Goal: Communication & Community: Answer question/provide support

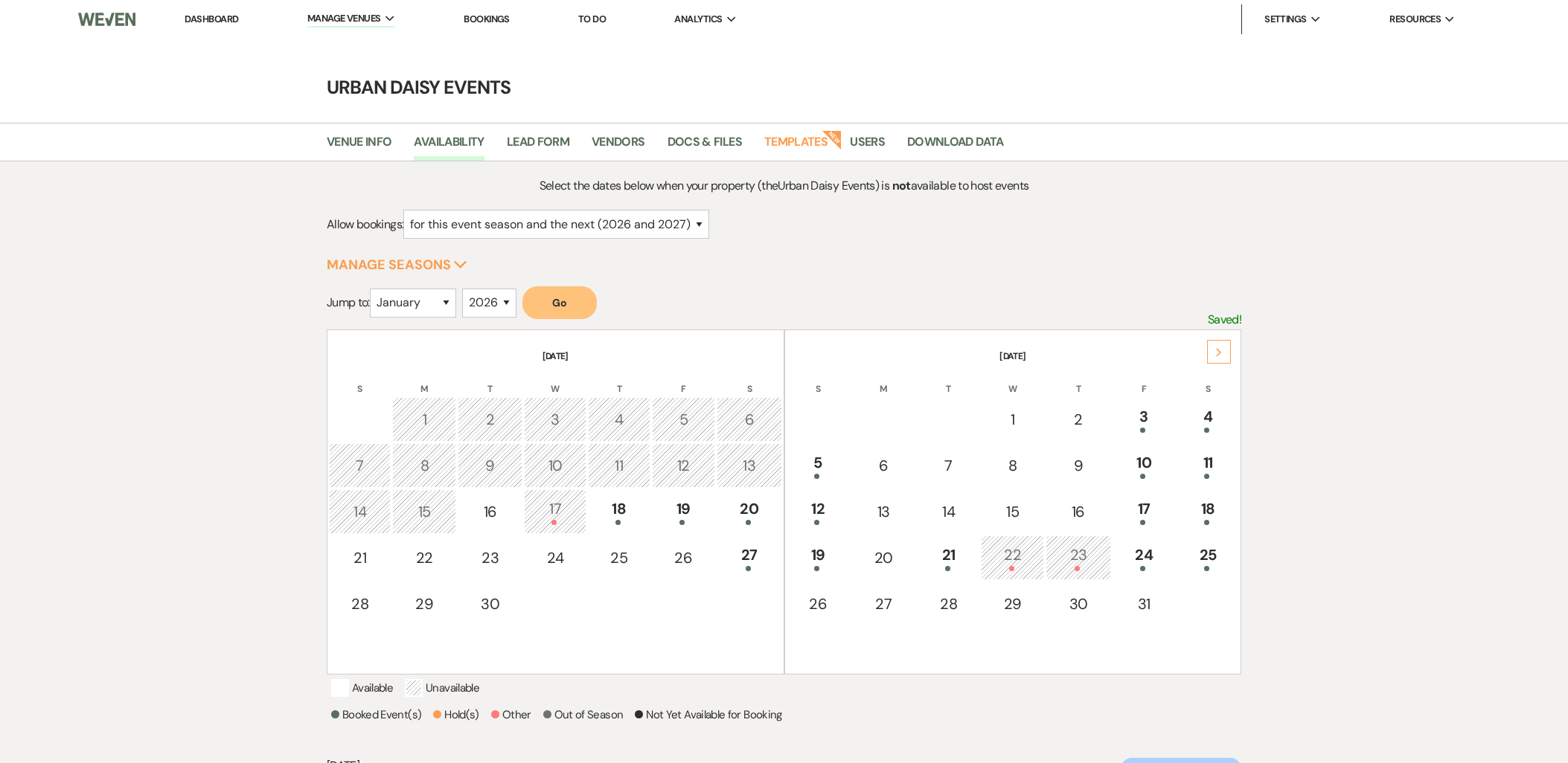
select select "2"
select select "2026"
click at [216, 20] on link "Dashboard" at bounding box center [211, 19] width 54 height 13
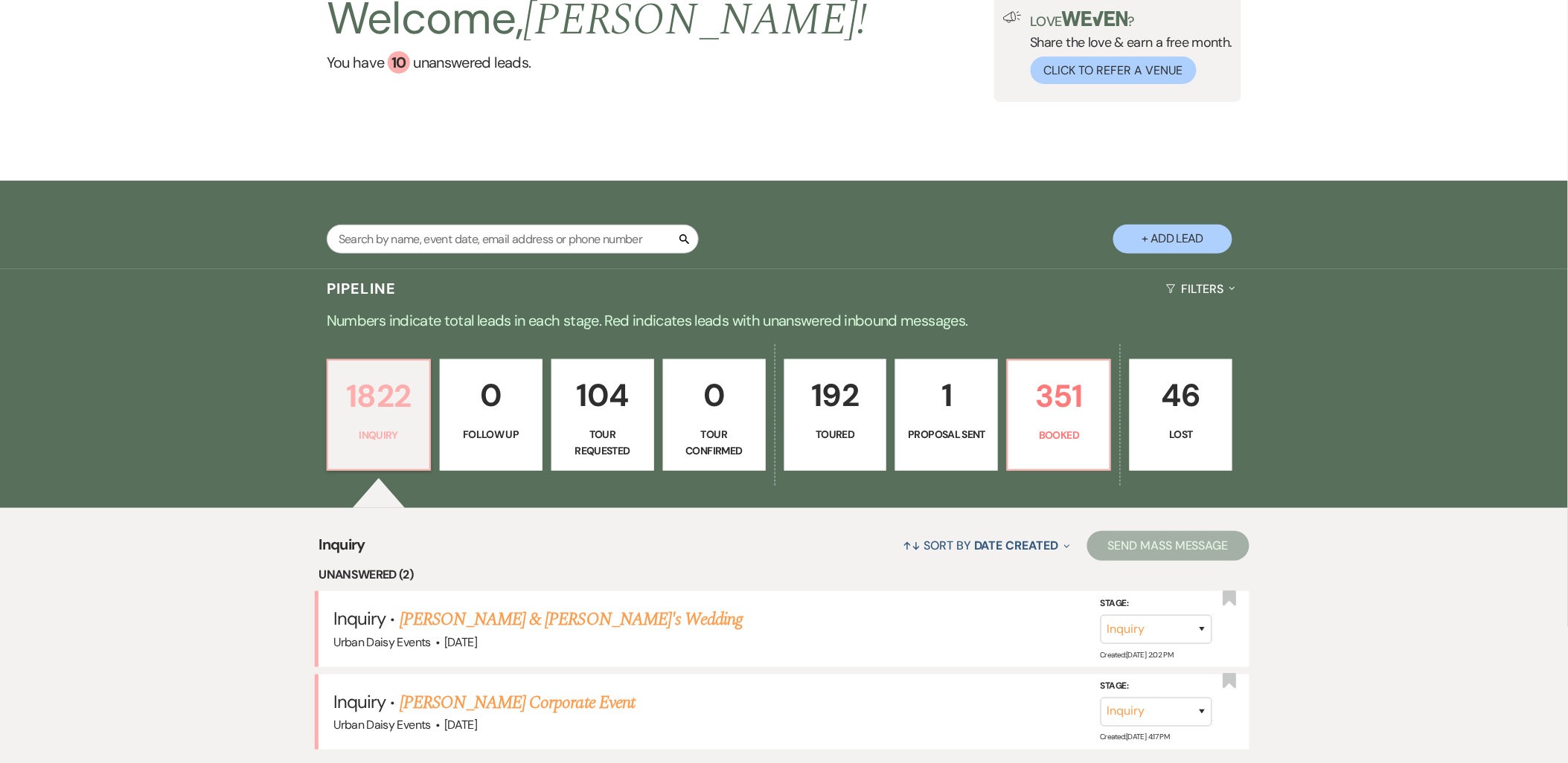
scroll to position [223, 0]
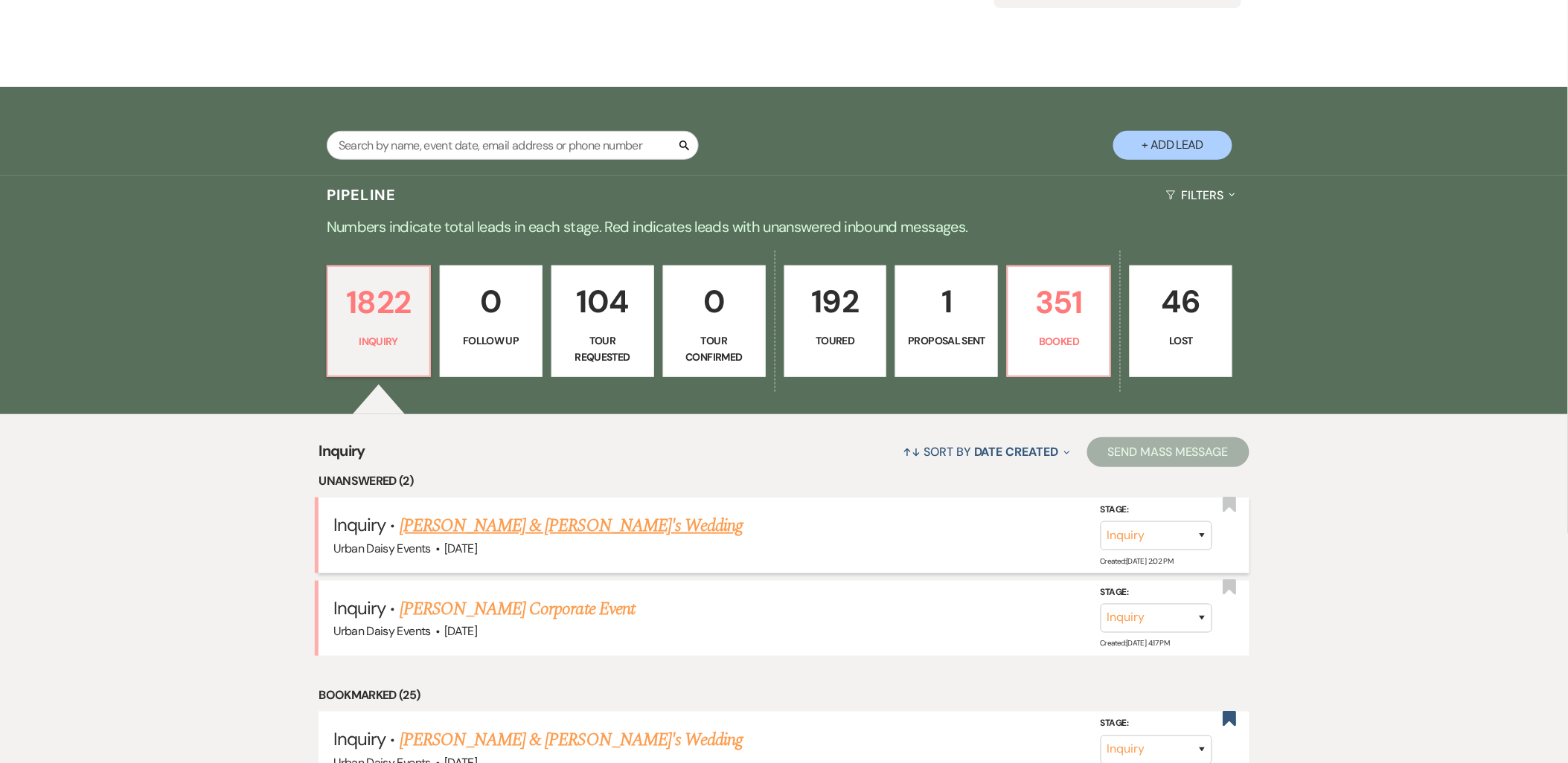
click at [419, 534] on link "[PERSON_NAME] & [PERSON_NAME]'s Wedding" at bounding box center [571, 525] width 343 height 26
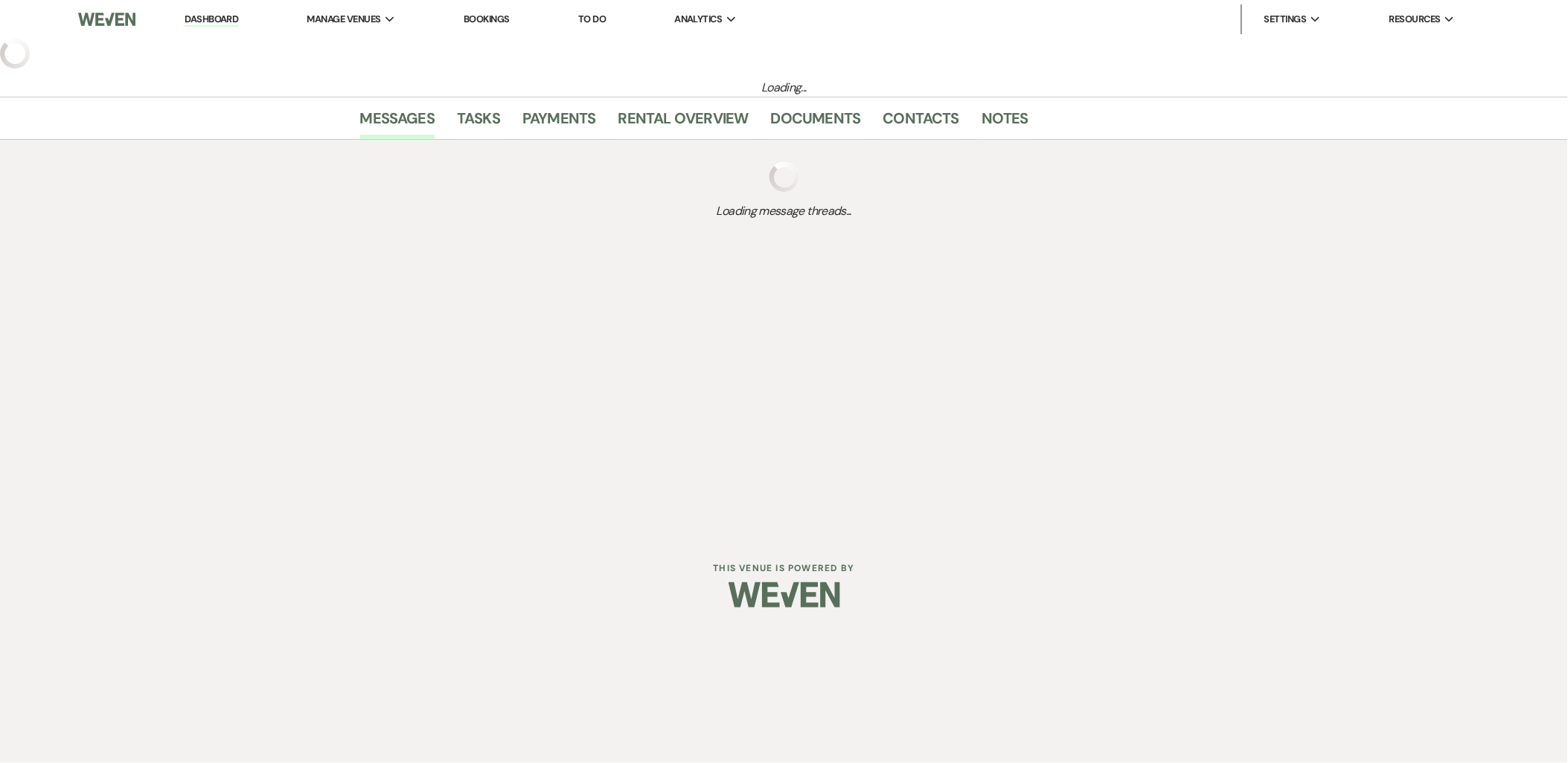
select select "5"
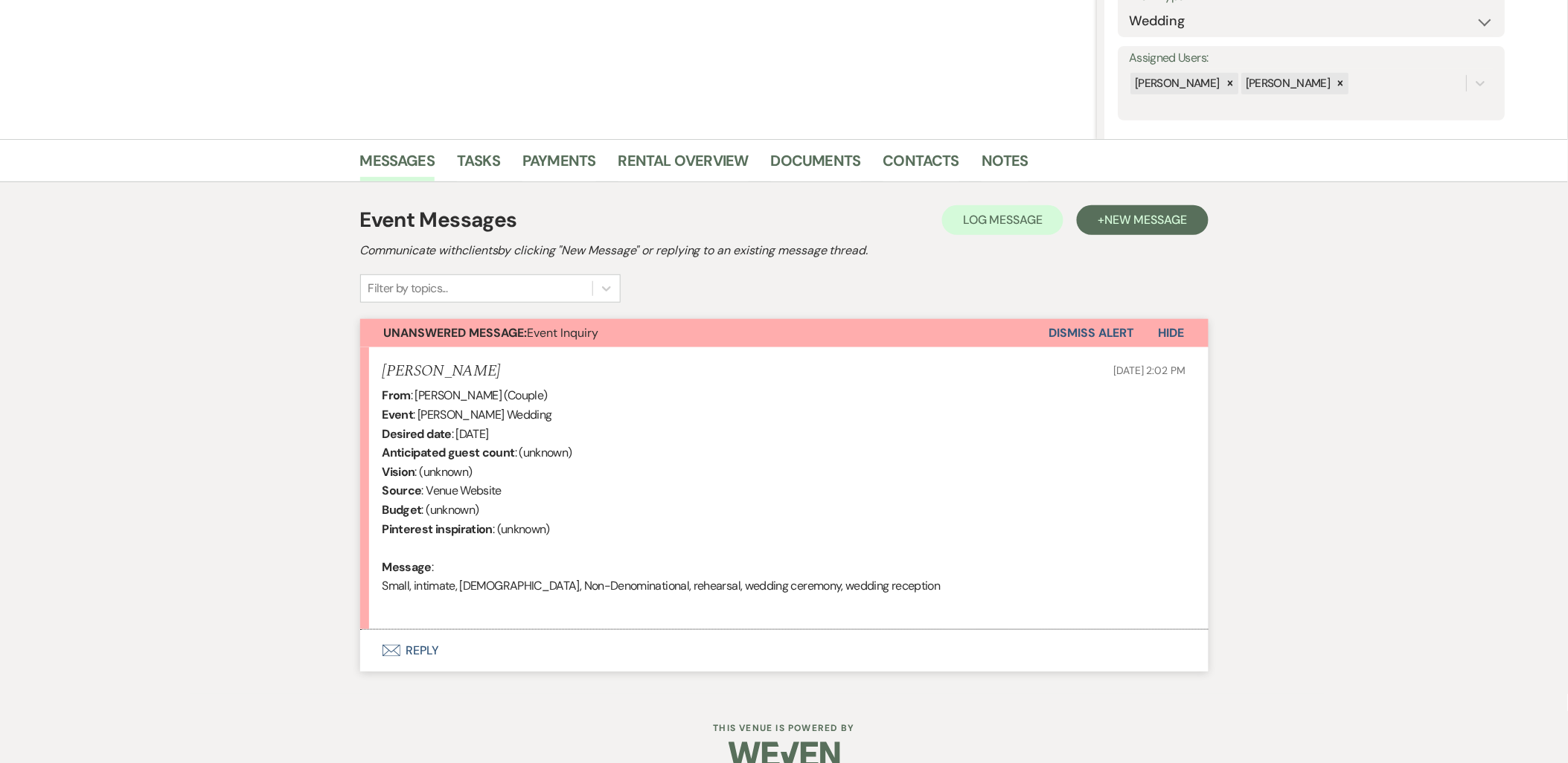
scroll to position [261, 0]
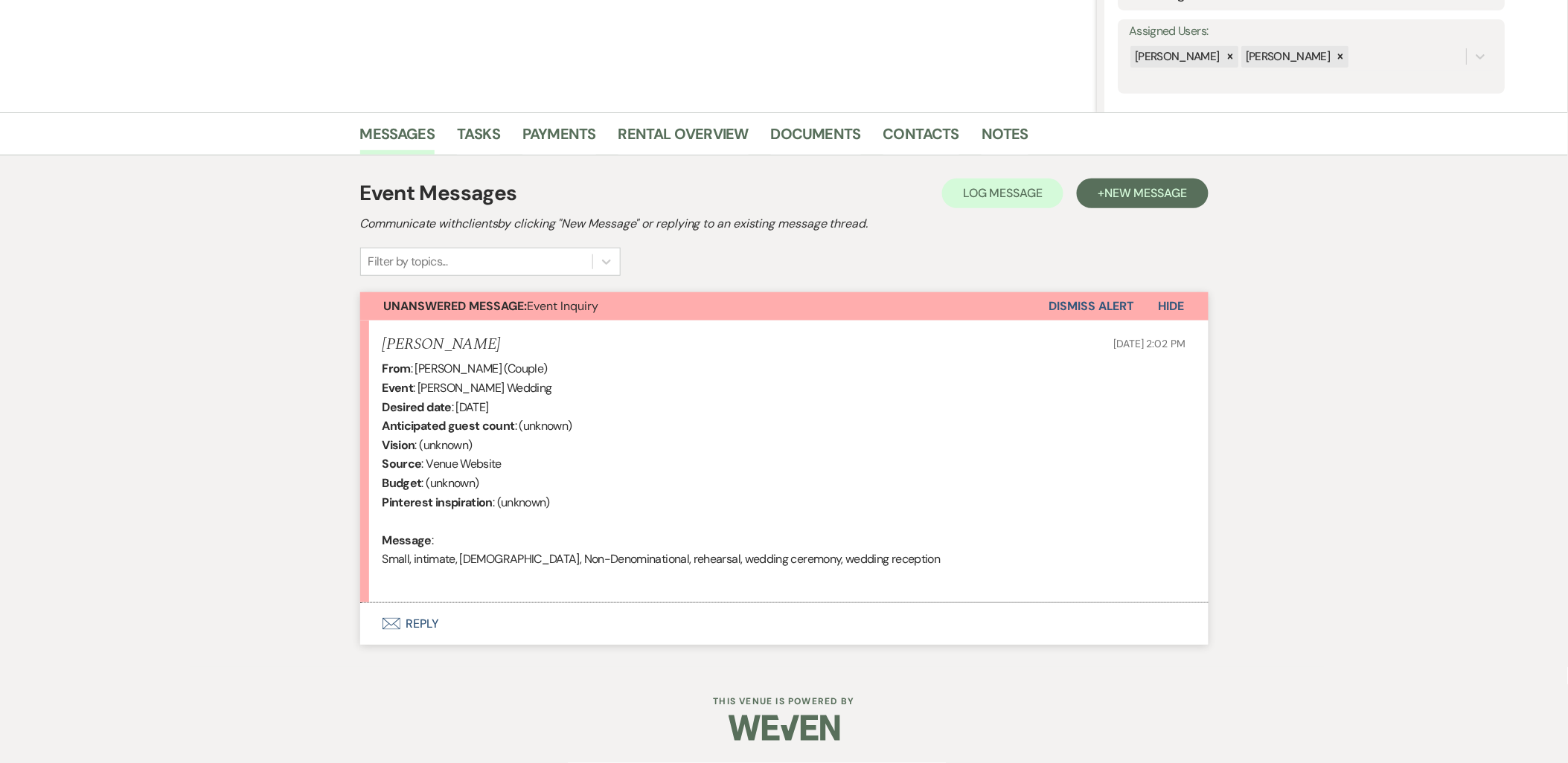
click at [403, 620] on button "Envelope Reply" at bounding box center [784, 624] width 848 height 41
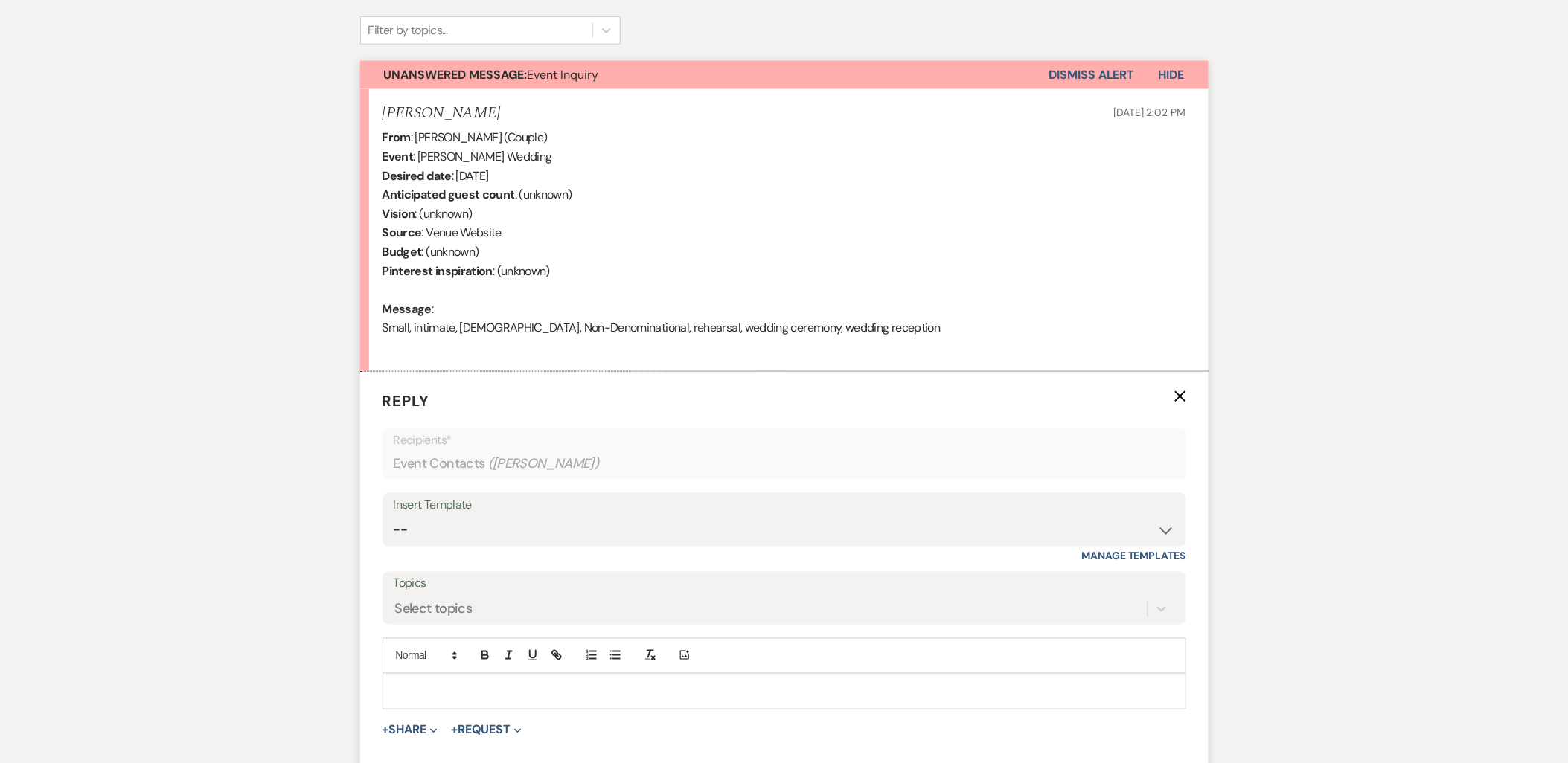
scroll to position [544, 0]
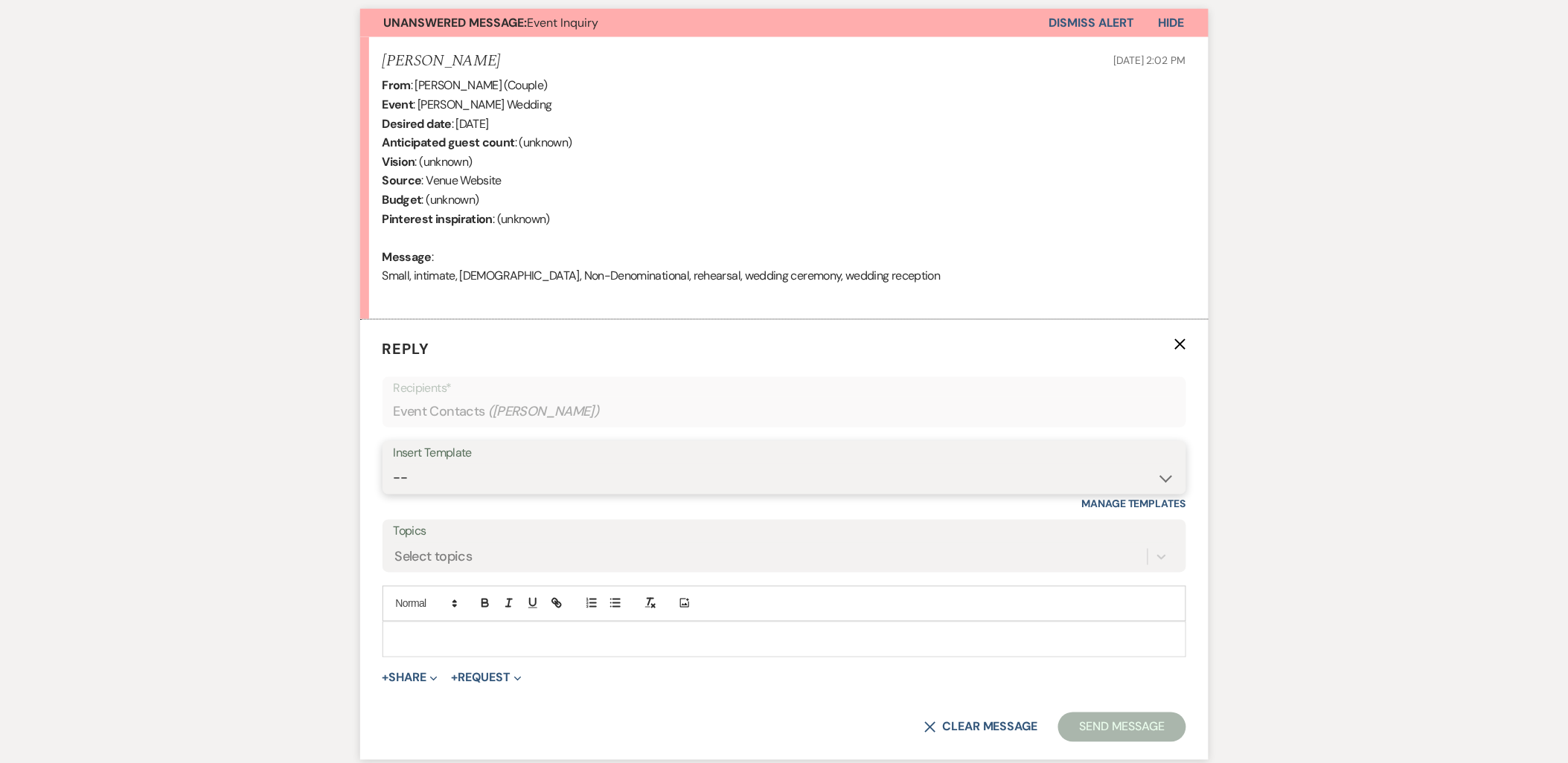
click at [447, 483] on select "-- Payment Past Due Rental Agreement and First Payment Urban Daisy Initial Resp…" at bounding box center [784, 479] width 781 height 29
select select "1243"
click at [393, 464] on select "-- Payment Past Due Rental Agreement and First Payment Urban Daisy Initial Resp…" at bounding box center [784, 479] width 781 height 29
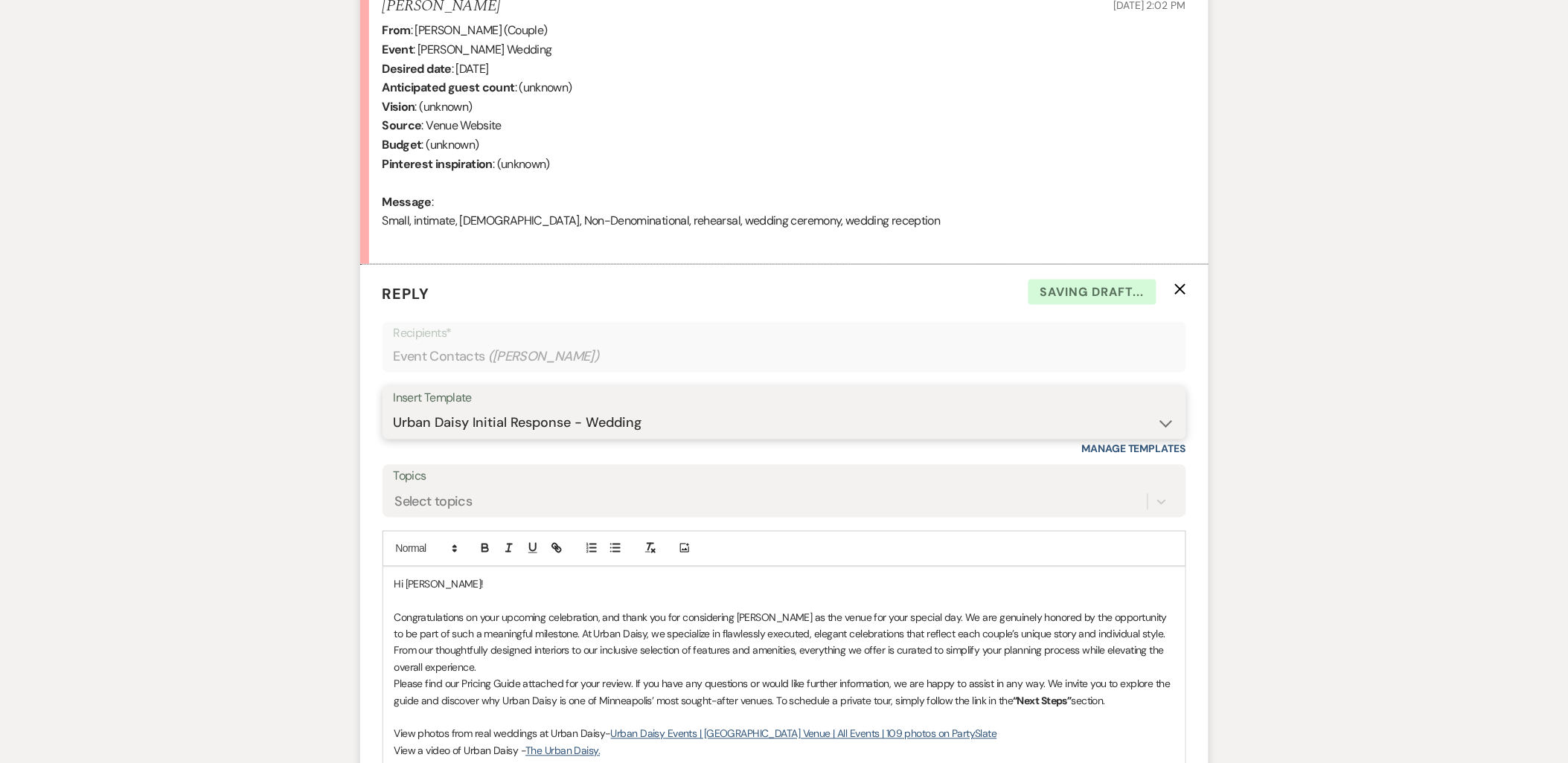
scroll to position [627, 0]
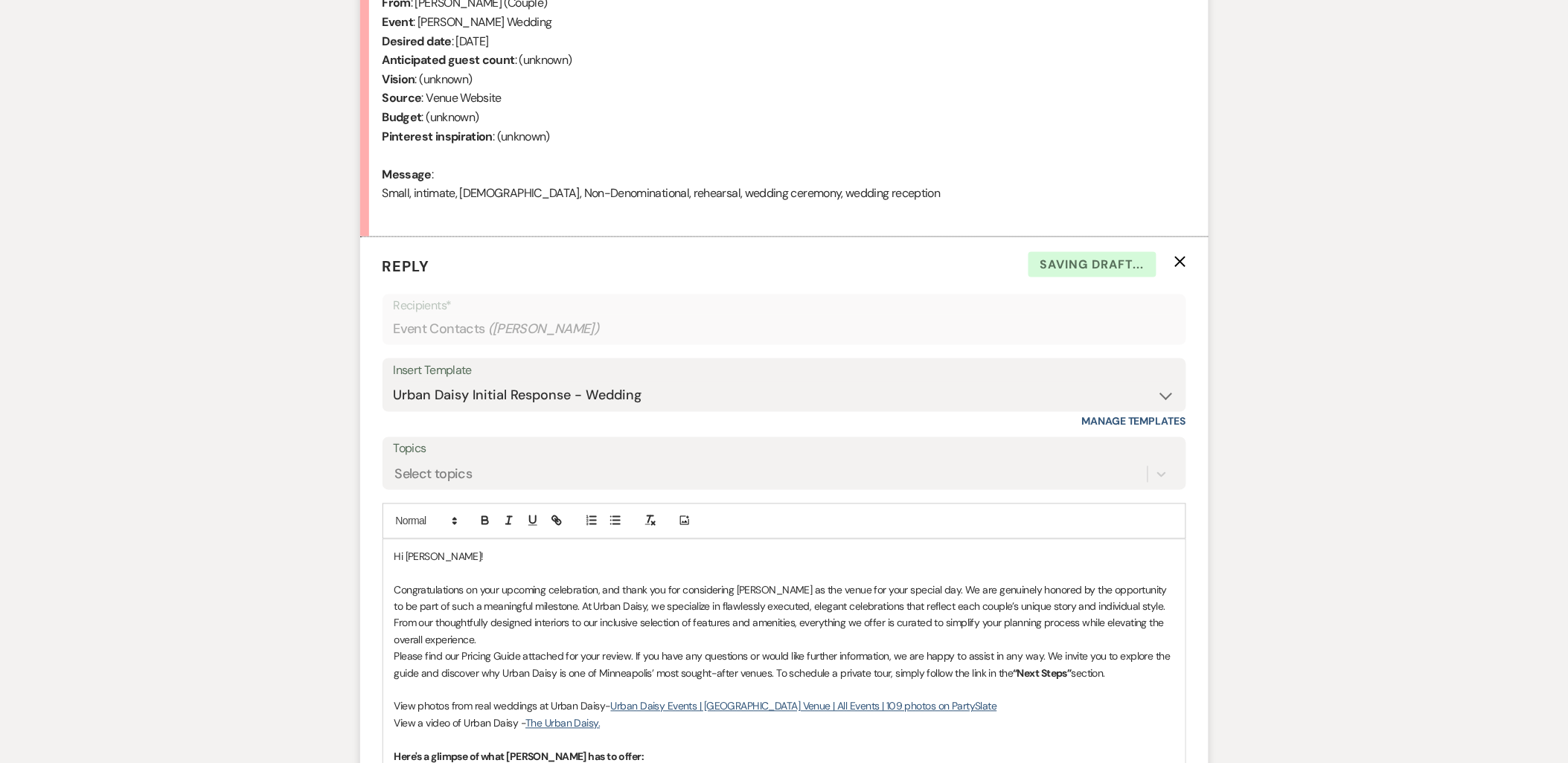
click at [463, 637] on p "Congratulations on your upcoming celebration, and thank you for considering Urb…" at bounding box center [784, 616] width 780 height 67
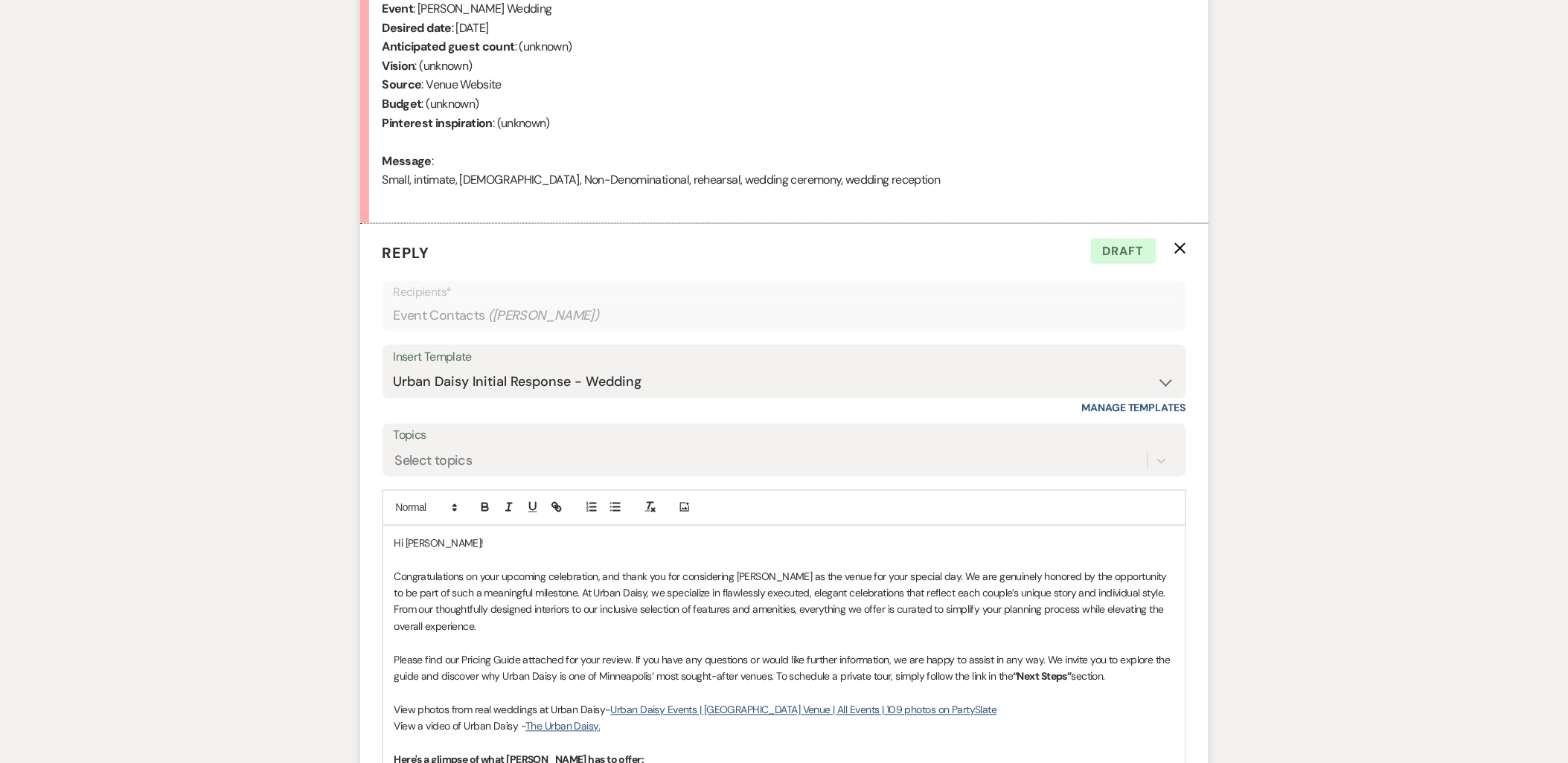
scroll to position [792, 0]
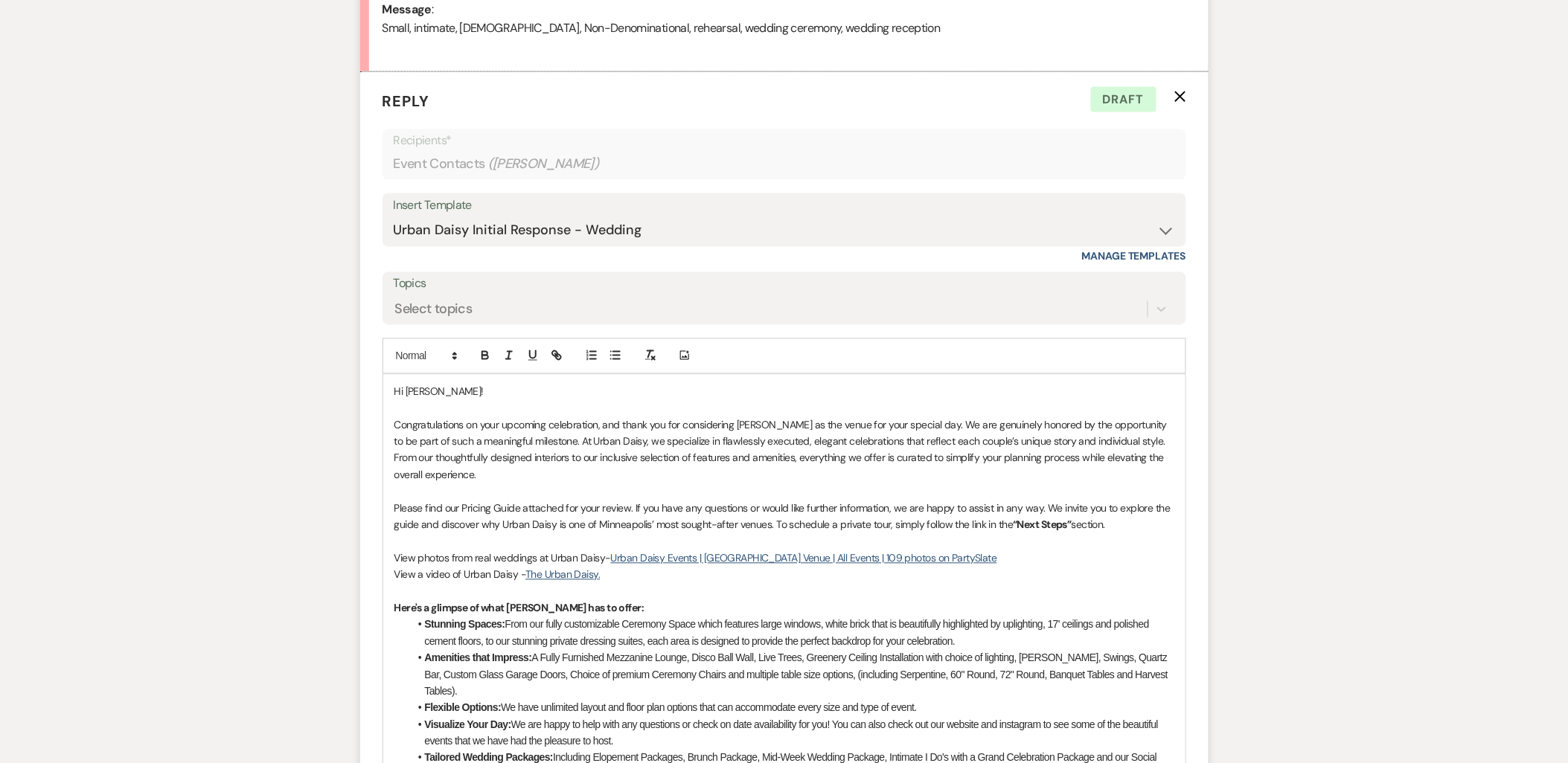
click at [1137, 527] on p "Please find our Pricing Guide attached for your review. If you have any questio…" at bounding box center [784, 517] width 780 height 33
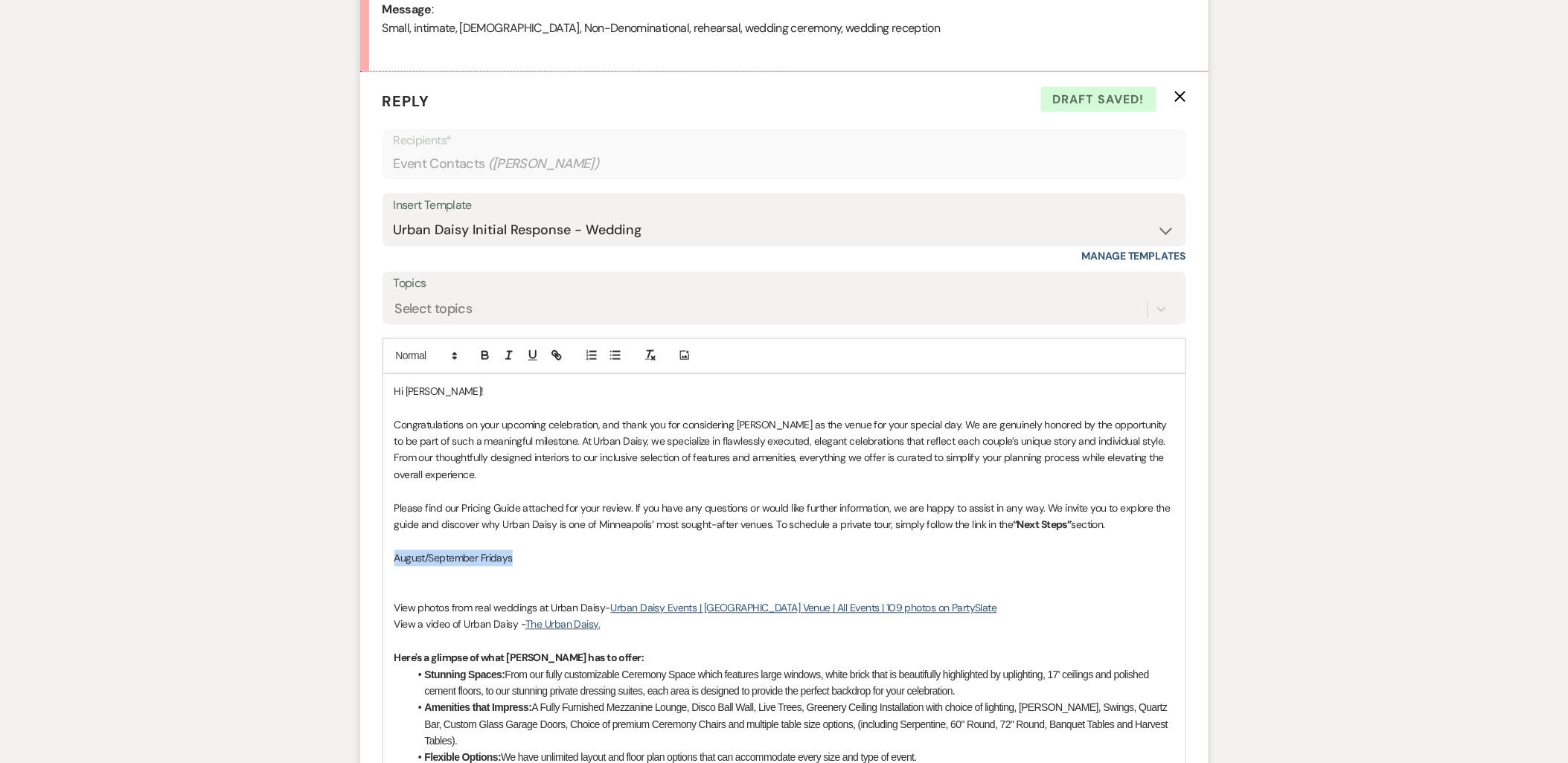
drag, startPoint x: 550, startPoint y: 561, endPoint x: 394, endPoint y: 554, distance: 156.2
click at [394, 554] on p "August/September Fridays" at bounding box center [784, 558] width 780 height 17
copy p "August/September Fridays"
click at [412, 580] on p at bounding box center [784, 575] width 780 height 17
drag, startPoint x: 514, startPoint y: 575, endPoint x: 481, endPoint y: 579, distance: 33.2
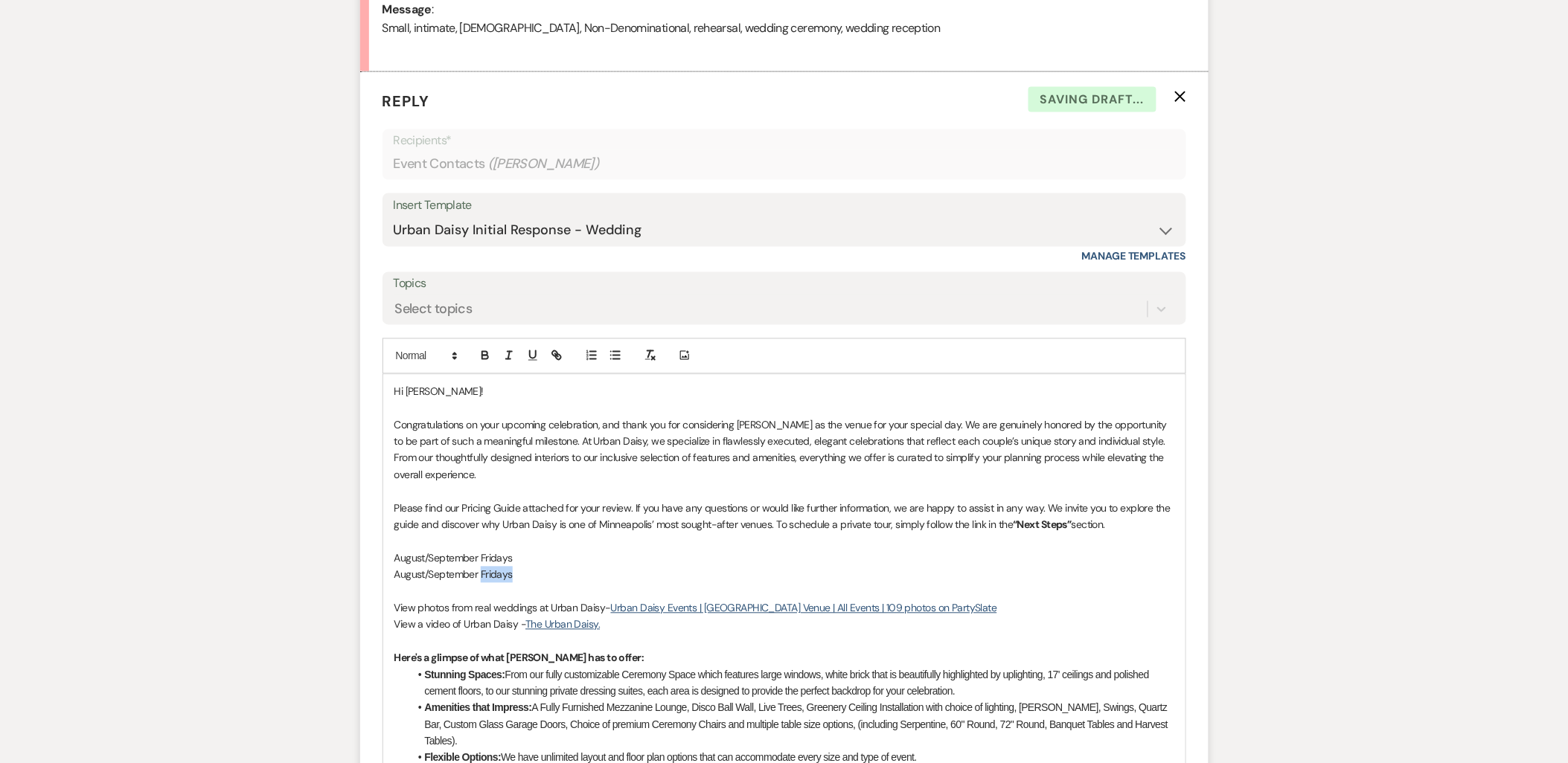
click at [481, 579] on p "August/September Fridays" at bounding box center [784, 575] width 780 height 17
click at [523, 556] on p "August/September Fridays" at bounding box center [784, 558] width 780 height 17
click at [599, 555] on p "August/September Fridays 8/7," at bounding box center [784, 558] width 780 height 17
click at [586, 575] on p "August/September Saturdays 8/1" at bounding box center [784, 575] width 780 height 17
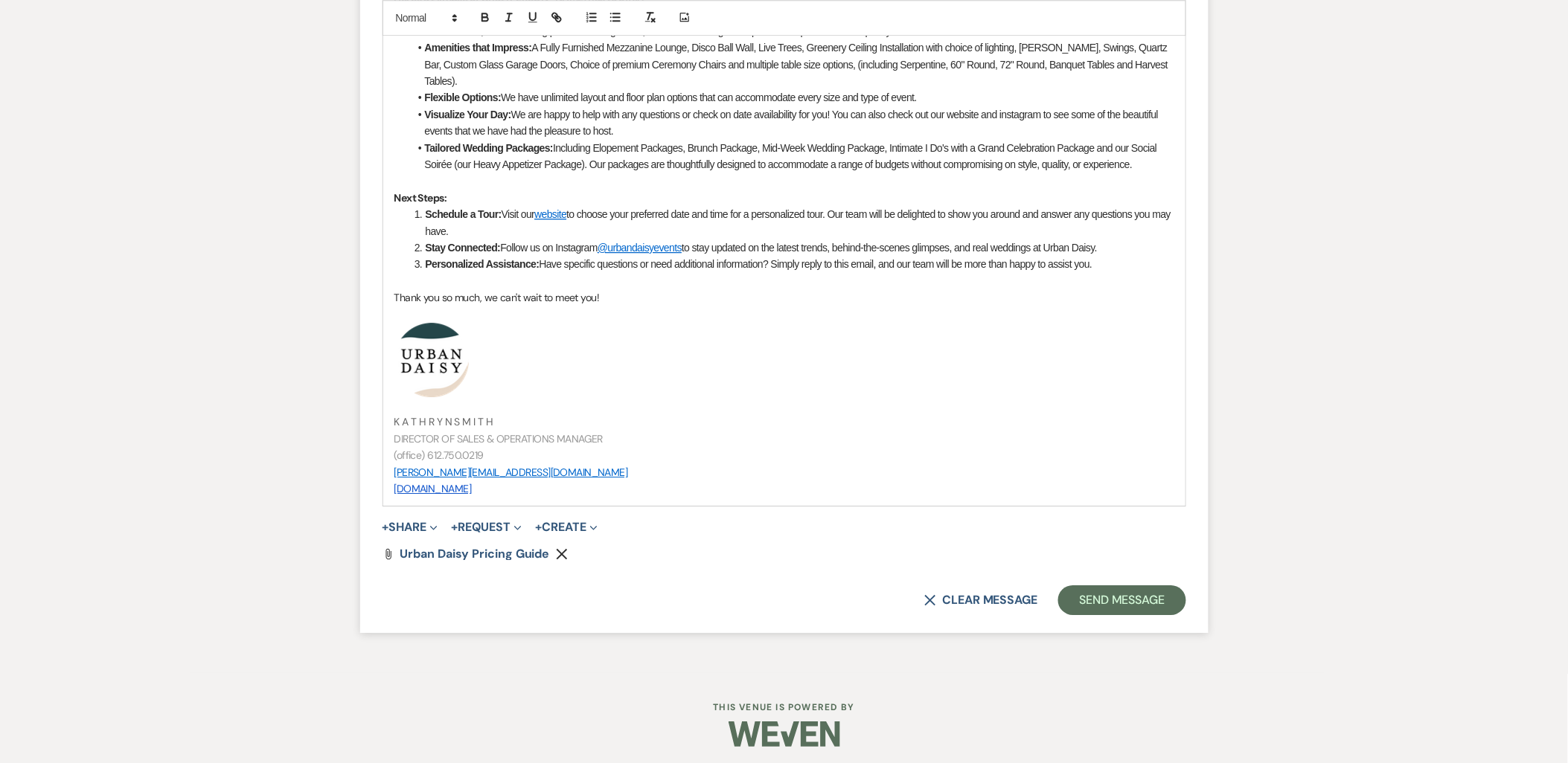
scroll to position [1458, 0]
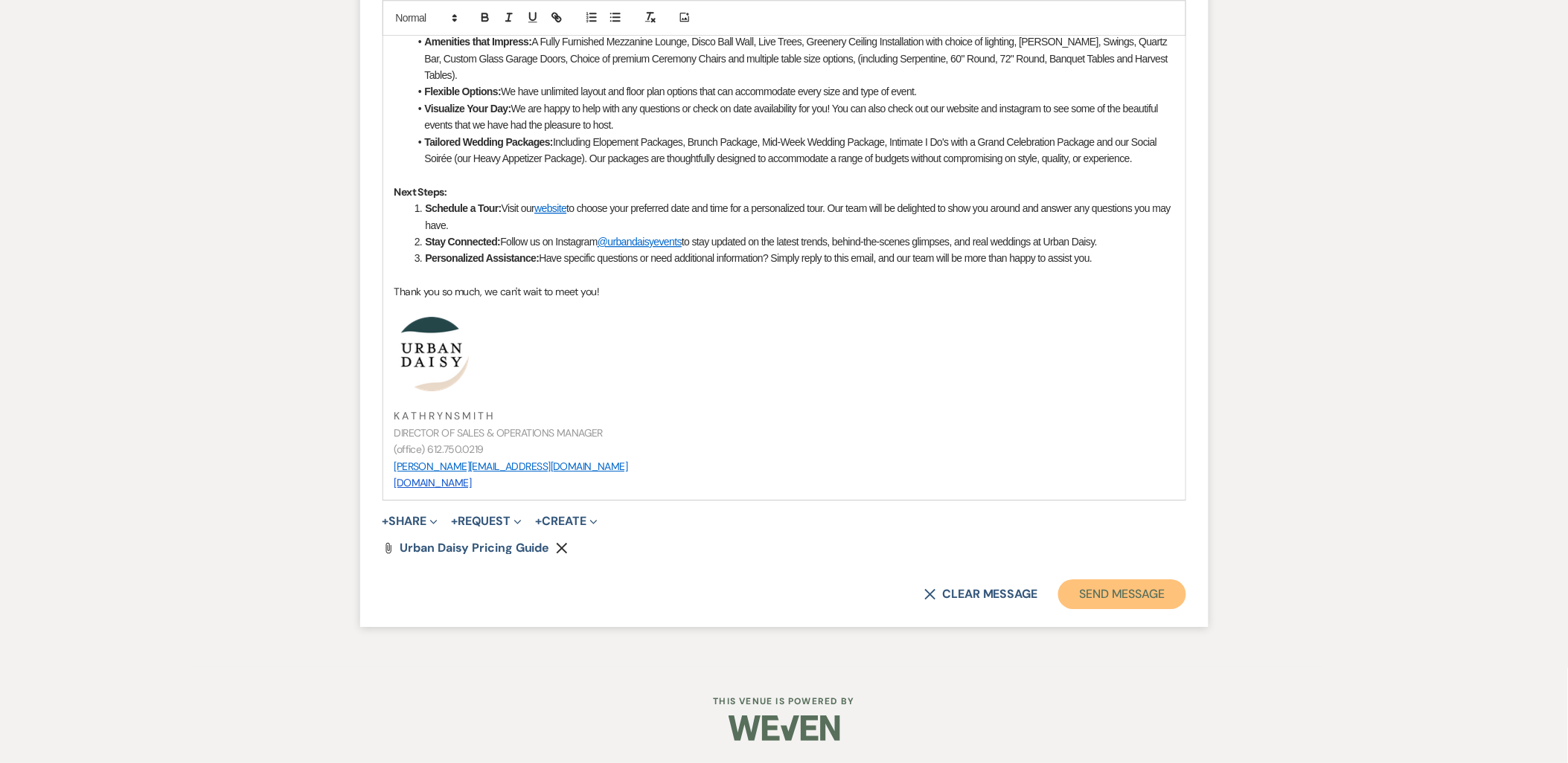
click at [1090, 598] on button "Send Message" at bounding box center [1122, 594] width 128 height 29
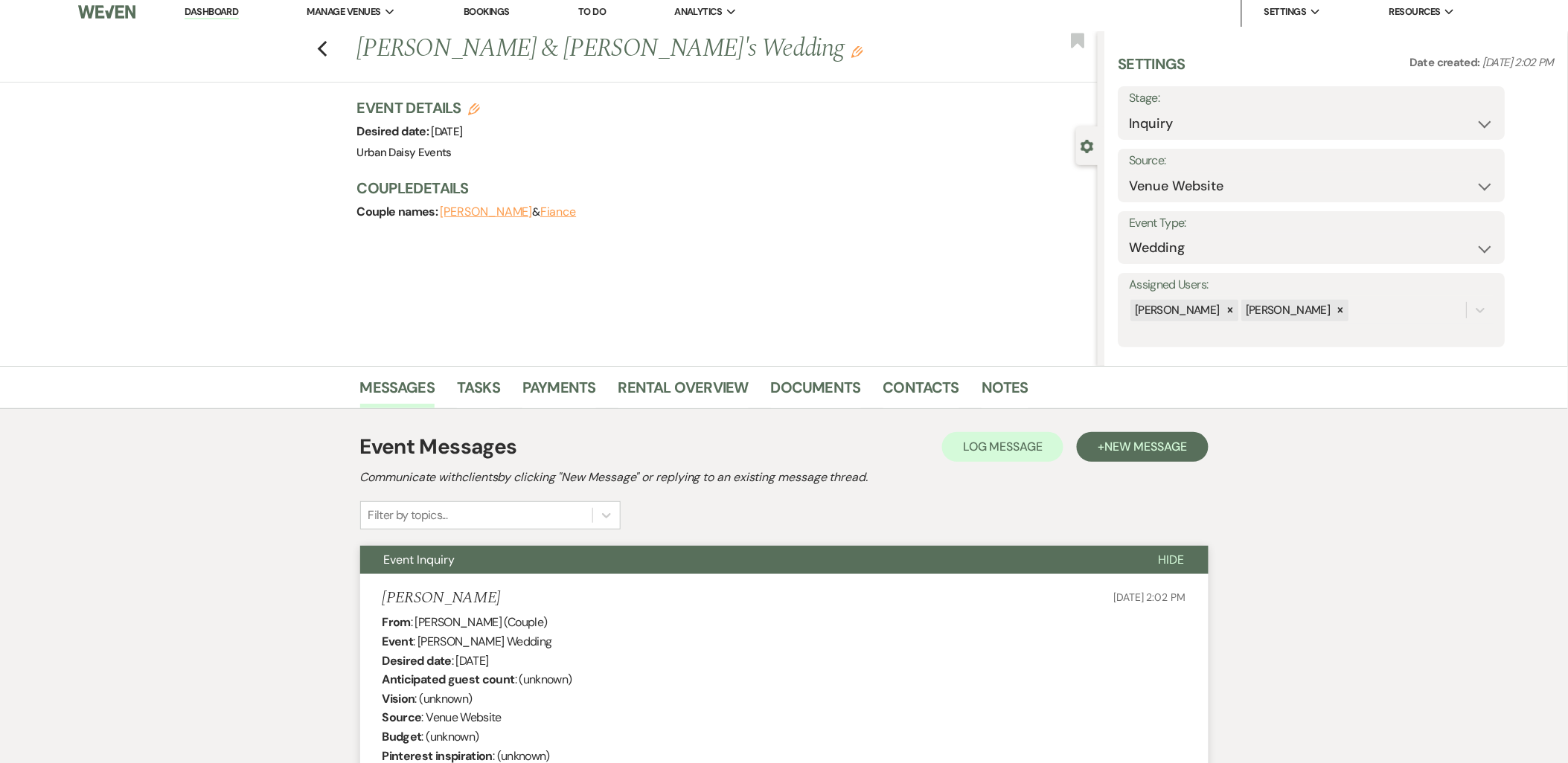
scroll to position [0, 0]
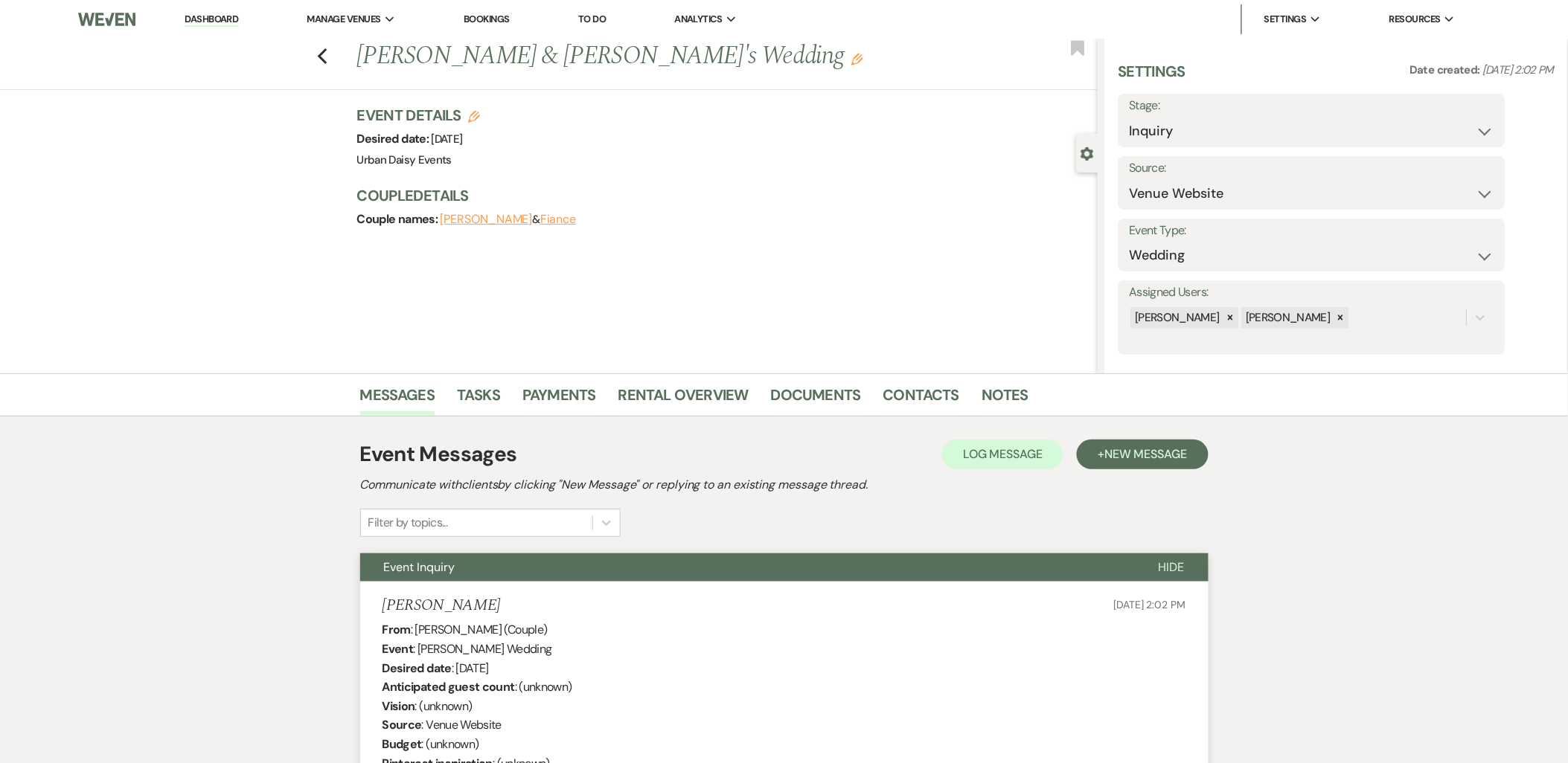
click at [209, 21] on link "Dashboard" at bounding box center [211, 20] width 54 height 14
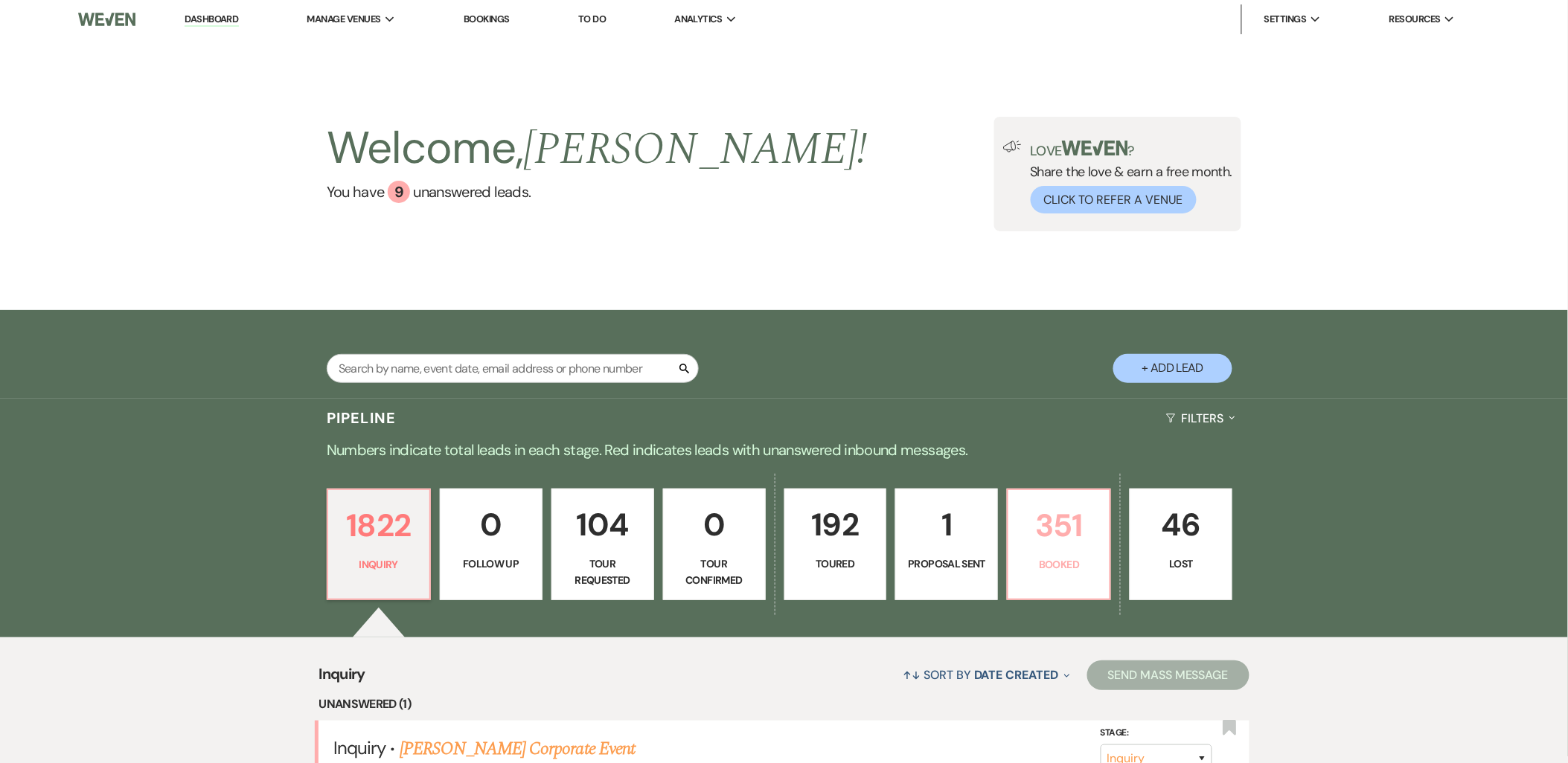
click at [1072, 554] on link "351 Booked" at bounding box center [1059, 544] width 104 height 112
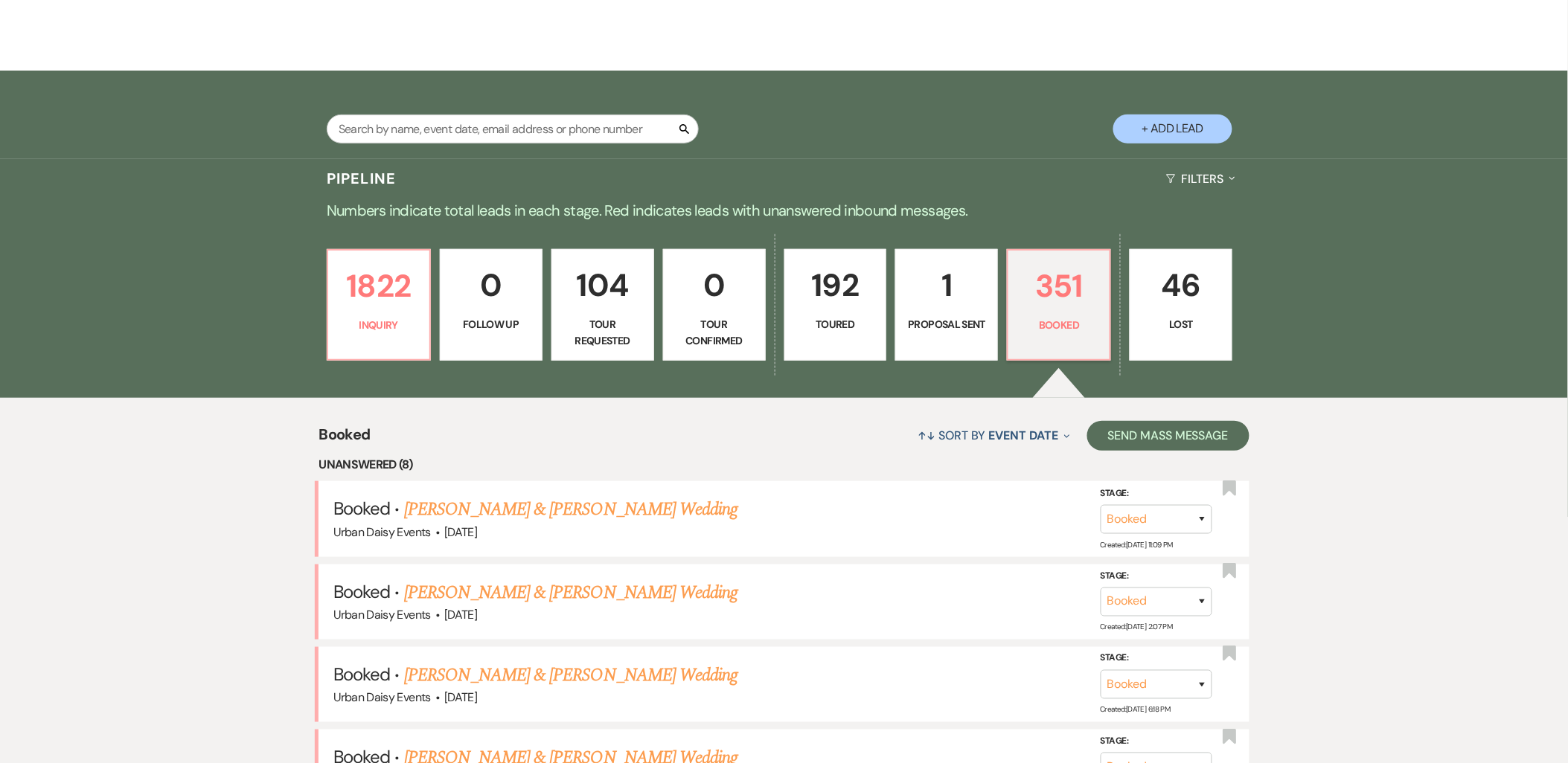
scroll to position [248, 0]
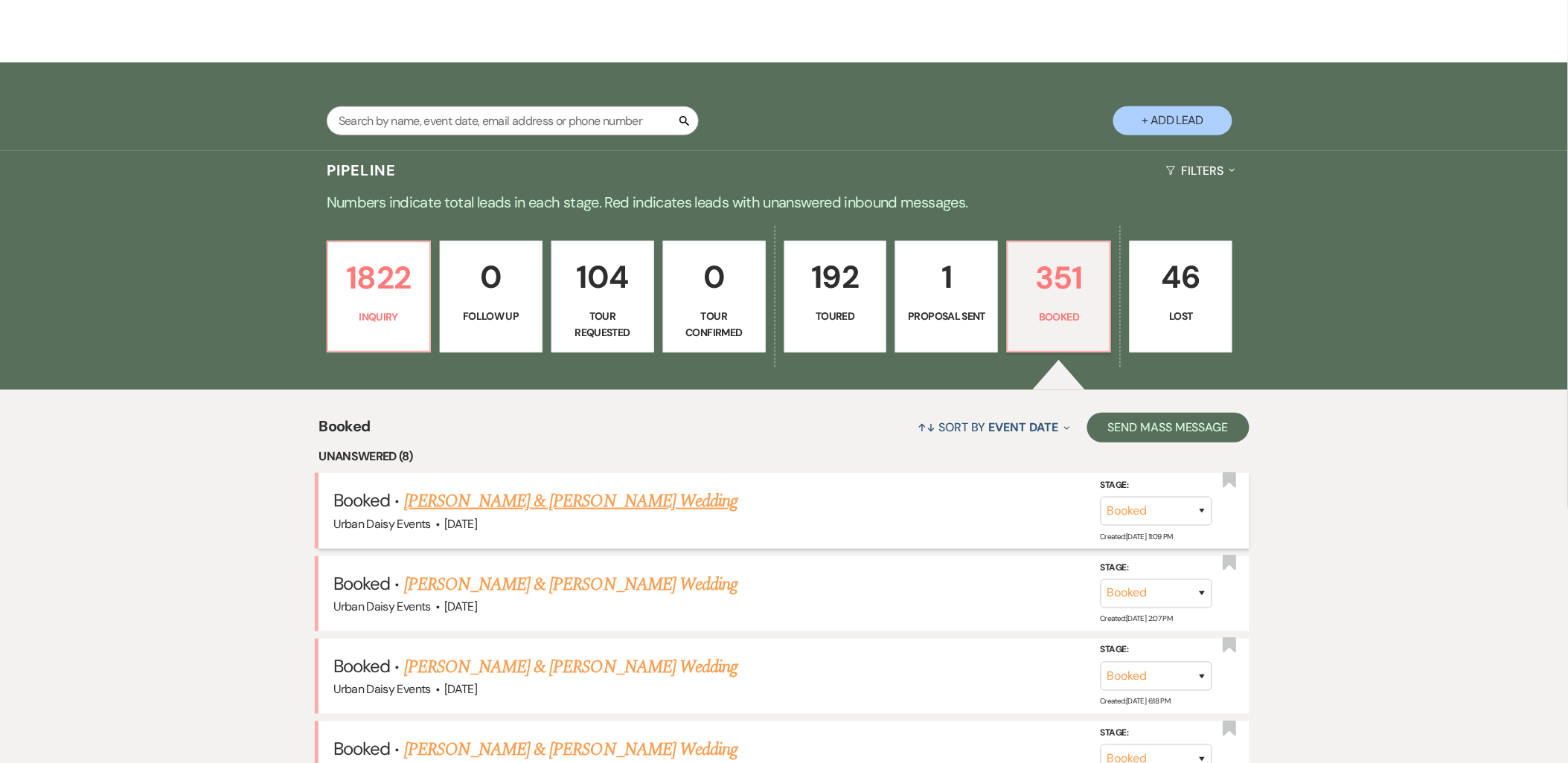
click at [545, 494] on link "Sarah & Graham Sauer's Wedding" at bounding box center [571, 500] width 334 height 26
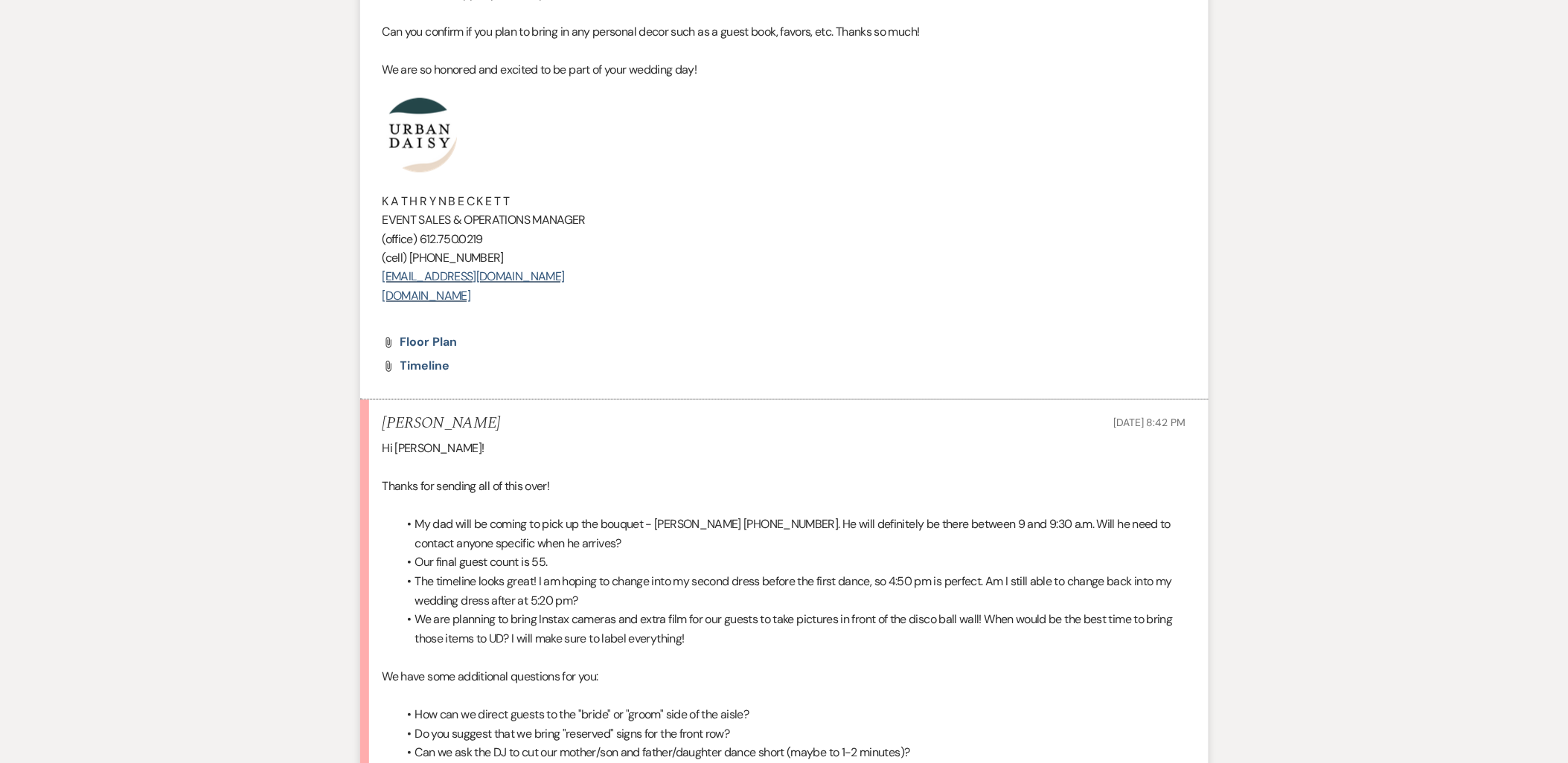
scroll to position [743, 0]
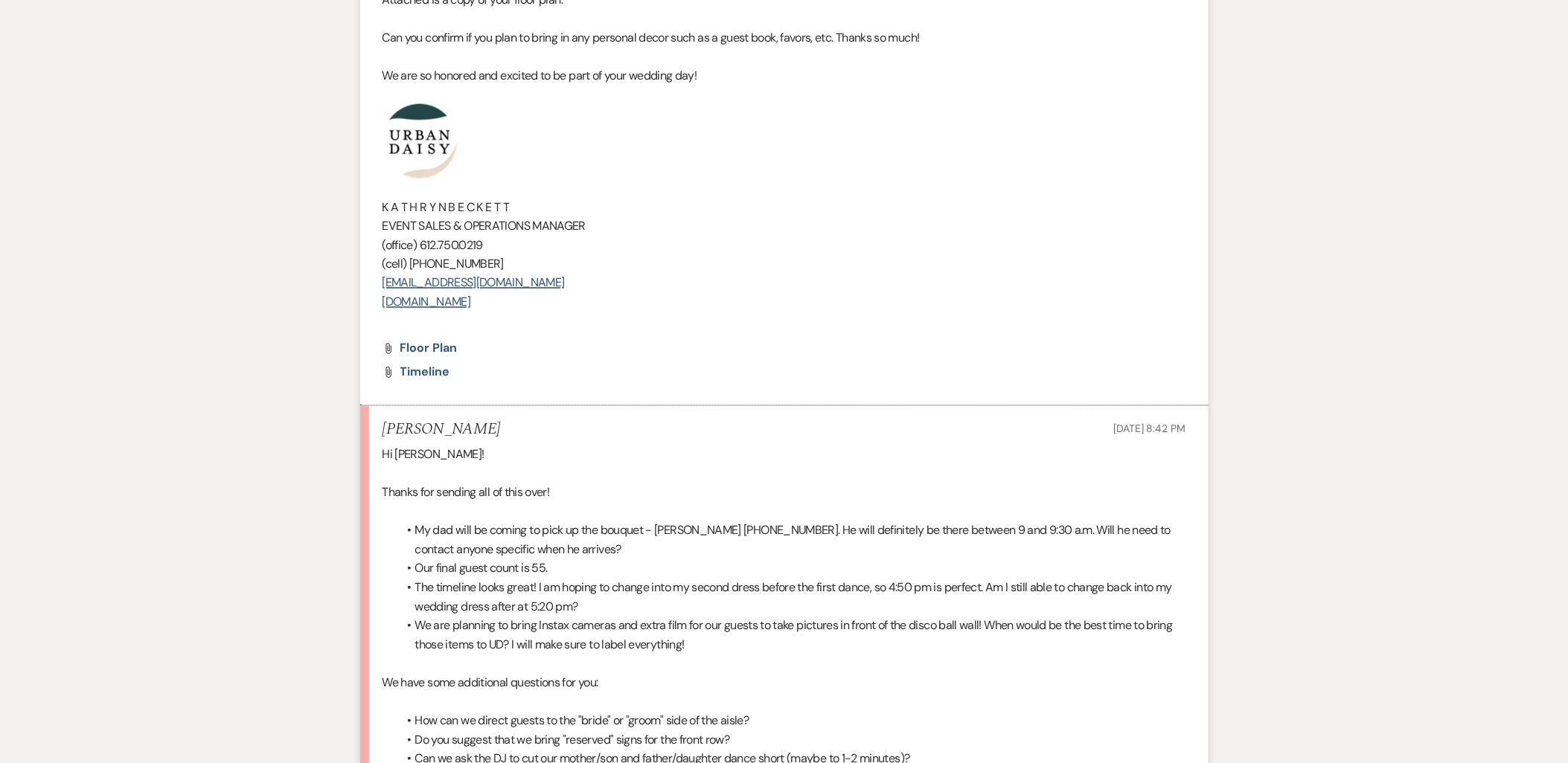
drag, startPoint x: 732, startPoint y: 482, endPoint x: 718, endPoint y: 502, distance: 24.4
click at [732, 482] on p at bounding box center [784, 474] width 804 height 20
drag, startPoint x: 657, startPoint y: 530, endPoint x: 819, endPoint y: 531, distance: 162.0
click at [819, 531] on li "My dad will be coming to pick up the bouquet - Peter Pranadjaja (651) 900-3319.…" at bounding box center [792, 540] width 789 height 38
copy li "Peter Pranadjaja (651) 900-3319"
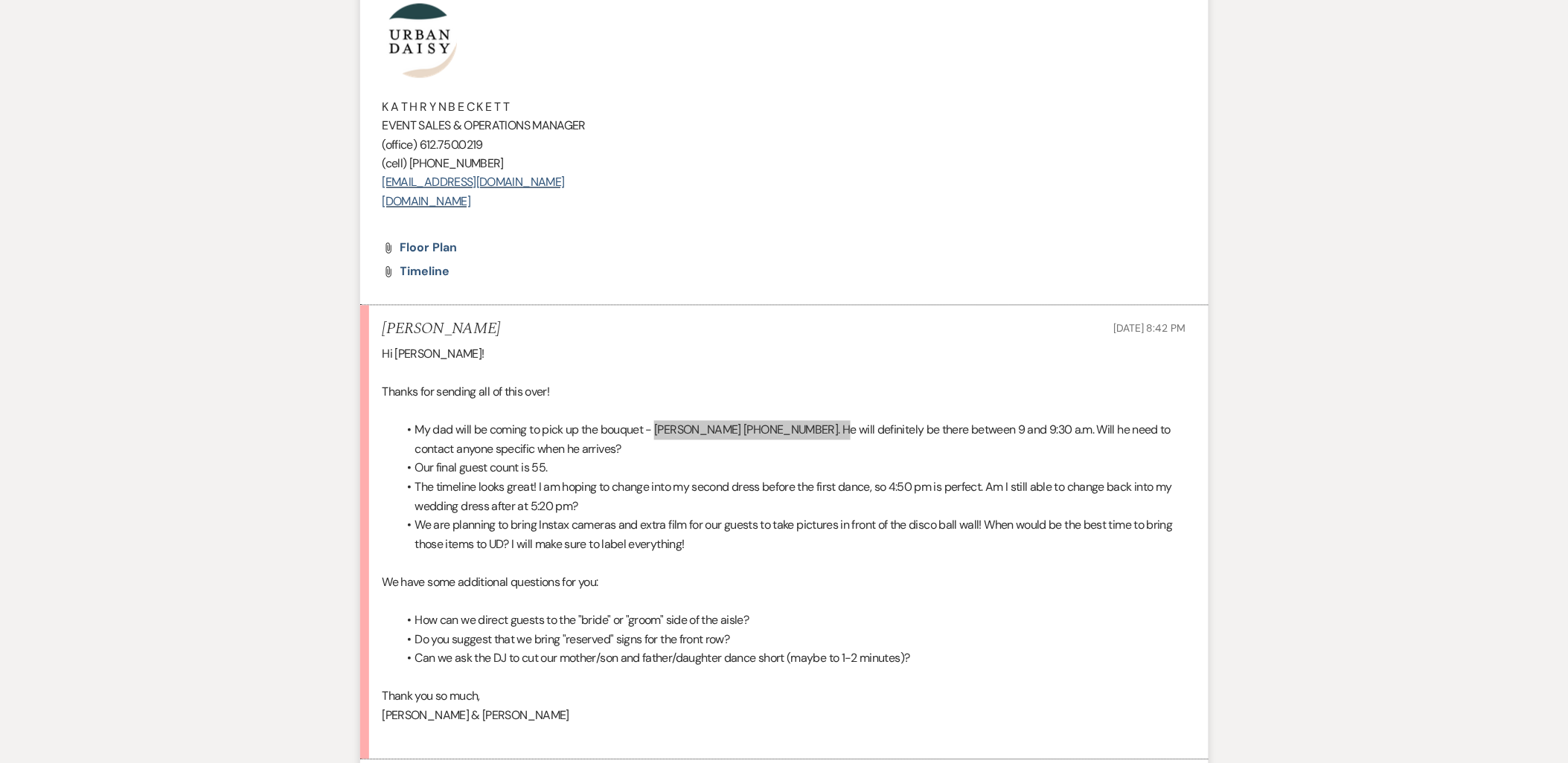
scroll to position [992, 0]
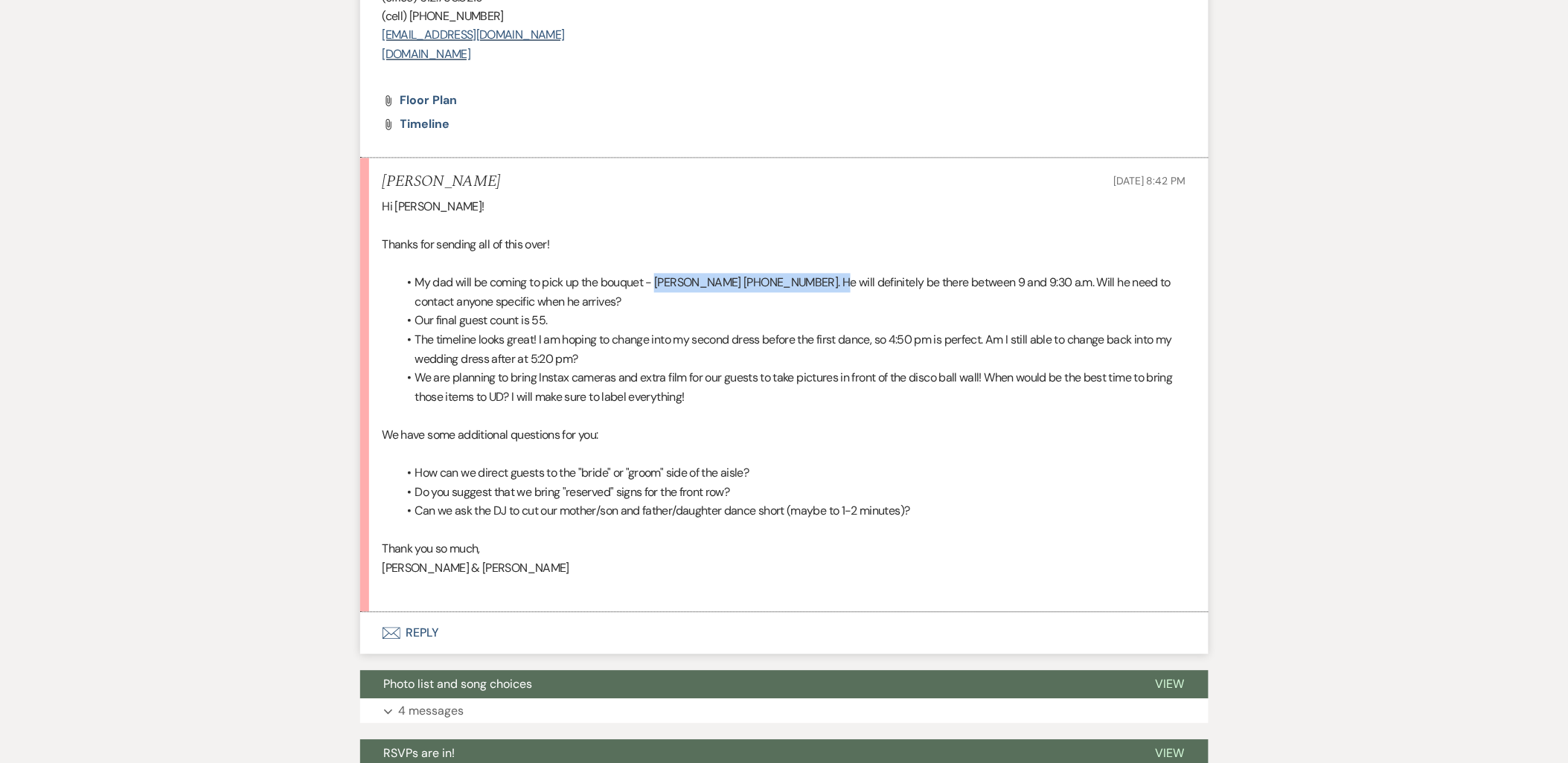
click at [396, 641] on button "Envelope Reply" at bounding box center [784, 634] width 848 height 41
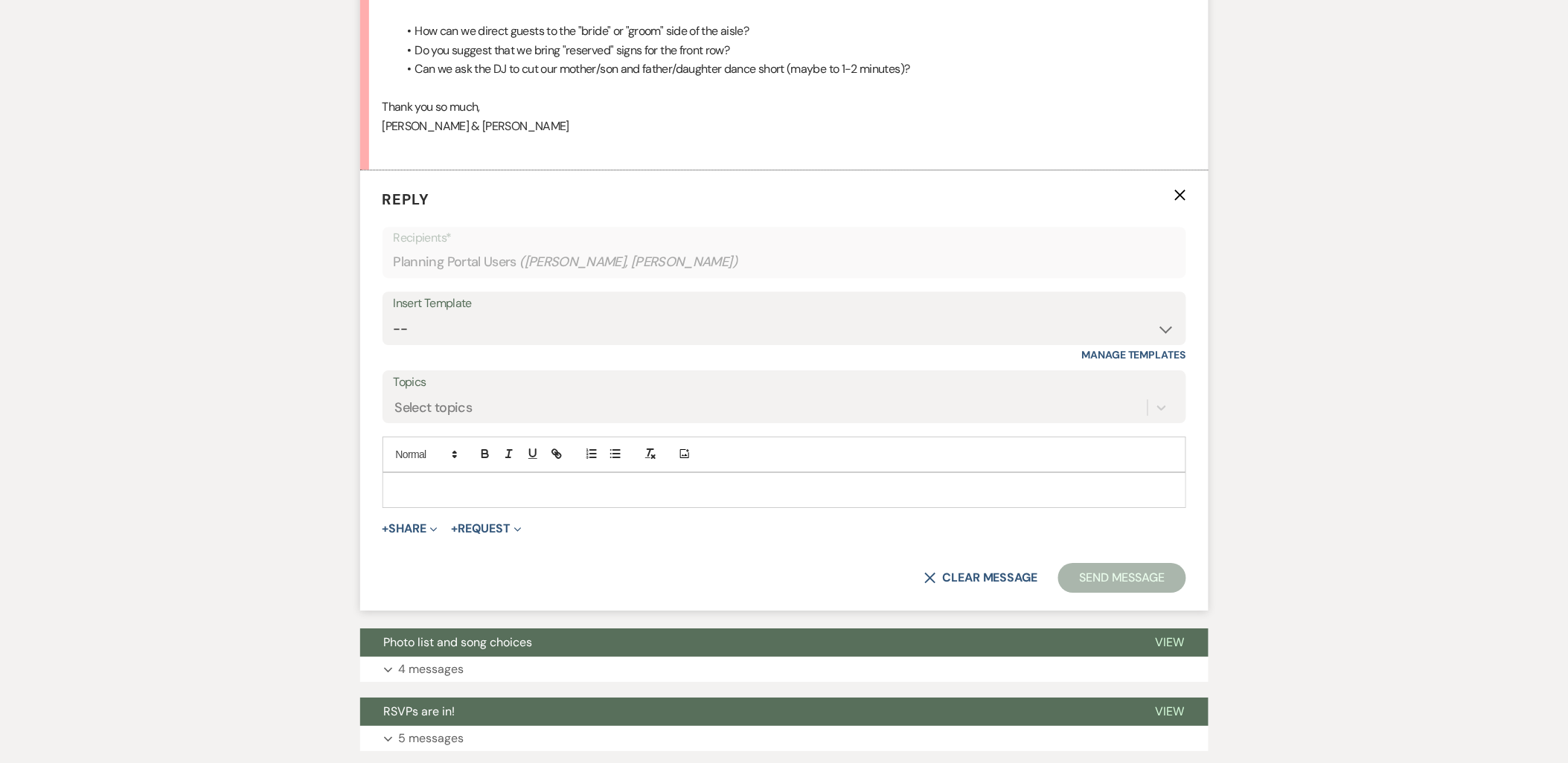
scroll to position [1444, 0]
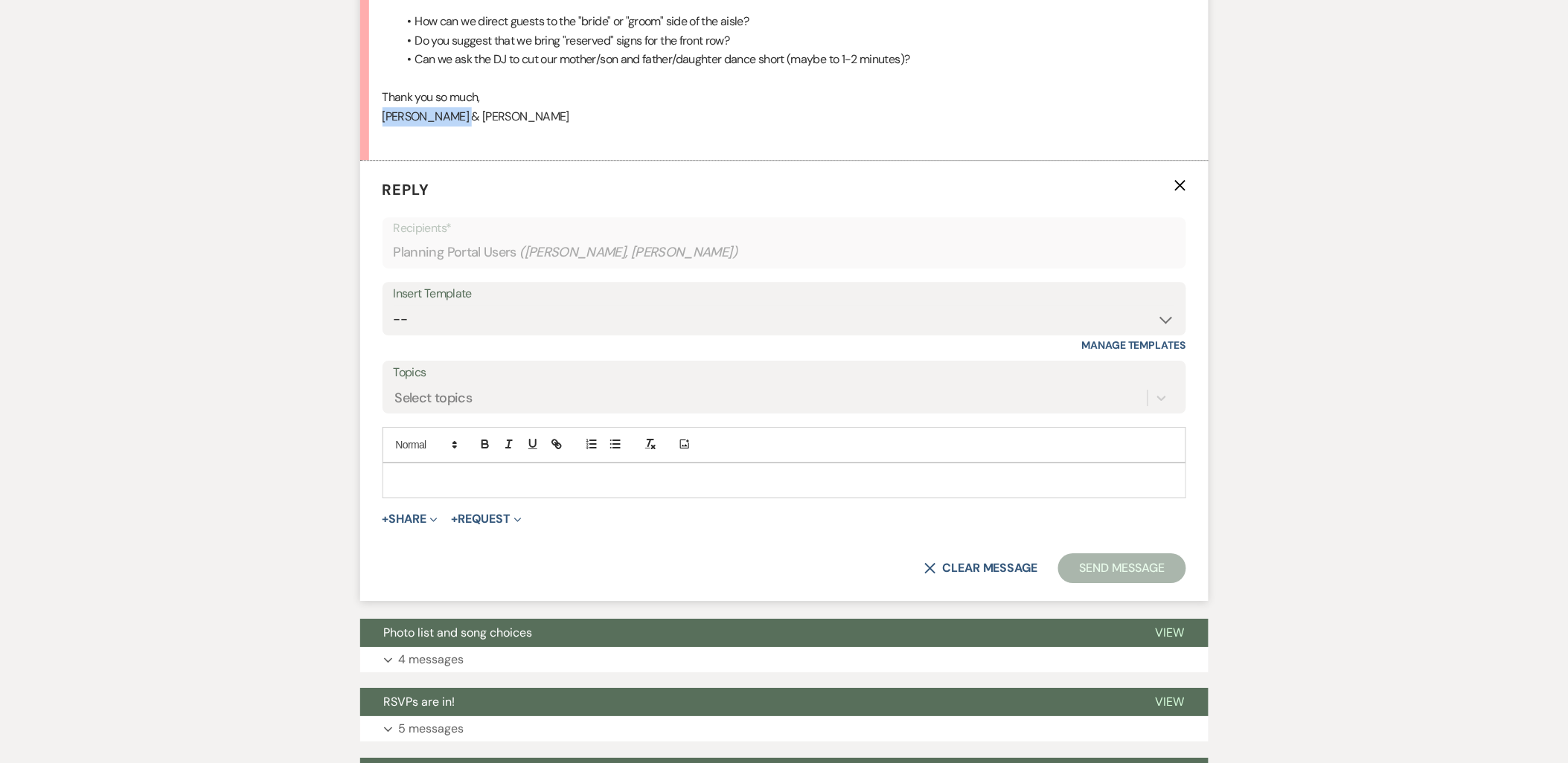
drag, startPoint x: 473, startPoint y: 125, endPoint x: 381, endPoint y: 125, distance: 92.0
copy p "Sarah & Graham"
click at [442, 494] on div at bounding box center [784, 480] width 802 height 34
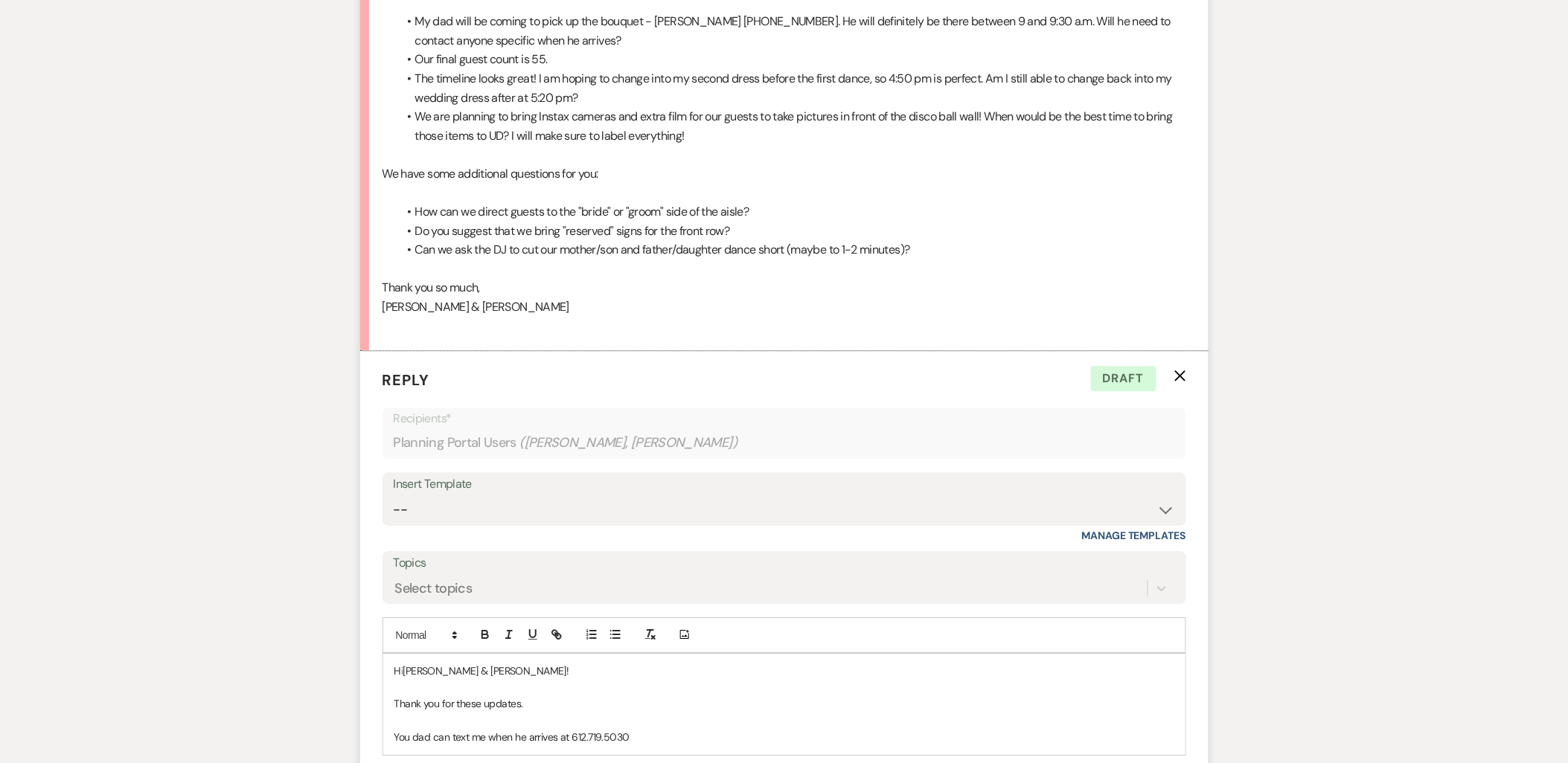
scroll to position [1278, 0]
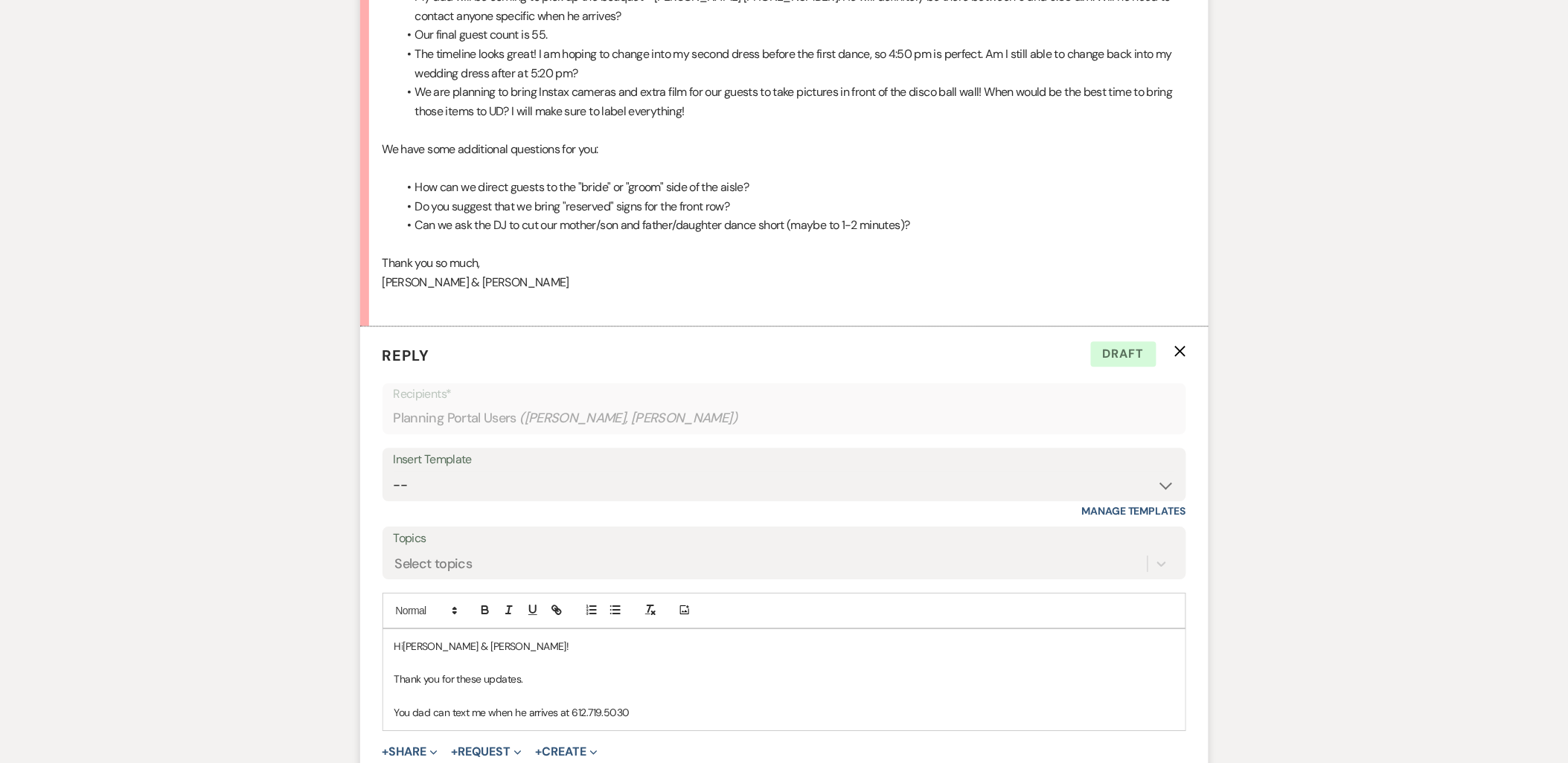
click at [656, 709] on p "You dad can text me when he arrives at 612.719.5030" at bounding box center [784, 712] width 780 height 17
drag, startPoint x: 656, startPoint y: 709, endPoint x: 376, endPoint y: 656, distance: 285.0
click at [376, 659] on form "Reply X Draft Recipients* Planning Portal Users ( Sarah, Graham Sauer ) Insert …" at bounding box center [784, 580] width 848 height 506
drag, startPoint x: 376, startPoint y: 655, endPoint x: 388, endPoint y: 636, distance: 22.5
click at [377, 643] on form "Reply X Draft Recipients* Planning Portal Users ( Sarah, Graham Sauer ) Insert …" at bounding box center [784, 580] width 848 height 506
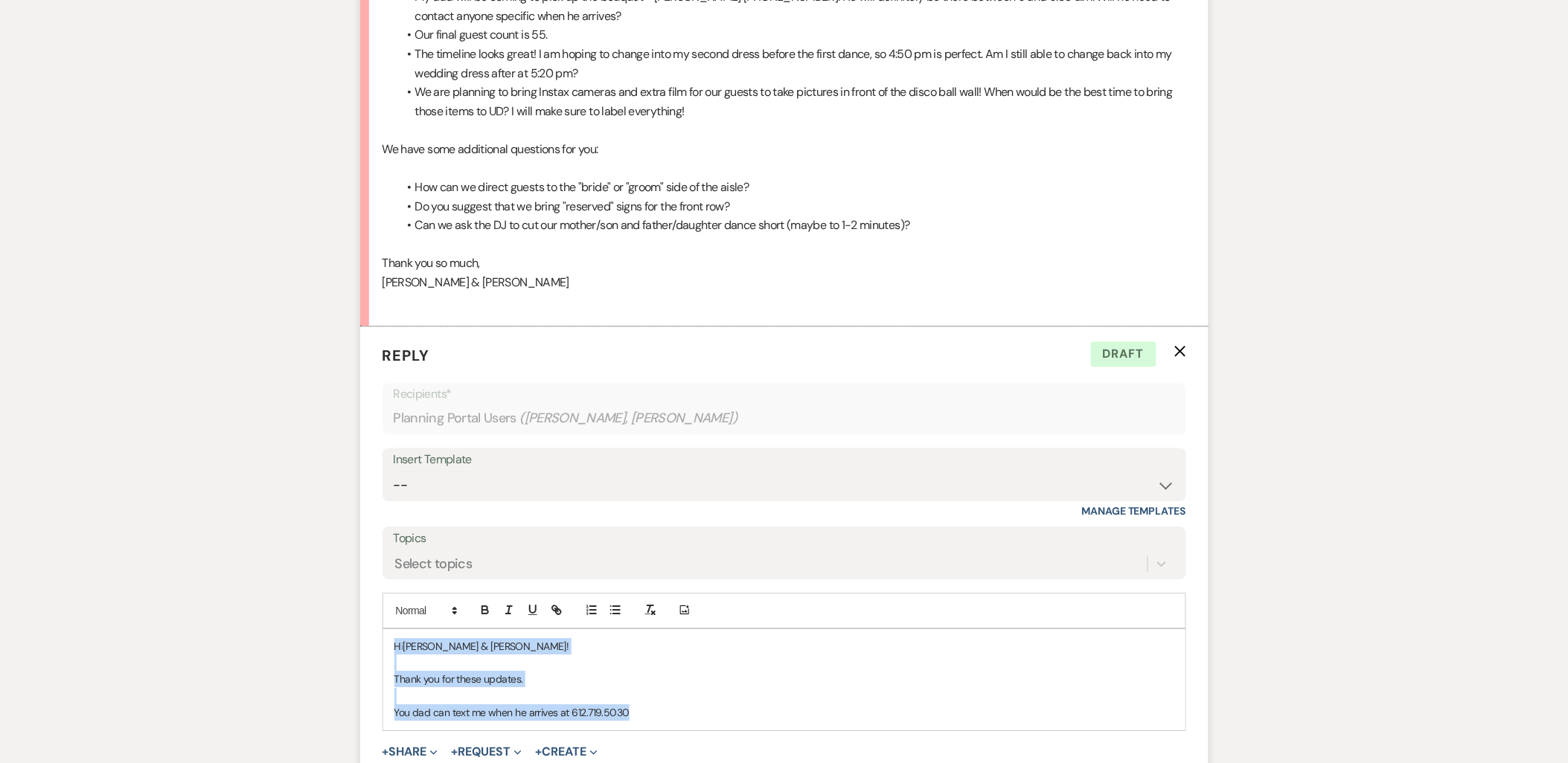
drag, startPoint x: 391, startPoint y: 637, endPoint x: 648, endPoint y: 734, distance: 274.7
click at [648, 734] on form "Reply X Draft Recipients* Planning Portal Users ( Sarah, Graham Sauer ) Insert …" at bounding box center [784, 580] width 848 height 506
click at [654, 707] on p "You dad can text me when he arrives at 612.719.5030" at bounding box center [784, 712] width 780 height 17
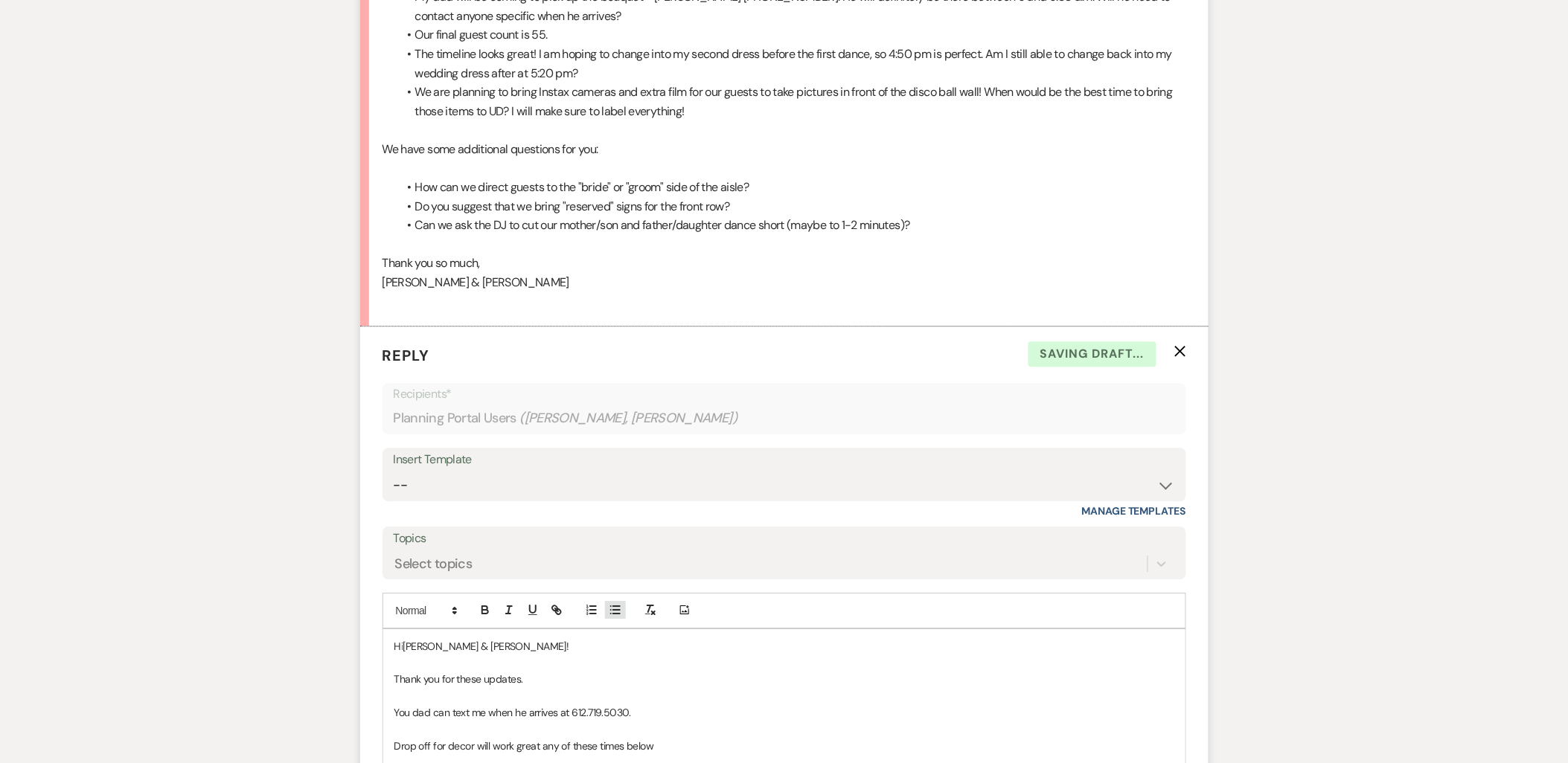
click at [623, 604] on button "button" at bounding box center [615, 610] width 21 height 18
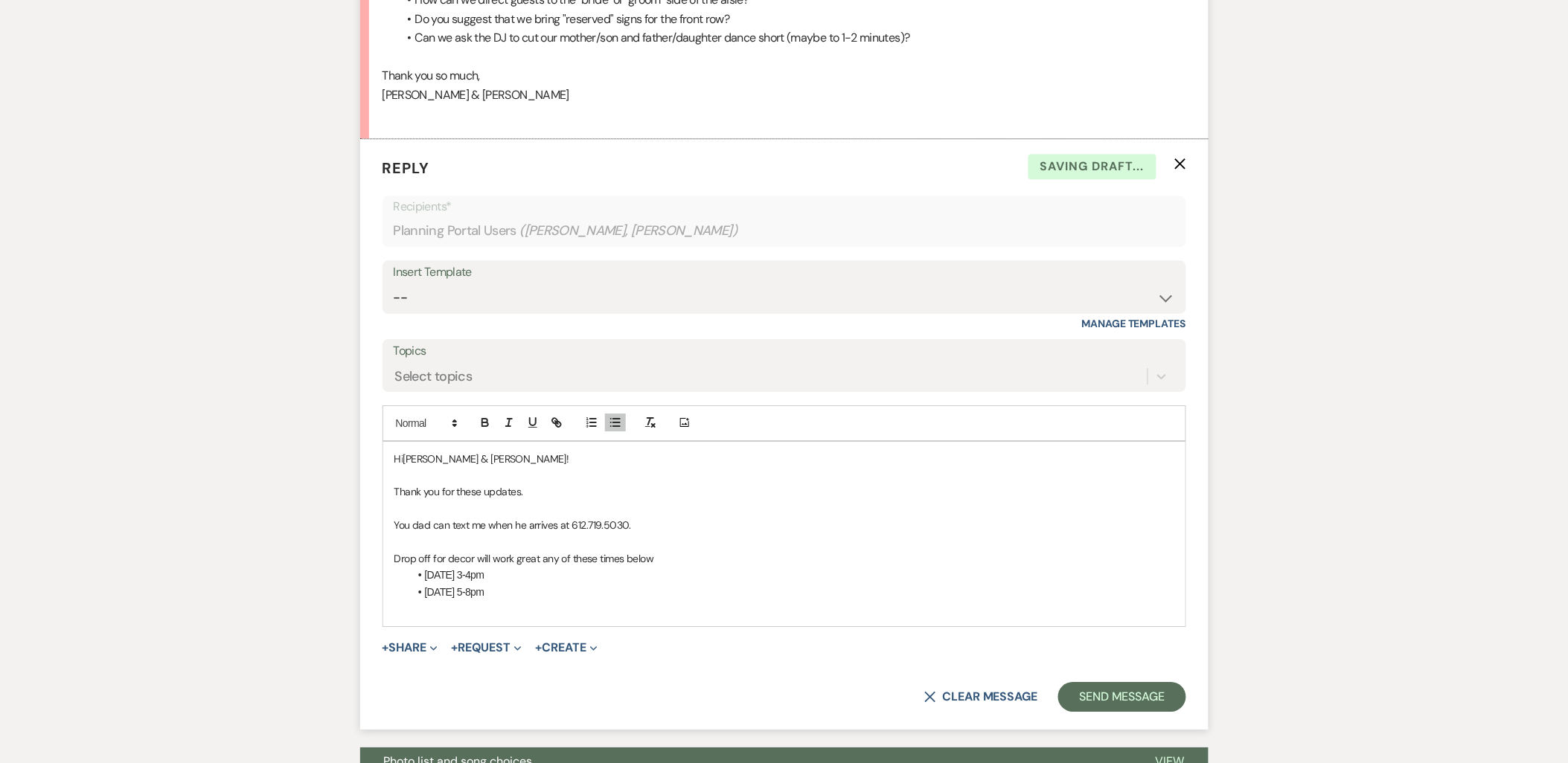
scroll to position [1466, 0]
click at [511, 589] on li "Tuesday 5-8pm" at bounding box center [792, 591] width 765 height 17
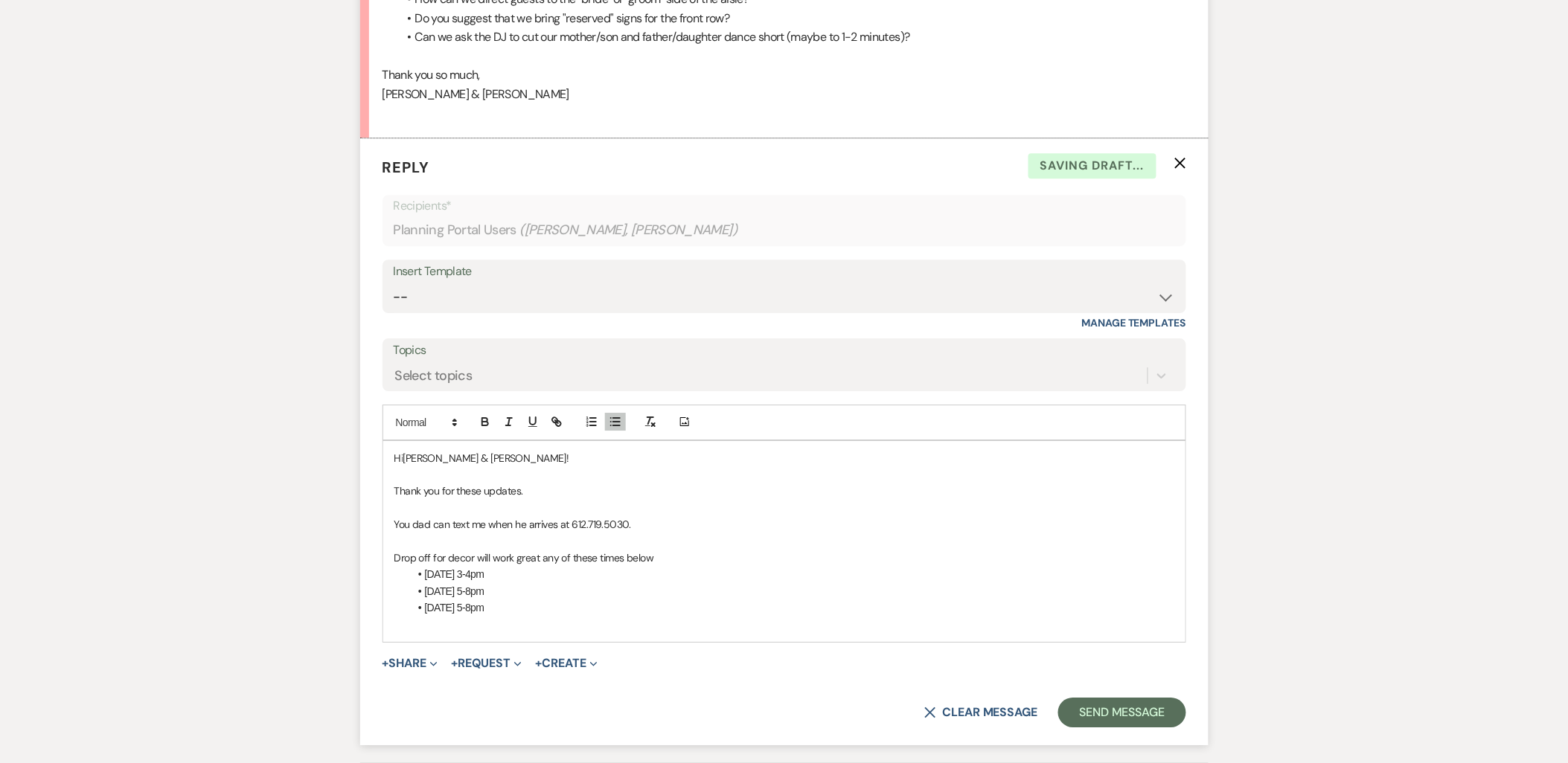
click at [525, 610] on li "Wednesday 5-8pm" at bounding box center [792, 607] width 765 height 17
click at [677, 558] on p "Drop off for decor will work great any of these times below" at bounding box center [784, 557] width 780 height 17
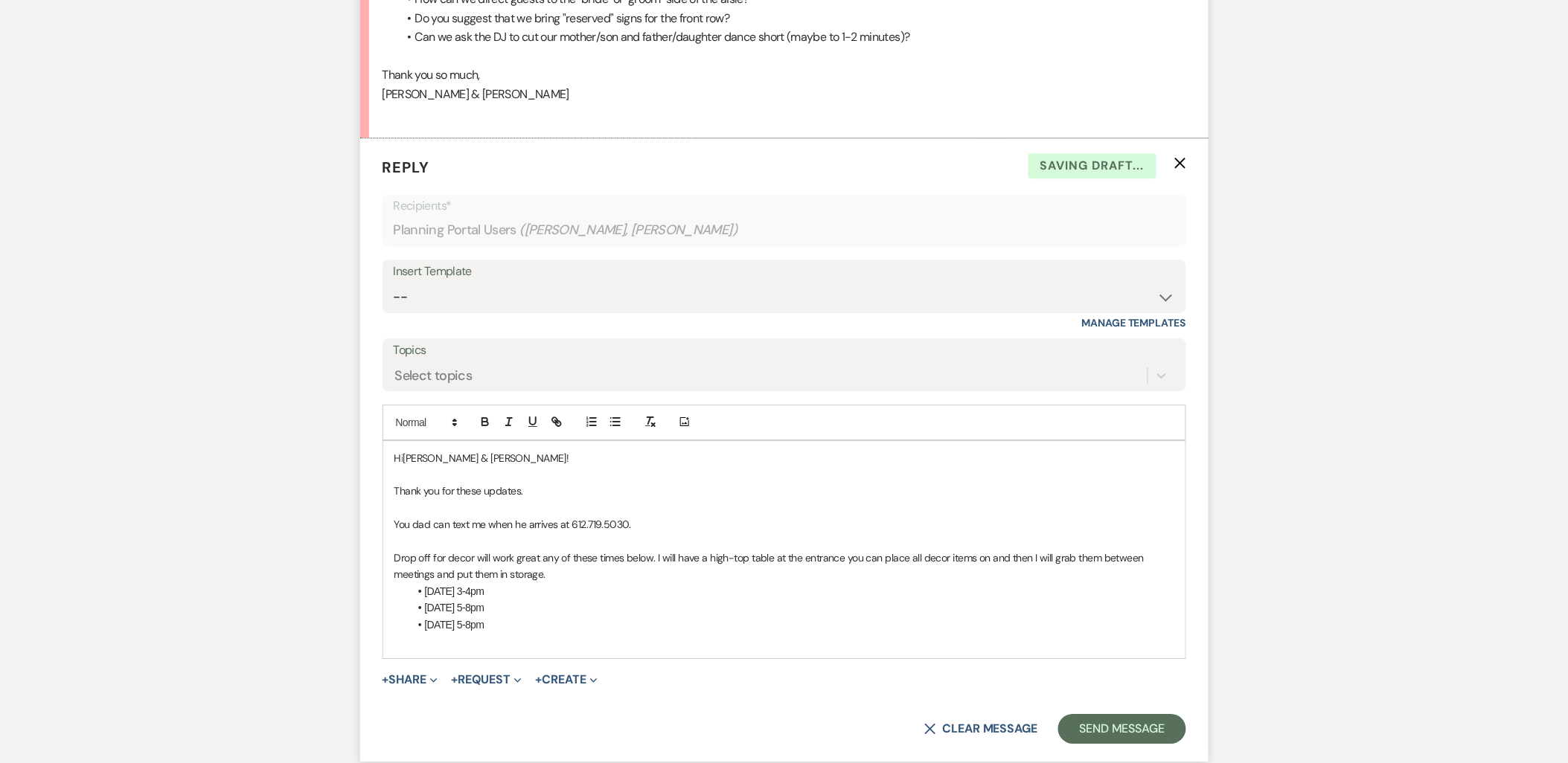
click at [592, 579] on p "Drop off for decor will work great any of these times below. I will have a high…" at bounding box center [784, 566] width 780 height 33
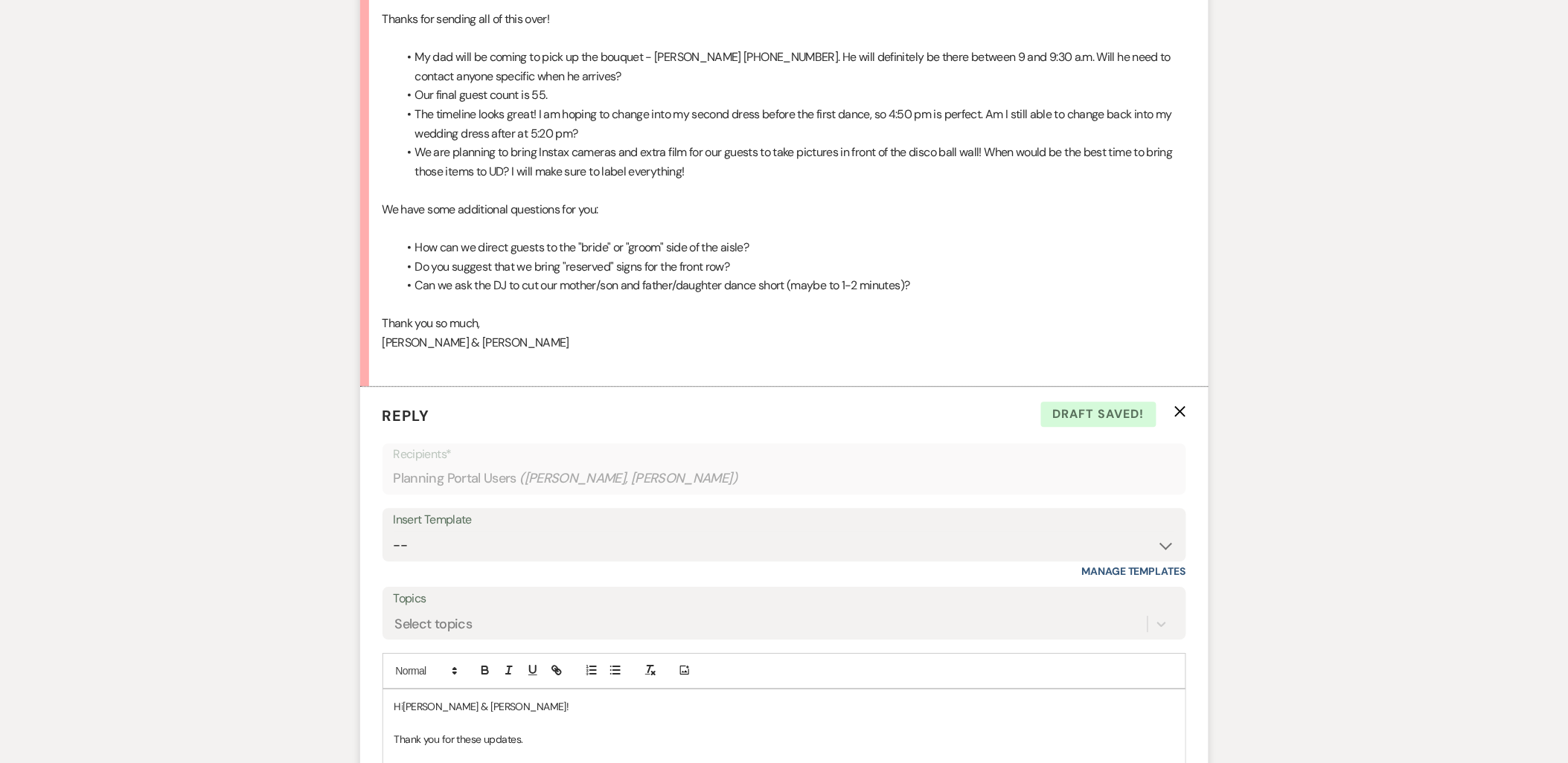
click at [1052, 287] on li "Can we ask the DJ to cut our mother/son and father/daughter dance short (maybe …" at bounding box center [792, 285] width 789 height 20
drag, startPoint x: 948, startPoint y: 280, endPoint x: 469, endPoint y: 290, distance: 479.1
click at [930, 284] on li "Can we ask the DJ to cut our mother/son and father/daughter dance short (maybe …" at bounding box center [792, 285] width 789 height 20
click at [390, 263] on div "Hi Kathryn! Thanks for sending all of this over! My dad will be coming to pick …" at bounding box center [784, 171] width 804 height 399
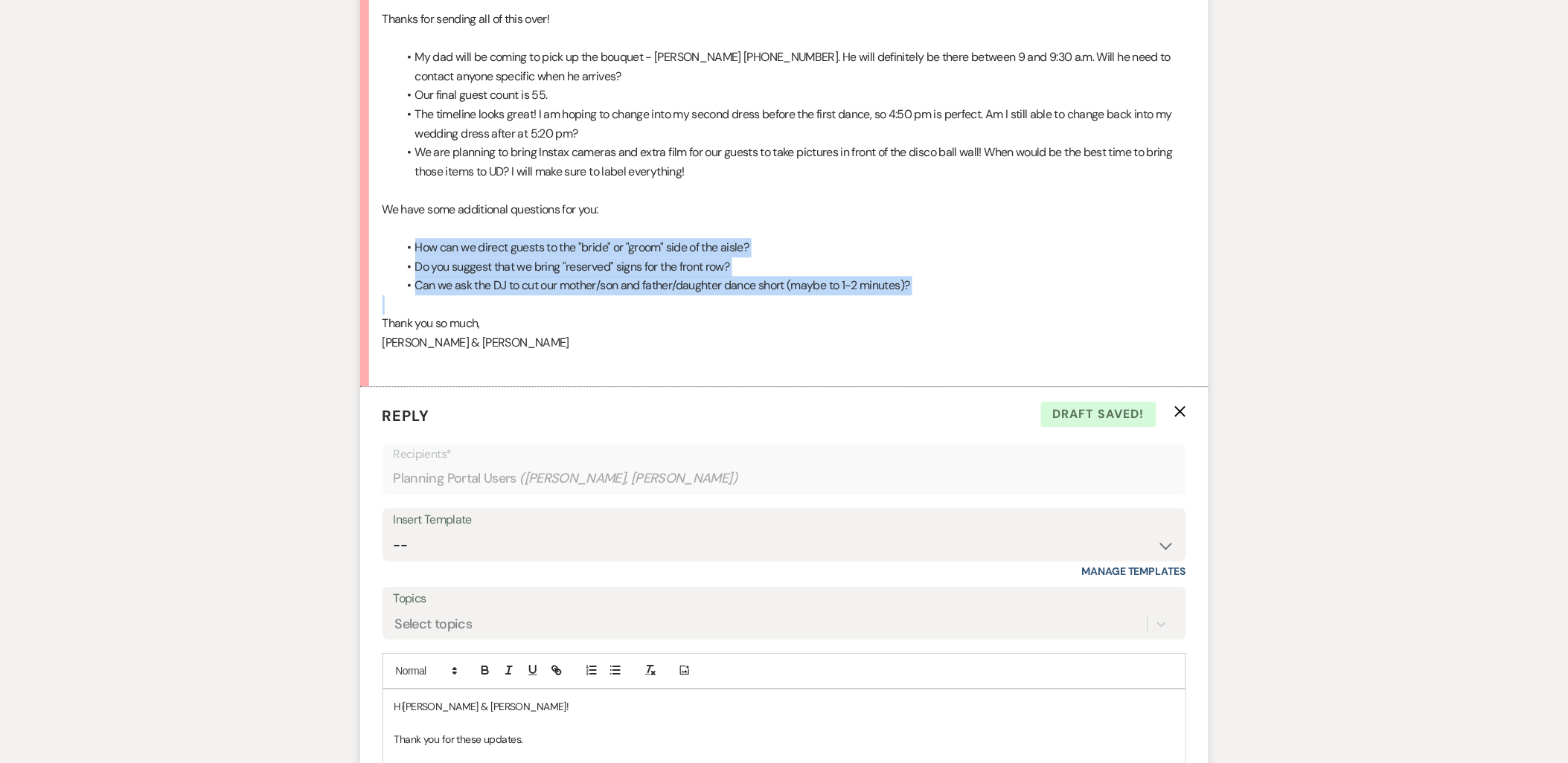
drag, startPoint x: 412, startPoint y: 243, endPoint x: 885, endPoint y: 302, distance: 476.7
click at [885, 302] on div "Hi Kathryn! Thanks for sending all of this over! My dad will be coming to pick …" at bounding box center [784, 171] width 804 height 399
copy ul "How can we direct guests to the "bride" or "groom" side of the aisle? Do you su…"
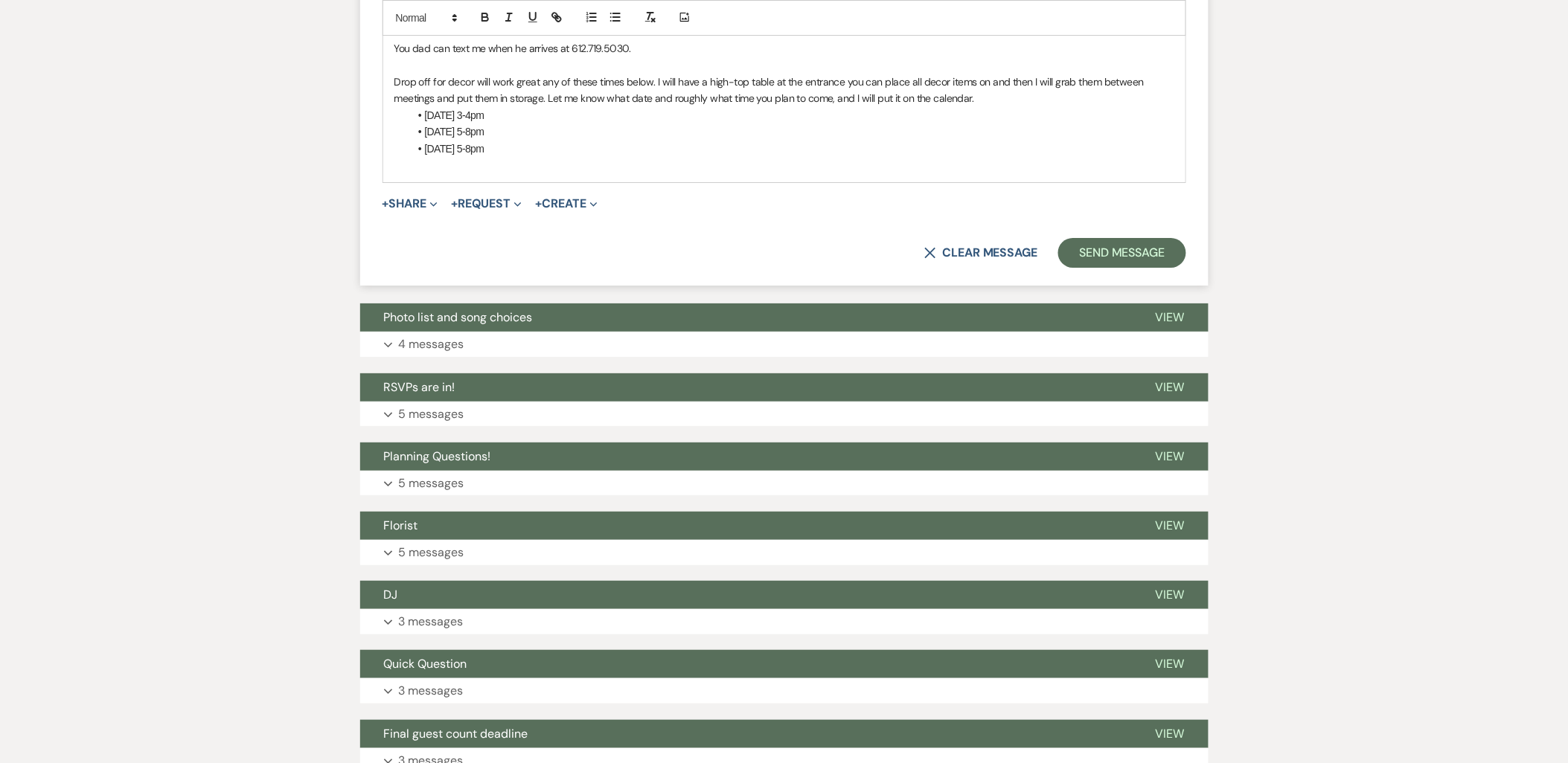
scroll to position [1961, 0]
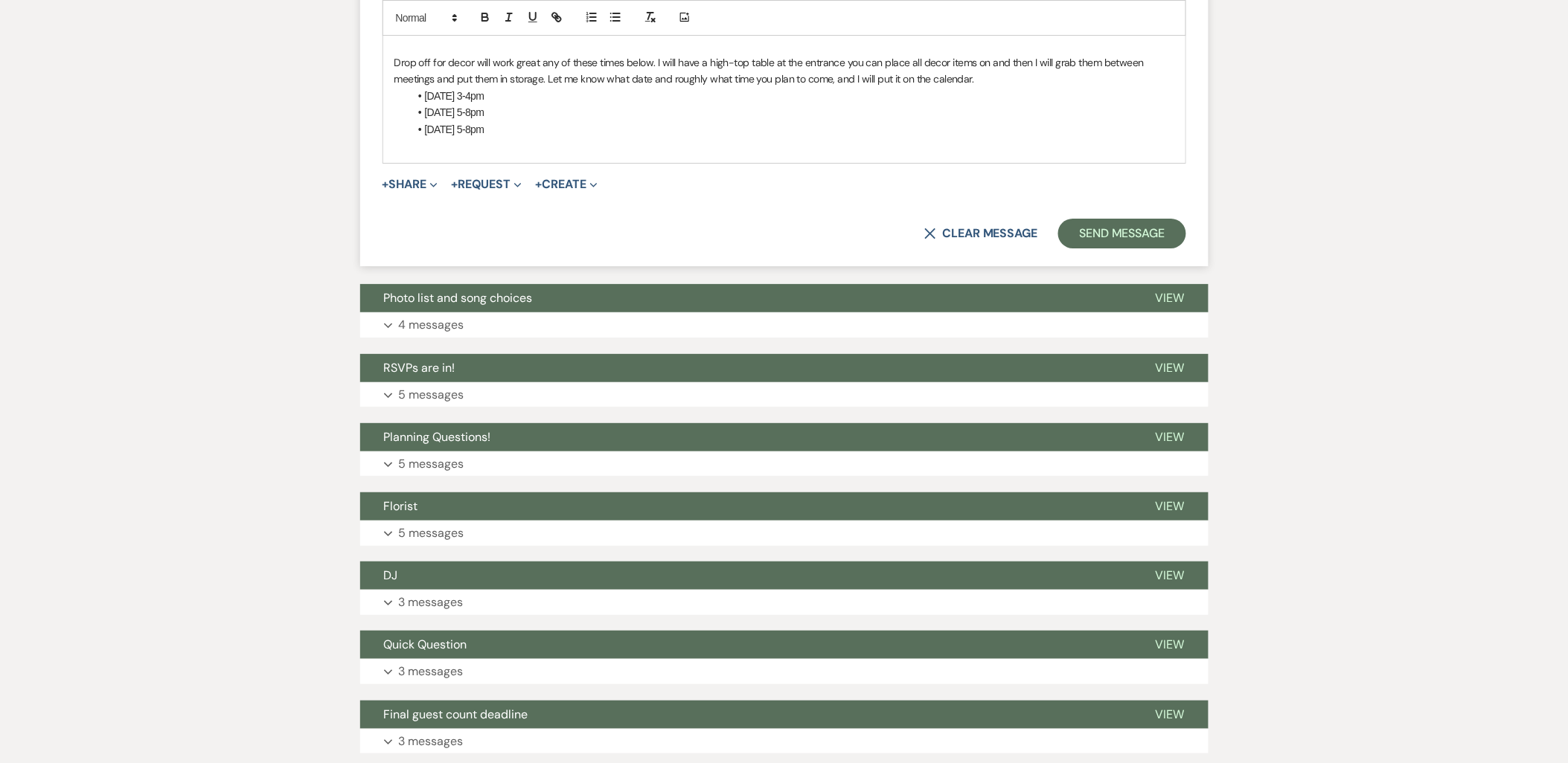
click at [473, 137] on p at bounding box center [784, 145] width 780 height 17
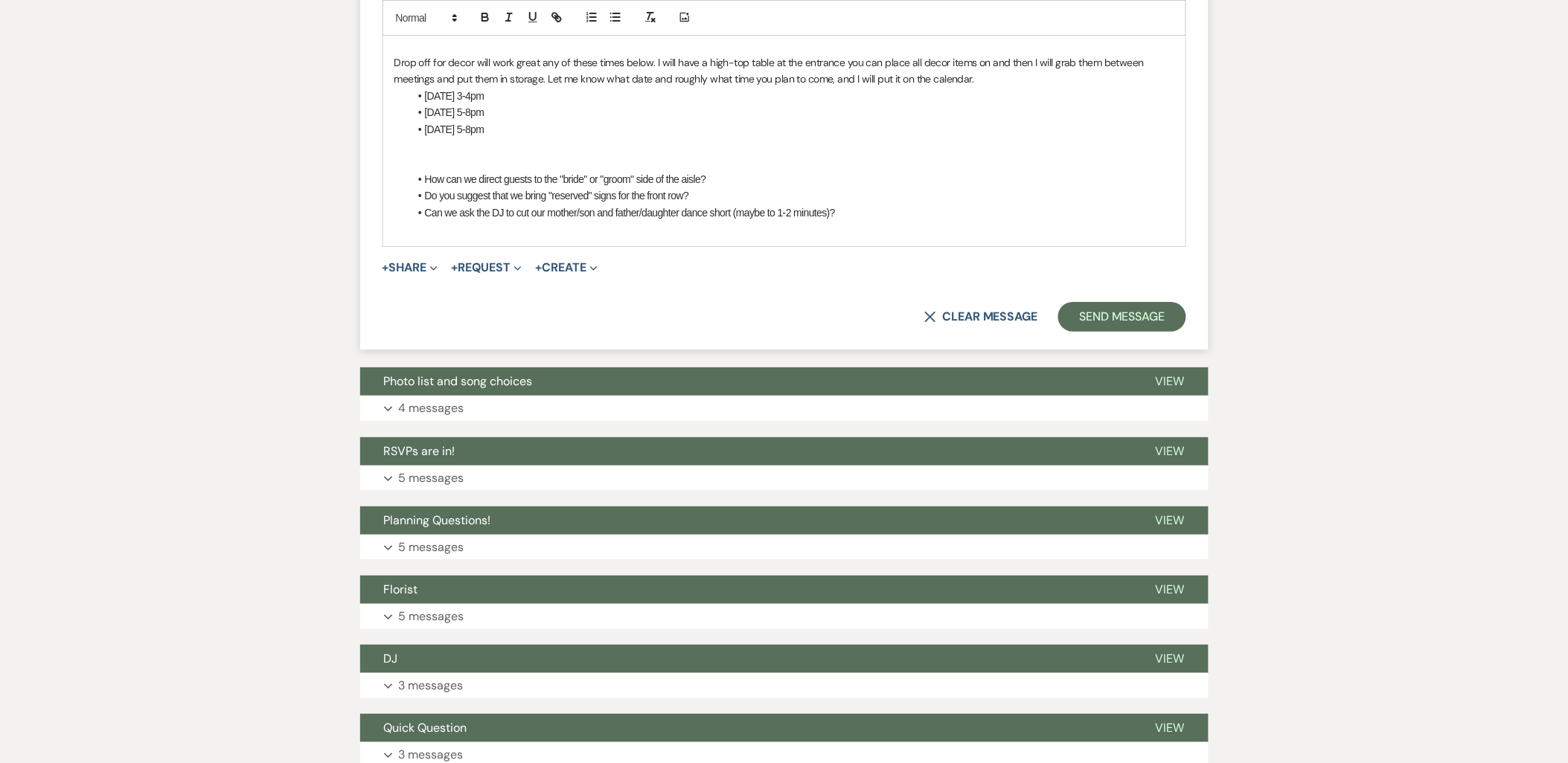
click at [777, 168] on p at bounding box center [784, 162] width 780 height 17
click at [768, 177] on li "How can we direct guests to the "bride" or "groom" side of the aisle?" at bounding box center [792, 178] width 765 height 17
drag, startPoint x: 1139, startPoint y: 177, endPoint x: 716, endPoint y: 181, distance: 423.0
click at [716, 181] on li "How can we direct guests to the "bride" or "groom" side of the aisle? - Which s…" at bounding box center [792, 178] width 765 height 17
click at [477, 11] on button "button" at bounding box center [485, 17] width 21 height 18
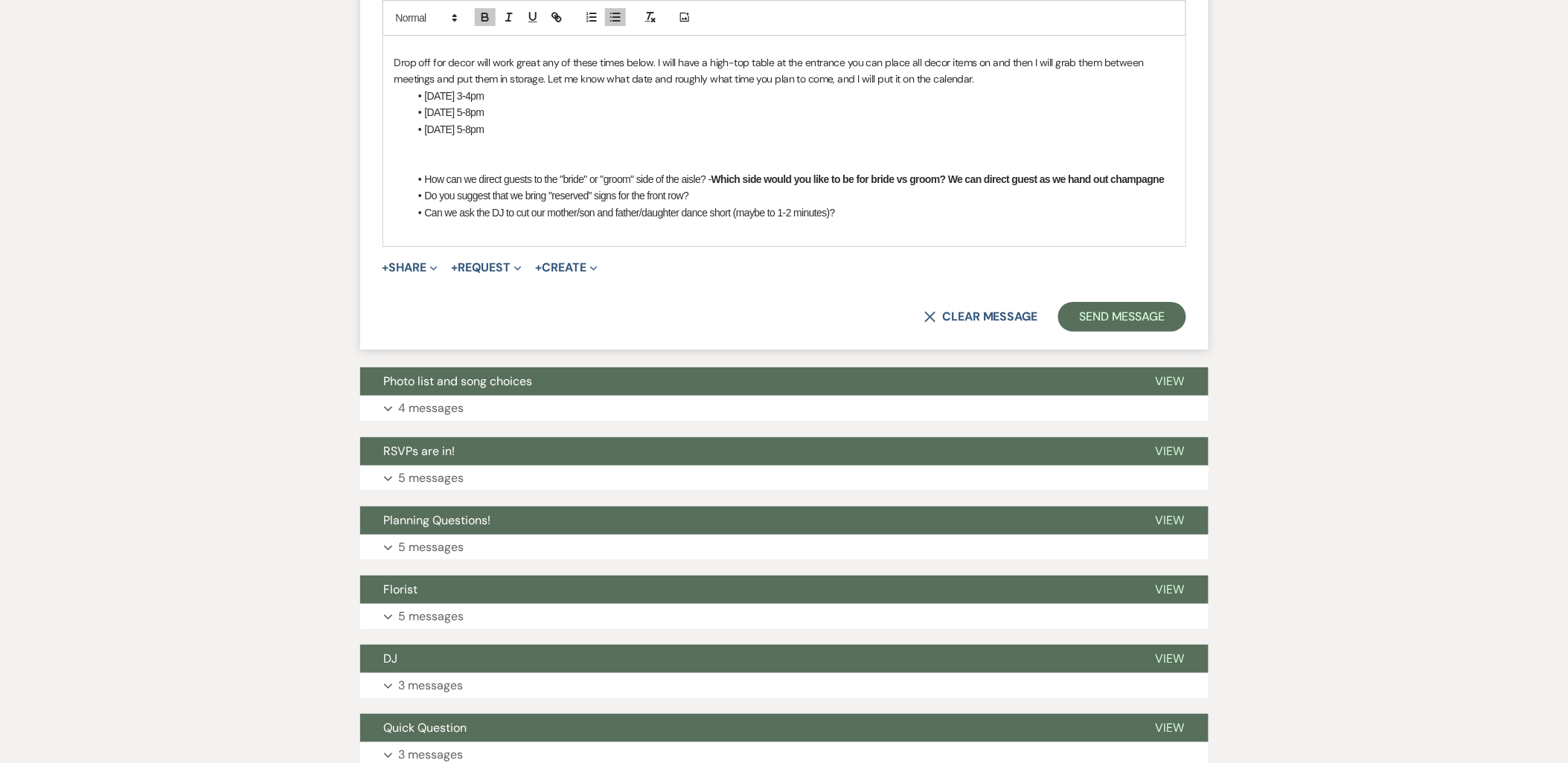
click at [694, 186] on li "How can we direct guests to the "bride" or "groom" side of the aisle? - Which s…" at bounding box center [792, 178] width 765 height 17
click at [694, 195] on li "Do you suggest that we bring "reserved" signs for the front row?" at bounding box center [792, 195] width 765 height 17
drag, startPoint x: 862, startPoint y: 195, endPoint x: 694, endPoint y: 191, distance: 168.0
click at [694, 191] on li "Do you suggest that we bring "reserved" signs for the front row?- I will have p…" at bounding box center [792, 195] width 765 height 17
click at [479, 16] on icon "button" at bounding box center [486, 18] width 14 height 14
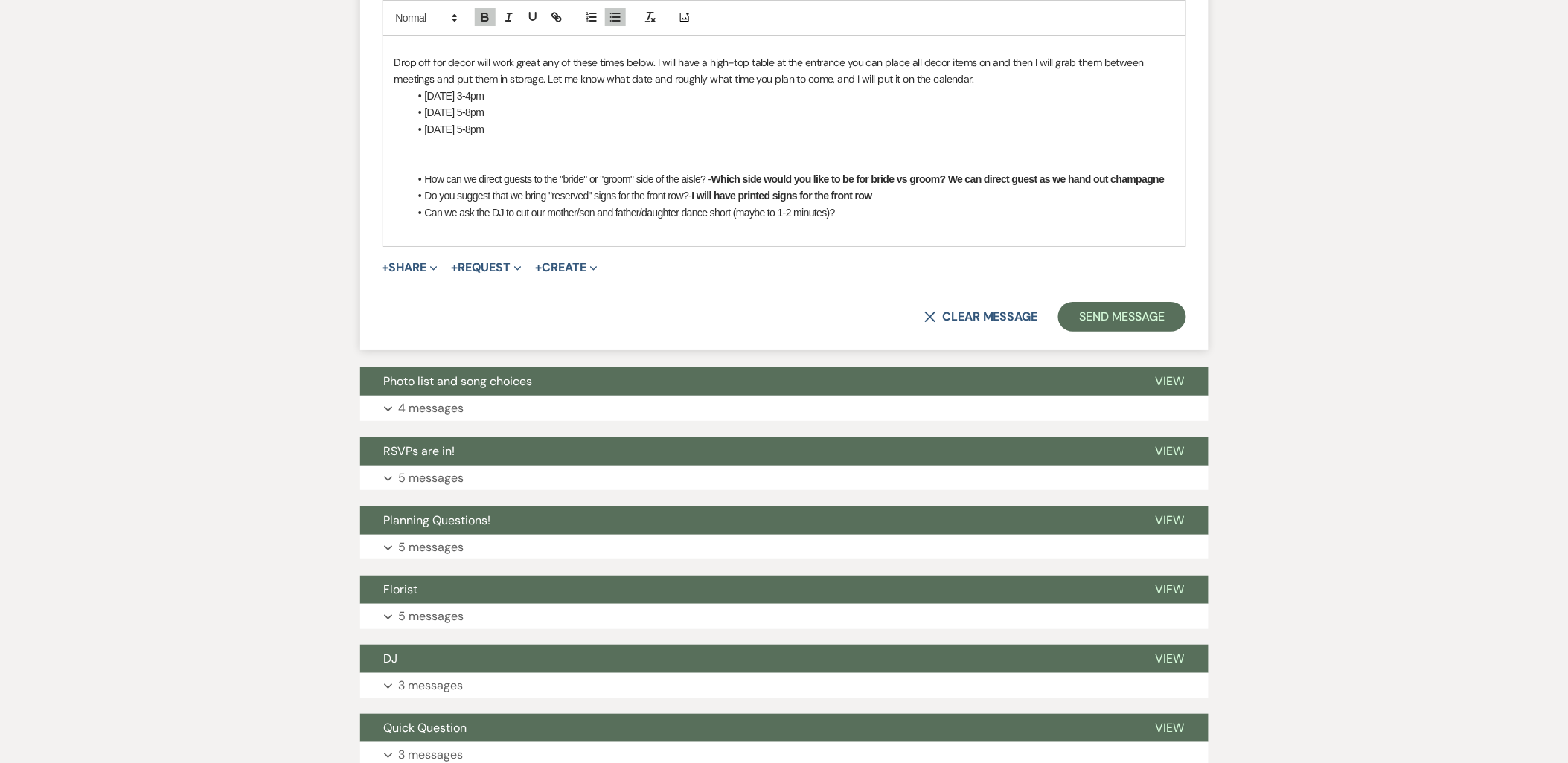
click at [862, 211] on li "Can we ask the DJ to cut our mother/son and father/daughter dance short (maybe …" at bounding box center [792, 213] width 765 height 17
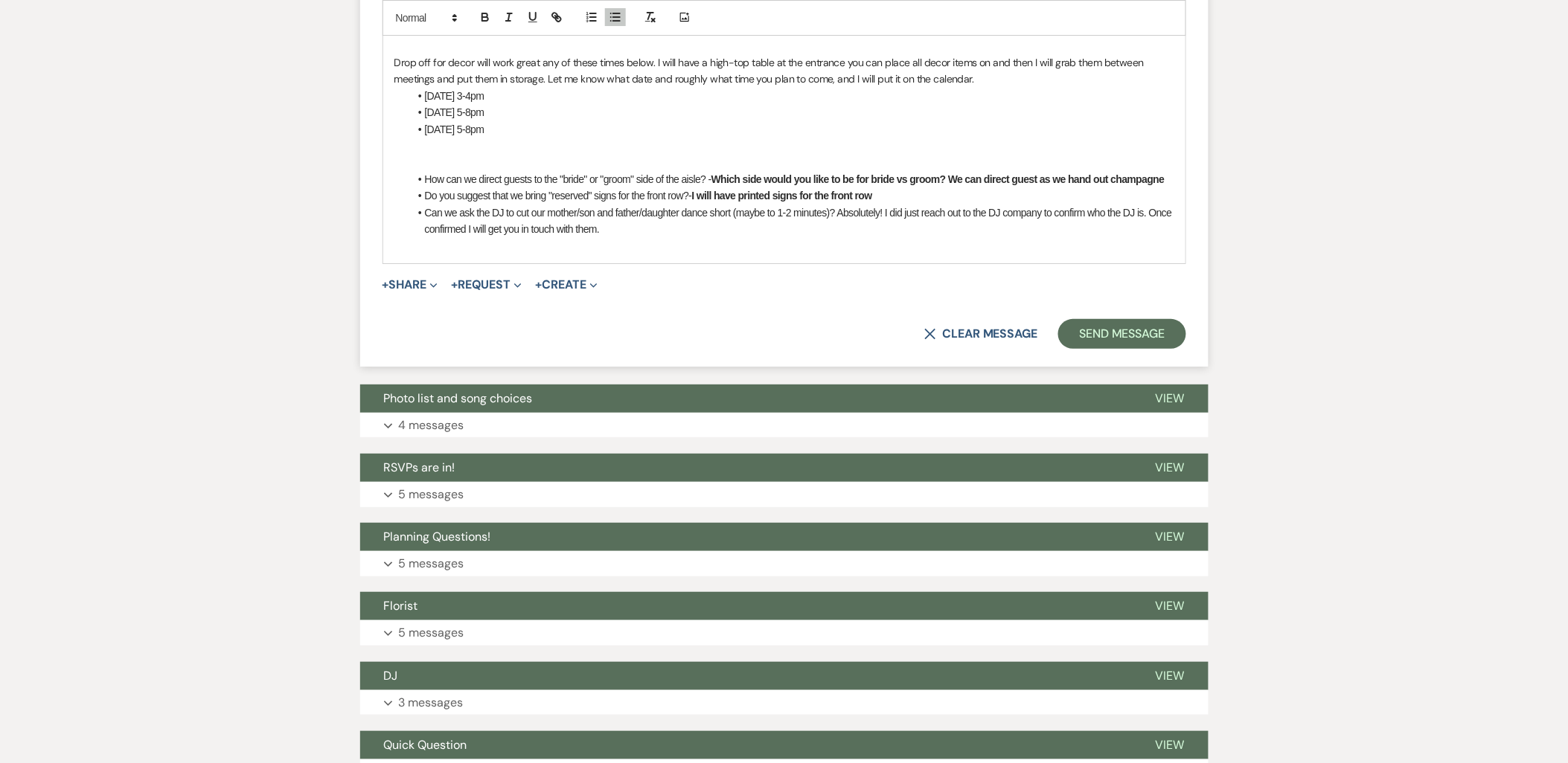
click at [613, 220] on li "Can we ask the DJ to cut our mother/son and father/daughter dance short (maybe …" at bounding box center [792, 222] width 765 height 33
click at [629, 232] on li "Can we ask the DJ to cut our mother/son and father/daughter dance short (maybe …" at bounding box center [792, 222] width 765 height 33
drag, startPoint x: 836, startPoint y: 211, endPoint x: 845, endPoint y: 223, distance: 15.0
click at [845, 223] on li "Can we ask the DJ to cut our mother/son and father/daughter dance short (maybe …" at bounding box center [792, 222] width 765 height 33
click at [482, 21] on icon "button" at bounding box center [485, 19] width 6 height 4
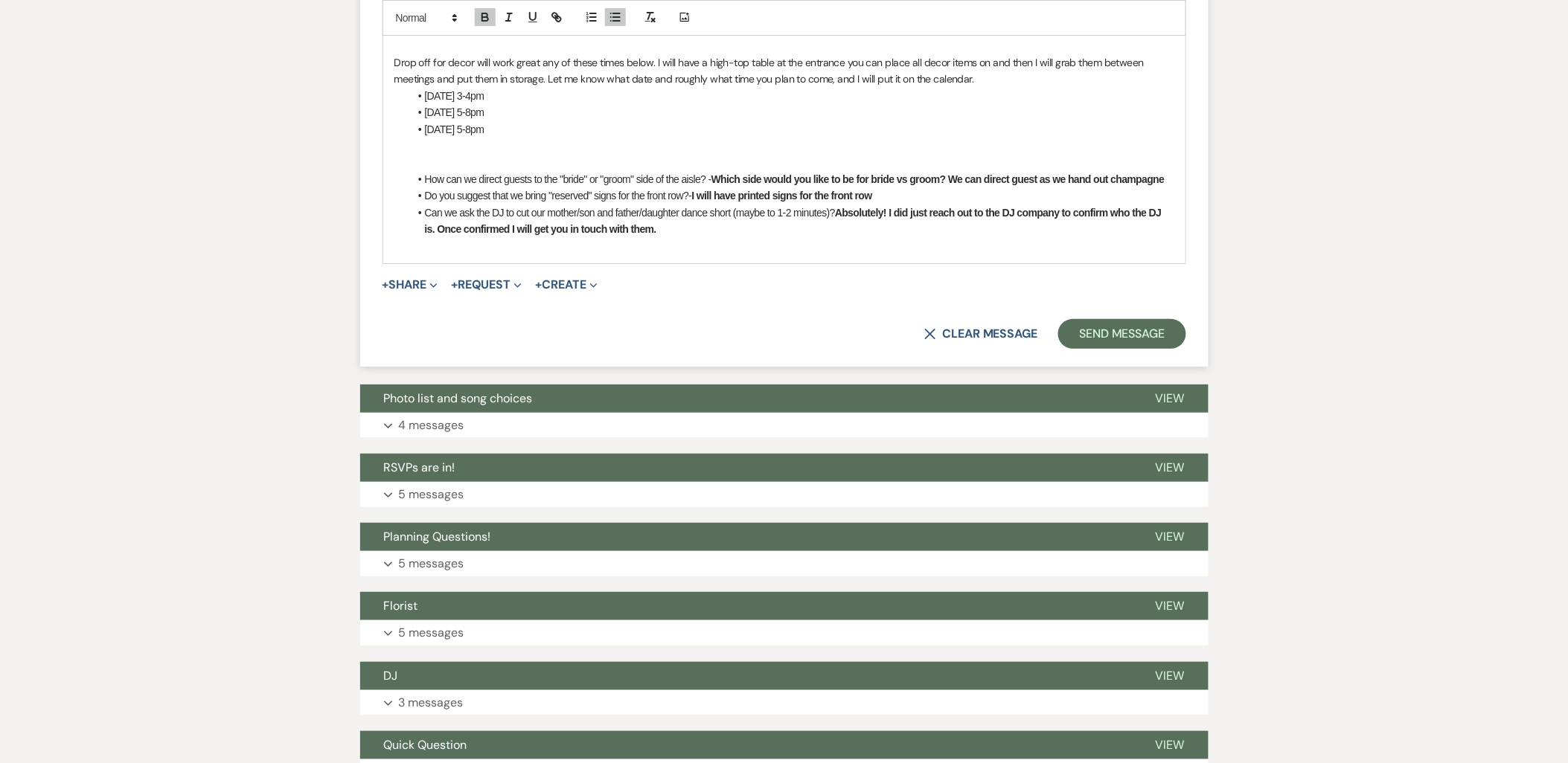
click at [519, 113] on li "Tuesday 5-8pm" at bounding box center [792, 112] width 765 height 17
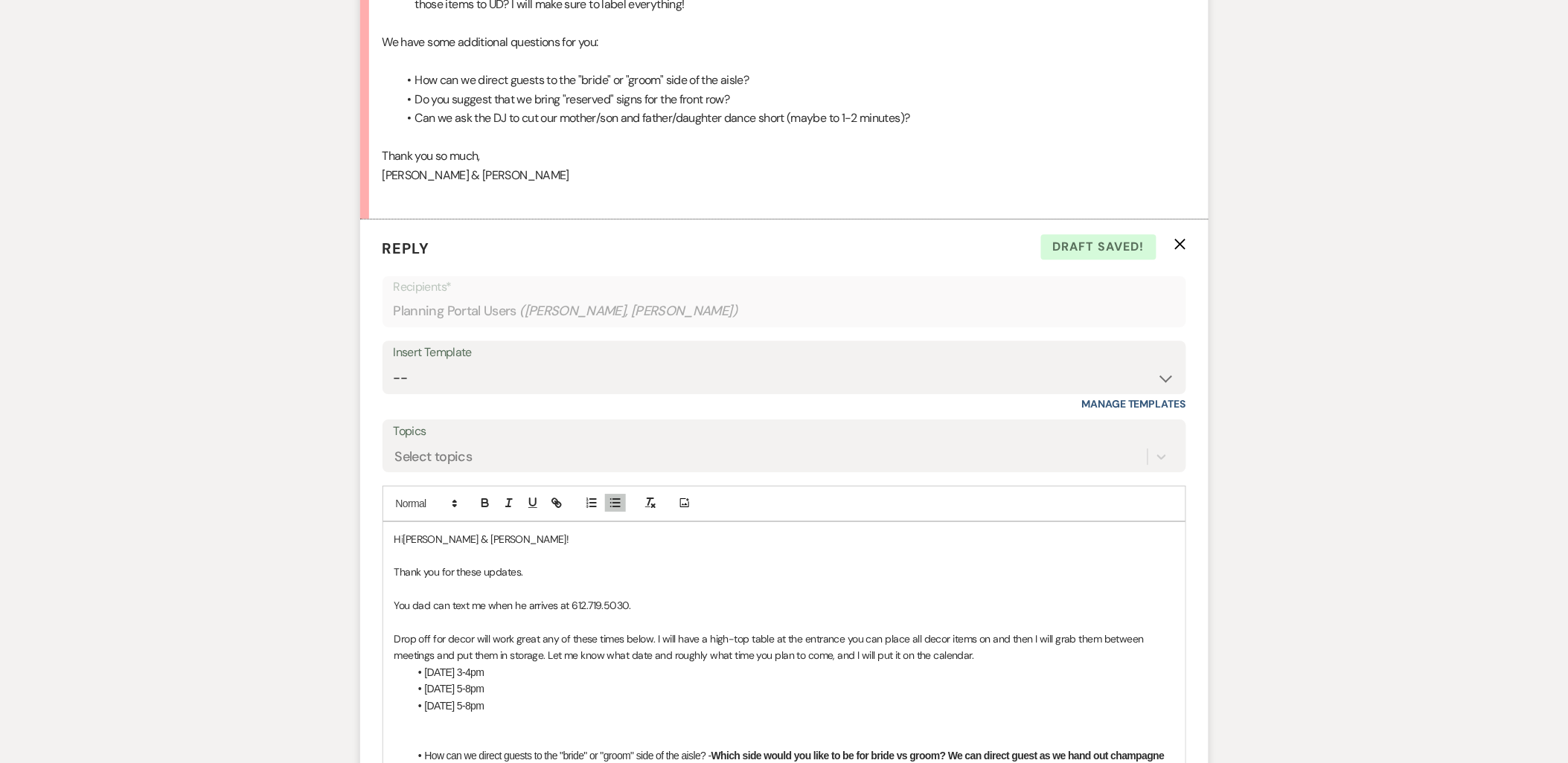
scroll to position [1631, 0]
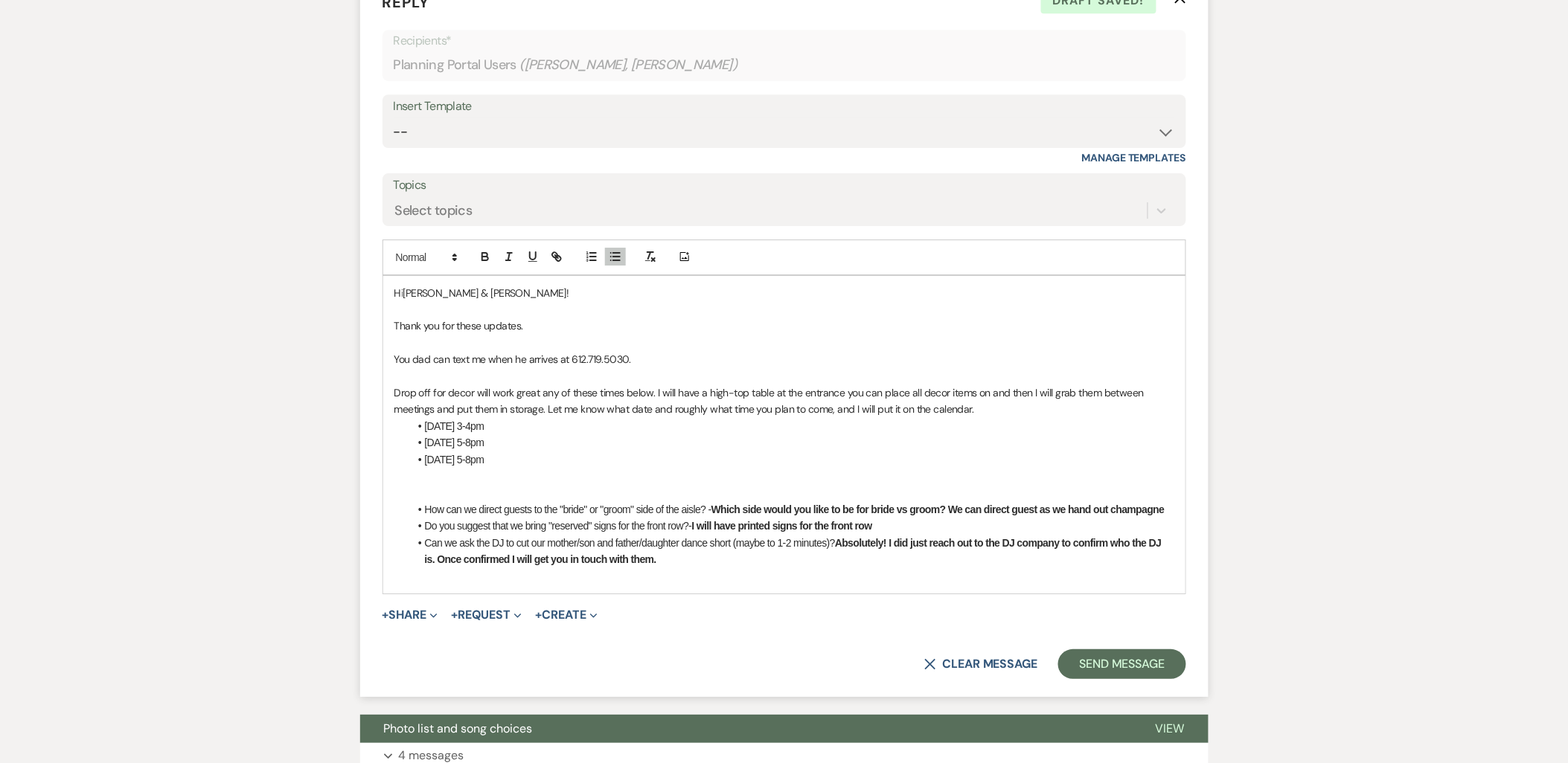
click at [1028, 414] on p "Drop off for decor will work great any of these times below. I will have a high…" at bounding box center [784, 401] width 780 height 33
click at [683, 360] on p "You dad can text me when he arrives at 612.719.5030." at bounding box center [784, 359] width 780 height 17
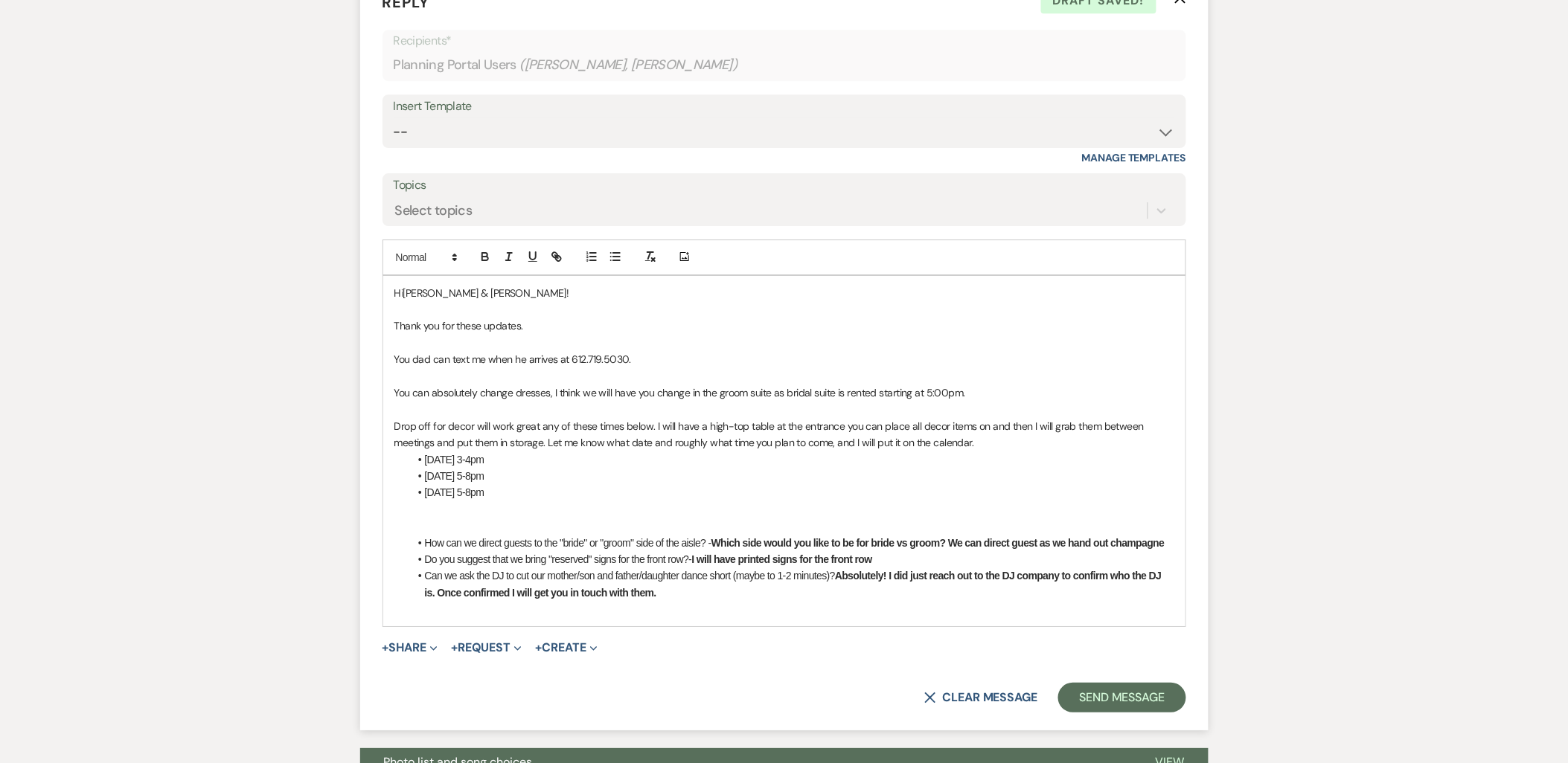
click at [488, 531] on p at bounding box center [784, 526] width 780 height 17
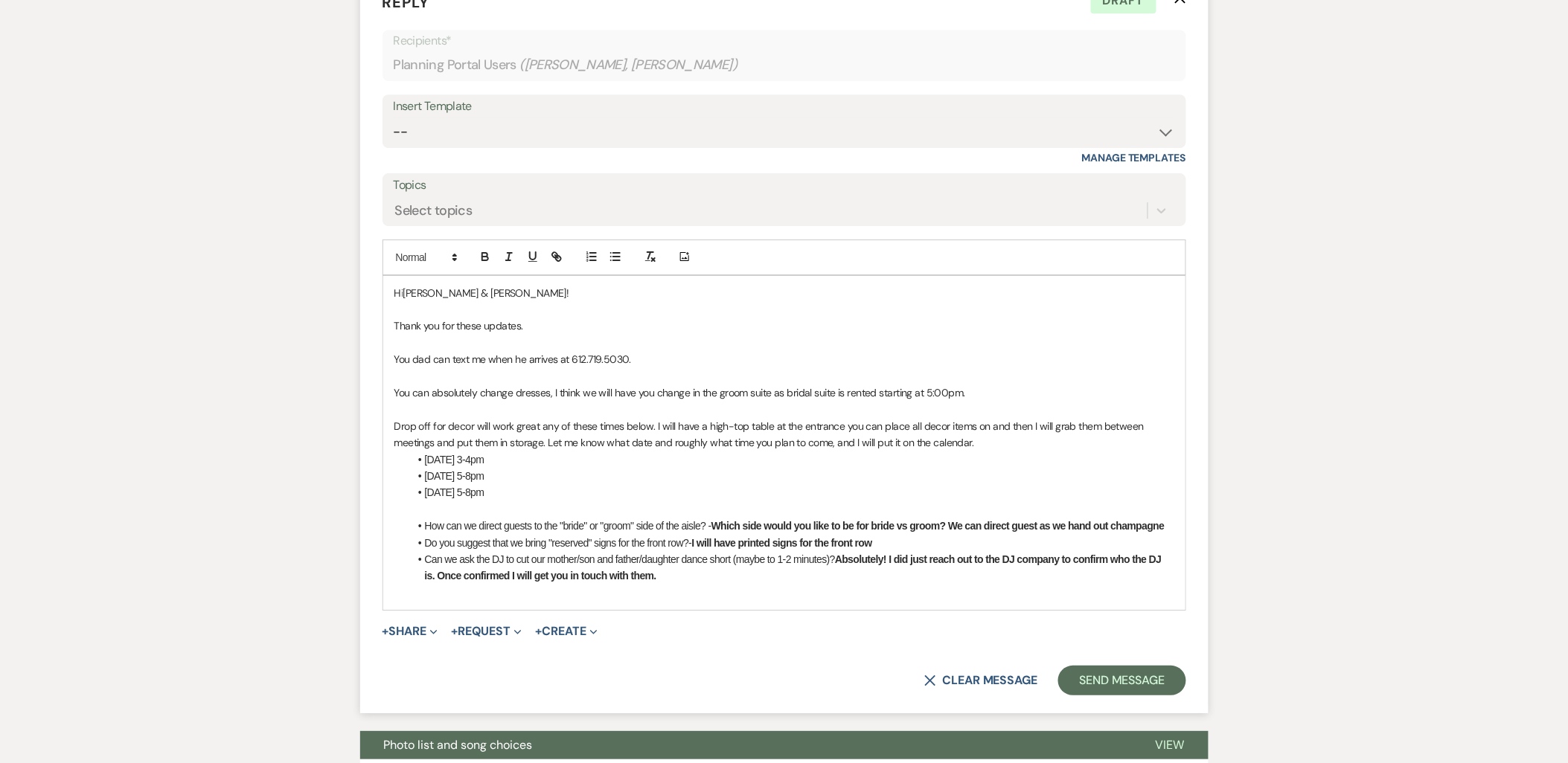
click at [677, 592] on p at bounding box center [784, 592] width 780 height 17
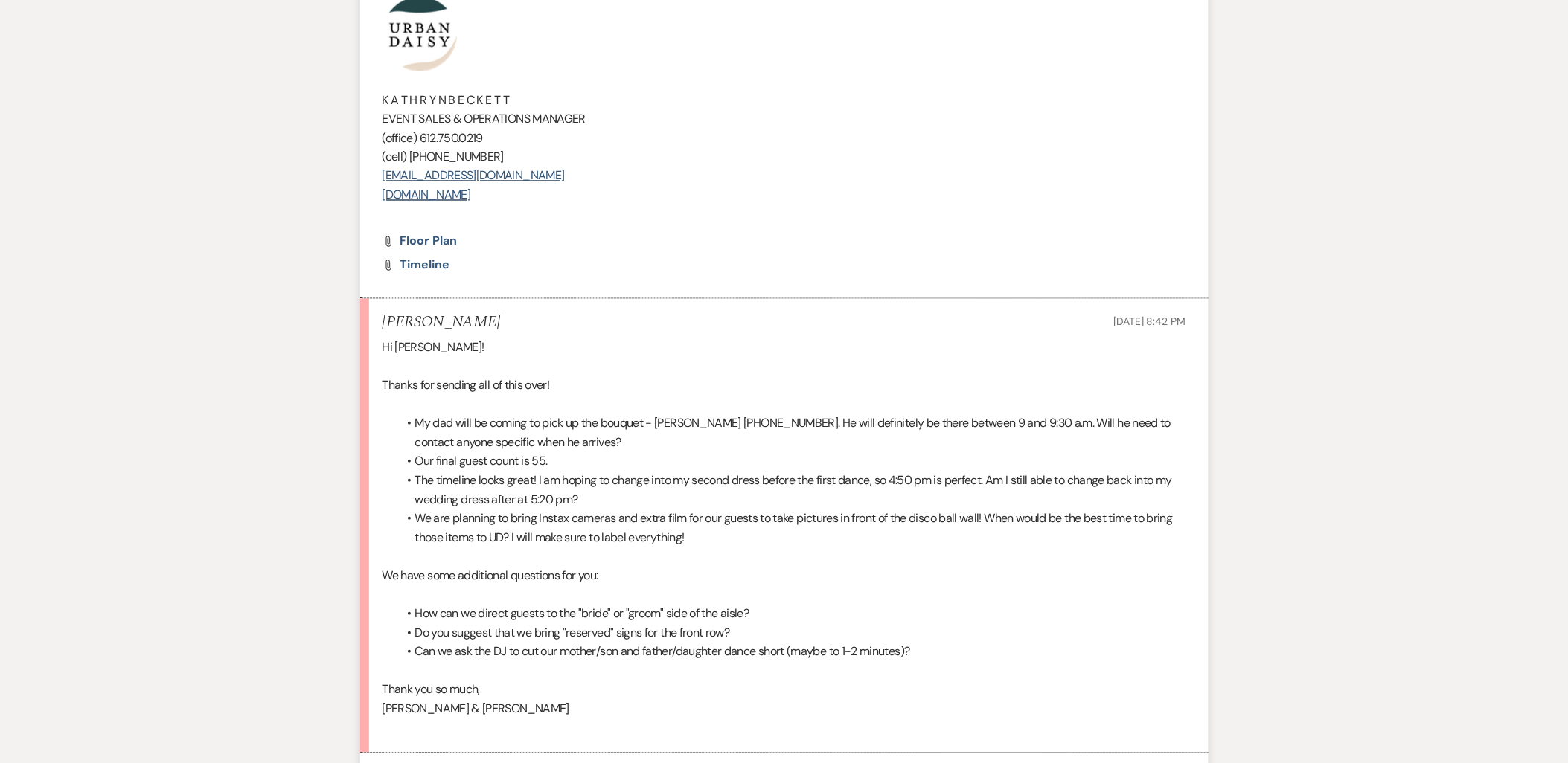
scroll to position [556, 0]
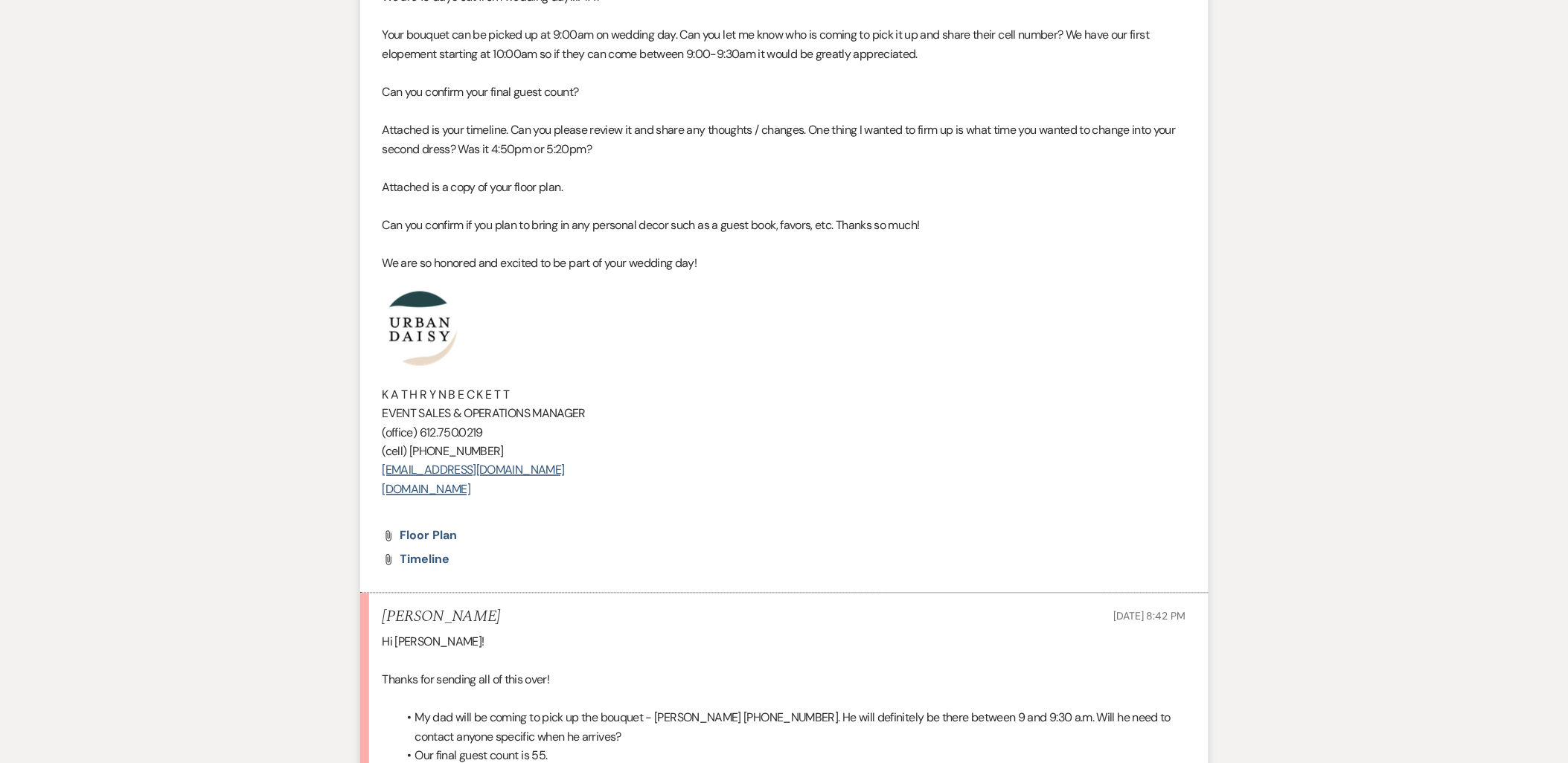
drag, startPoint x: 565, startPoint y: 485, endPoint x: 340, endPoint y: 322, distance: 277.8
copy div "K A T H R Y N B E C K E T T EVENT SALES & OPERATIONS MANAGER (office) 612.750.0…"
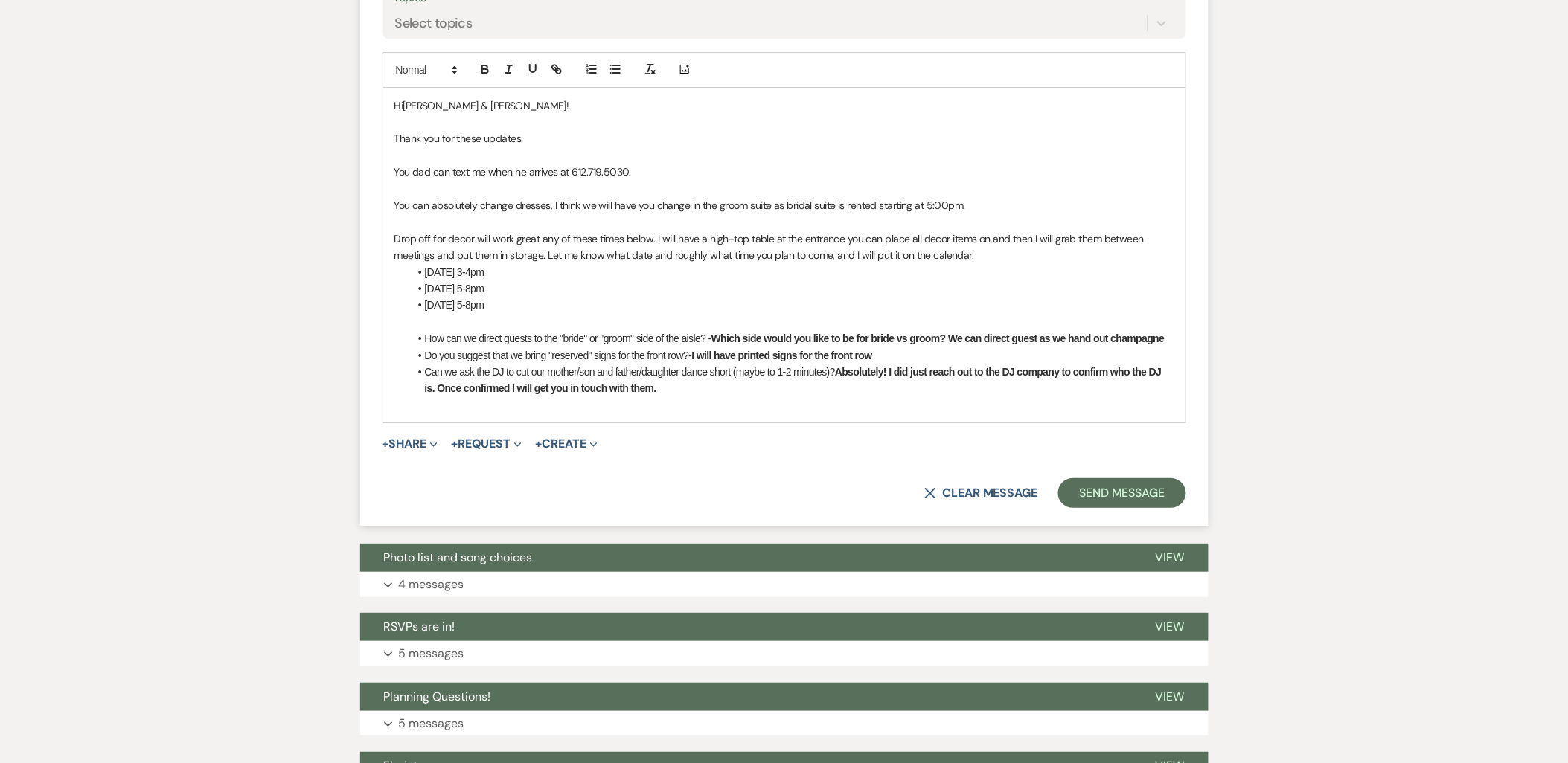
scroll to position [1961, 0]
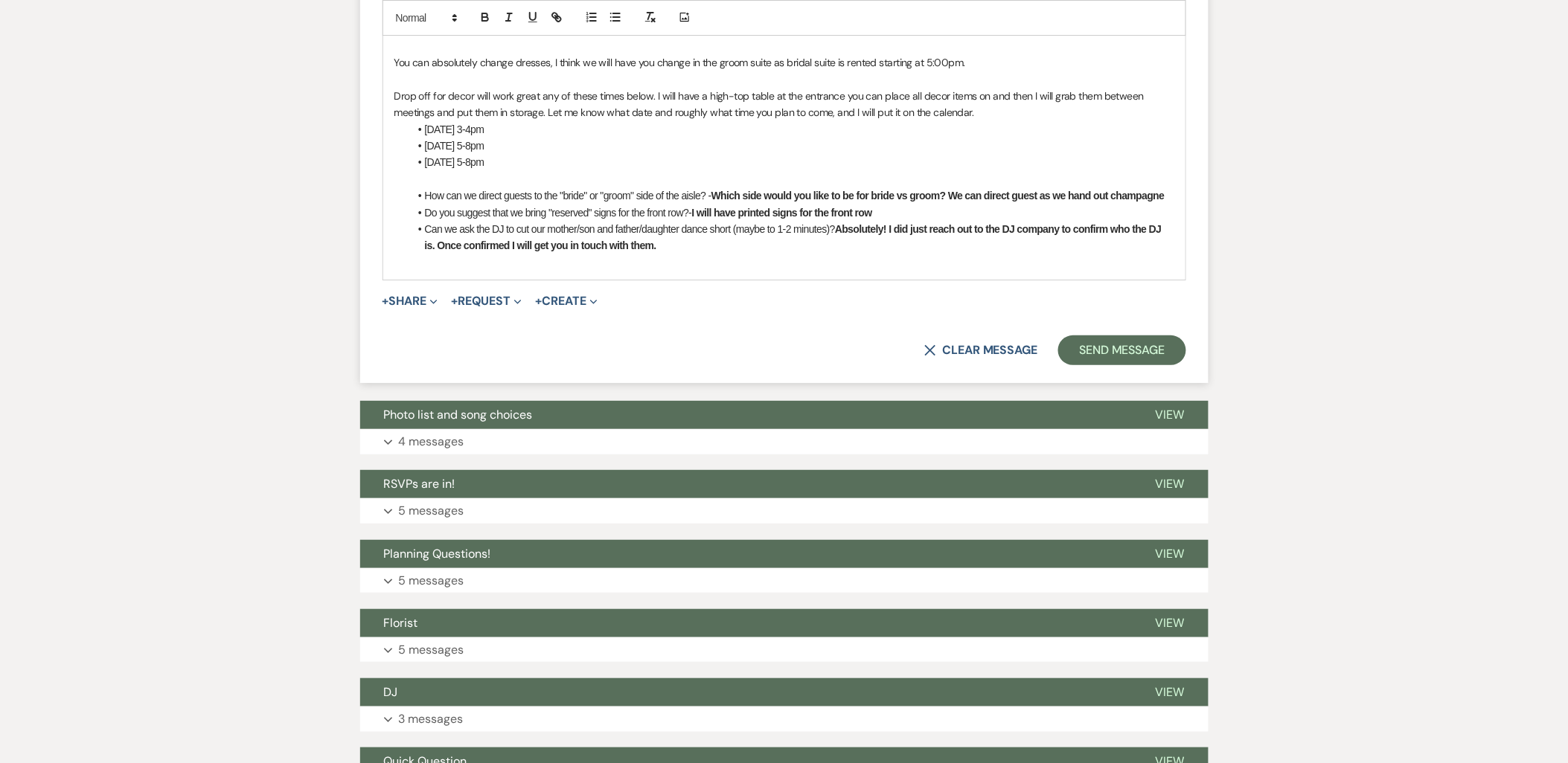
click at [614, 280] on div "Hi Sarah & Graham! Thank you for these updates. You dad can text me when he arr…" at bounding box center [784, 113] width 804 height 335
click at [607, 265] on p at bounding box center [784, 262] width 780 height 17
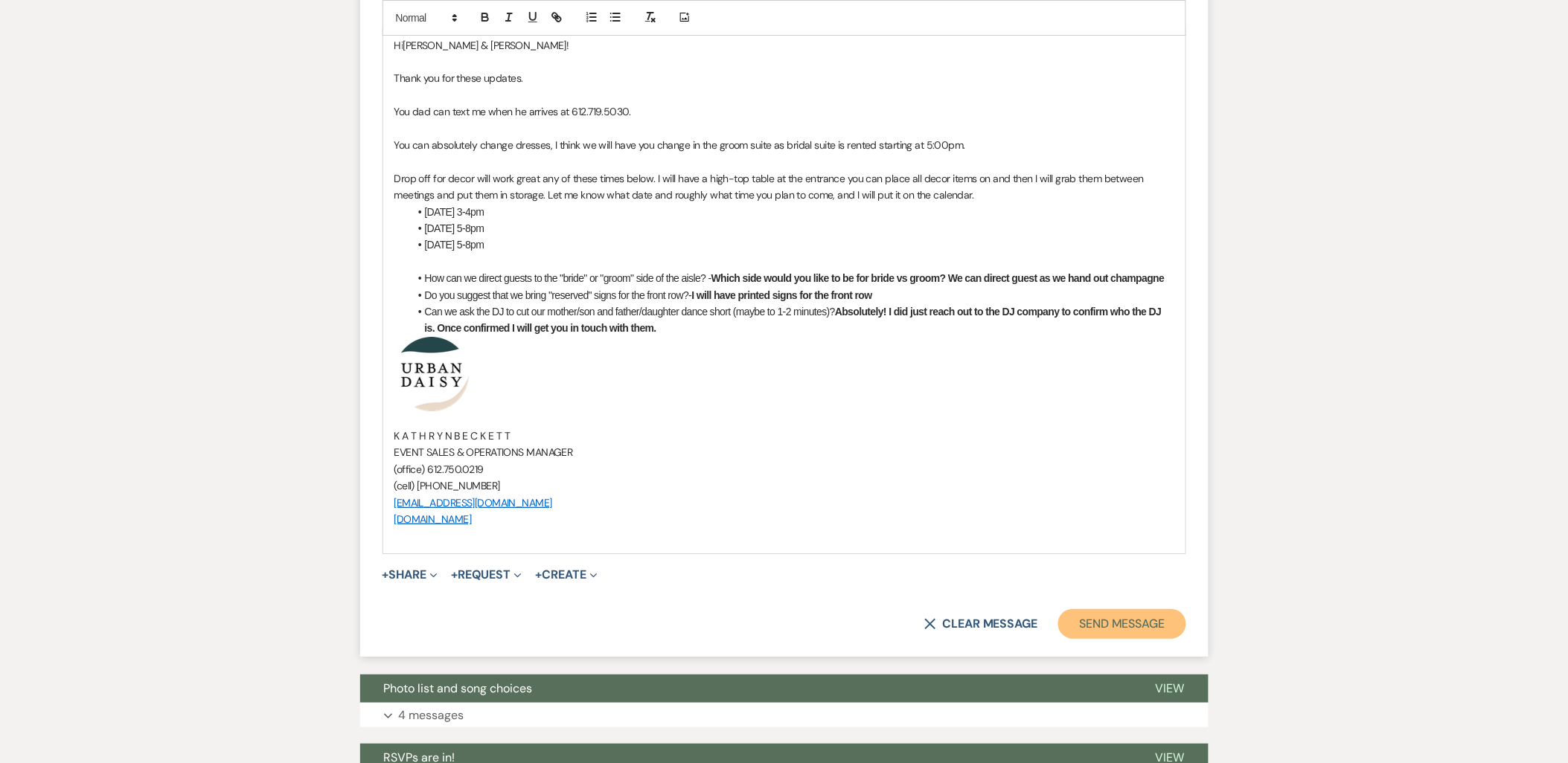
click at [1086, 620] on button "Send Message" at bounding box center [1122, 624] width 128 height 29
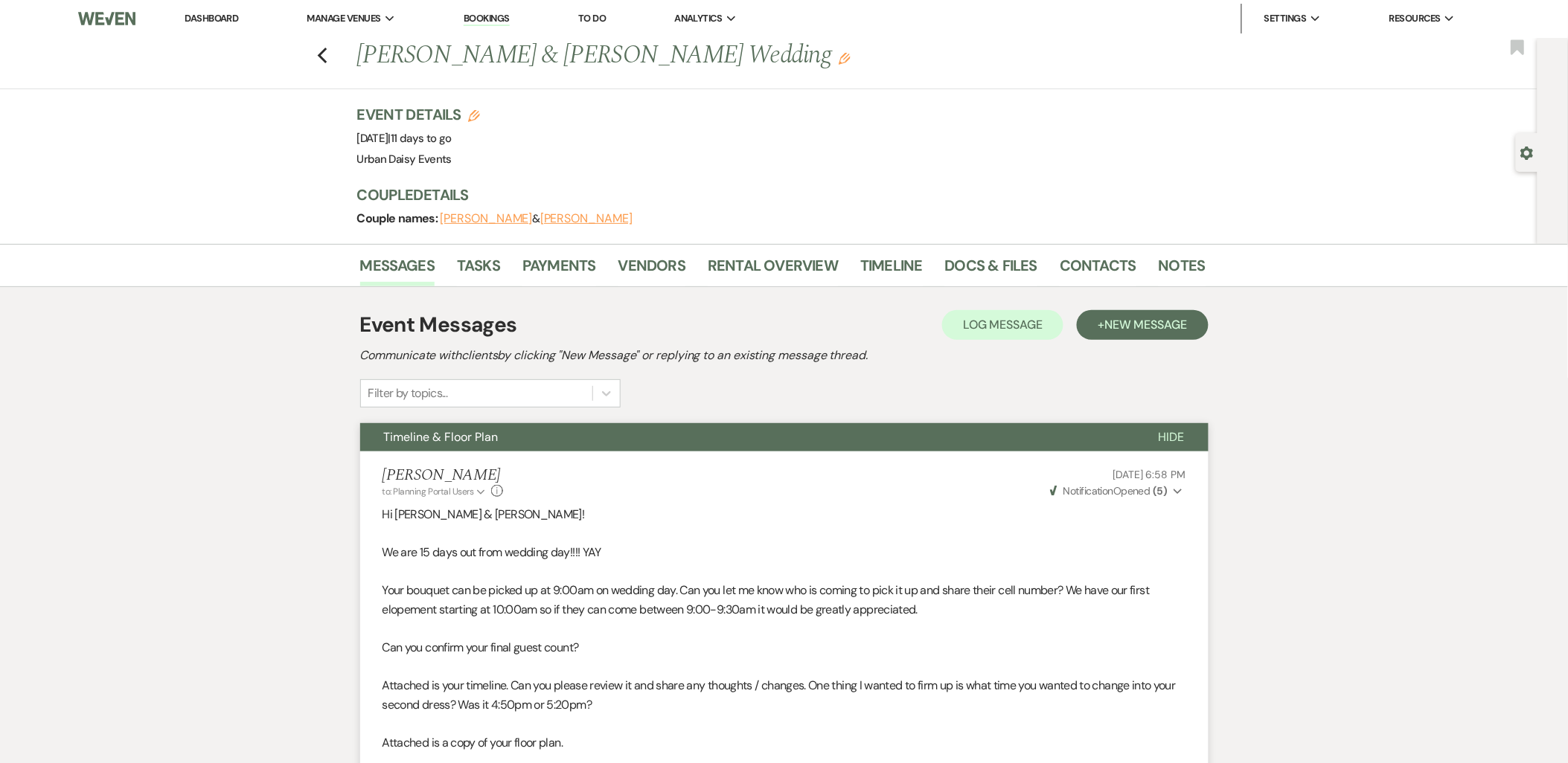
scroll to position [0, 0]
click at [197, 17] on link "Dashboard" at bounding box center [211, 19] width 54 height 13
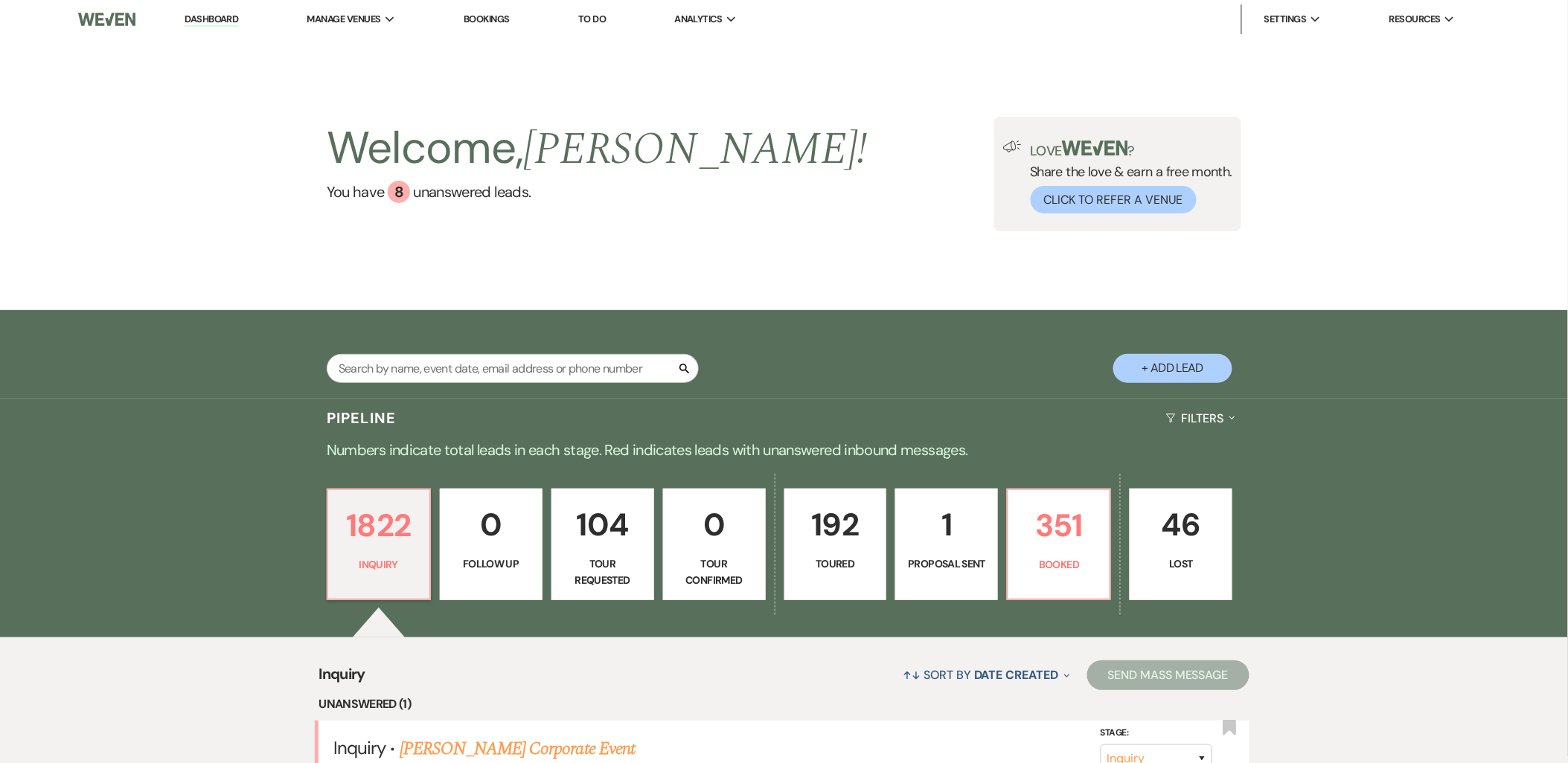
scroll to position [248, 0]
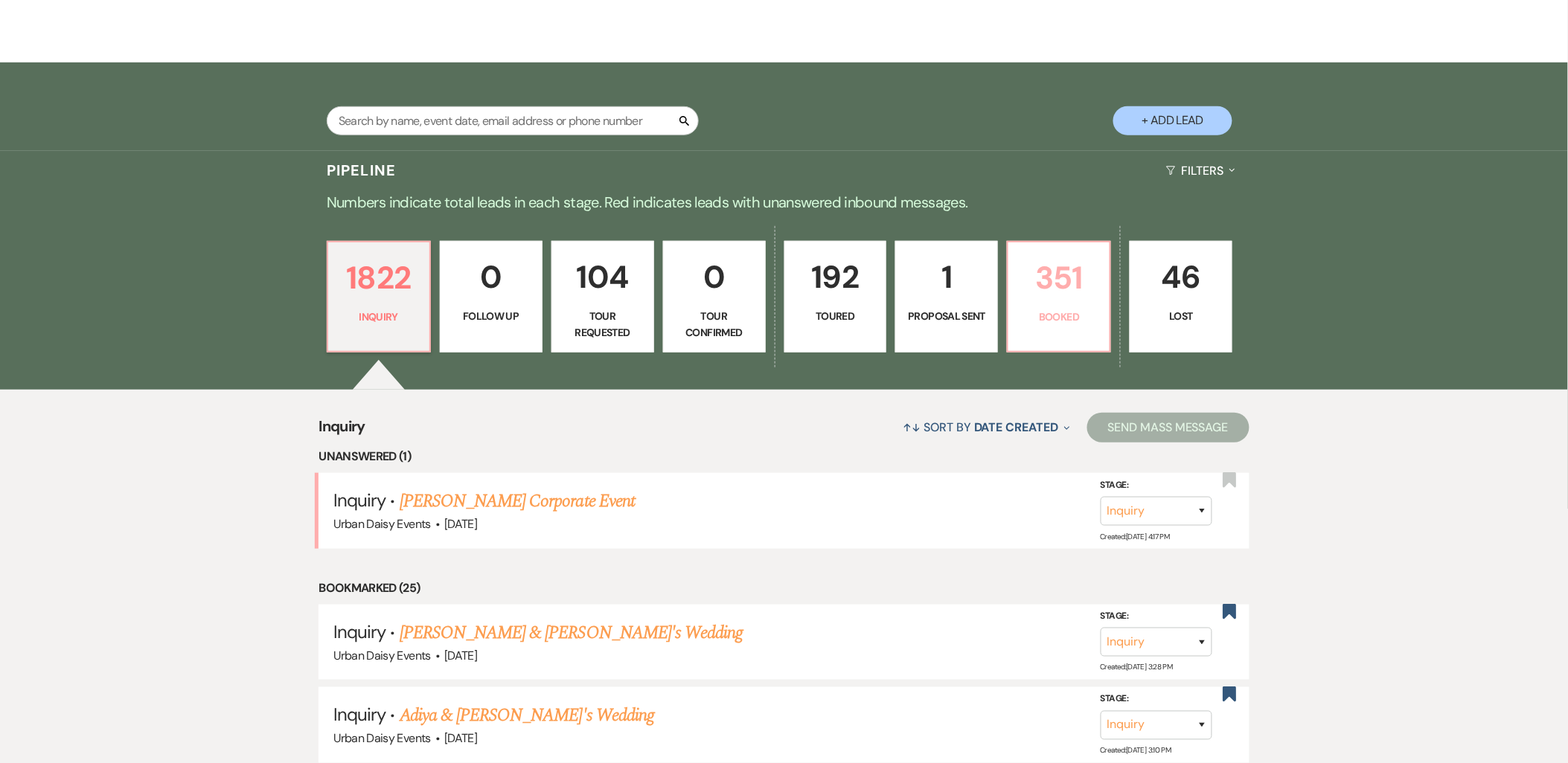
click at [1065, 320] on p "Booked" at bounding box center [1059, 317] width 83 height 17
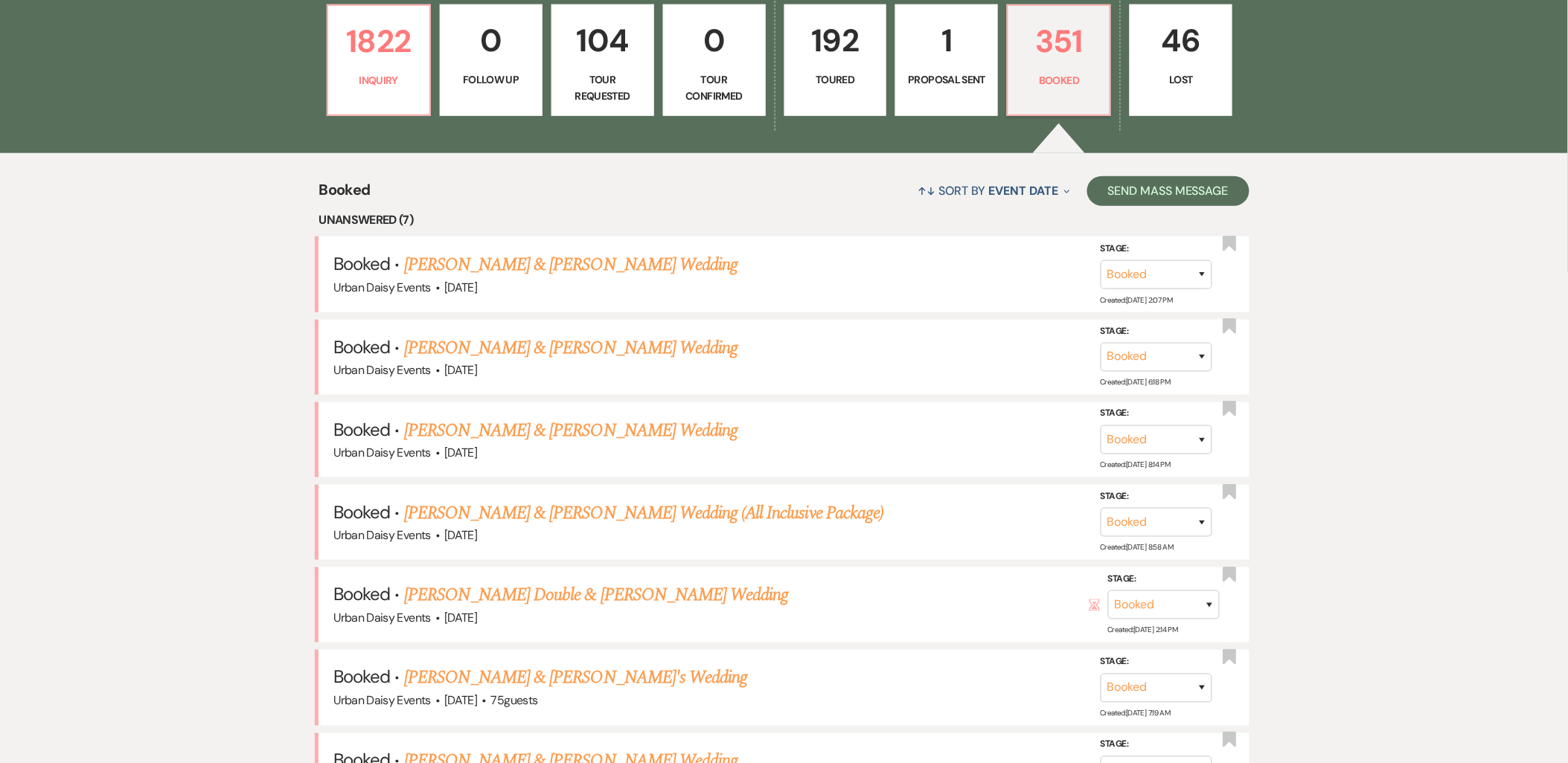
scroll to position [578, 0]
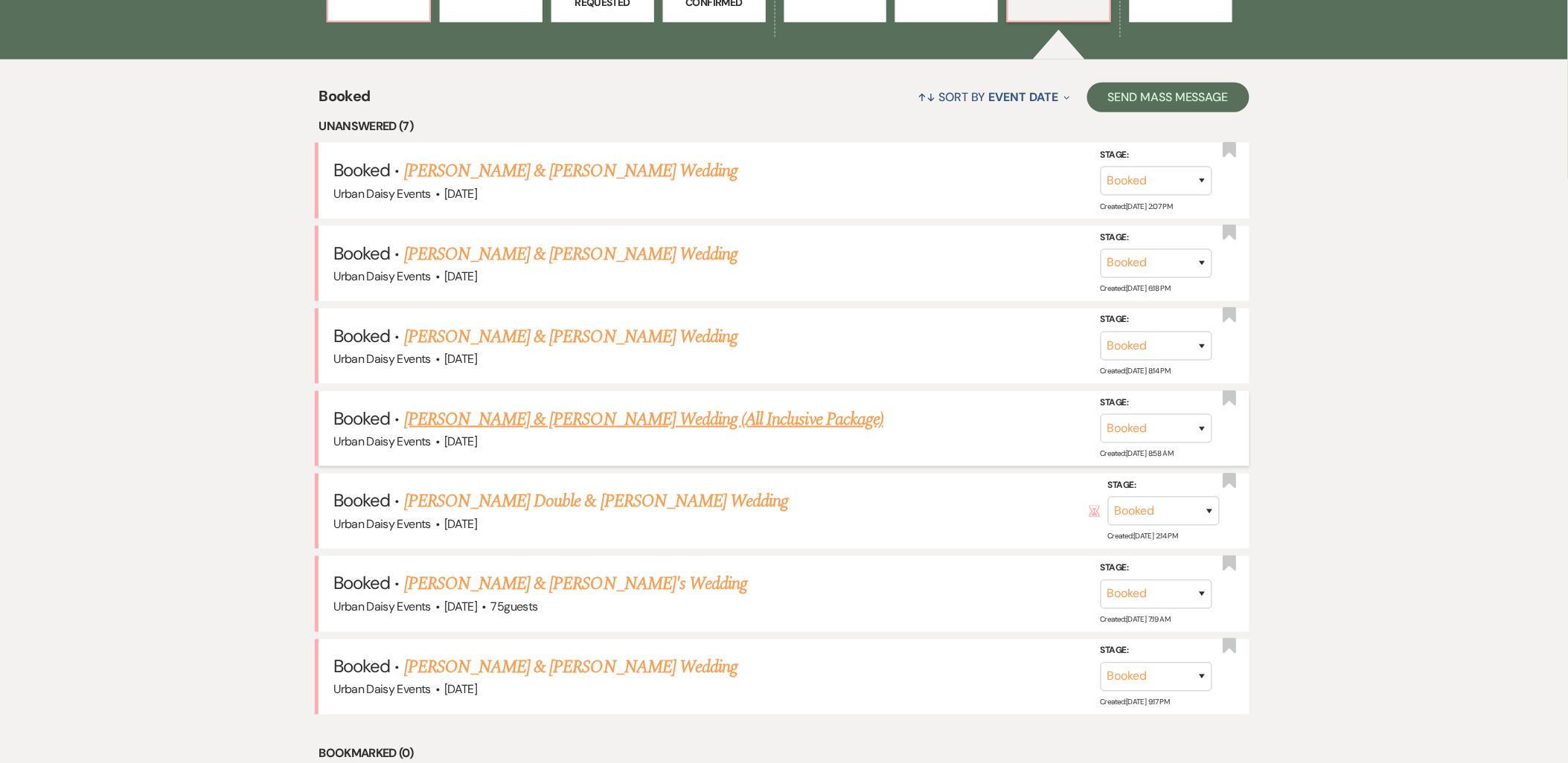
click at [562, 409] on link "[PERSON_NAME] & [PERSON_NAME] Wedding (All Inclusive Package)" at bounding box center [644, 419] width 479 height 26
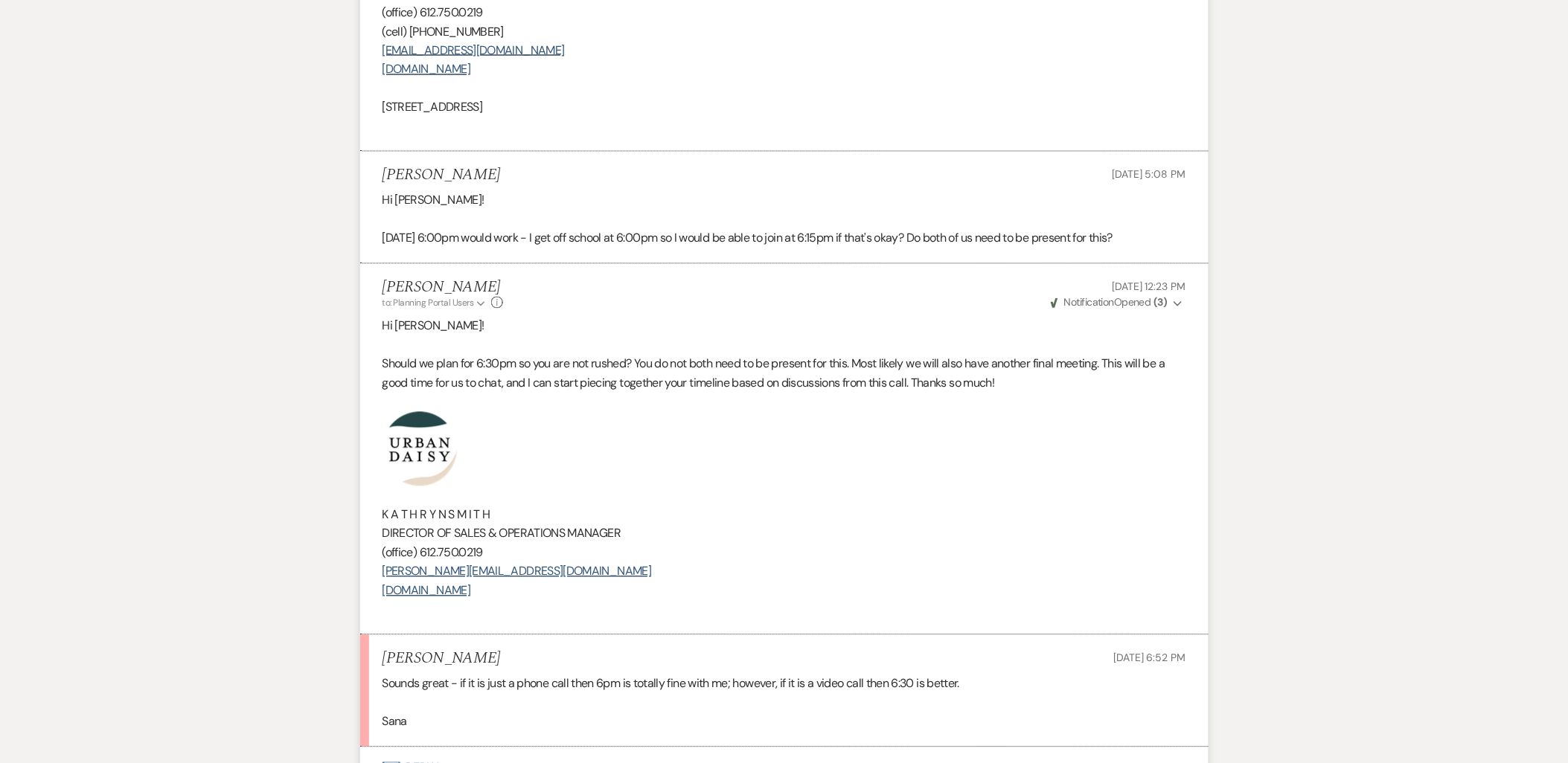
scroll to position [992, 0]
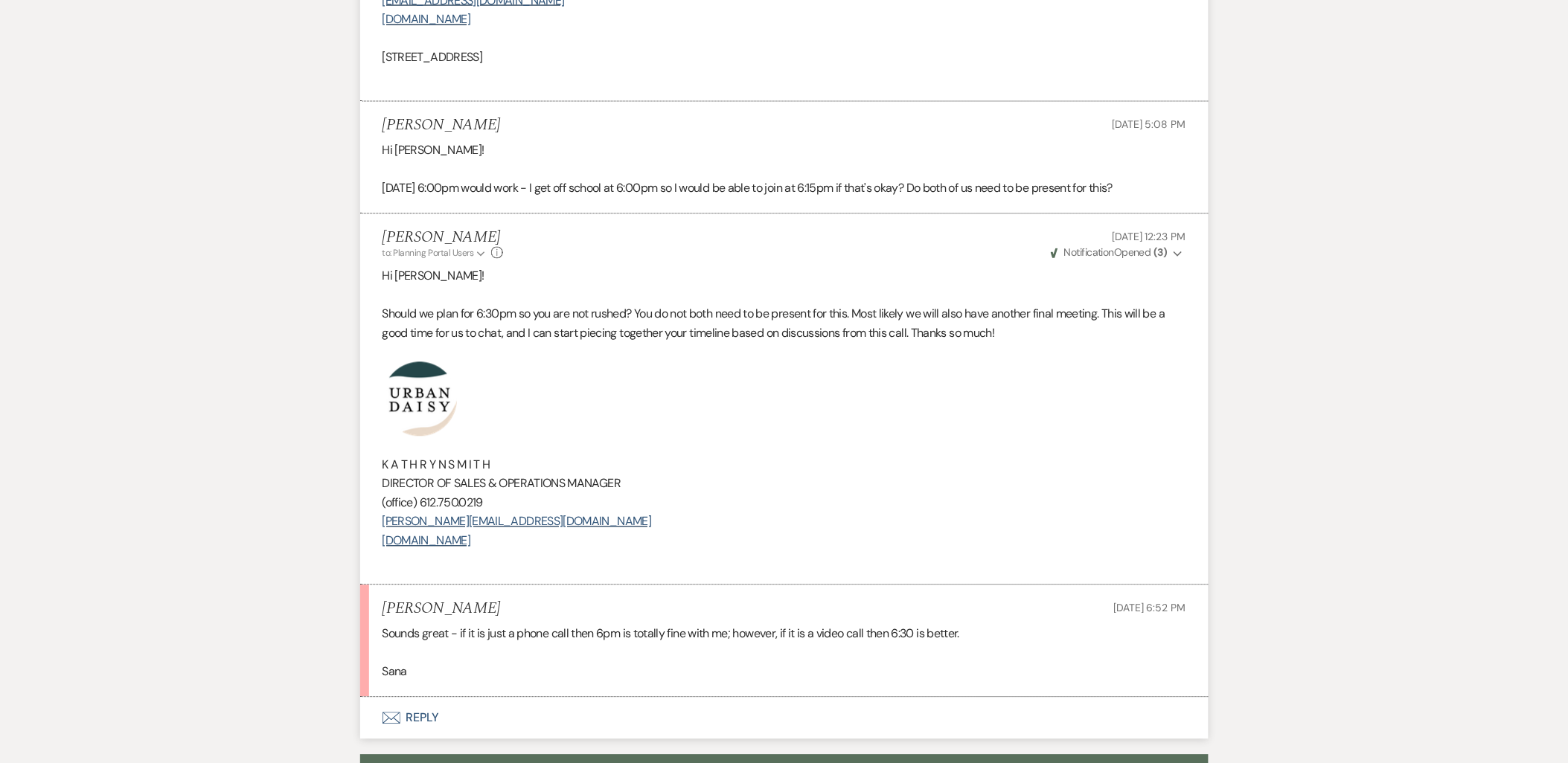
click at [410, 697] on button "Envelope Reply" at bounding box center [784, 718] width 848 height 41
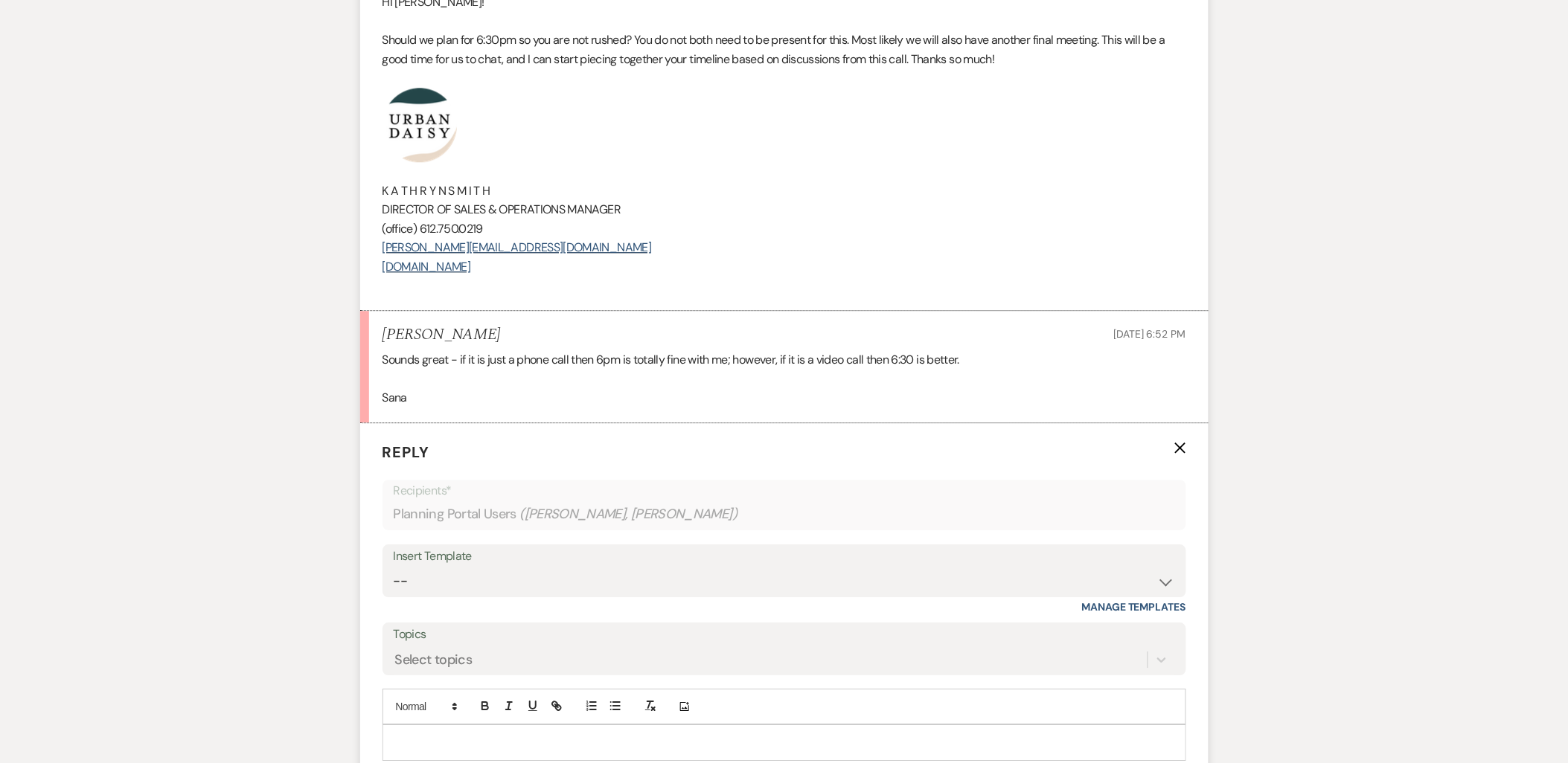
scroll to position [1493, 0]
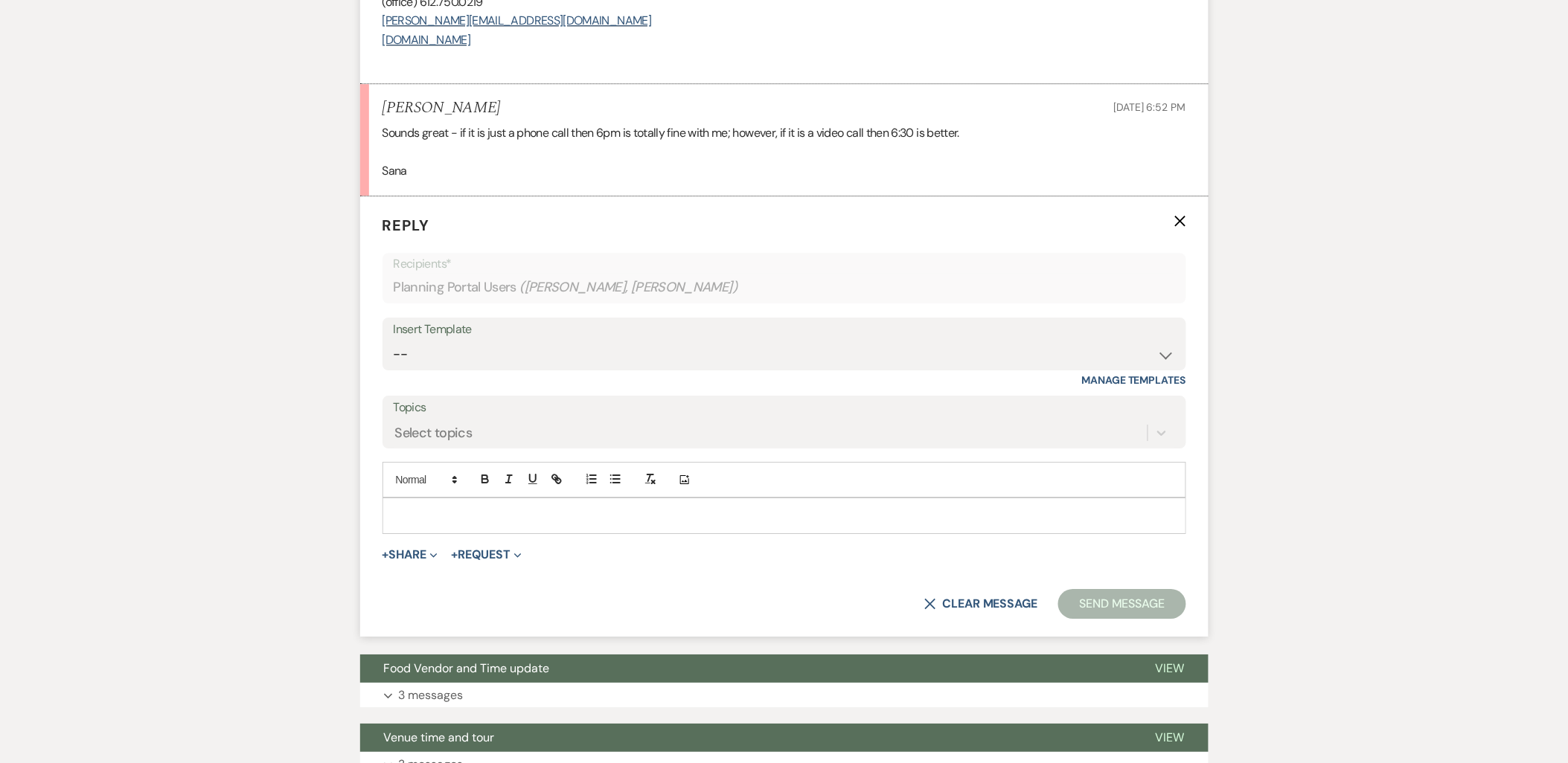
click at [400, 507] on p at bounding box center [784, 515] width 780 height 17
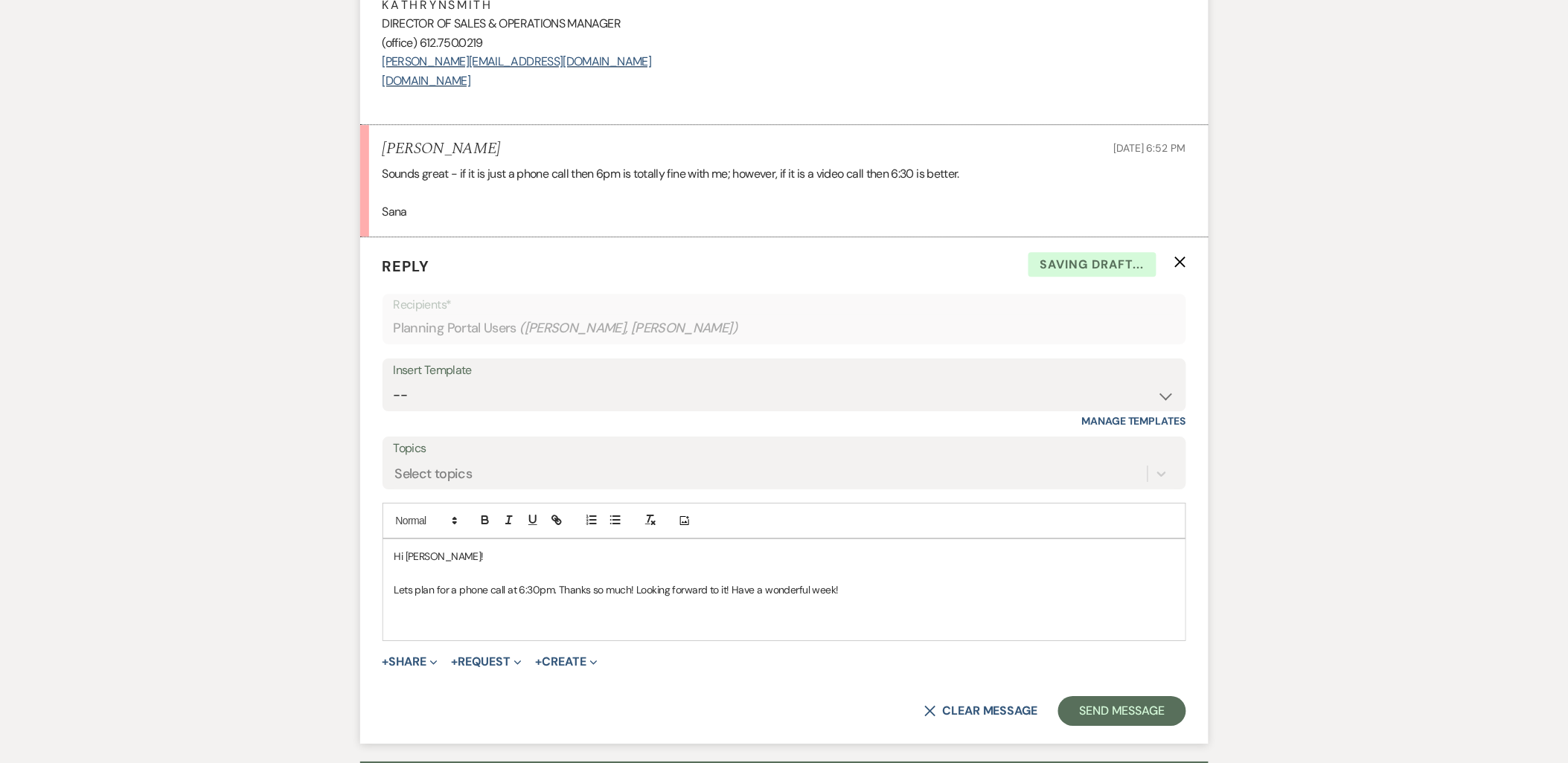
scroll to position [1162, 0]
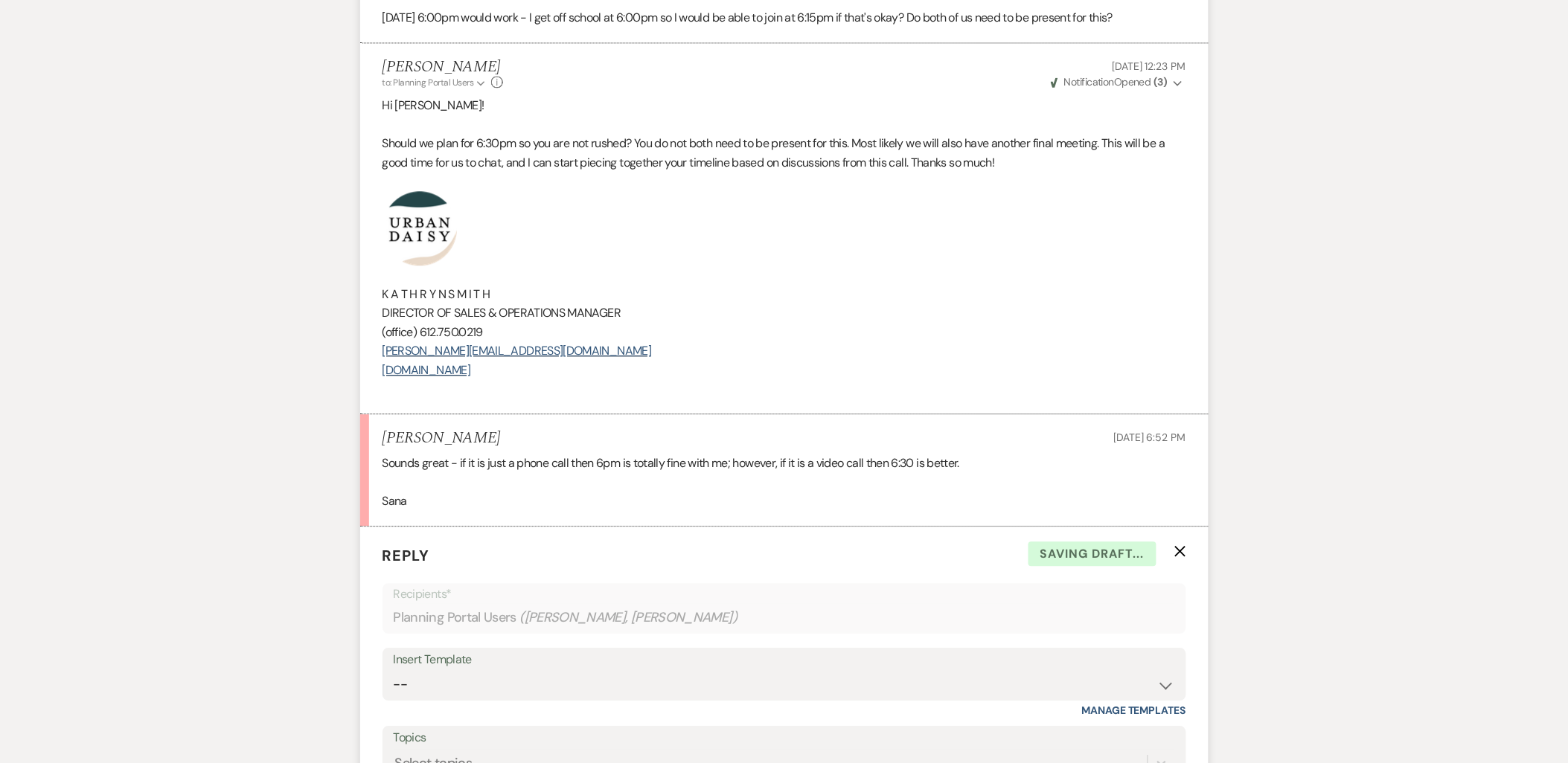
drag, startPoint x: 601, startPoint y: 339, endPoint x: 279, endPoint y: 189, distance: 355.2
click at [279, 189] on div "Messages Tasks Payments Vendors Rental Overview Timeline Docs & Files Contacts …" at bounding box center [784, 469] width 1568 height 2703
copy div "K A T H R Y N S M I T H DIRECTOR OF SALES & OPERATIONS MANAGER (office) 612.750…"
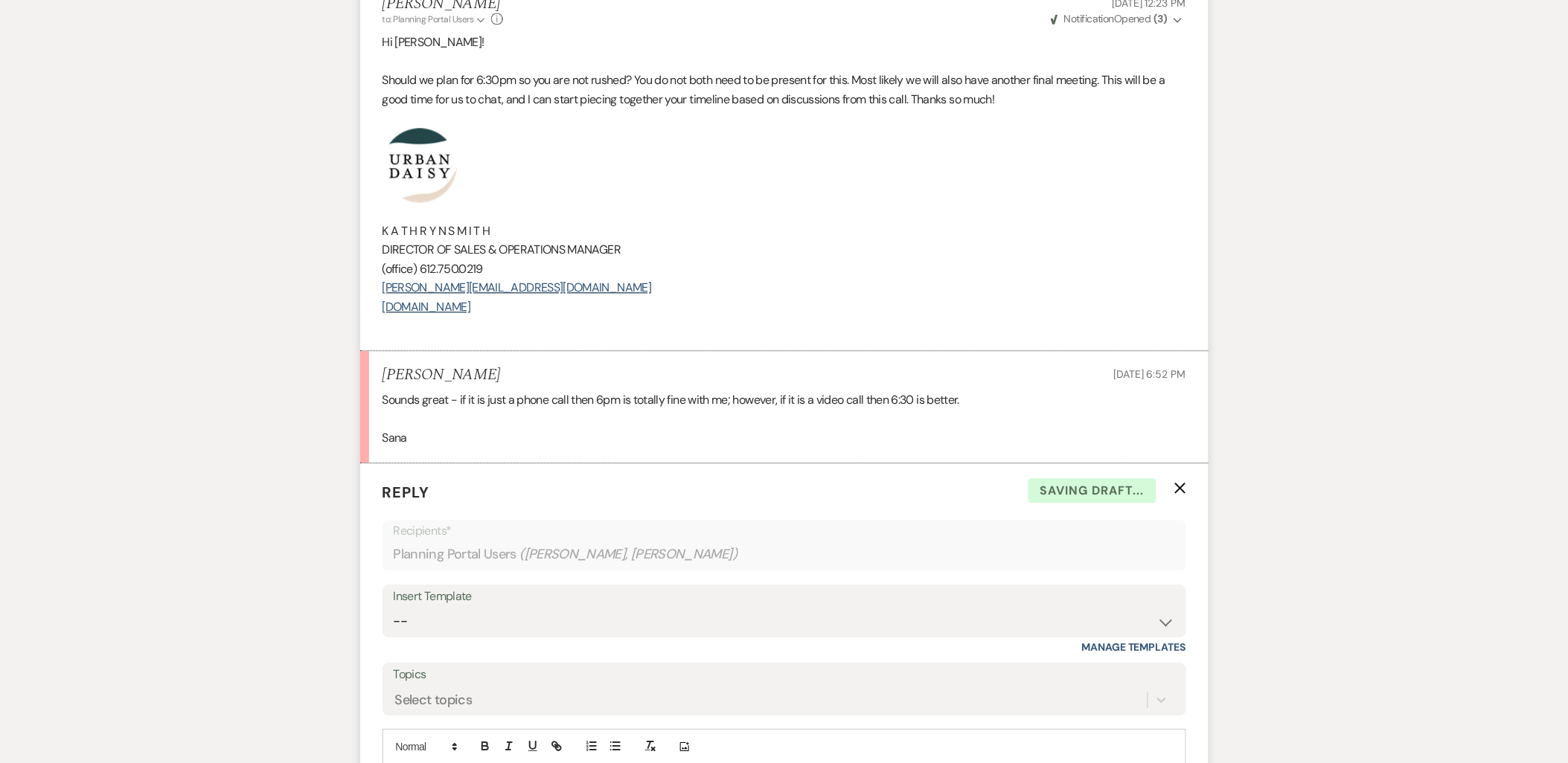
scroll to position [1410, 0]
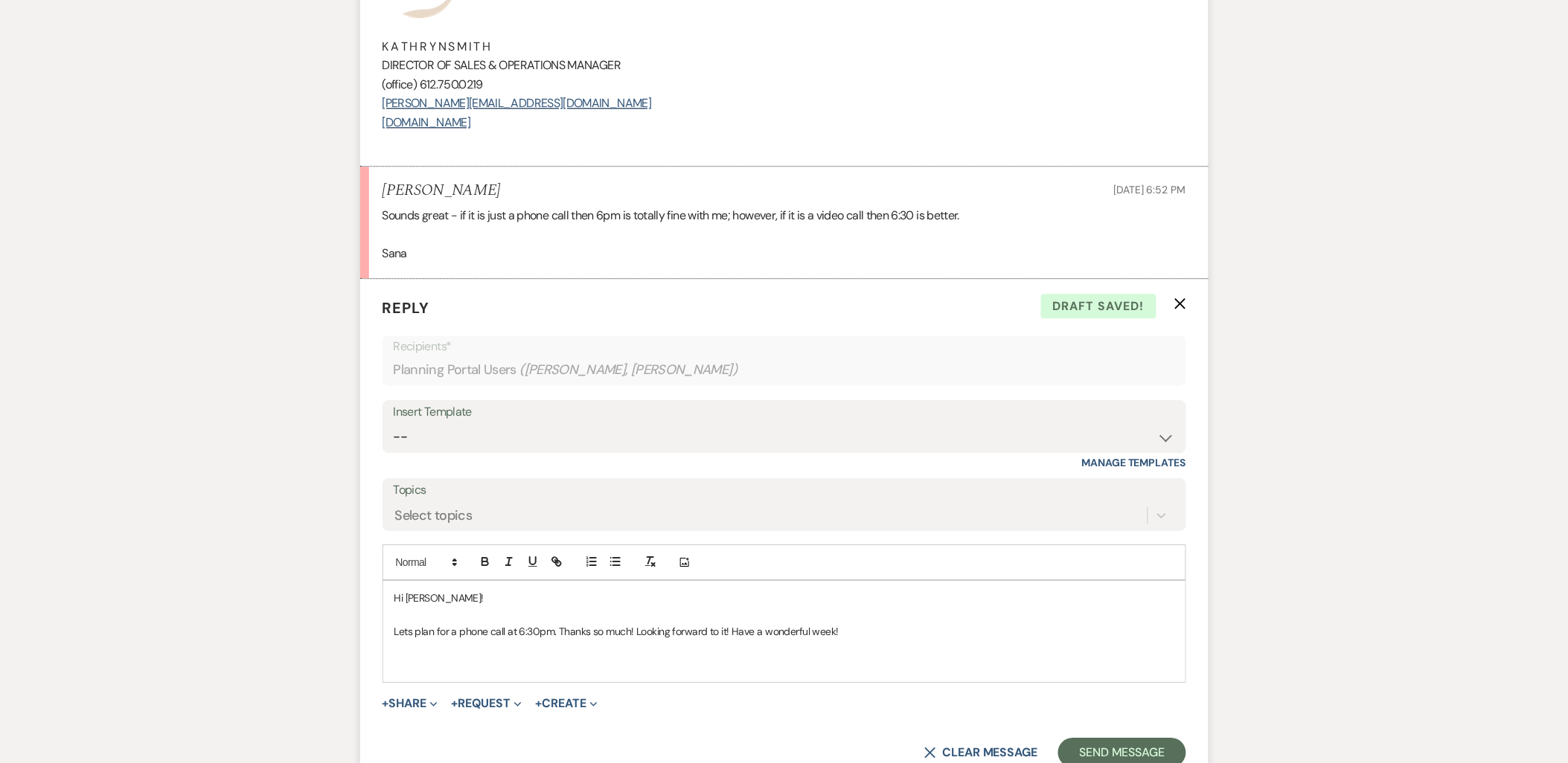
click at [465, 657] on p at bounding box center [784, 665] width 780 height 17
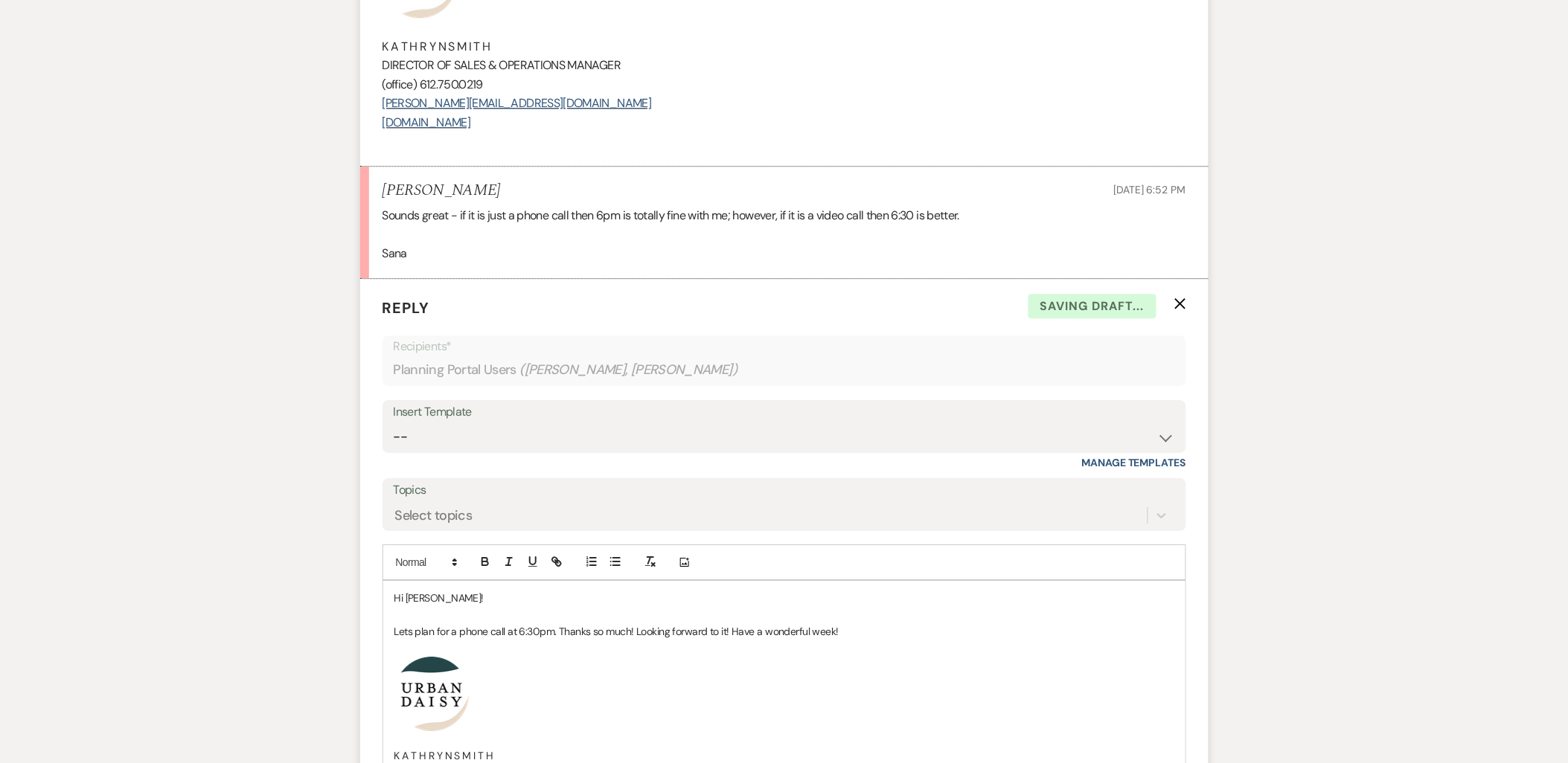
scroll to position [1658, 0]
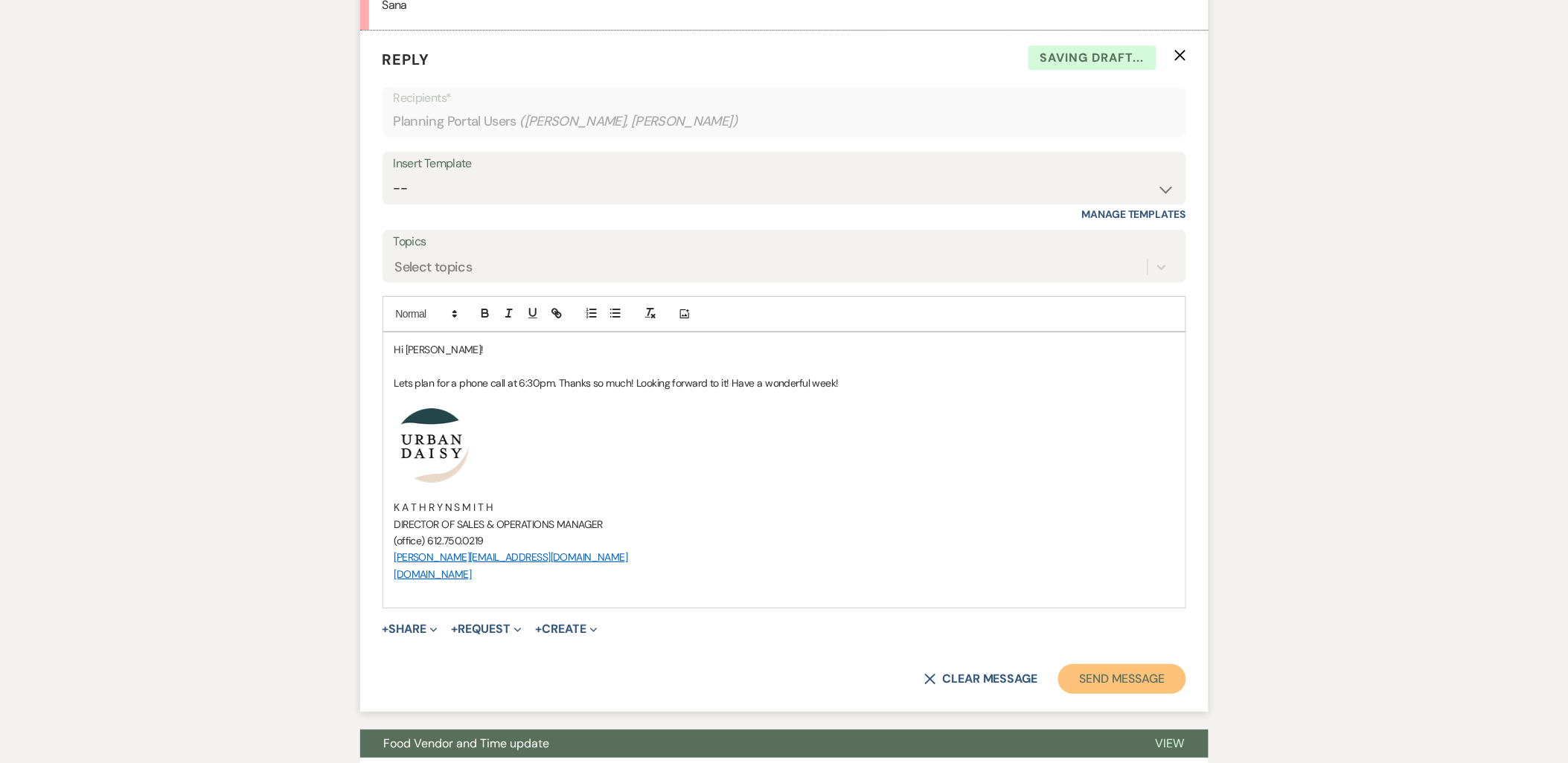
click at [1104, 664] on button "Send Message" at bounding box center [1122, 679] width 128 height 29
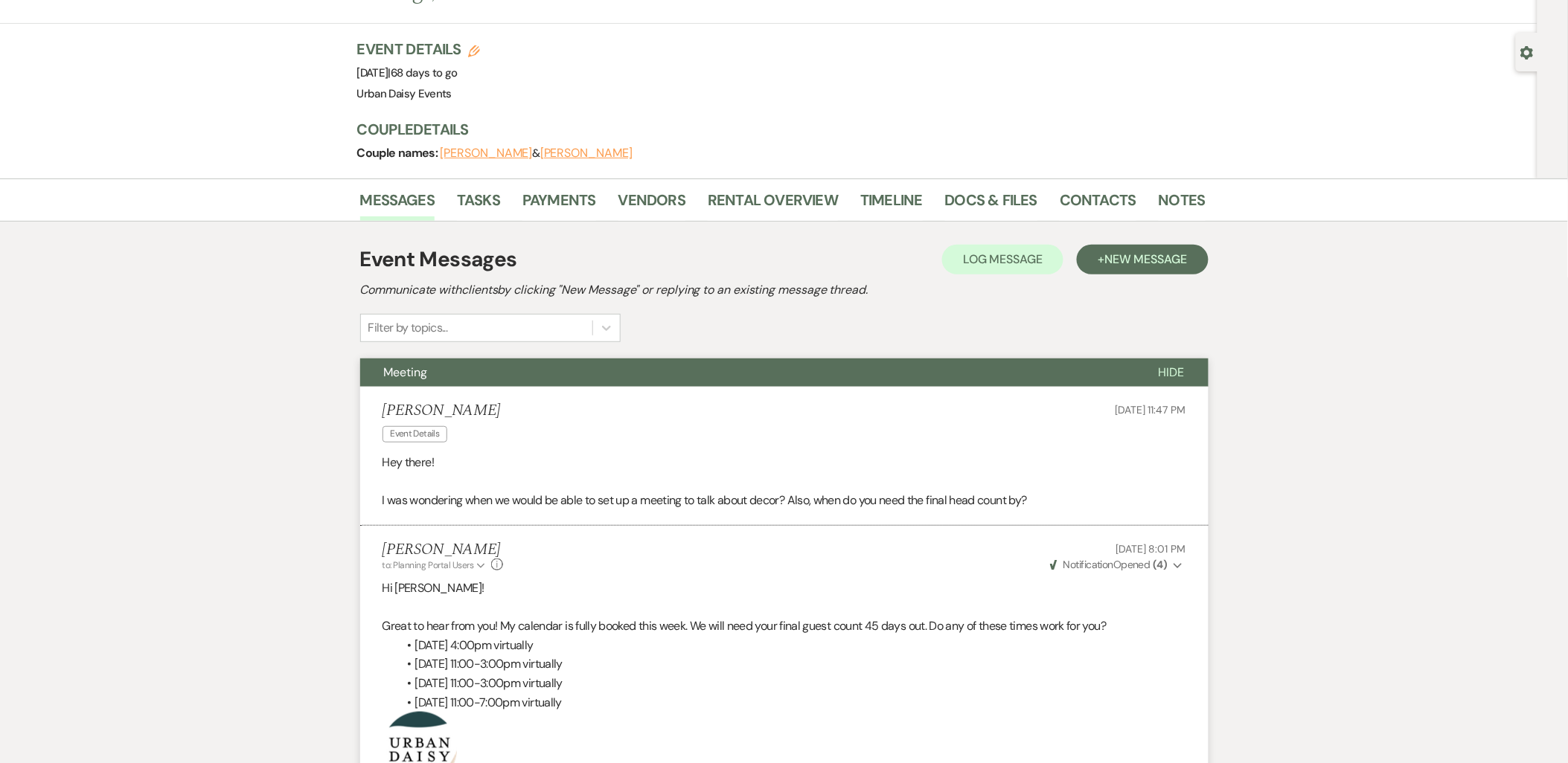
scroll to position [0, 0]
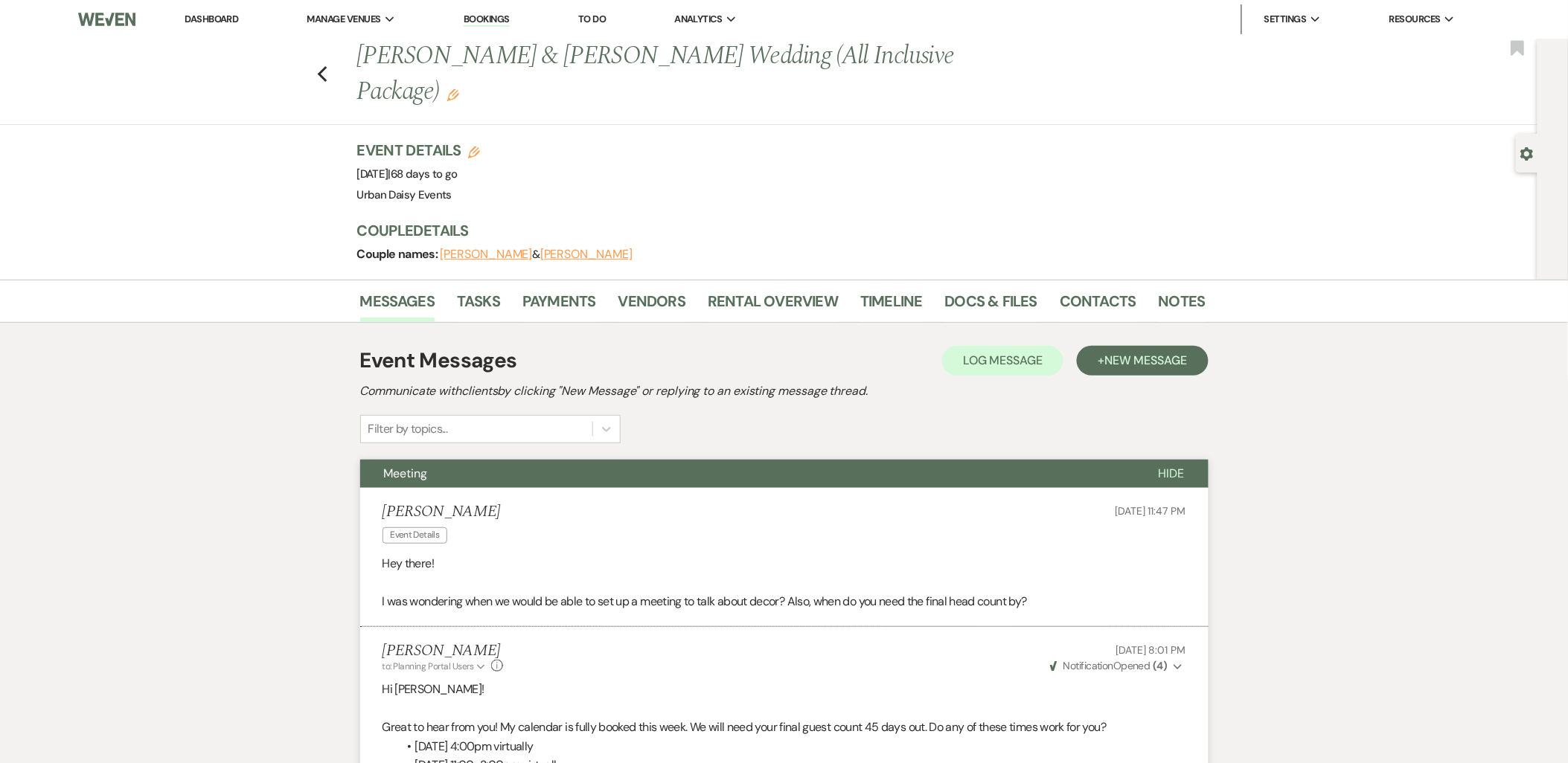
click at [209, 26] on li "Dashboard" at bounding box center [211, 20] width 69 height 29
click at [209, 10] on li "Dashboard" at bounding box center [211, 20] width 69 height 29
click at [206, 20] on link "Dashboard" at bounding box center [211, 19] width 54 height 13
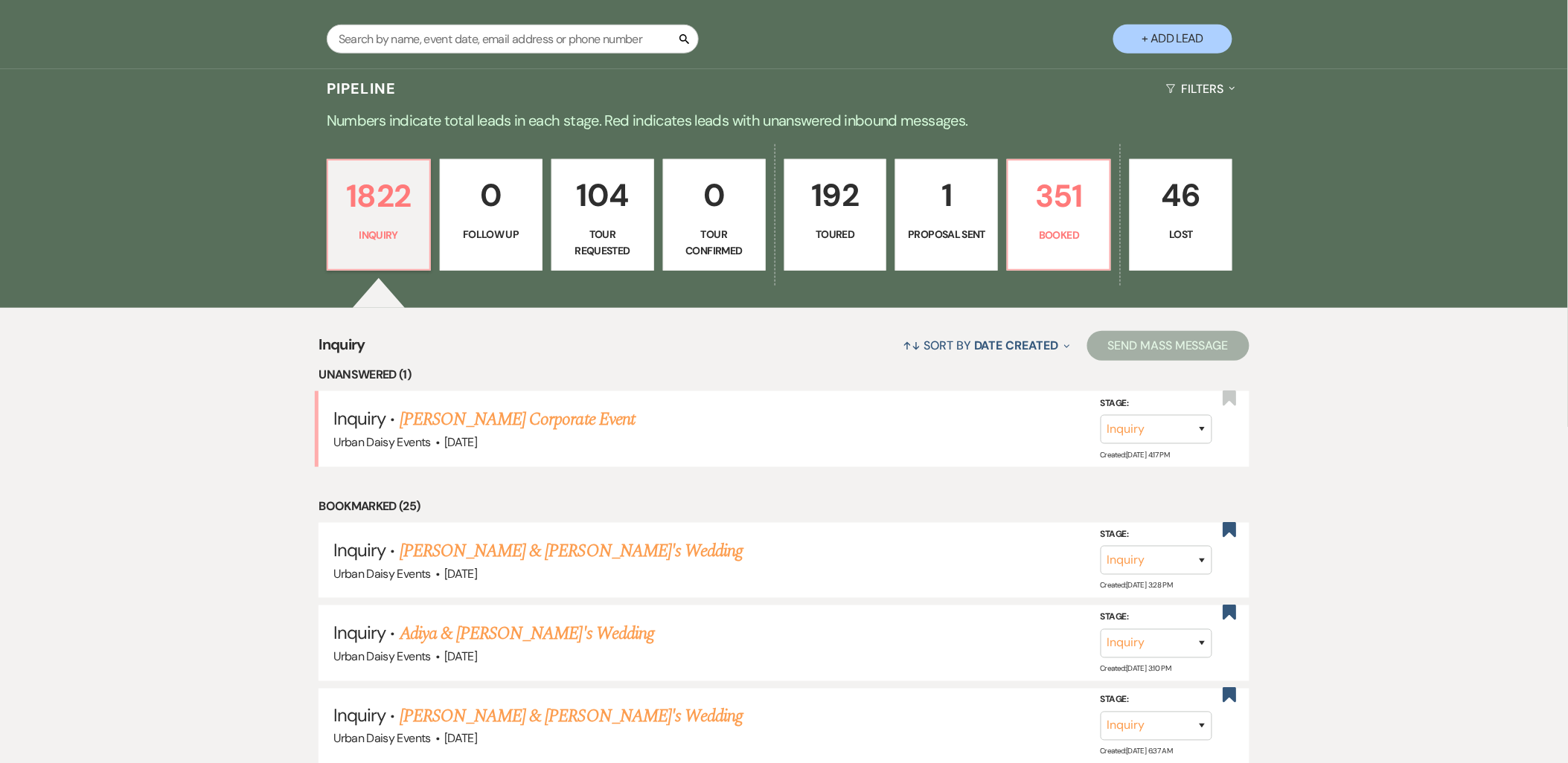
scroll to position [331, 0]
click at [1058, 177] on p "351" at bounding box center [1059, 195] width 83 height 50
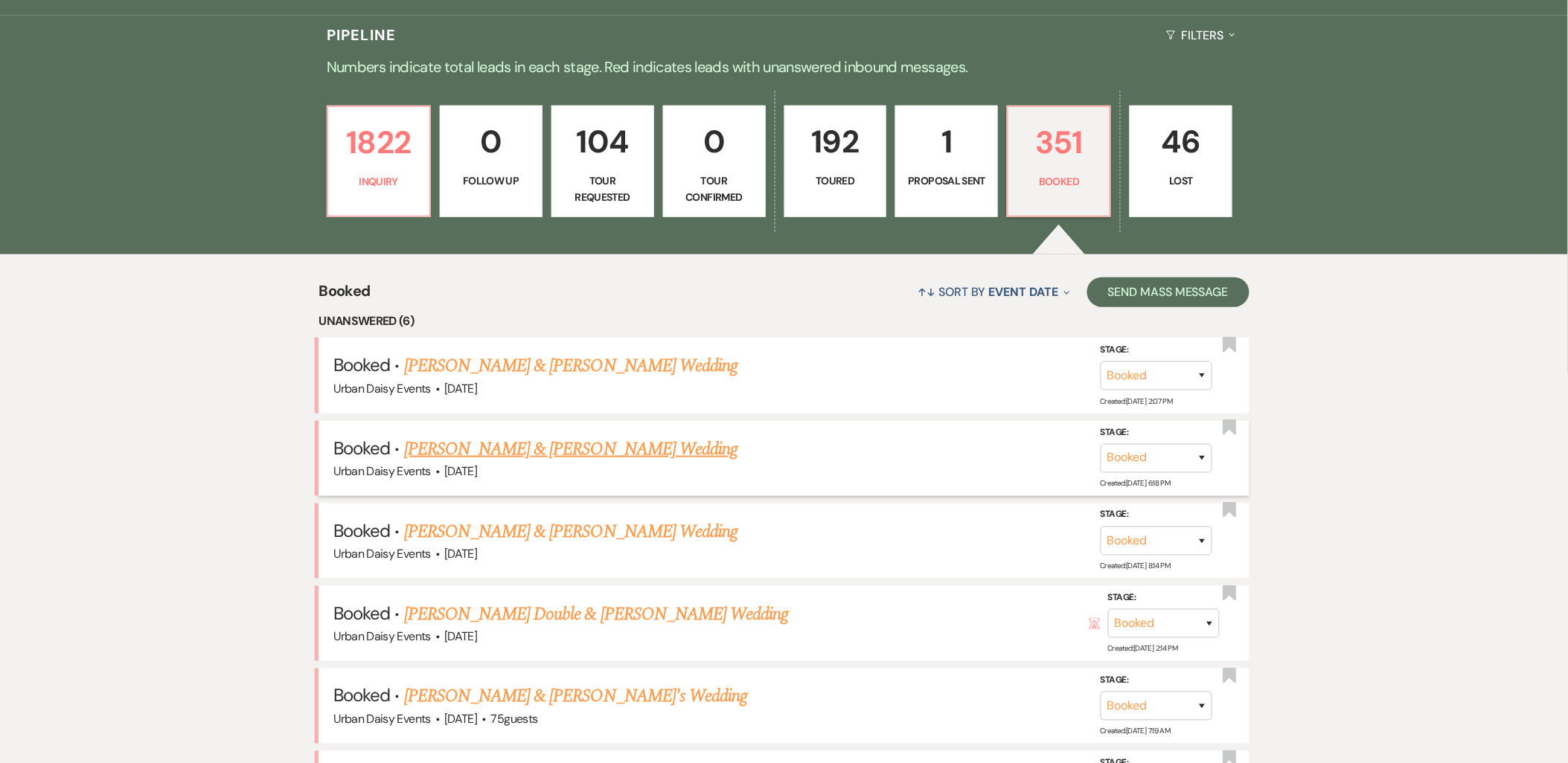
scroll to position [413, 0]
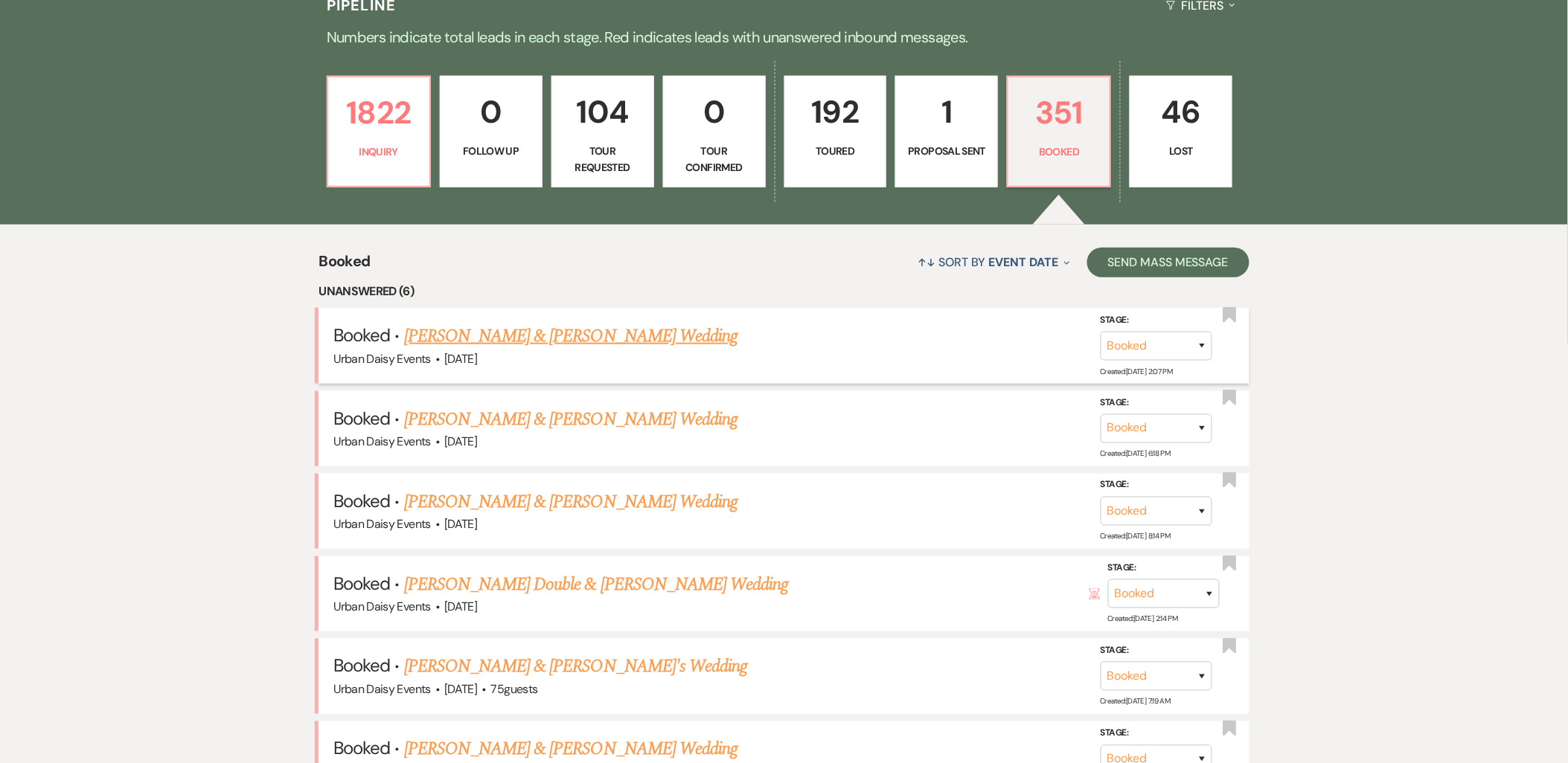
click at [500, 343] on link "[PERSON_NAME] & [PERSON_NAME] Wedding" at bounding box center [571, 335] width 334 height 26
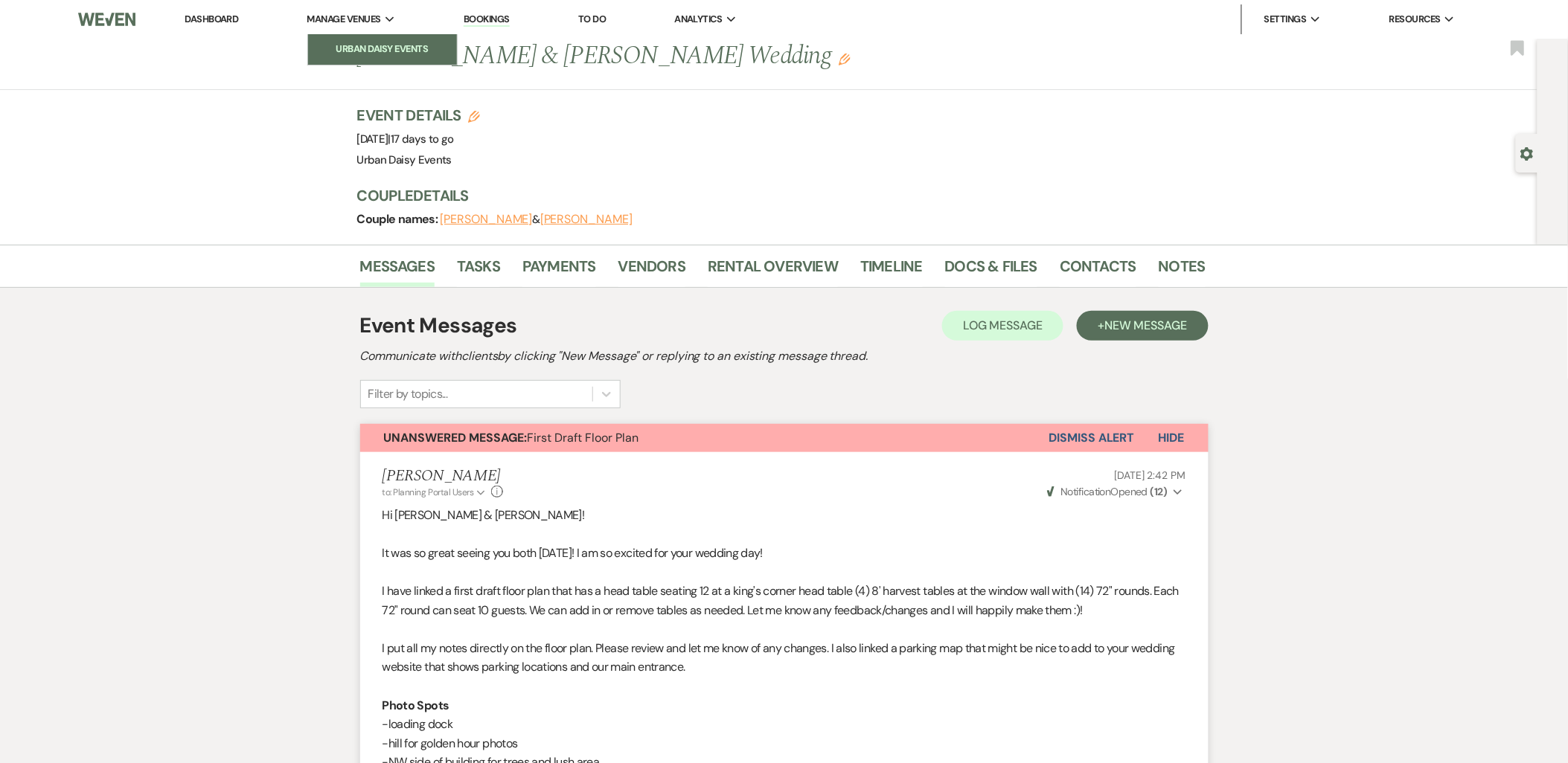
click at [352, 51] on li "Urban Daisy Events" at bounding box center [383, 48] width 133 height 15
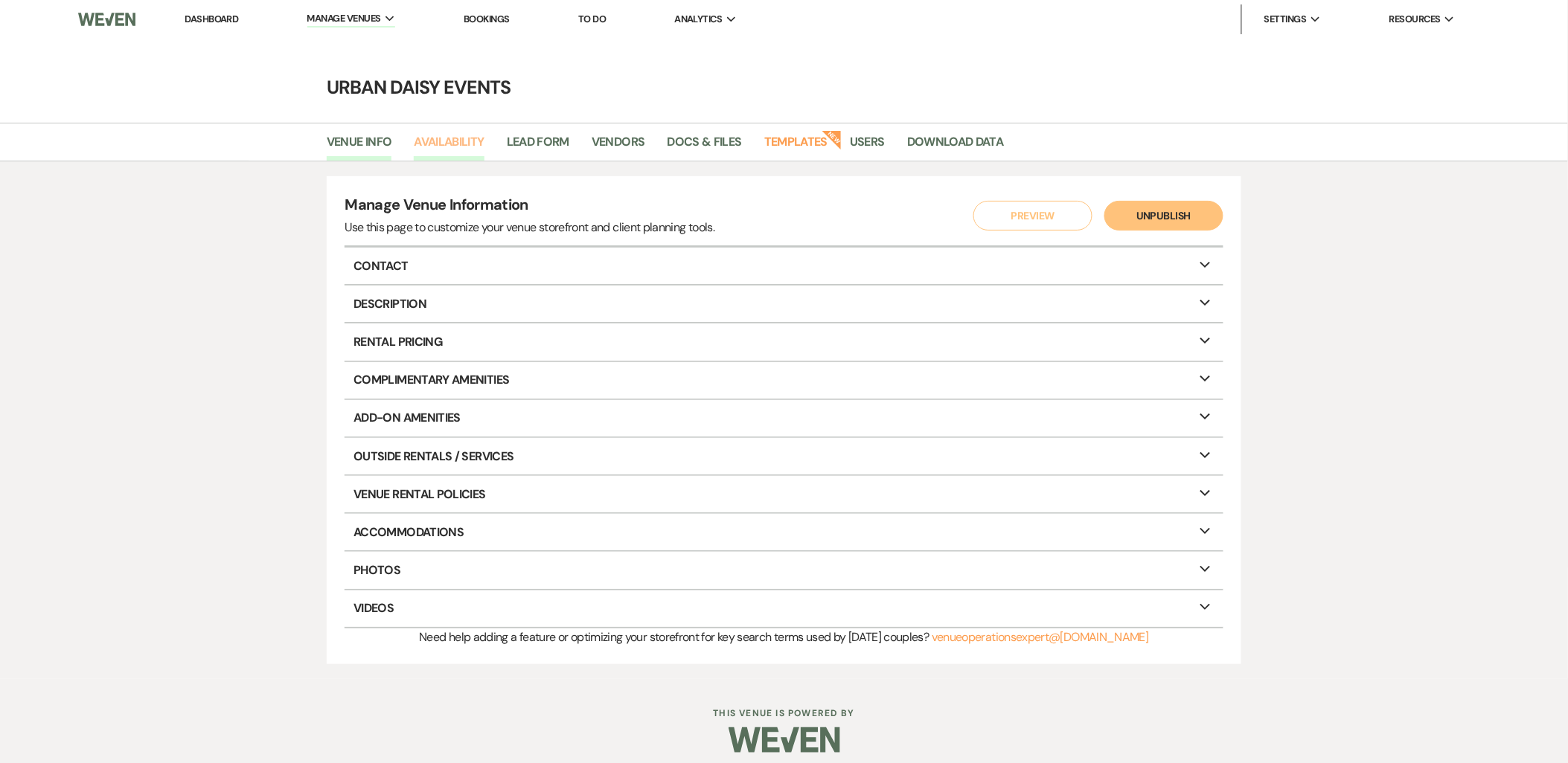
click at [471, 149] on link "Availability" at bounding box center [448, 146] width 70 height 28
select select "2"
select select "2026"
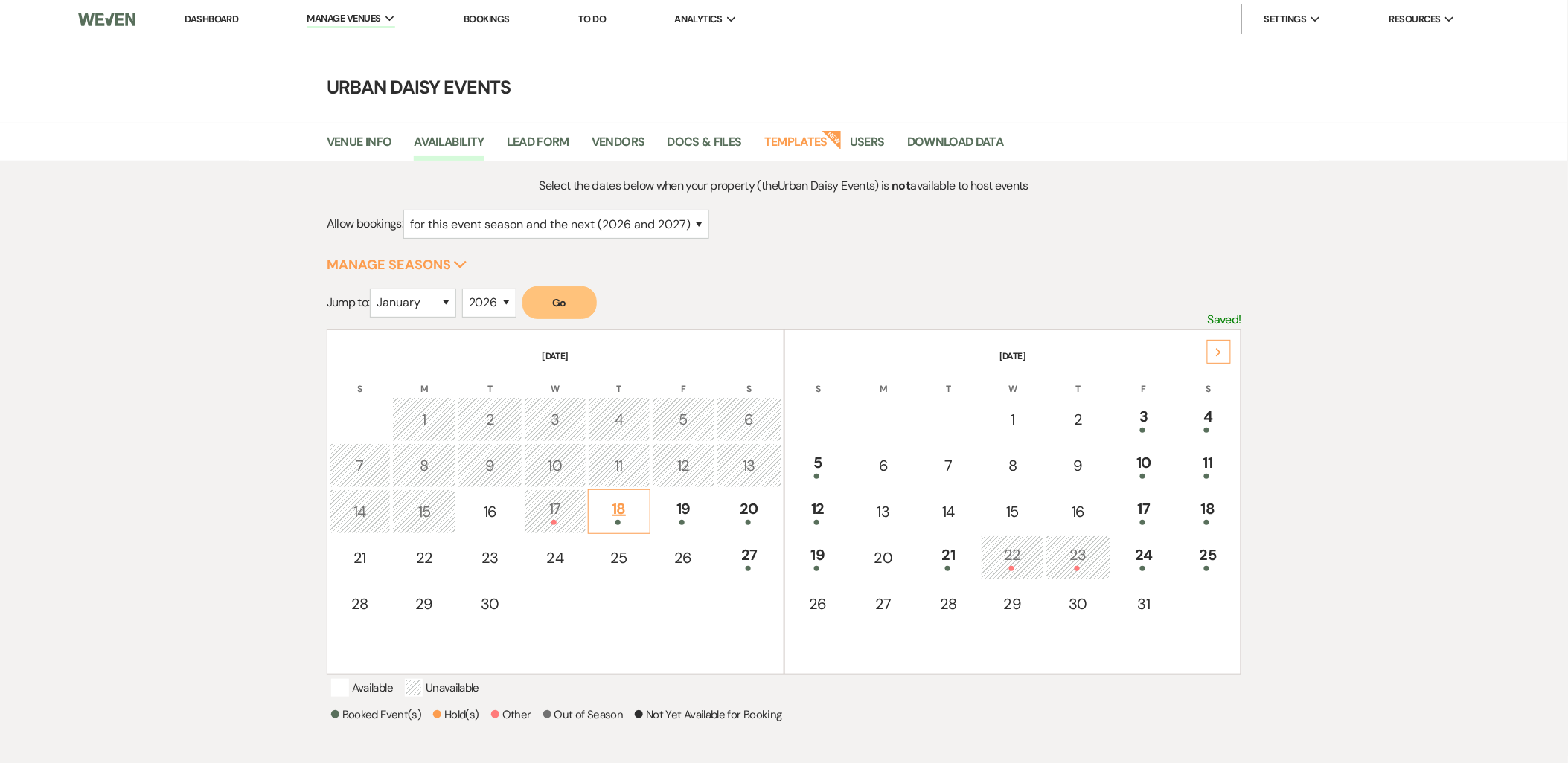
click at [651, 506] on td "18" at bounding box center [619, 511] width 63 height 44
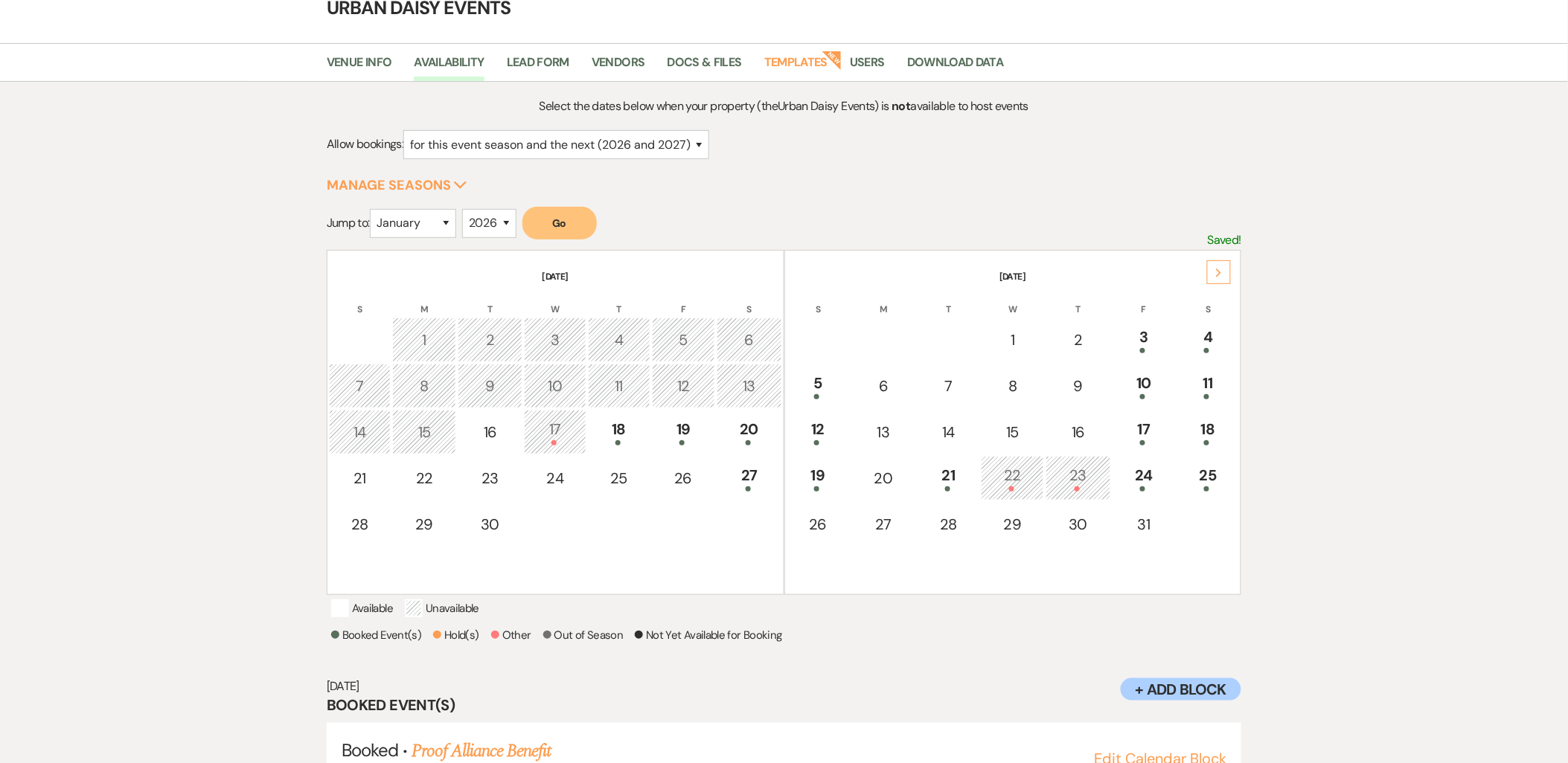
scroll to position [155, 0]
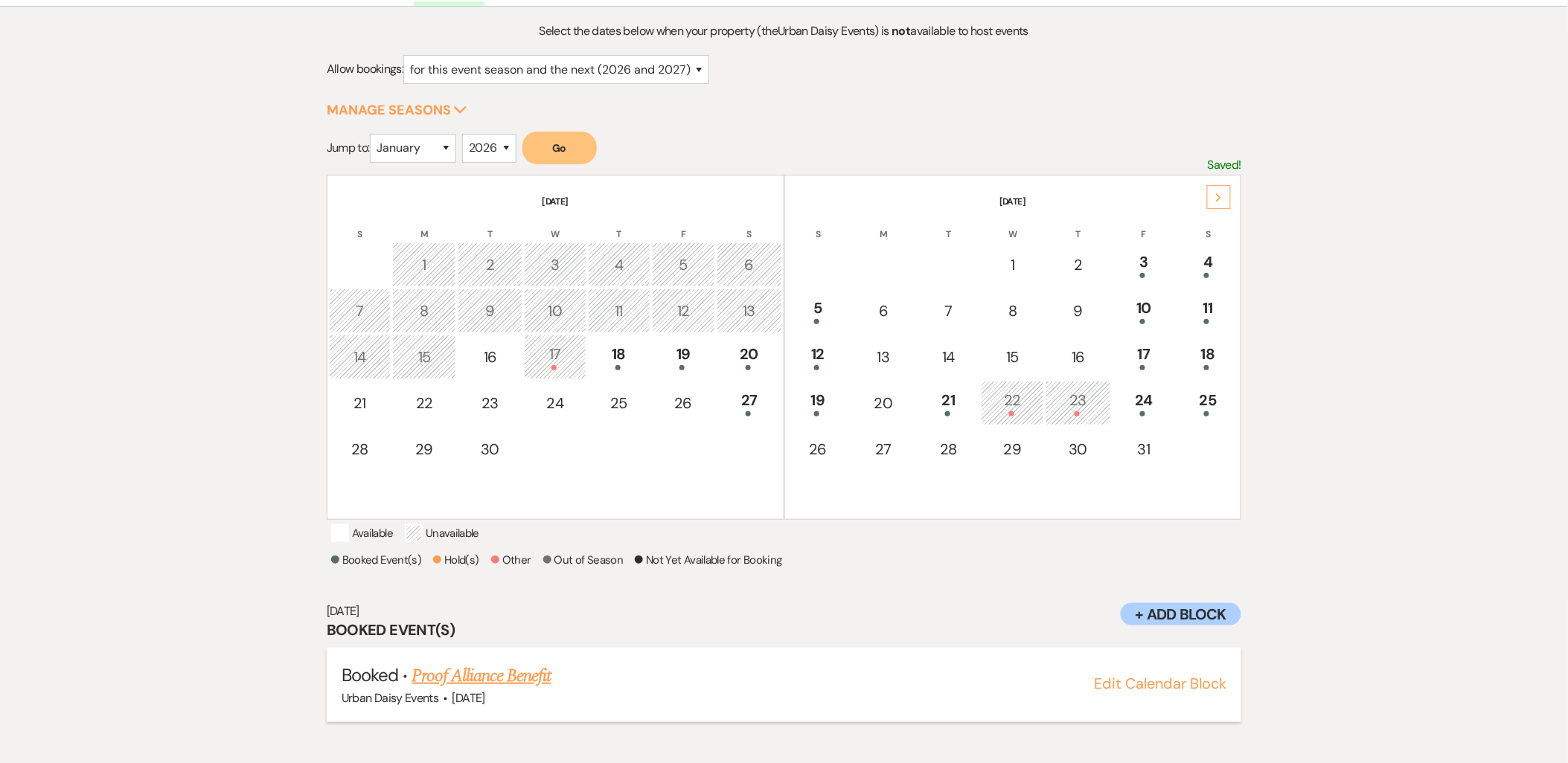
click at [433, 682] on link "Proof Alliance Benefit" at bounding box center [481, 676] width 139 height 26
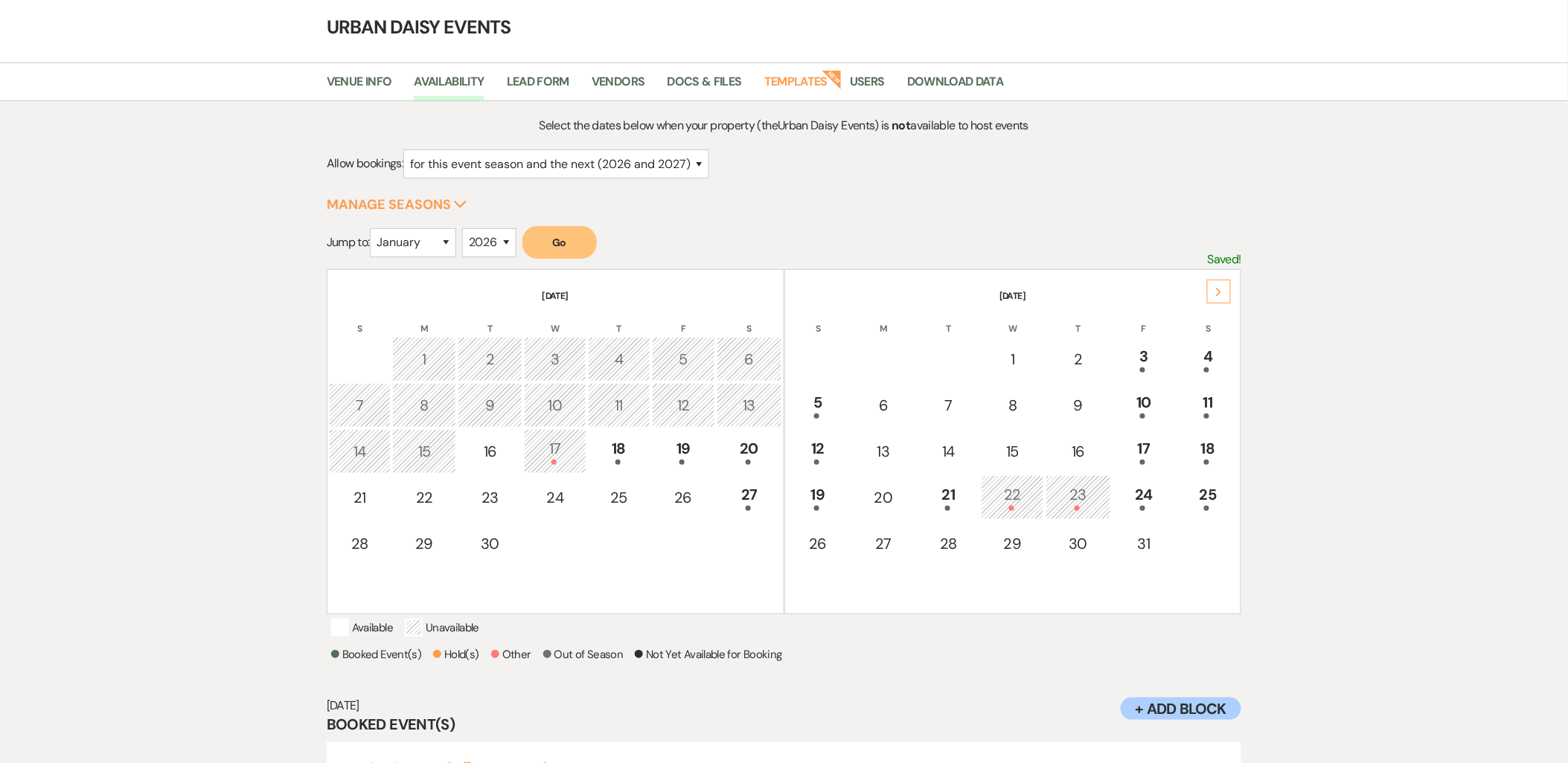
scroll to position [0, 0]
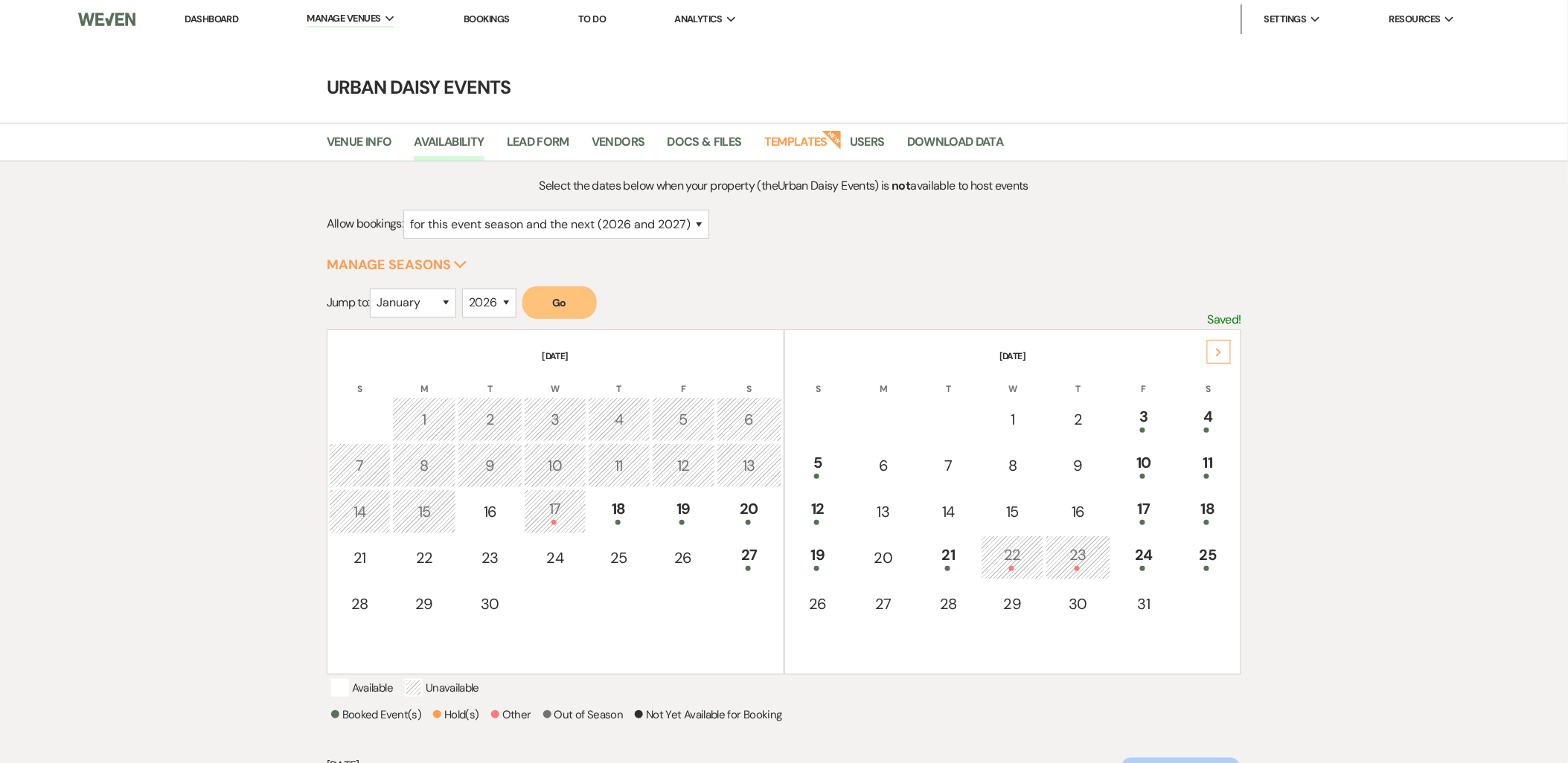
click at [206, 17] on link "Dashboard" at bounding box center [211, 19] width 54 height 13
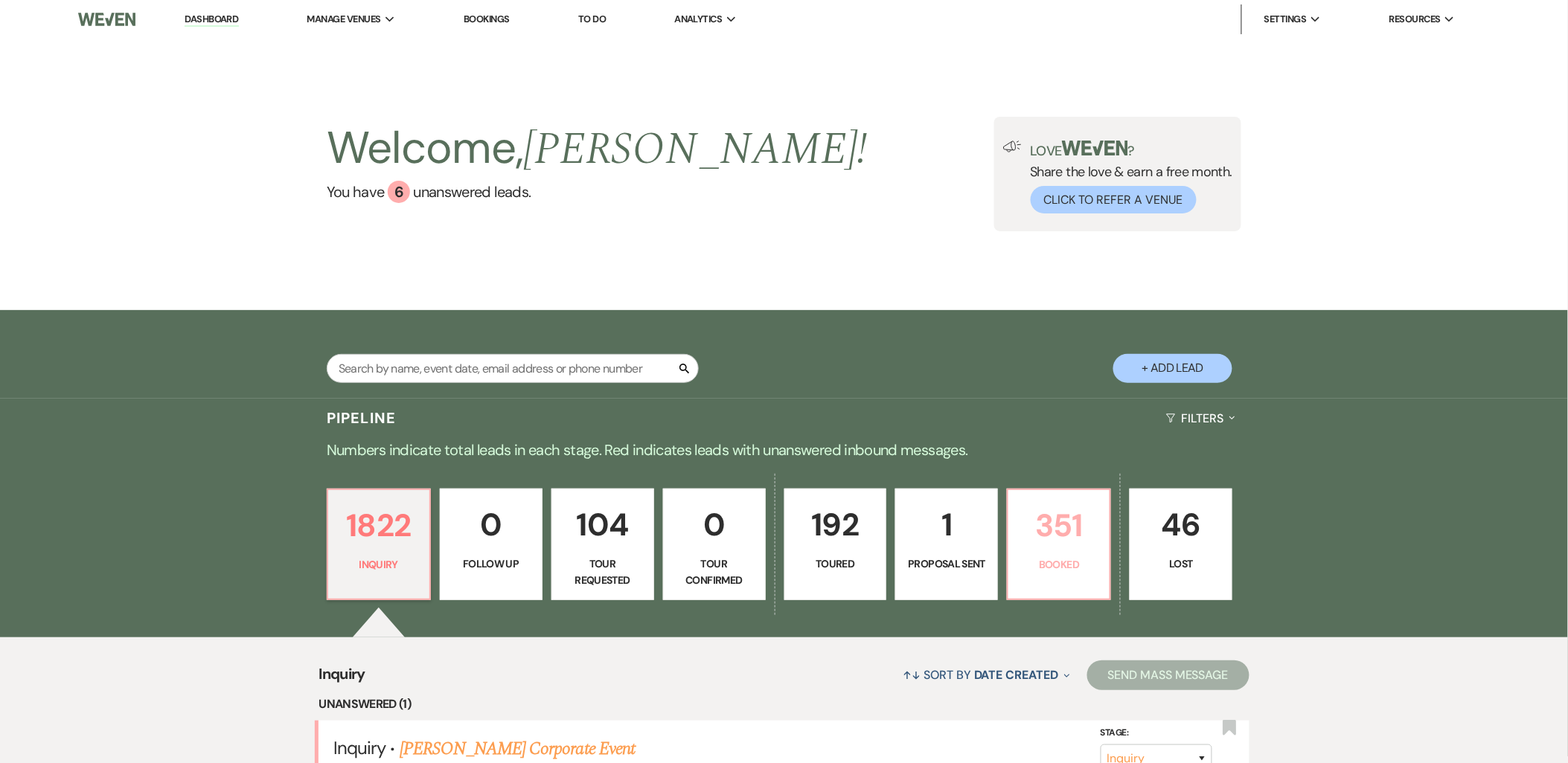
click at [1054, 508] on p "351" at bounding box center [1059, 525] width 83 height 50
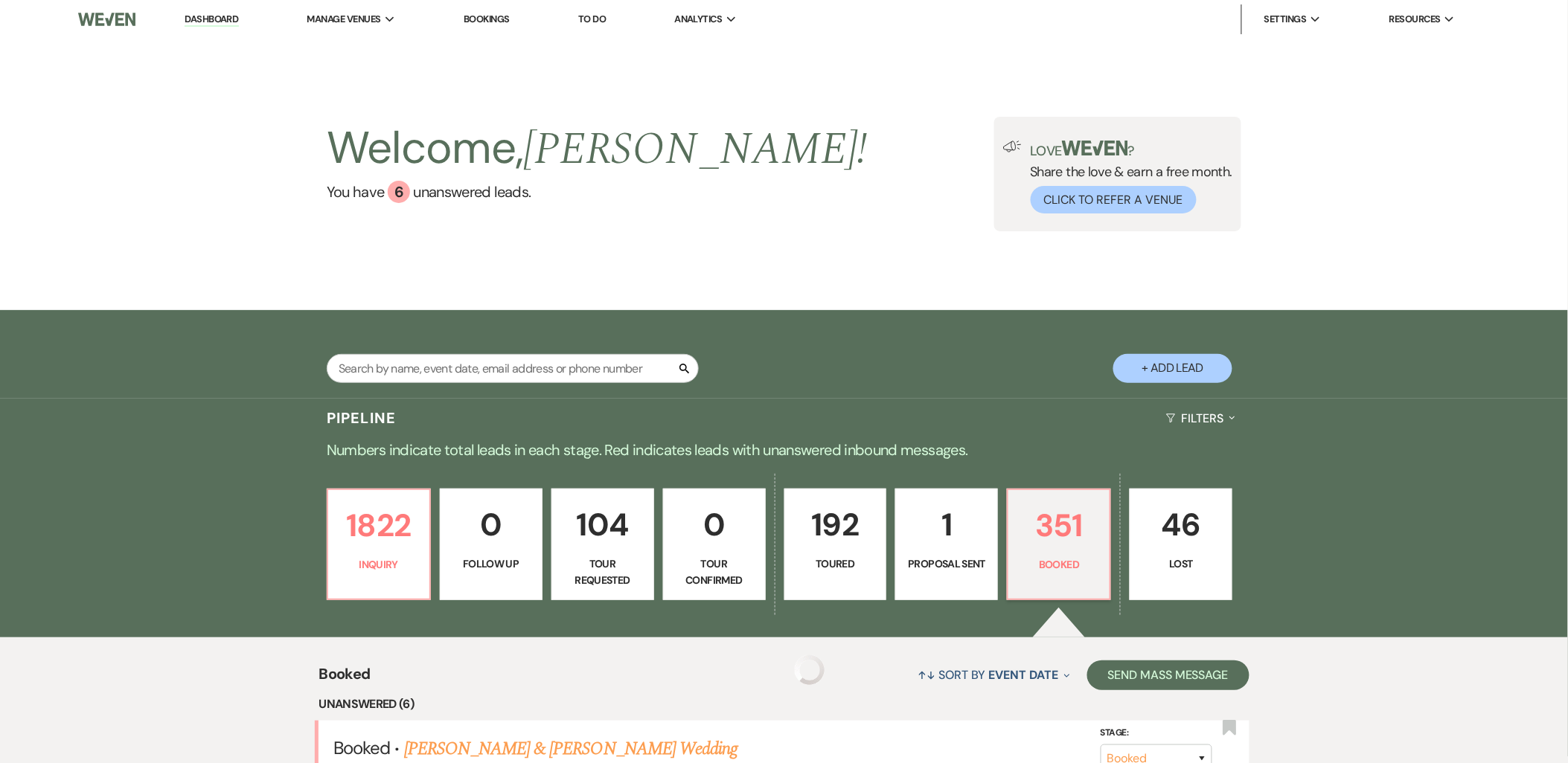
scroll to position [248, 0]
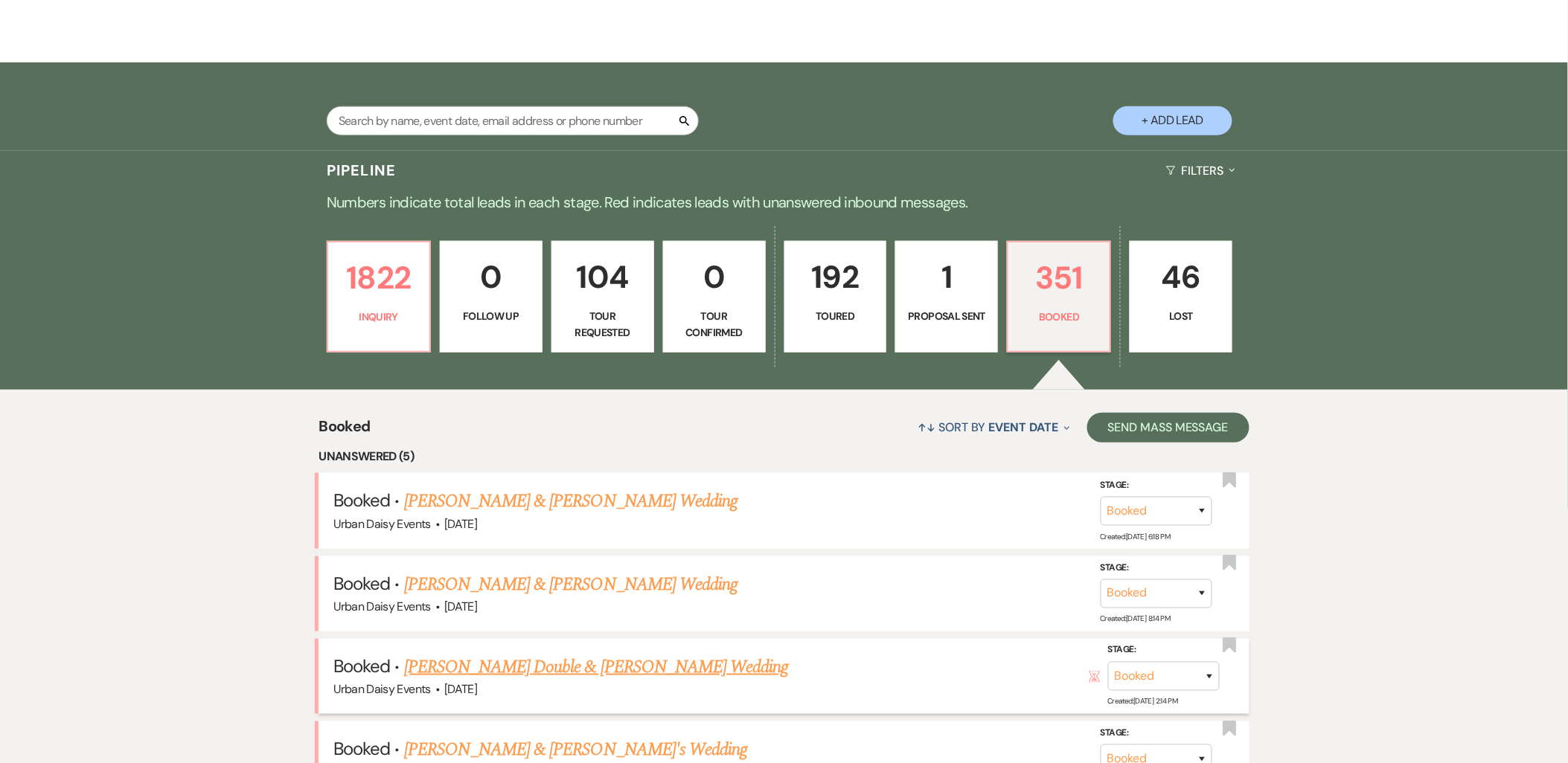
click at [489, 670] on link "[PERSON_NAME] Double & [PERSON_NAME] Wedding" at bounding box center [597, 667] width 385 height 26
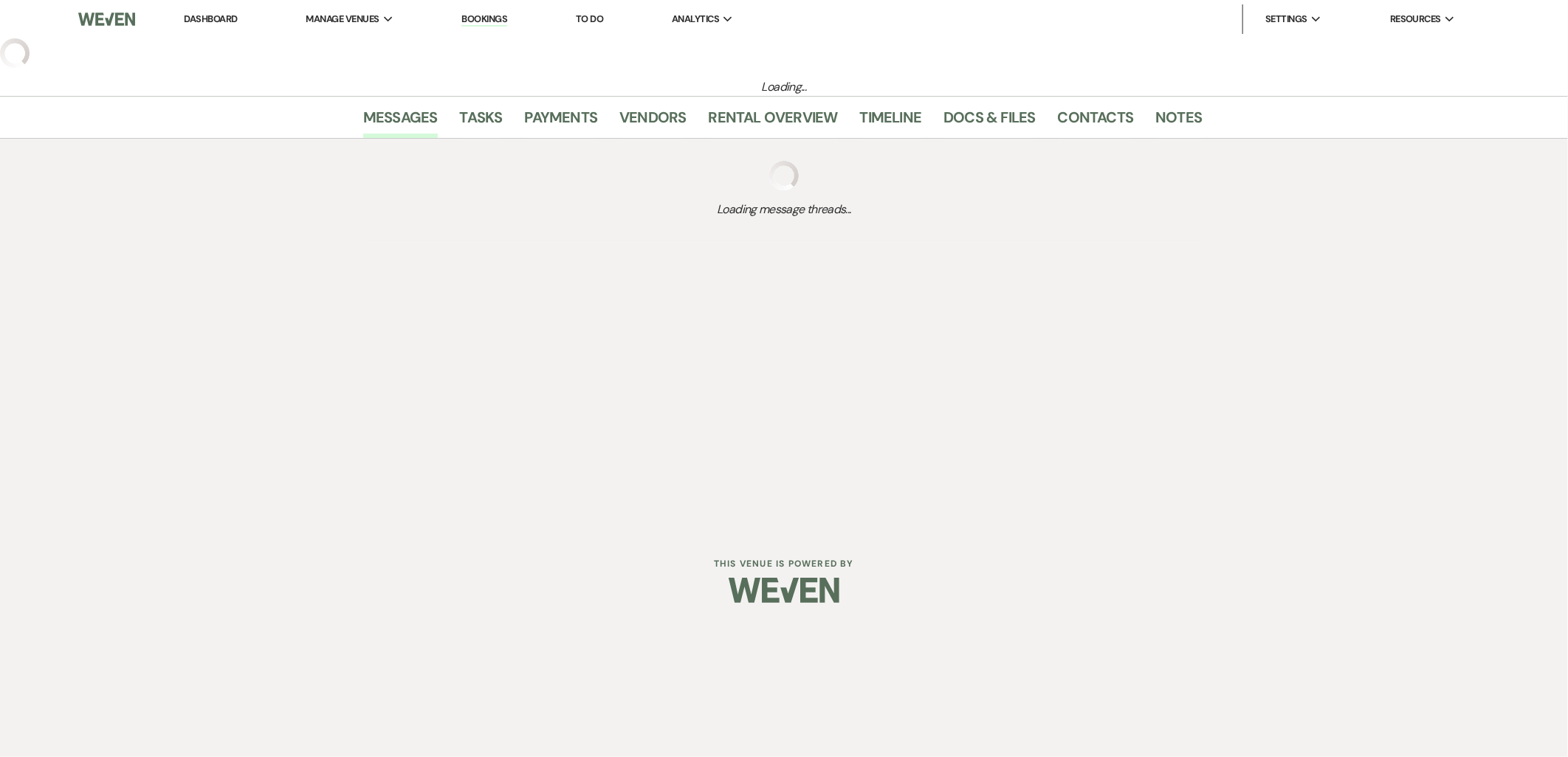
select select "19"
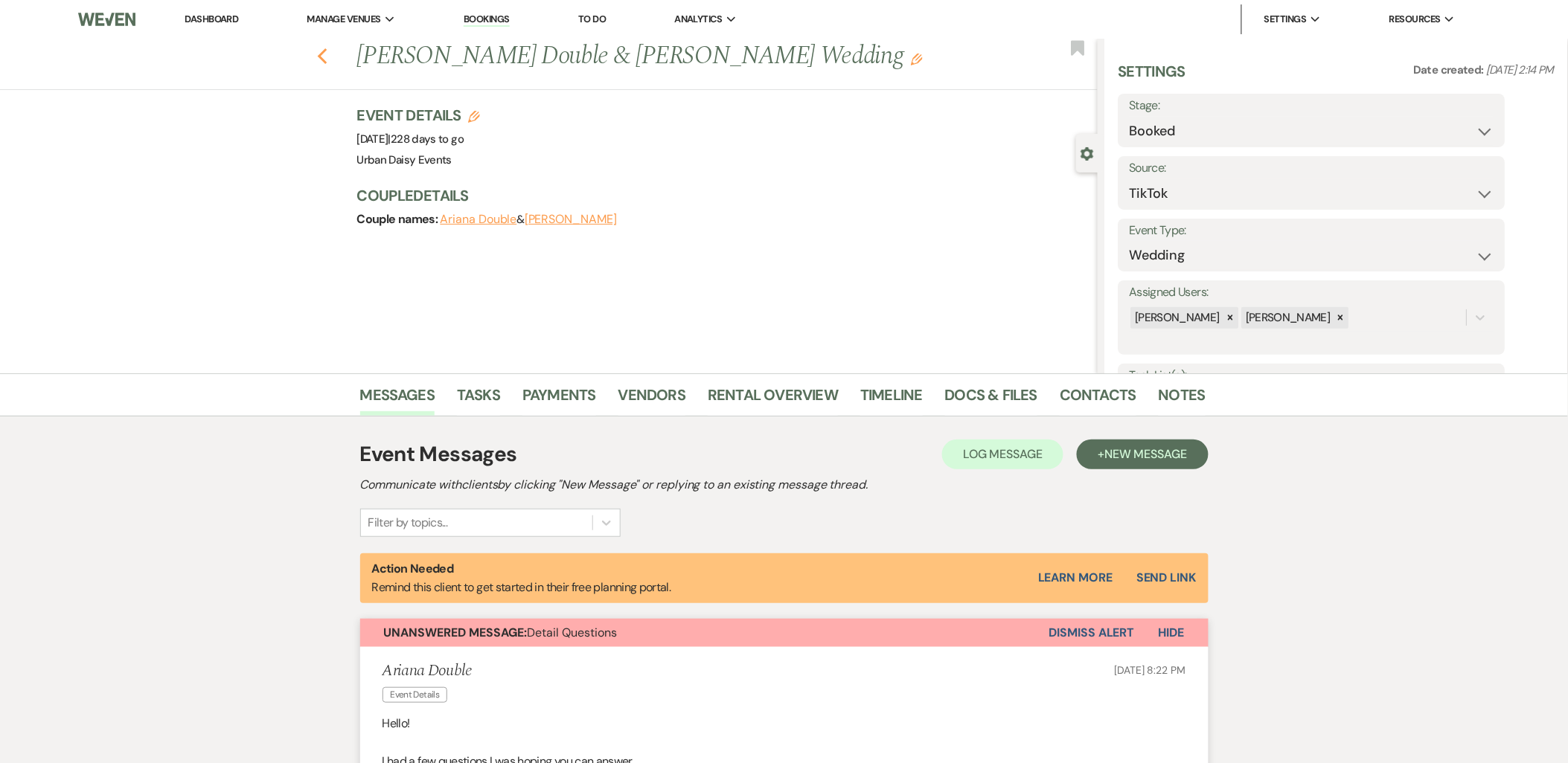
click at [324, 60] on icon "Previous" at bounding box center [322, 57] width 11 height 18
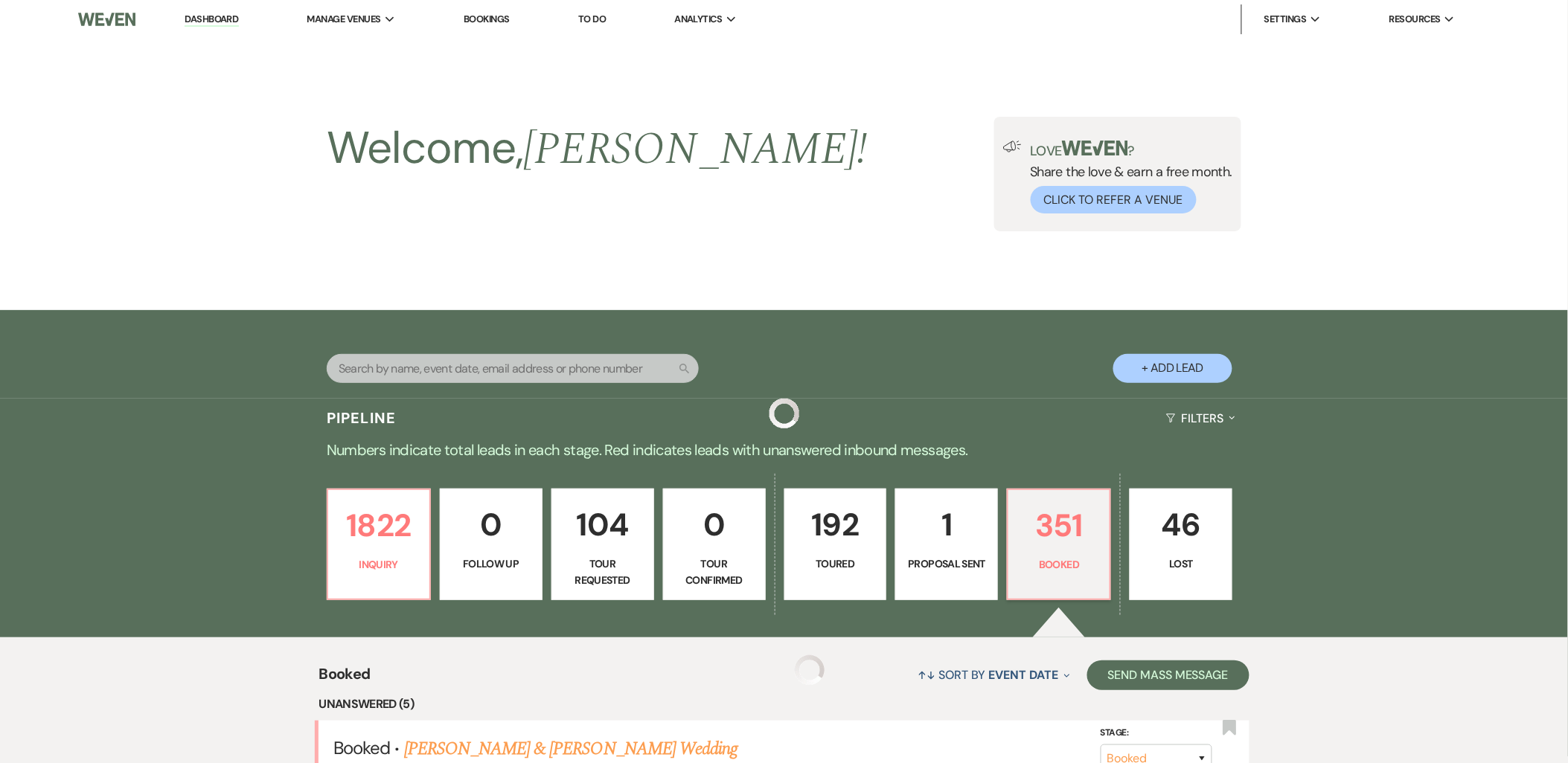
scroll to position [248, 0]
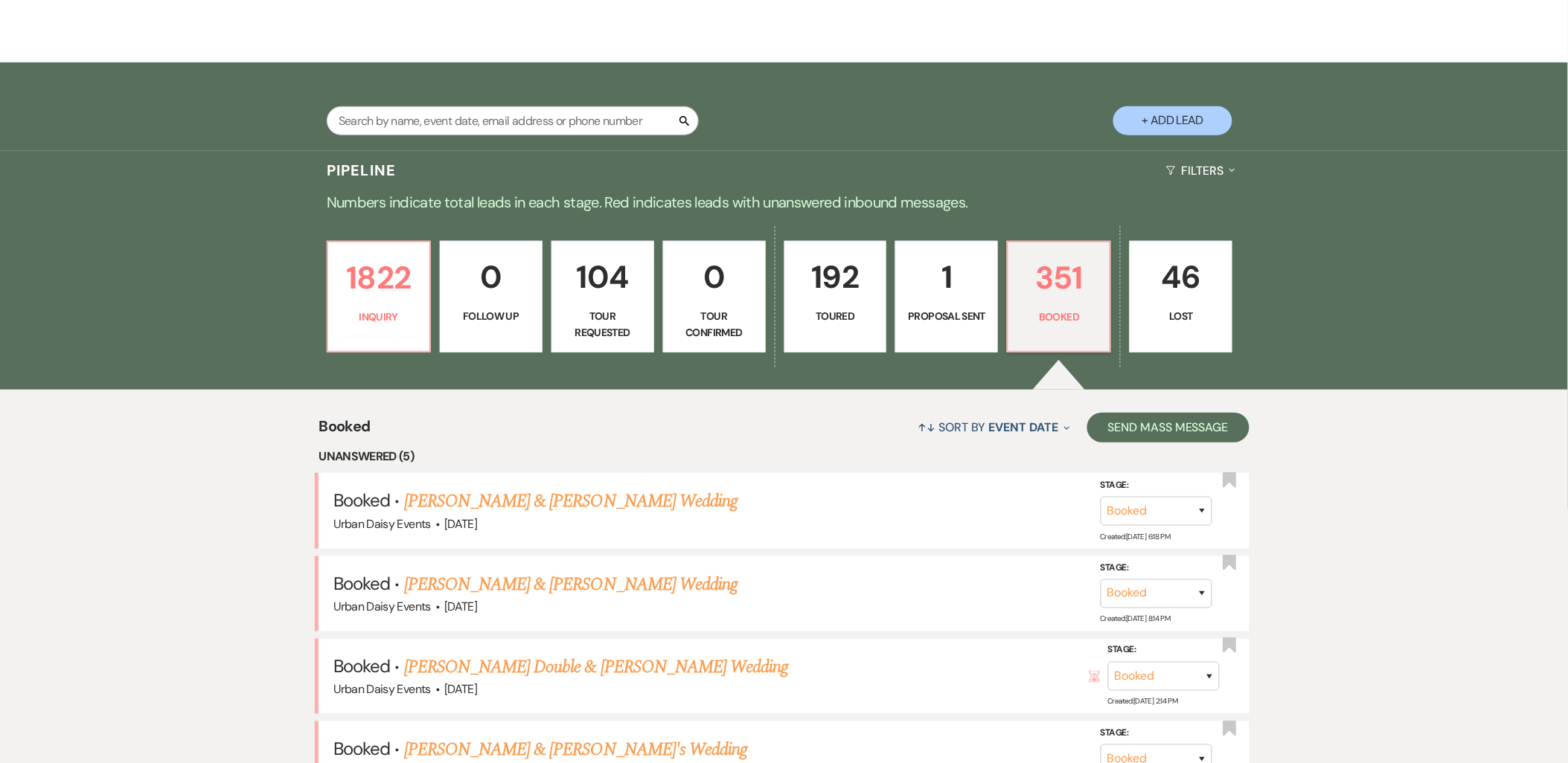
click at [493, 577] on link "[PERSON_NAME] & [PERSON_NAME] Wedding" at bounding box center [571, 584] width 334 height 26
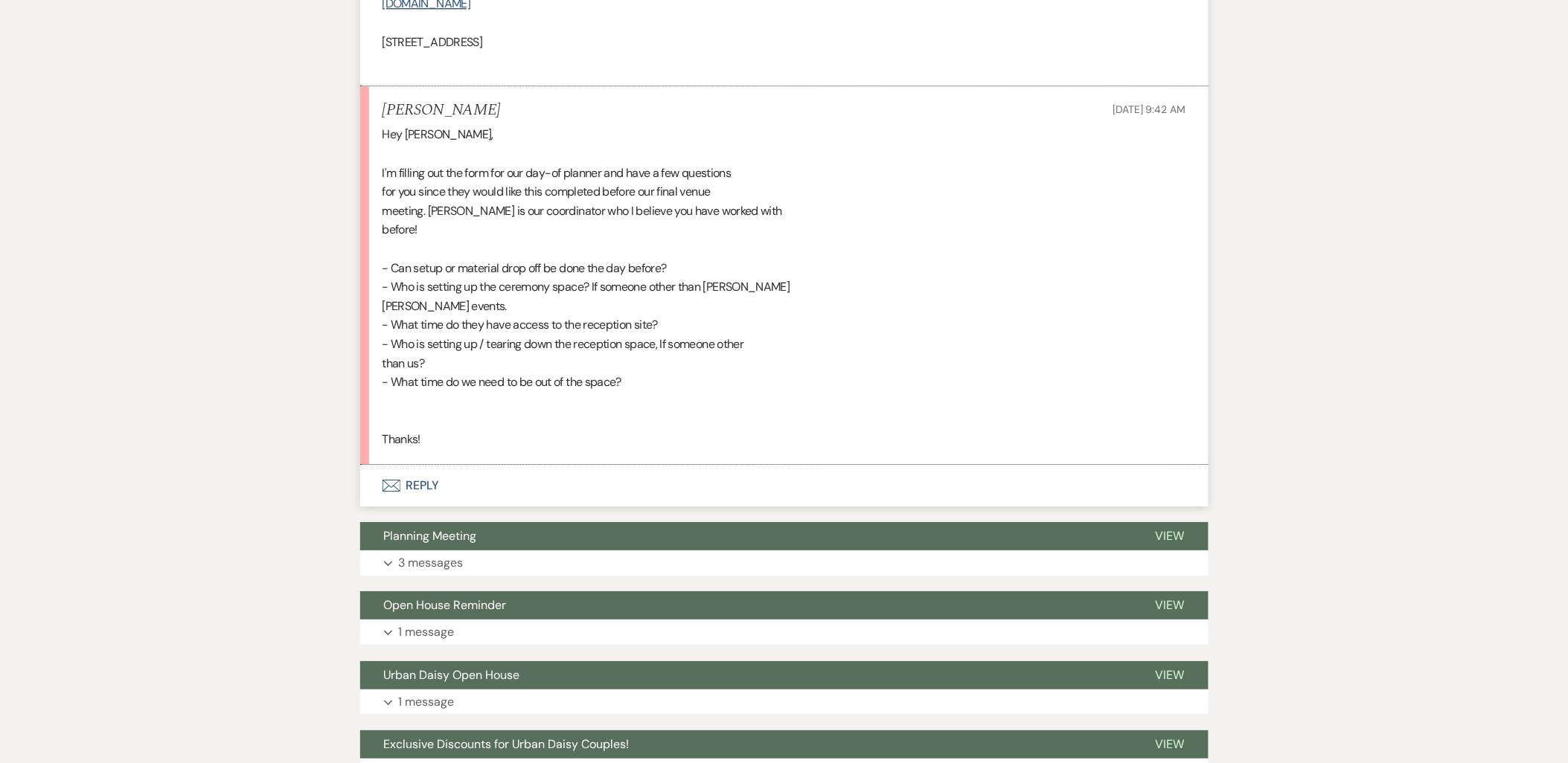
click at [414, 465] on button "Envelope Reply" at bounding box center [784, 485] width 848 height 41
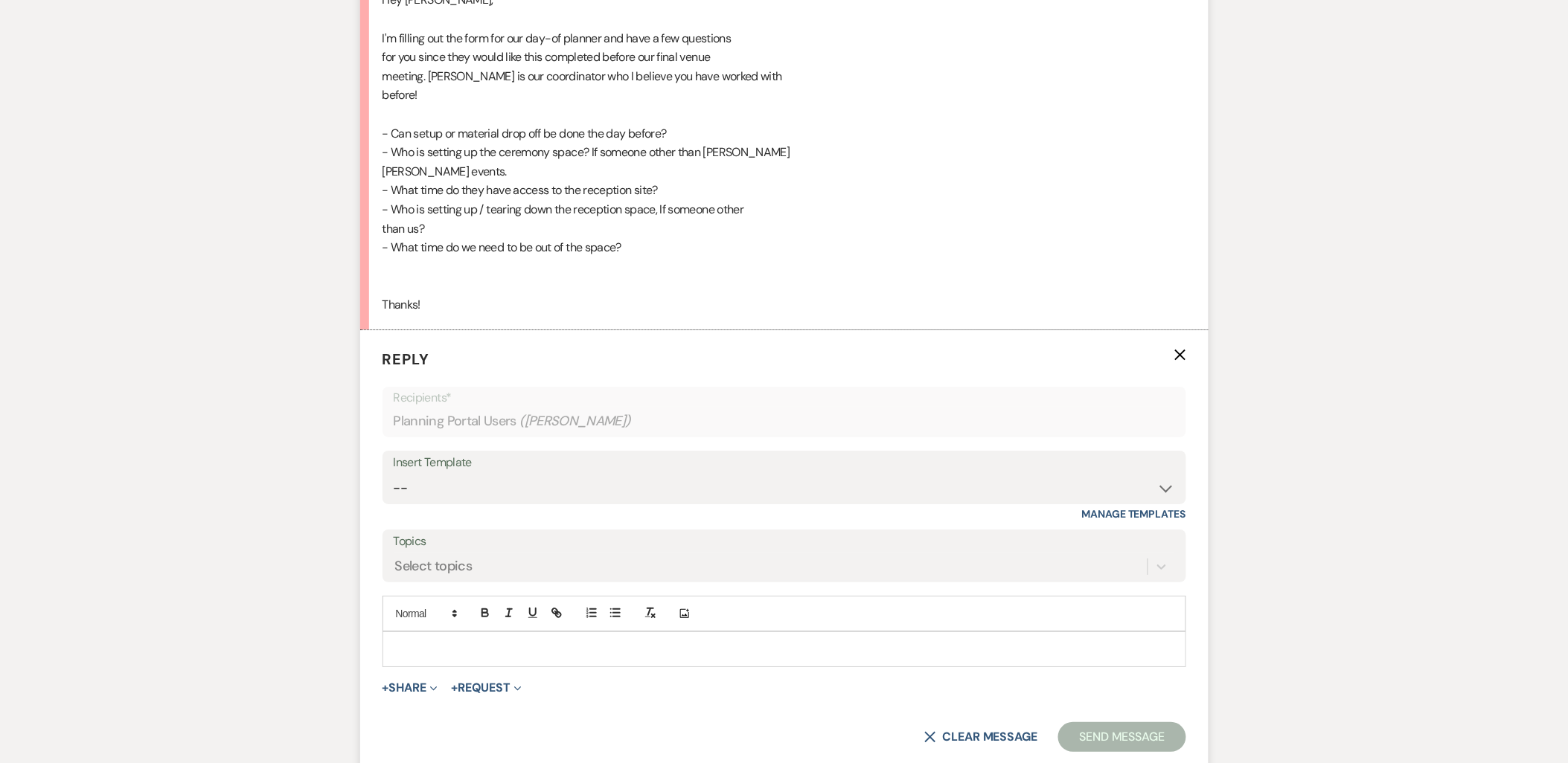
scroll to position [5906, 0]
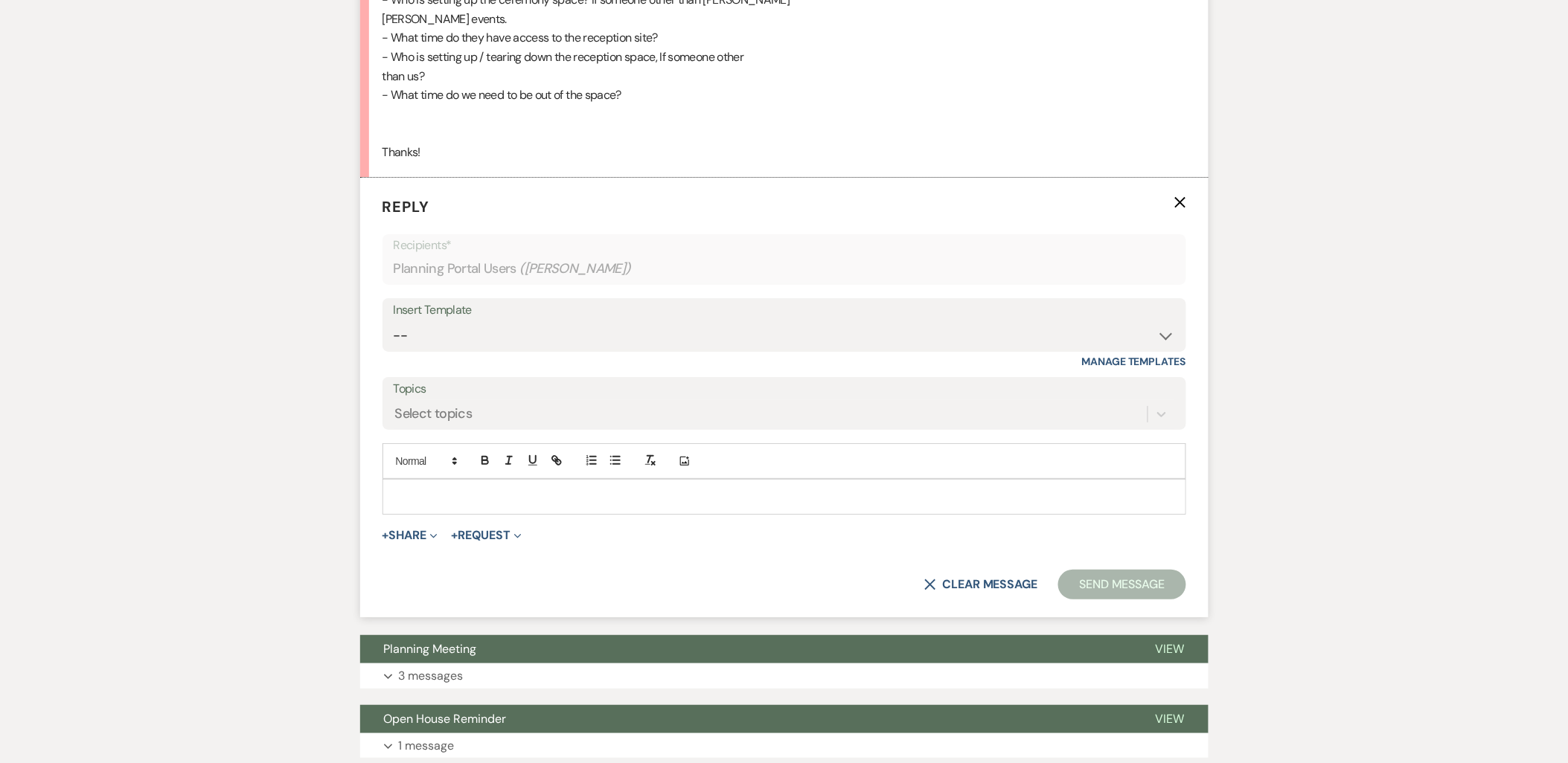
click at [448, 488] on p at bounding box center [784, 496] width 780 height 17
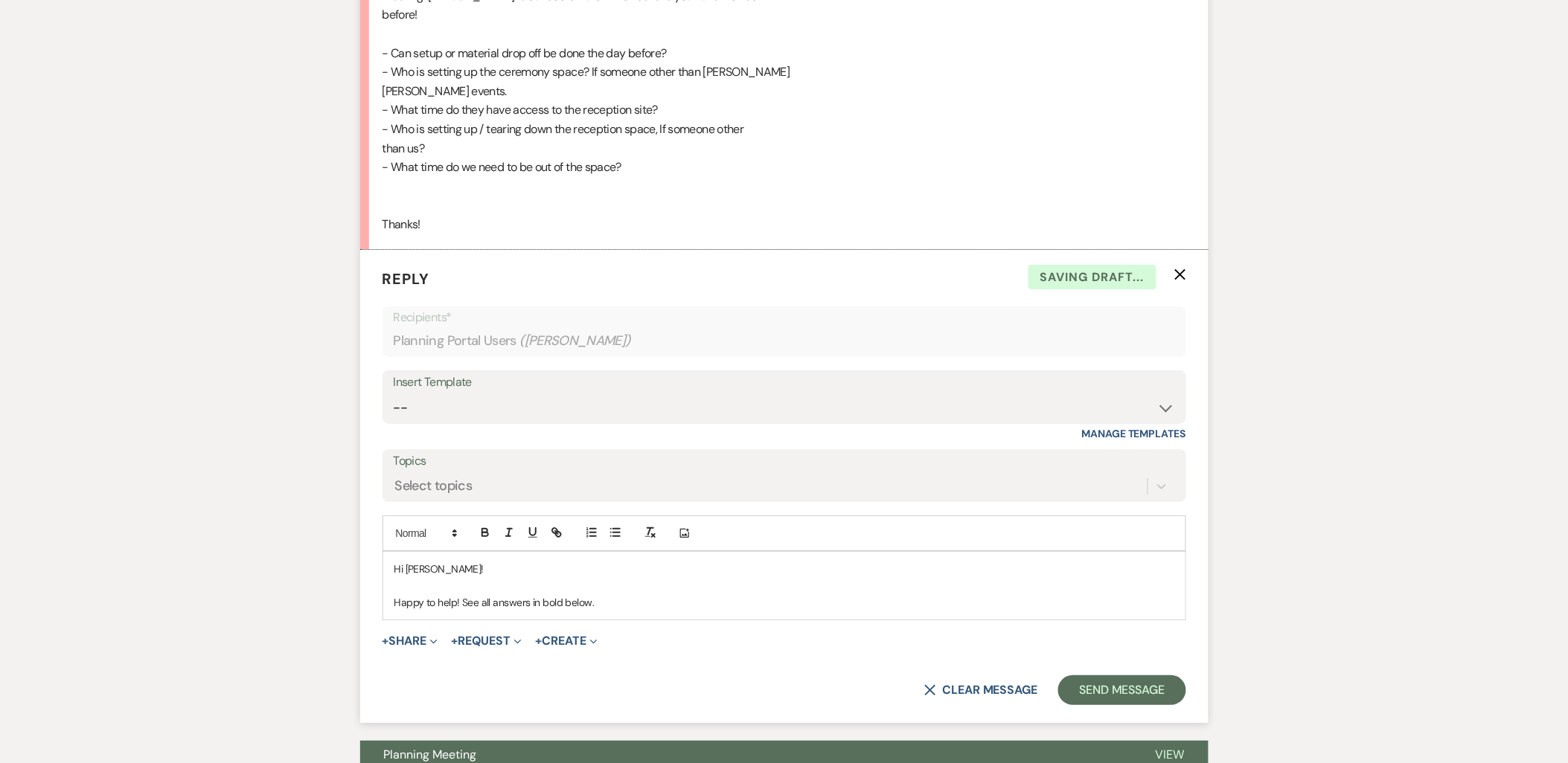
scroll to position [5493, 0]
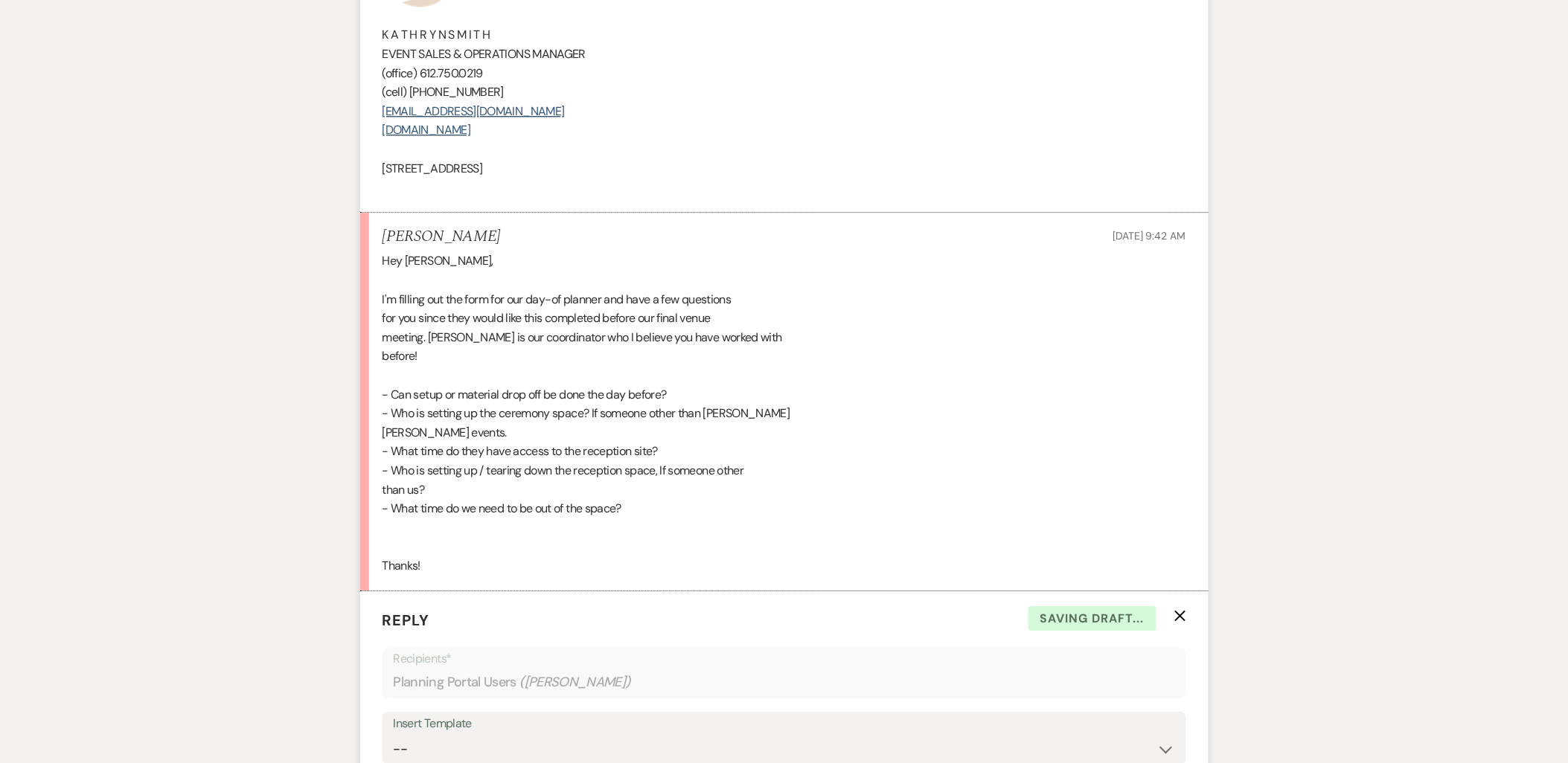
drag, startPoint x: 686, startPoint y: 494, endPoint x: 300, endPoint y: 375, distance: 403.9
copy div "- Can setup or material drop off be done the day before? - Who is setting up th…"
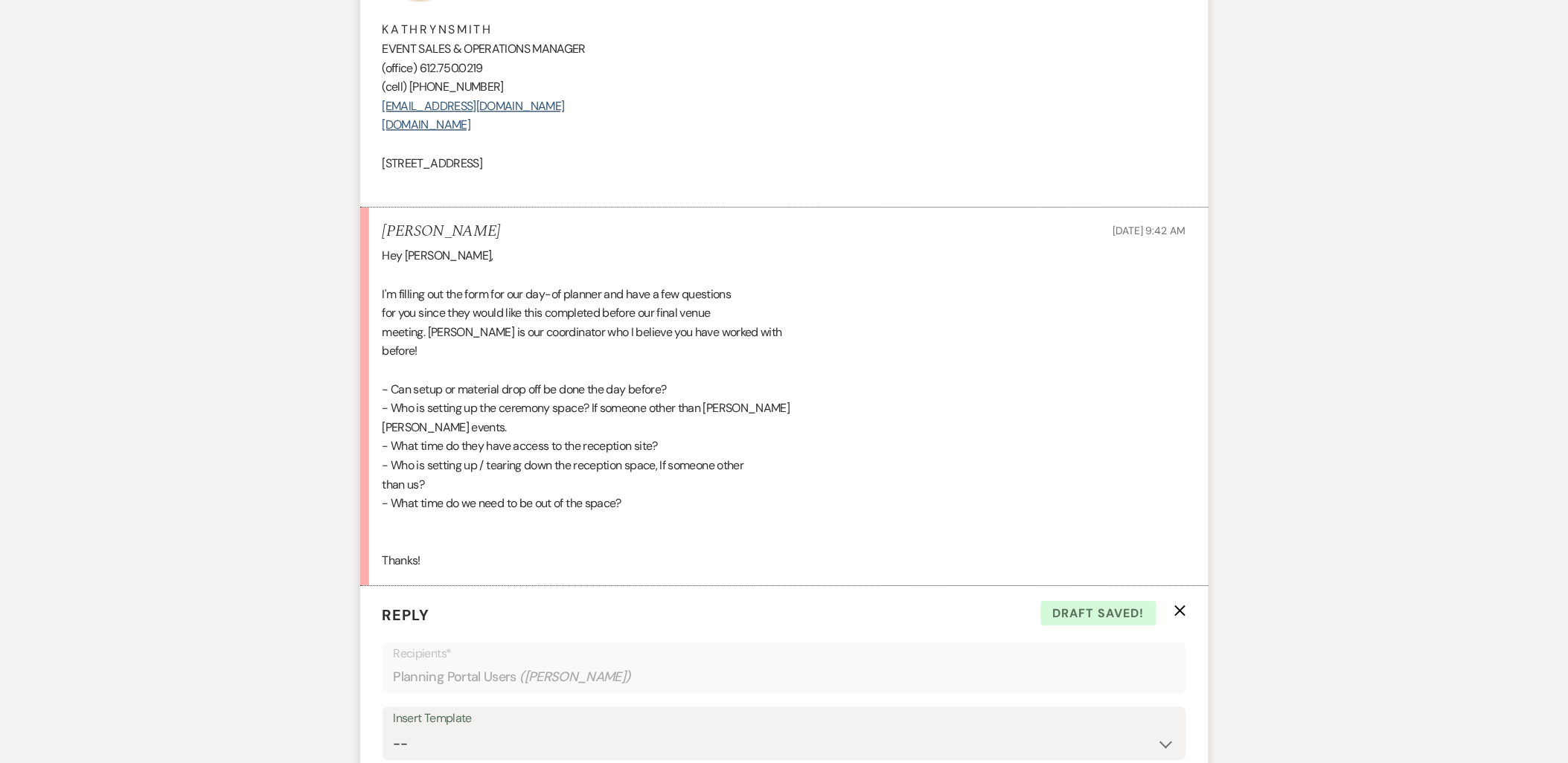
scroll to position [5741, 0]
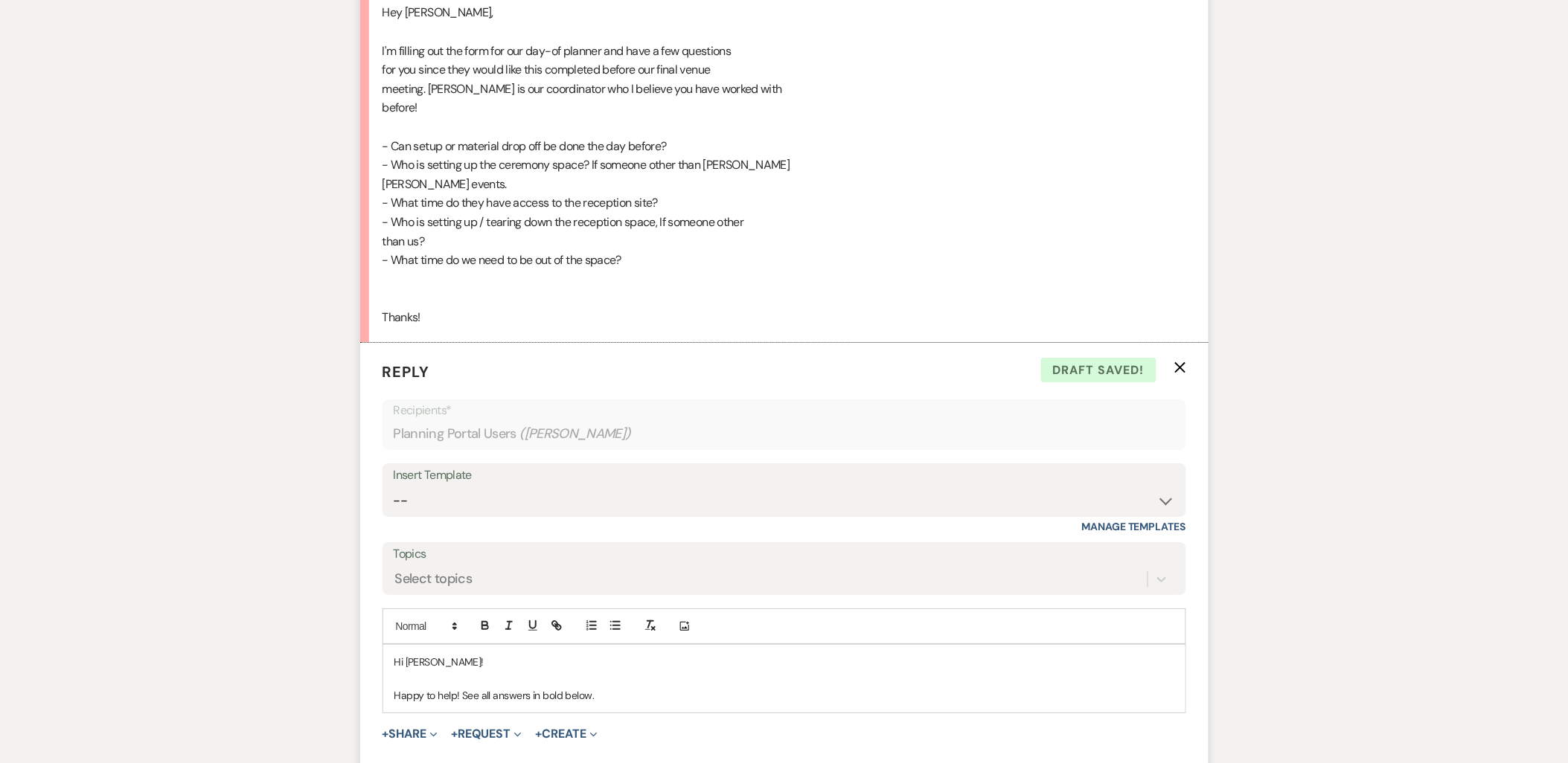
click at [613, 687] on p "Happy to help! See all answers in bold below." at bounding box center [784, 695] width 780 height 17
click at [669, 721] on p "- Can setup or material drop off be done the day before?" at bounding box center [784, 729] width 780 height 17
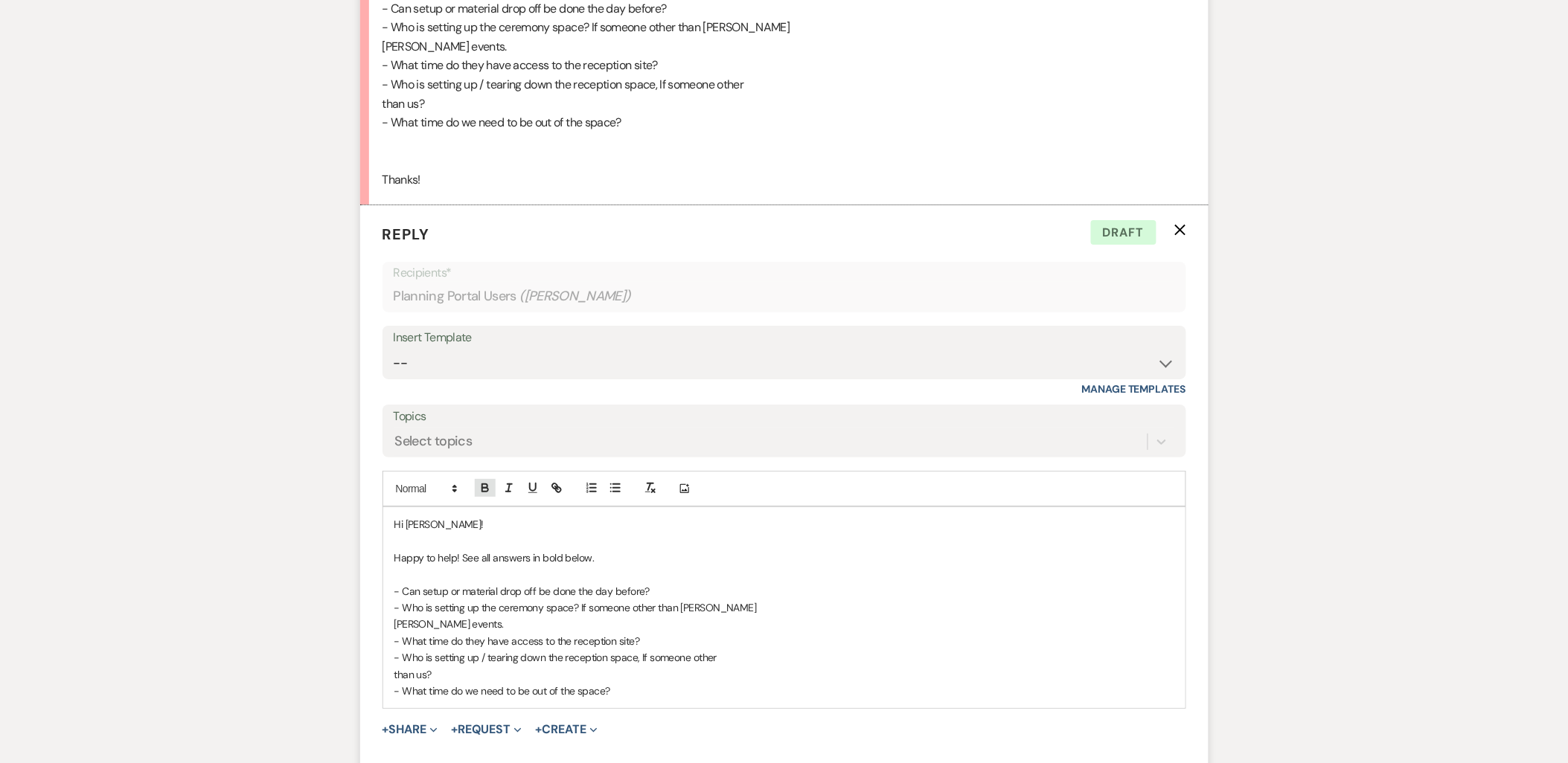
scroll to position [5989, 0]
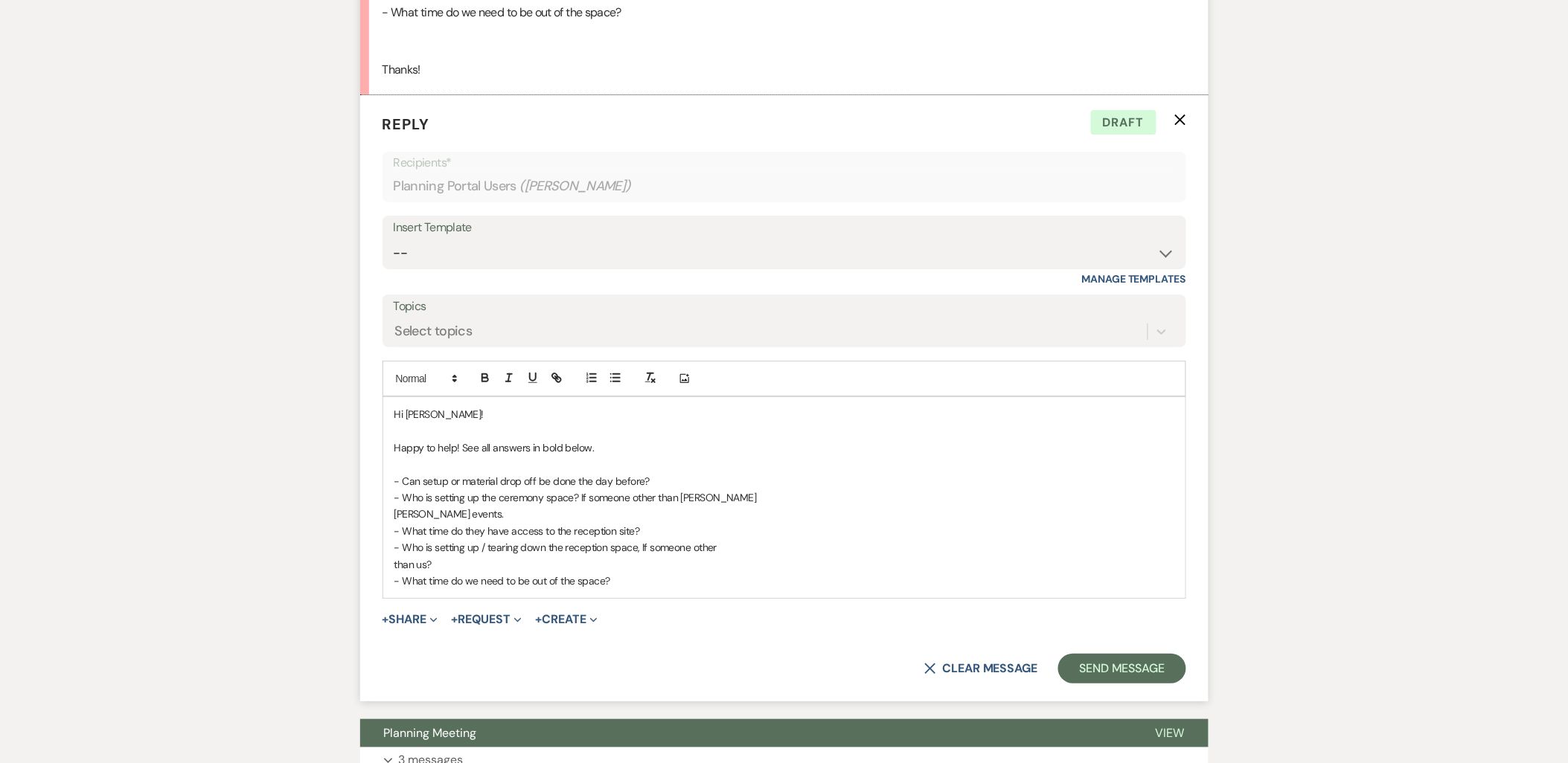
click at [644, 556] on p "than us?" at bounding box center [784, 564] width 780 height 17
click at [637, 573] on p "- What time do we need to be out of the space?" at bounding box center [784, 581] width 780 height 17
drag, startPoint x: 851, startPoint y: 569, endPoint x: 610, endPoint y: 581, distance: 241.3
click at [610, 581] on div "Hi Paige! Happy to help! See all answers in bold below. - Can setup or material…" at bounding box center [784, 497] width 802 height 201
click at [485, 371] on icon "button" at bounding box center [486, 378] width 14 height 14
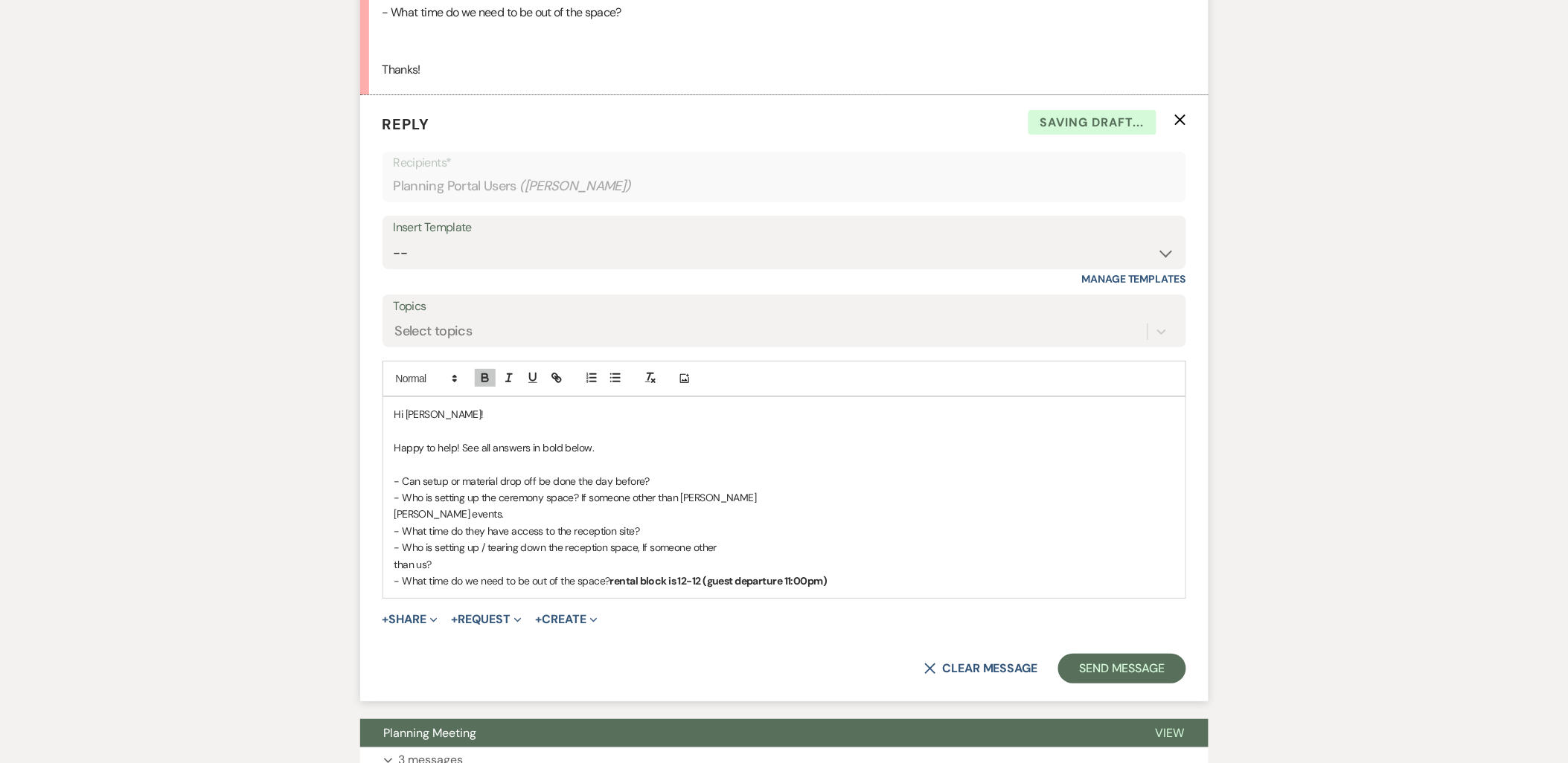
click at [581, 556] on p "than us?" at bounding box center [784, 564] width 780 height 17
drag, startPoint x: 621, startPoint y: 550, endPoint x: 434, endPoint y: 552, distance: 187.0
click at [434, 556] on p "than us? Urban Daisy will handle tables and chairs" at bounding box center [784, 564] width 780 height 17
click at [492, 369] on button "button" at bounding box center [485, 378] width 21 height 18
click at [551, 540] on span "- Who is setting up / tearing down the reception space, If someone other" at bounding box center [555, 547] width 323 height 14
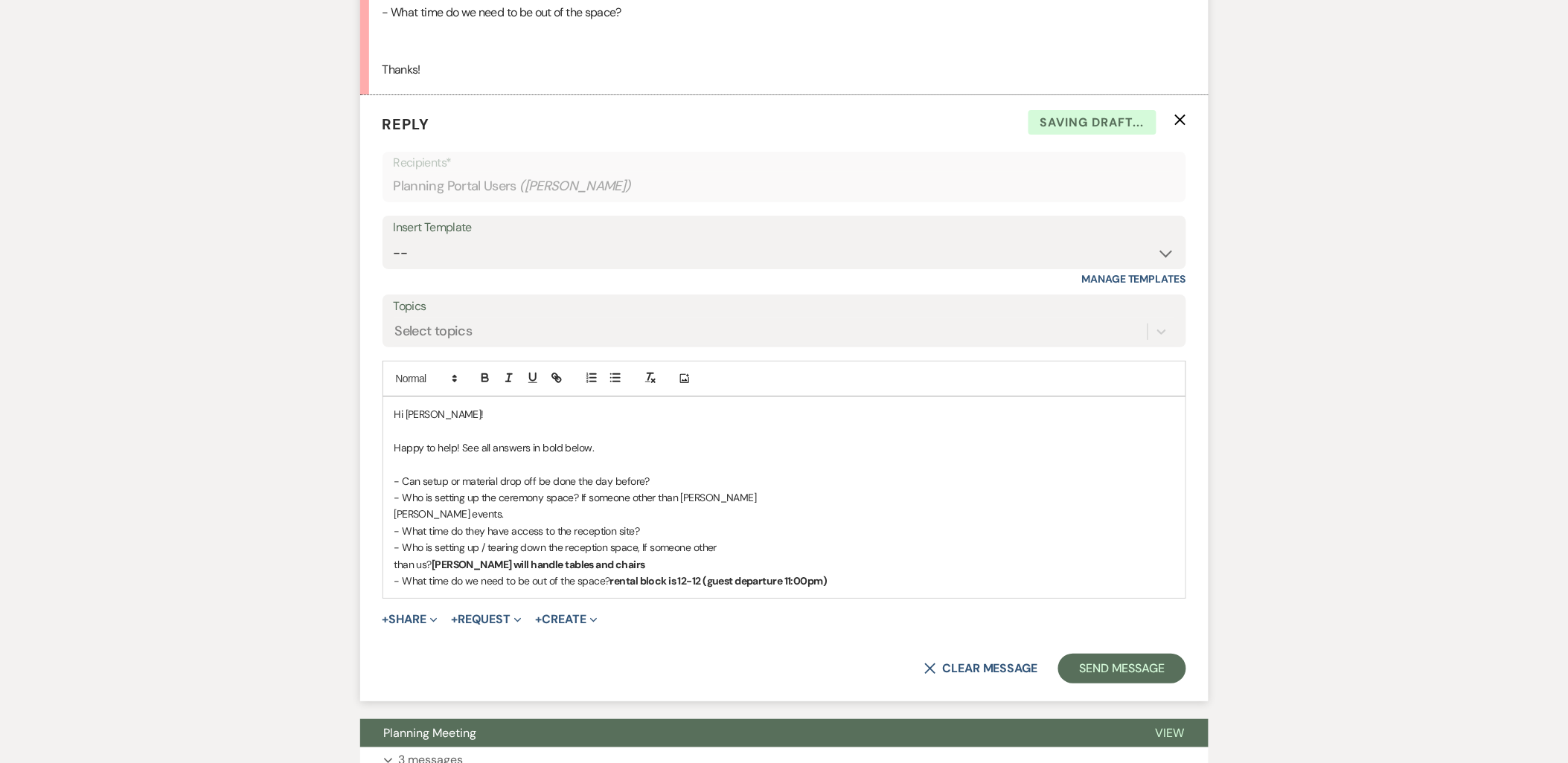
click at [630, 556] on p "than us? Urban Daisy will handle tables and chairs" at bounding box center [784, 564] width 780 height 17
click at [658, 556] on p "than us? Urban Daisy will handle tables and chairs." at bounding box center [784, 564] width 780 height 17
click at [657, 523] on p "- What time do they have access to the reception site?" at bounding box center [784, 531] width 780 height 17
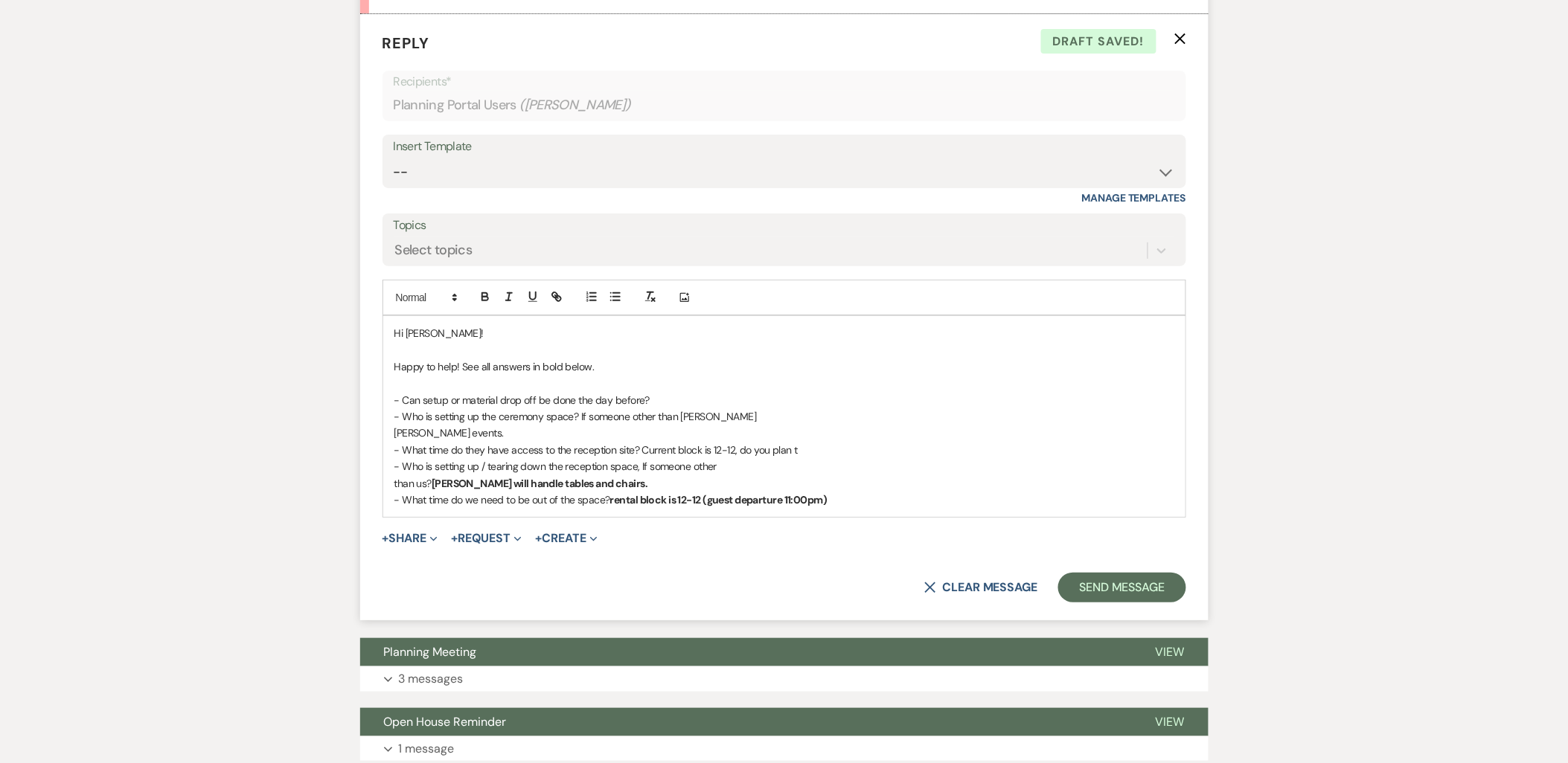
scroll to position [6072, 0]
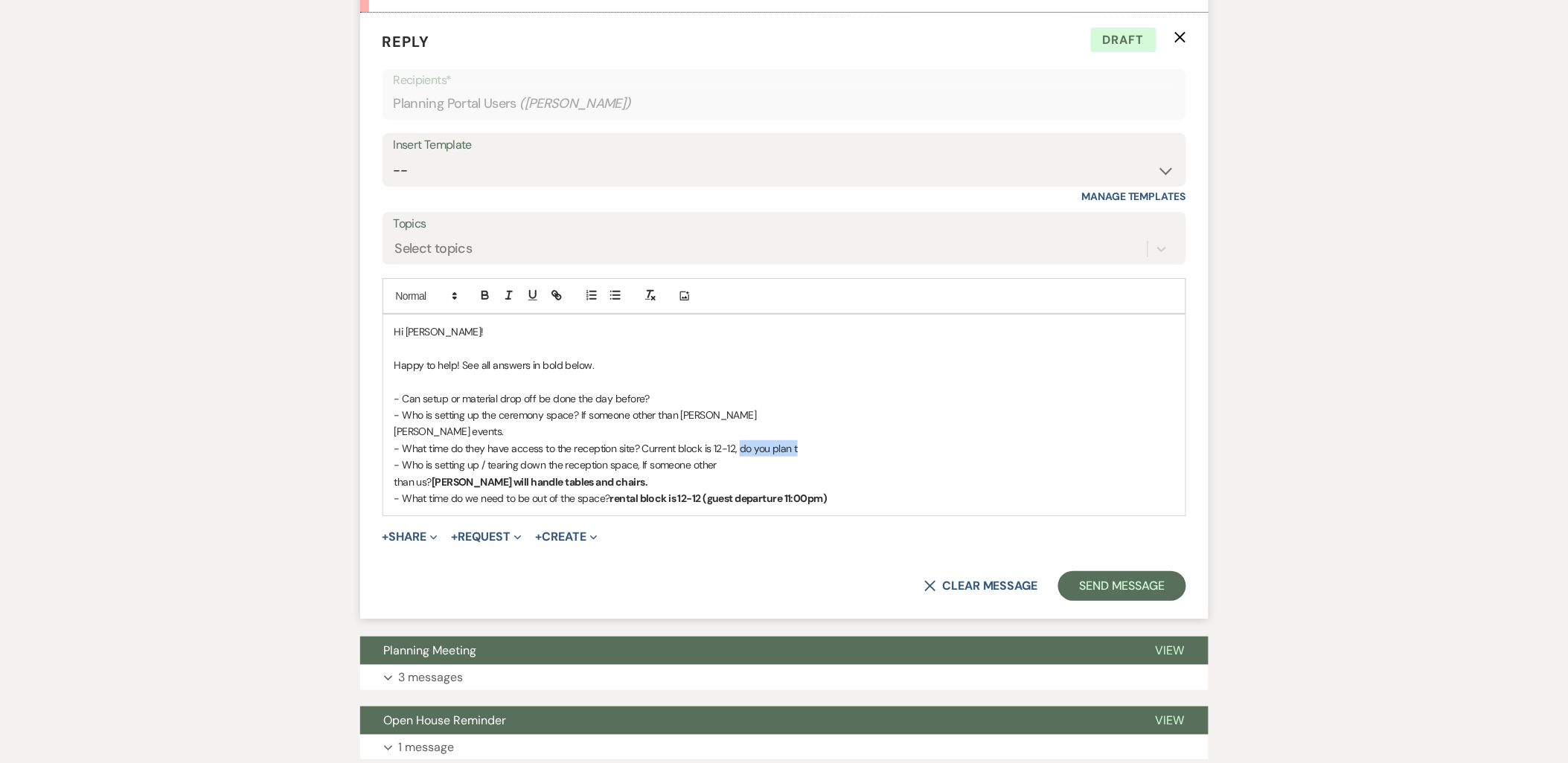
drag, startPoint x: 805, startPoint y: 429, endPoint x: 754, endPoint y: 428, distance: 51.0
click at [744, 440] on p "- What time do they have access to the reception site? Current block is 12-12, …" at bounding box center [784, 448] width 780 height 17
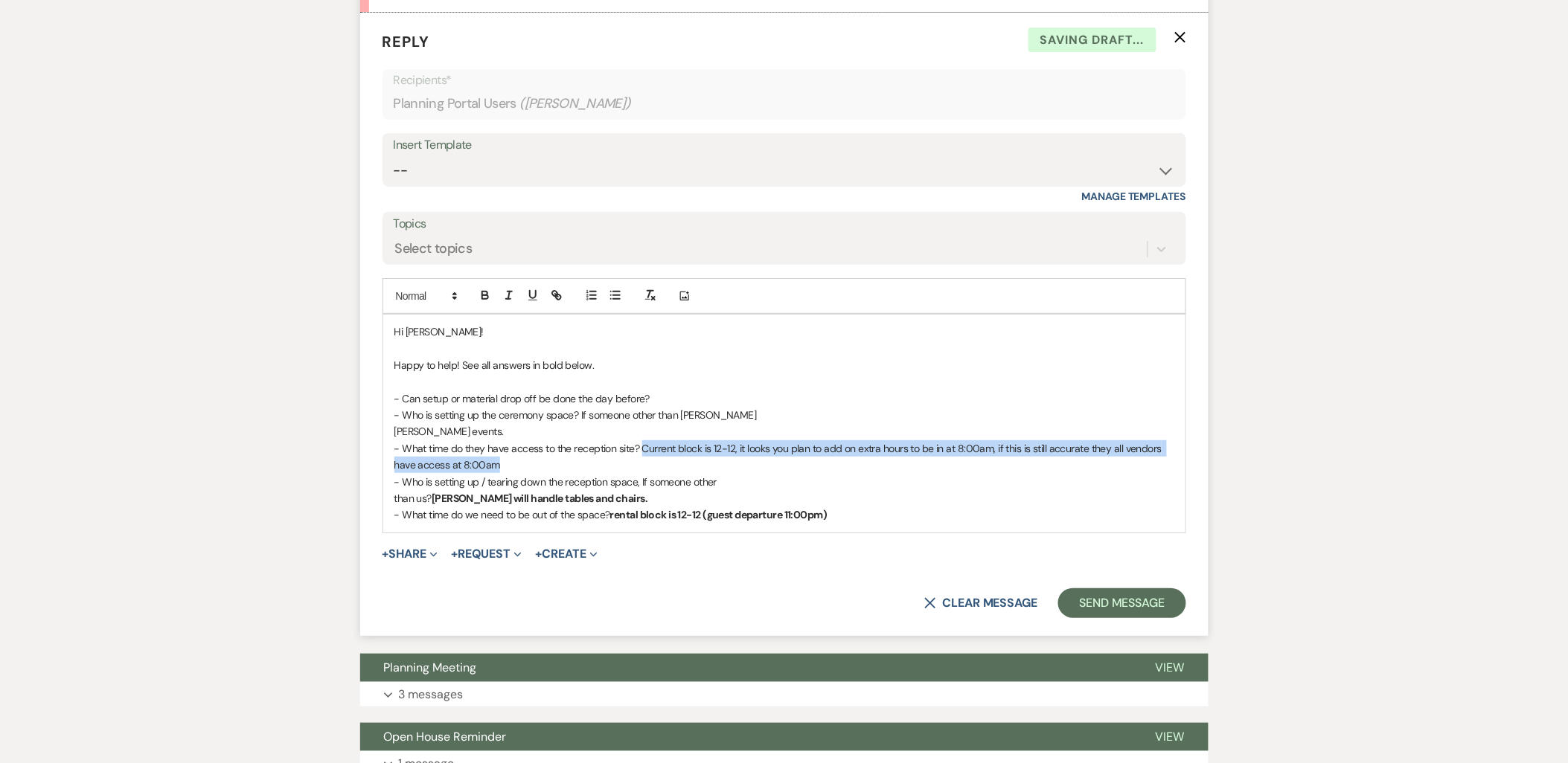
drag, startPoint x: 642, startPoint y: 436, endPoint x: 658, endPoint y: 441, distance: 16.8
click at [658, 441] on p "- What time do they have access to the reception site? Current block is 12-12, …" at bounding box center [784, 457] width 780 height 33
click at [481, 288] on icon "button" at bounding box center [486, 295] width 14 height 14
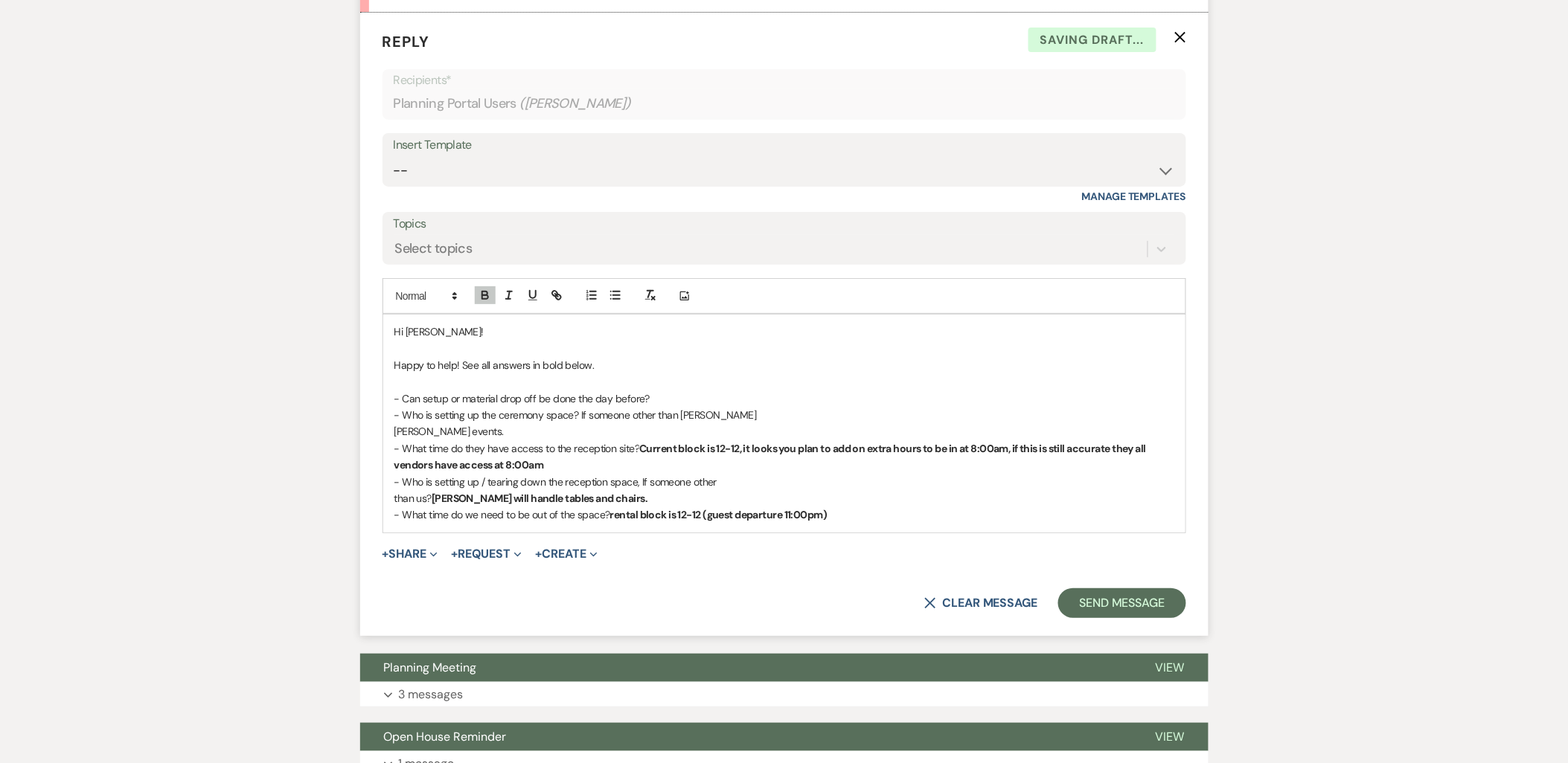
click at [509, 440] on p "- What time do they have access to the reception site? Current block is 12-12, …" at bounding box center [784, 457] width 780 height 33
click at [544, 423] on p "Skeie events." at bounding box center [784, 431] width 780 height 17
drag, startPoint x: 673, startPoint y: 407, endPoint x: 462, endPoint y: 420, distance: 211.4
click at [462, 423] on p "Skeie events. - Urban Daisy will setup the chairs for ceremony" at bounding box center [784, 431] width 780 height 17
click at [479, 288] on icon "button" at bounding box center [486, 295] width 14 height 14
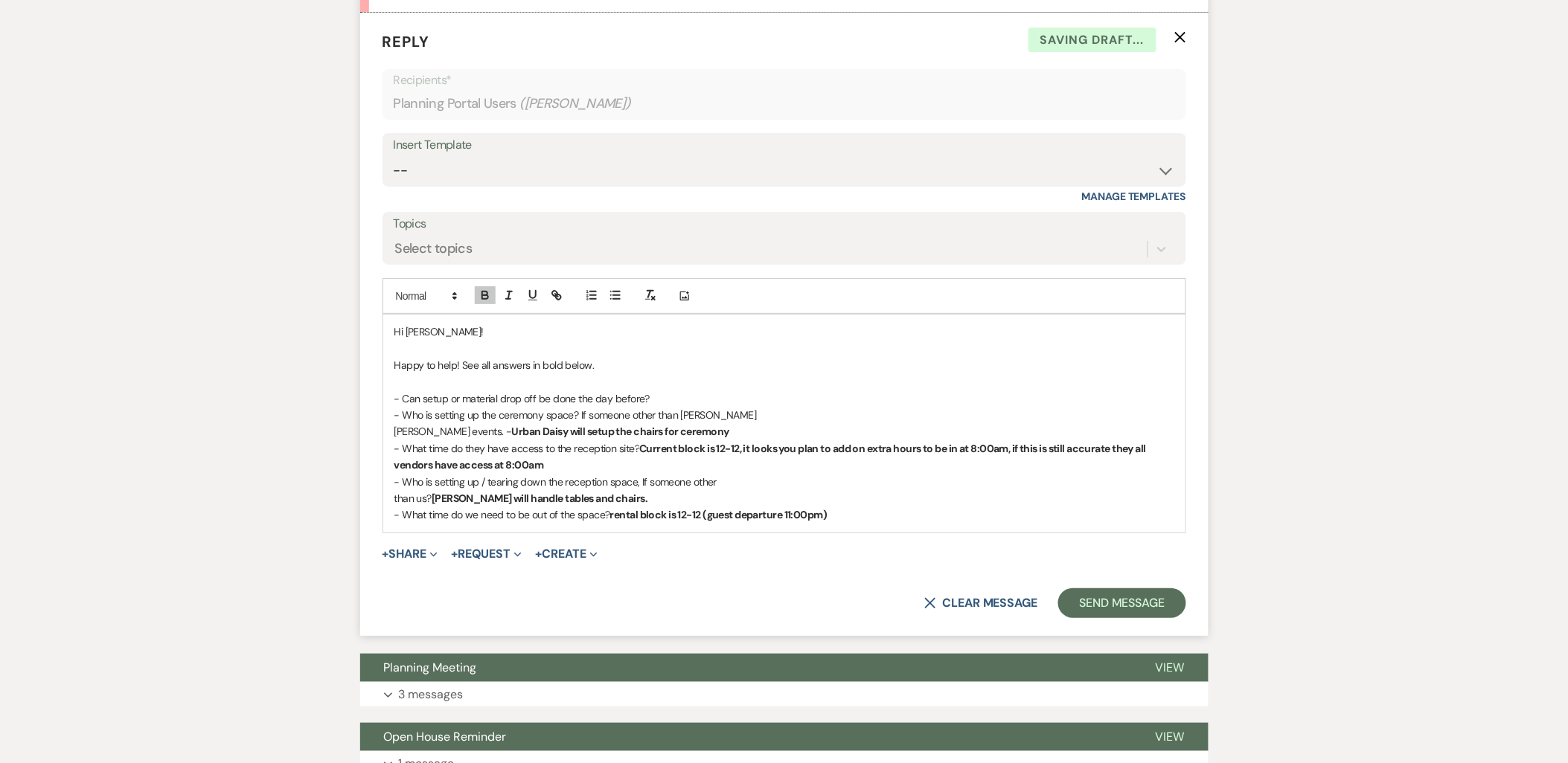
click at [517, 390] on p "- Can setup or material drop off be done the day before?" at bounding box center [784, 398] width 780 height 17
click at [652, 390] on p "- Can setup or material drop off be done the day before?" at bounding box center [784, 398] width 780 height 17
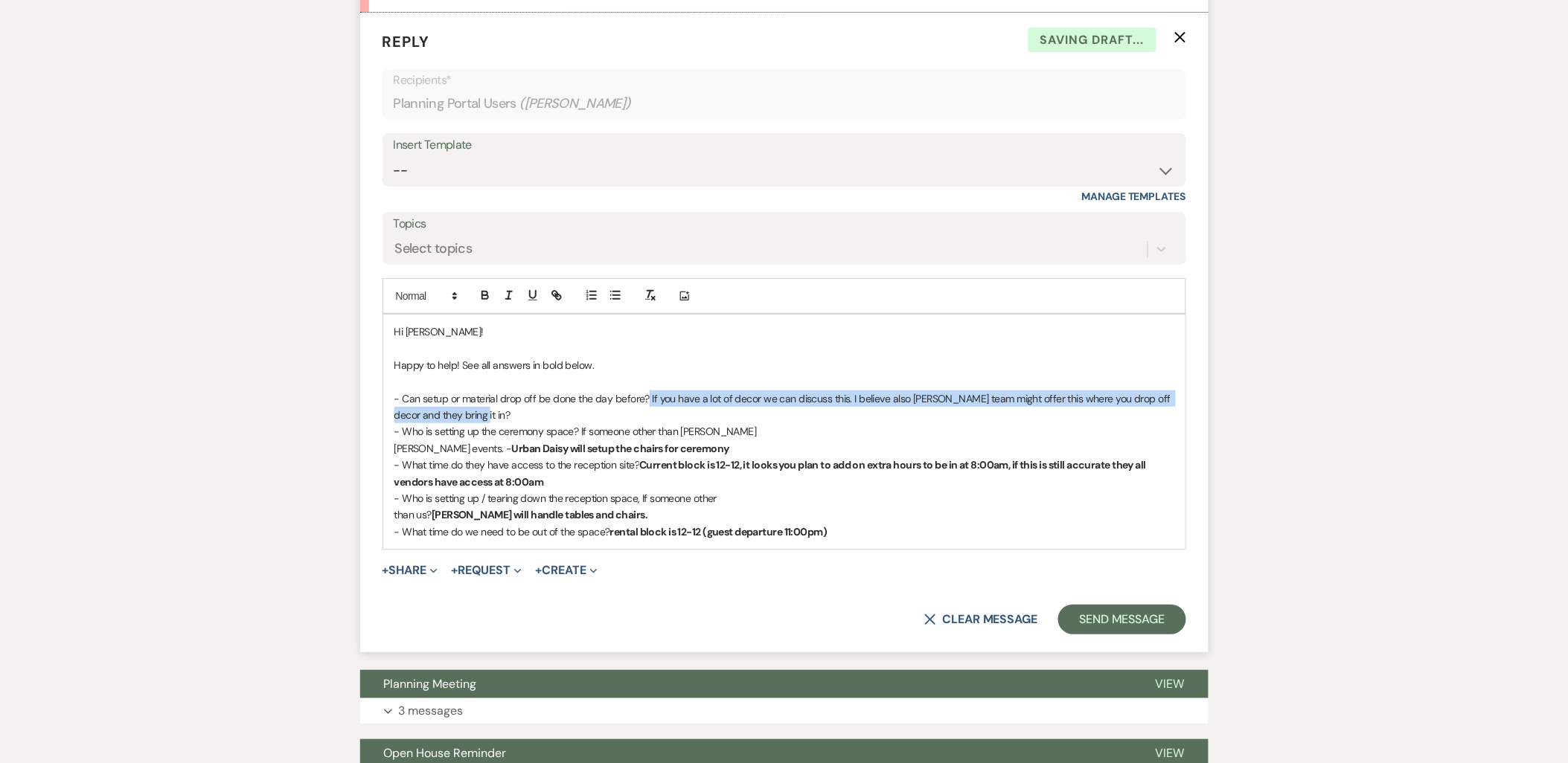
drag, startPoint x: 648, startPoint y: 382, endPoint x: 659, endPoint y: 392, distance: 14.9
click at [659, 392] on p "- Can setup or material drop off be done the day before? If you have a lot of d…" at bounding box center [784, 407] width 780 height 33
click at [478, 286] on button "button" at bounding box center [485, 295] width 21 height 18
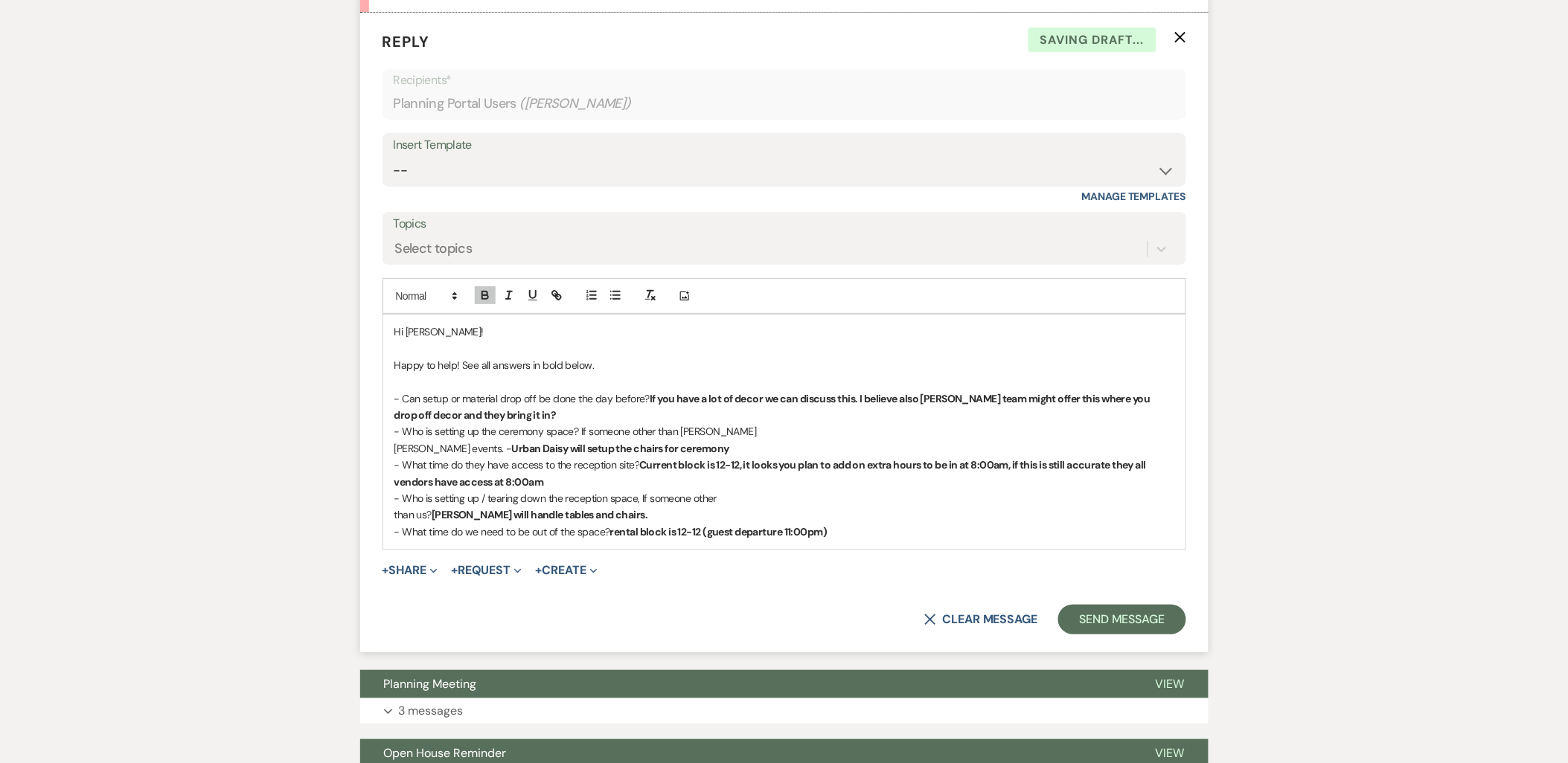
click at [600, 374] on p at bounding box center [784, 382] width 780 height 17
click at [600, 357] on p "Happy to help! See all answers in bold below." at bounding box center [784, 365] width 780 height 17
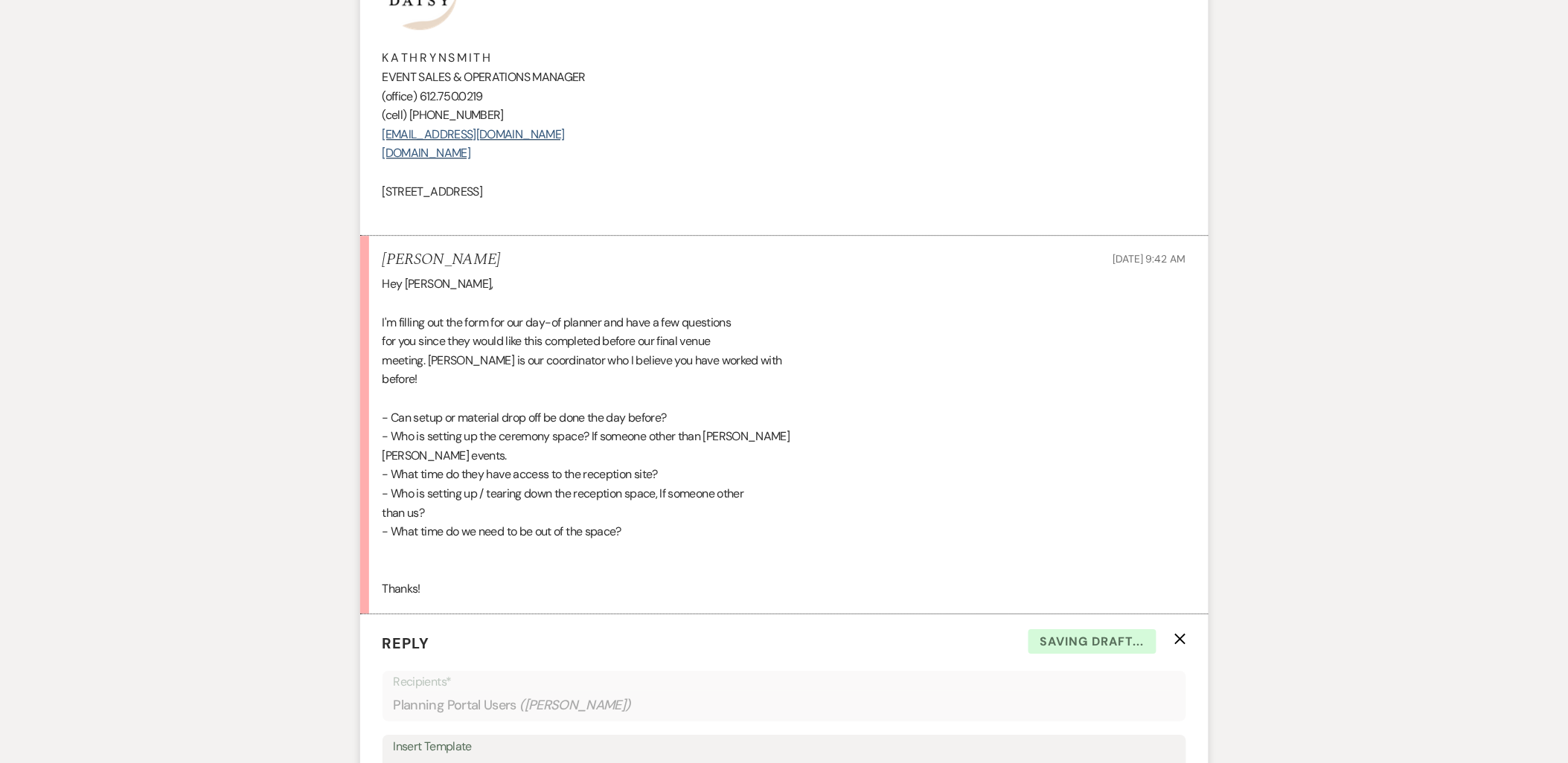
scroll to position [5327, 0]
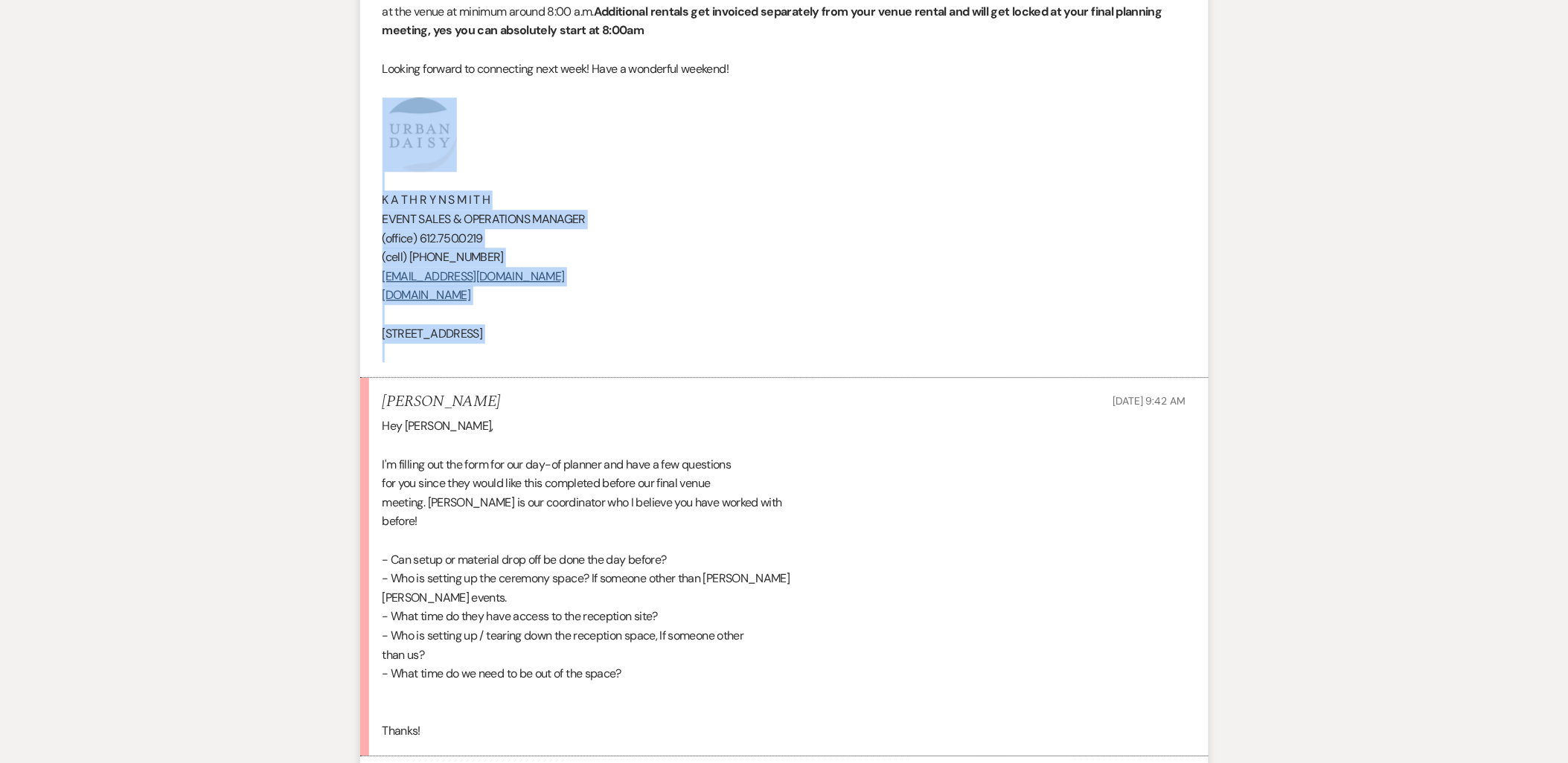
drag, startPoint x: 608, startPoint y: 328, endPoint x: 323, endPoint y: 140, distance: 341.4
copy div "﻿ K A T H R Y N S M I T H EVENT SALES & OPERATIONS MANAGER (office) 612.750.021…"
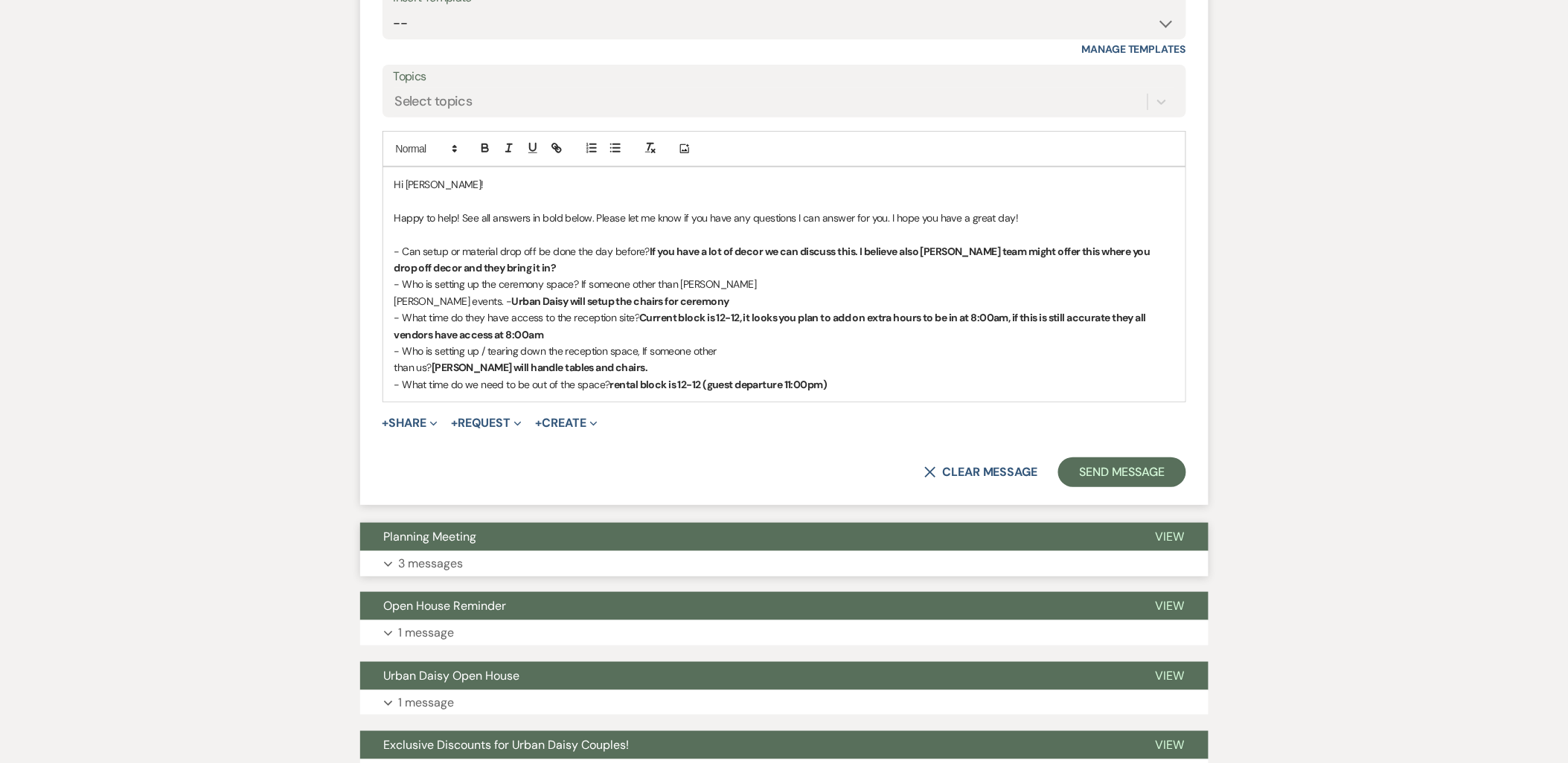
scroll to position [6236, 0]
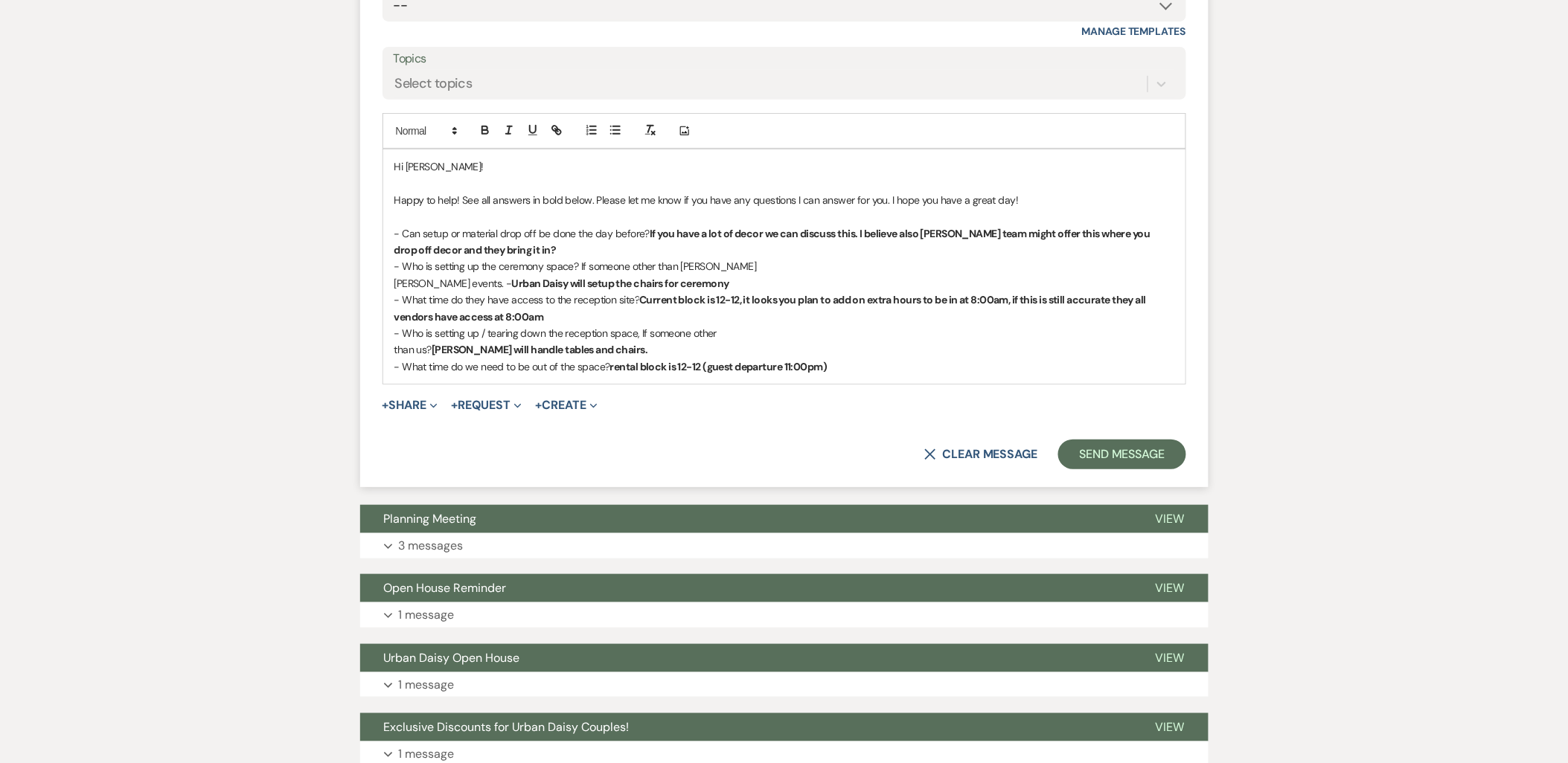
click at [846, 359] on p "- What time do we need to be out of the space? rental block is 12-12 (guest dep…" at bounding box center [784, 367] width 780 height 17
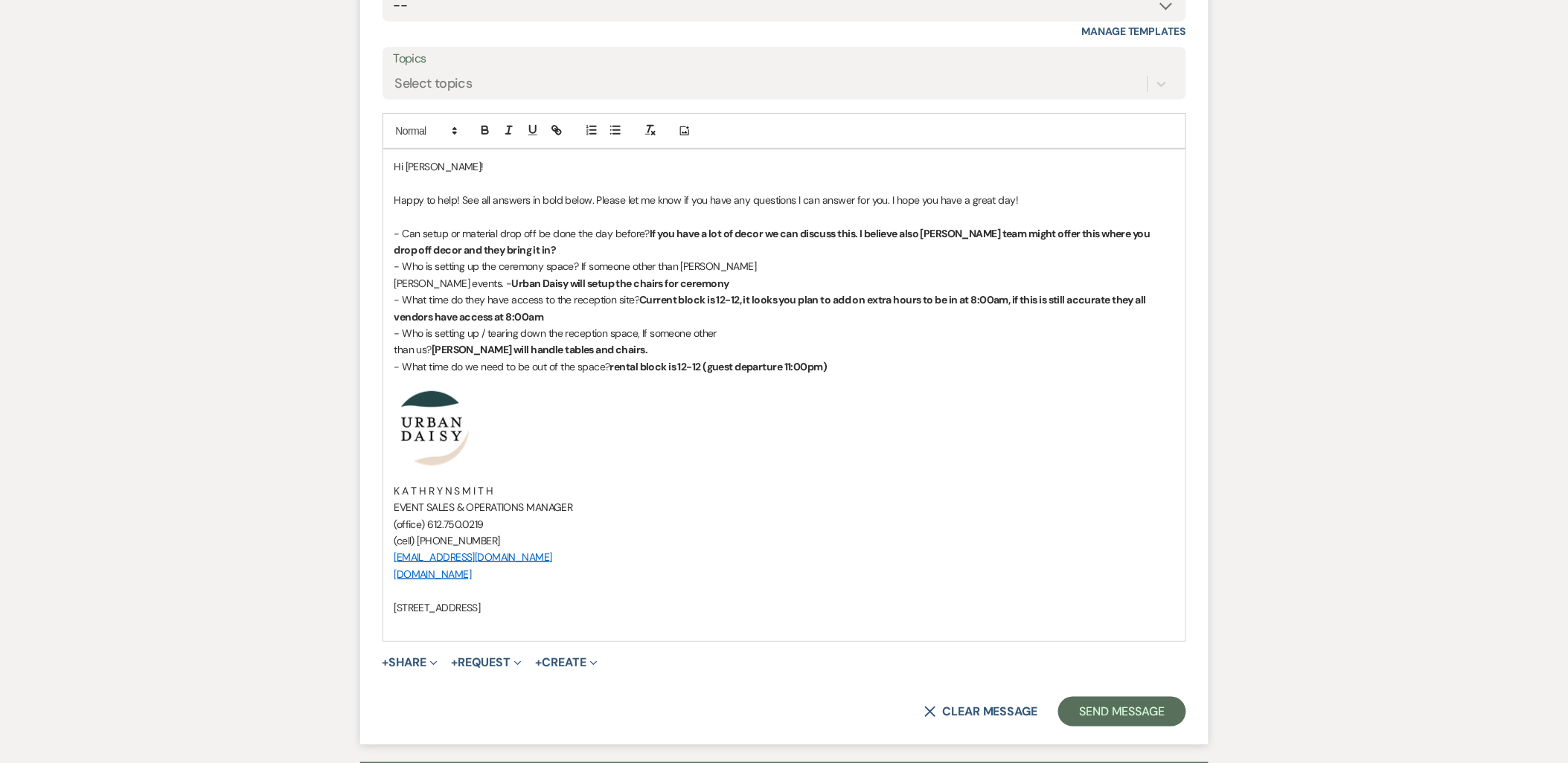
click at [1134, 711] on form "Reply X Saving draft... Recipients* Planning Portal Users ( Paige Olson ) Inser…" at bounding box center [784, 296] width 848 height 897
click at [1124, 699] on button "Send Message" at bounding box center [1122, 712] width 128 height 29
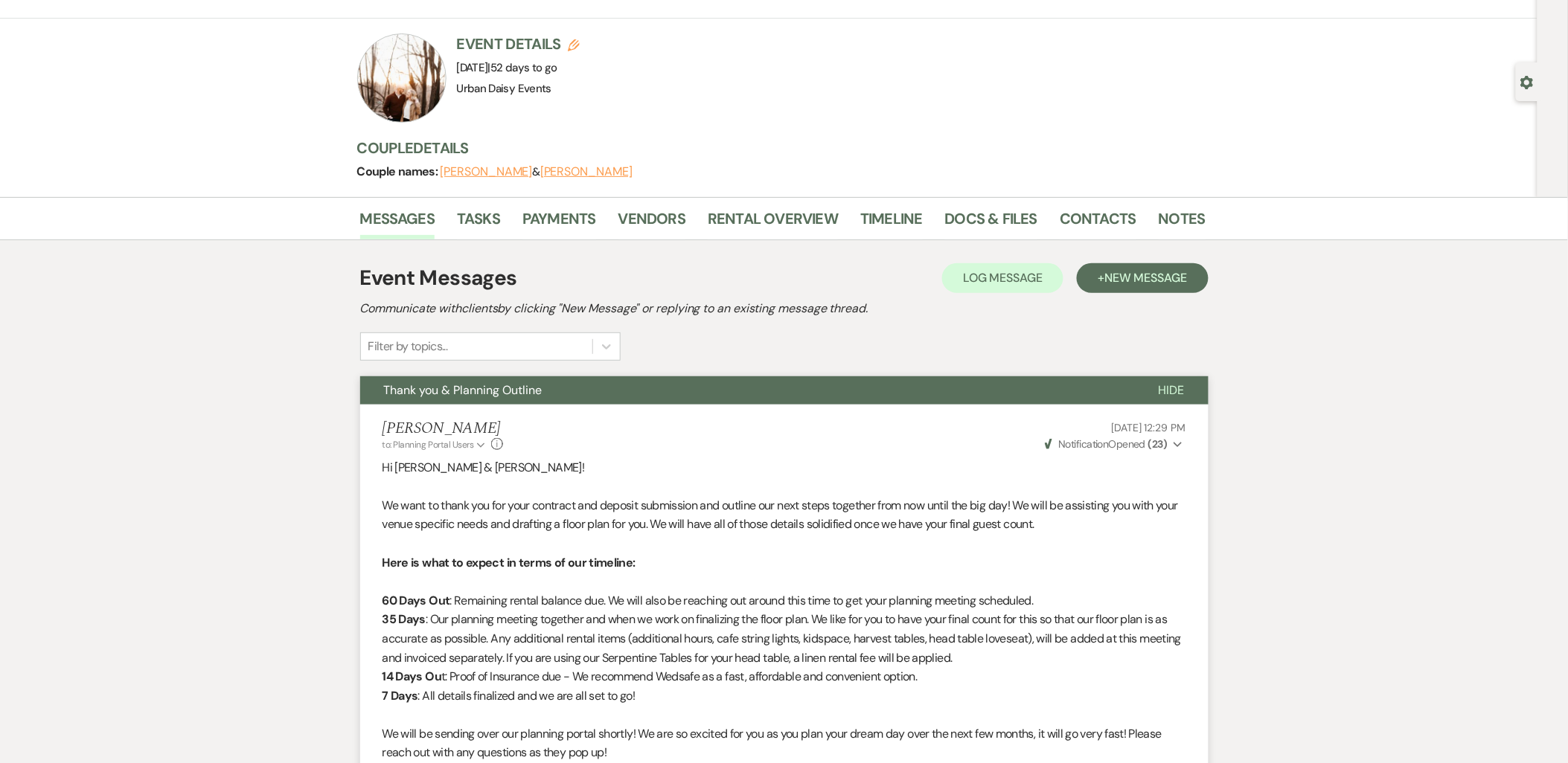
scroll to position [0, 0]
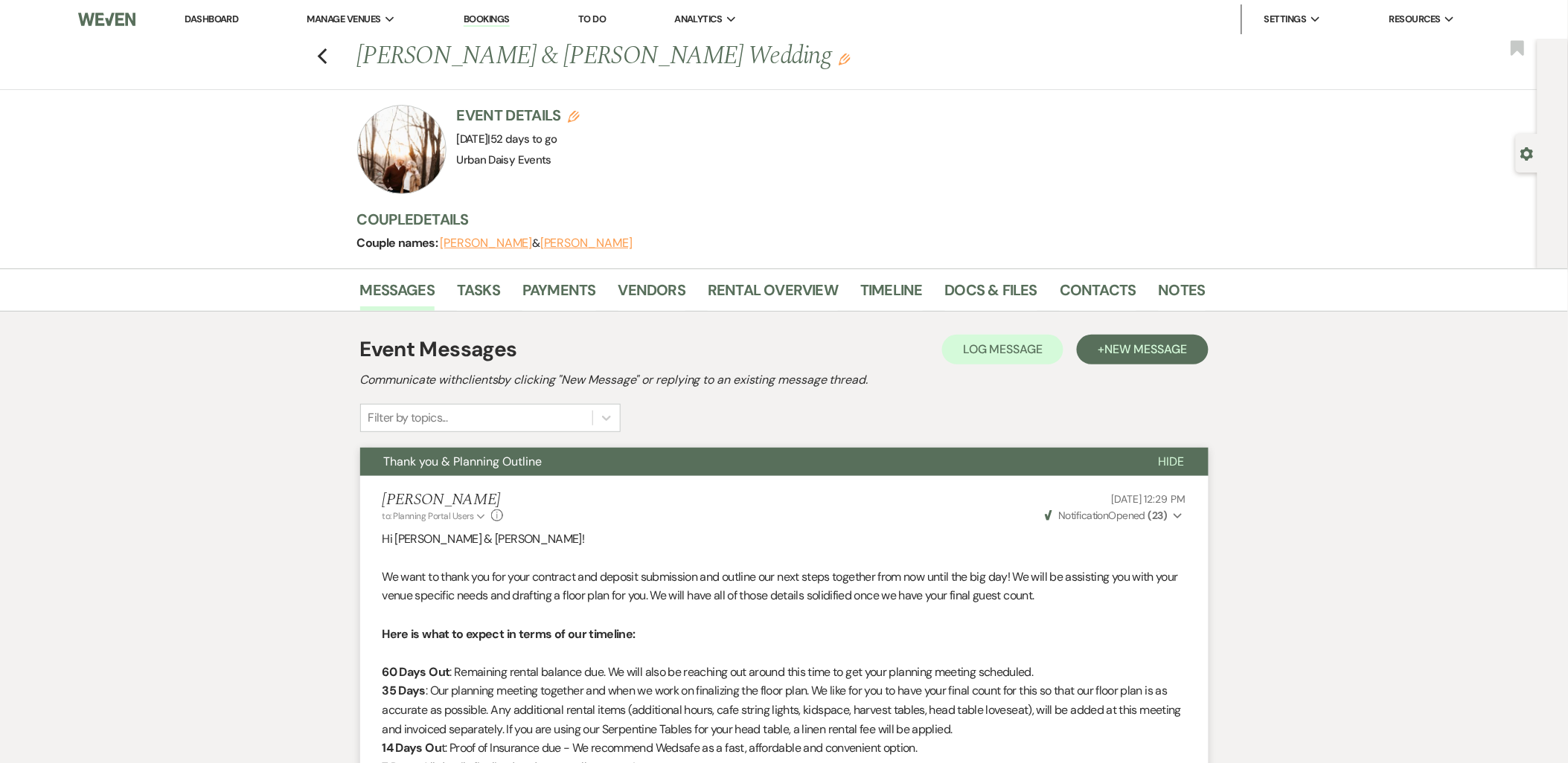
click at [211, 24] on link "Dashboard" at bounding box center [211, 19] width 54 height 13
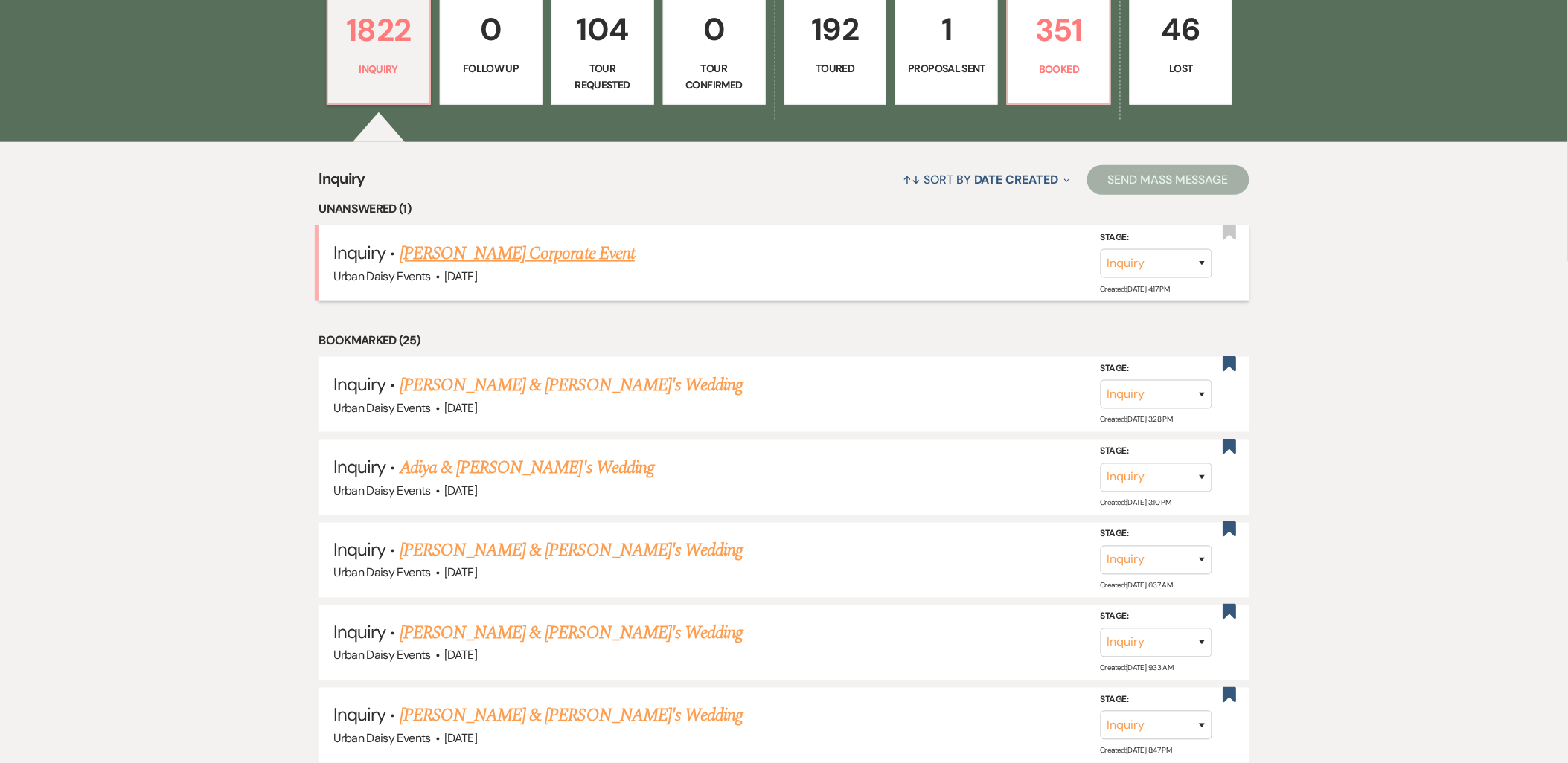
scroll to position [413, 0]
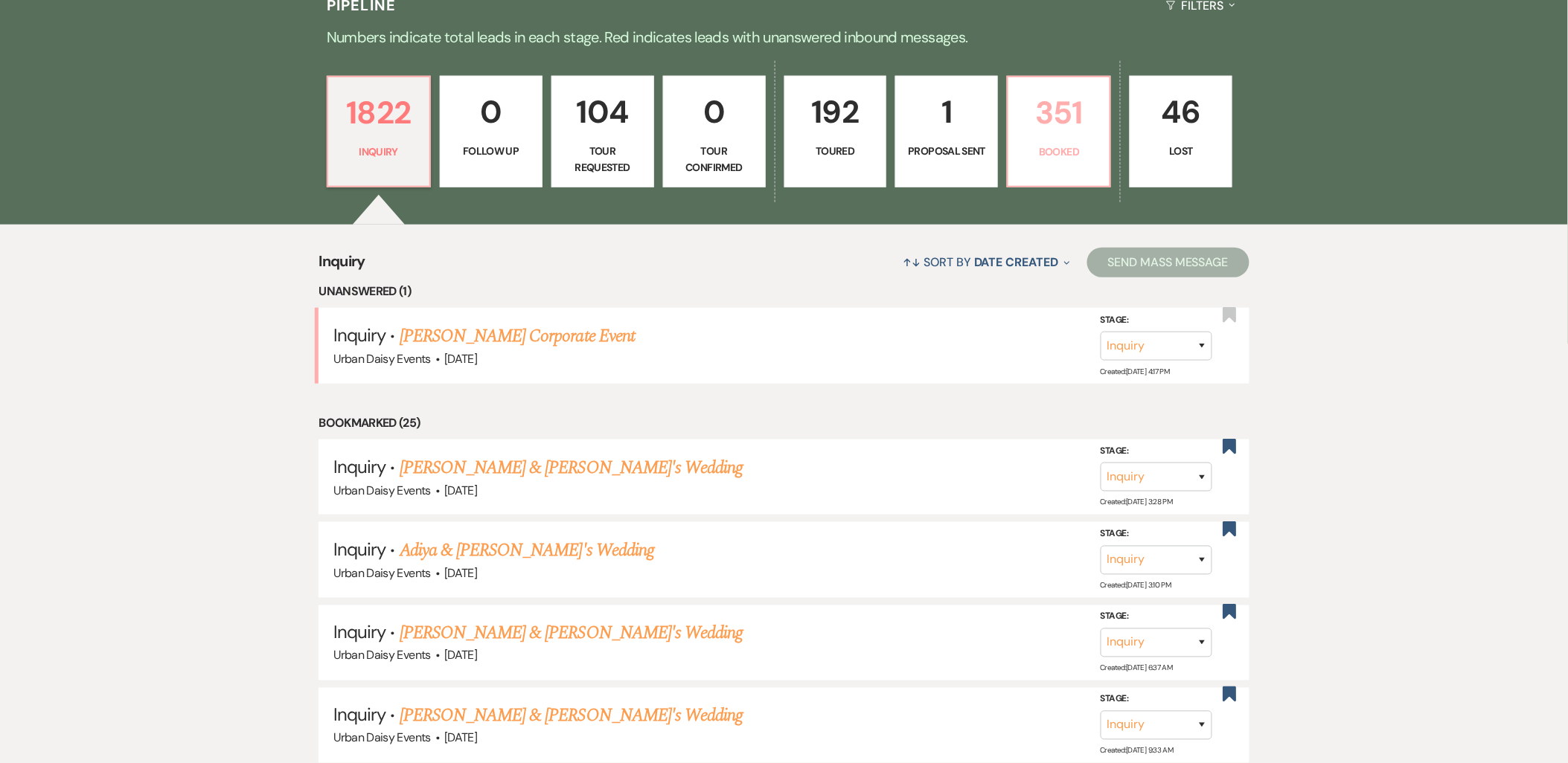
click at [1039, 159] on p "Booked" at bounding box center [1059, 151] width 83 height 17
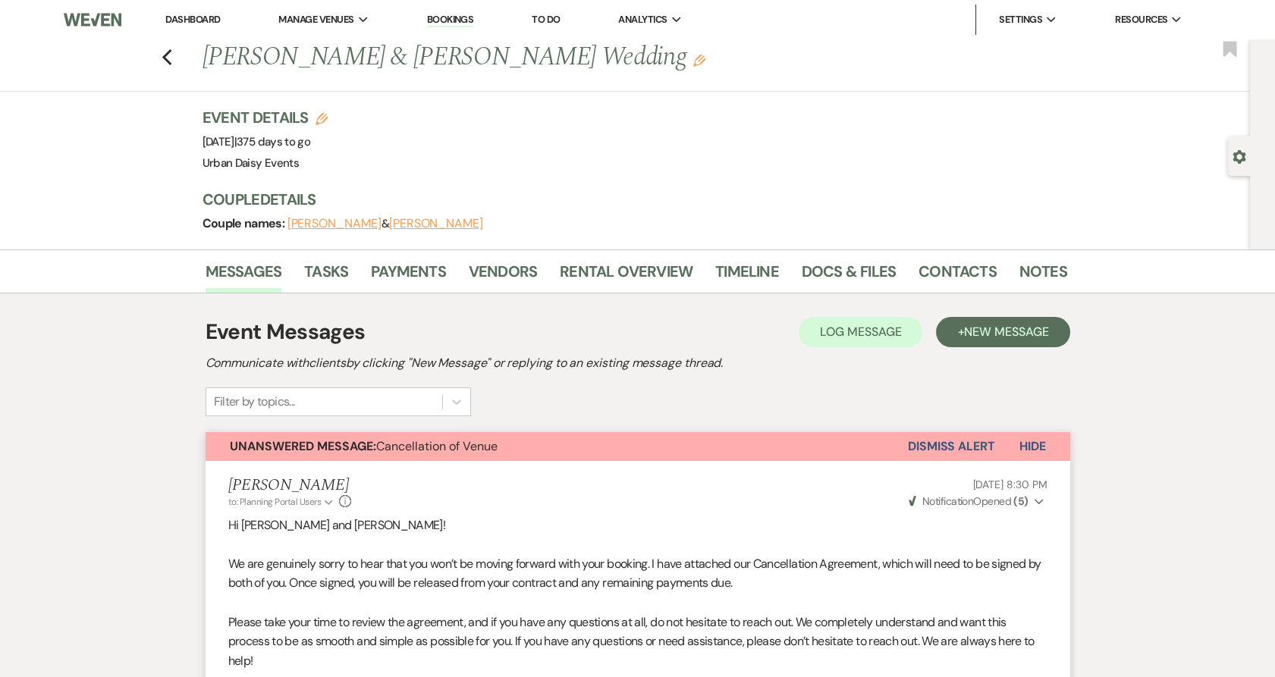
click at [176, 27] on li "Dashboard" at bounding box center [193, 20] width 70 height 30
click at [174, 19] on link "Dashboard" at bounding box center [192, 19] width 55 height 13
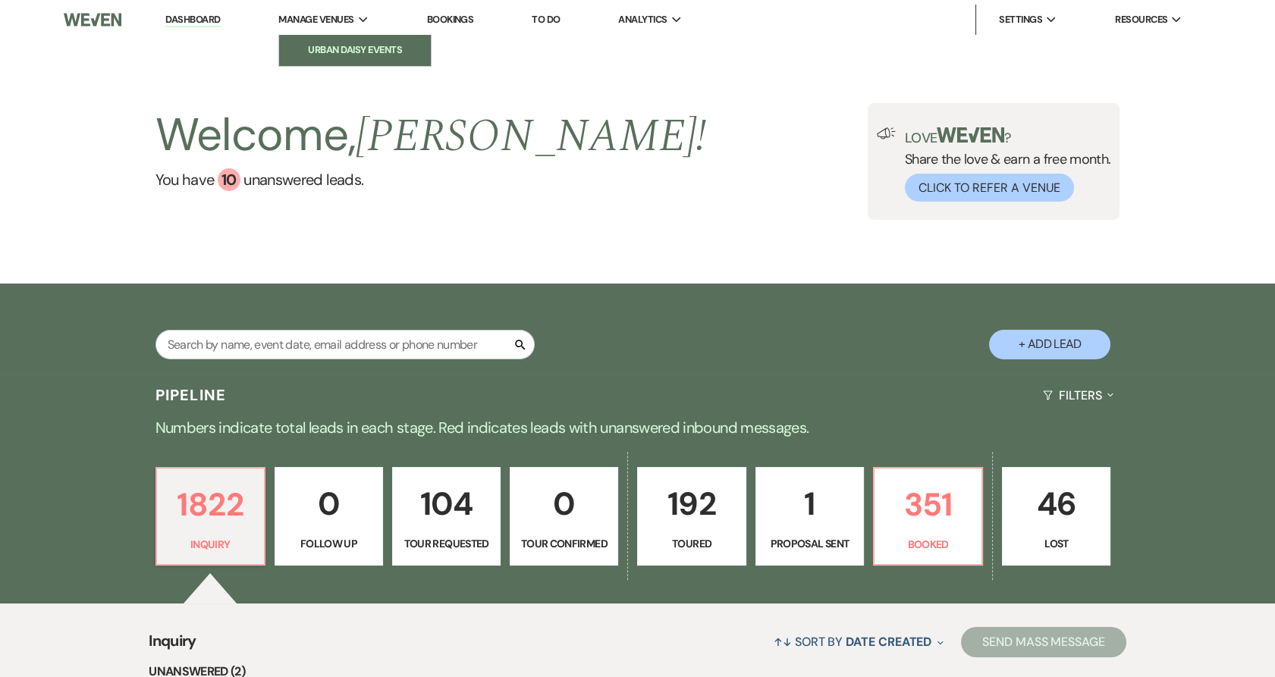
click at [353, 49] on li "Urban Daisy Events" at bounding box center [355, 49] width 136 height 15
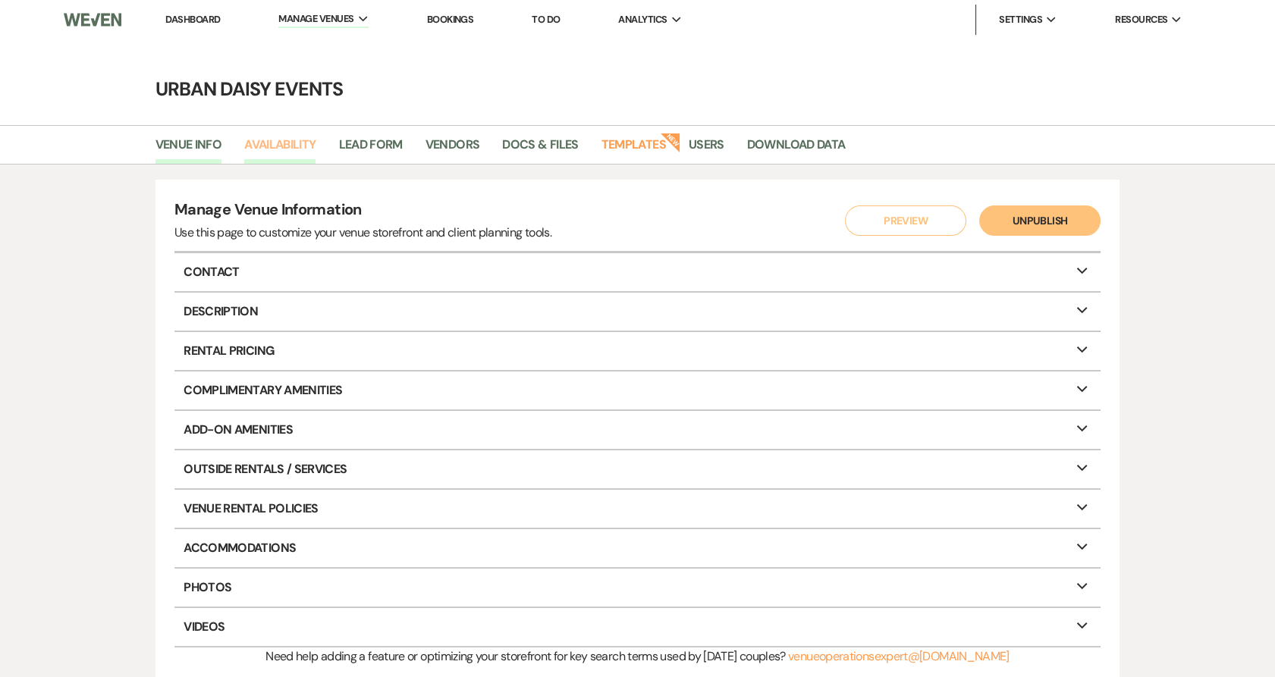
click at [277, 136] on link "Availability" at bounding box center [279, 149] width 71 height 29
select select "2"
select select "2026"
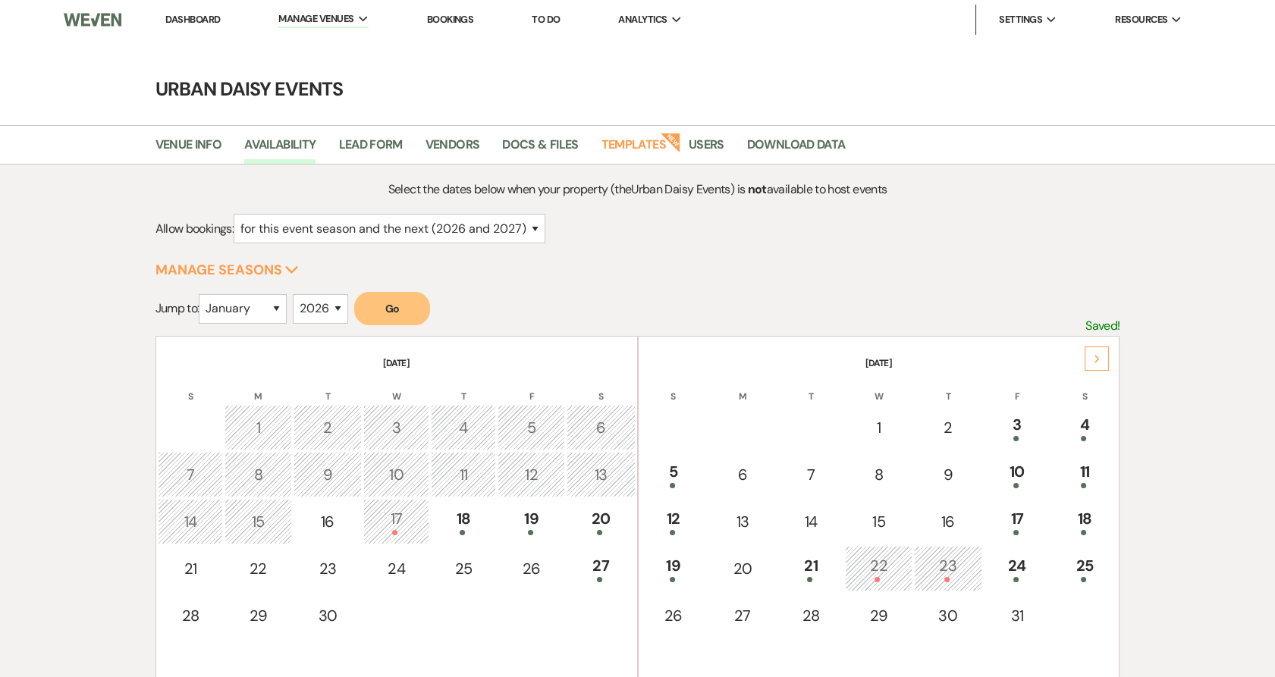
click at [1106, 353] on div "Next" at bounding box center [1096, 359] width 24 height 24
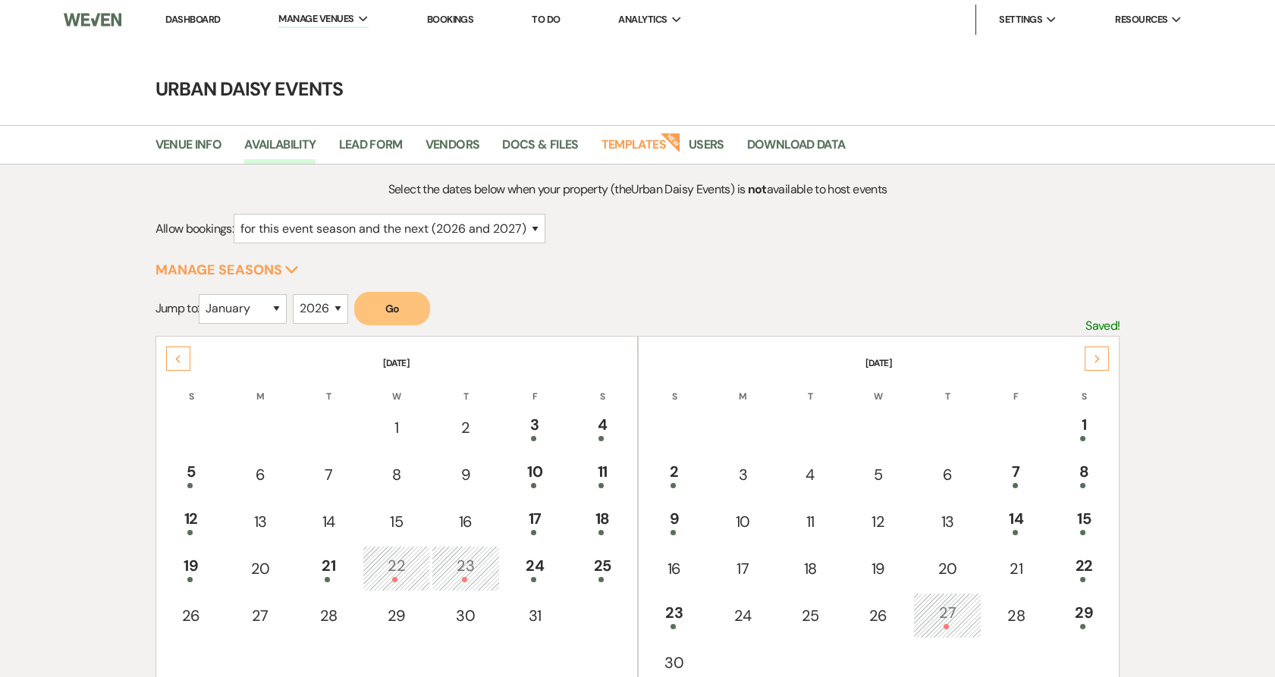
click at [1106, 353] on div "Next" at bounding box center [1096, 359] width 24 height 24
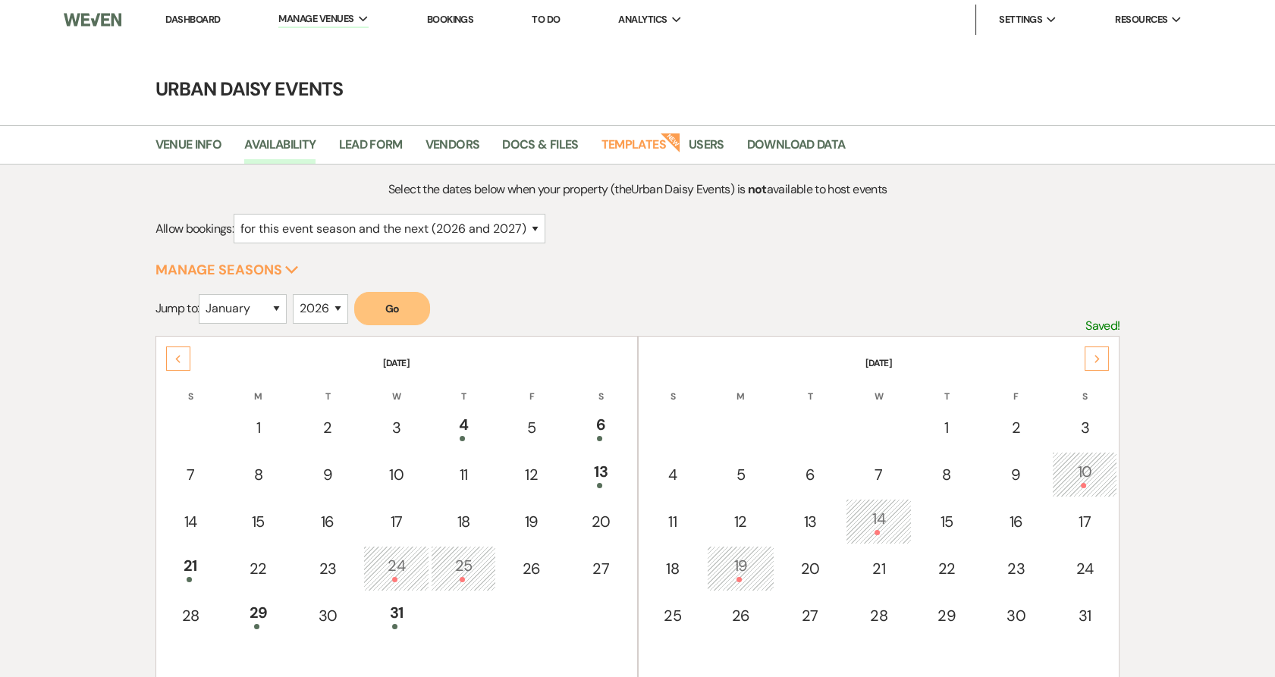
click at [1106, 353] on div "Next" at bounding box center [1096, 359] width 24 height 24
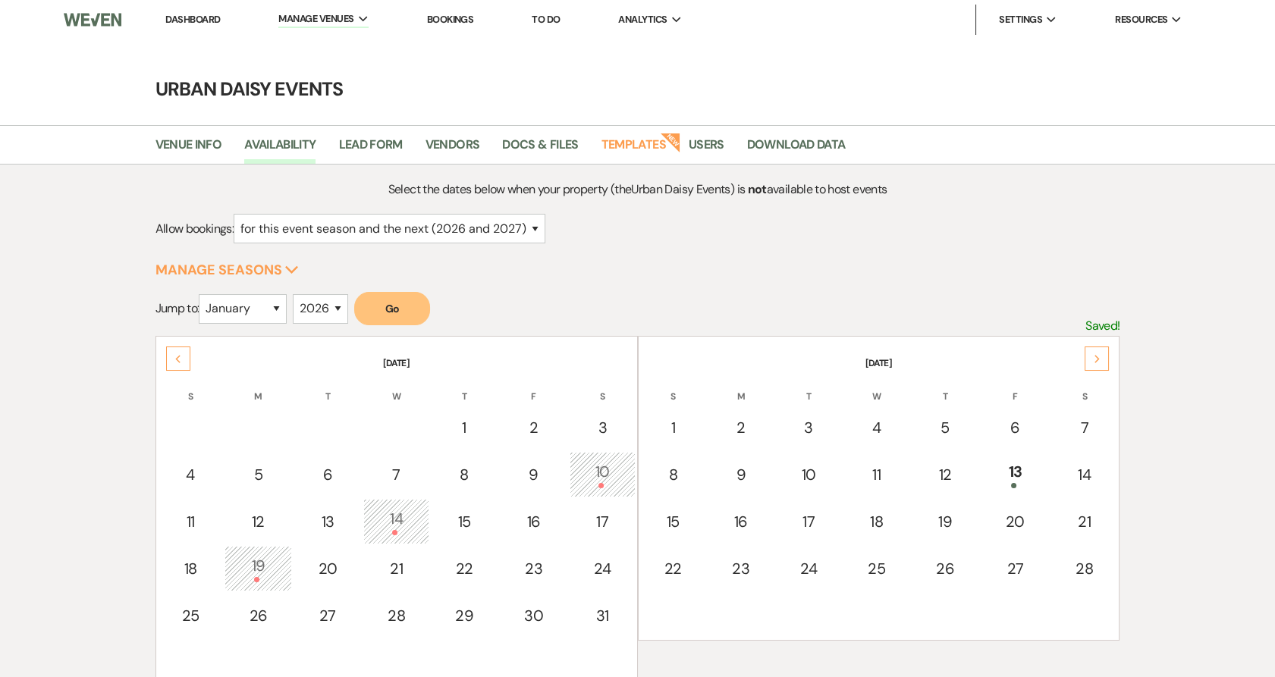
click at [1106, 354] on div "Next" at bounding box center [1096, 359] width 24 height 24
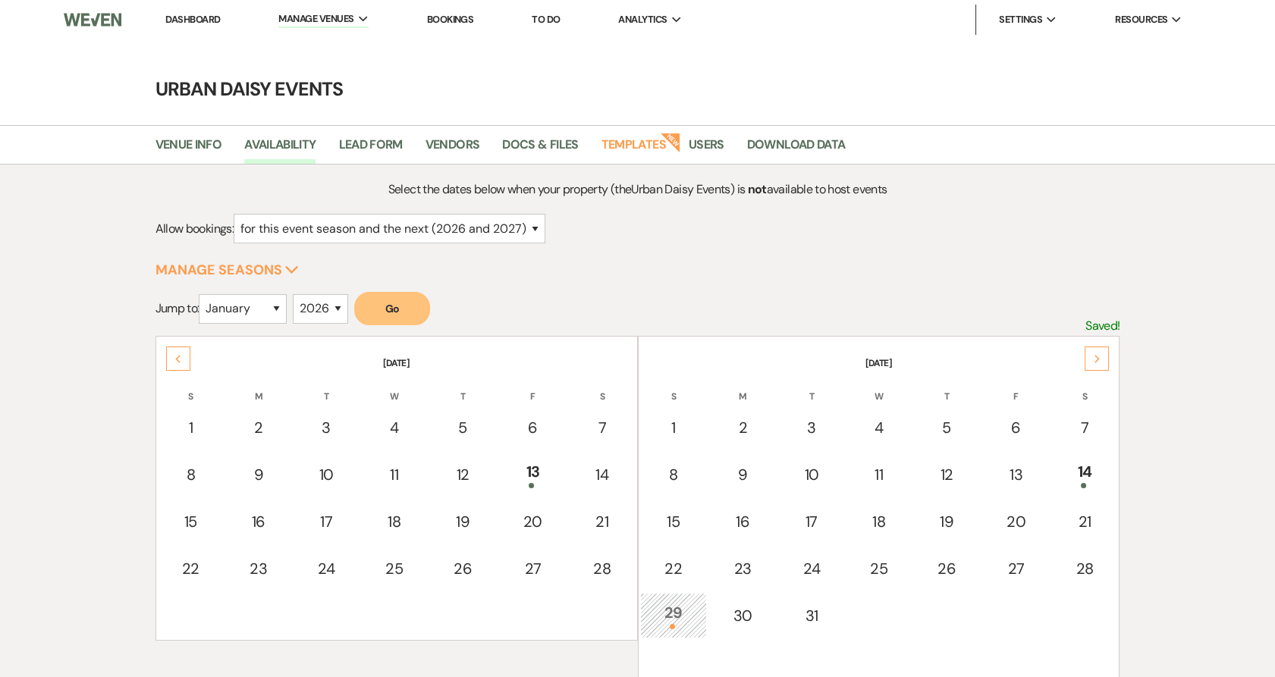
click at [1106, 354] on div "Next" at bounding box center [1096, 359] width 24 height 24
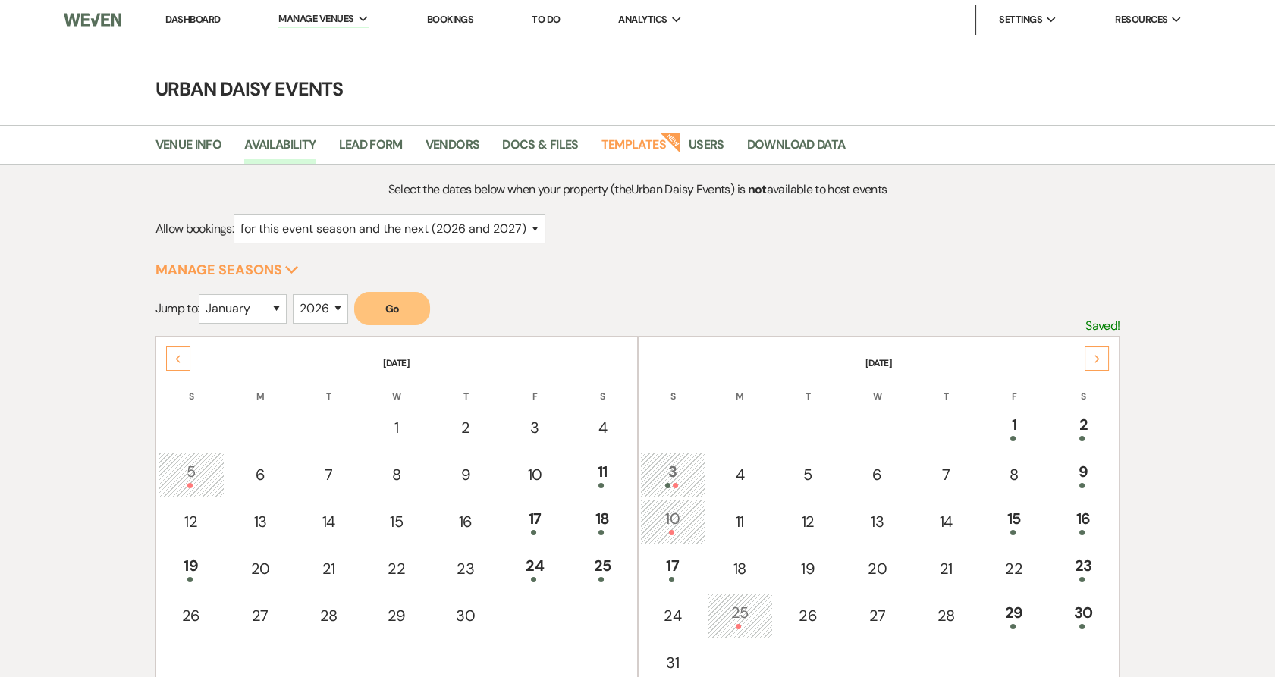
click at [1106, 354] on div "Next" at bounding box center [1096, 359] width 24 height 24
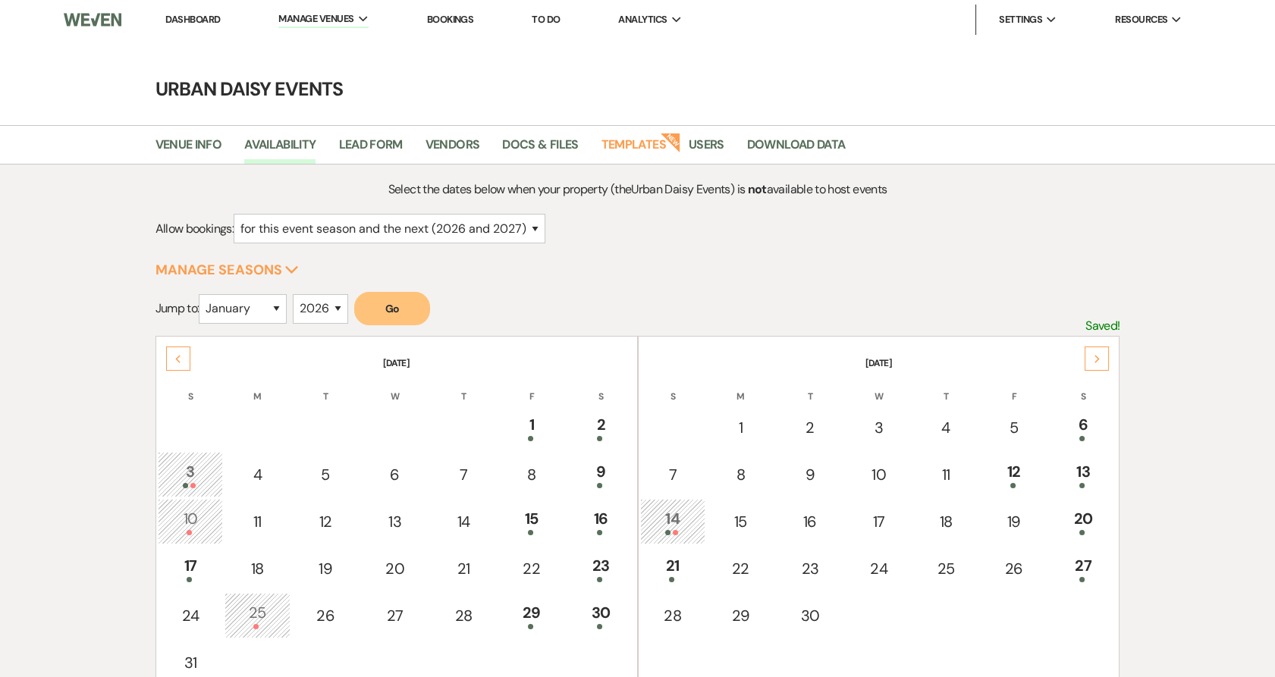
click at [1106, 354] on div "Next" at bounding box center [1096, 359] width 24 height 24
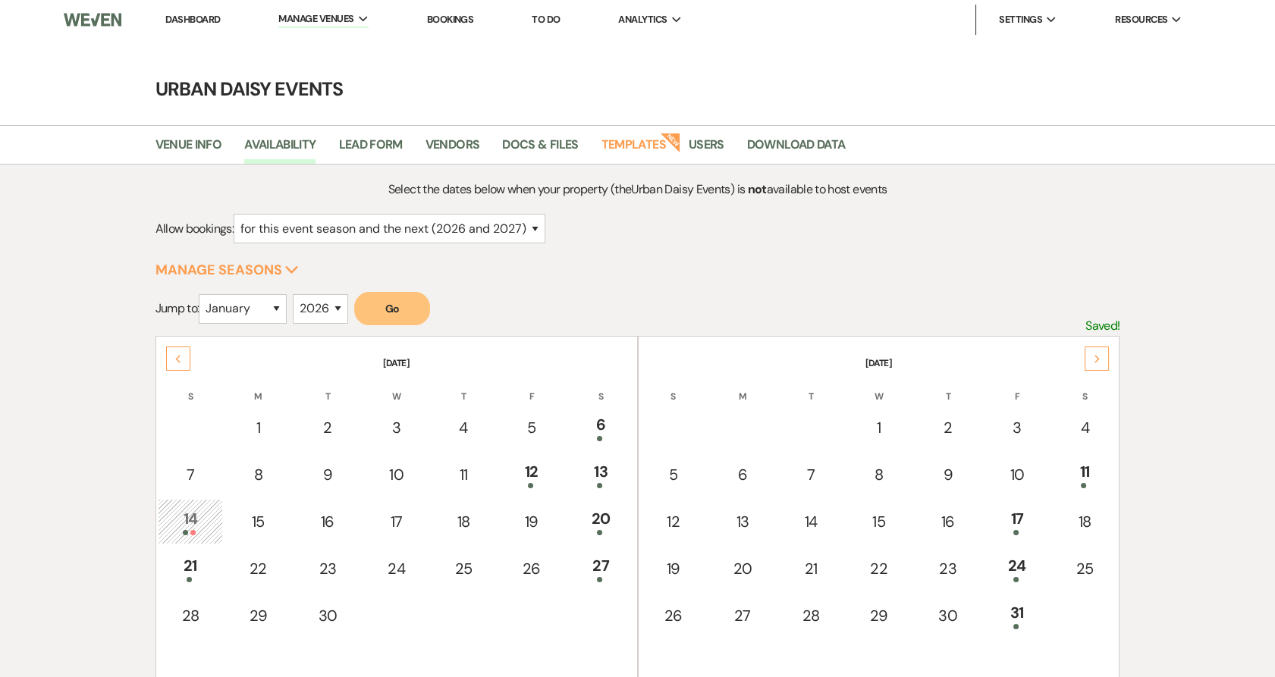
click at [1106, 354] on div "Next" at bounding box center [1096, 359] width 24 height 24
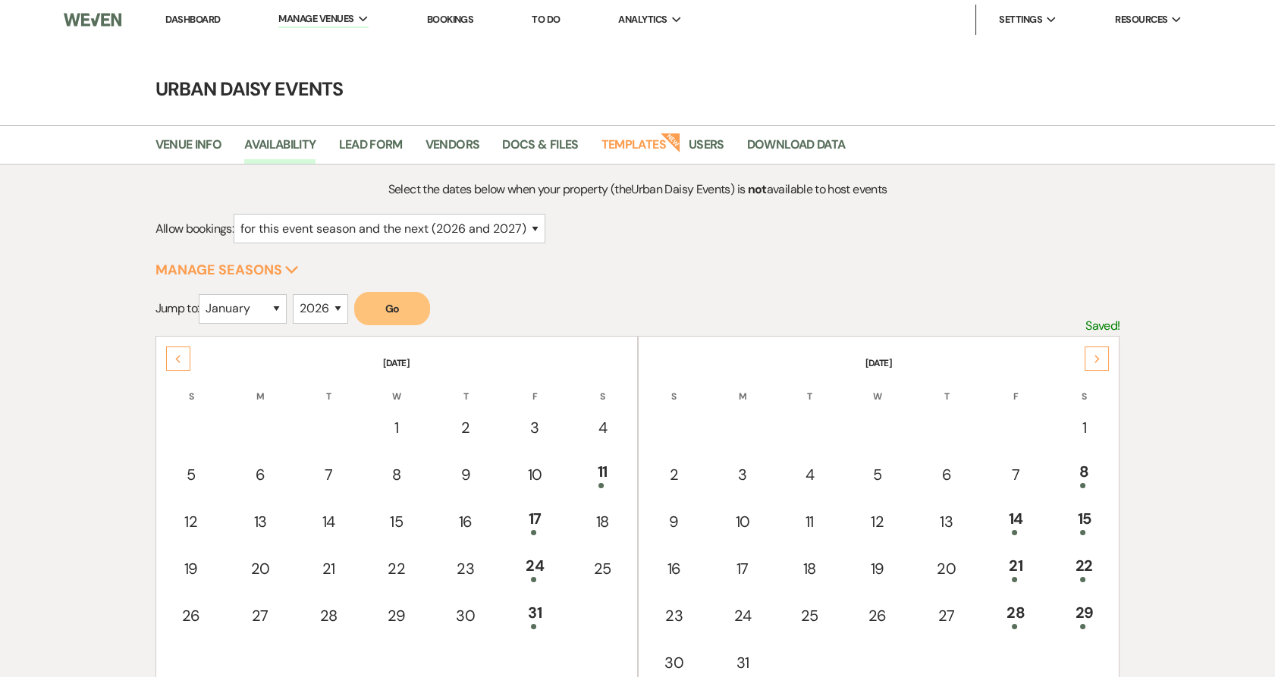
click at [1093, 358] on icon "Next" at bounding box center [1097, 359] width 8 height 9
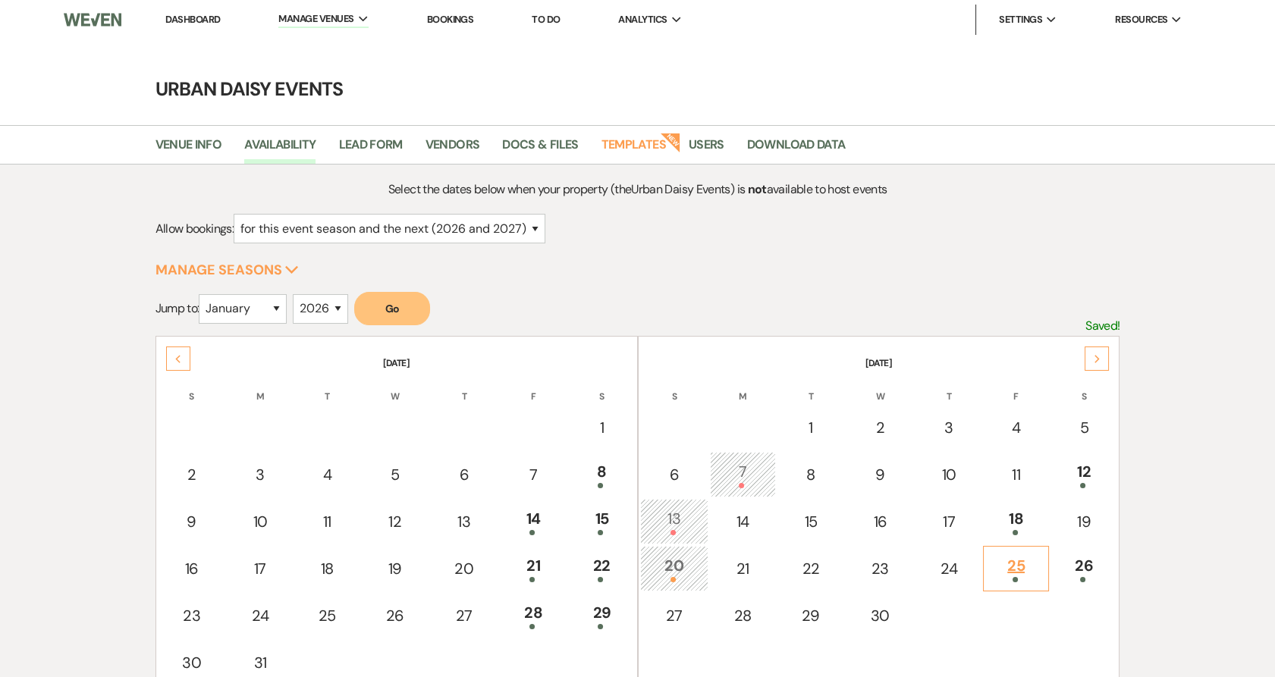
click at [1018, 569] on div "25" at bounding box center [1015, 568] width 49 height 28
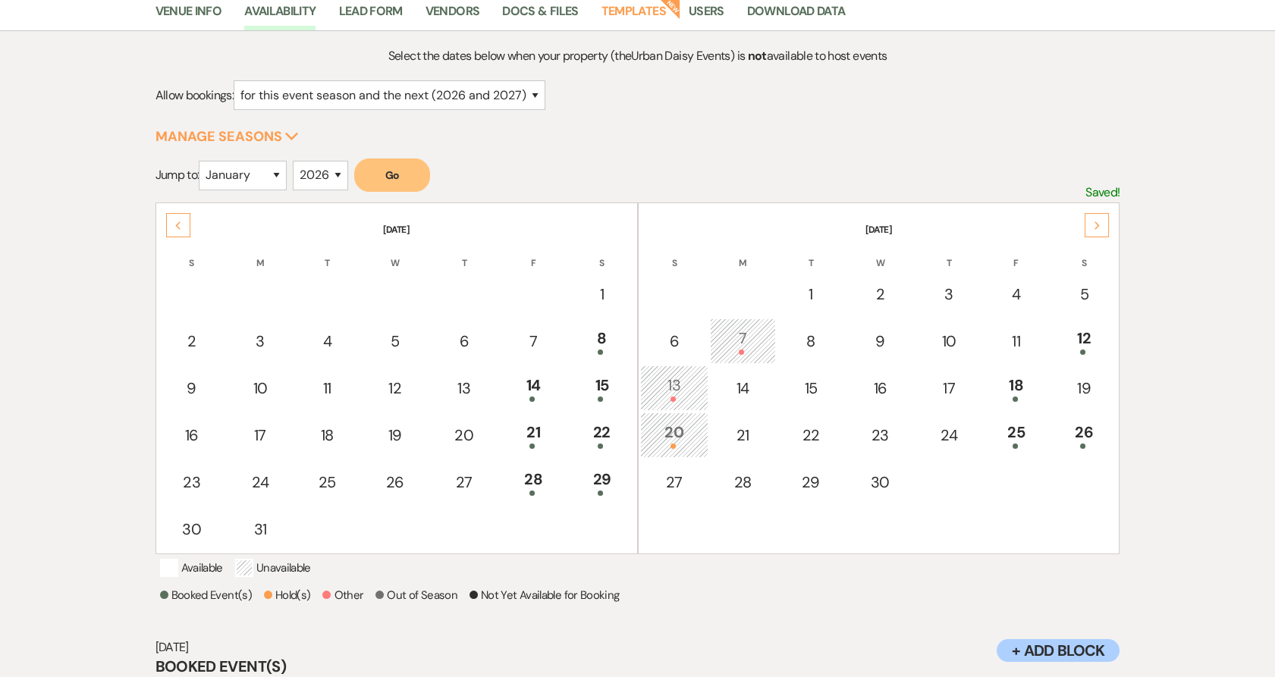
scroll to position [263, 0]
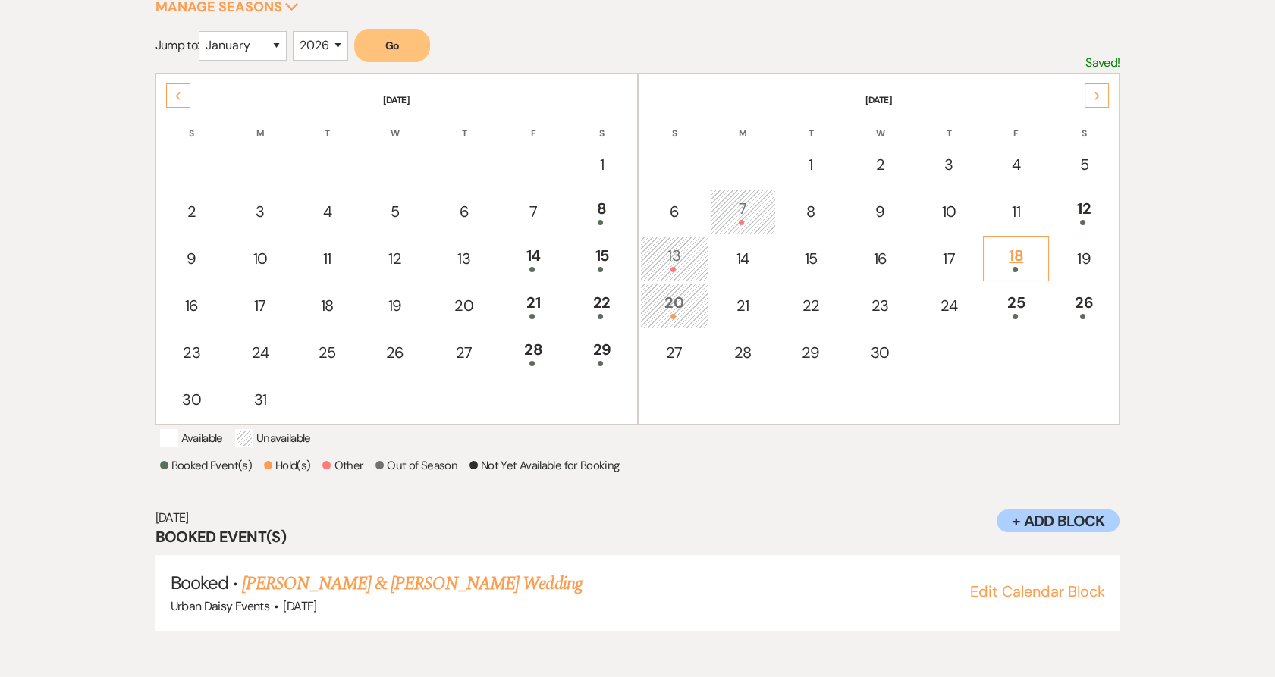
click at [1021, 256] on div "18" at bounding box center [1015, 258] width 49 height 28
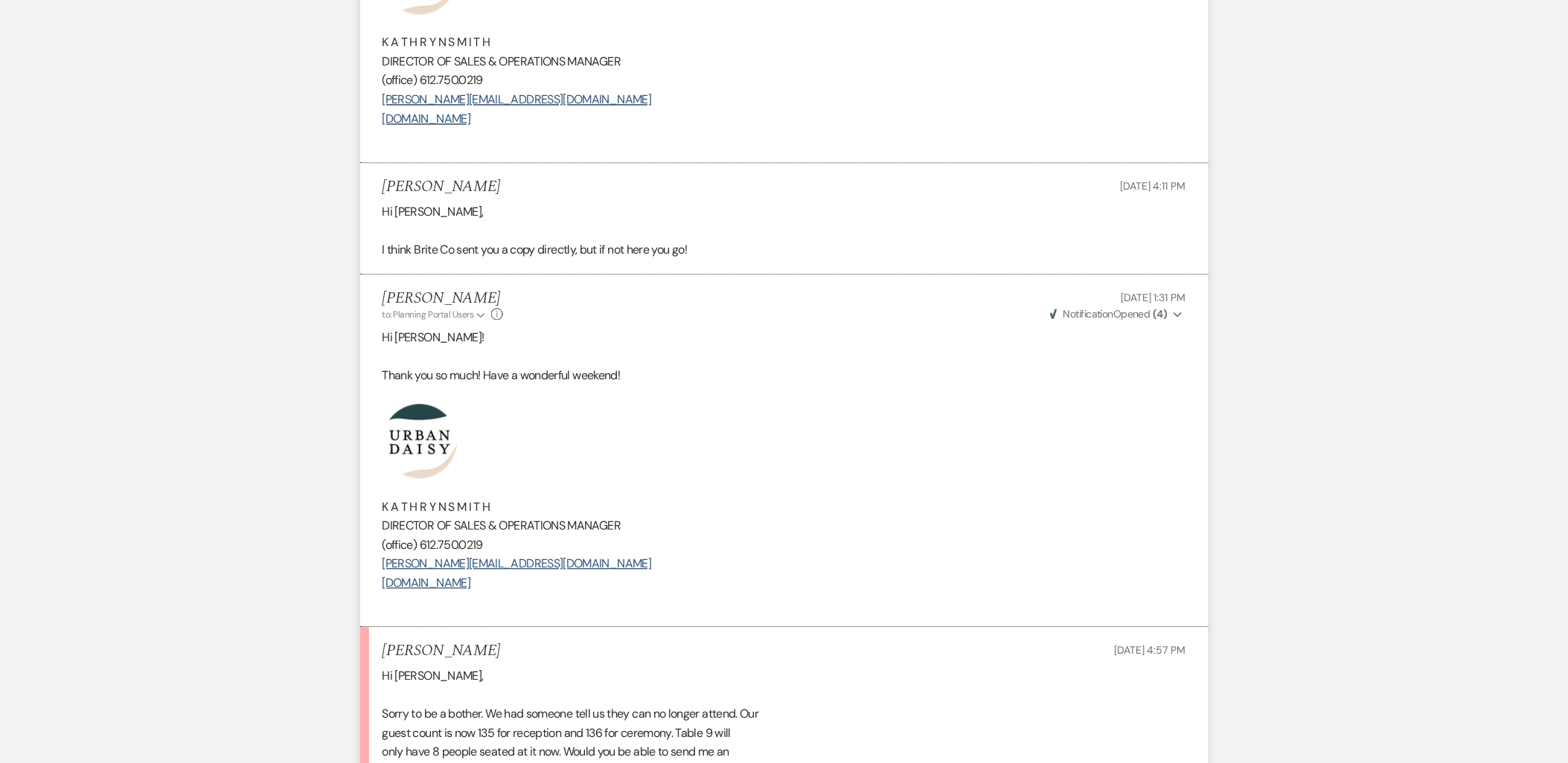
scroll to position [3387, 0]
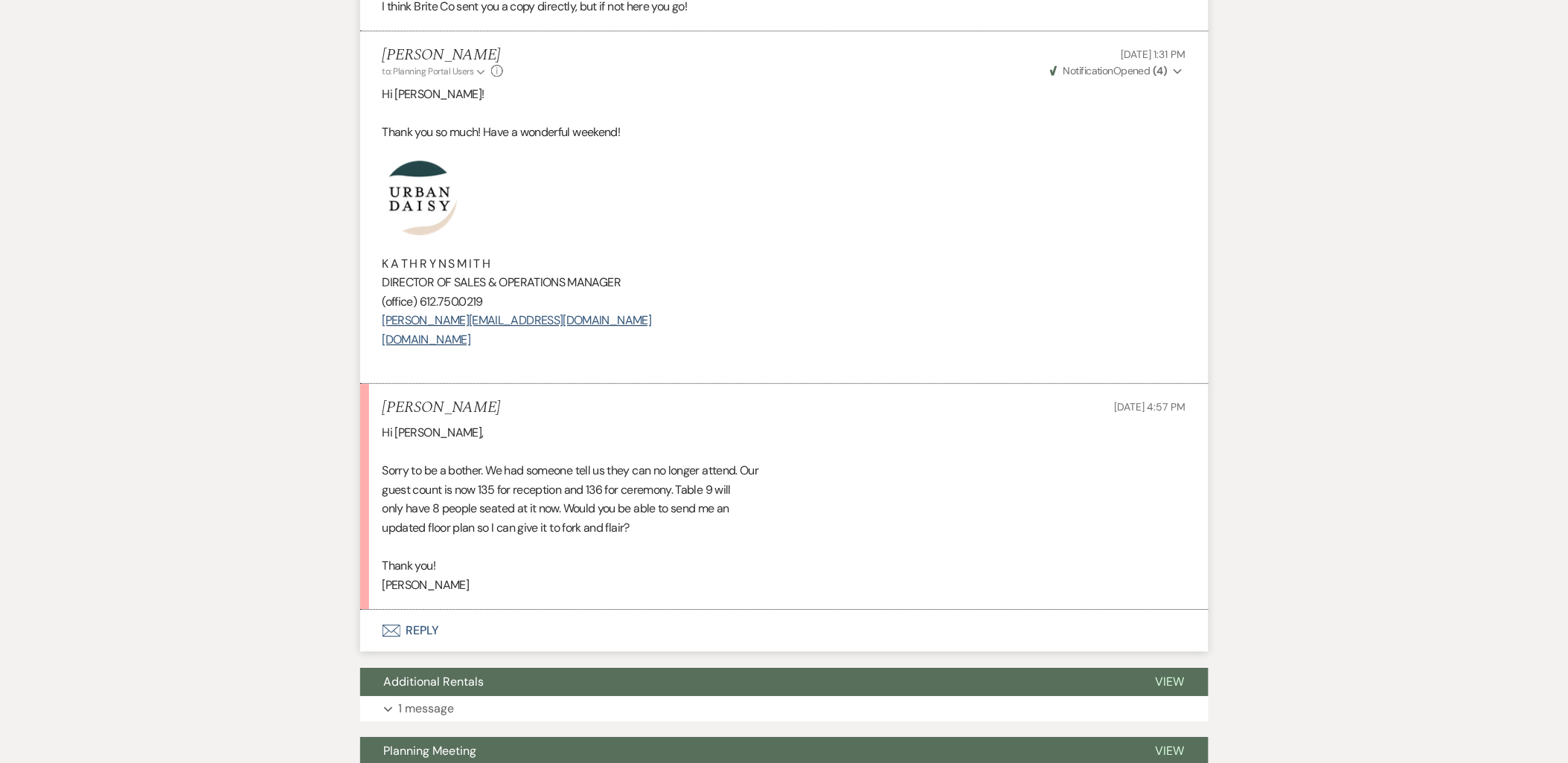
click at [424, 631] on button "Envelope Reply" at bounding box center [784, 631] width 848 height 41
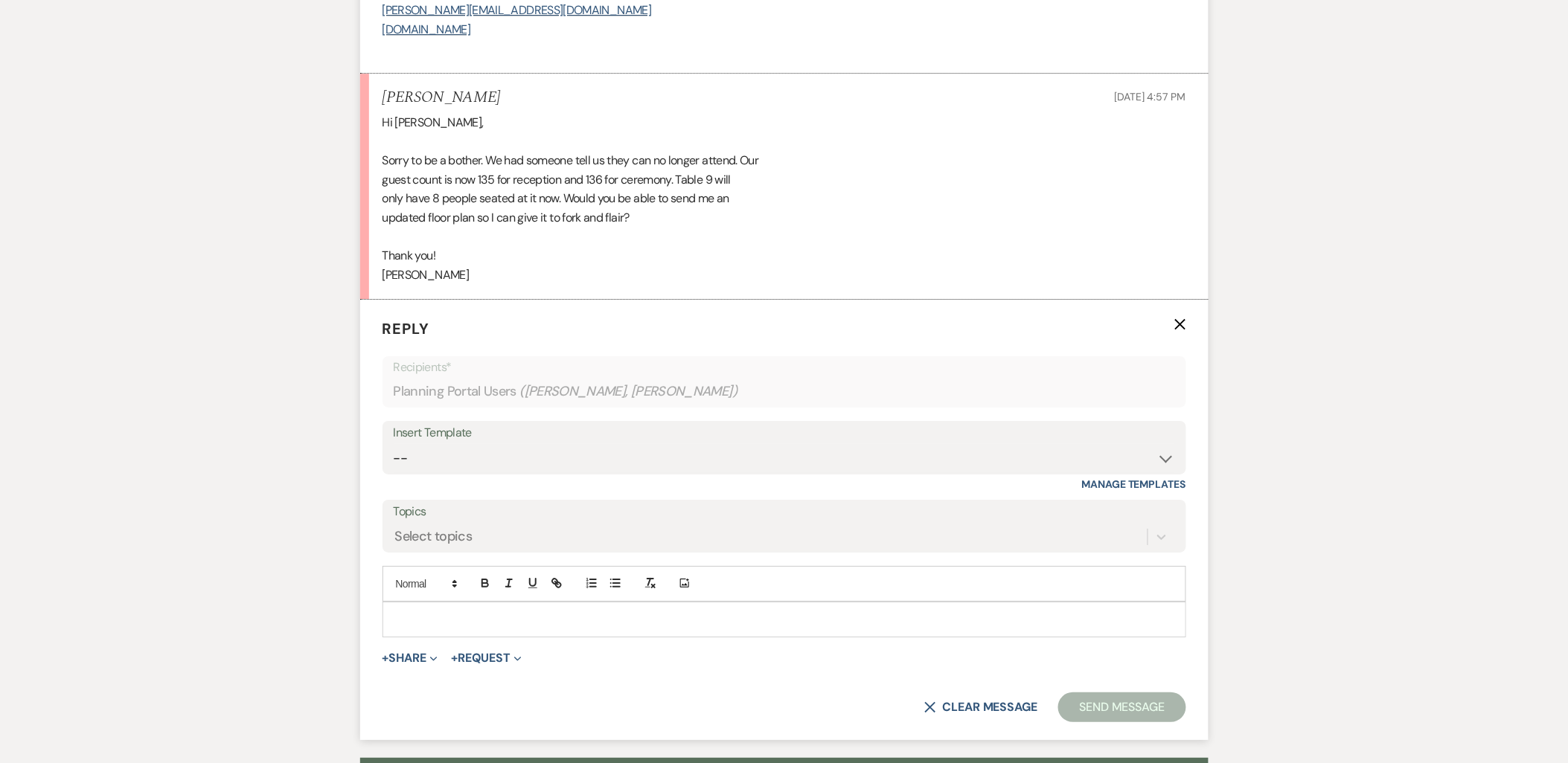
scroll to position [3771, 0]
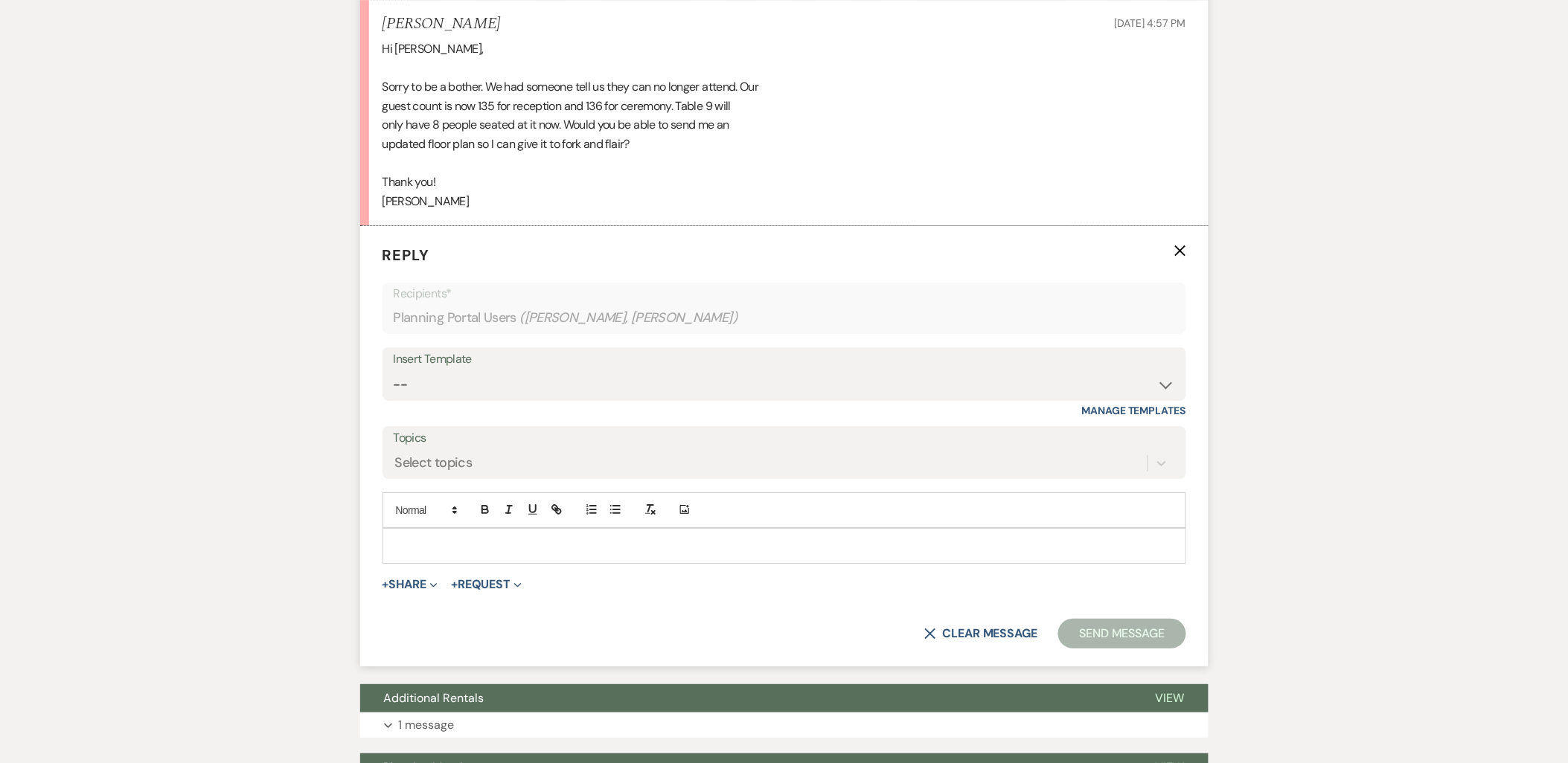
click at [473, 544] on p at bounding box center [784, 545] width 780 height 17
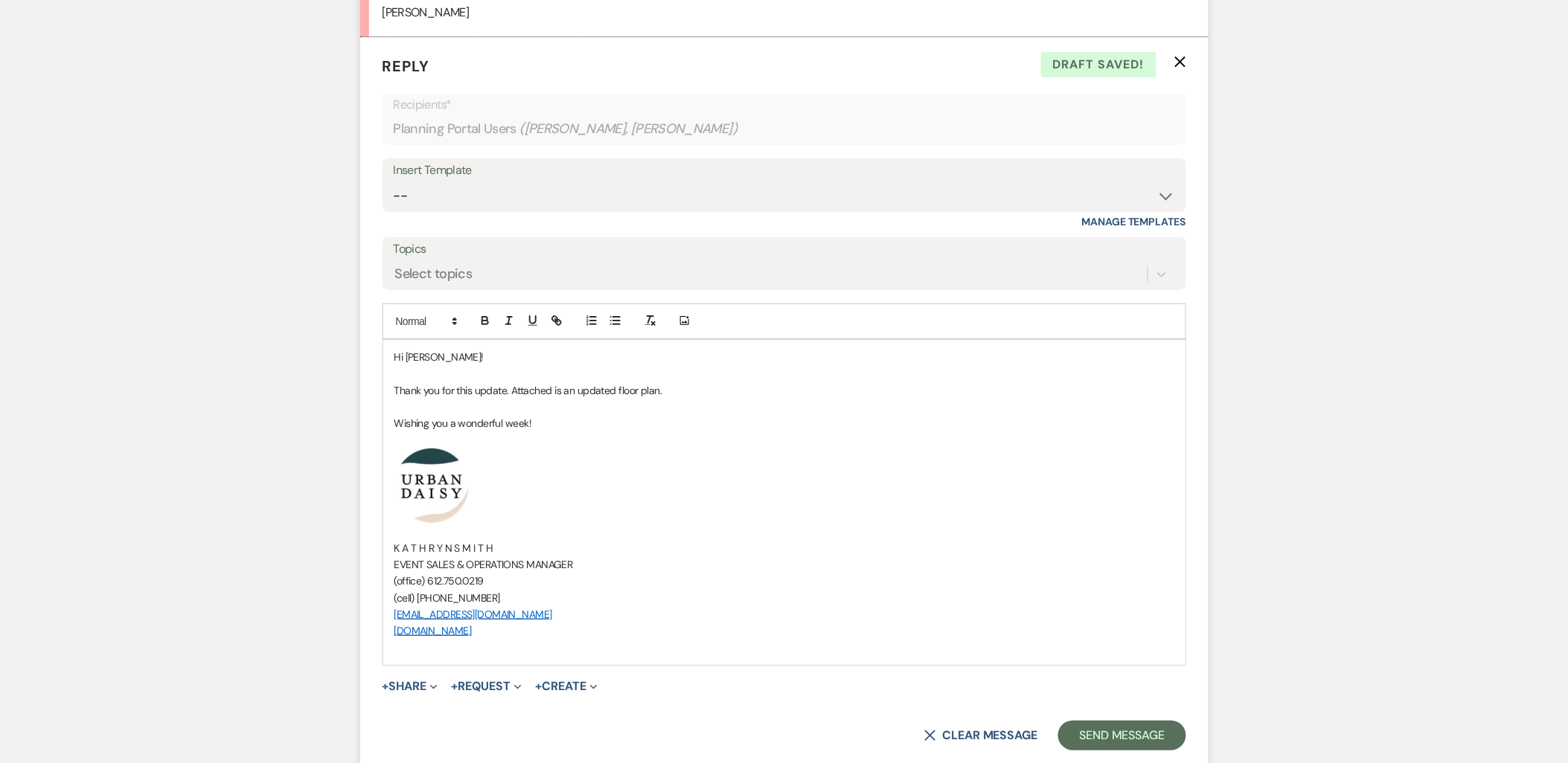
scroll to position [4019, 0]
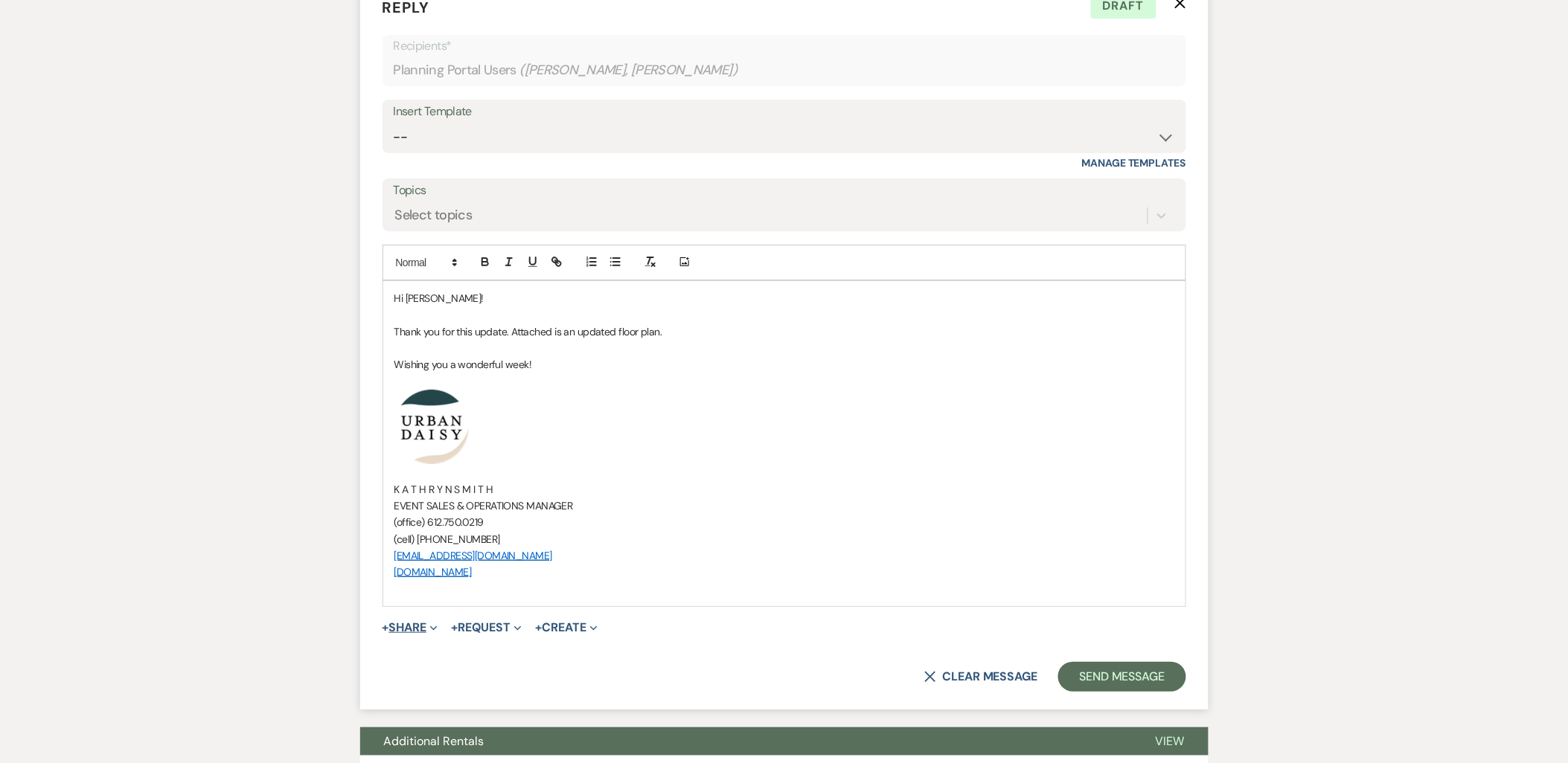
click at [425, 629] on button "+ Share Expand" at bounding box center [410, 628] width 56 height 12
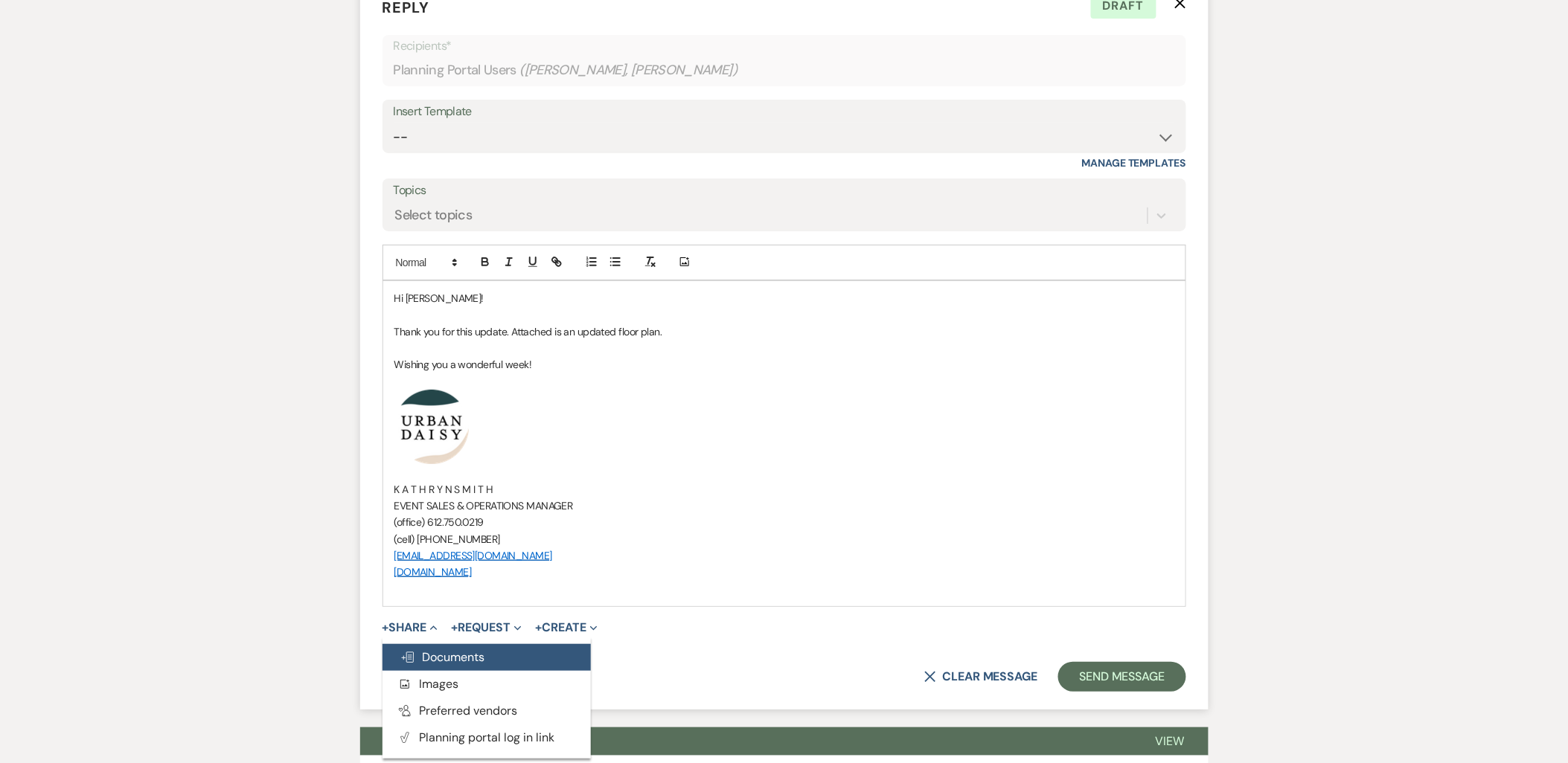
click at [427, 653] on span "Doc Upload Documents" at bounding box center [443, 657] width 84 height 16
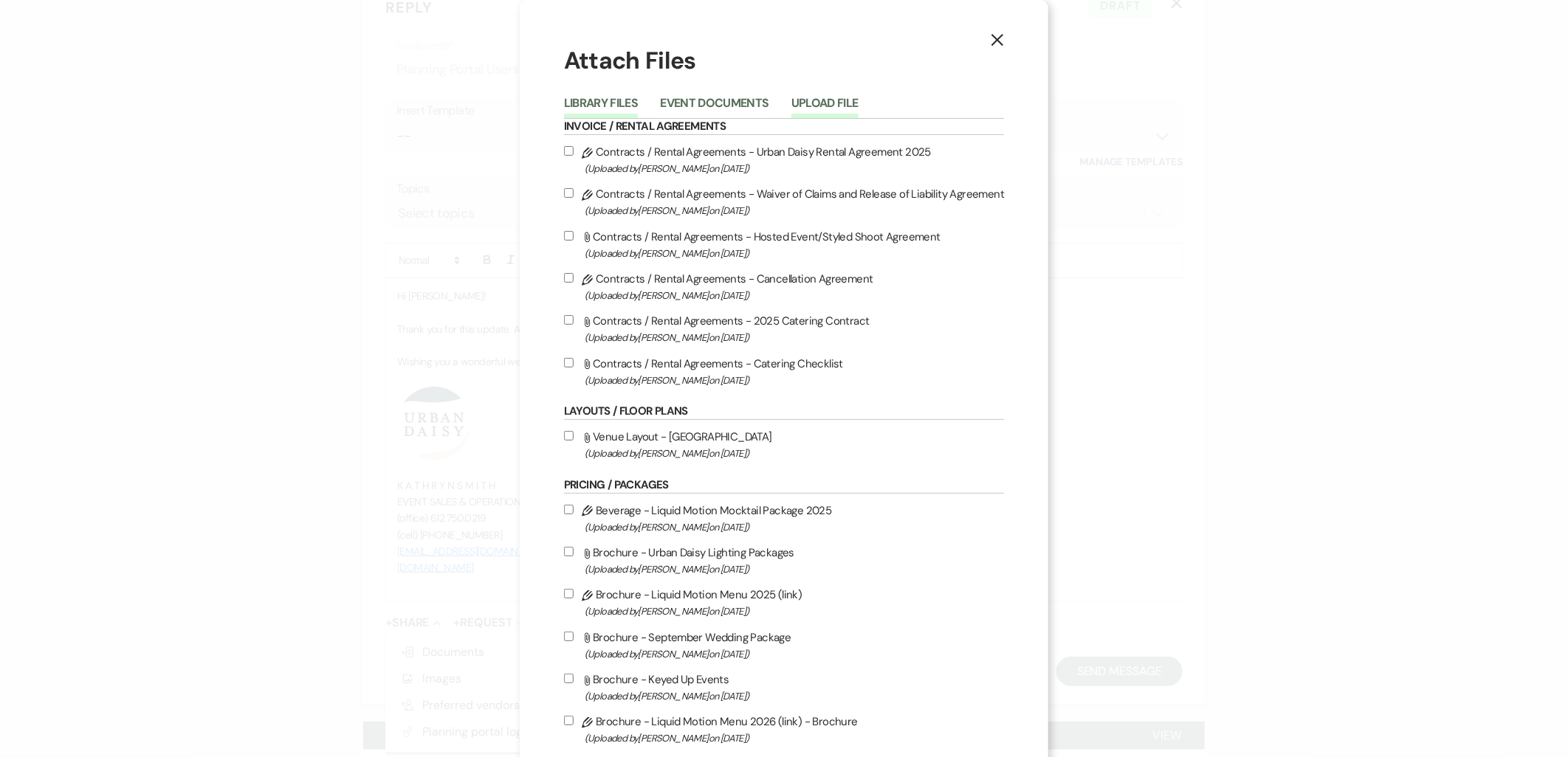
click at [848, 105] on button "Upload File" at bounding box center [824, 107] width 67 height 20
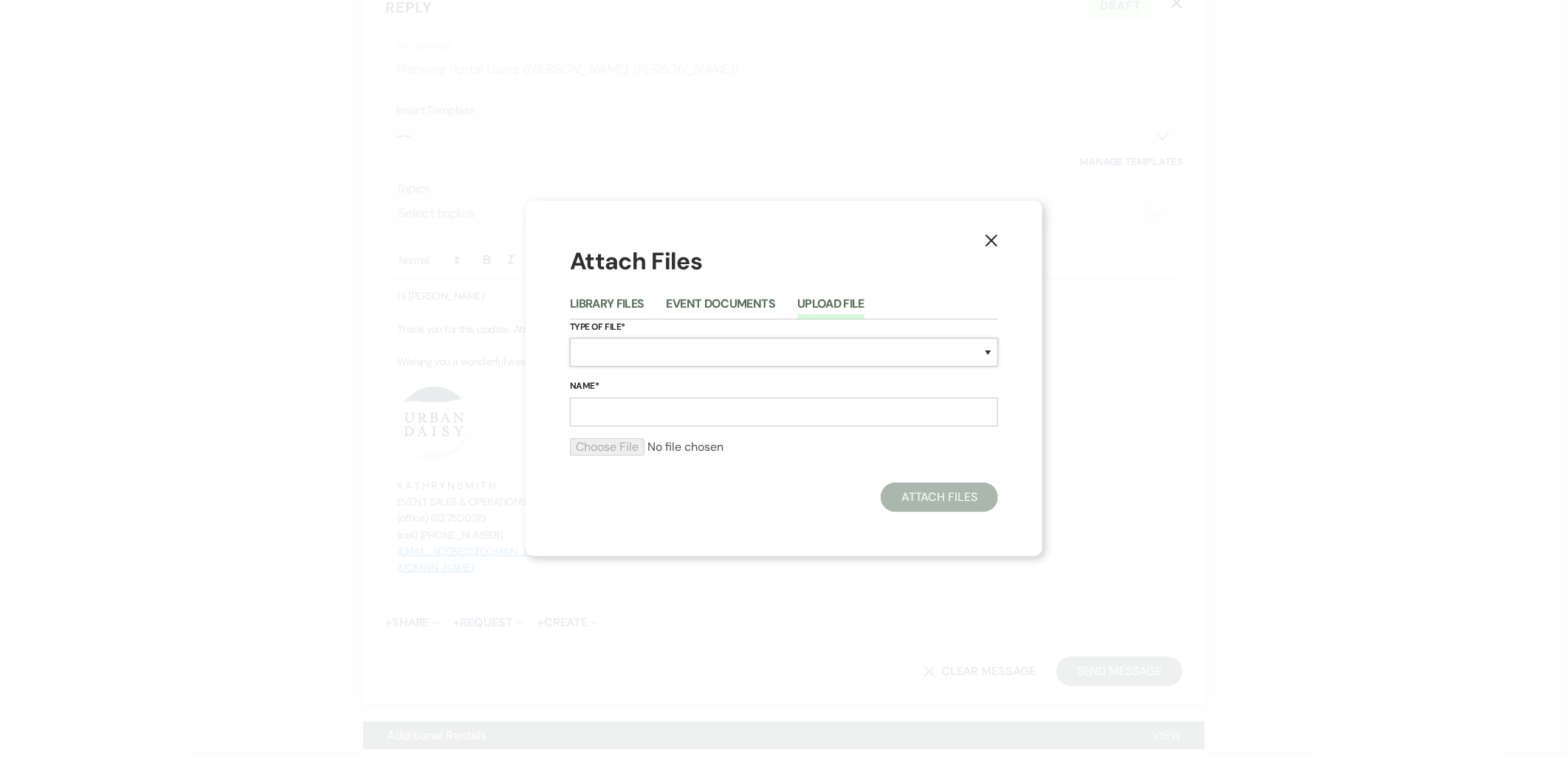
click at [638, 364] on select "Special Event Insurance Vendor Certificate of Insurance Contracts / Rental Agre…" at bounding box center [784, 352] width 428 height 29
select select "24"
click at [569, 338] on select "Special Event Insurance Vendor Certificate of Insurance Contracts / Rental Agre…" at bounding box center [784, 352] width 428 height 29
click at [655, 411] on input "Name*" at bounding box center [784, 413] width 428 height 29
type input "updated 9.15"
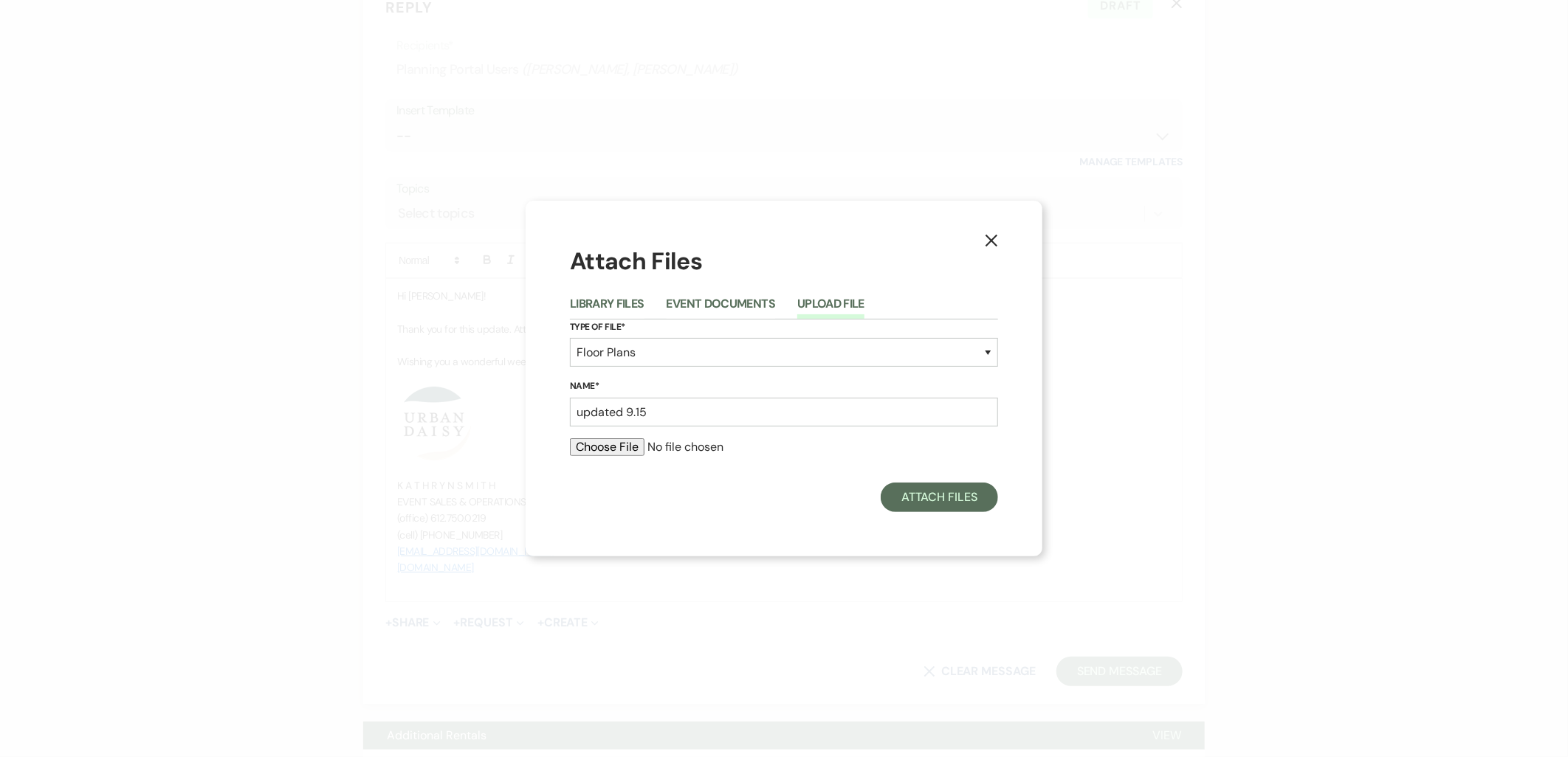
click at [603, 445] on input "file" at bounding box center [784, 447] width 428 height 18
type input "C:\fakepath\updated 9.15.pdf"
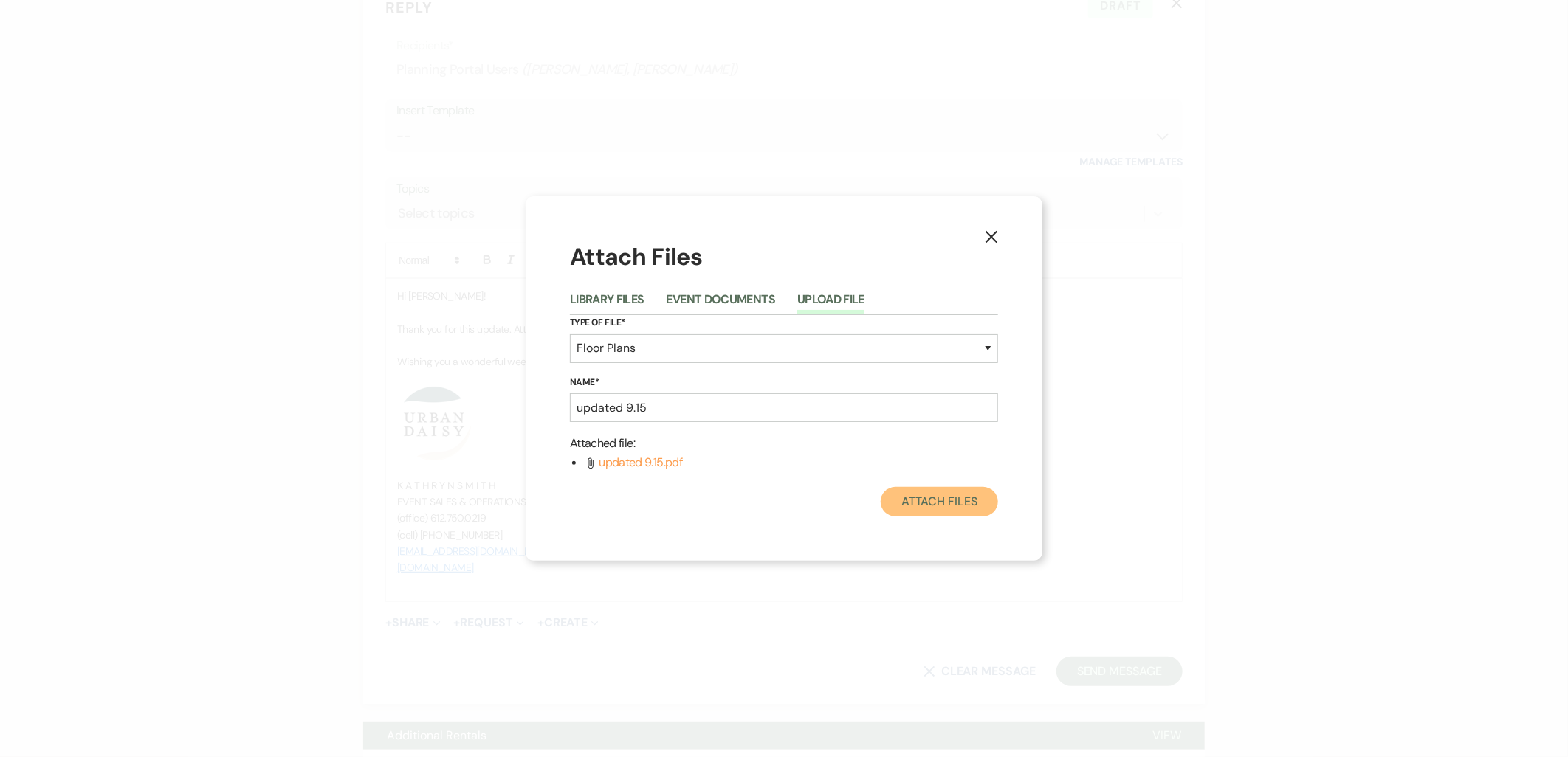
click at [918, 496] on button "Attach Files" at bounding box center [939, 501] width 118 height 29
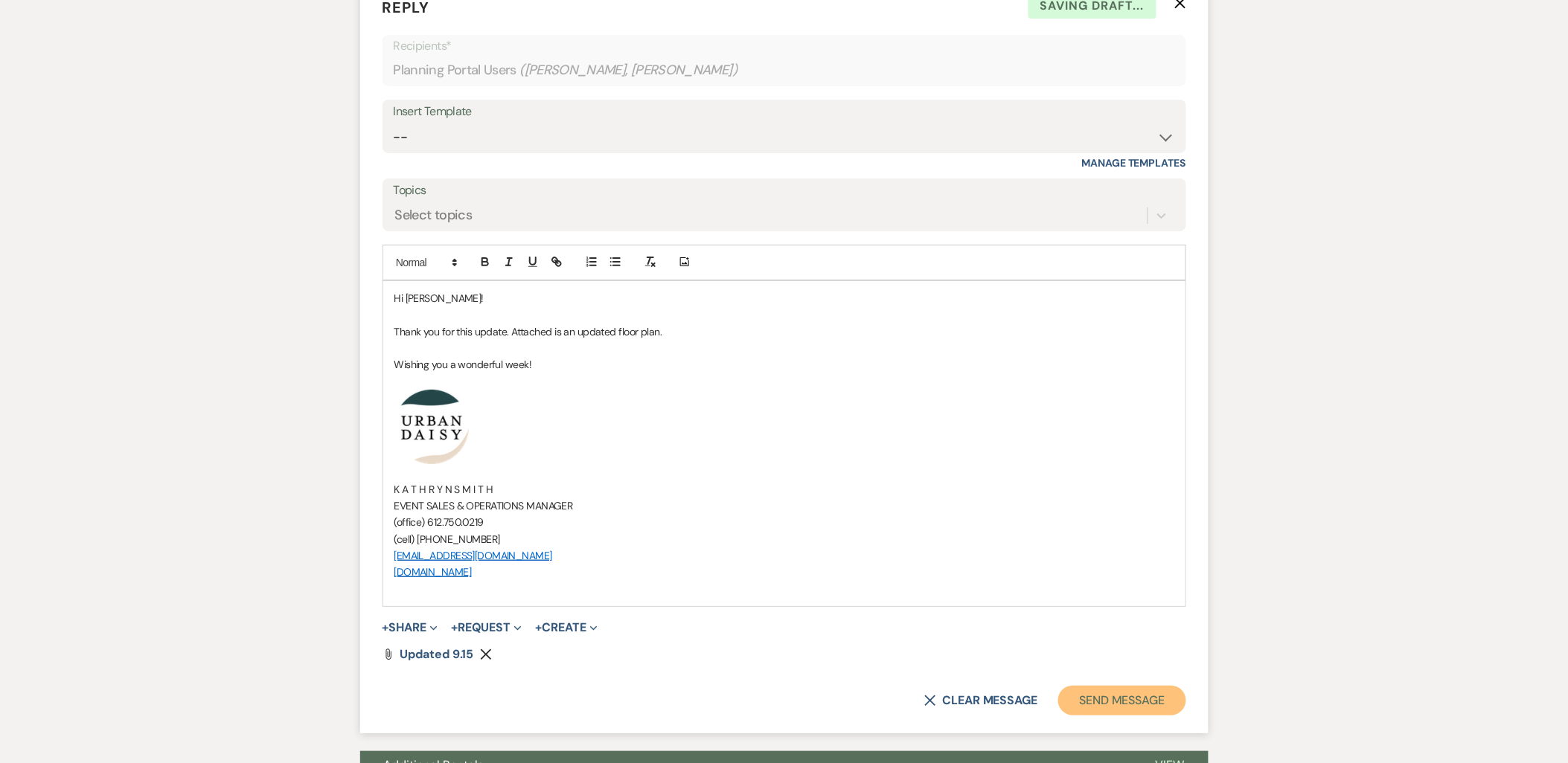
click at [1147, 697] on button "Send Message" at bounding box center [1122, 700] width 128 height 29
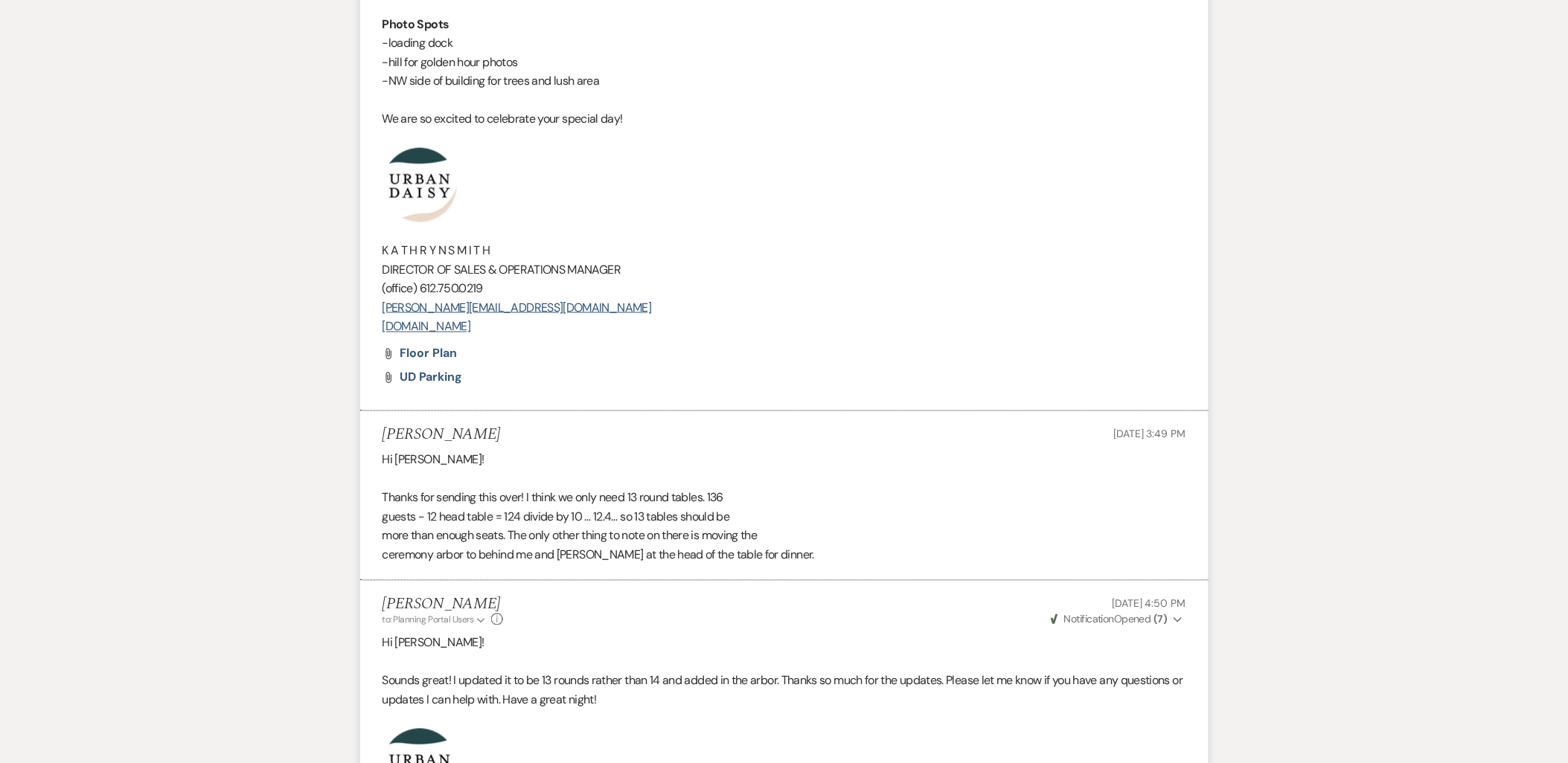
scroll to position [0, 0]
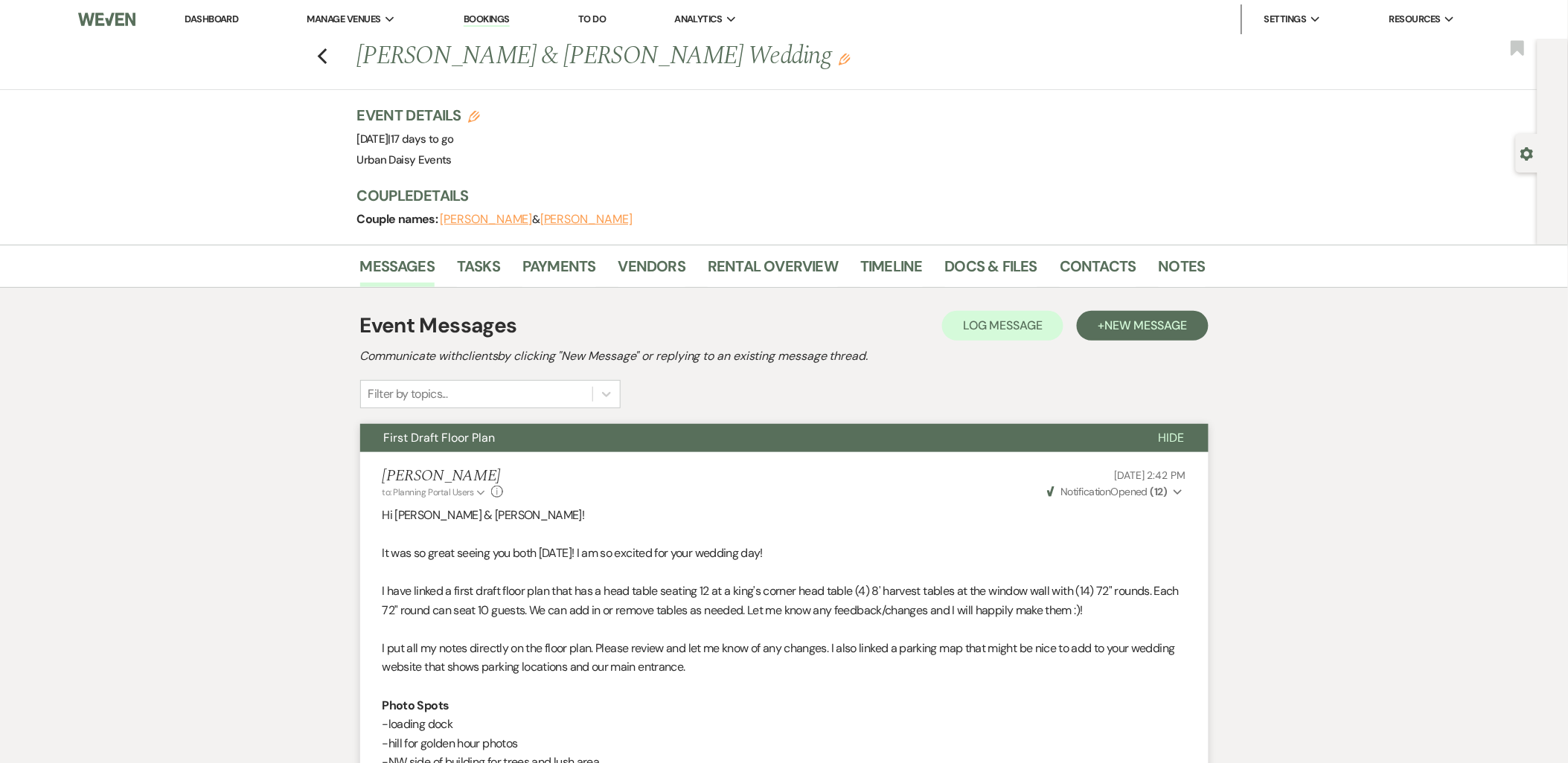
click at [224, 24] on link "Dashboard" at bounding box center [211, 19] width 54 height 13
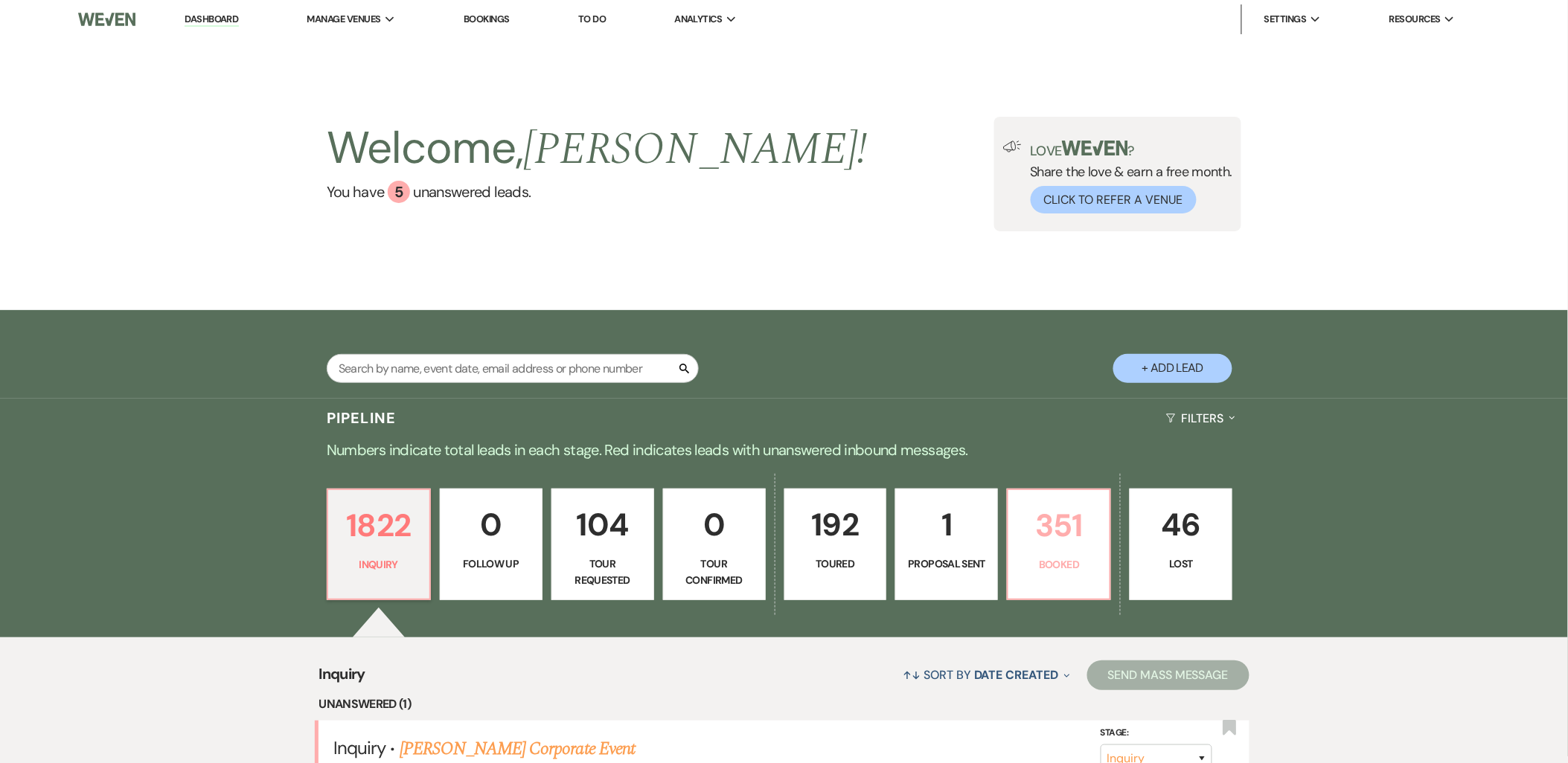
click at [1023, 538] on p "351" at bounding box center [1059, 525] width 83 height 50
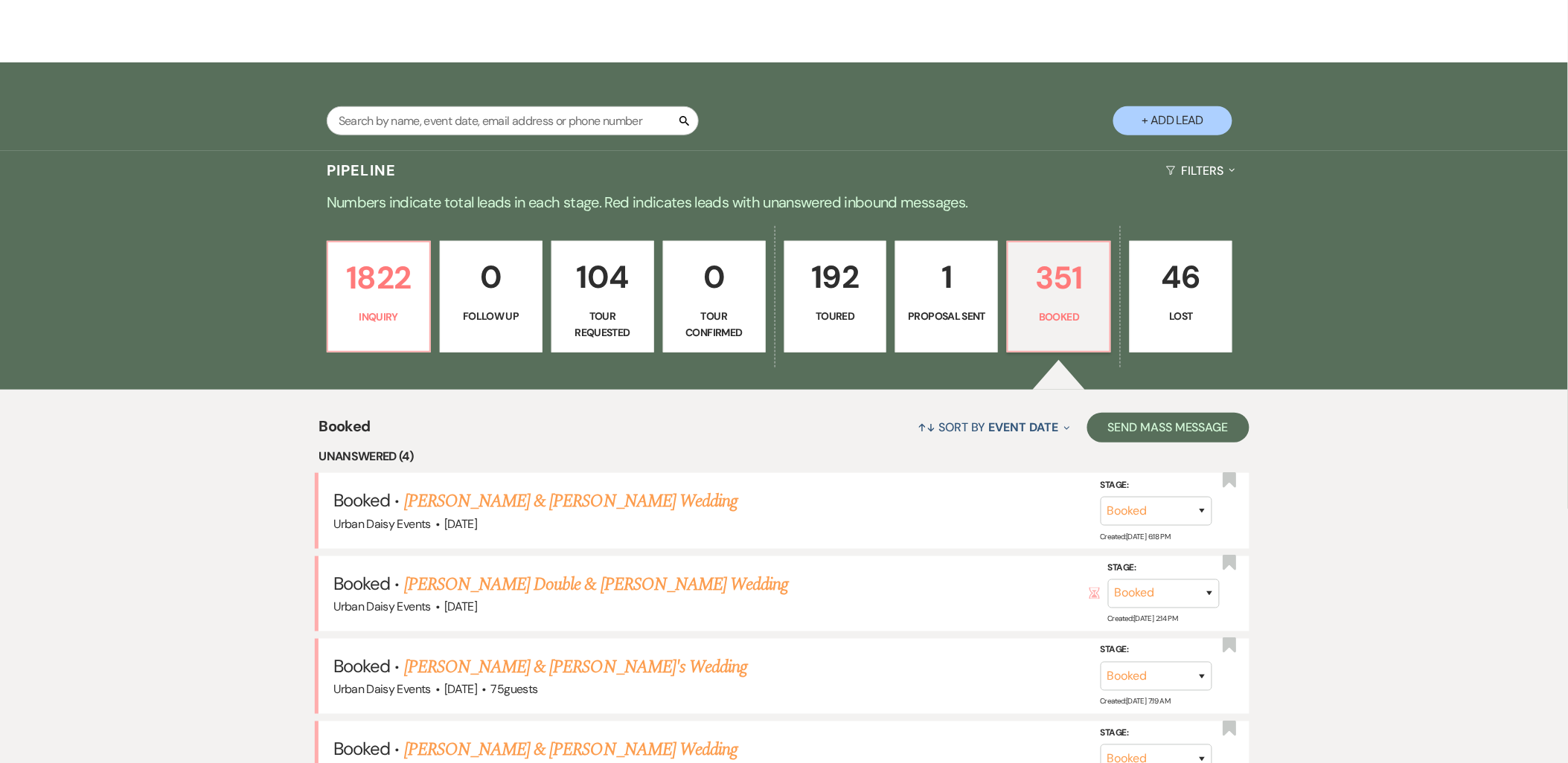
scroll to position [495, 0]
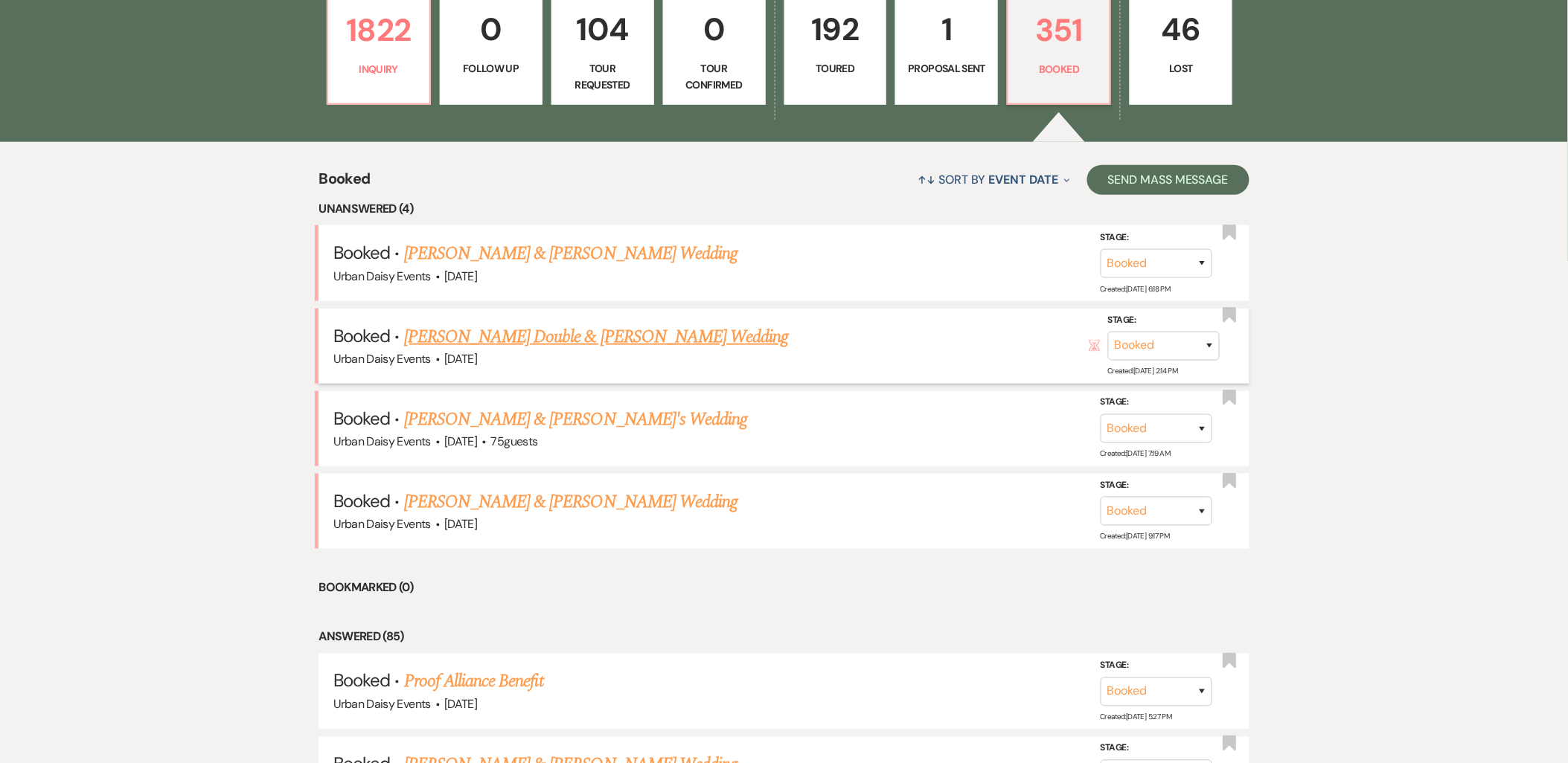
click at [446, 337] on link "Ariana Double & Jack Milbauer's Wedding" at bounding box center [597, 336] width 385 height 26
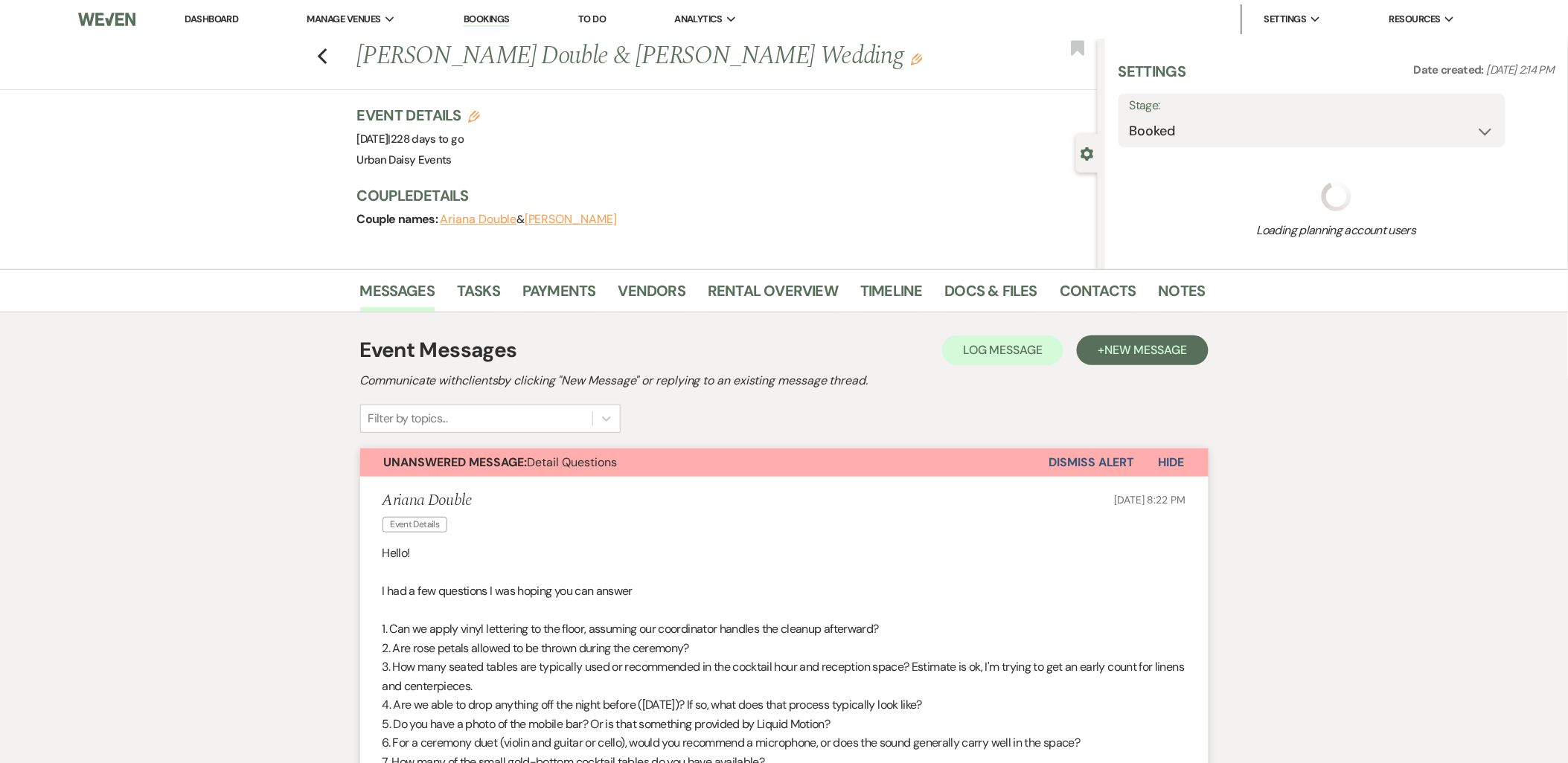
select select "19"
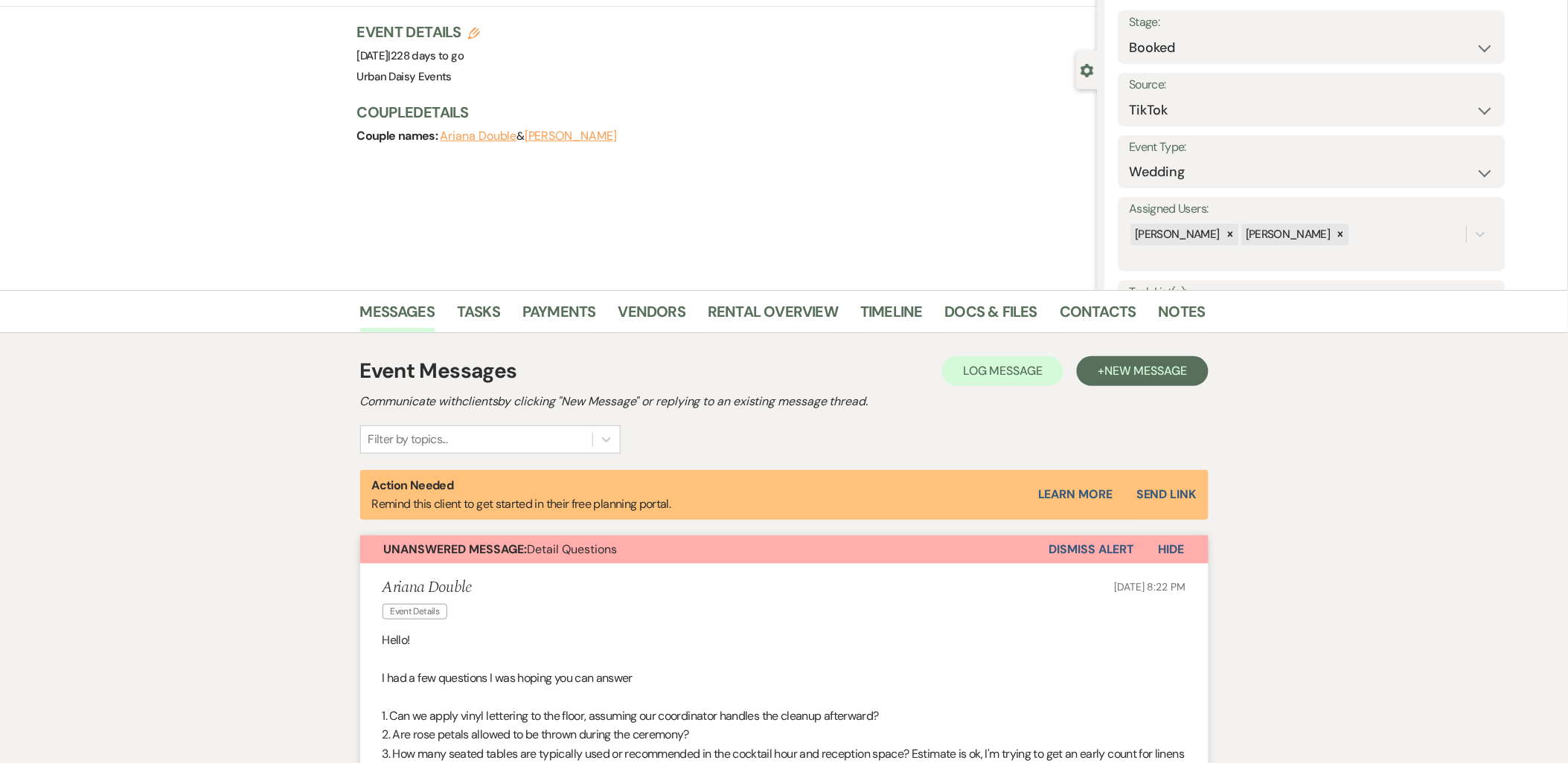
scroll to position [82, 0]
click at [650, 309] on link "Vendors" at bounding box center [652, 316] width 67 height 32
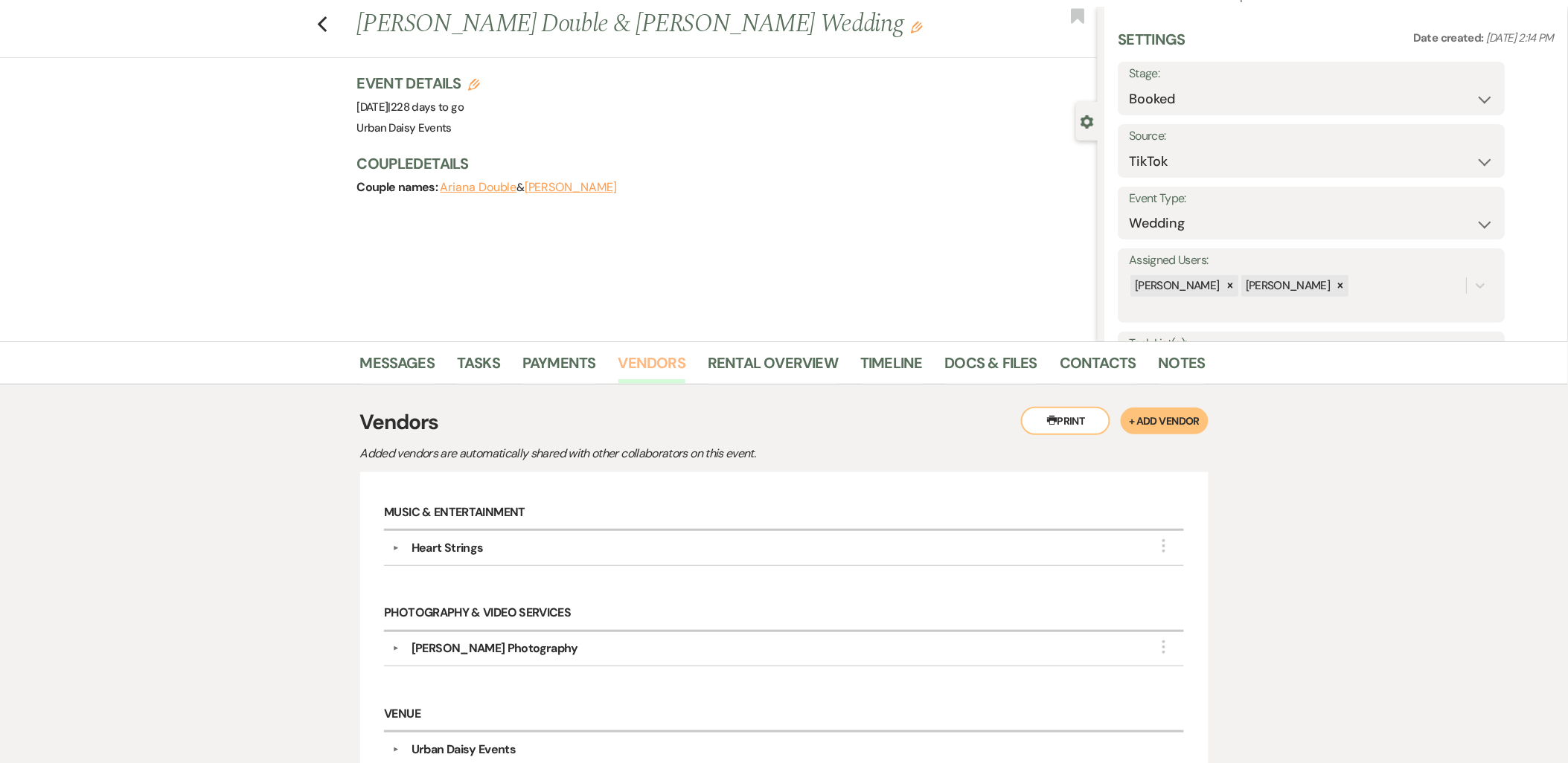
scroll to position [82, 0]
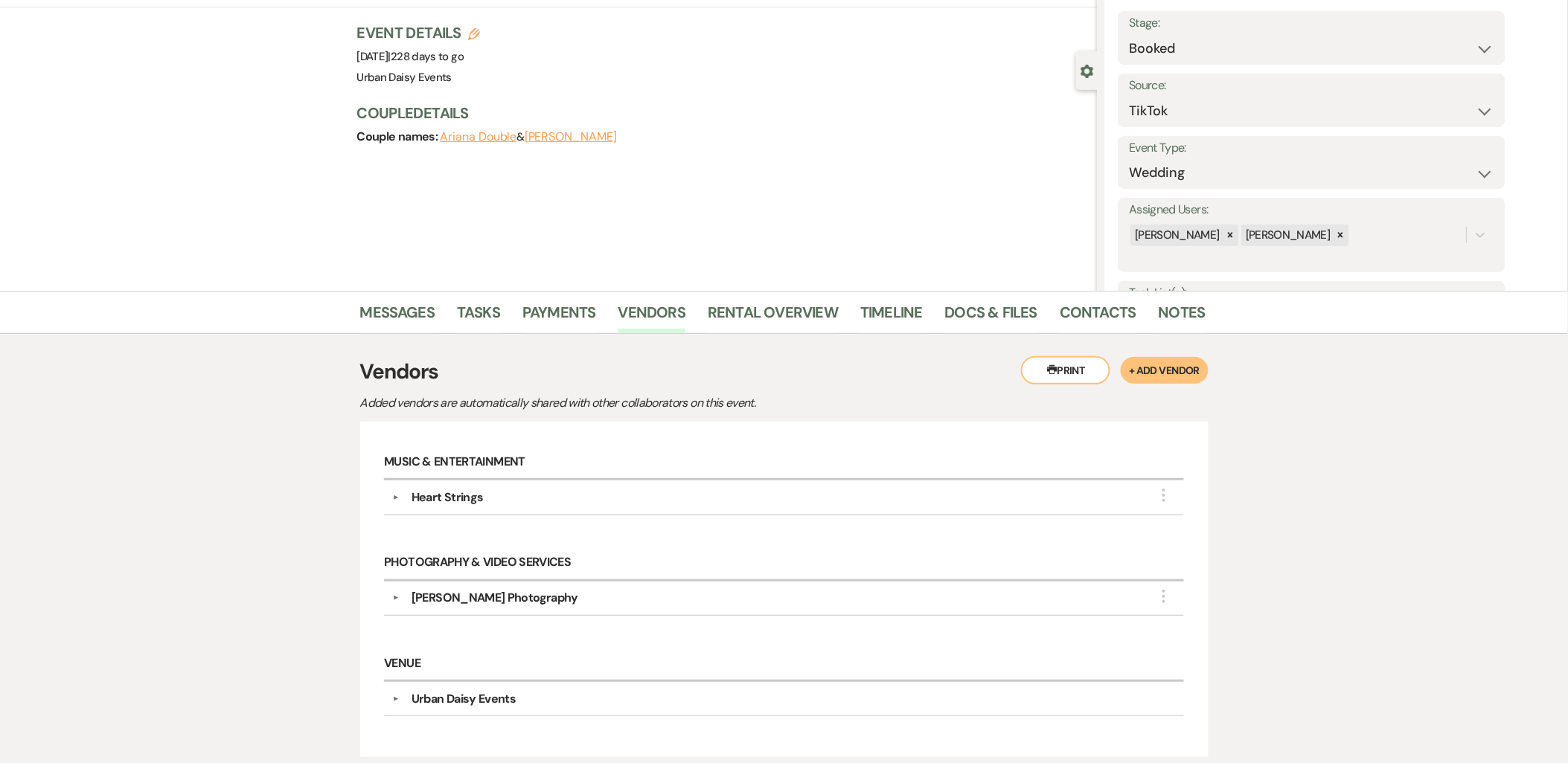
click at [395, 500] on button "▼" at bounding box center [395, 498] width 18 height 8
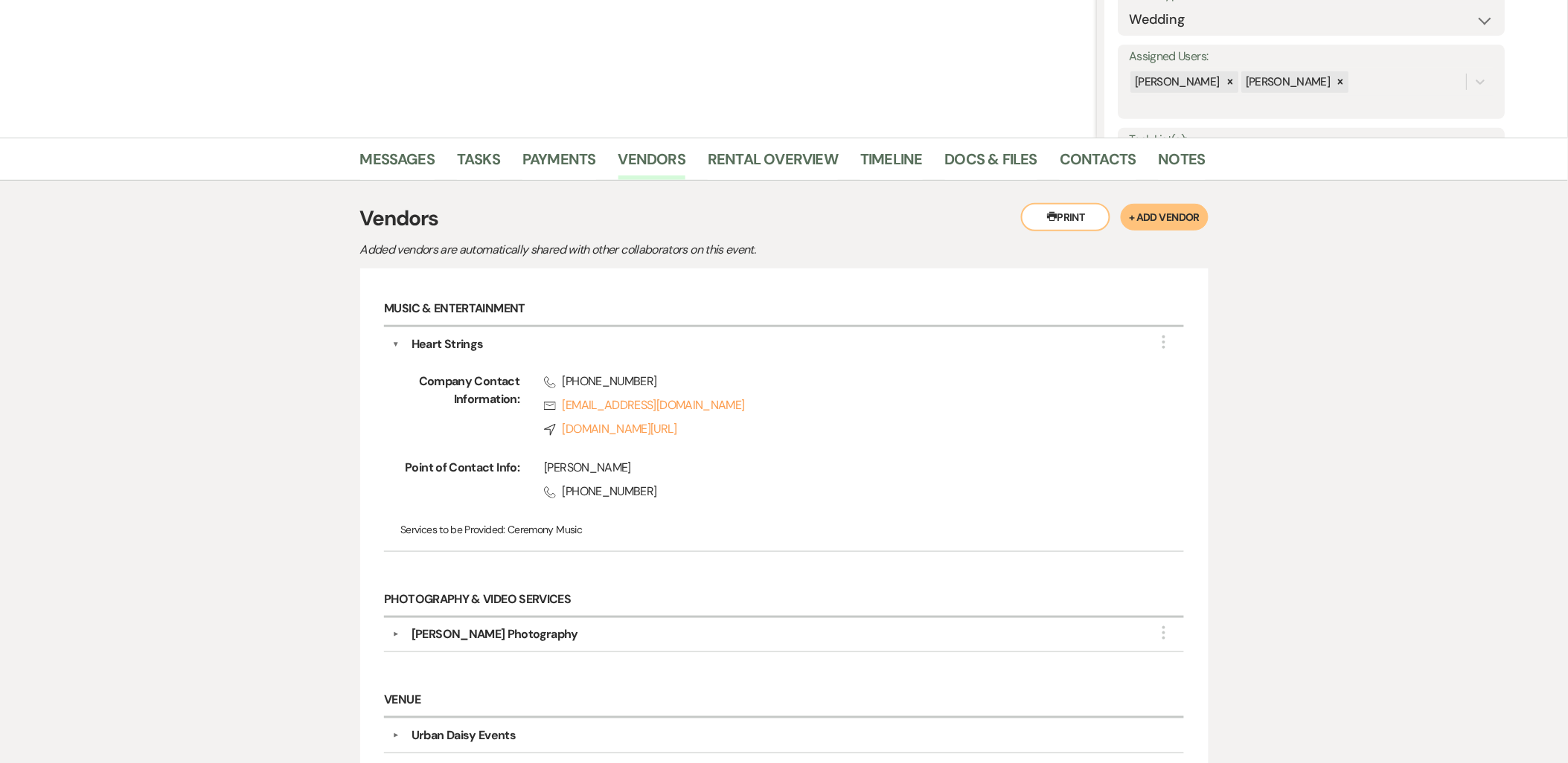
scroll to position [331, 0]
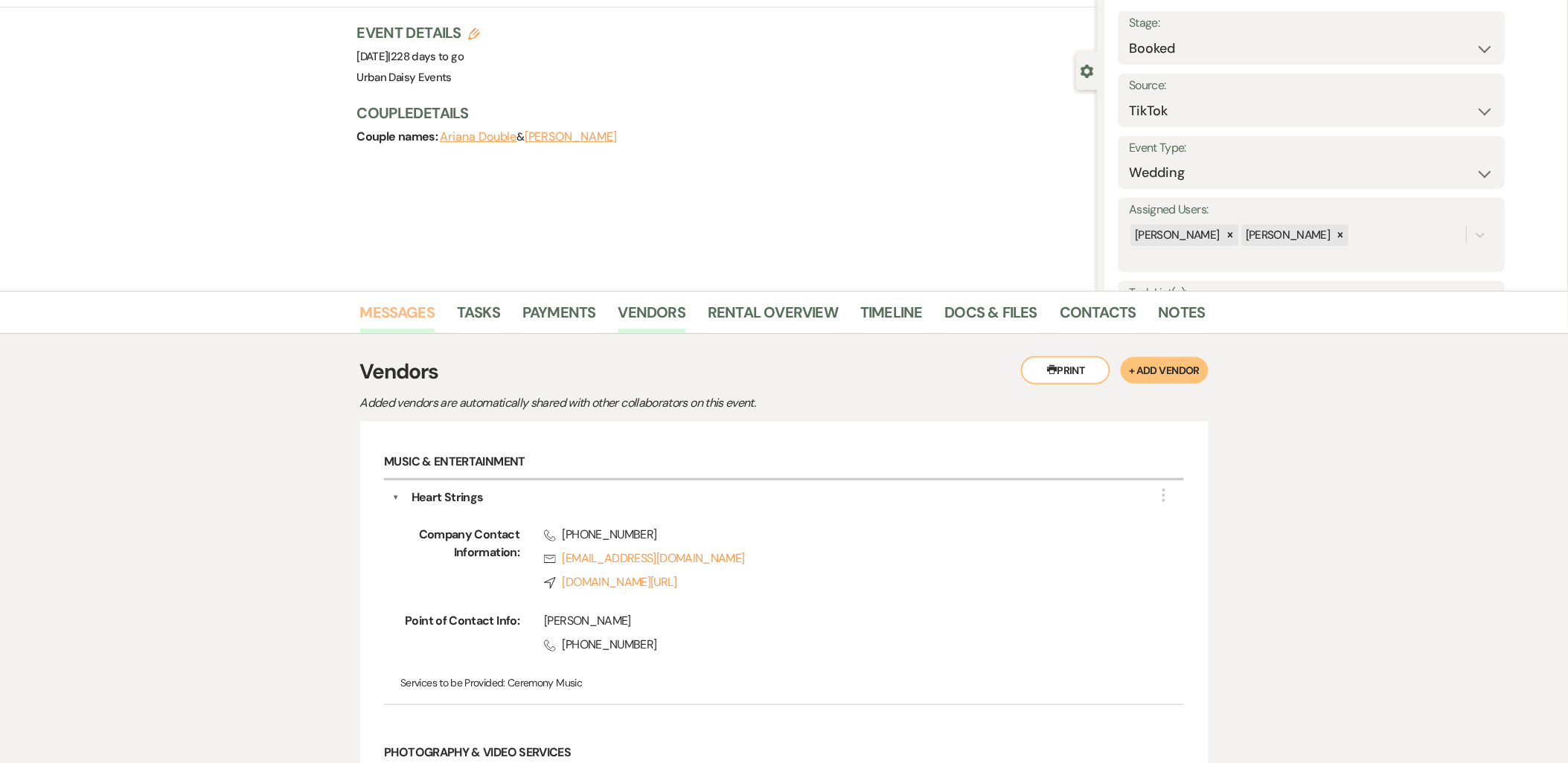
click at [402, 326] on link "Messages" at bounding box center [397, 316] width 76 height 32
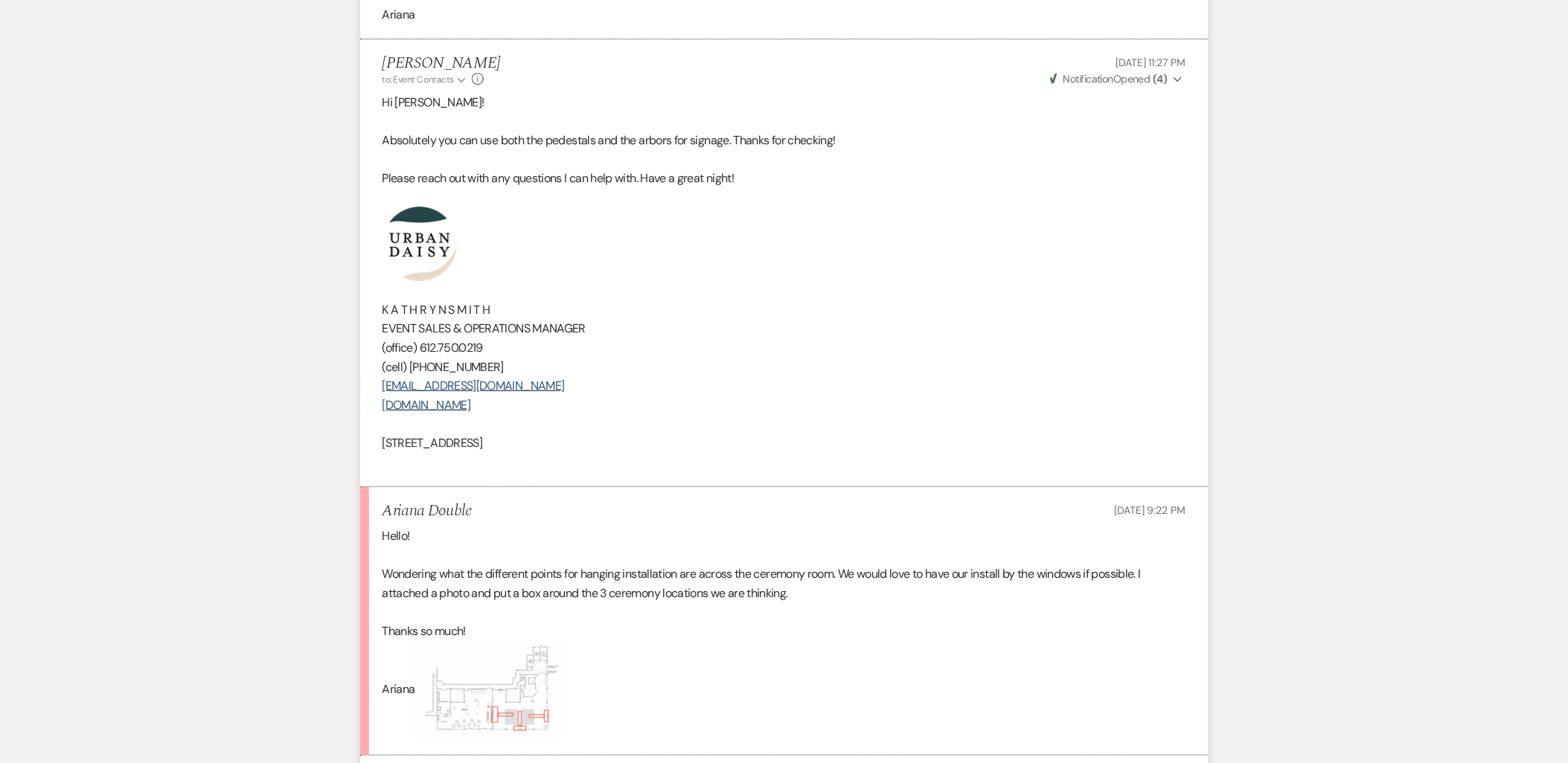
scroll to position [2478, 0]
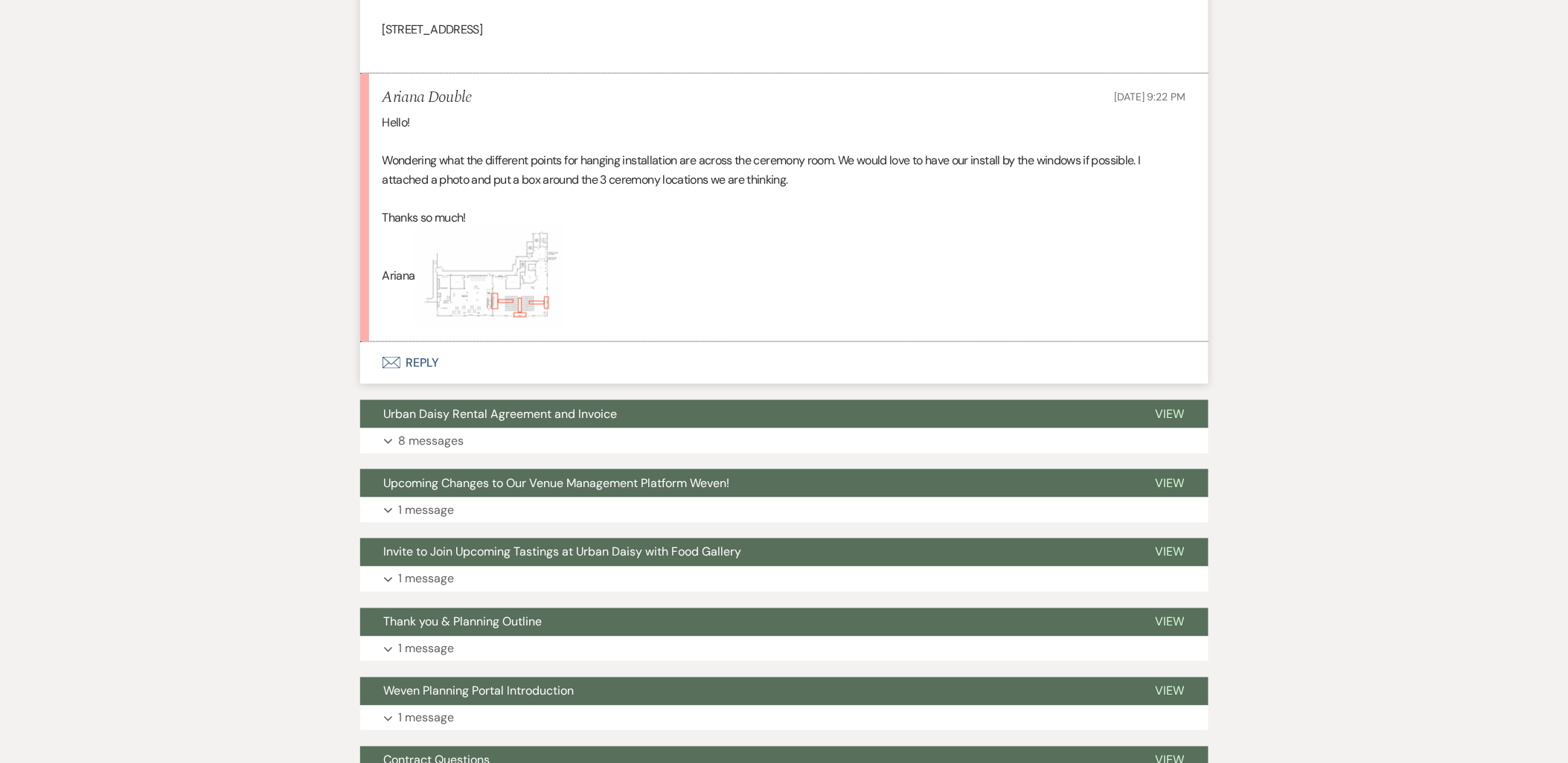
click at [430, 362] on button "Envelope Reply" at bounding box center [784, 363] width 848 height 41
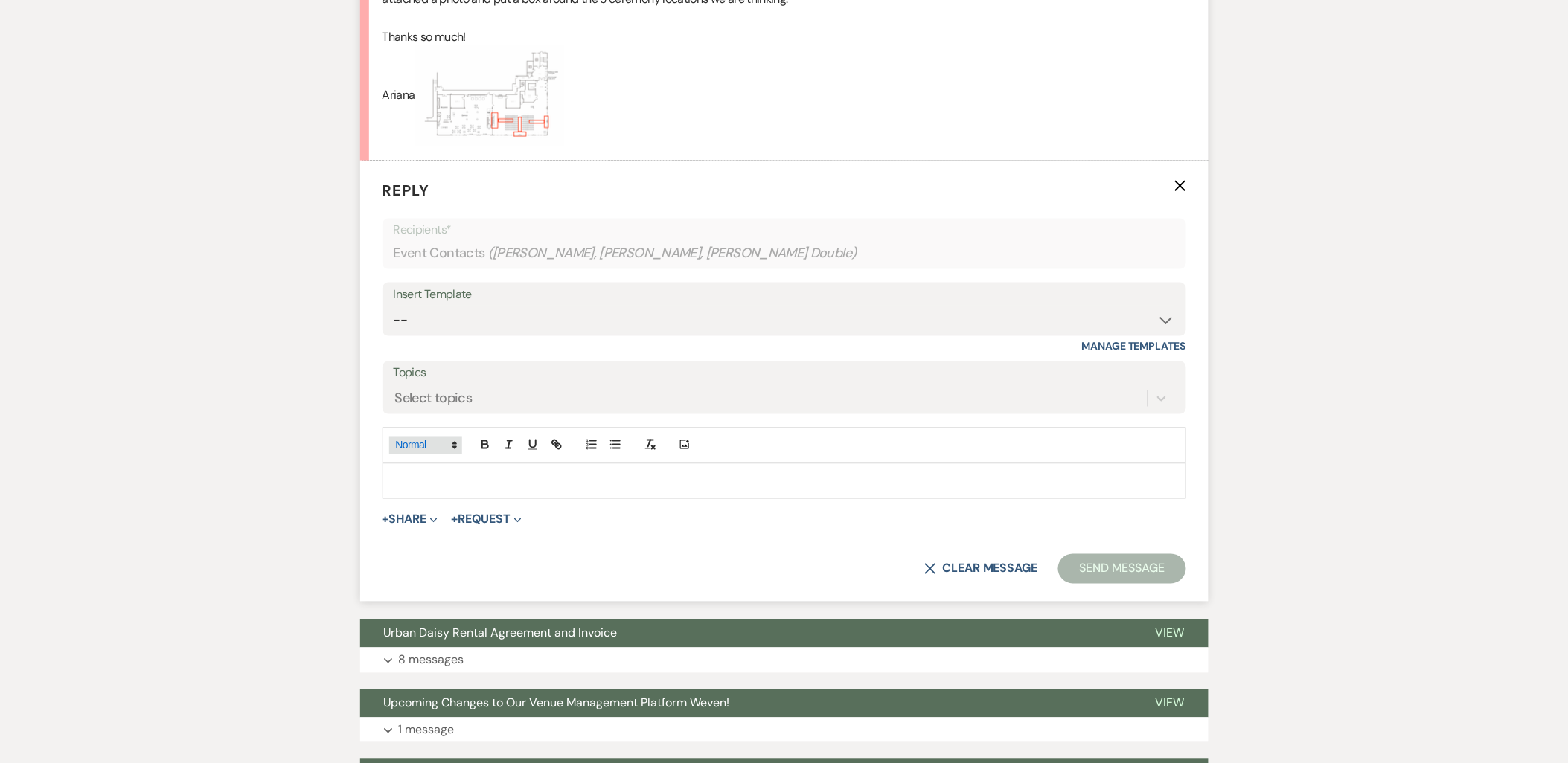
scroll to position [2660, 0]
click at [427, 474] on p at bounding box center [784, 481] width 780 height 17
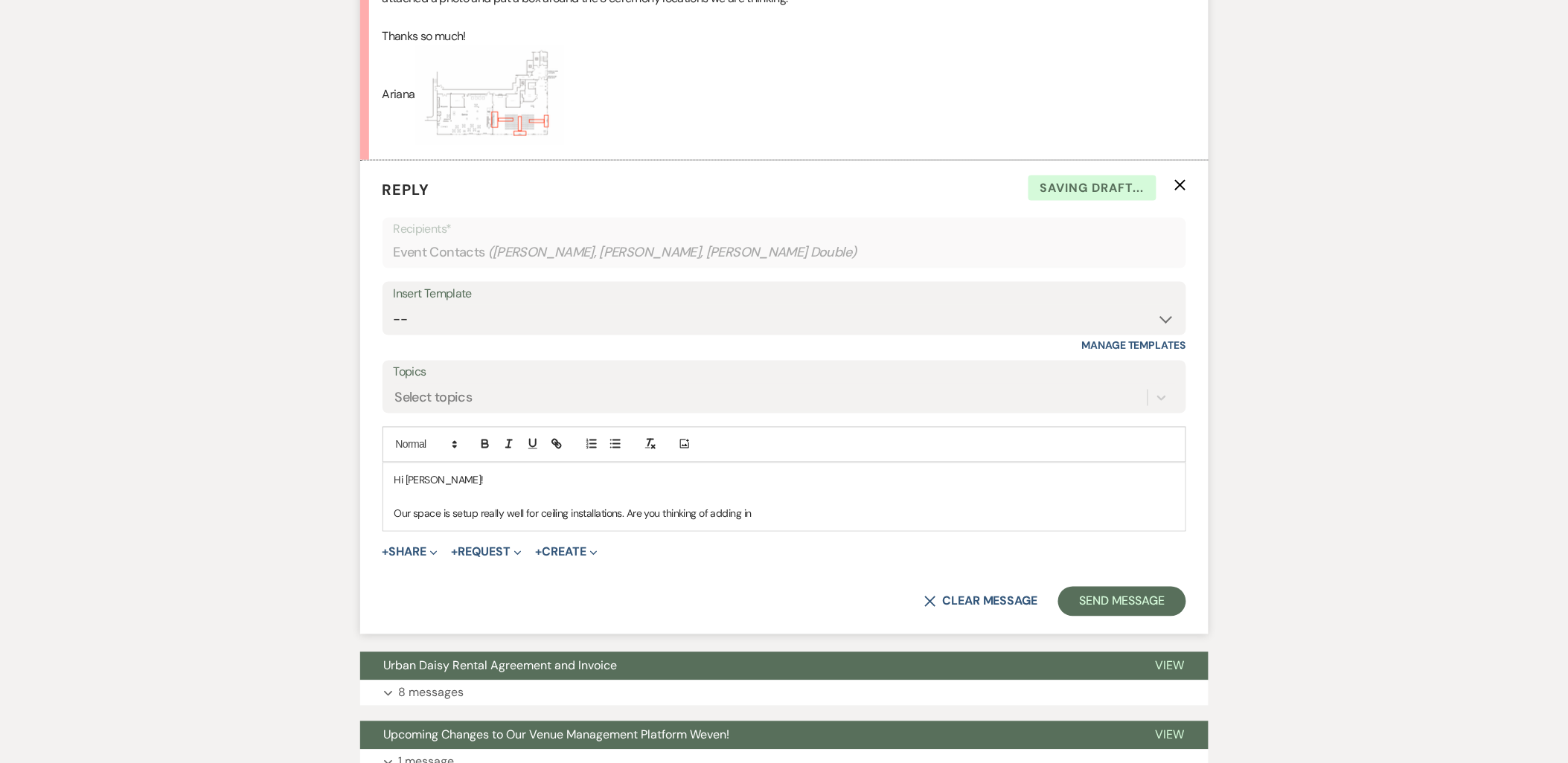
scroll to position [2577, 0]
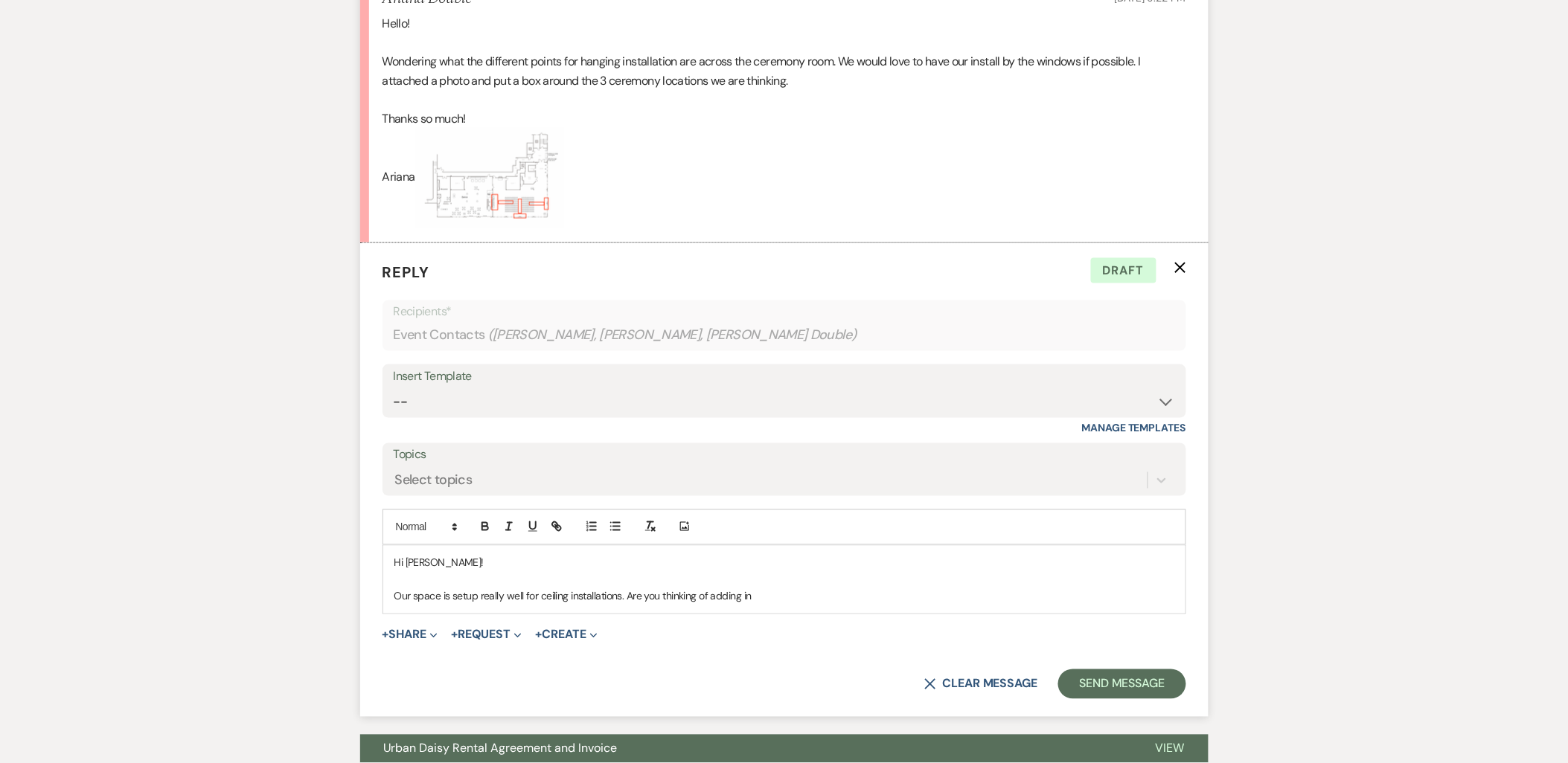
click at [516, 191] on img at bounding box center [490, 178] width 149 height 100
click at [814, 595] on p "Our space is setup really well for ceiling installations. Are you thinking of a…" at bounding box center [784, 596] width 780 height 17
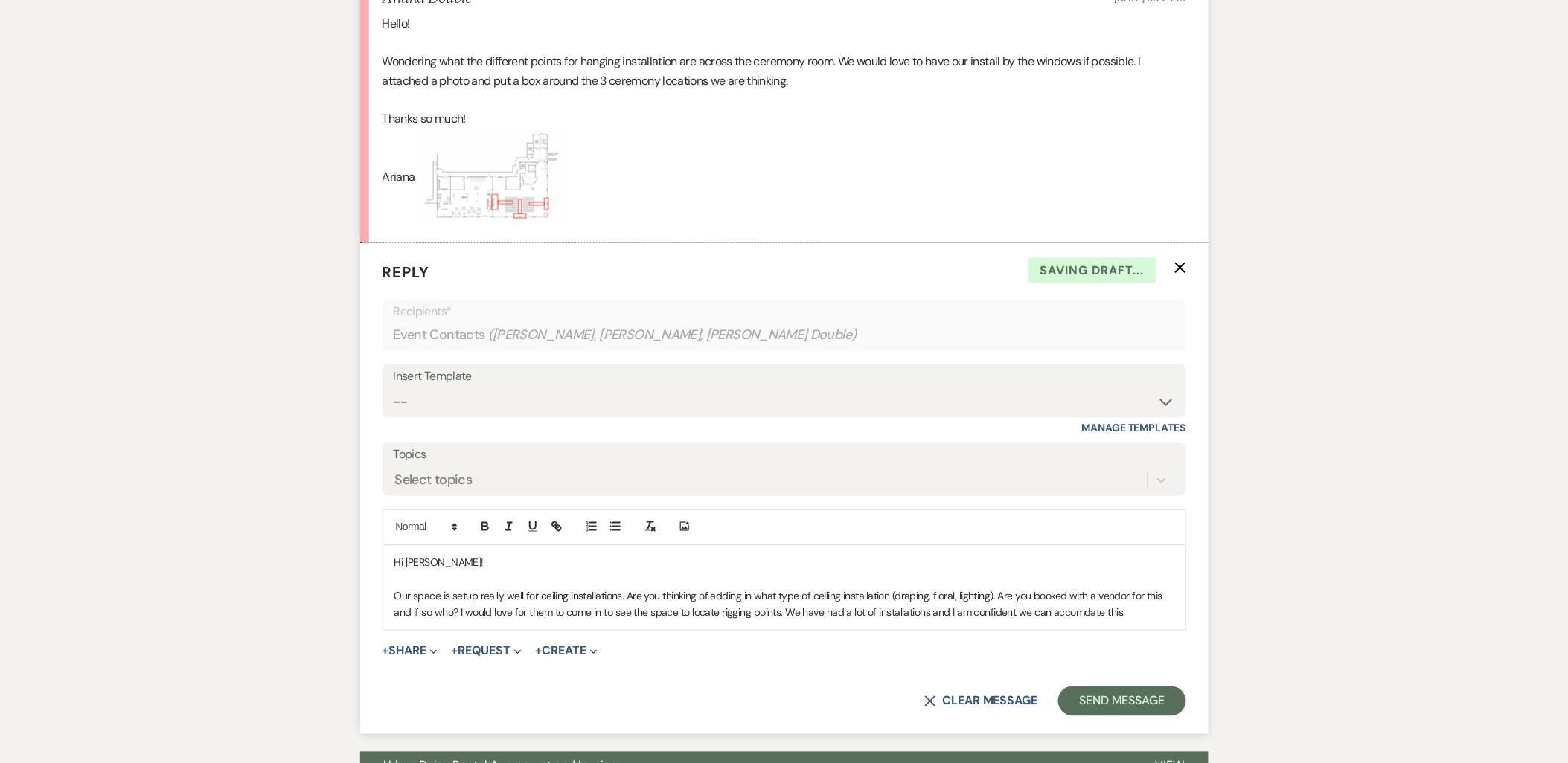
click at [894, 604] on p "Our space is setup really well for ceiling installations. Are you thinking of a…" at bounding box center [784, 605] width 780 height 33
click at [1150, 615] on p "Our space is setup really well for ceiling installations. Are you thinking of a…" at bounding box center [784, 605] width 780 height 33
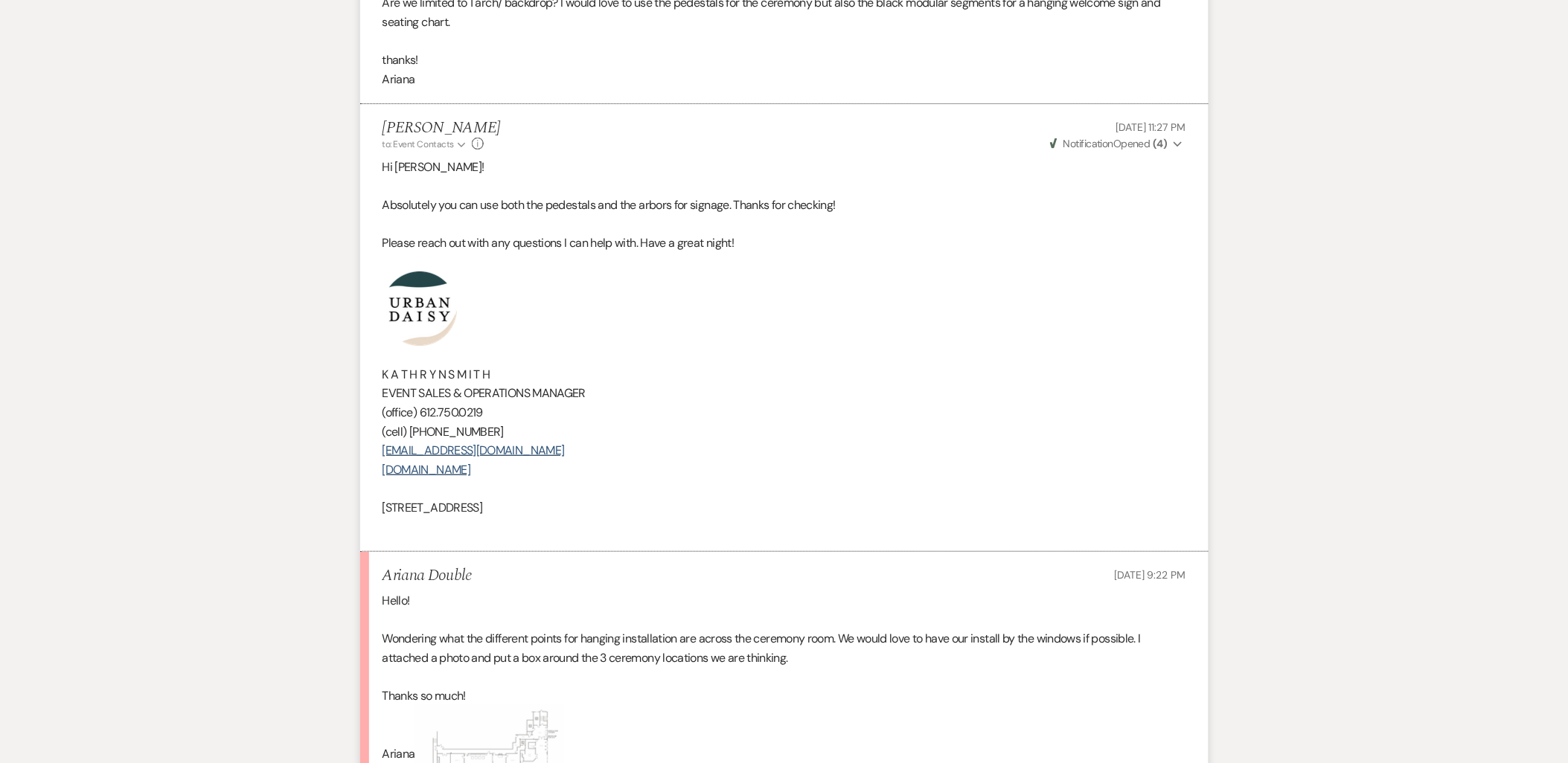
scroll to position [1999, 0]
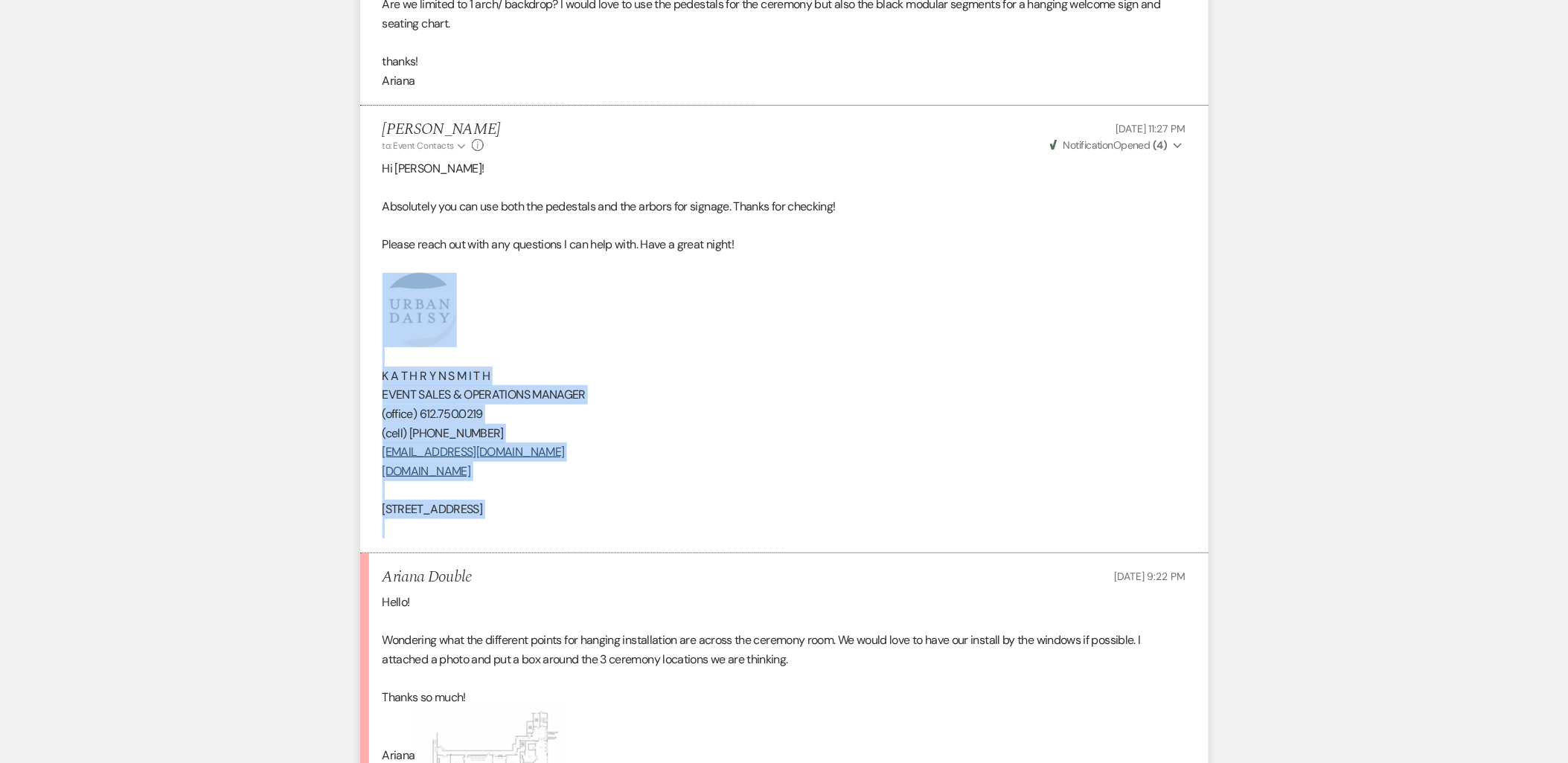
drag, startPoint x: 626, startPoint y: 539, endPoint x: 385, endPoint y: 312, distance: 331.1
click at [385, 312] on li "Kathryn Beckett to: Event Contacts Expand Info Jul 09, 2025, 11:27 PM Weven Che…" at bounding box center [784, 330] width 848 height 447
copy div "K A T H R Y N S M I T H EVENT SALES & OPERATIONS MANAGER (office) 612.750.0219 …"
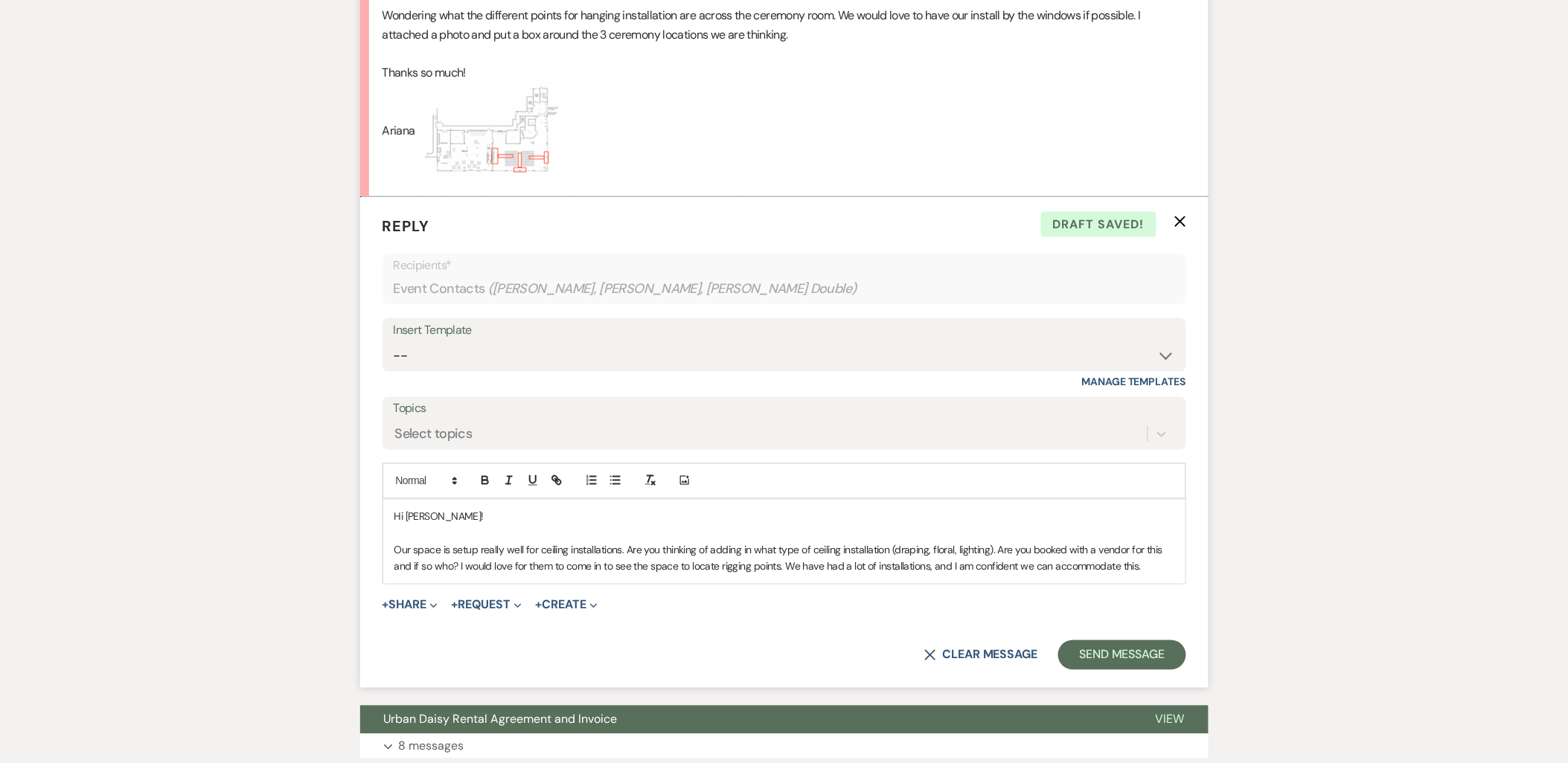
scroll to position [2660, 0]
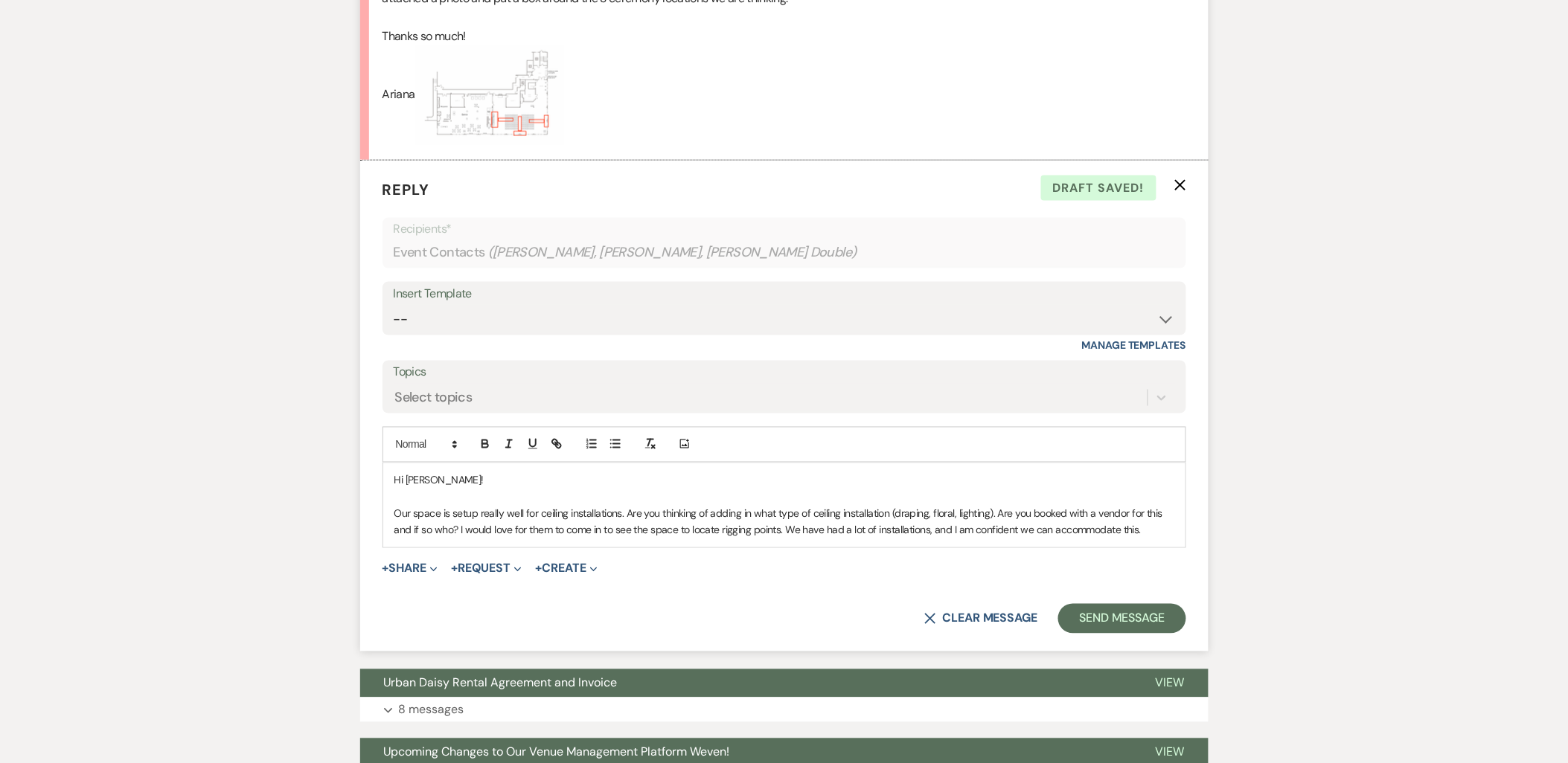
click at [1157, 535] on p "Our space is setup really well for ceiling installations. Are you thinking of a…" at bounding box center [784, 523] width 780 height 33
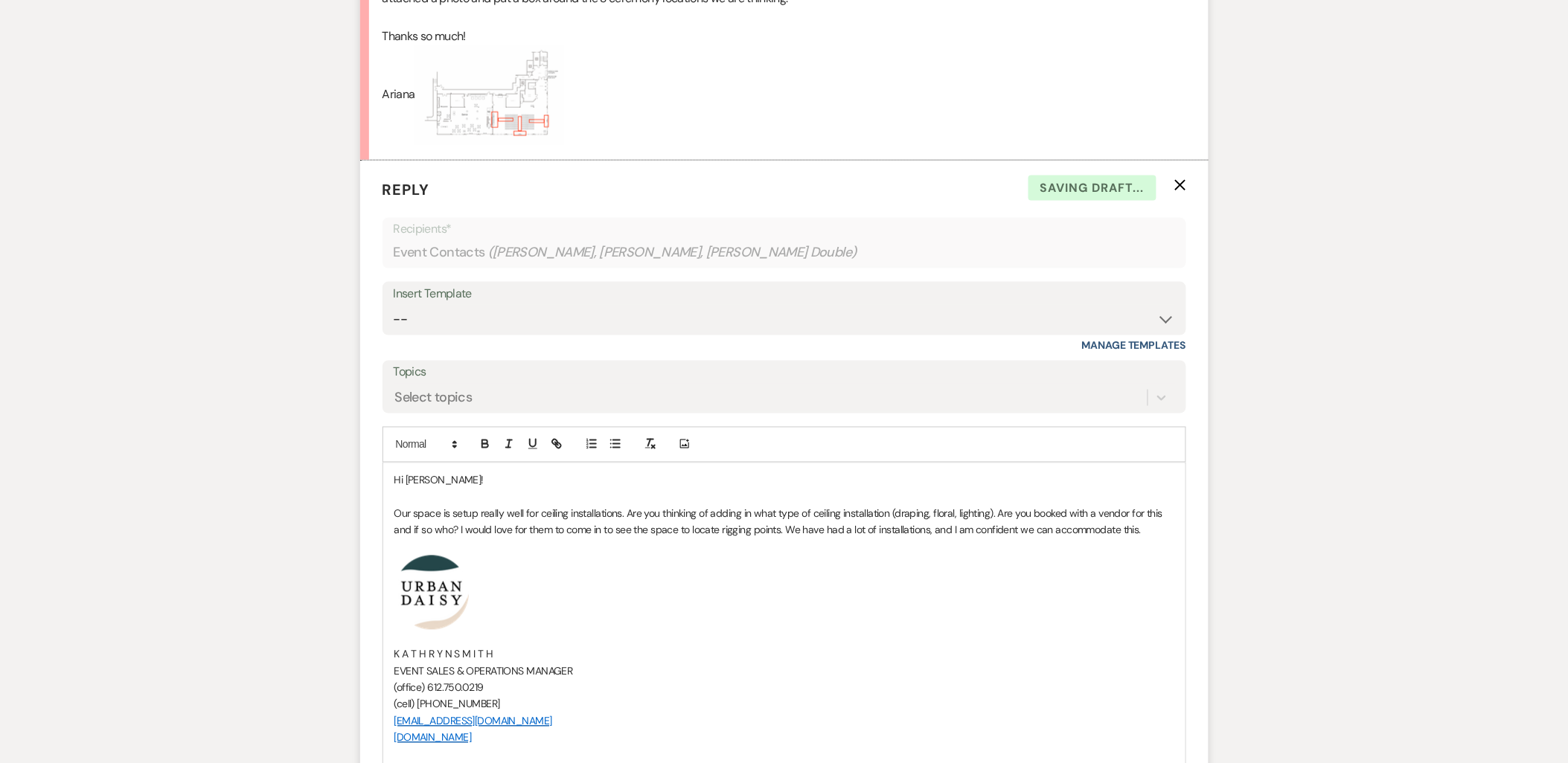
scroll to position [2909, 0]
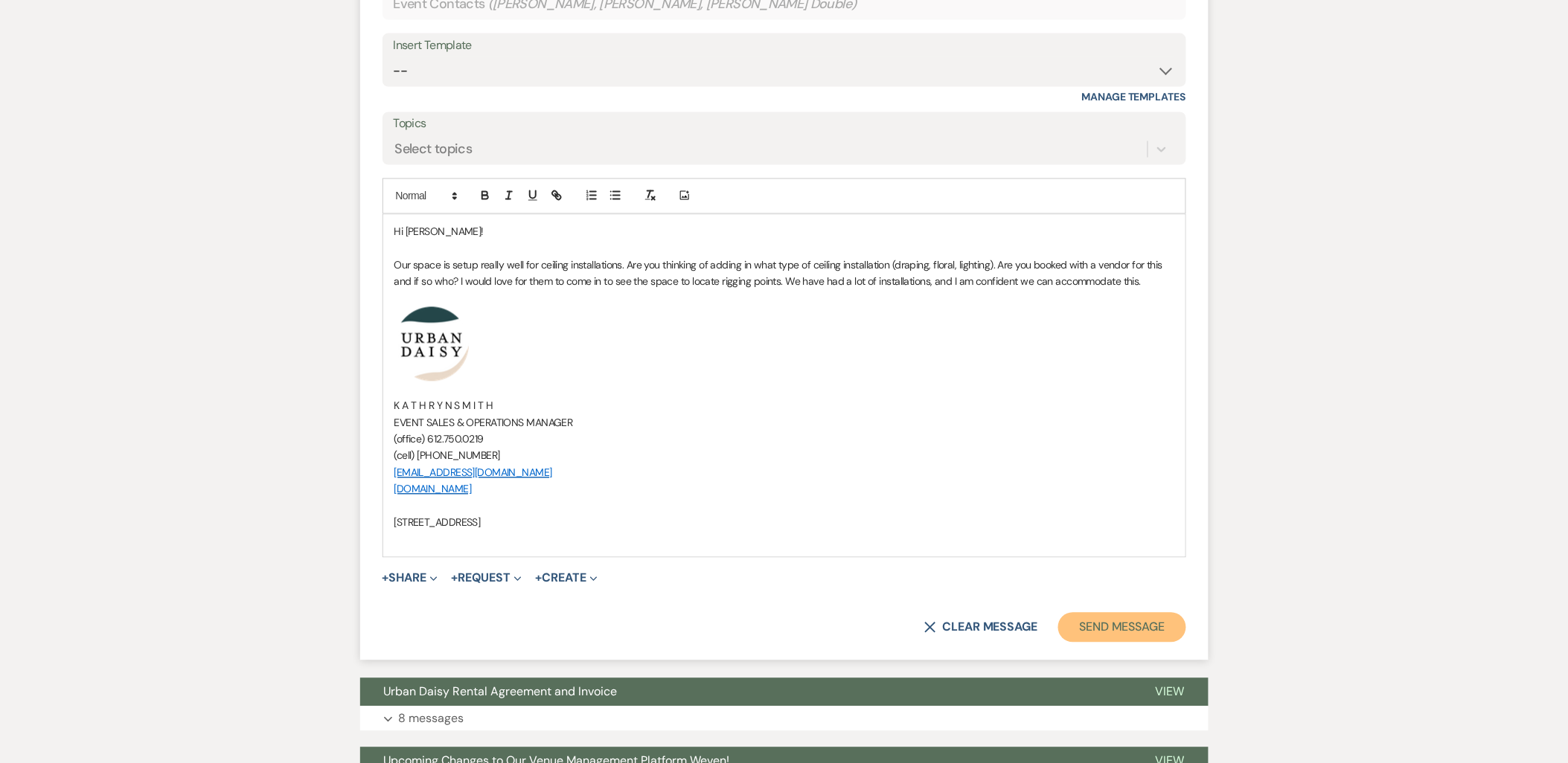
click at [1141, 633] on button "Send Message" at bounding box center [1122, 628] width 128 height 29
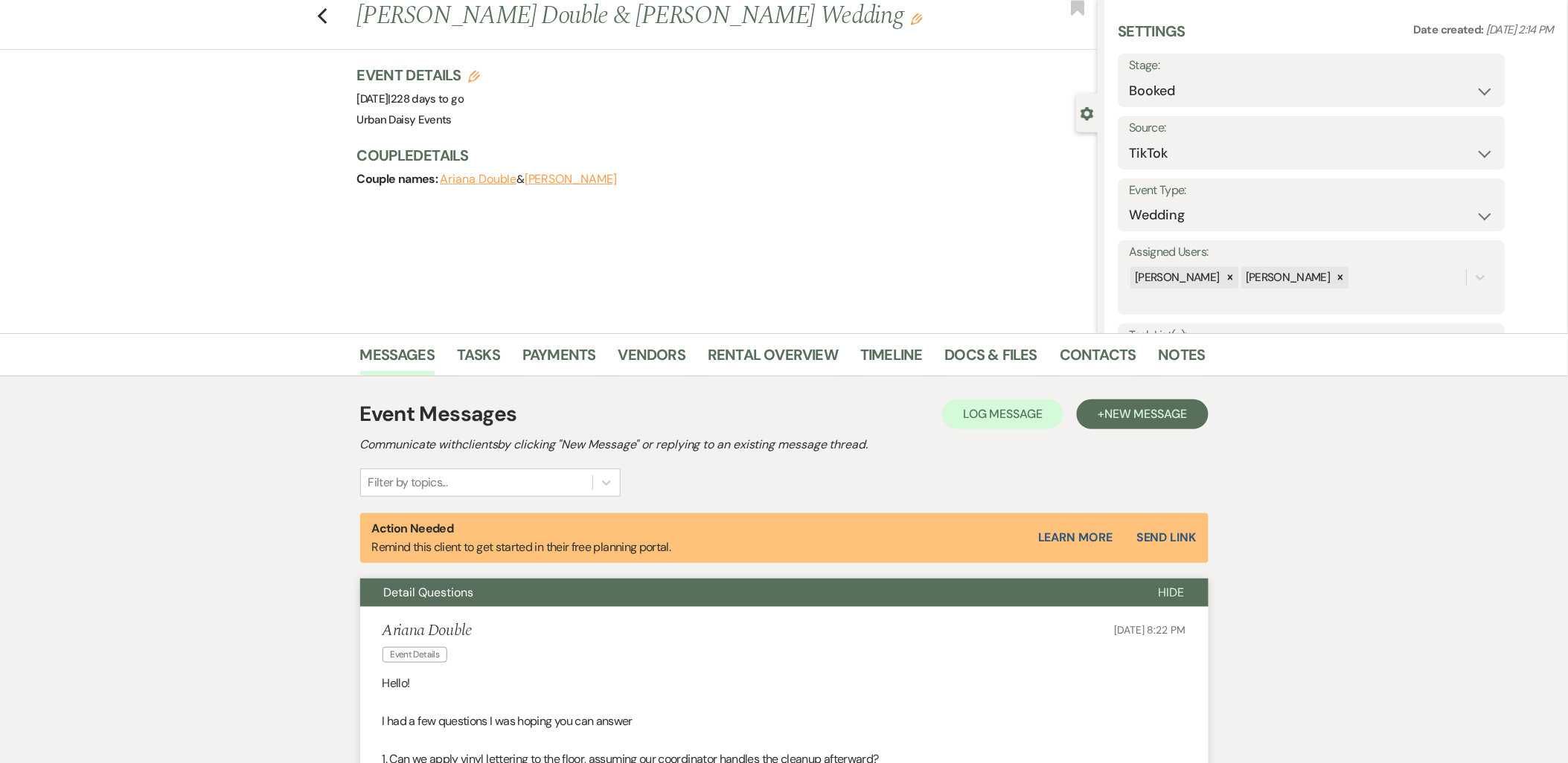
scroll to position [0, 0]
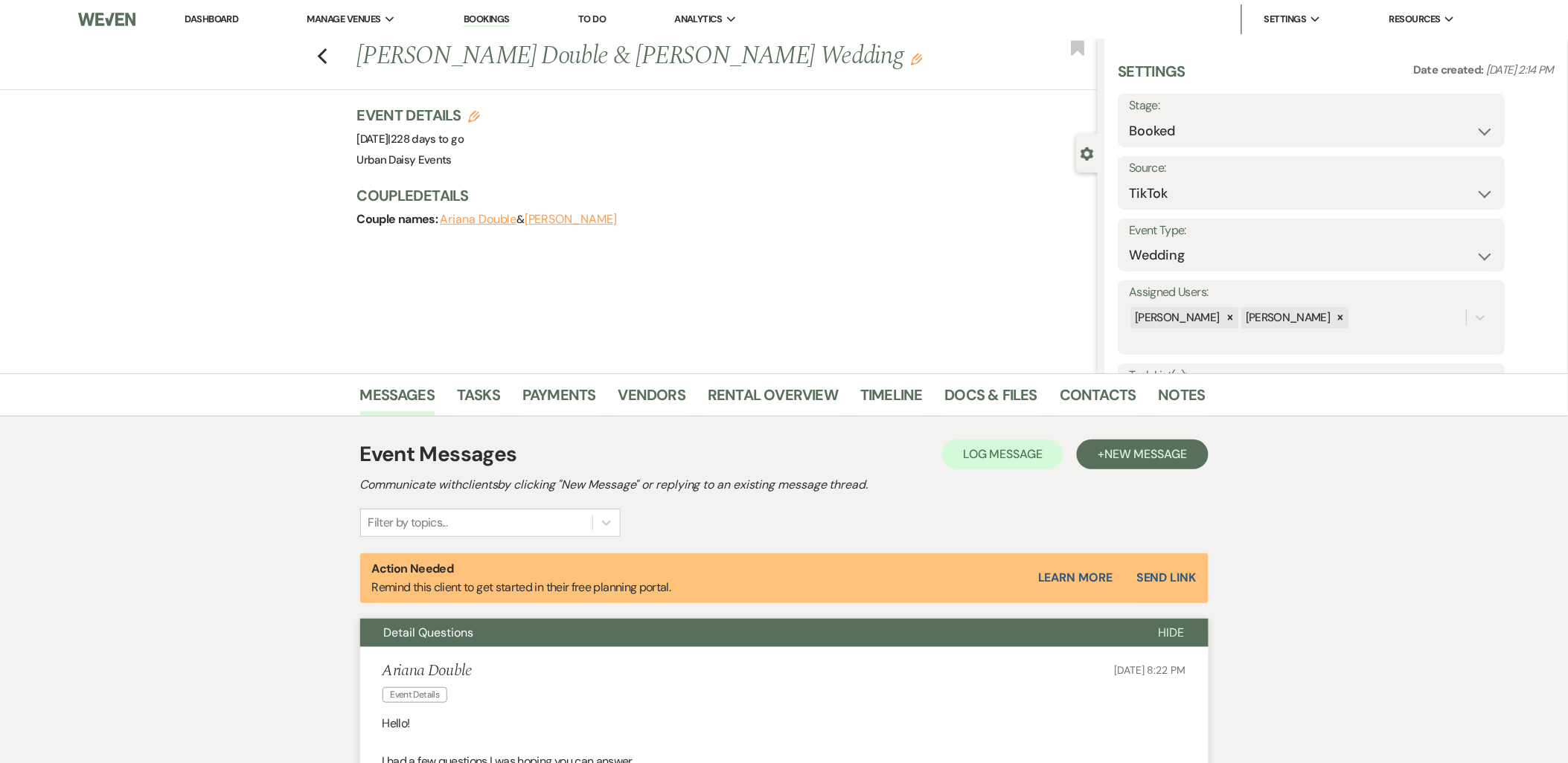
click at [206, 13] on link "Dashboard" at bounding box center [211, 19] width 54 height 13
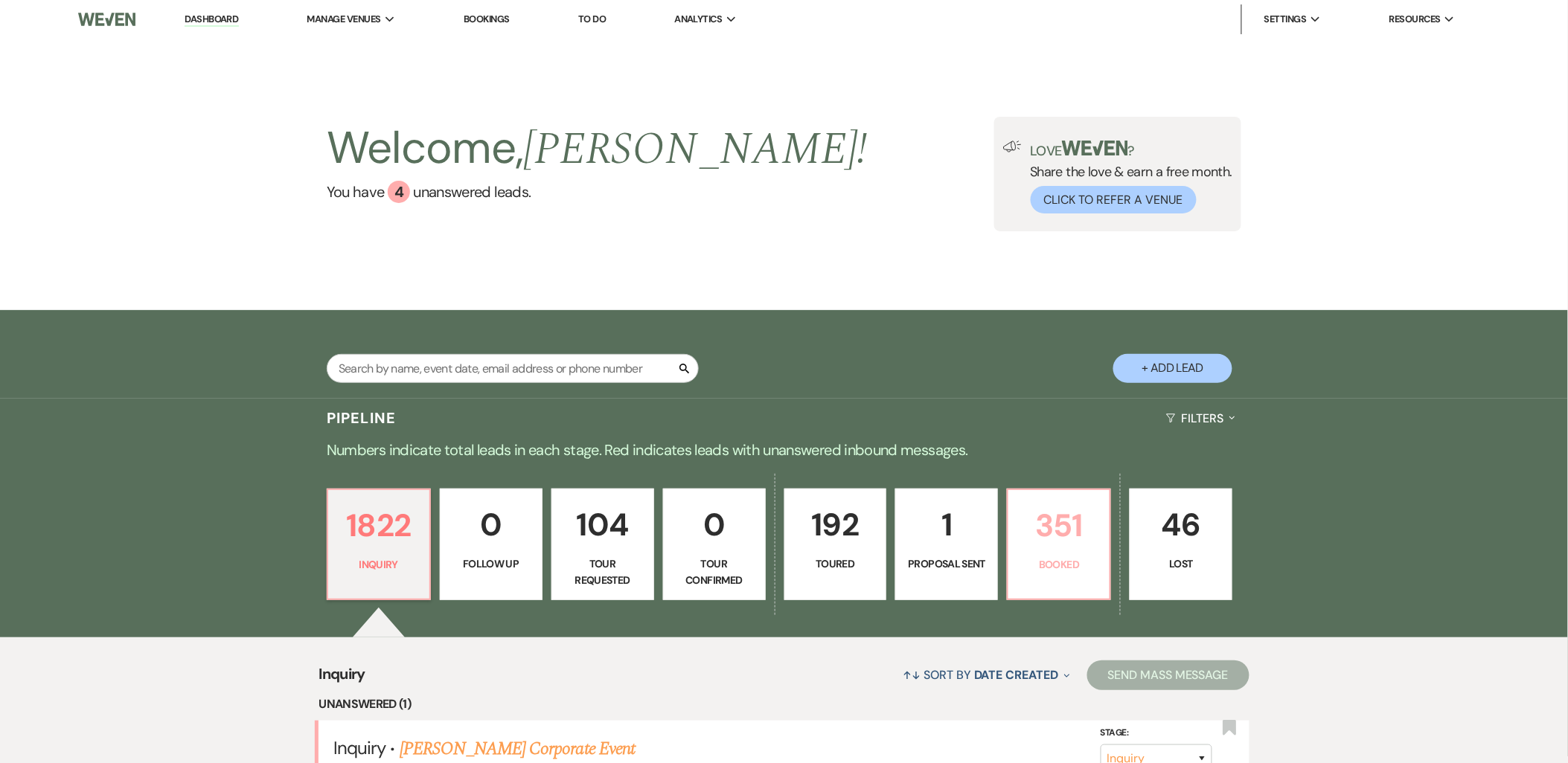
click at [1016, 543] on link "351 Booked" at bounding box center [1059, 544] width 104 height 112
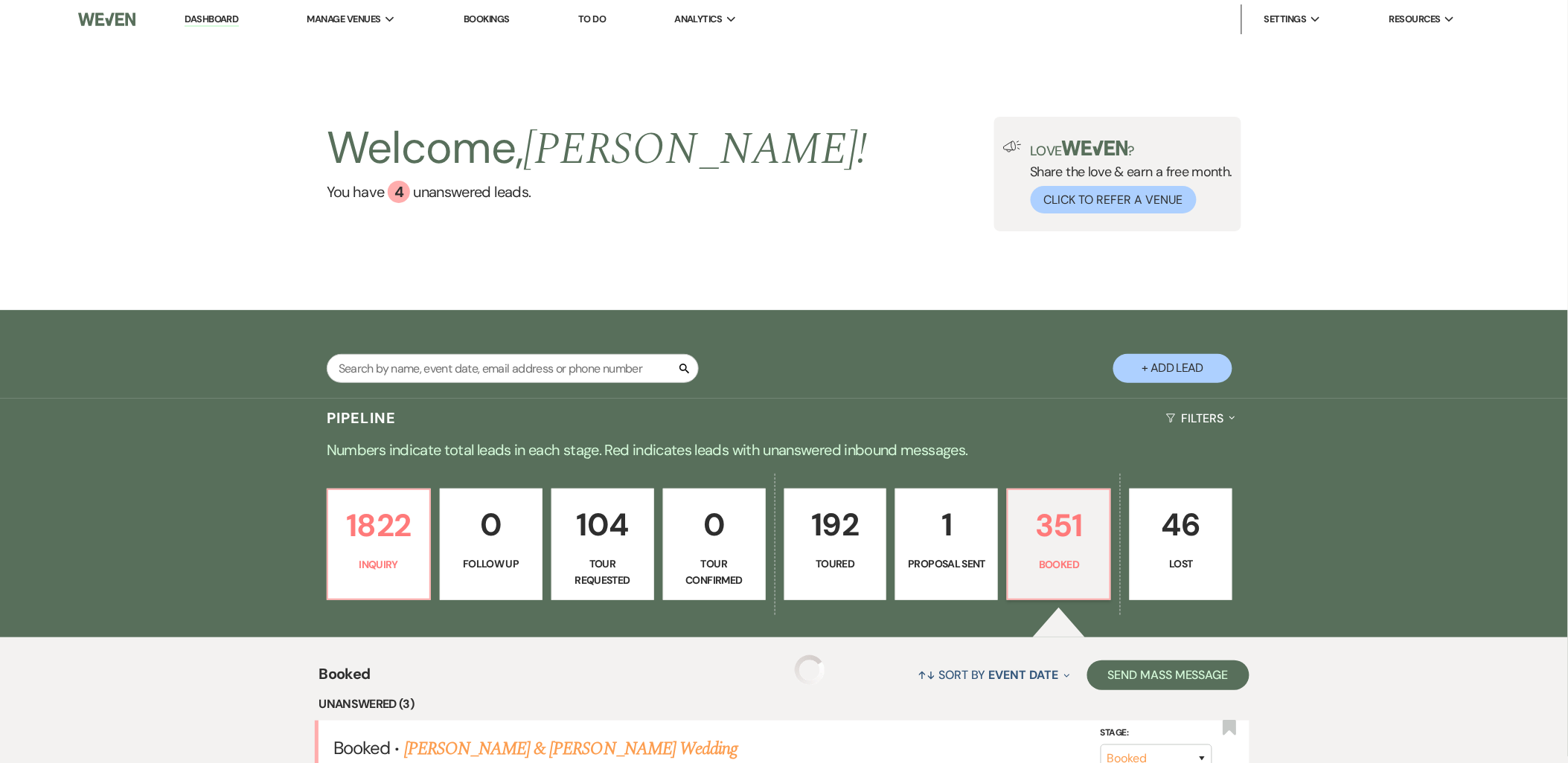
scroll to position [248, 0]
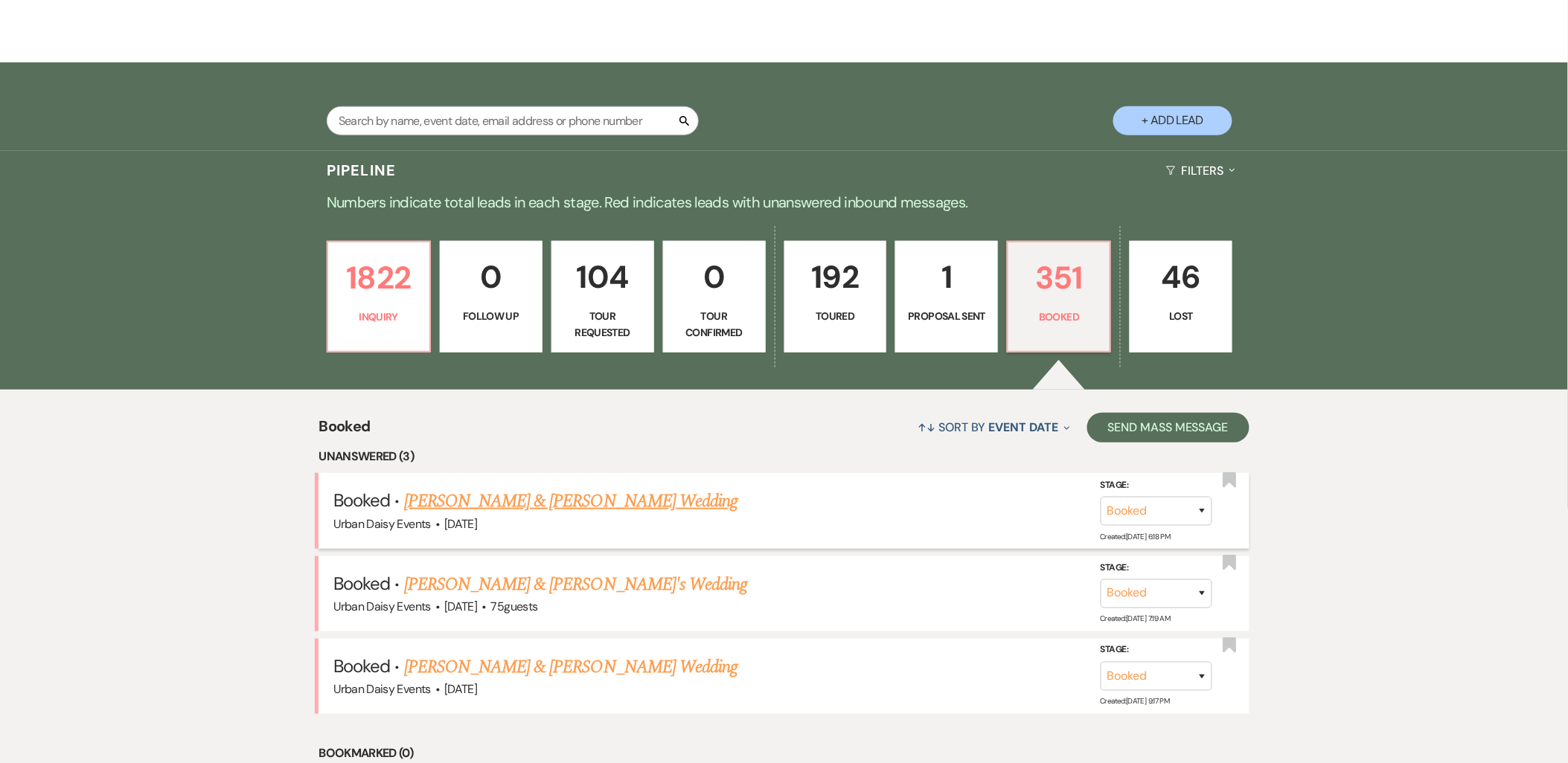
click at [562, 494] on link "[PERSON_NAME] & [PERSON_NAME] Wedding" at bounding box center [571, 500] width 334 height 26
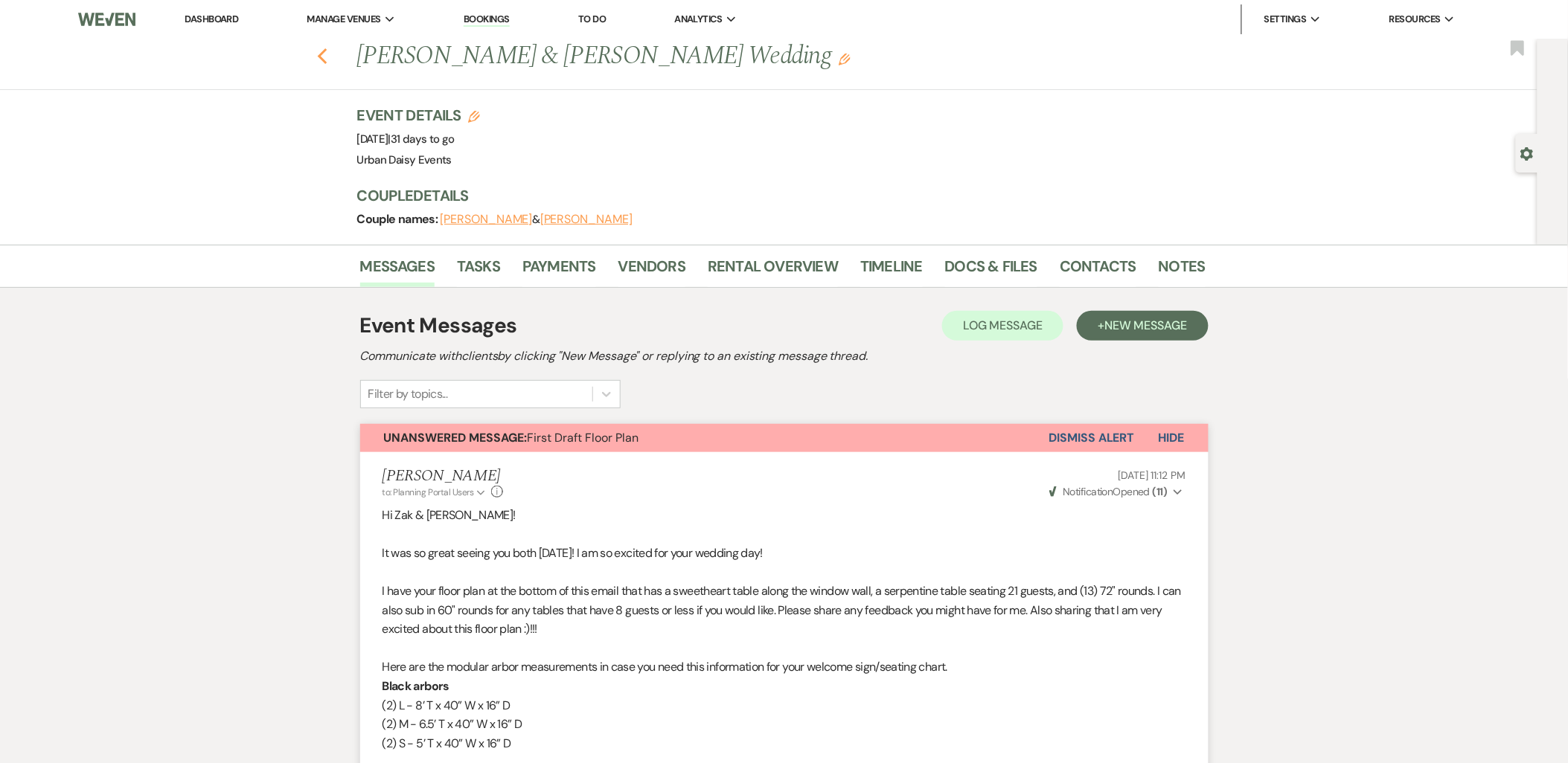
click at [323, 58] on icon "Previous" at bounding box center [322, 57] width 11 height 18
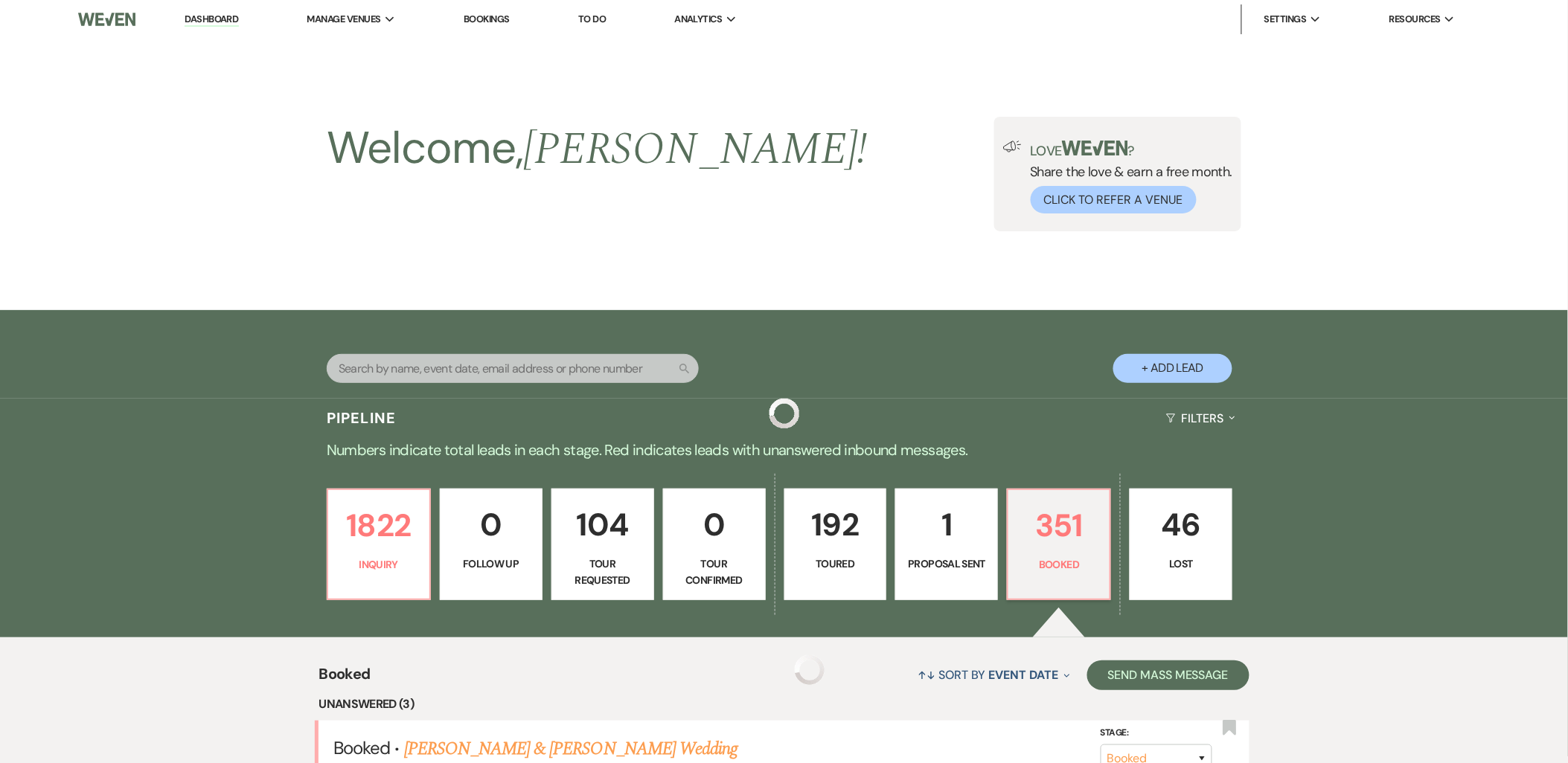
scroll to position [248, 0]
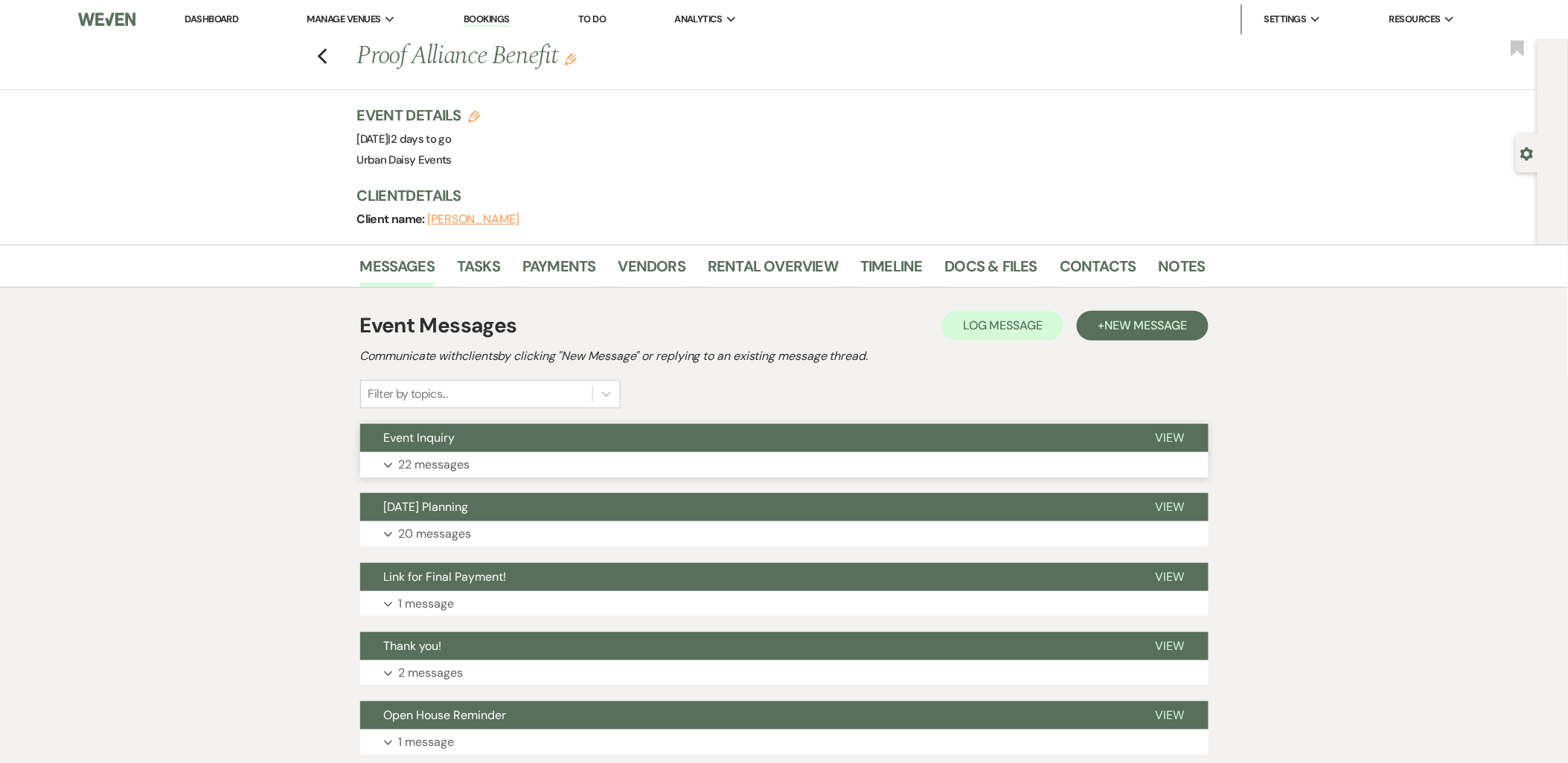
click at [440, 466] on p "22 messages" at bounding box center [434, 465] width 72 height 20
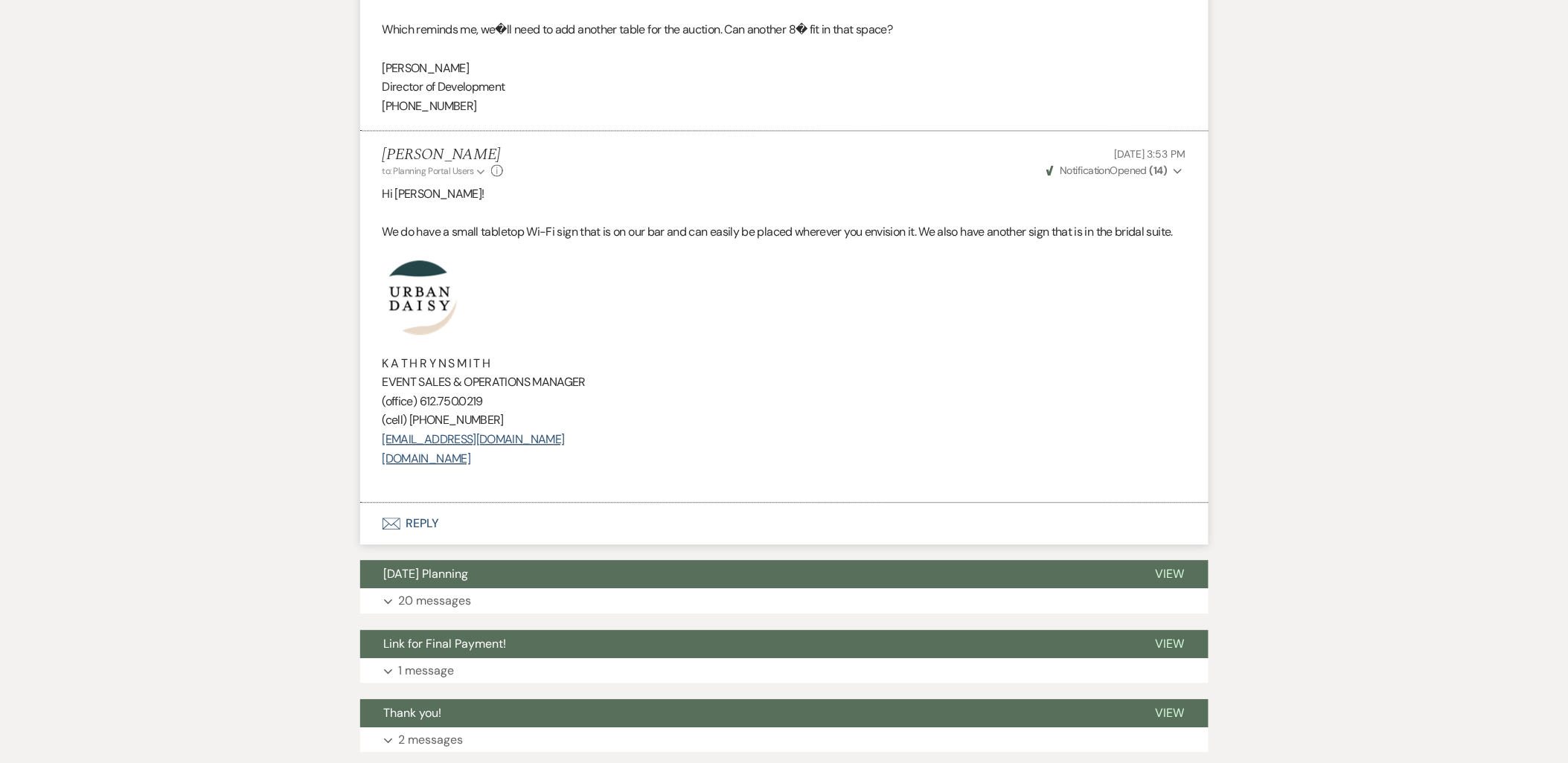
click at [410, 503] on button "Envelope Reply" at bounding box center [784, 524] width 848 height 41
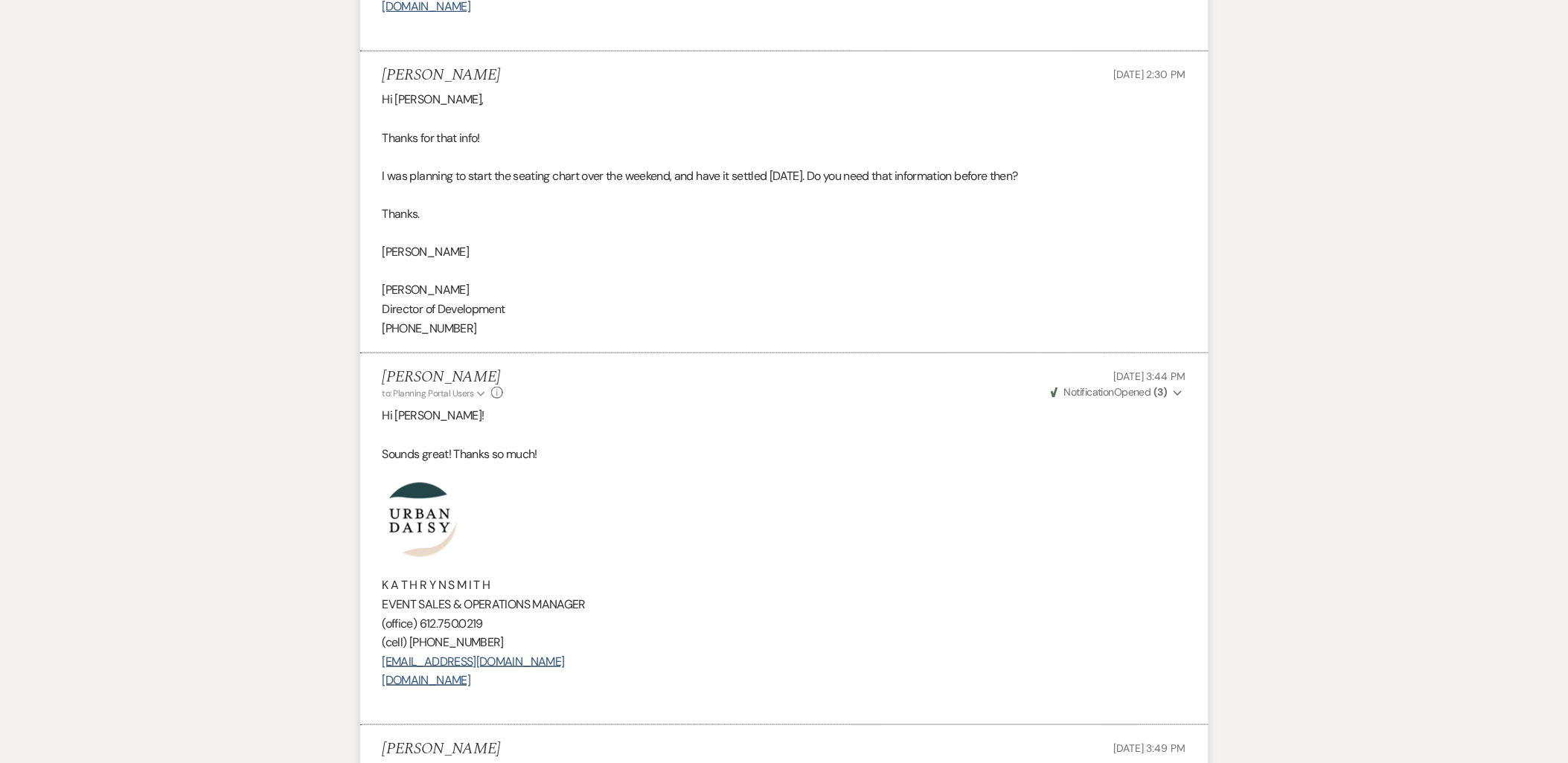
scroll to position [6252, 0]
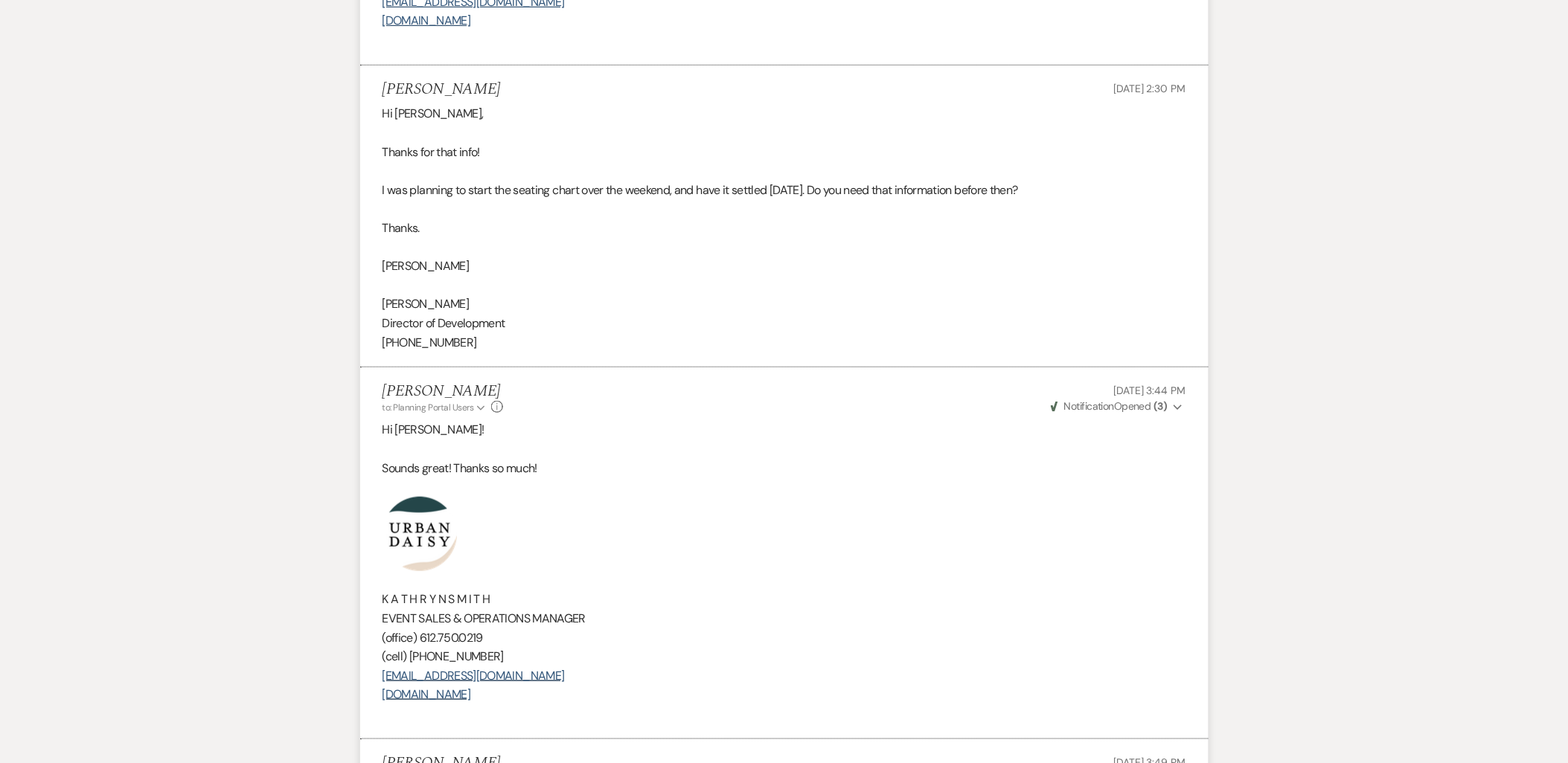
drag, startPoint x: 615, startPoint y: 642, endPoint x: 398, endPoint y: 494, distance: 262.7
click at [398, 494] on div "Hi Greg! Sounds great! Thanks so much! K A T H R Y N S M I T H EVENT SALES & OP…" at bounding box center [784, 571] width 804 height 303
copy div "K A T H R Y N S M I T H EVENT SALES & OPERATIONS MANAGER (office) 612.750.0219 …"
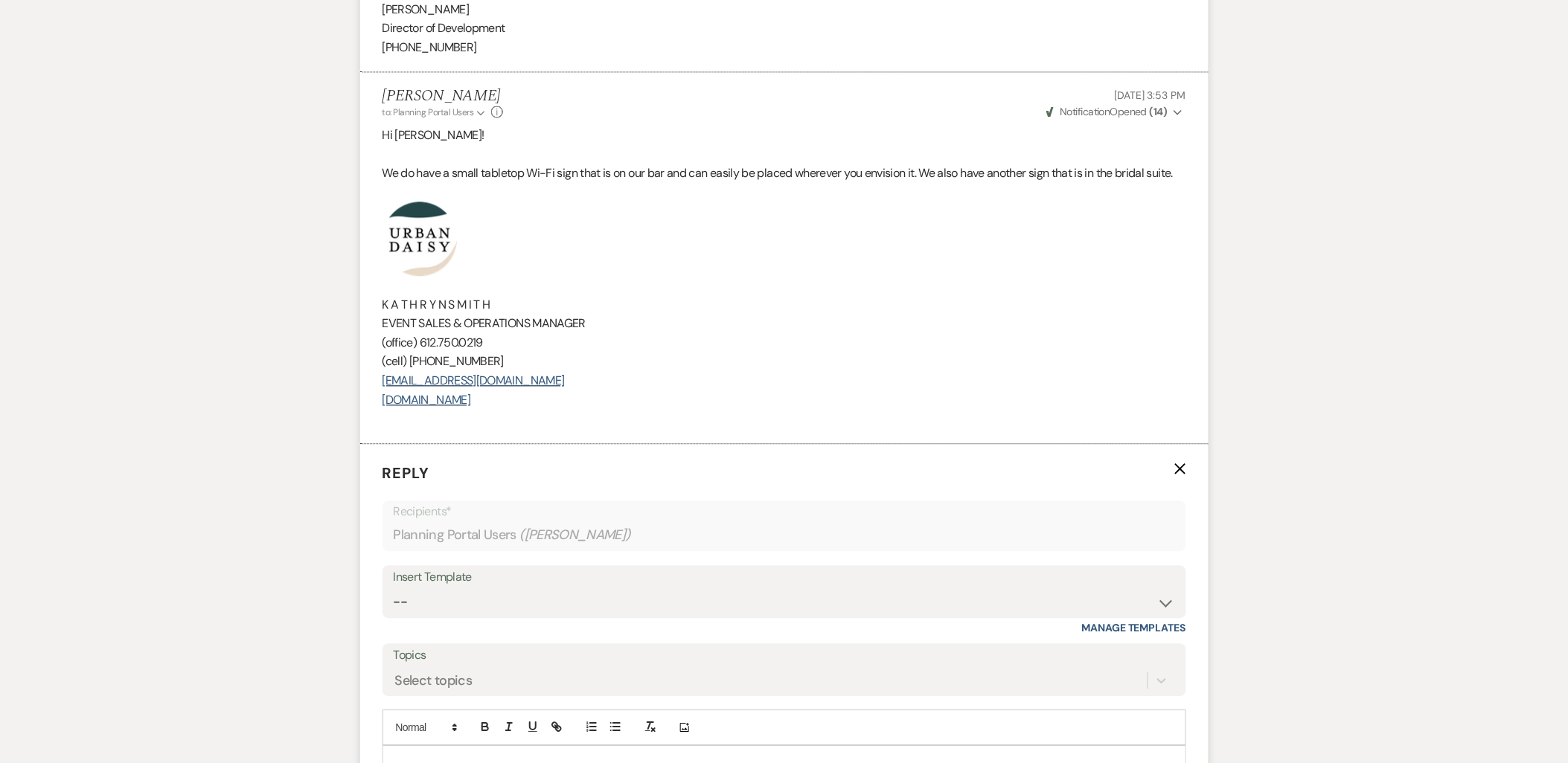
scroll to position [7327, 0]
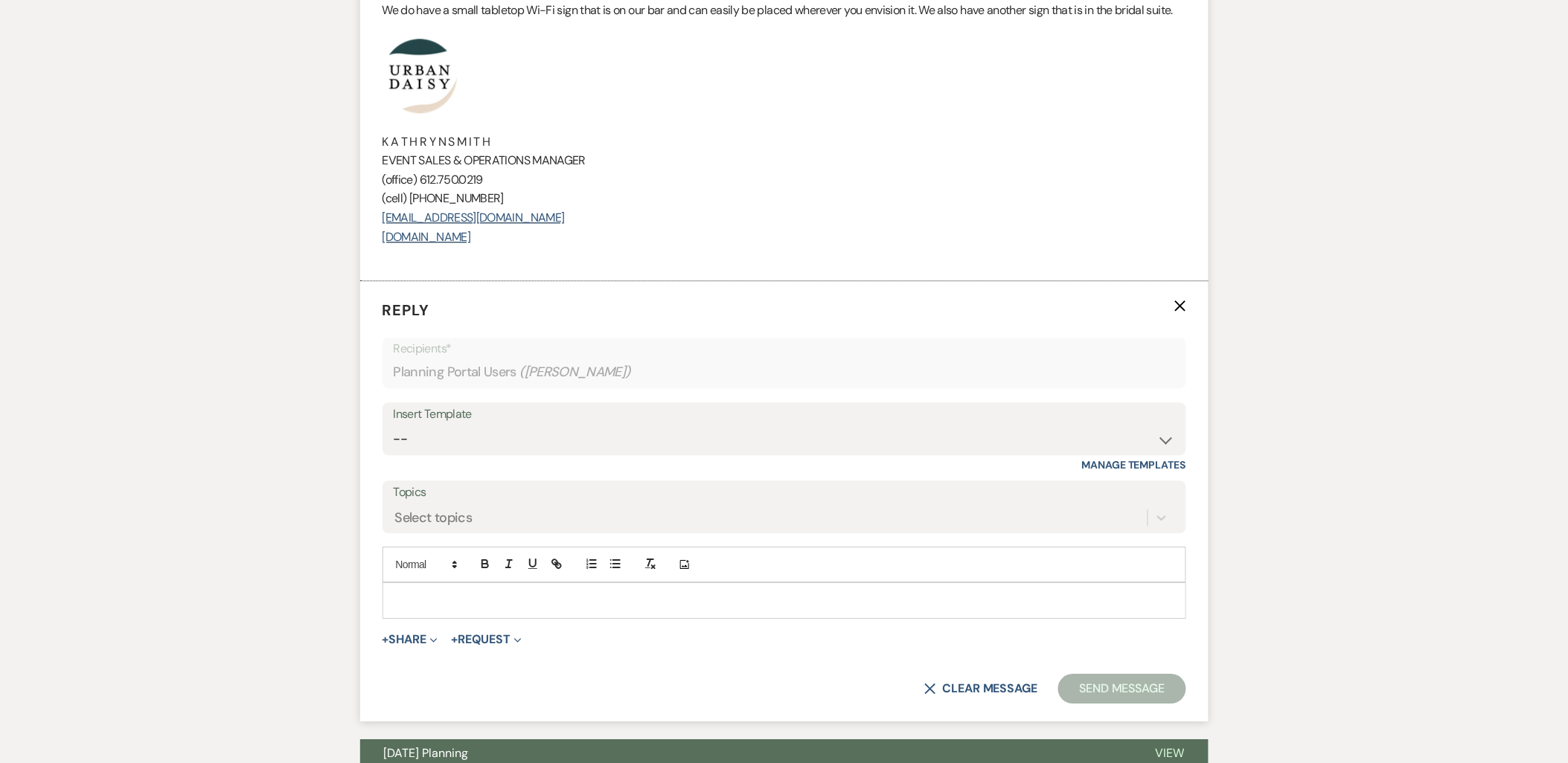
click at [434, 592] on p at bounding box center [784, 600] width 780 height 17
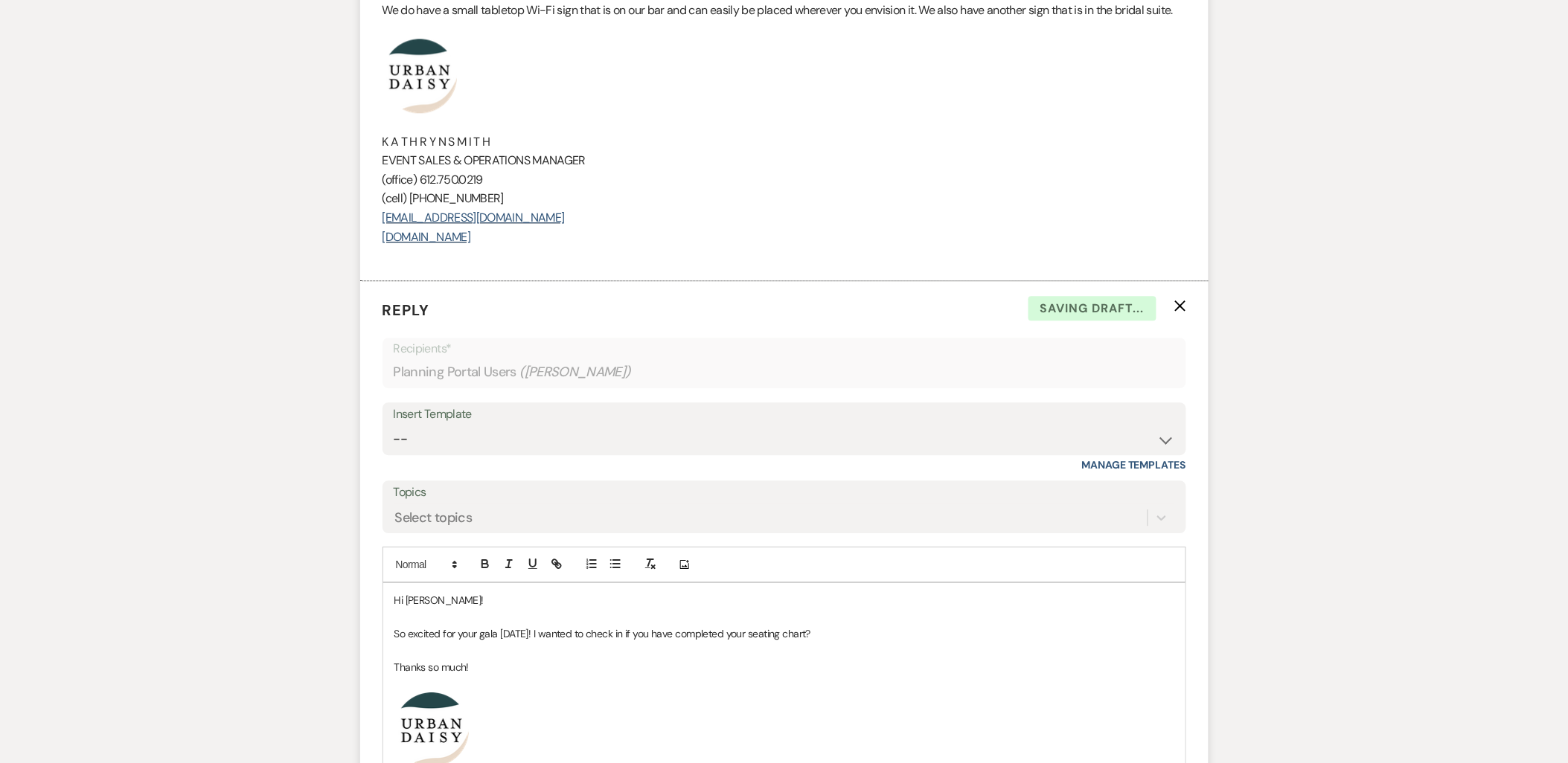
scroll to position [7656, 0]
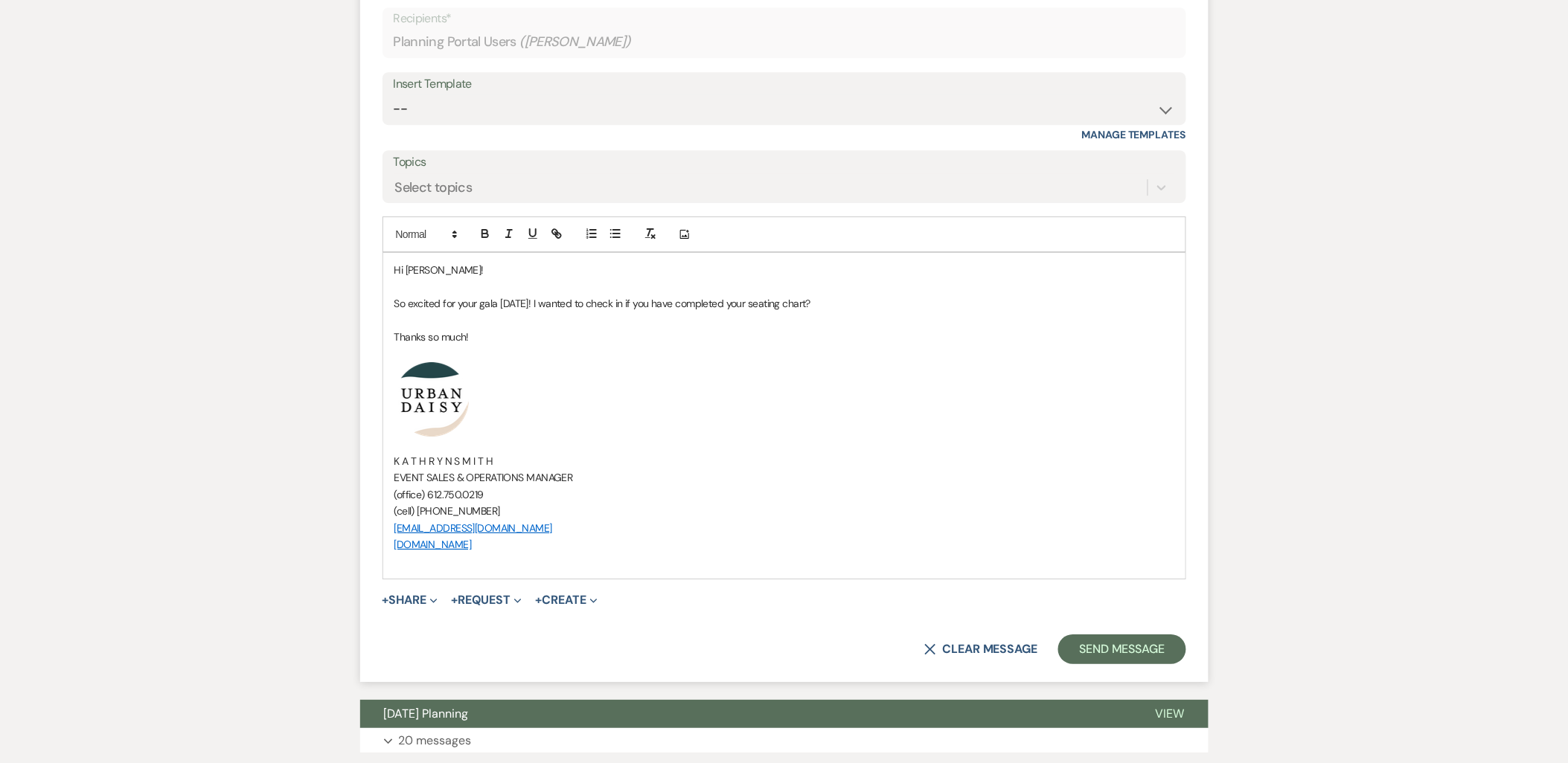
click at [417, 552] on p at bounding box center [784, 560] width 780 height 17
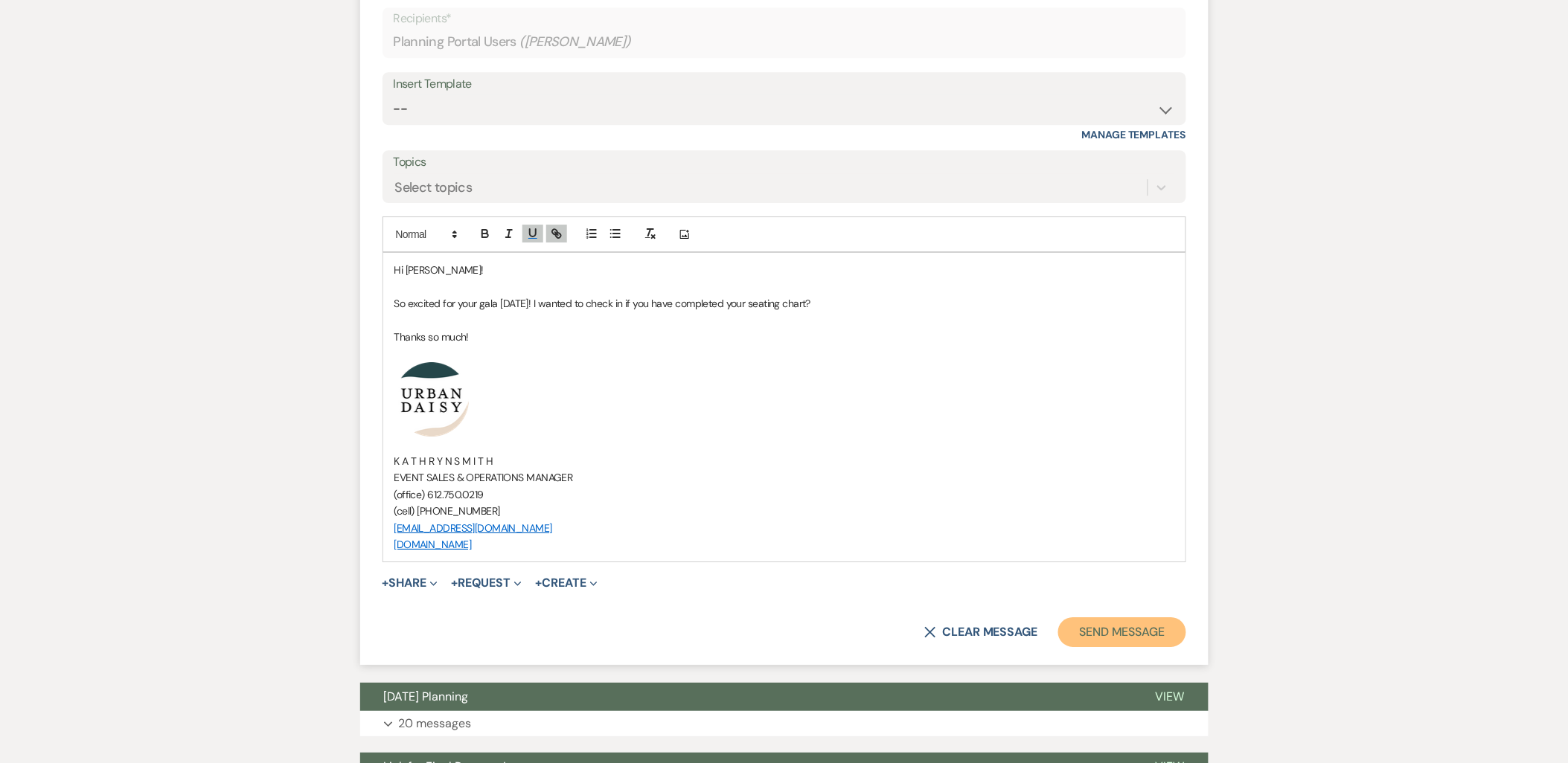
click at [1149, 617] on button "Send Message" at bounding box center [1122, 632] width 128 height 29
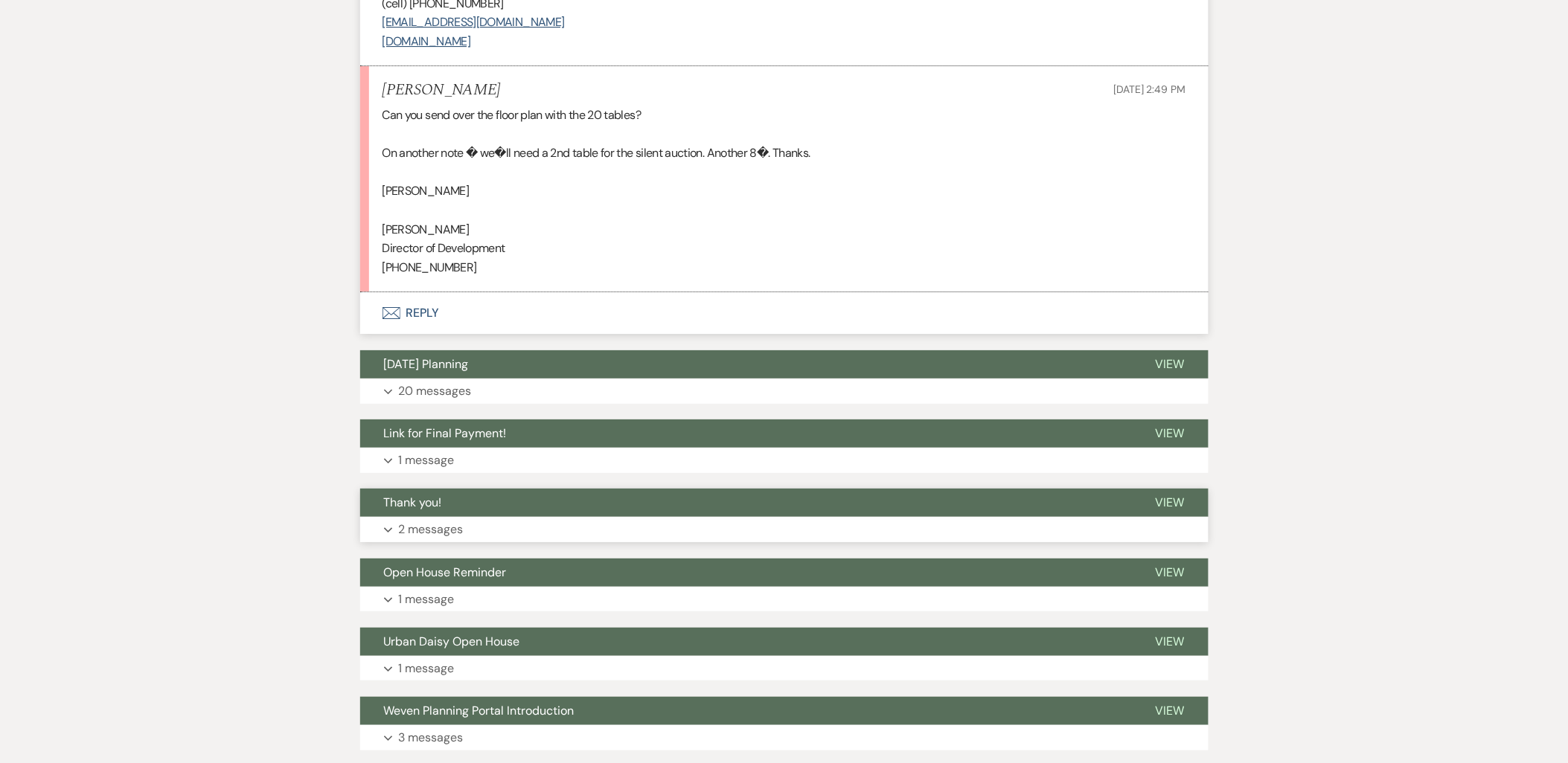
scroll to position [7721, 0]
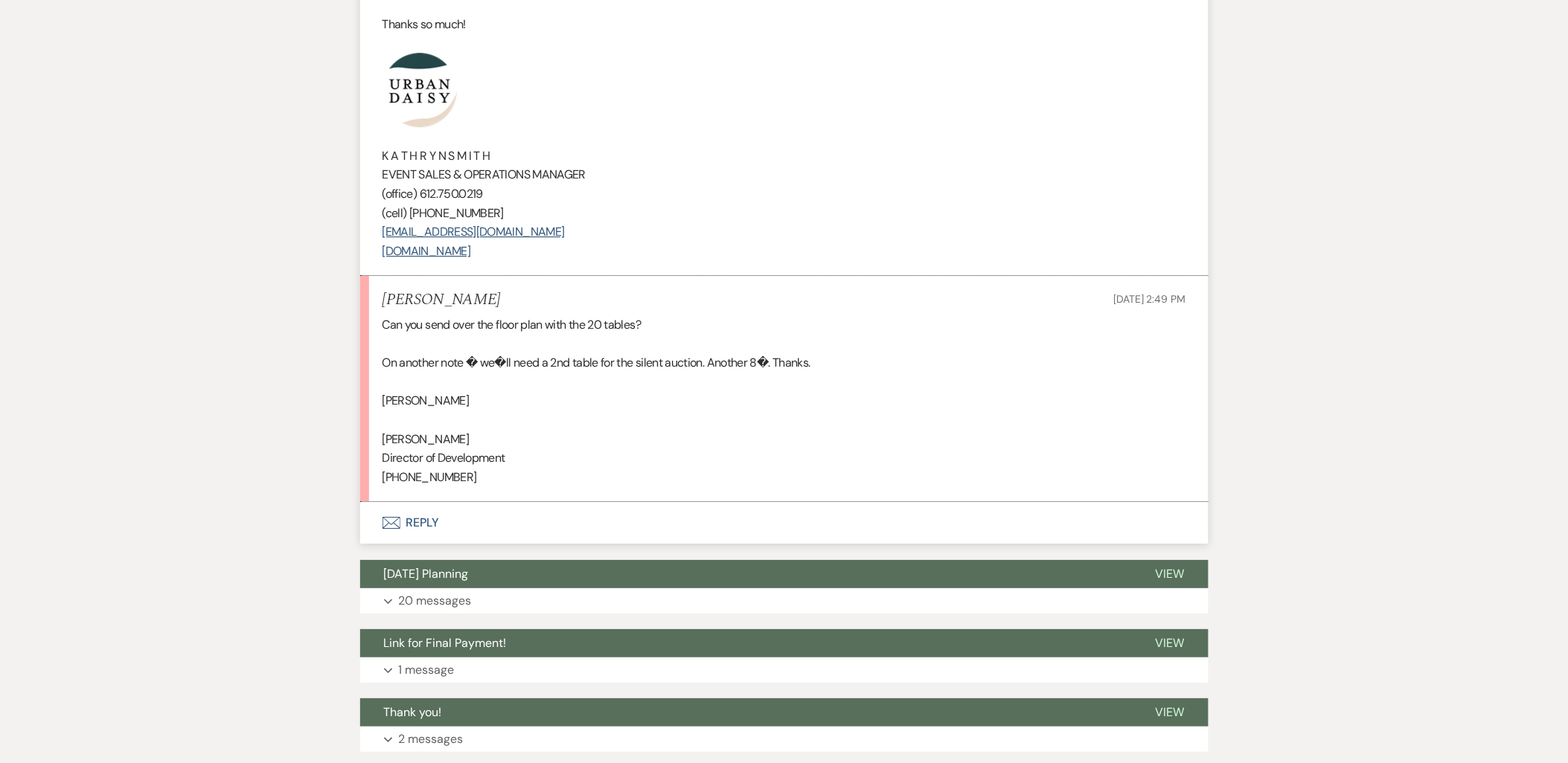
click at [404, 502] on button "Envelope Reply" at bounding box center [784, 523] width 848 height 41
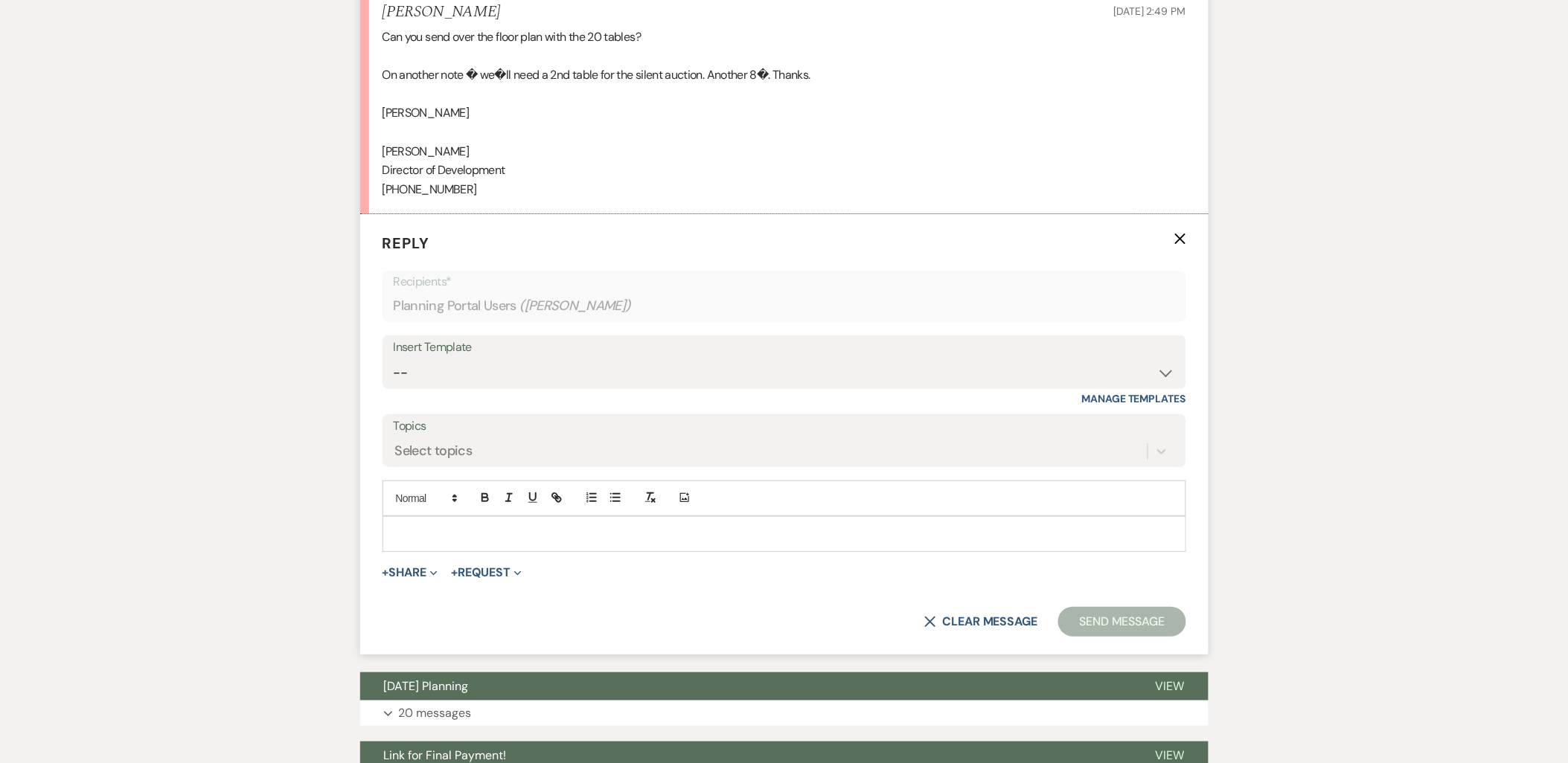
scroll to position [8011, 0]
click at [439, 525] on p at bounding box center [784, 533] width 780 height 17
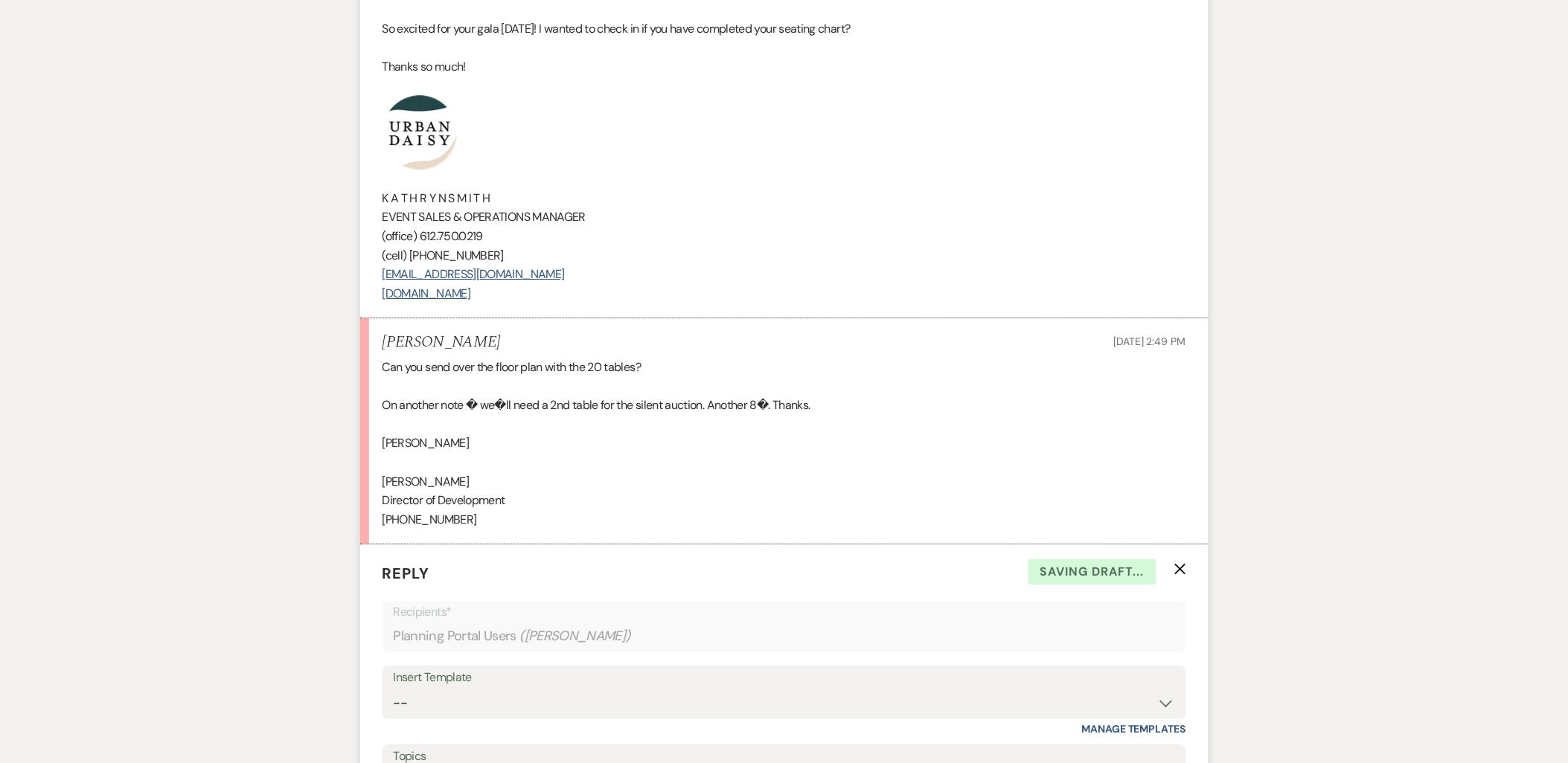
scroll to position [7432, 0]
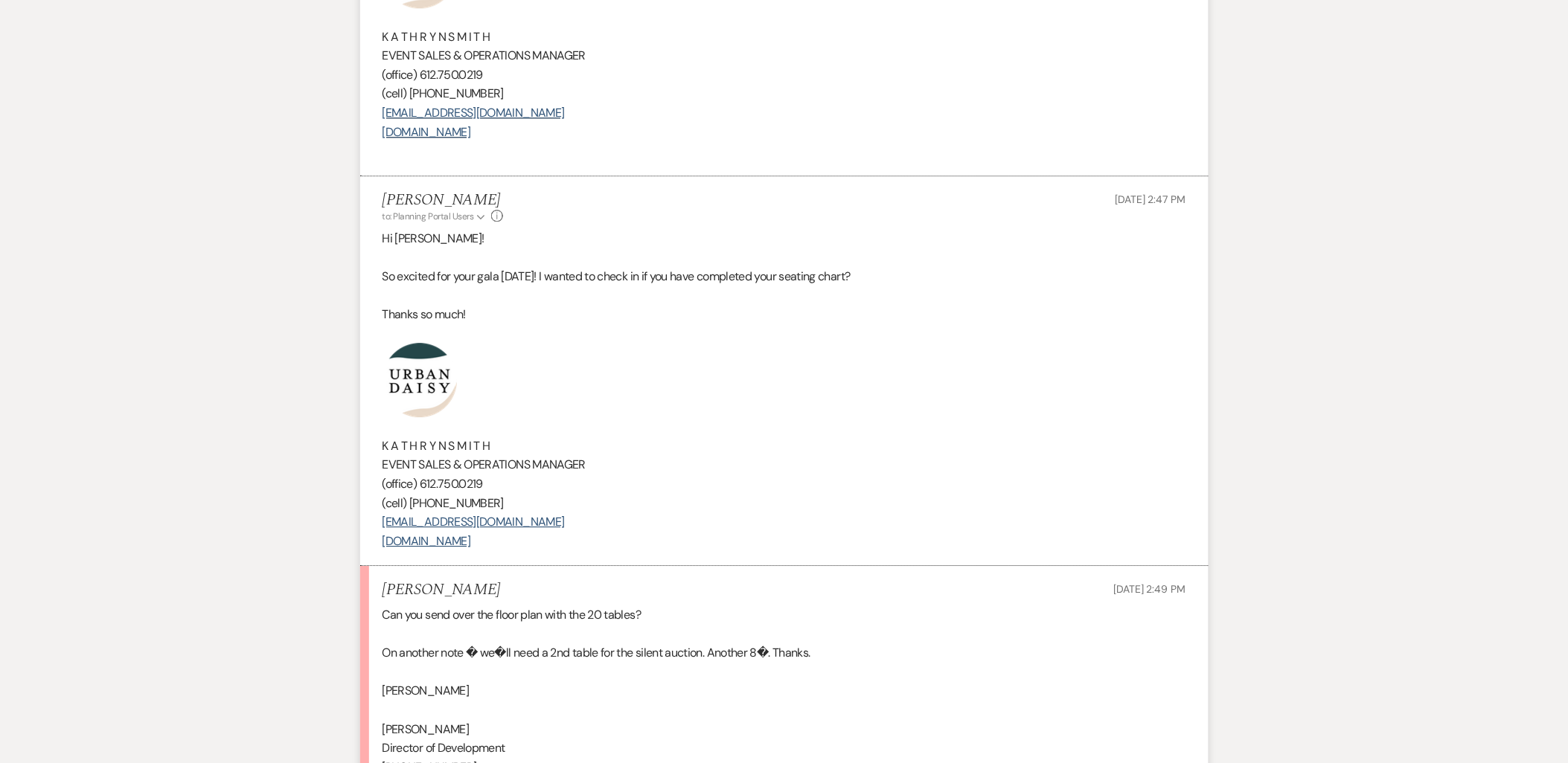
drag, startPoint x: 592, startPoint y: 494, endPoint x: 411, endPoint y: 316, distance: 253.9
click at [411, 316] on div "Hi Greg! So excited for your gala on Thursday! I wanted to check in if you have…" at bounding box center [784, 390] width 804 height 322
copy div "K A T H R Y N S M I T H EVENT SALES & OPERATIONS MANAGER (office) 612.750.0219 …"
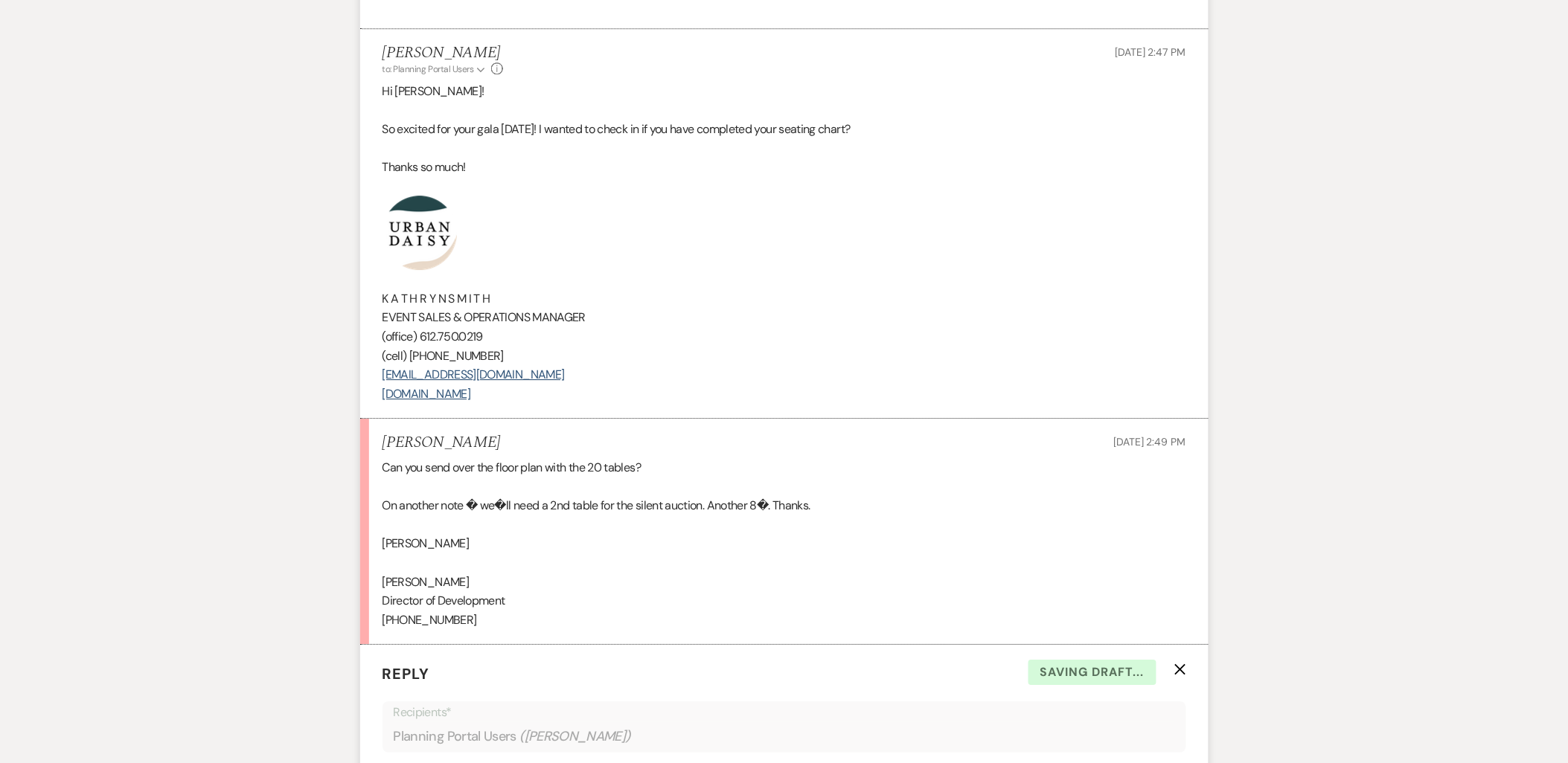
scroll to position [7845, 0]
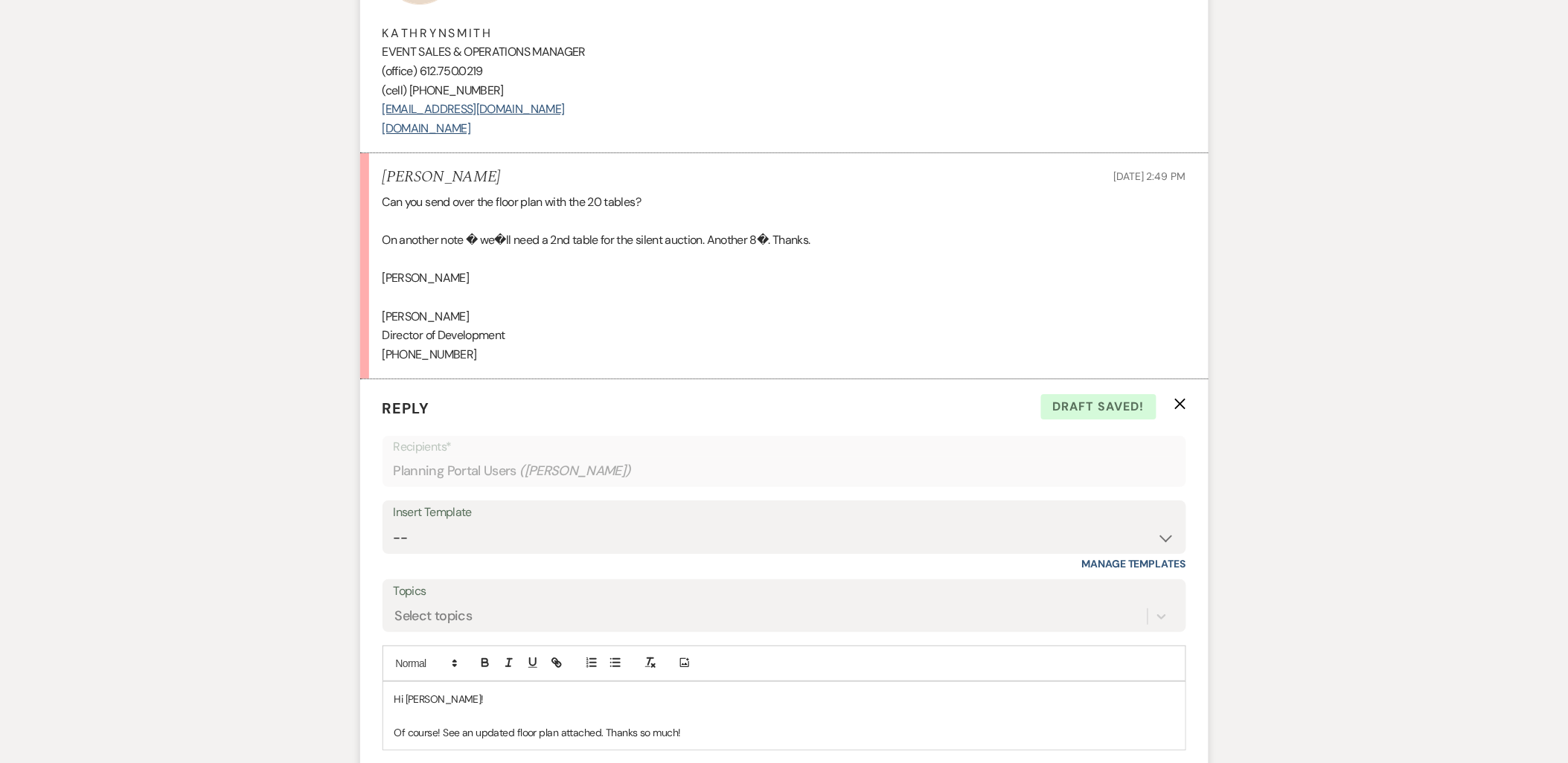
click at [689, 725] on p "Of course! See an updated floor plan attached. Thanks so much!" at bounding box center [784, 733] width 780 height 17
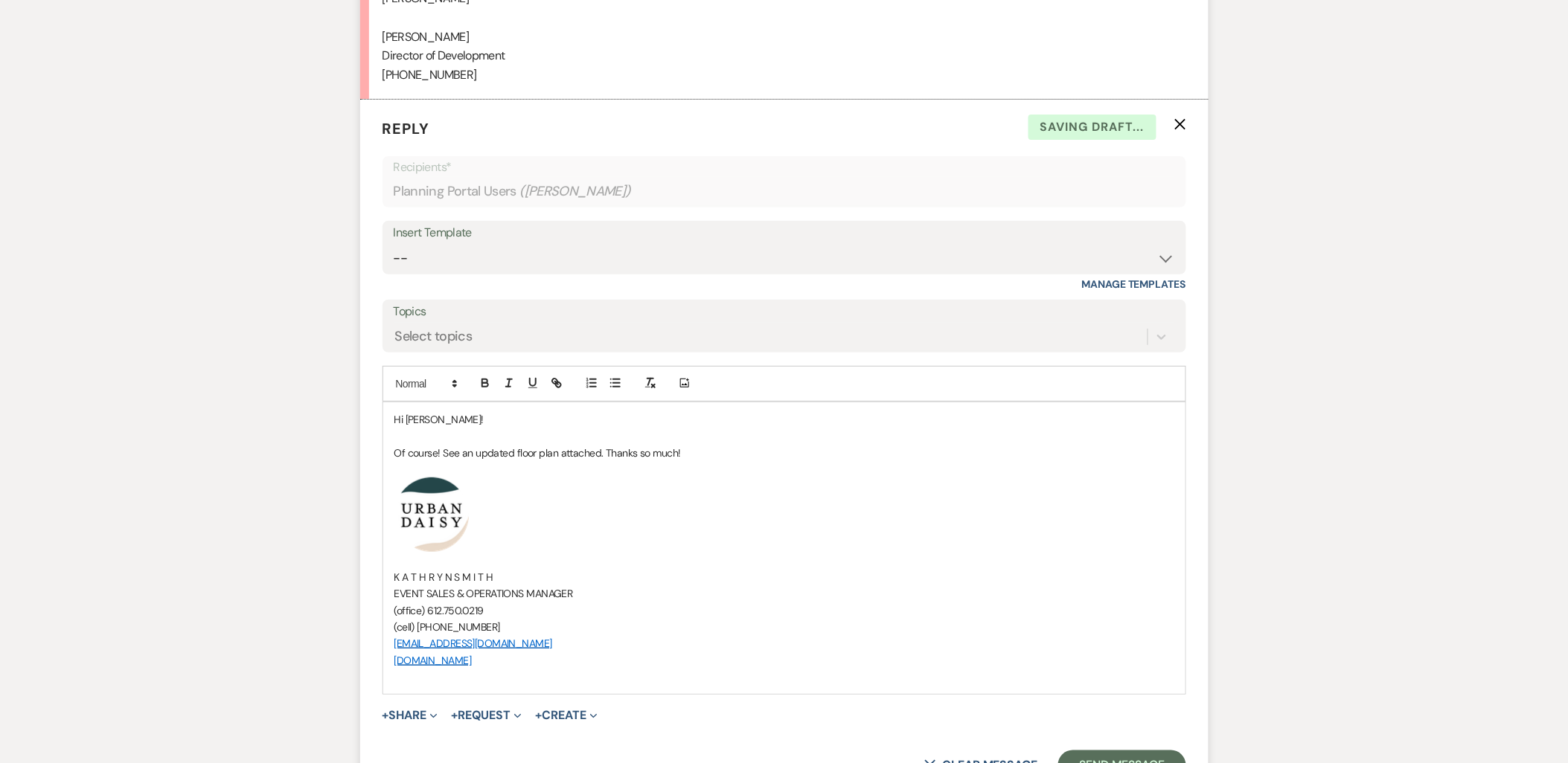
scroll to position [8258, 0]
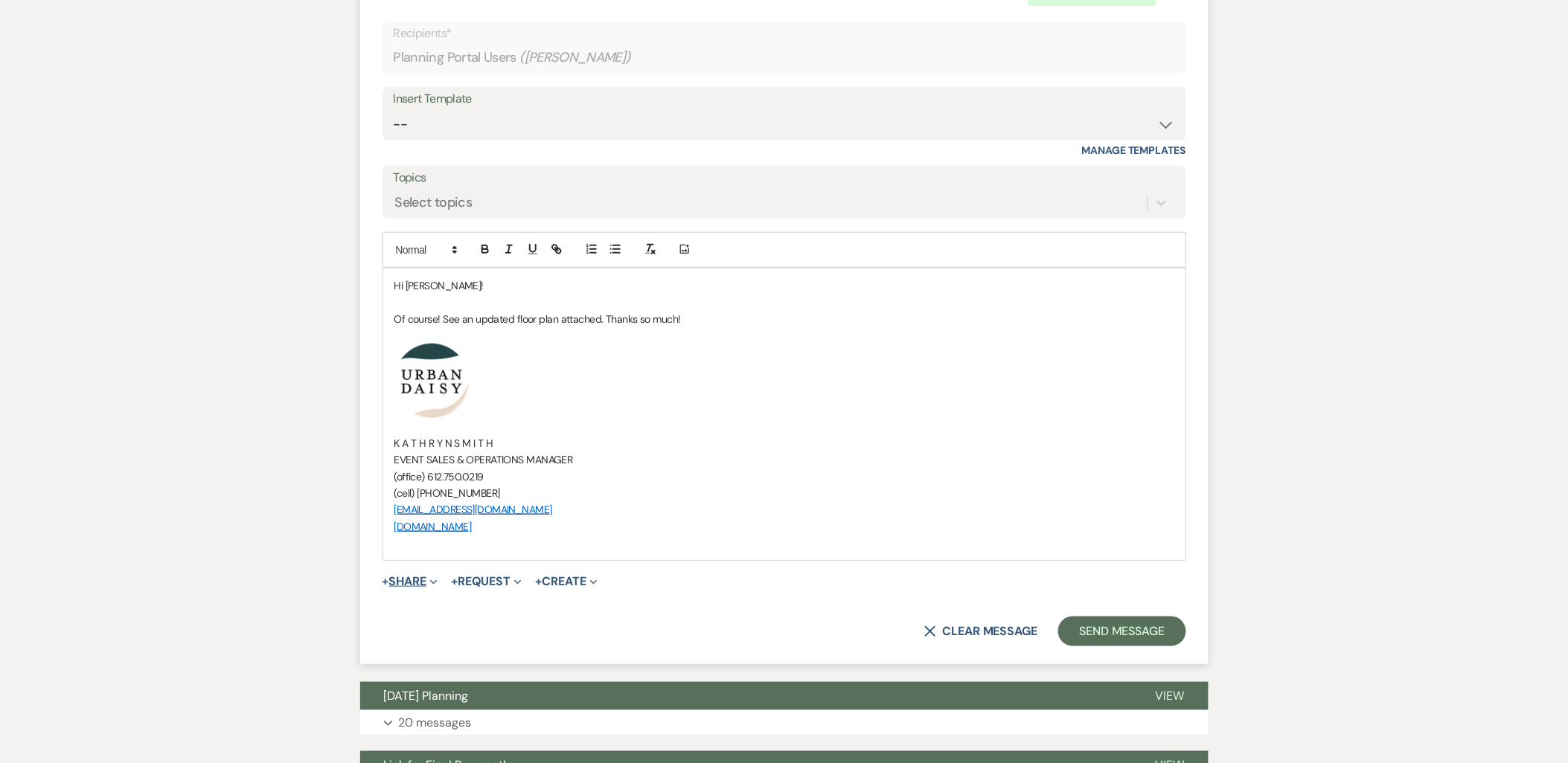
click at [427, 576] on button "+ Share Expand" at bounding box center [410, 582] width 56 height 12
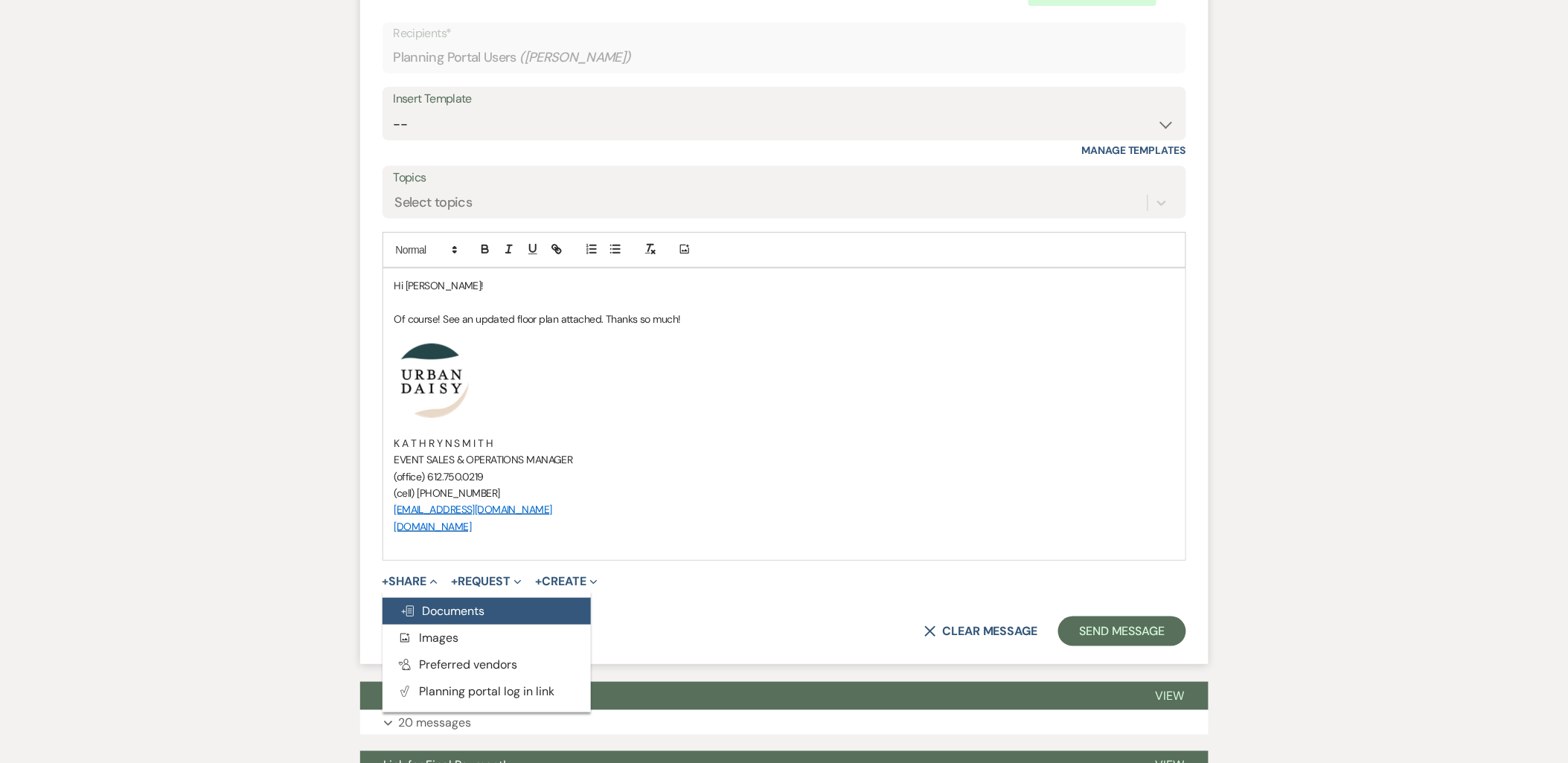
click at [429, 603] on span "Doc Upload Documents" at bounding box center [443, 611] width 84 height 16
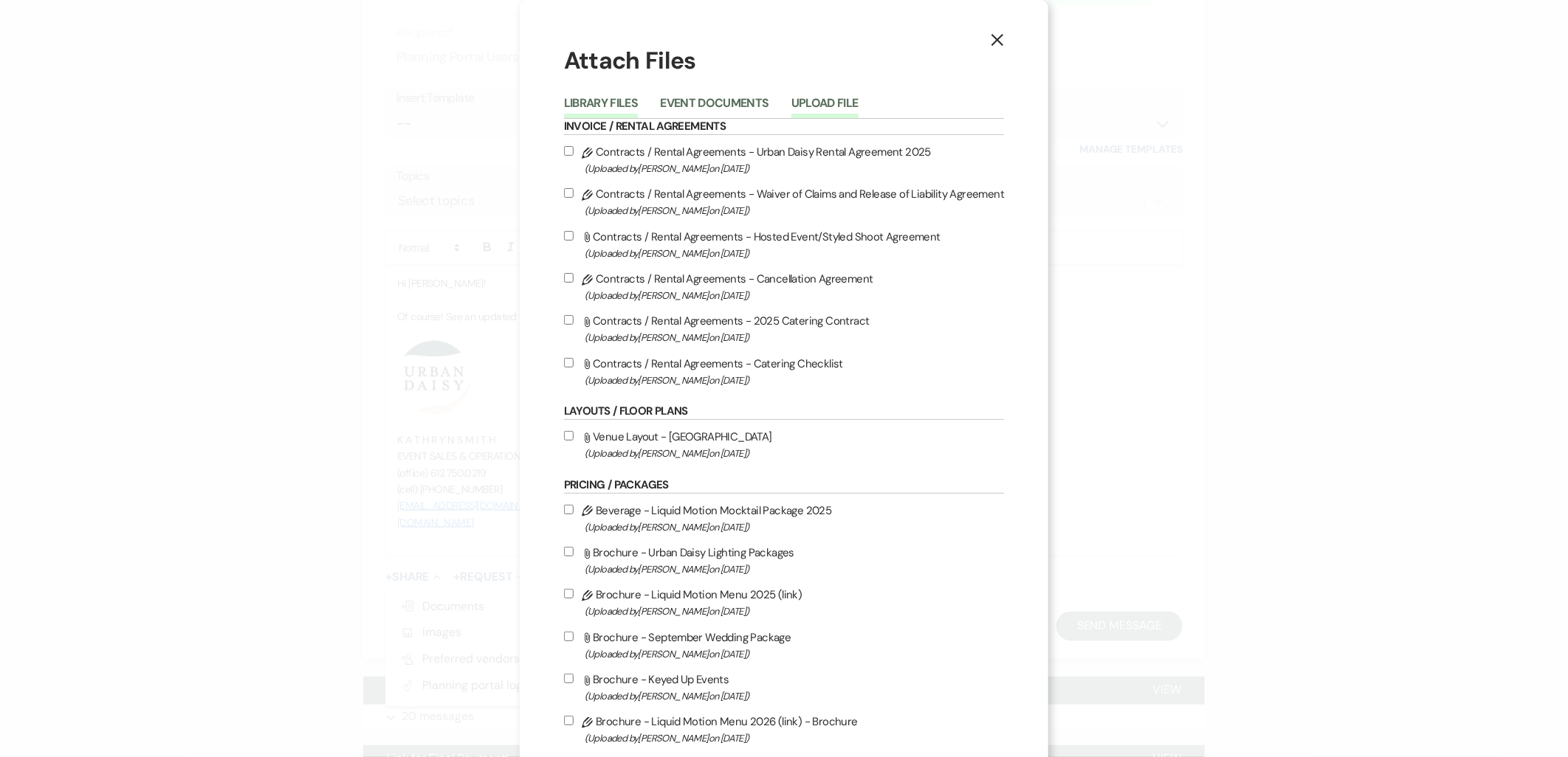
click at [812, 108] on button "Upload File" at bounding box center [824, 107] width 67 height 20
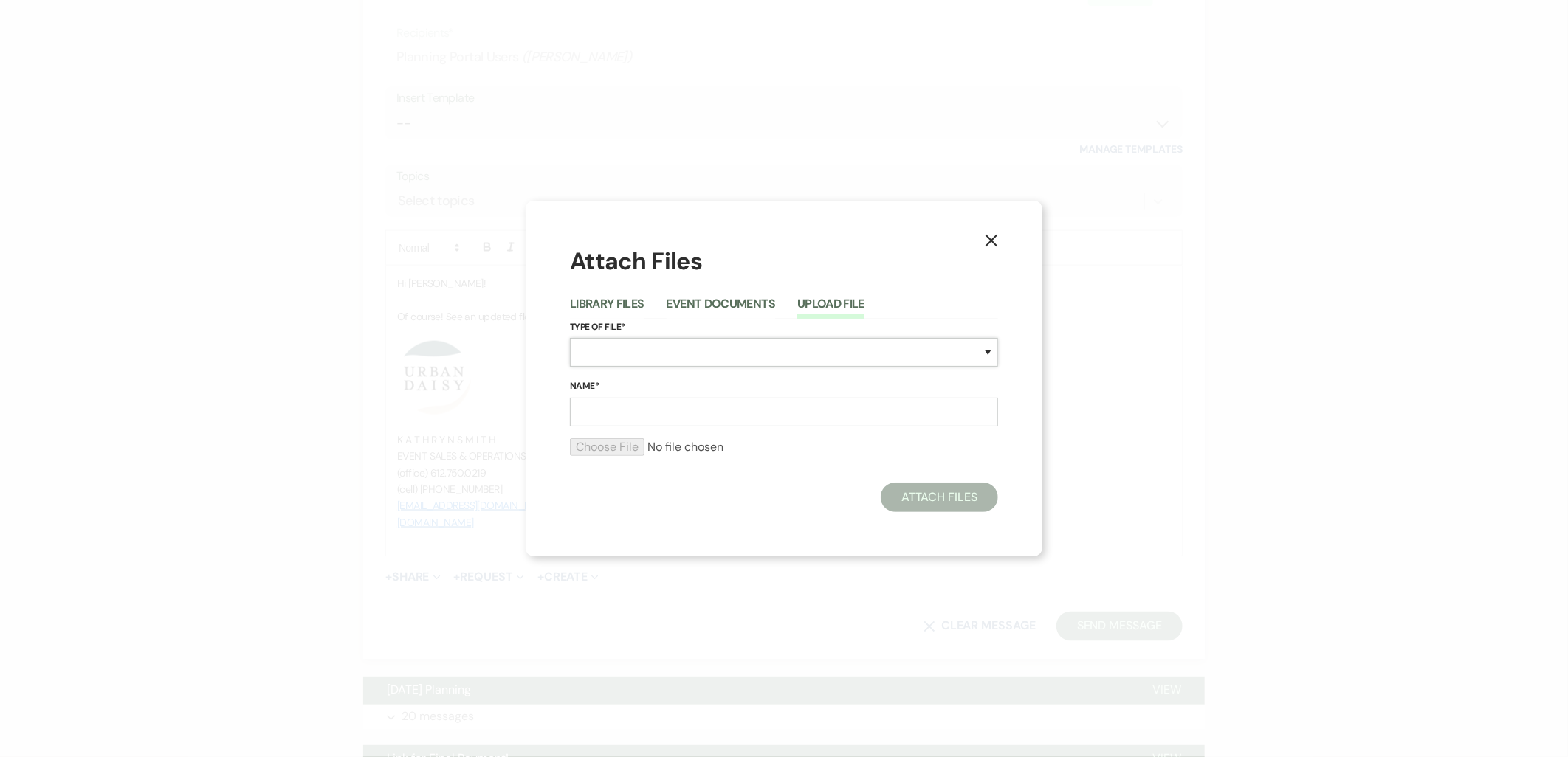
click at [677, 342] on select "Special Event Insurance Vendor Certificate of Insurance Contracts / Rental Agre…" at bounding box center [784, 352] width 428 height 29
select select "24"
click at [569, 338] on select "Special Event Insurance Vendor Certificate of Insurance Contracts / Rental Agre…" at bounding box center [784, 352] width 428 height 29
click at [658, 404] on input "Name*" at bounding box center [784, 413] width 428 height 29
type input "updated 9.15"
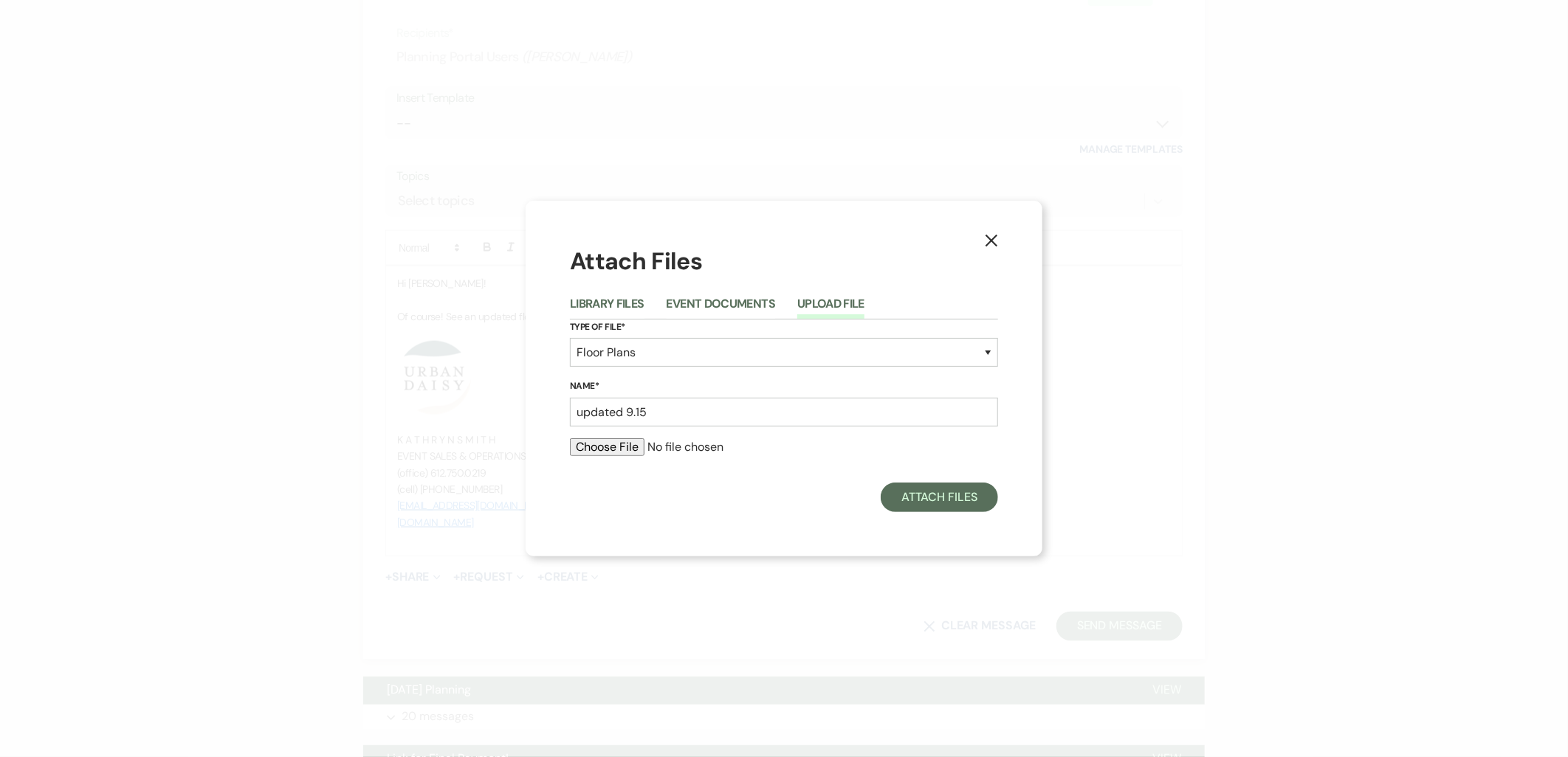
click at [606, 447] on input "file" at bounding box center [784, 447] width 428 height 18
type input "C:\fakepath\updated 9.15 (1).pdf"
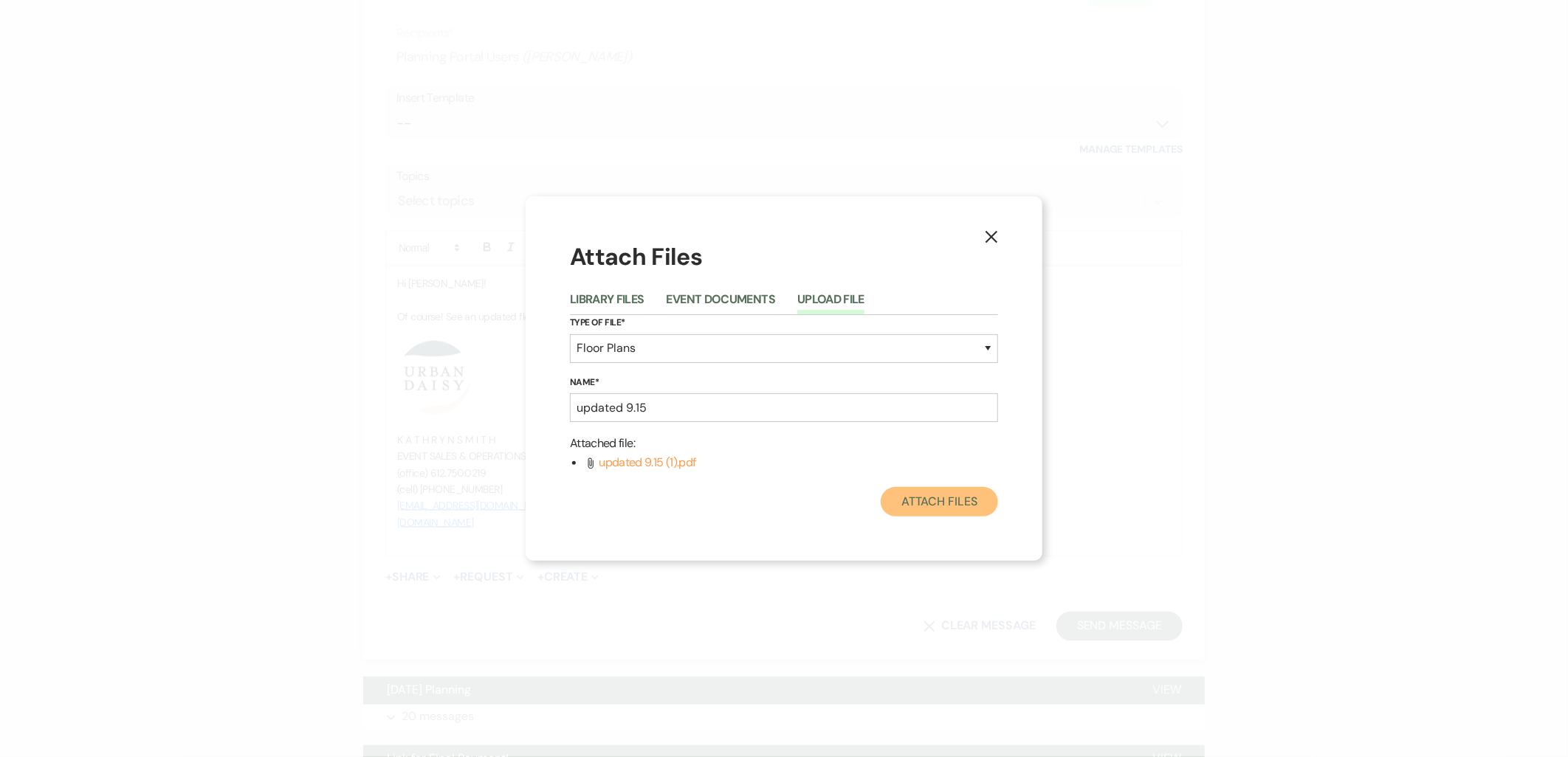
click at [912, 508] on button "Attach Files" at bounding box center [939, 501] width 118 height 29
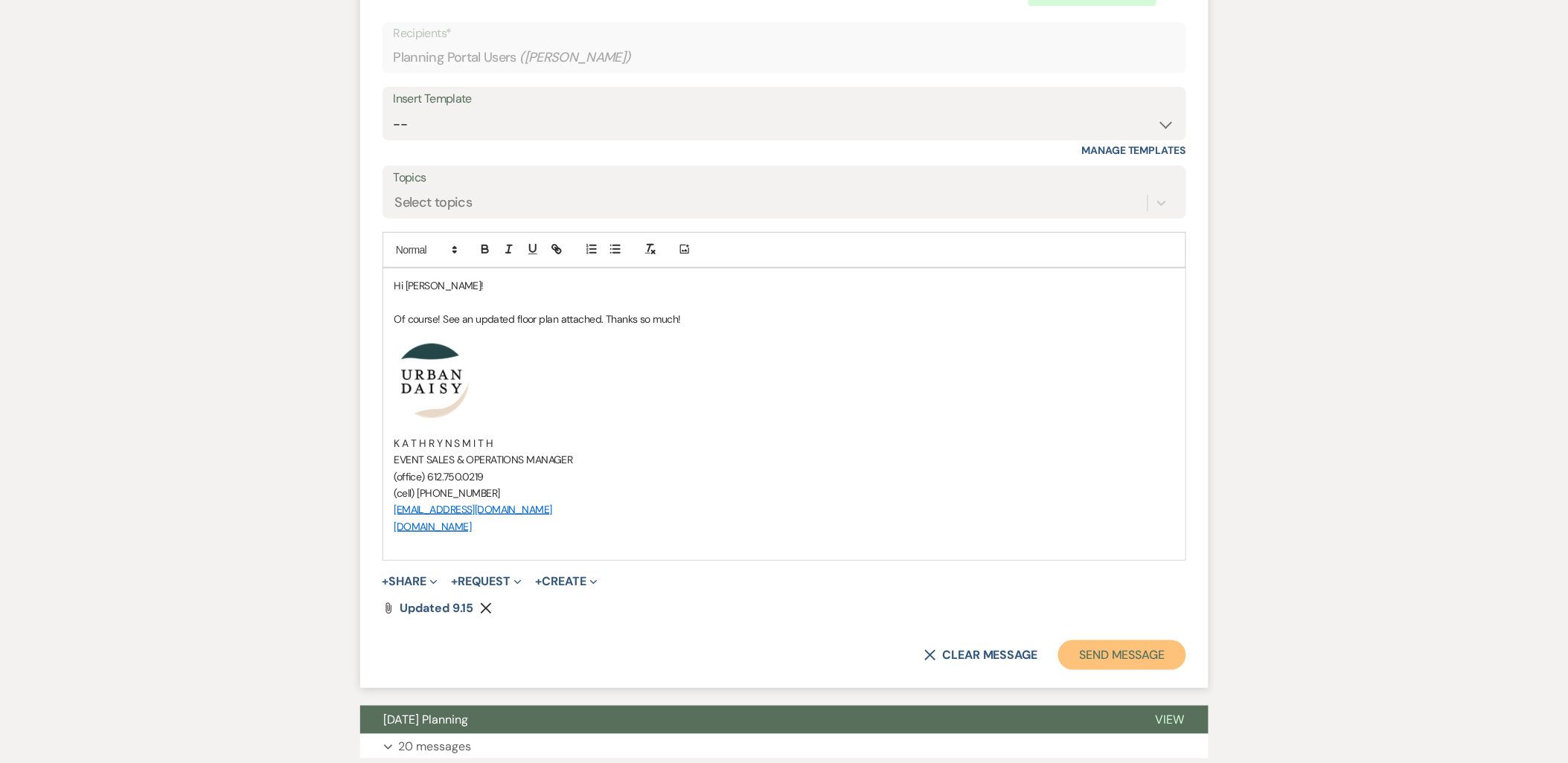
click at [1067, 640] on button "Send Message" at bounding box center [1122, 655] width 128 height 29
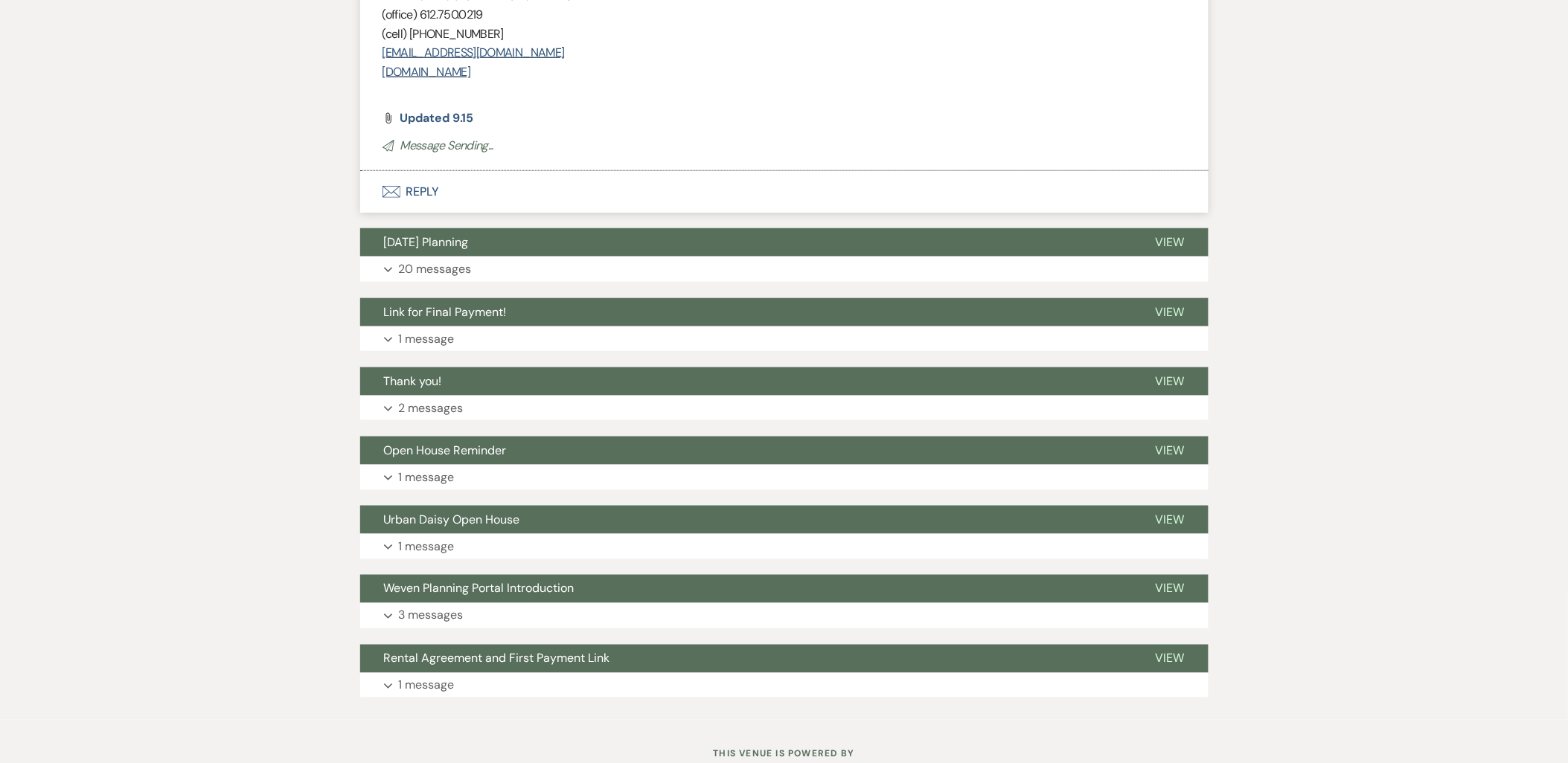
drag, startPoint x: 1153, startPoint y: 607, endPoint x: 1251, endPoint y: 555, distance: 110.9
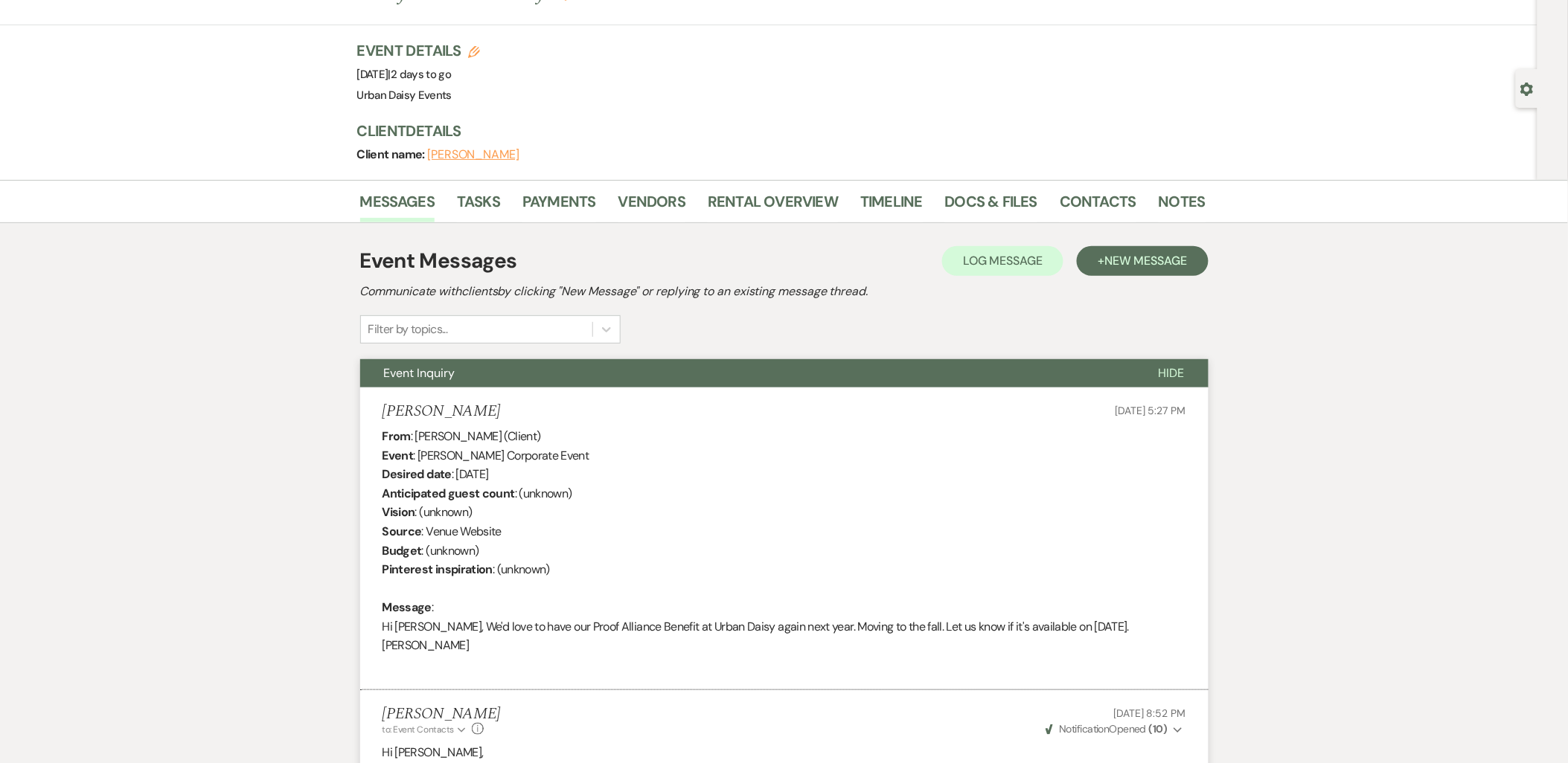
scroll to position [0, 0]
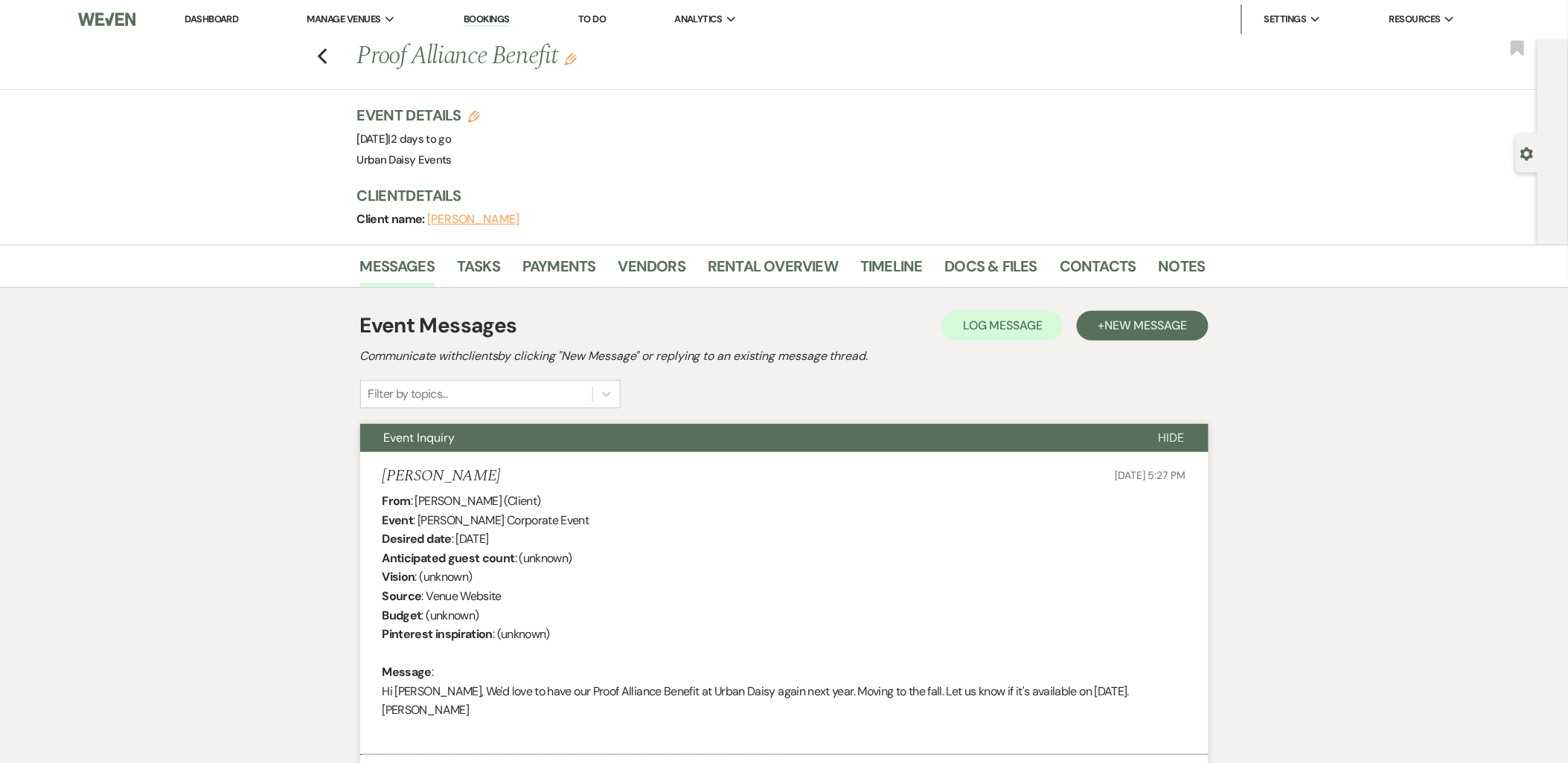
click at [214, 19] on link "Dashboard" at bounding box center [211, 19] width 54 height 13
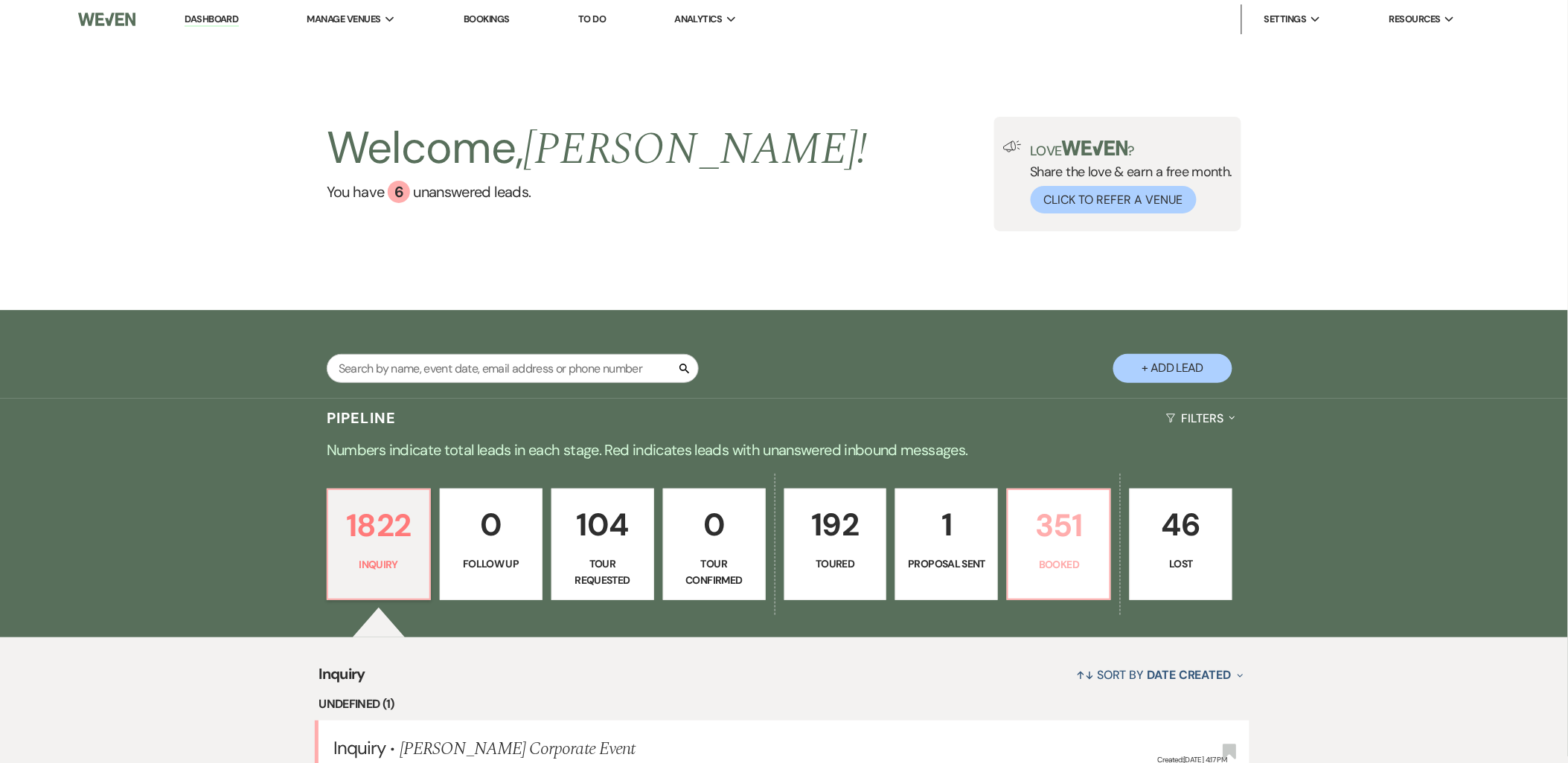
click at [1024, 549] on p "351" at bounding box center [1059, 525] width 83 height 50
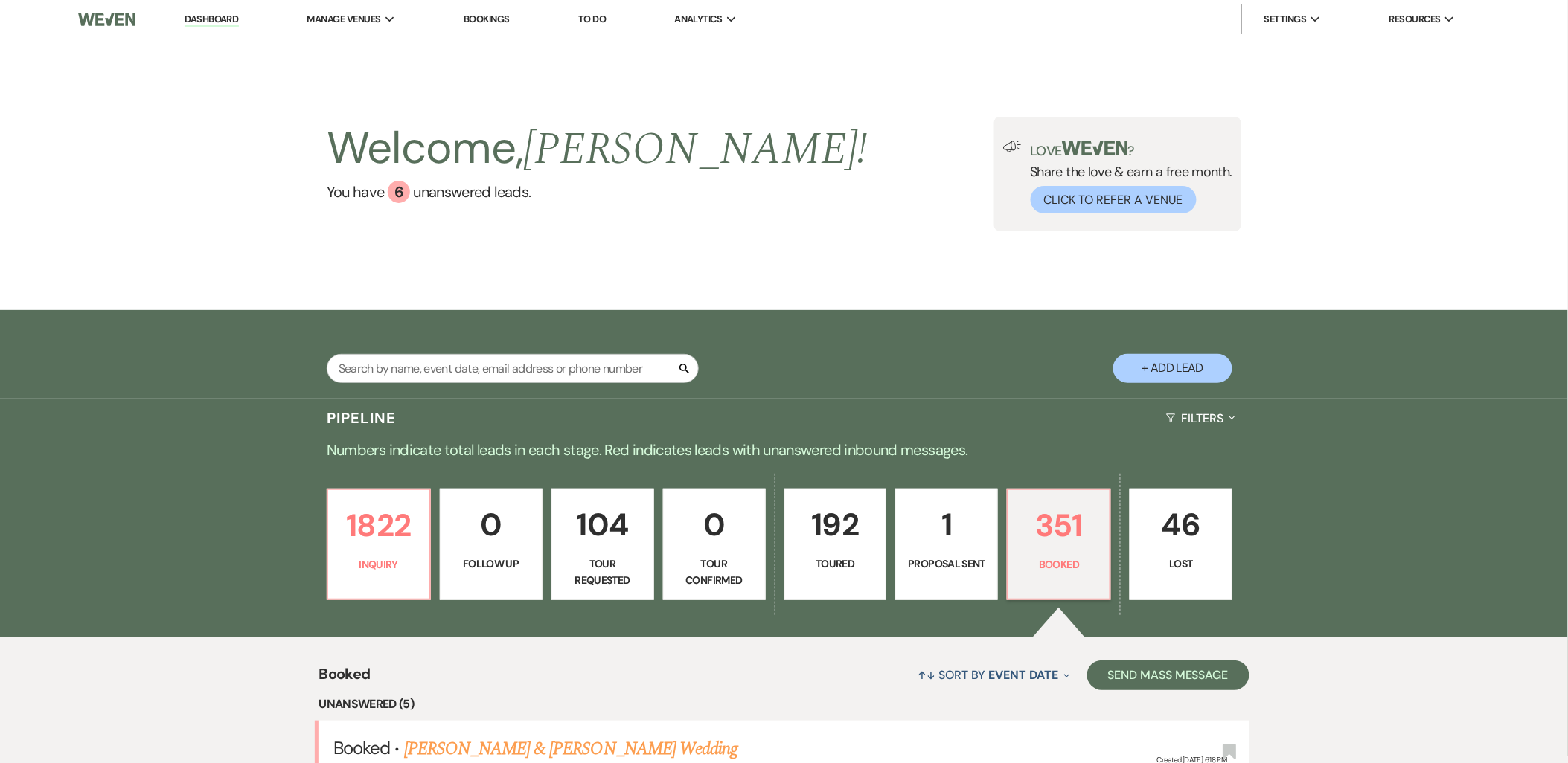
click at [452, 497] on link "0 Follow Up" at bounding box center [491, 544] width 103 height 112
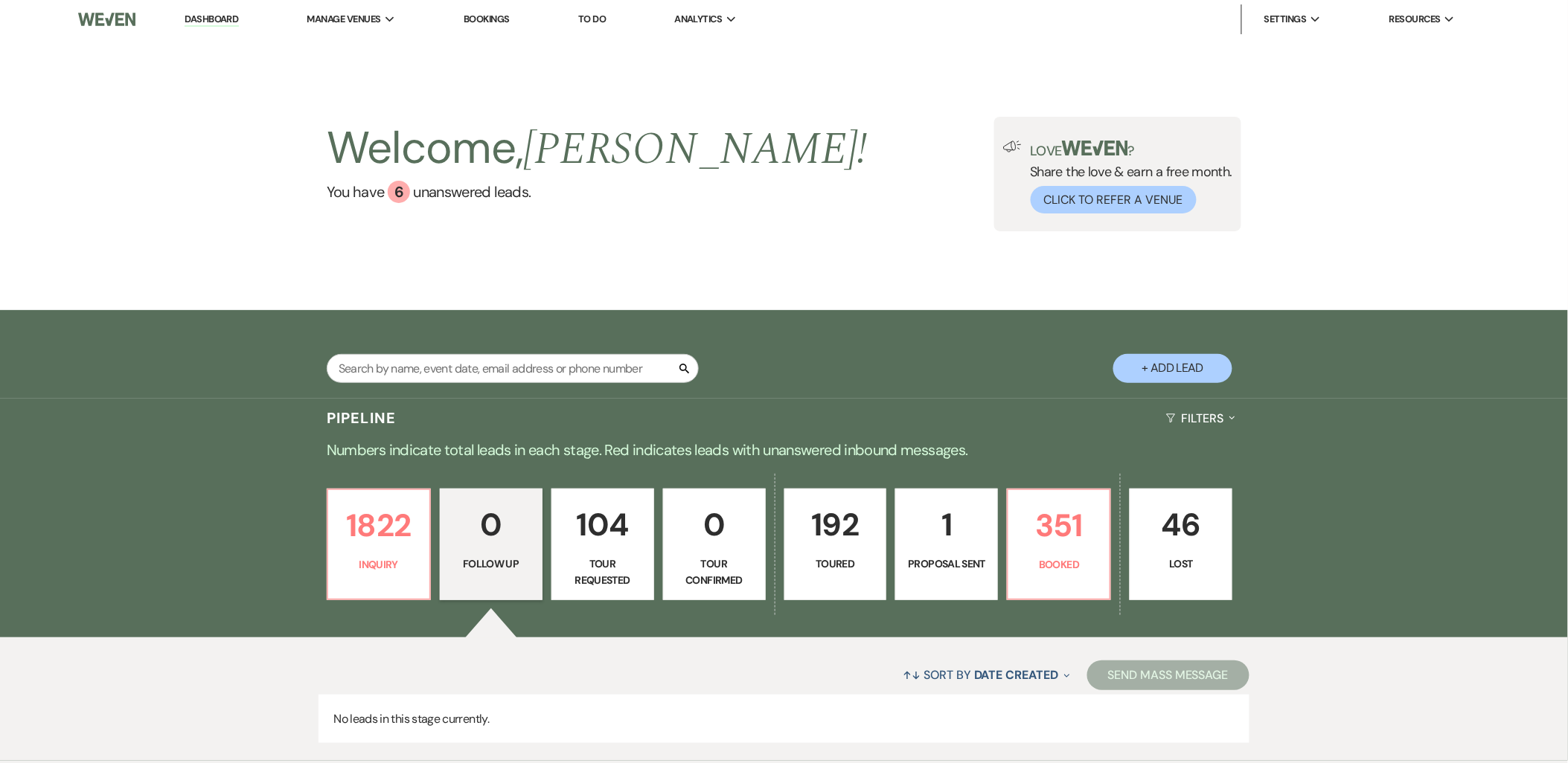
scroll to position [57, 0]
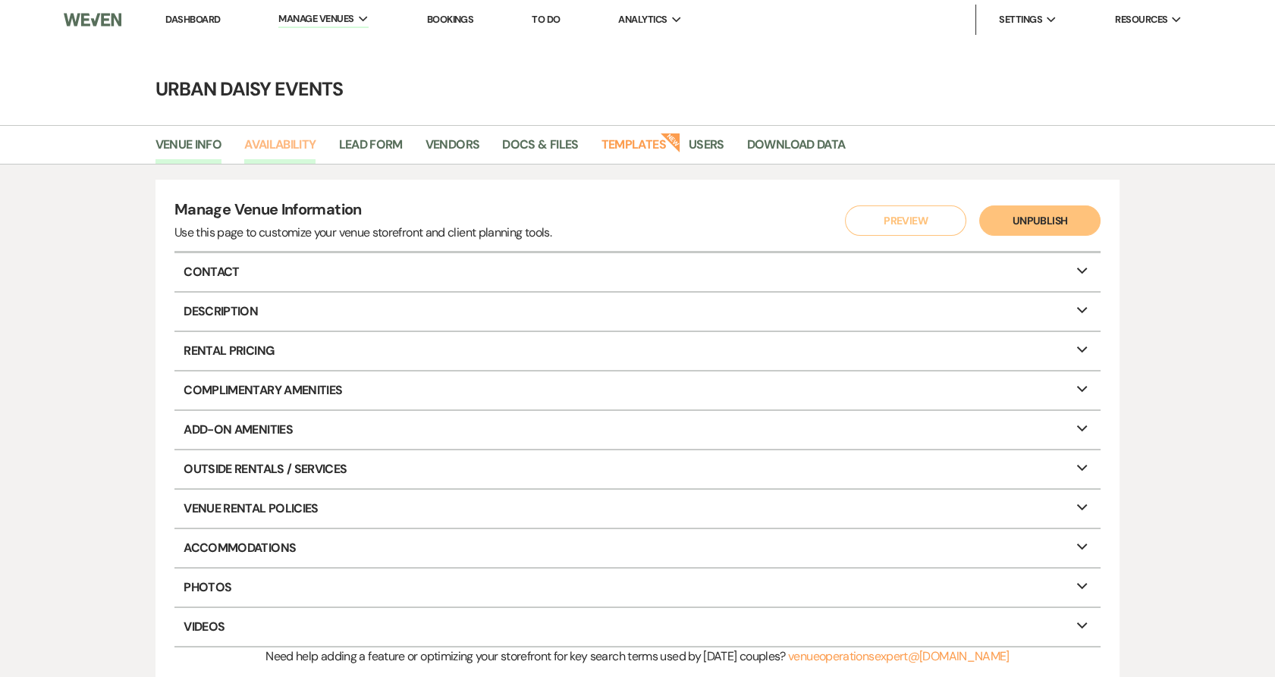
click at [311, 140] on link "Availability" at bounding box center [279, 149] width 71 height 29
select select "2"
select select "2026"
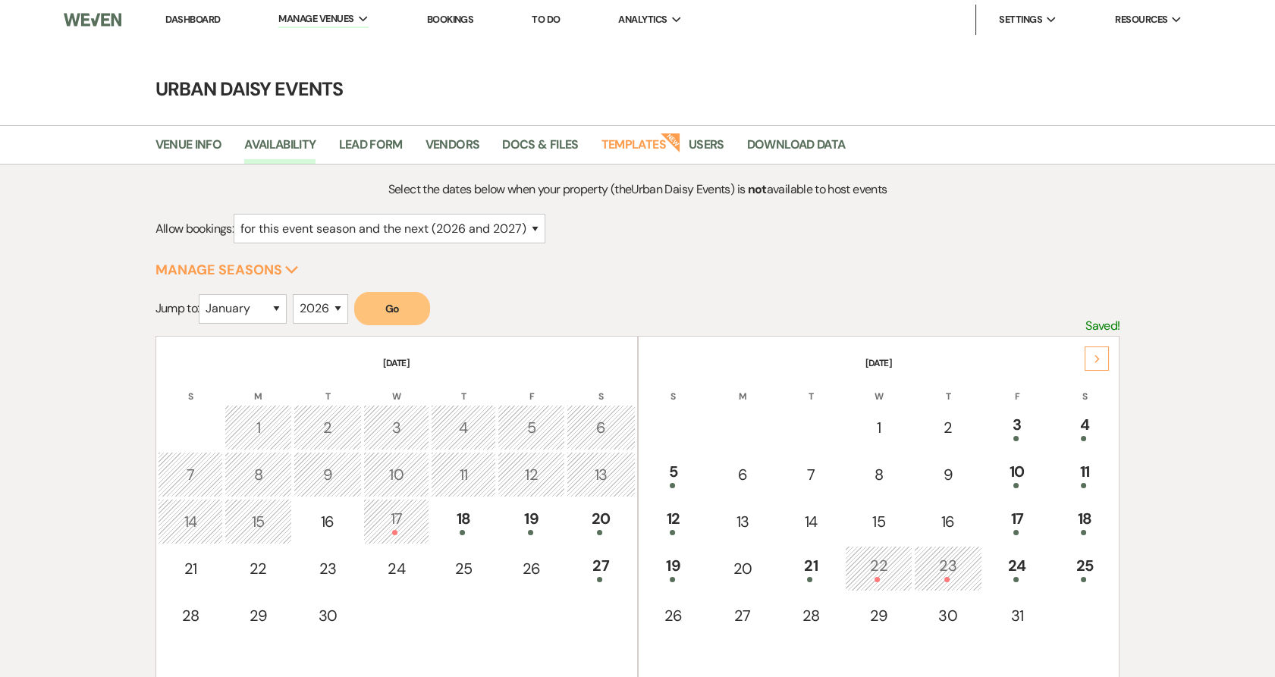
click at [1103, 366] on div "Next" at bounding box center [1096, 359] width 24 height 24
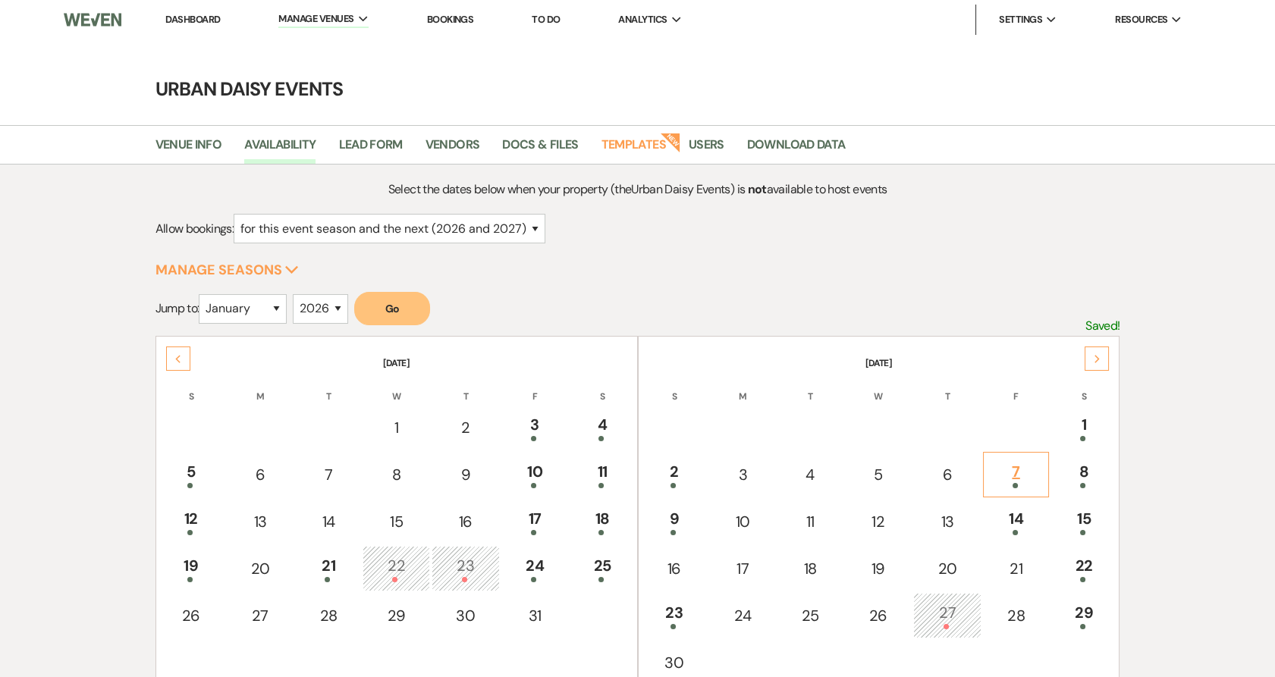
click at [1012, 485] on div at bounding box center [1015, 485] width 49 height 5
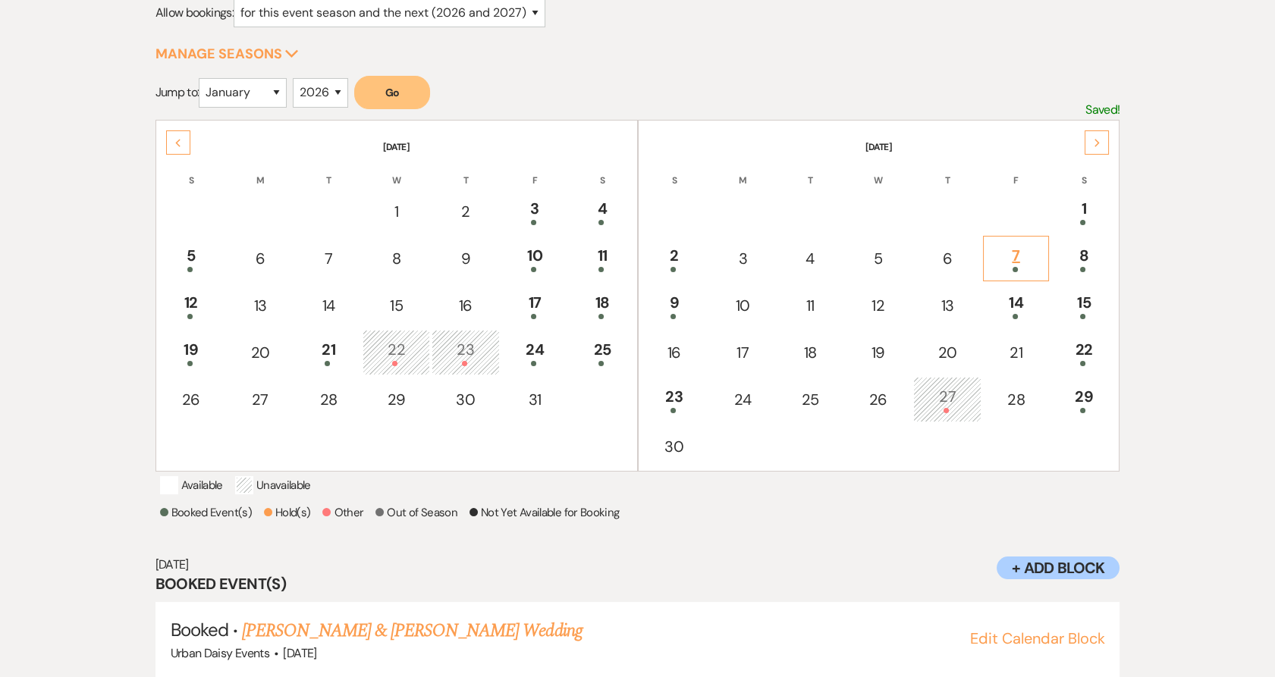
scroll to position [263, 0]
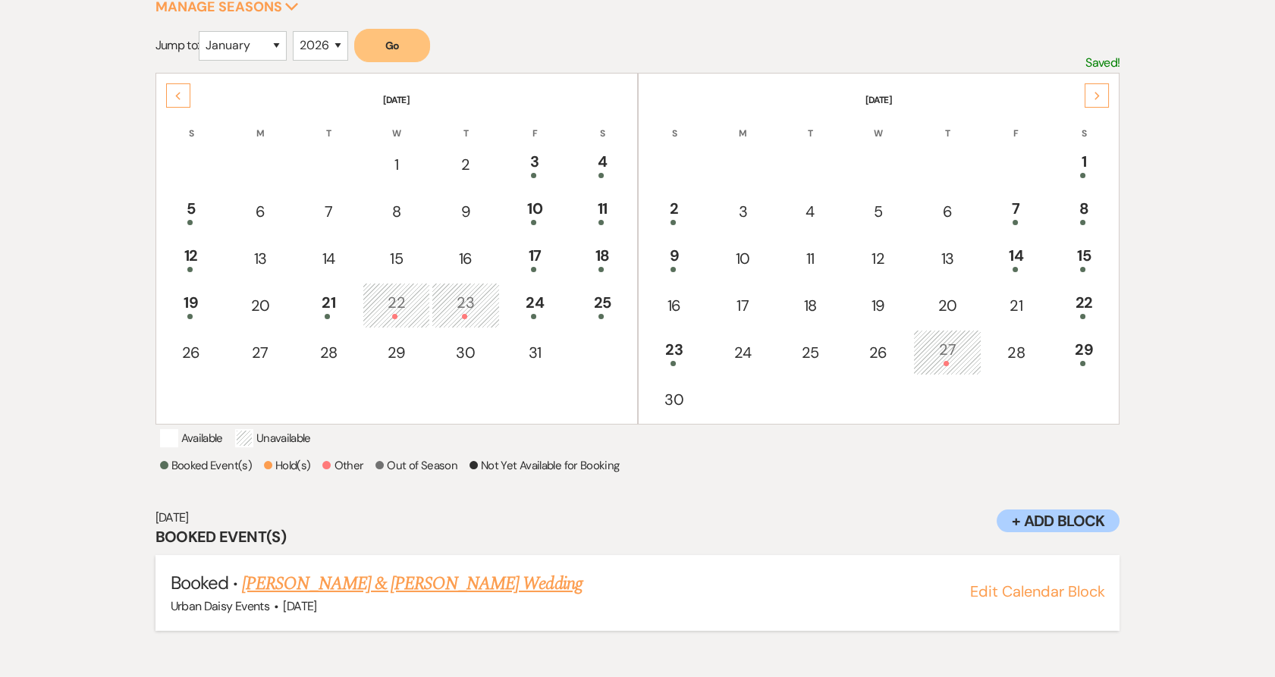
click at [437, 598] on link "[PERSON_NAME] & [PERSON_NAME] Wedding" at bounding box center [412, 583] width 340 height 27
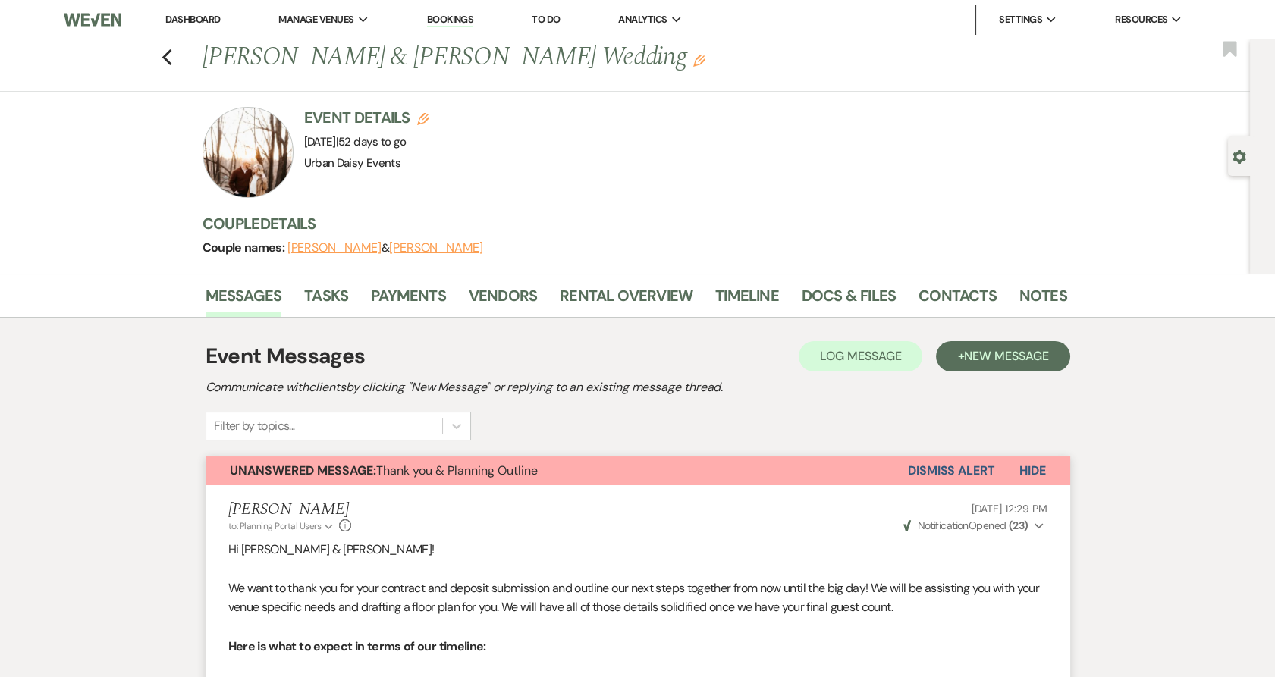
click at [795, 300] on li "Timeline" at bounding box center [758, 299] width 86 height 36
click at [802, 297] on link "Docs & Files" at bounding box center [849, 300] width 94 height 33
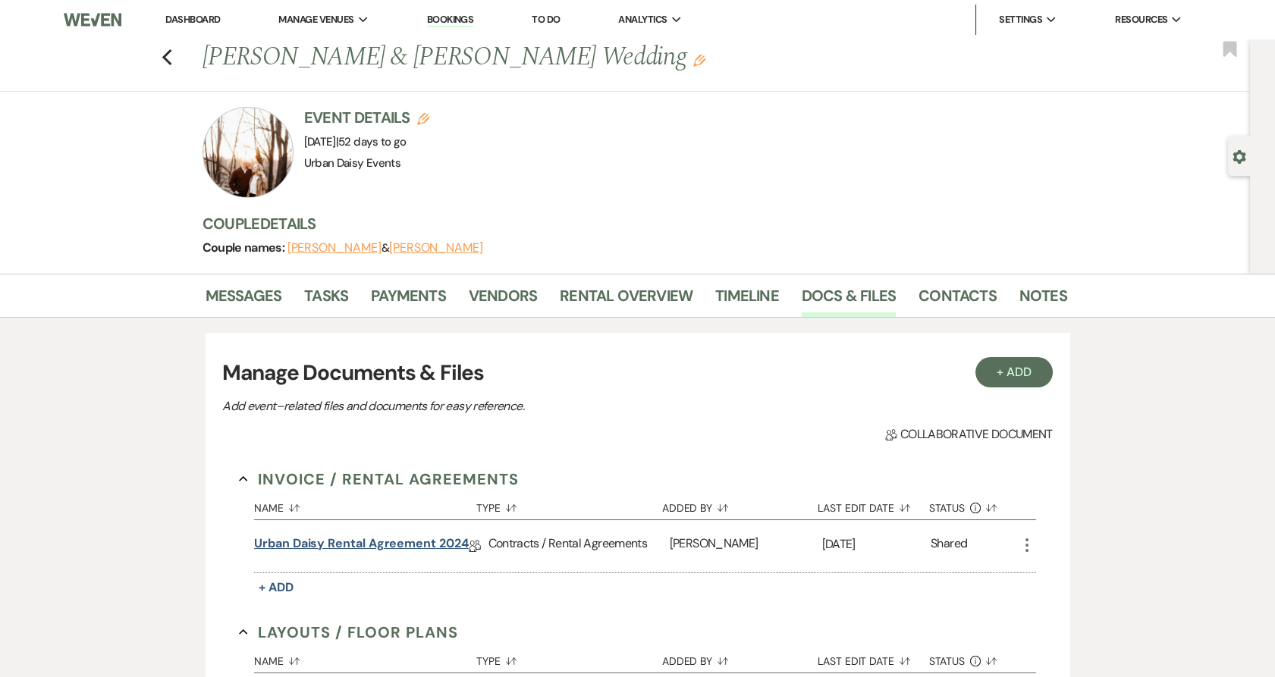
click at [370, 550] on link "Urban Daisy Rental Agreement 2024" at bounding box center [361, 547] width 214 height 24
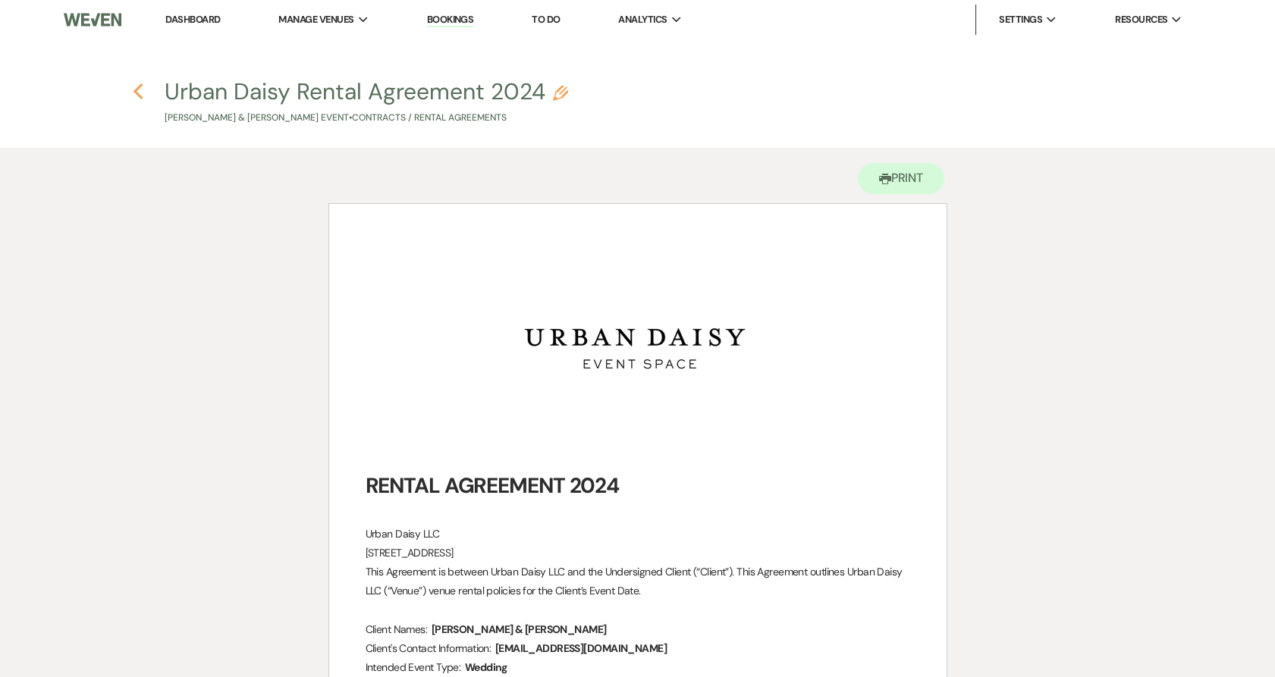
click at [140, 92] on icon "Previous" at bounding box center [138, 92] width 11 height 18
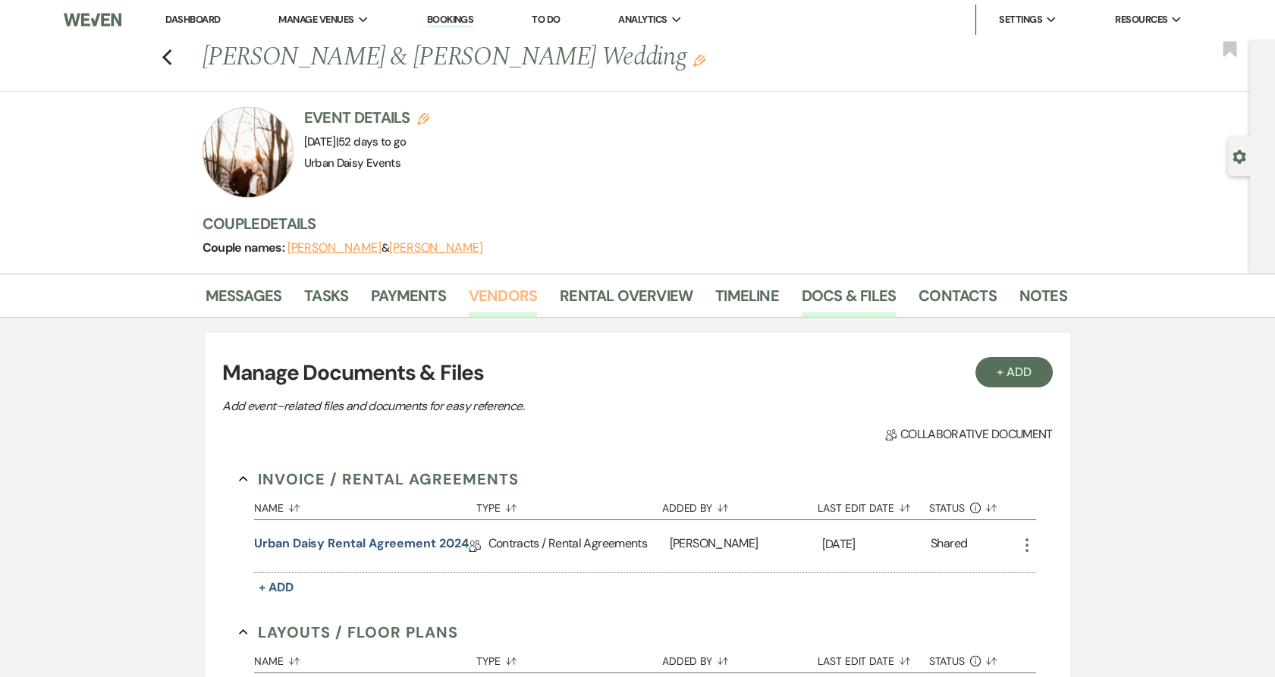
click at [473, 303] on link "Vendors" at bounding box center [503, 300] width 68 height 33
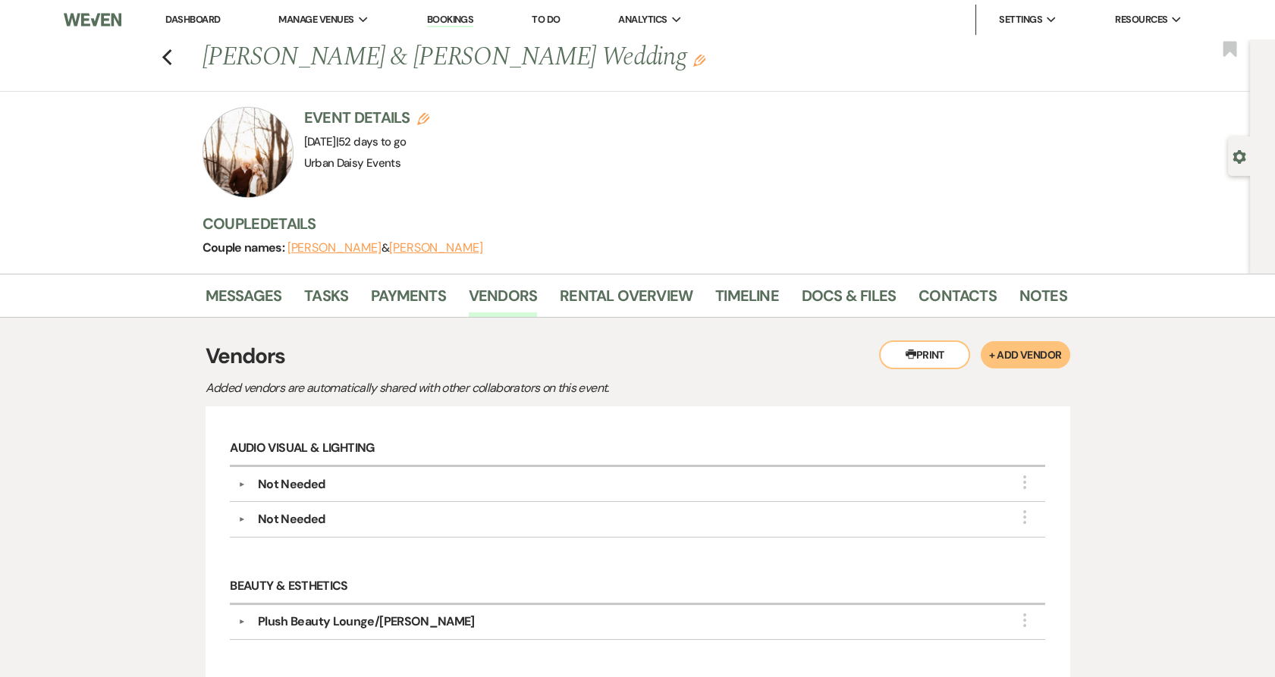
click at [187, 12] on li "Dashboard" at bounding box center [193, 20] width 70 height 30
click at [181, 22] on link "Dashboard" at bounding box center [192, 19] width 55 height 13
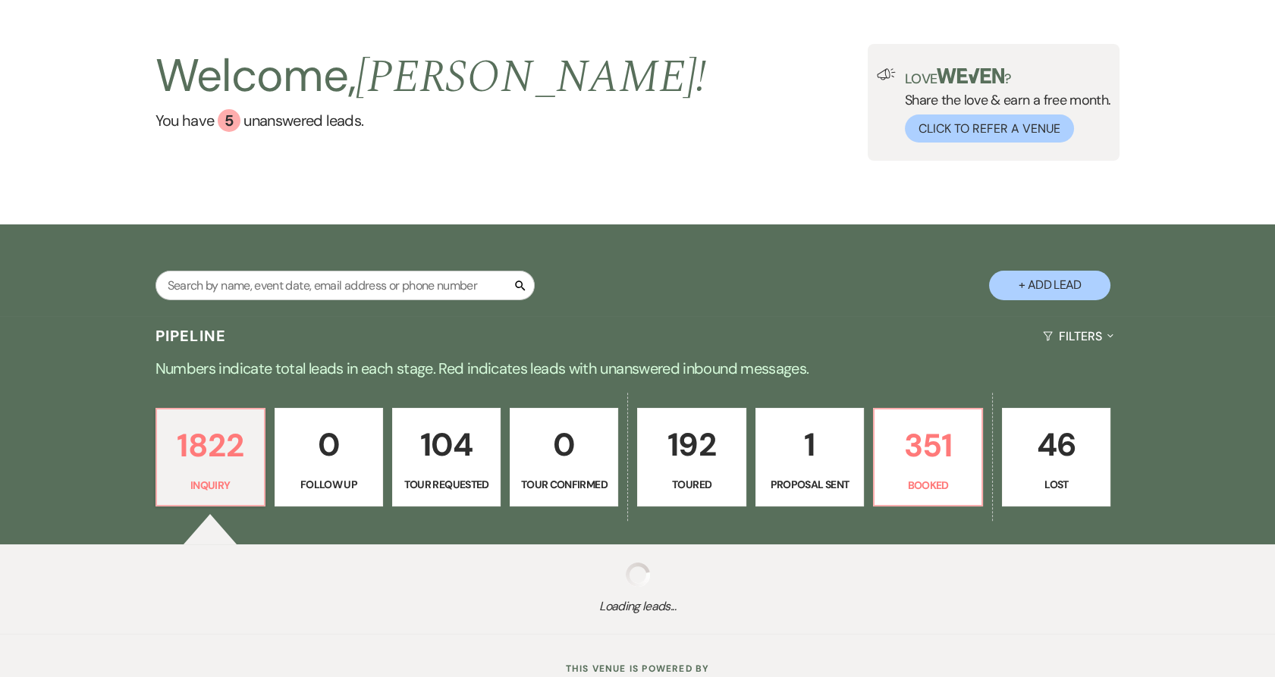
scroll to position [84, 0]
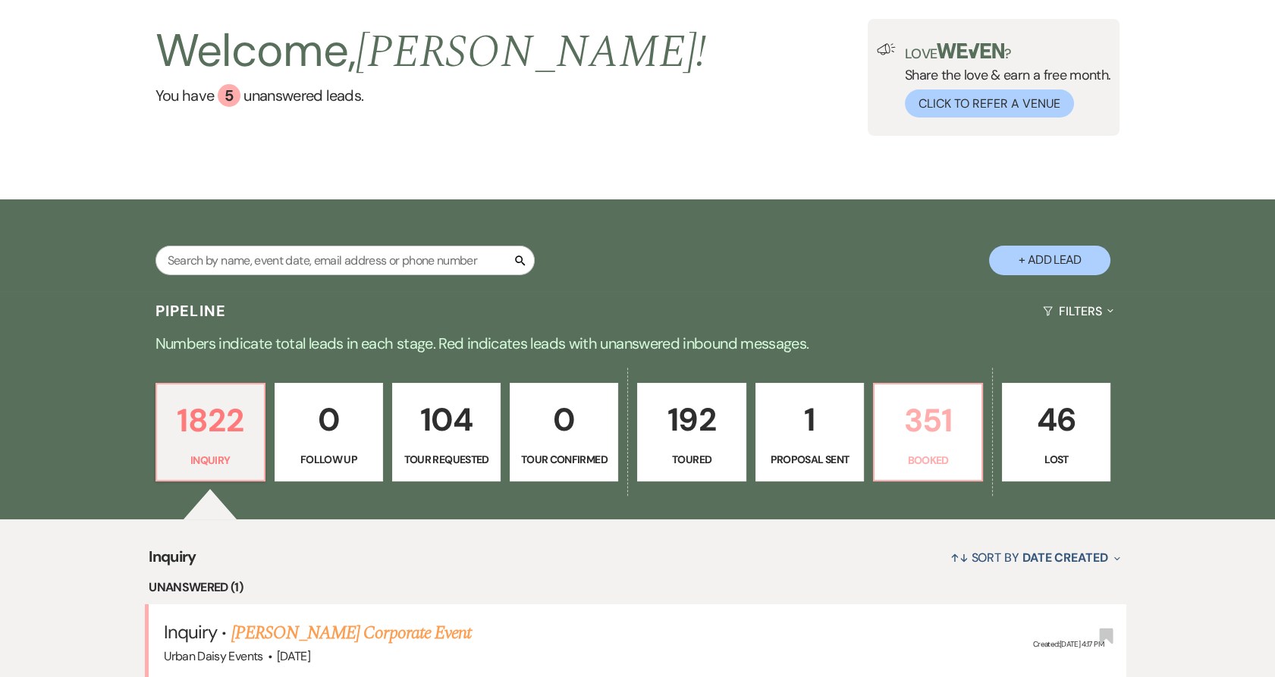
click at [908, 439] on p "351" at bounding box center [927, 420] width 89 height 51
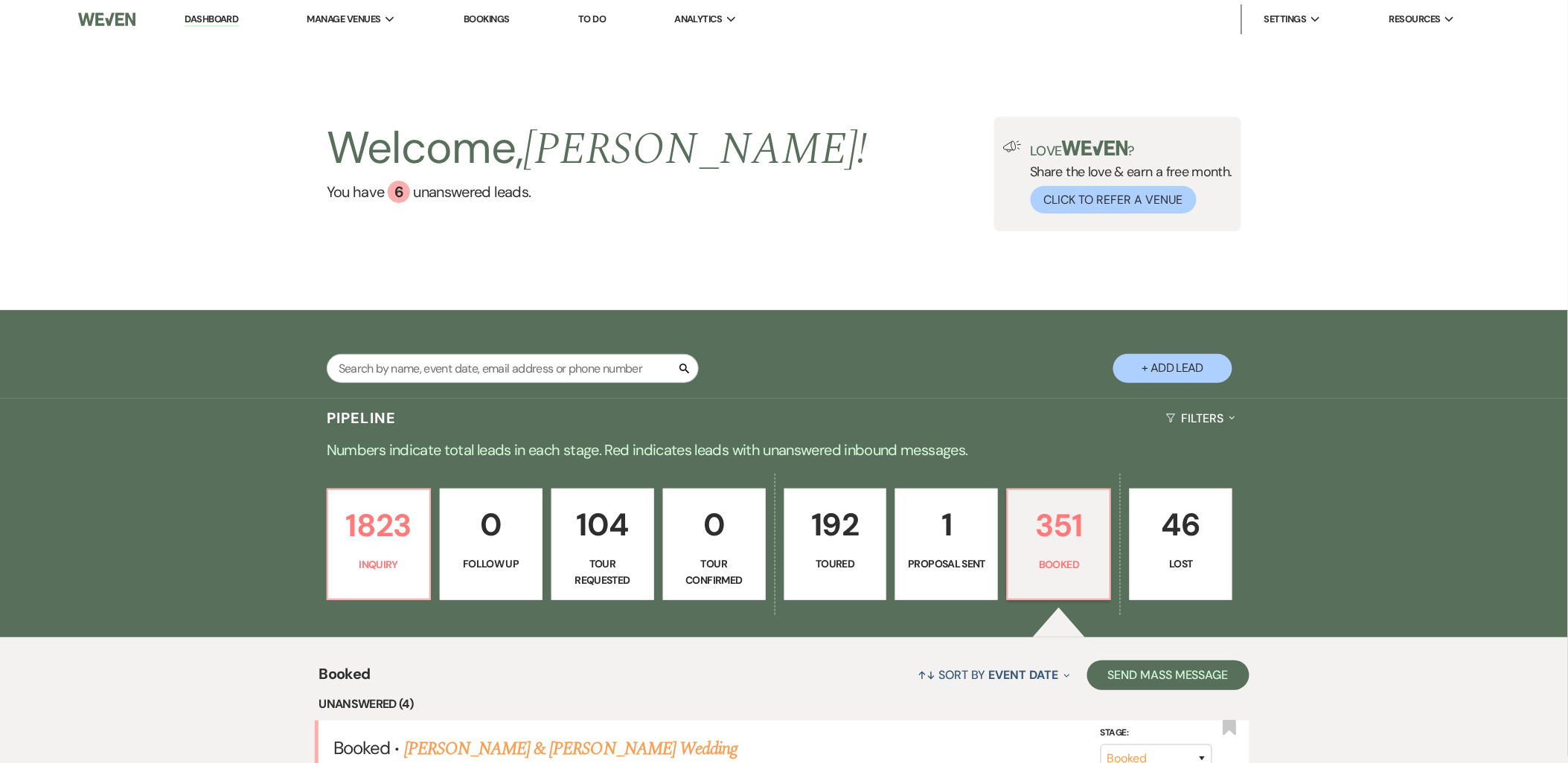
click at [235, 17] on link "Dashboard" at bounding box center [211, 20] width 54 height 14
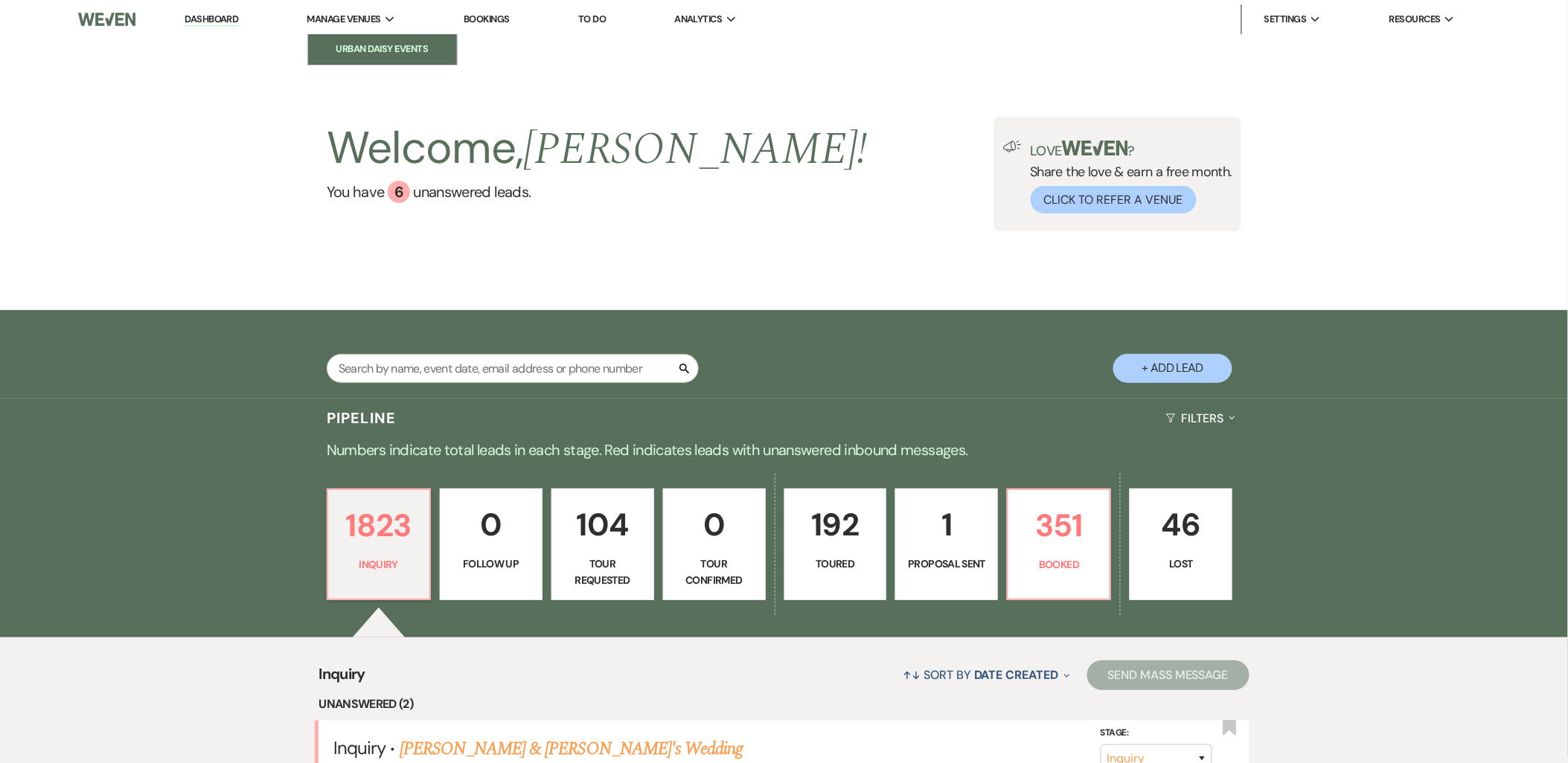
click at [335, 39] on link "Urban Daisy Events" at bounding box center [383, 49] width 149 height 29
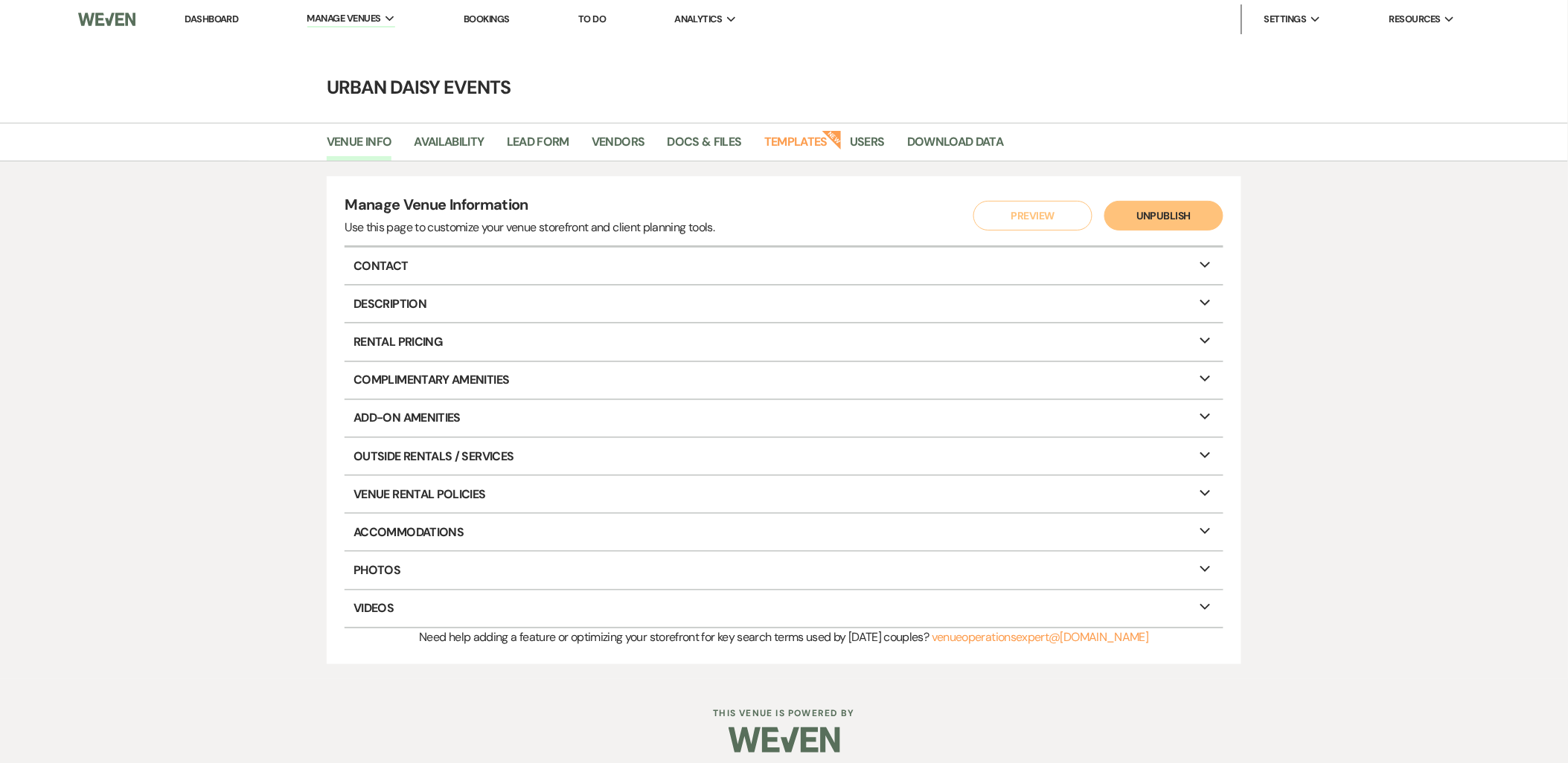
click at [212, 13] on link "Dashboard" at bounding box center [211, 19] width 54 height 13
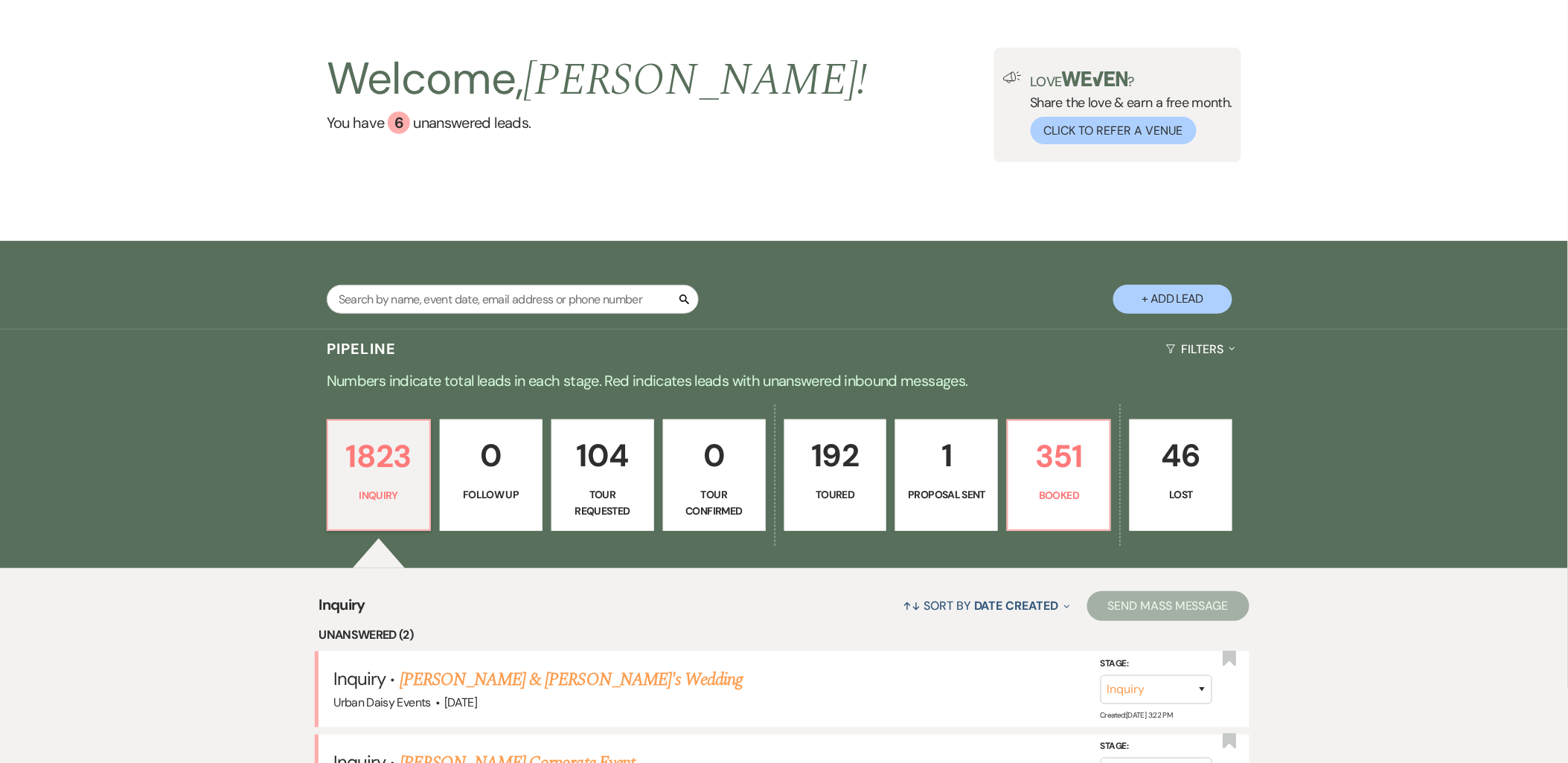
scroll to position [165, 0]
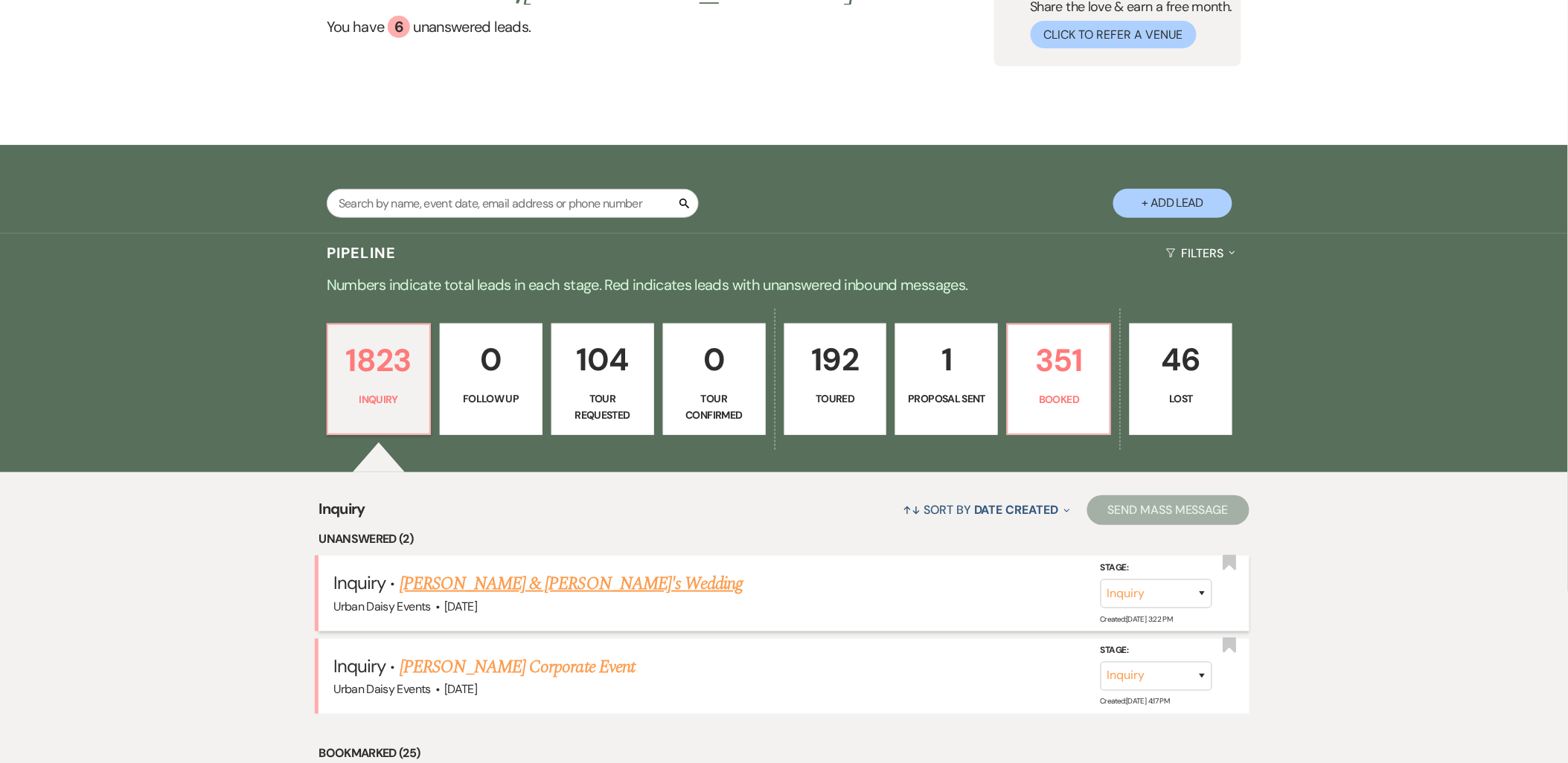
click at [560, 587] on link "Katherine Pappas & Fiance's Wedding" at bounding box center [571, 584] width 343 height 26
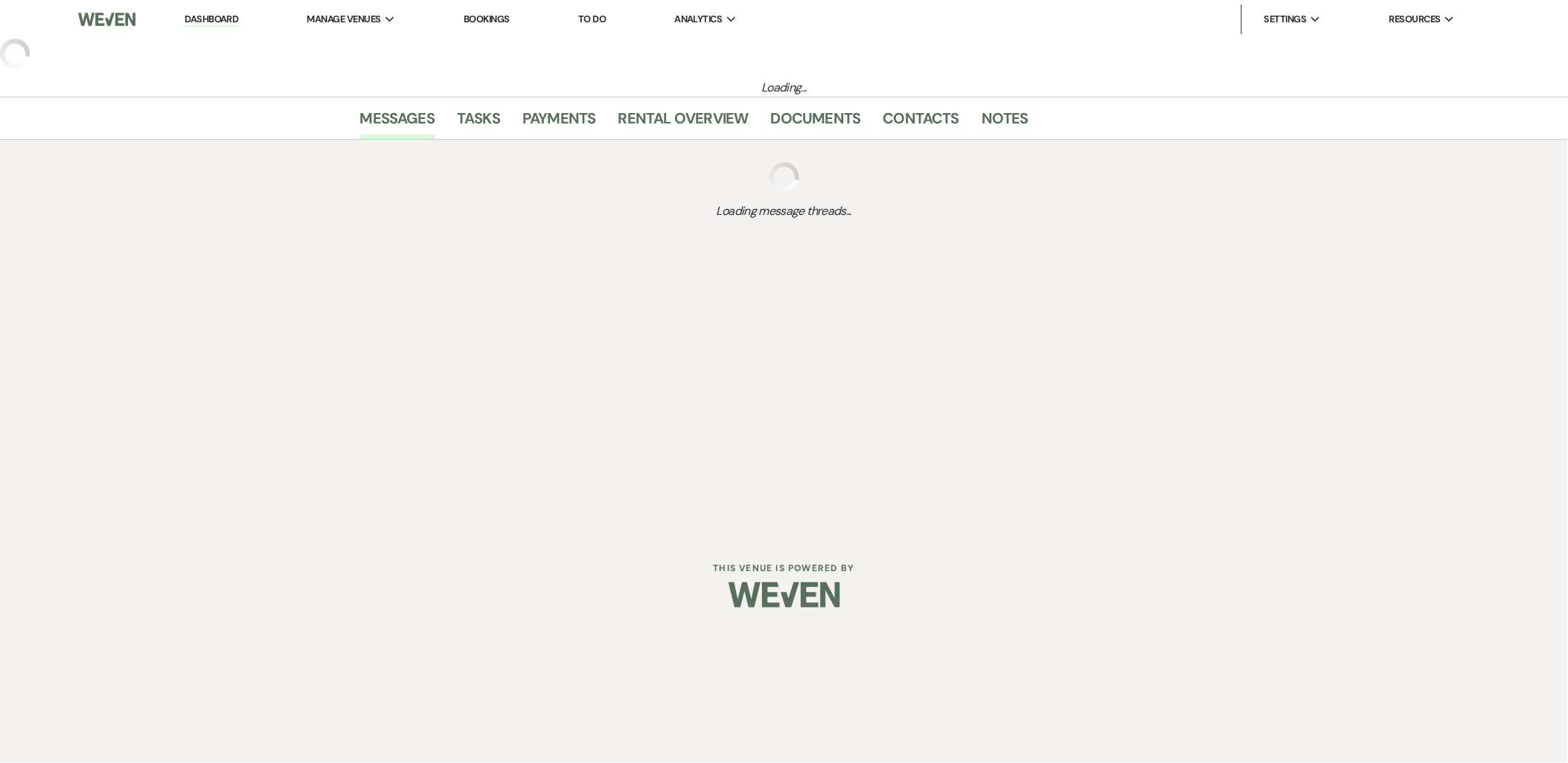
select select "5"
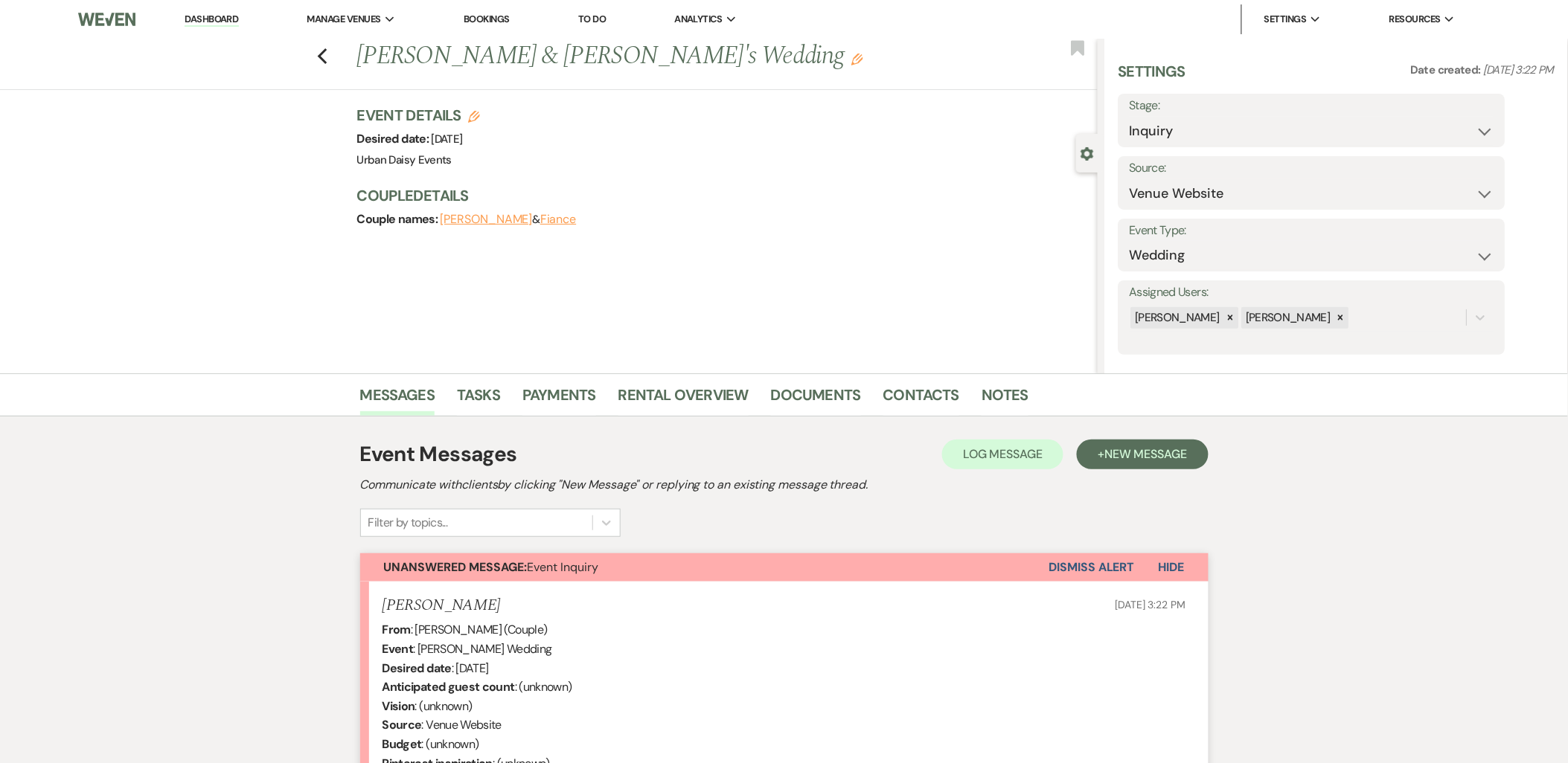
scroll to position [280, 0]
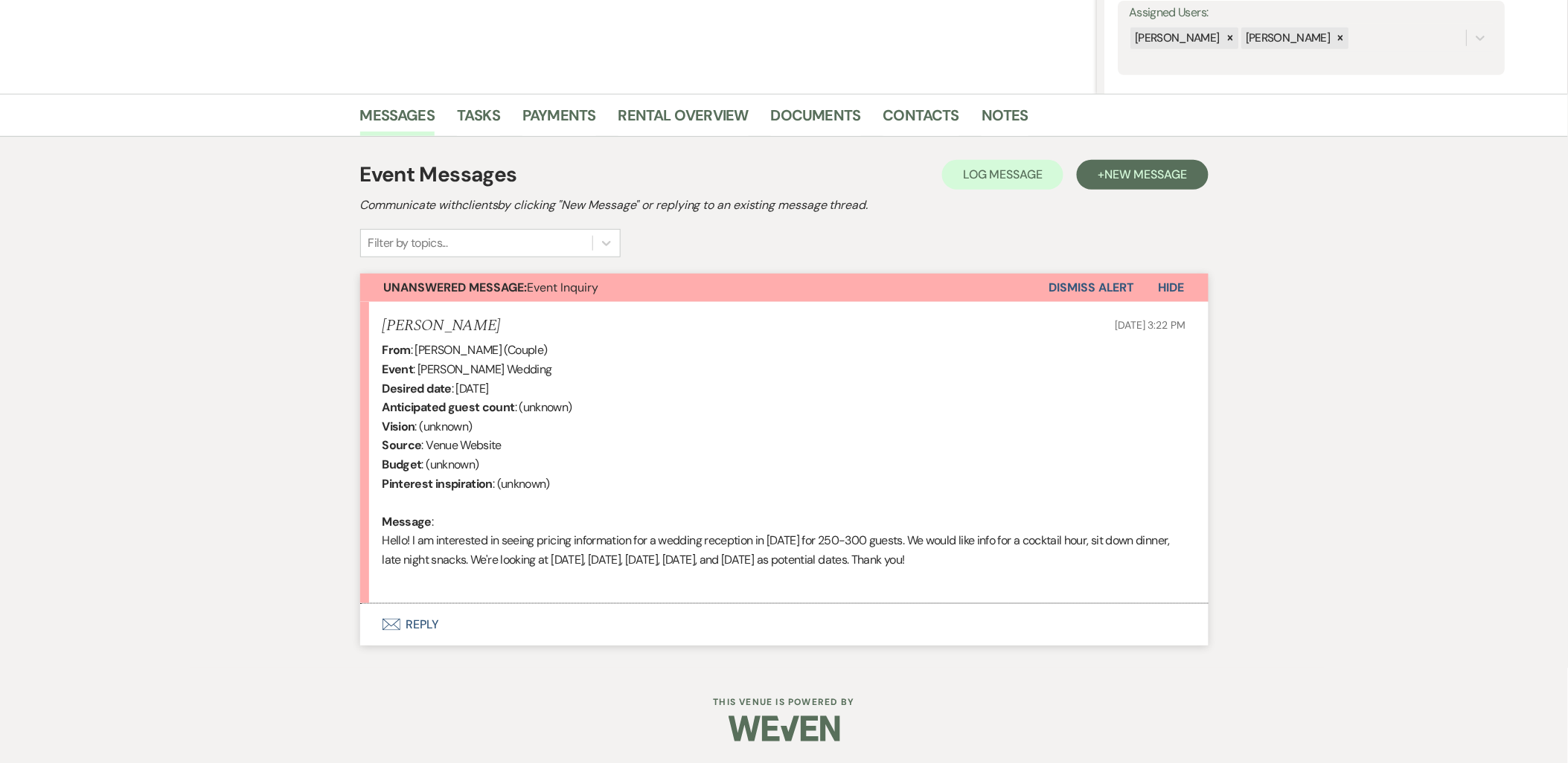
click at [404, 627] on button "Envelope Reply" at bounding box center [784, 625] width 848 height 41
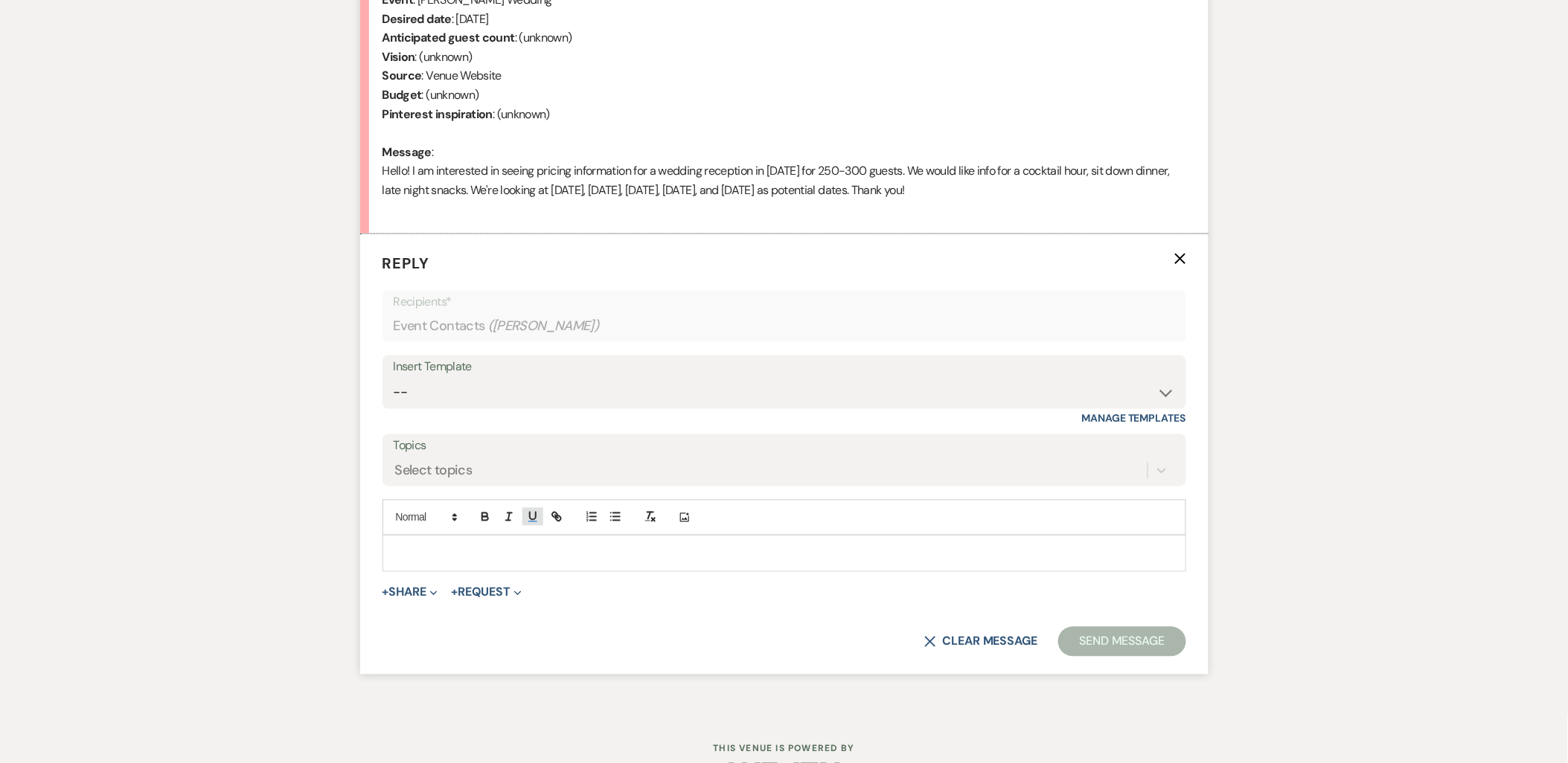
scroll to position [696, 0]
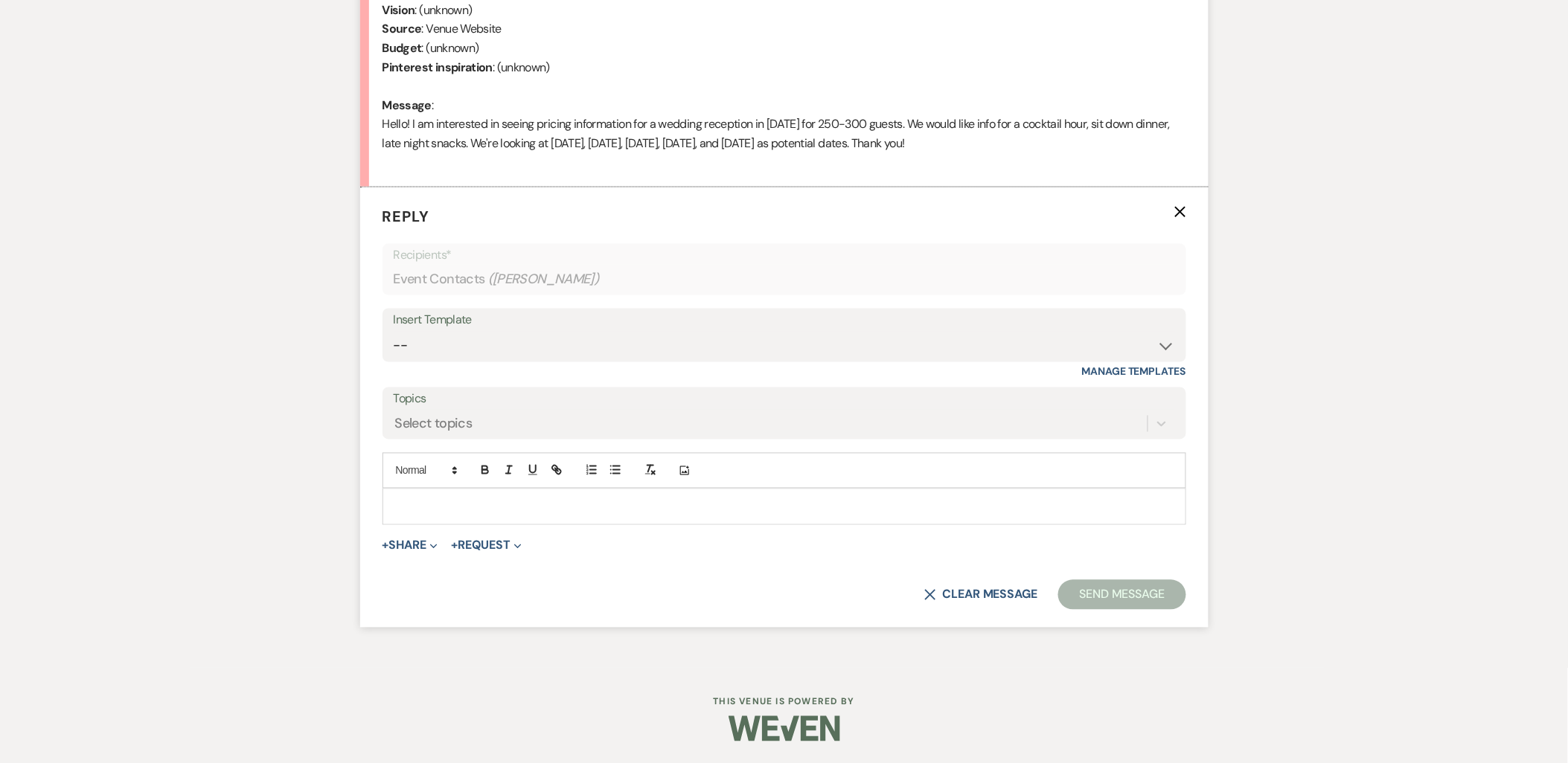
click at [528, 507] on p at bounding box center [784, 506] width 780 height 17
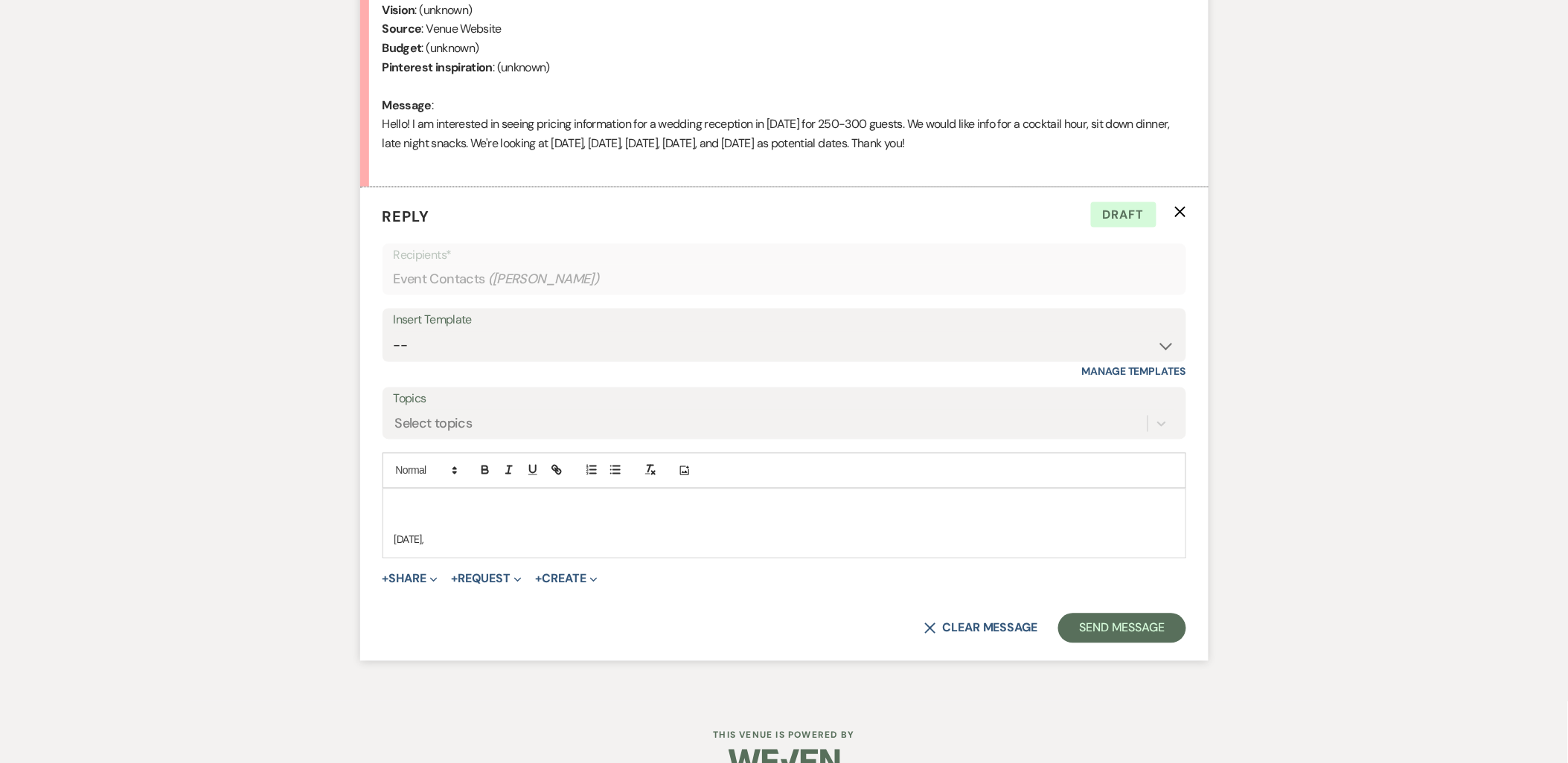
click at [457, 540] on p "September 19," at bounding box center [784, 539] width 780 height 17
click at [582, 532] on p "September 19, October 4," at bounding box center [784, 539] width 780 height 17
drag, startPoint x: 605, startPoint y: 545, endPoint x: 357, endPoint y: 543, distance: 248.0
click at [357, 543] on div "Messages Tasks Payments Rental Overview Documents Contacts Notes Event Messages…" at bounding box center [784, 189] width 1568 height 1024
copy p "September 19, October 4, October 18"
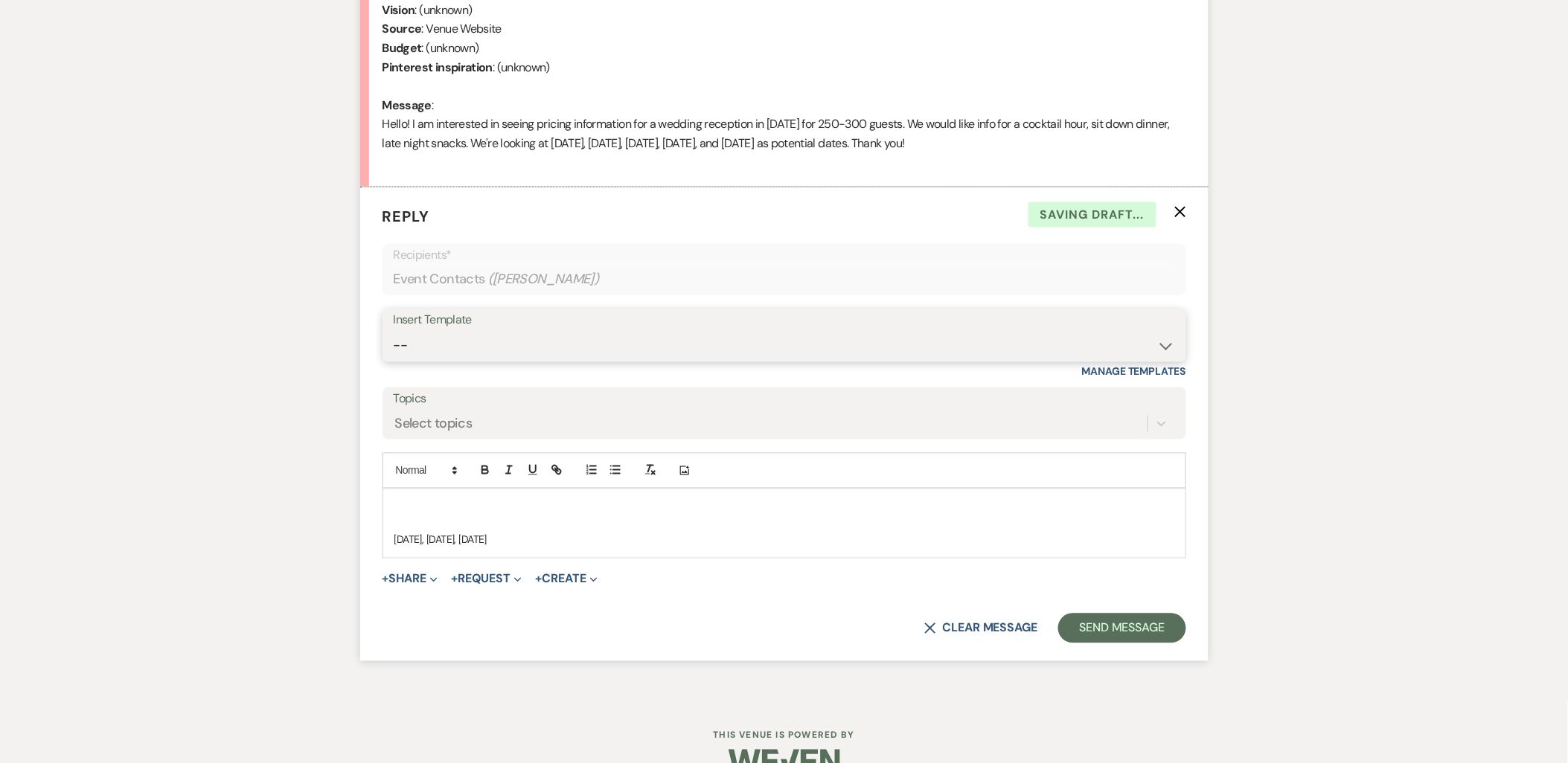
click at [450, 352] on select "-- Payment Past Due Rental Agreement and First Payment Urban Daisy Initial Resp…" at bounding box center [784, 346] width 781 height 29
select select "1243"
click at [393, 331] on select "-- Payment Past Due Rental Agreement and First Payment Urban Daisy Initial Resp…" at bounding box center [784, 346] width 781 height 29
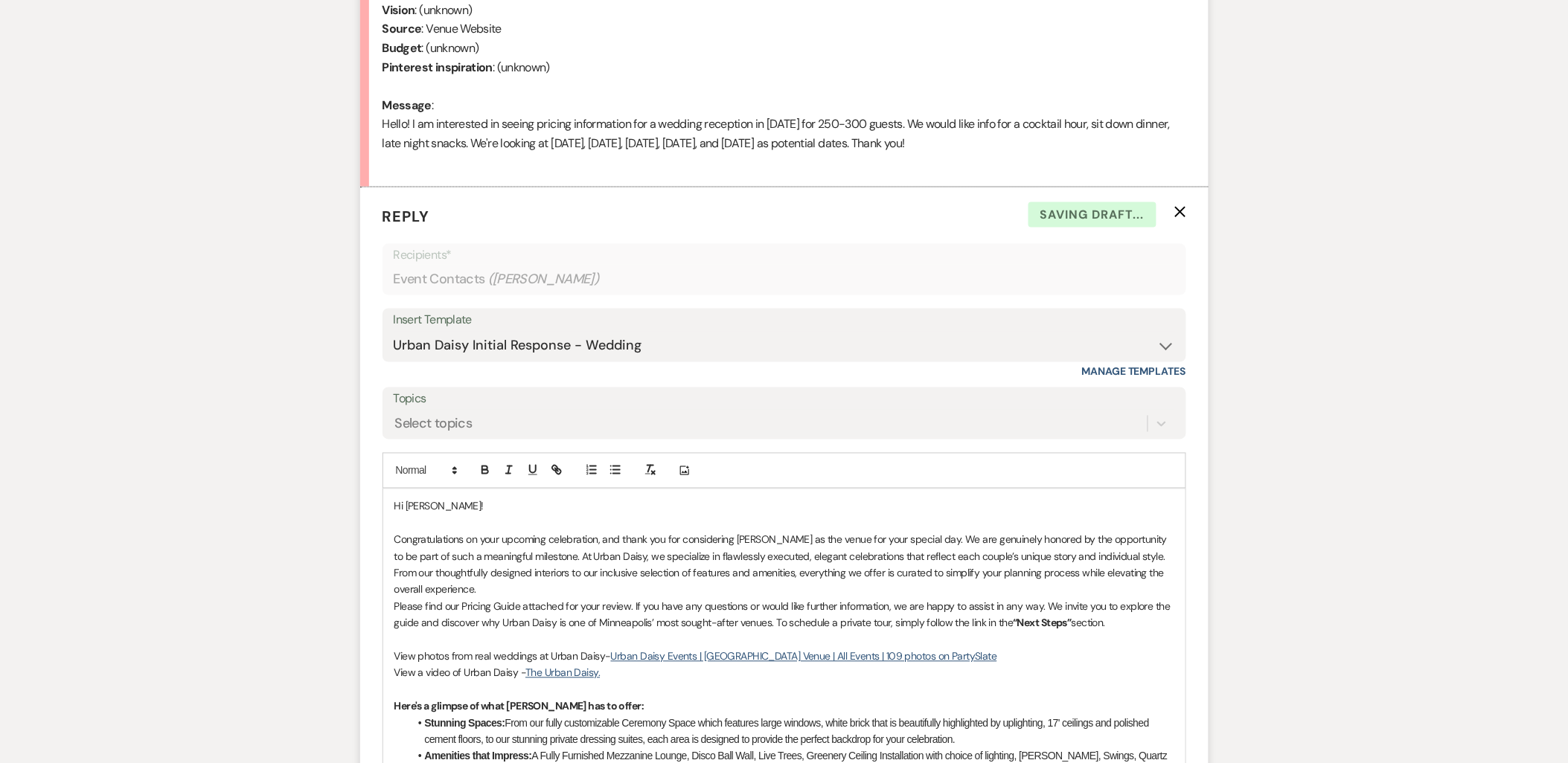
click at [477, 592] on p "Congratulations on your upcoming celebration, and thank you for considering [PE…" at bounding box center [784, 565] width 780 height 67
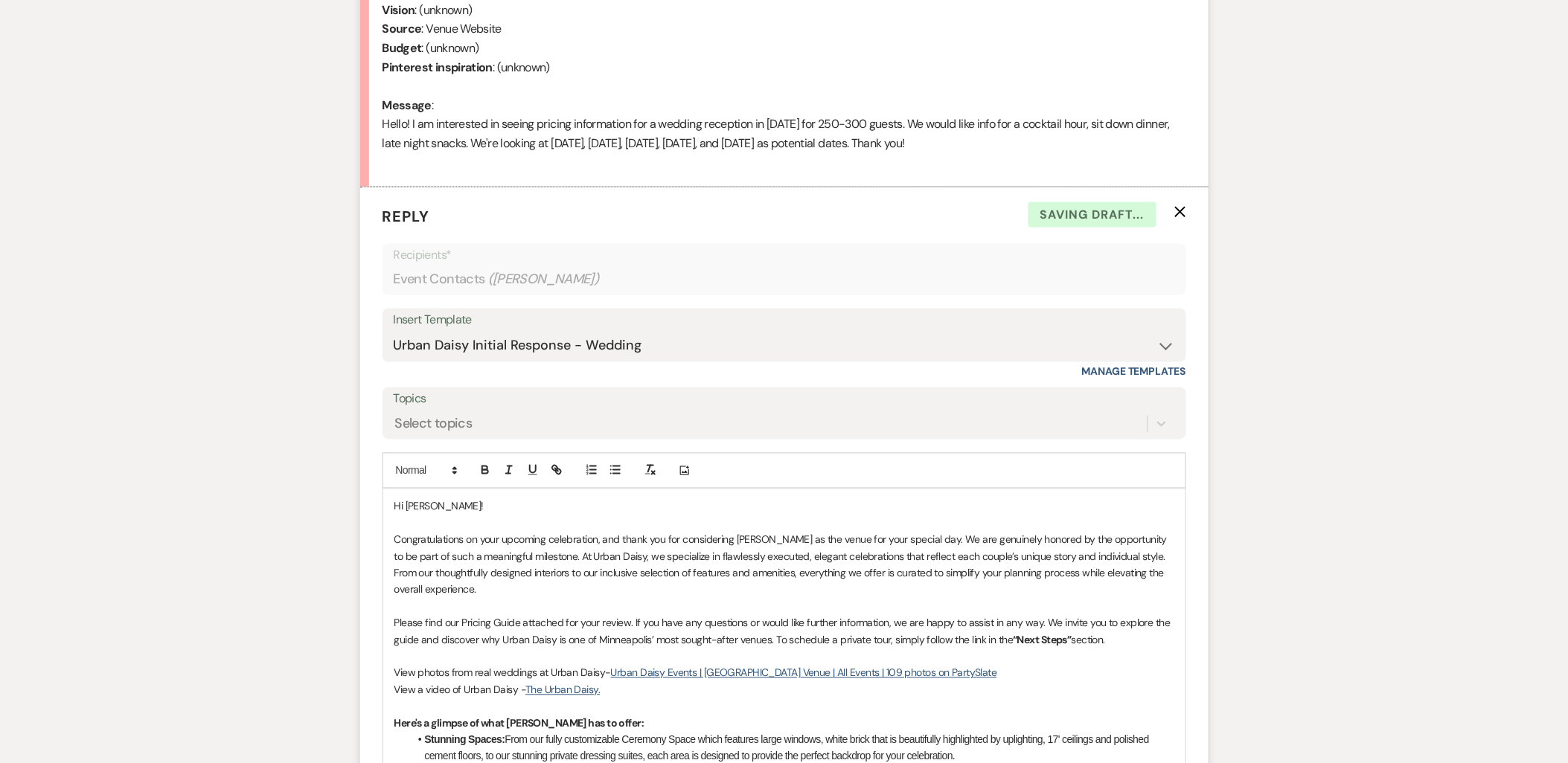
click at [1147, 648] on p at bounding box center [784, 656] width 780 height 17
click at [1138, 641] on p "Please find our Pricing Guide attached for your review. If you have any questio…" at bounding box center [784, 632] width 780 height 33
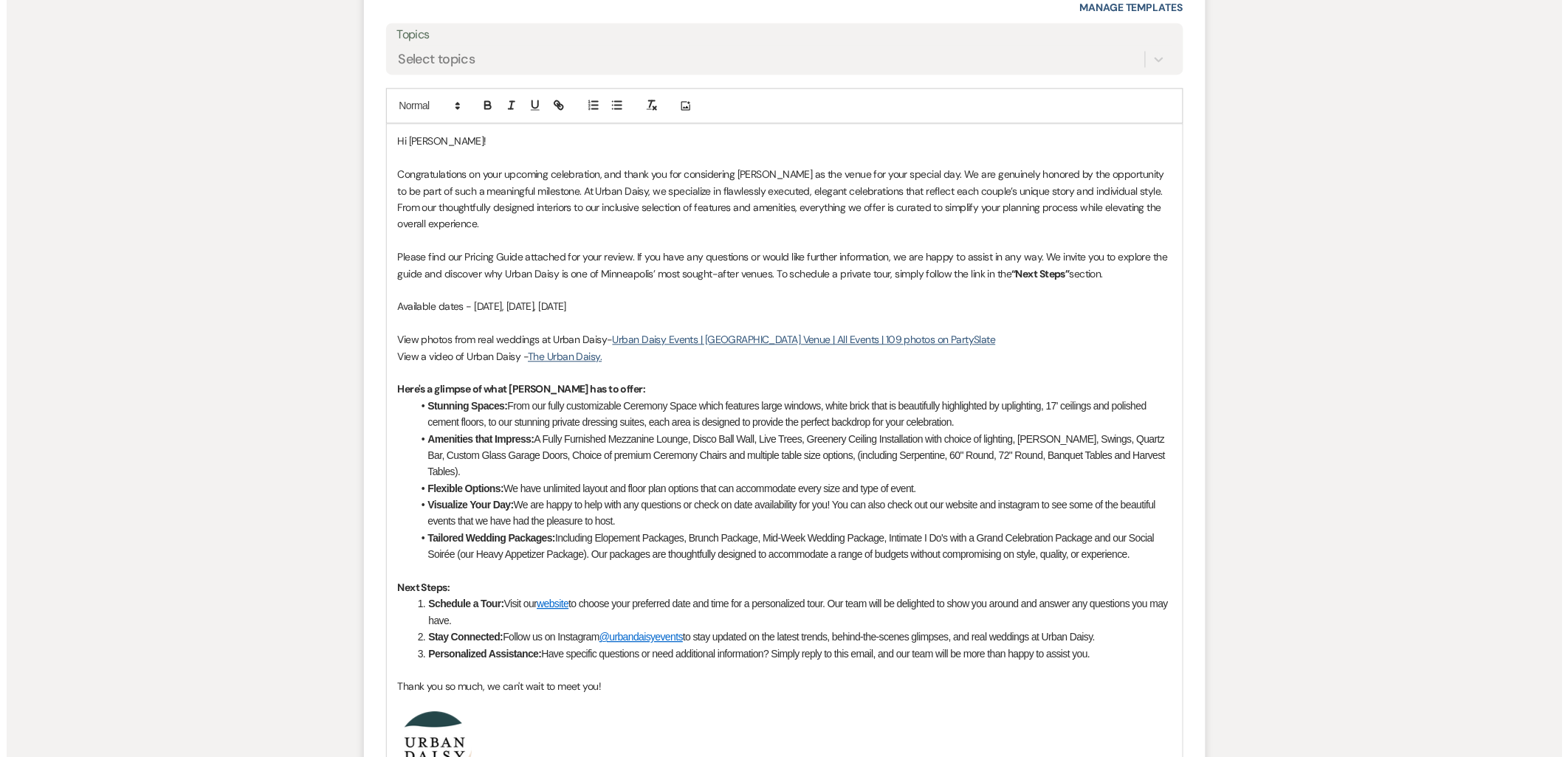
scroll to position [1428, 0]
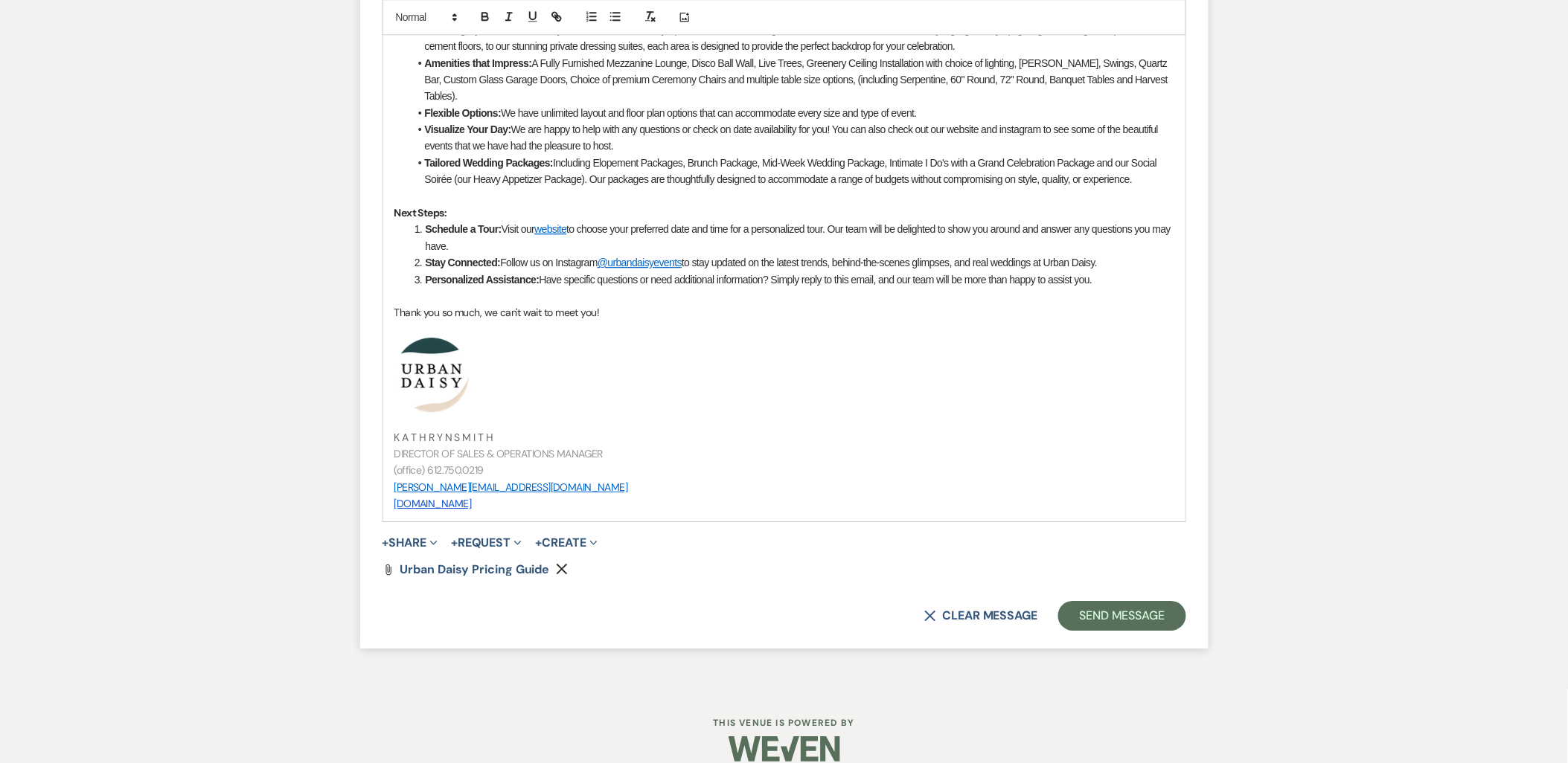
click at [404, 549] on span "+ Share Expand Doc Upload Documents Add Photo Images Pref Vendors Preferred ven…" at bounding box center [410, 542] width 56 height 18
click at [404, 541] on button "+ Share Expand" at bounding box center [410, 542] width 56 height 12
click at [414, 570] on icon "Doc Upload" at bounding box center [407, 573] width 15 height 12
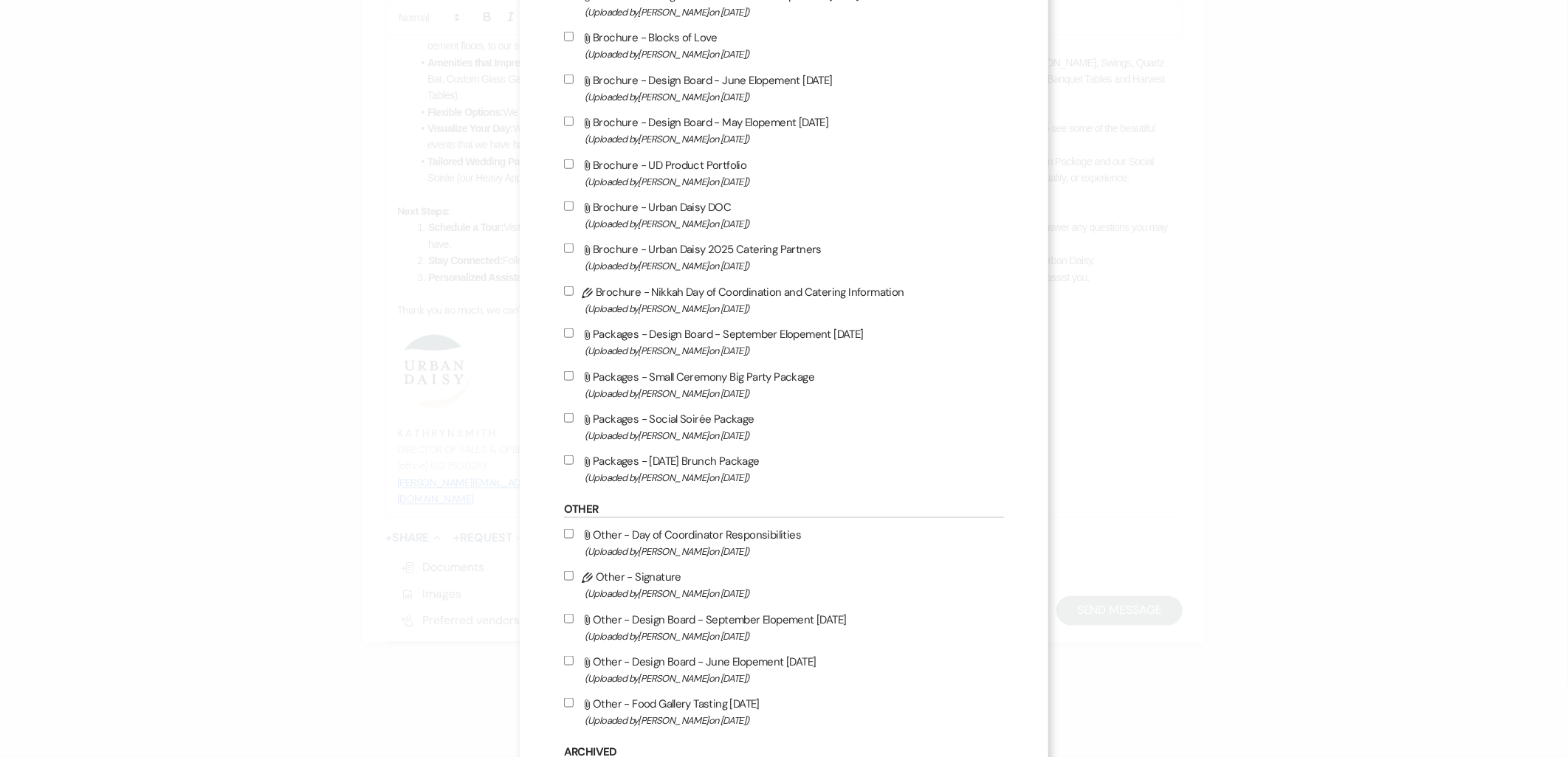
scroll to position [902, 0]
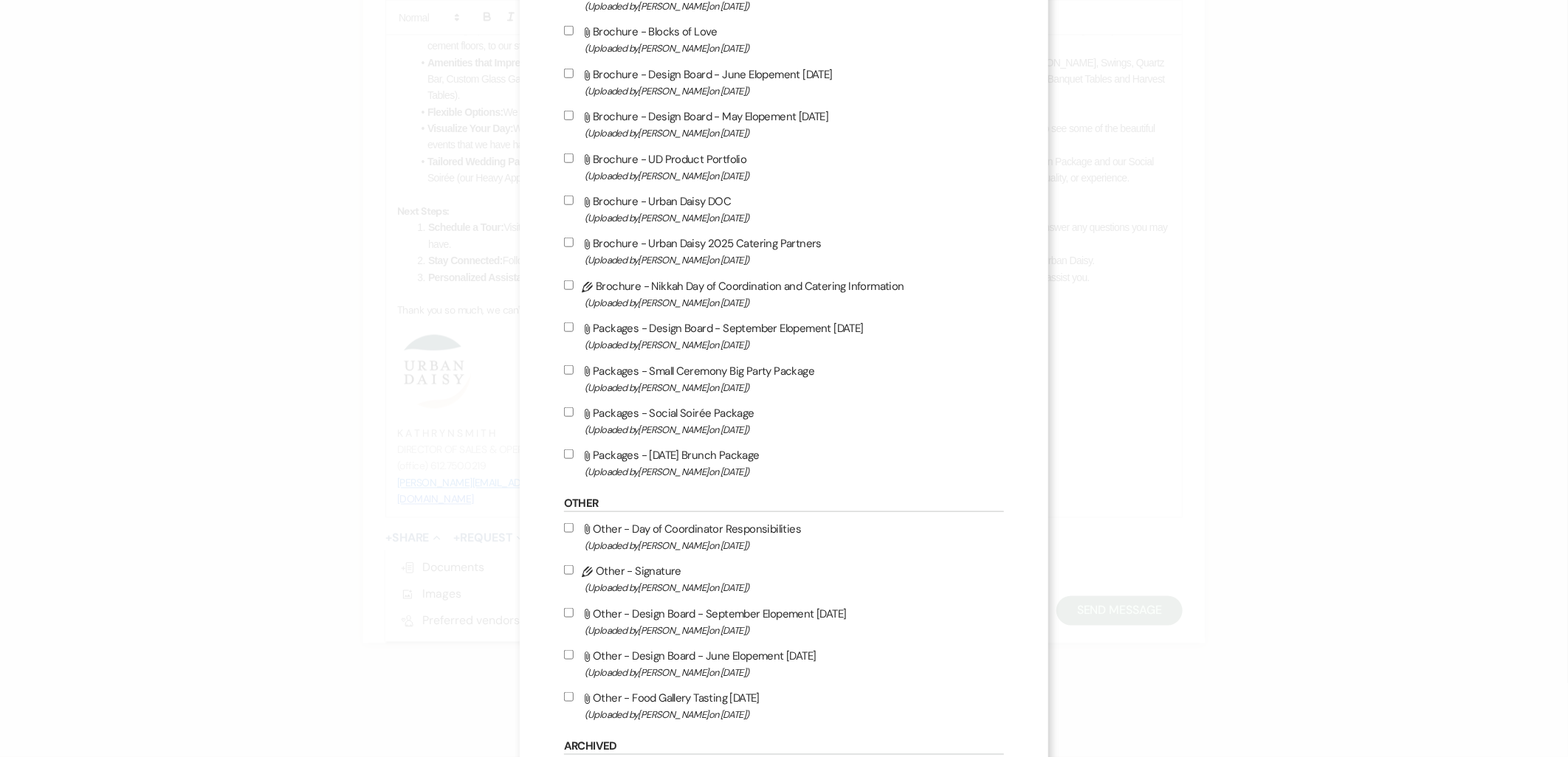
click at [696, 234] on label "Attach File Brochure - Urban Daisy 2025 Catering Partners (Uploaded by Amy Knig…" at bounding box center [784, 251] width 441 height 35
click at [573, 237] on input "Attach File Brochure - Urban Daisy 2025 Catering Partners (Uploaded by Amy Knig…" at bounding box center [568, 242] width 10 height 10
checkbox input "true"
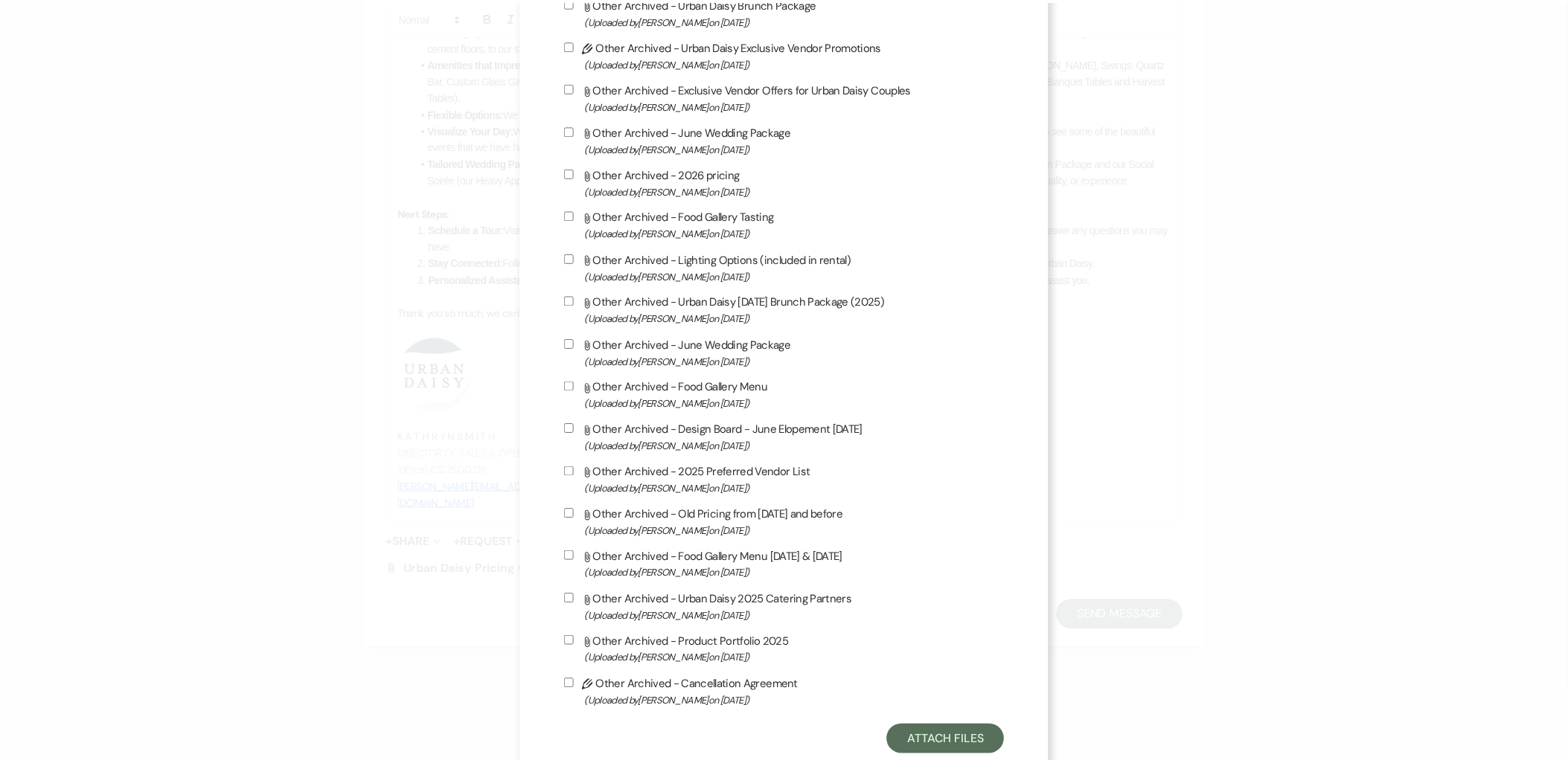
scroll to position [2221, 0]
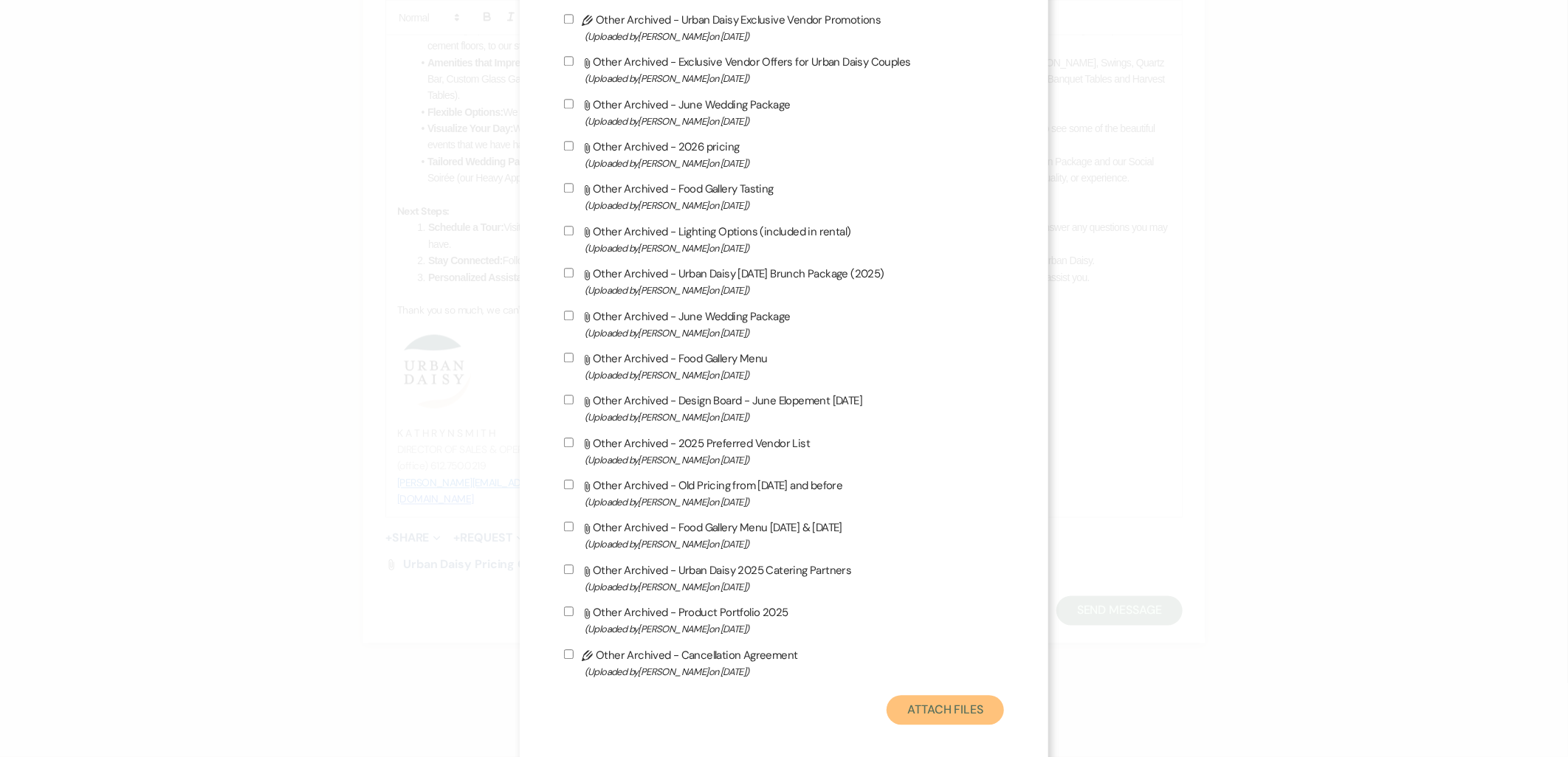
click at [908, 695] on button "Attach Files" at bounding box center [945, 709] width 118 height 29
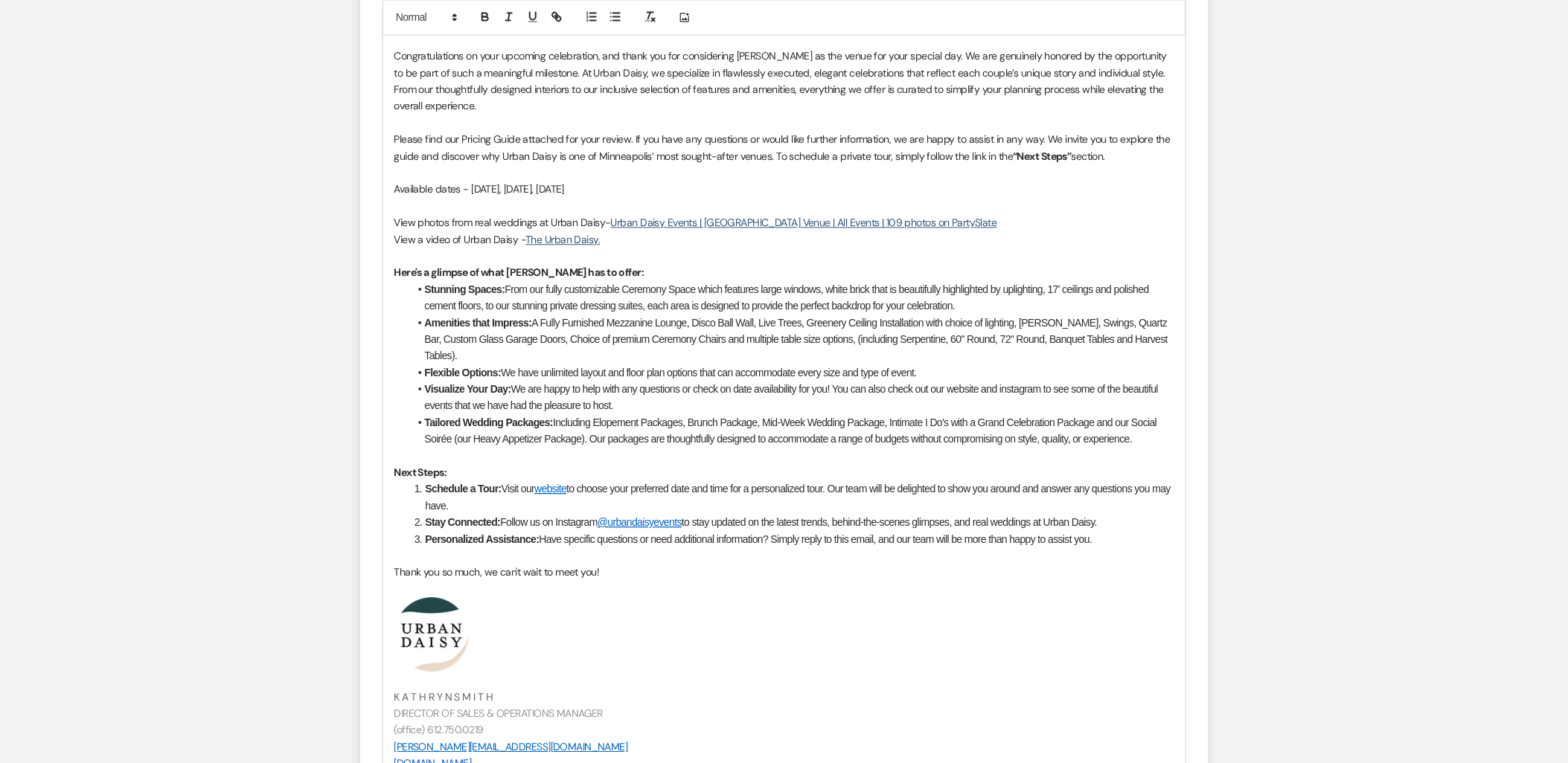
scroll to position [944, 0]
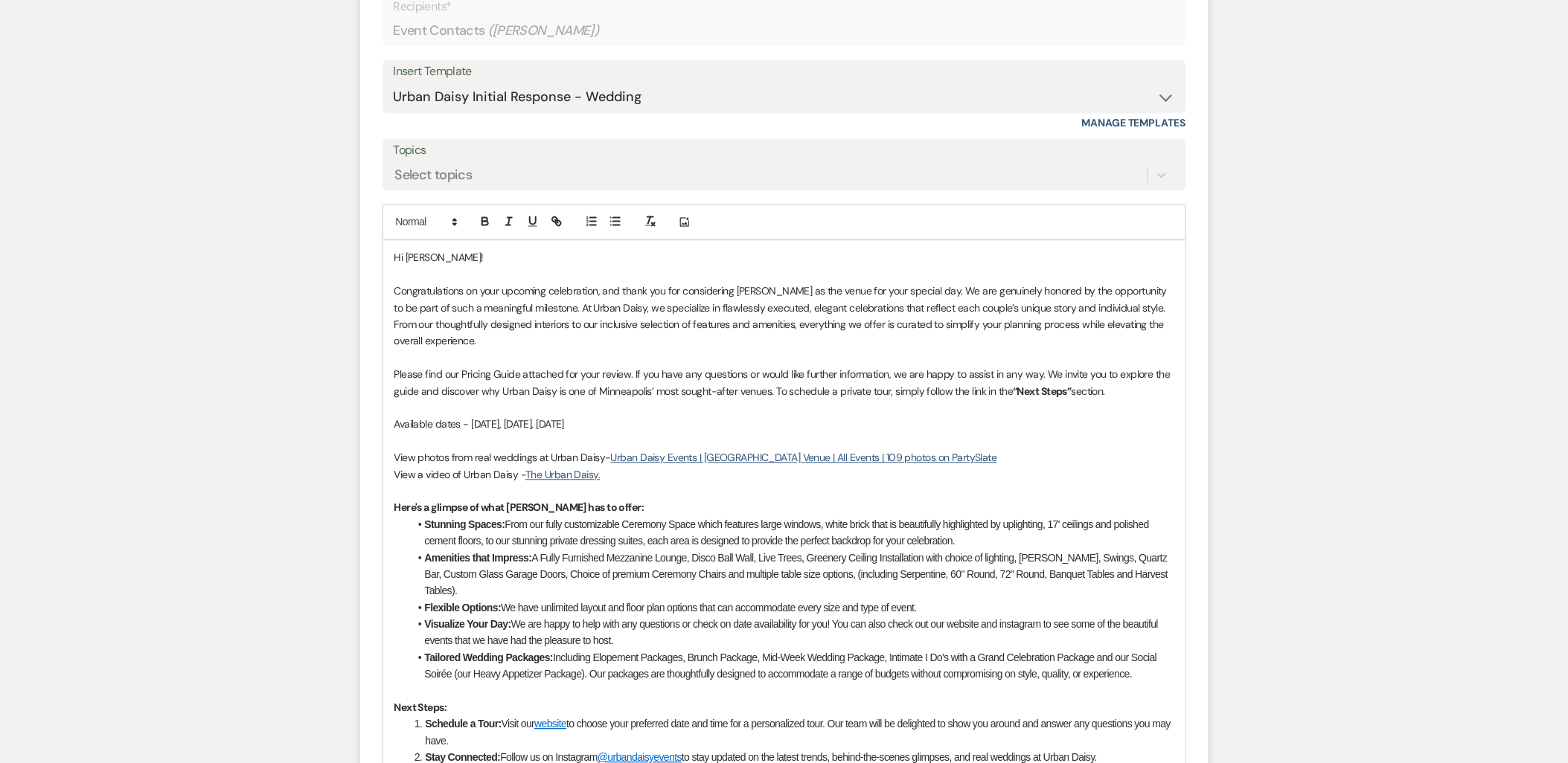
click at [516, 337] on p "Congratulations on your upcoming celebration, and thank you for considering Urb…" at bounding box center [784, 317] width 780 height 67
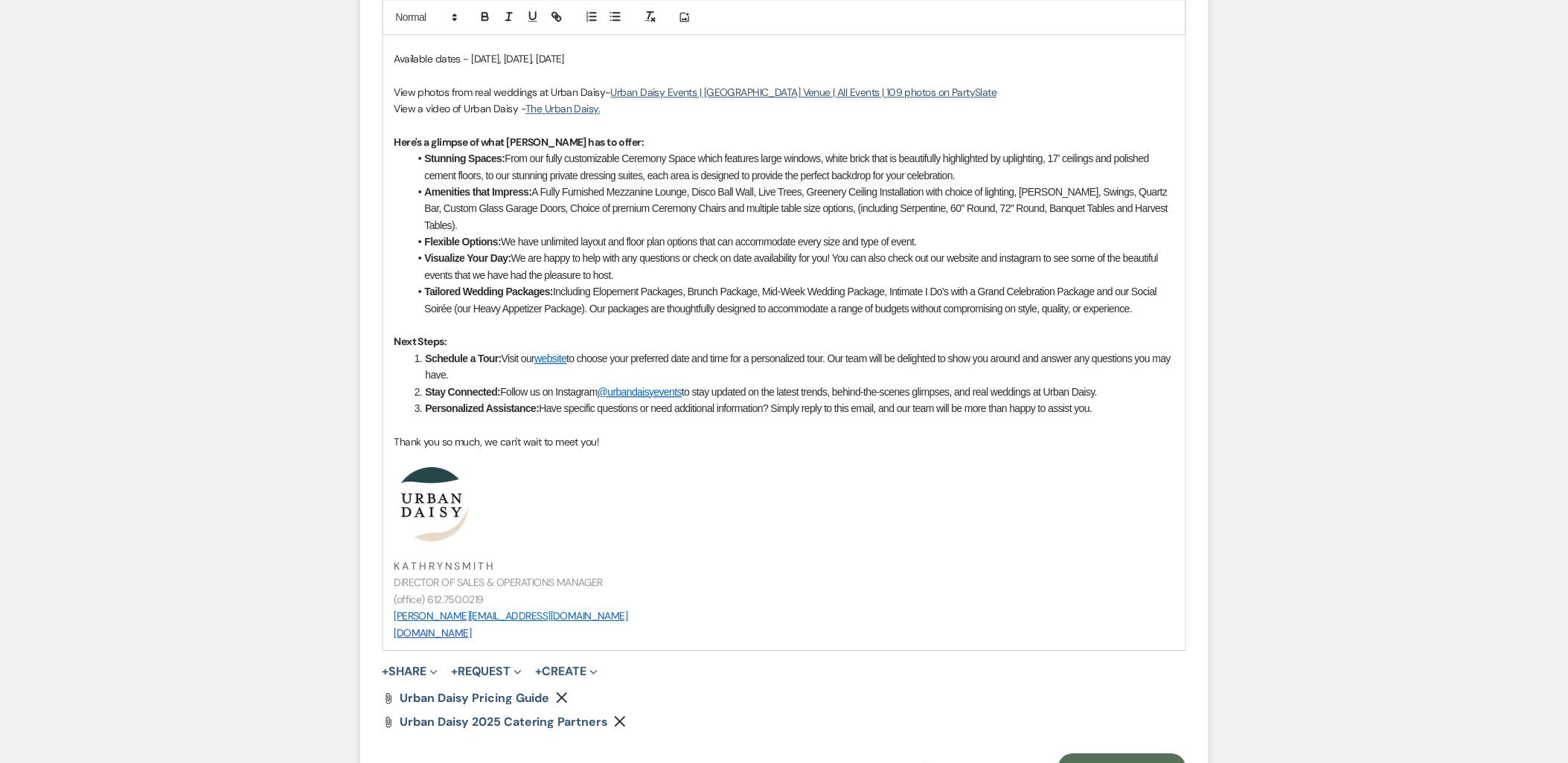
scroll to position [1357, 0]
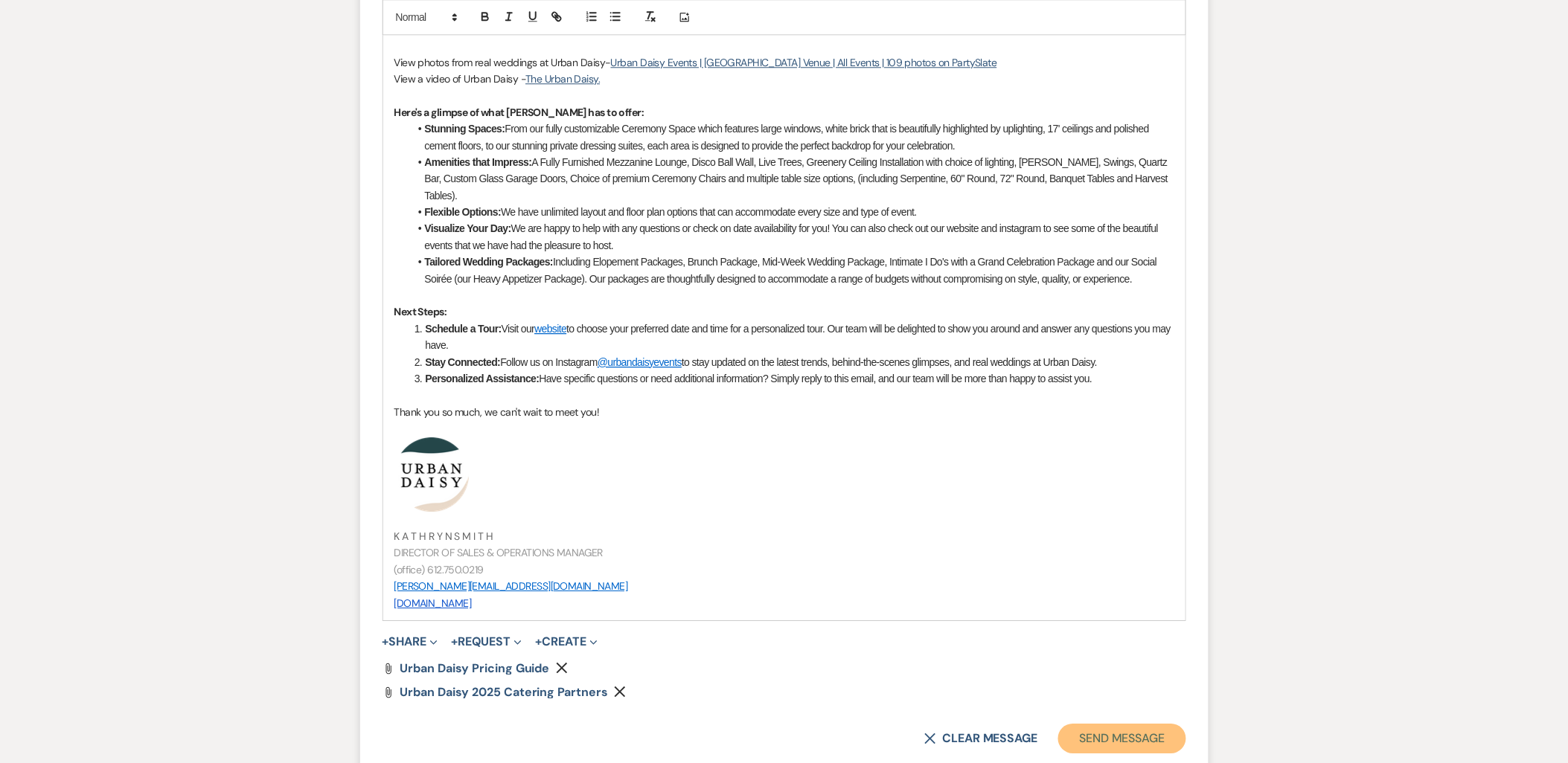
click at [1113, 740] on button "Send Message" at bounding box center [1122, 738] width 128 height 29
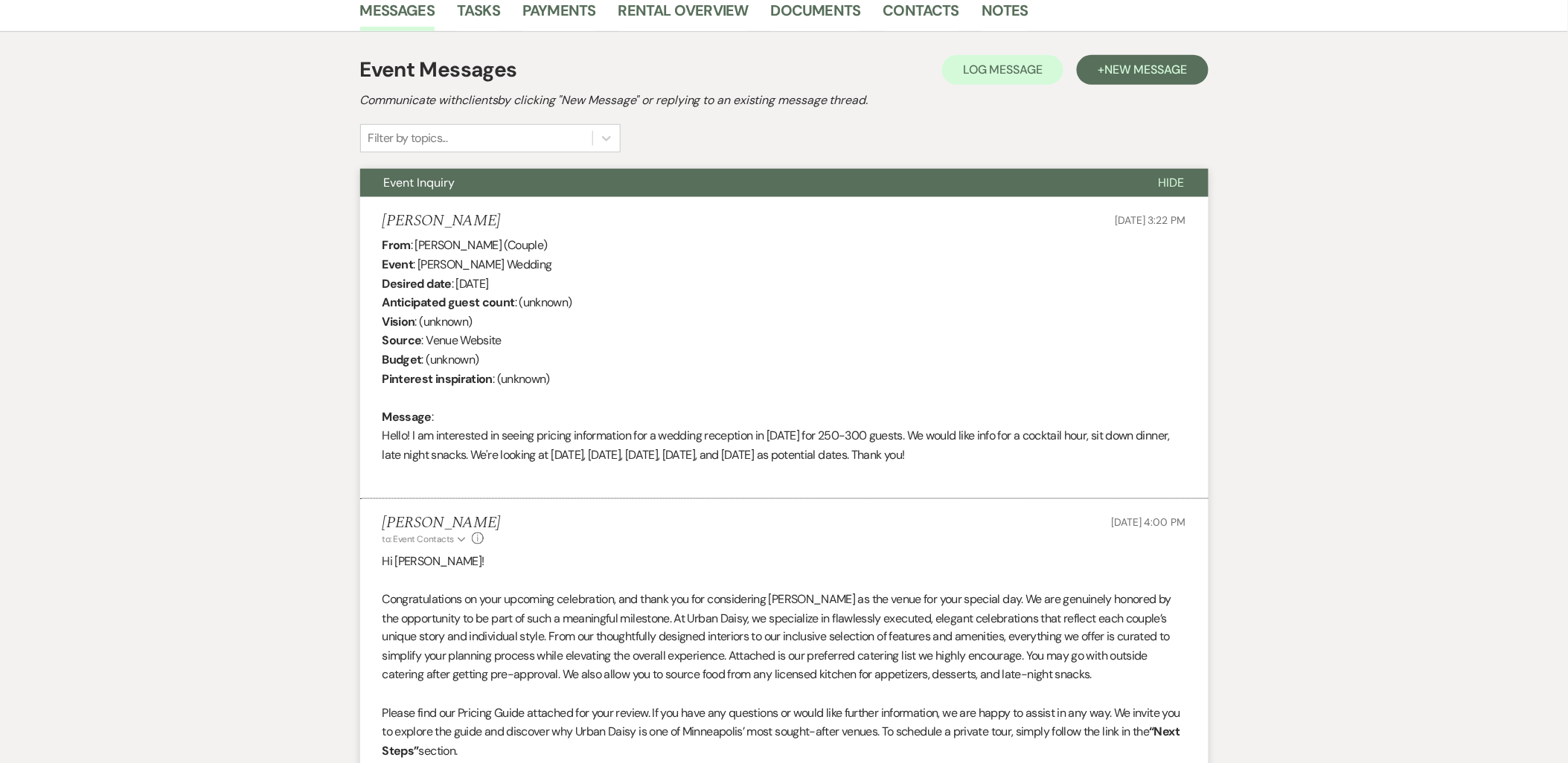
scroll to position [0, 0]
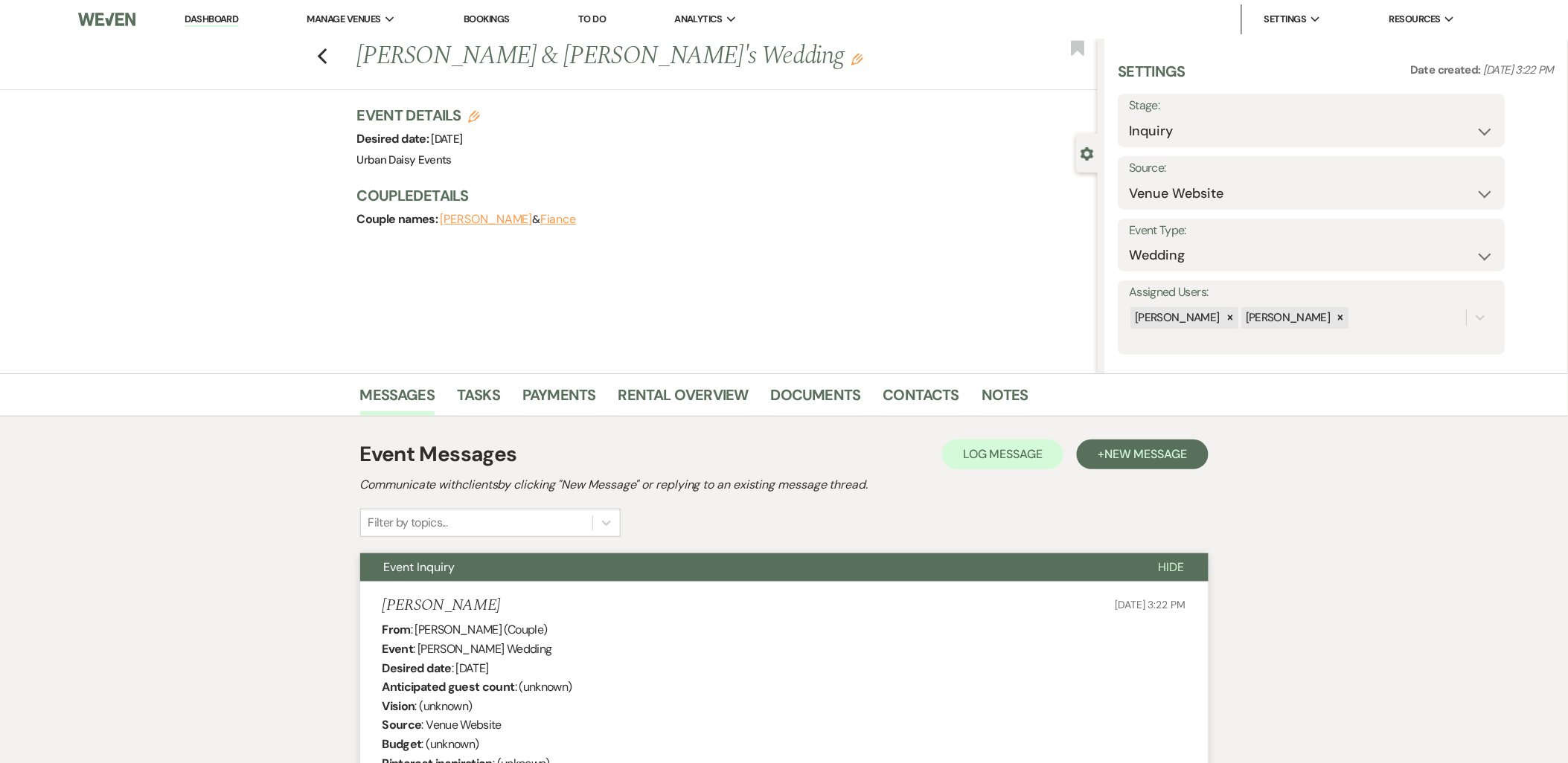
click at [227, 24] on link "Dashboard" at bounding box center [211, 20] width 54 height 14
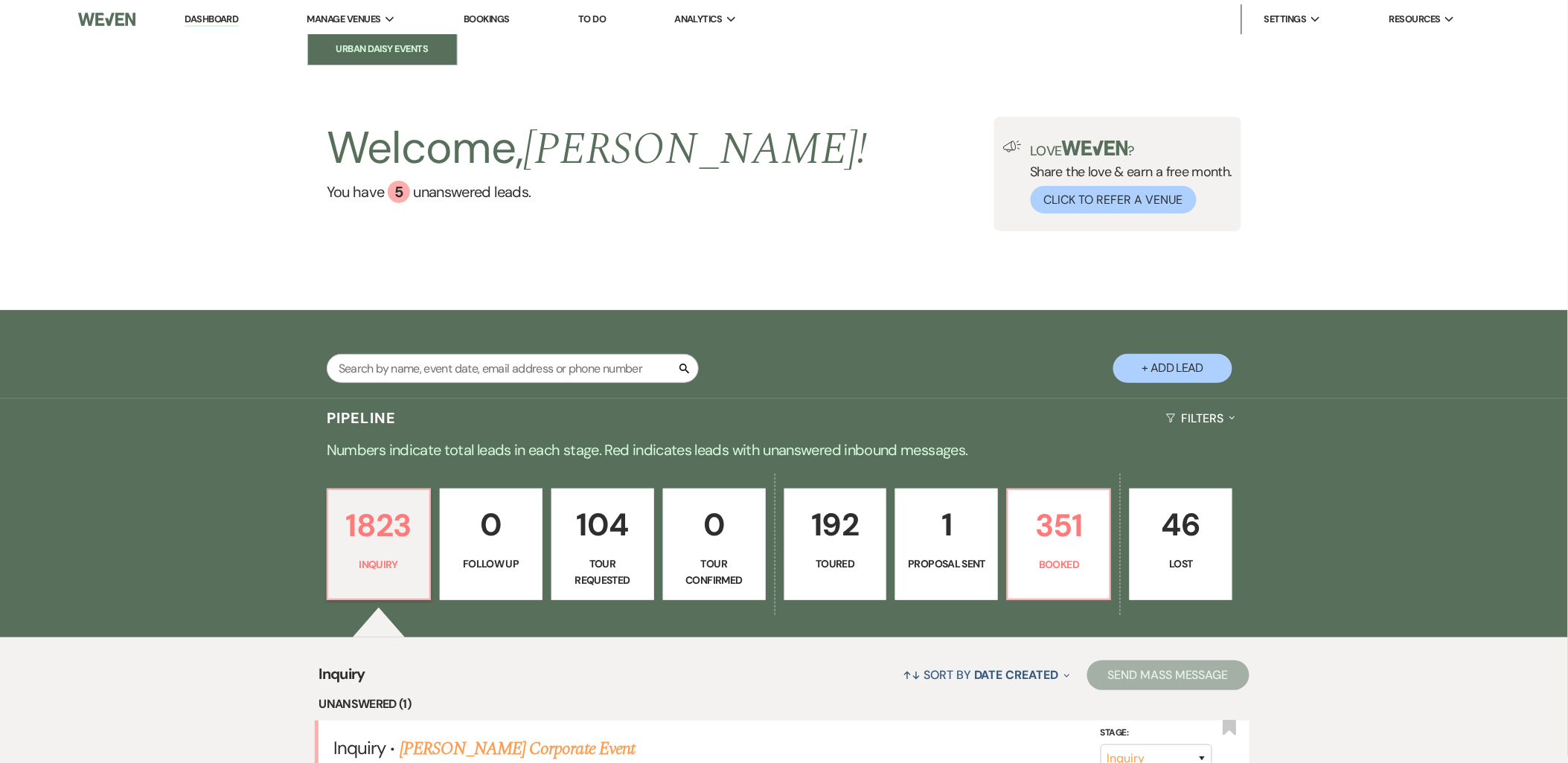
click at [366, 41] on li "Urban Daisy Events" at bounding box center [383, 48] width 133 height 15
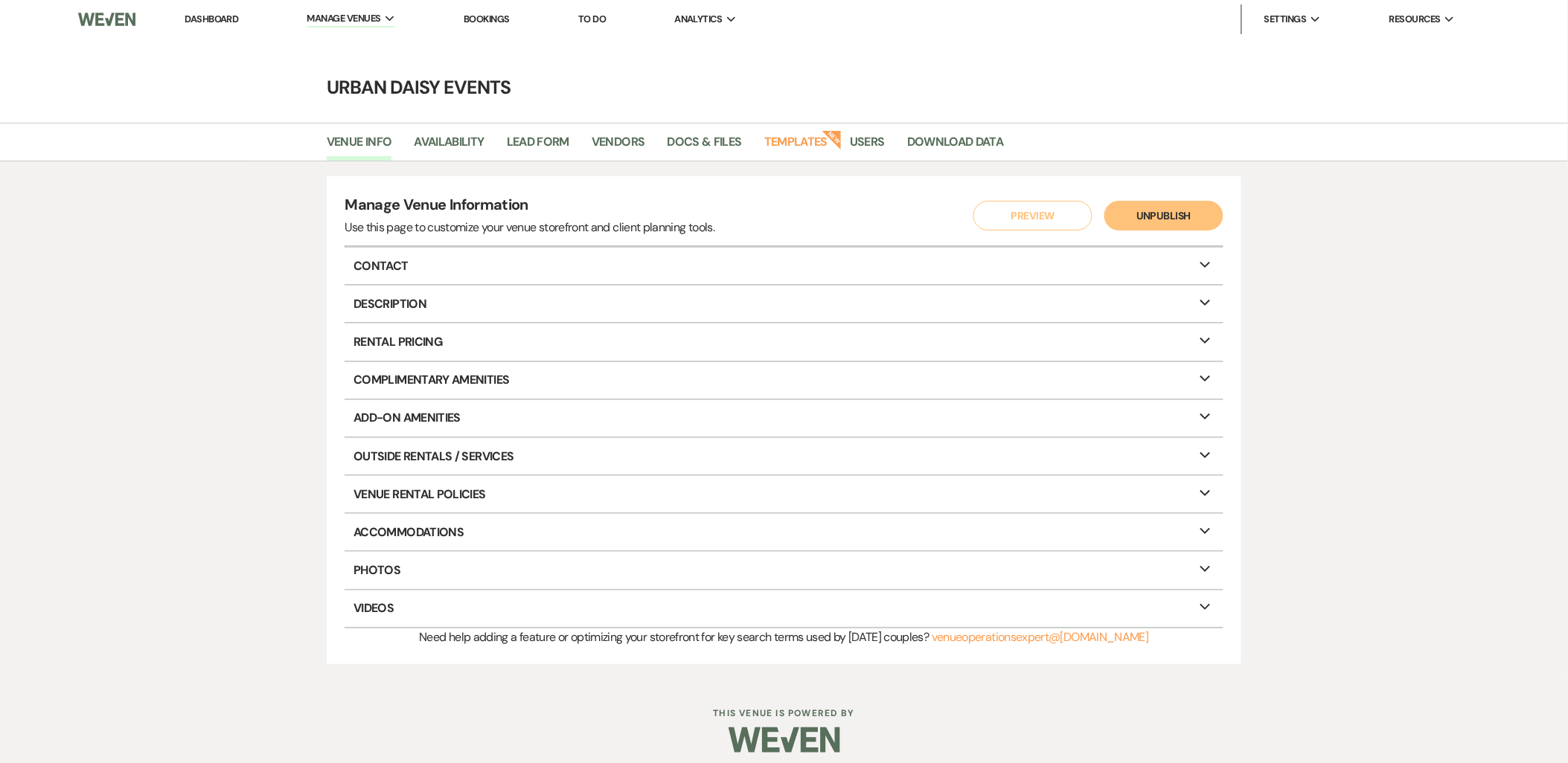
click at [235, 19] on link "Dashboard" at bounding box center [211, 19] width 54 height 13
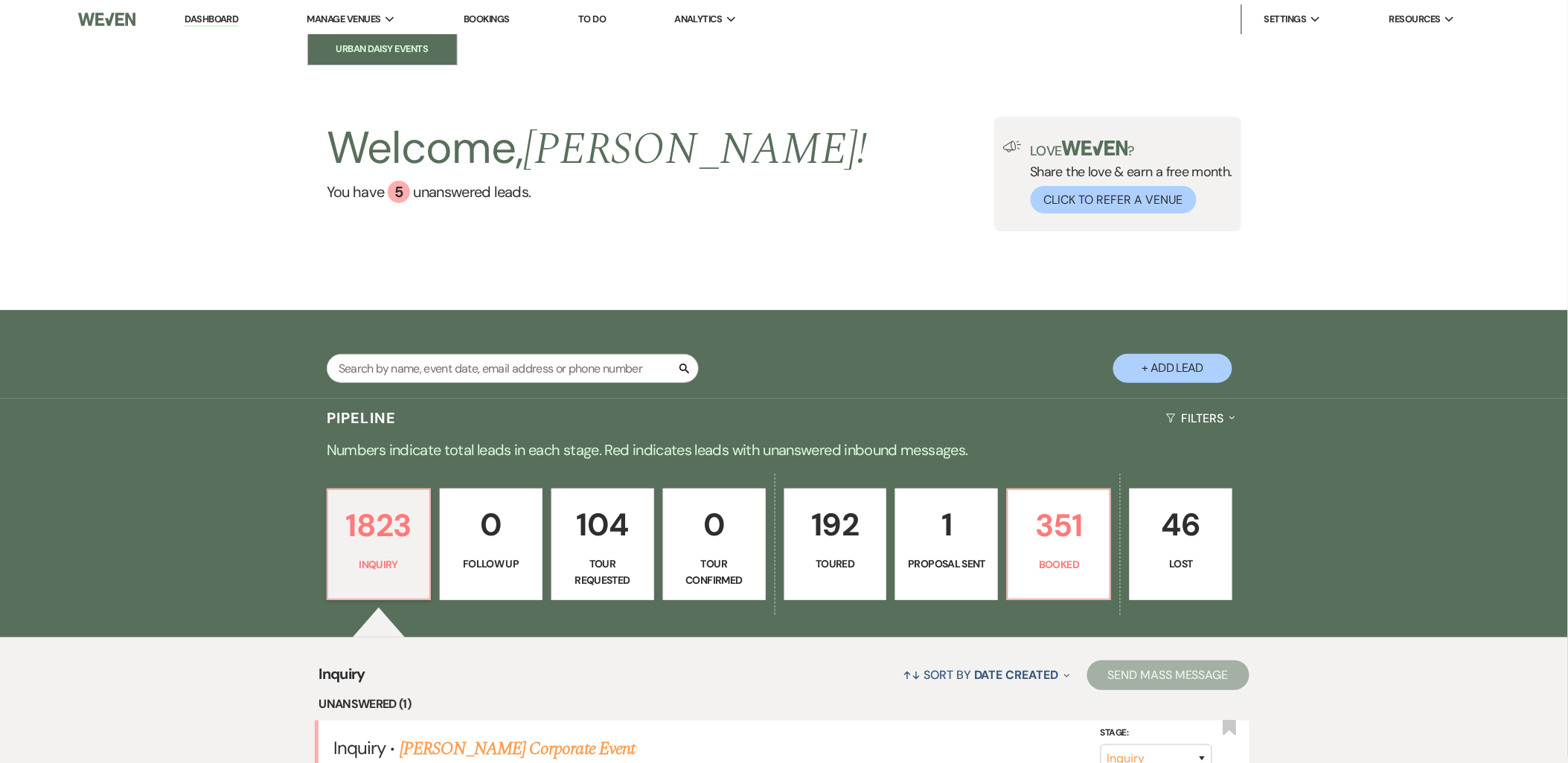
click at [373, 55] on li "Urban Daisy Events" at bounding box center [383, 48] width 133 height 15
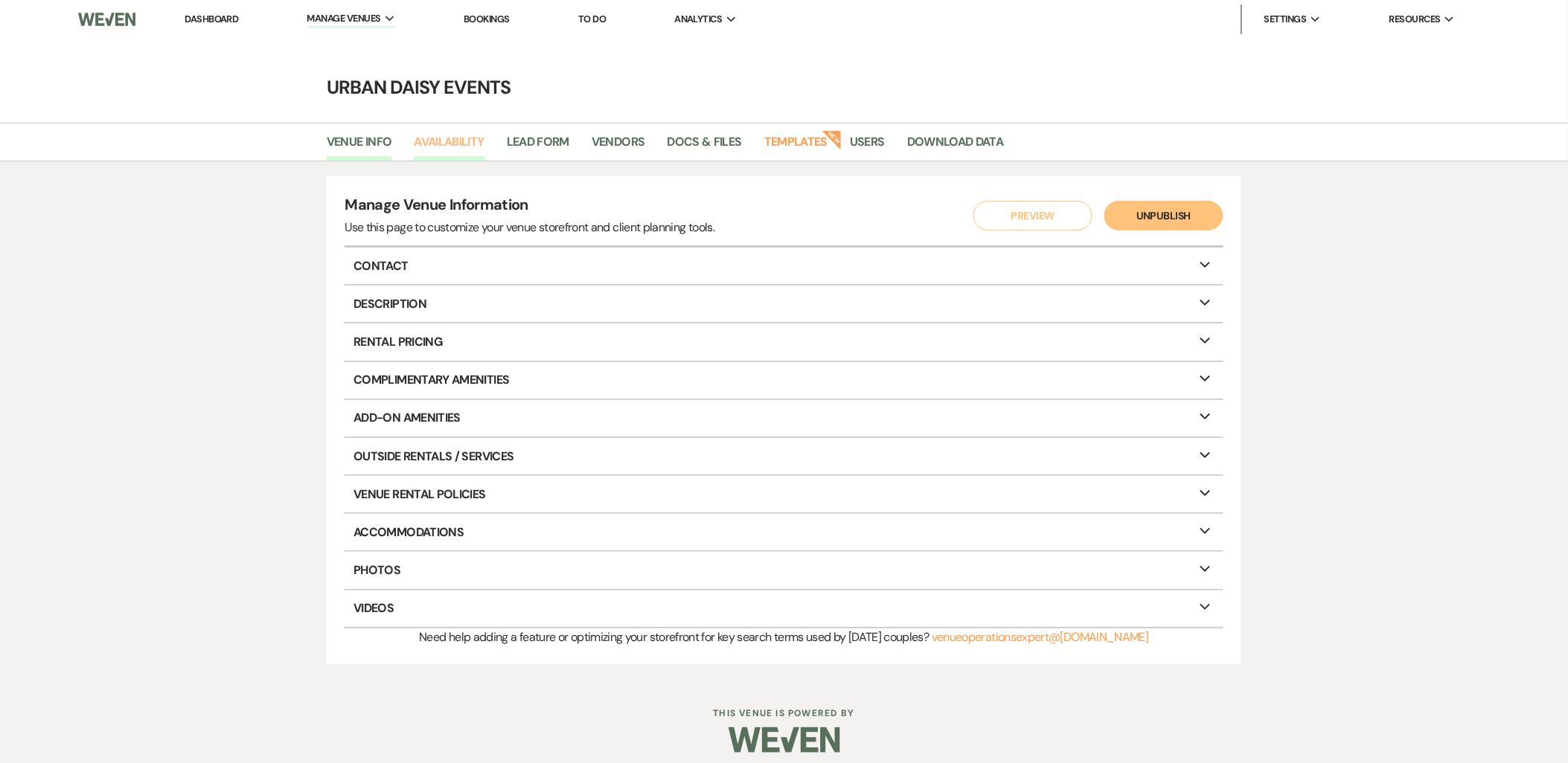
click at [423, 141] on link "Availability" at bounding box center [448, 146] width 70 height 28
select select "2"
select select "2026"
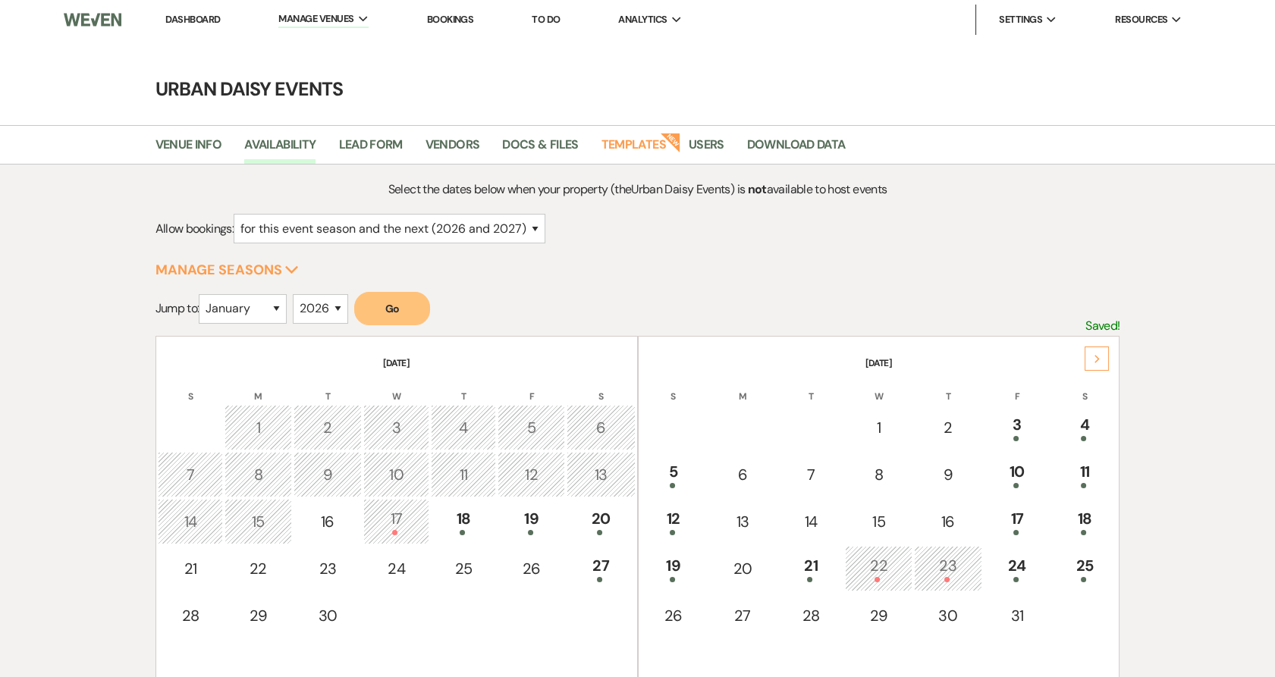
click at [1093, 352] on div "Next" at bounding box center [1096, 359] width 24 height 24
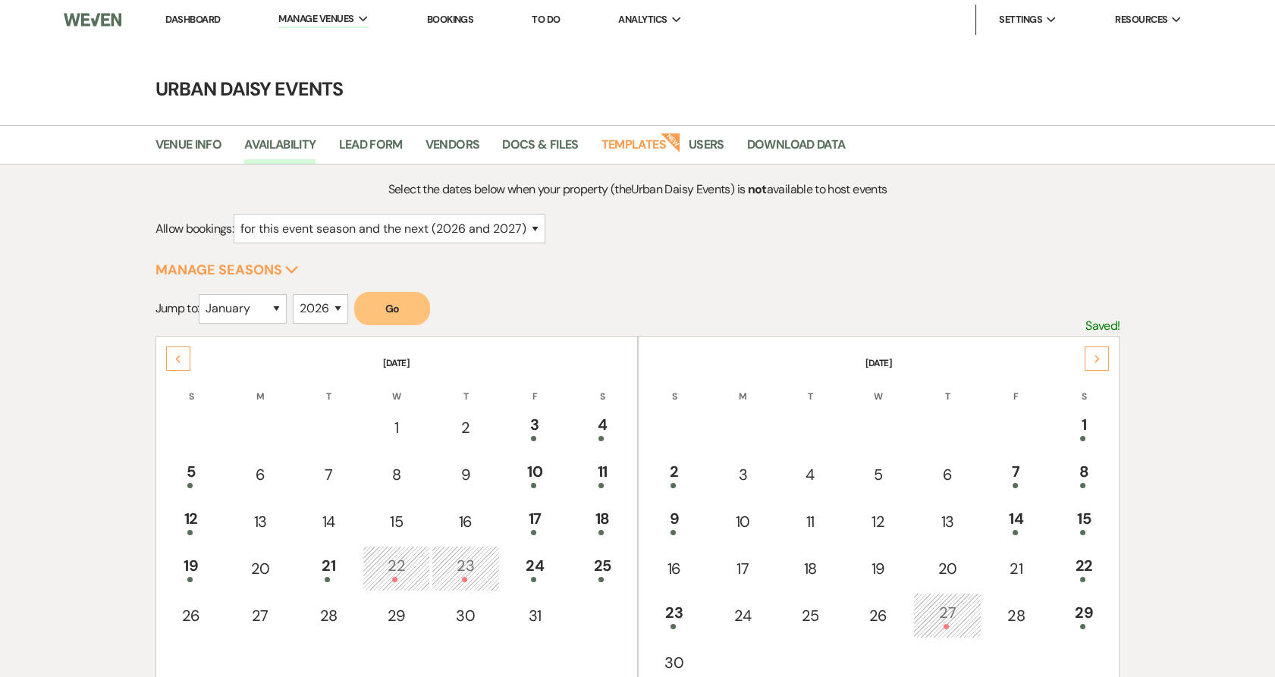
click at [1093, 352] on div "Next" at bounding box center [1096, 359] width 24 height 24
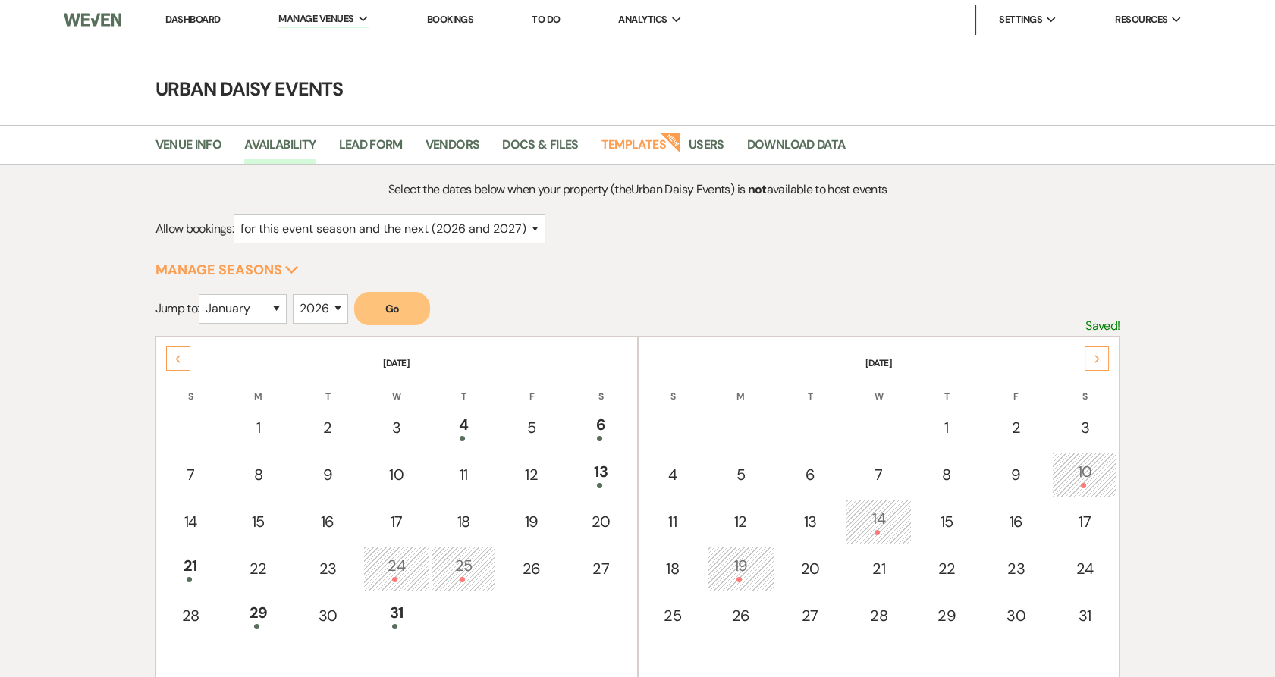
click at [1093, 352] on div "Next" at bounding box center [1096, 359] width 24 height 24
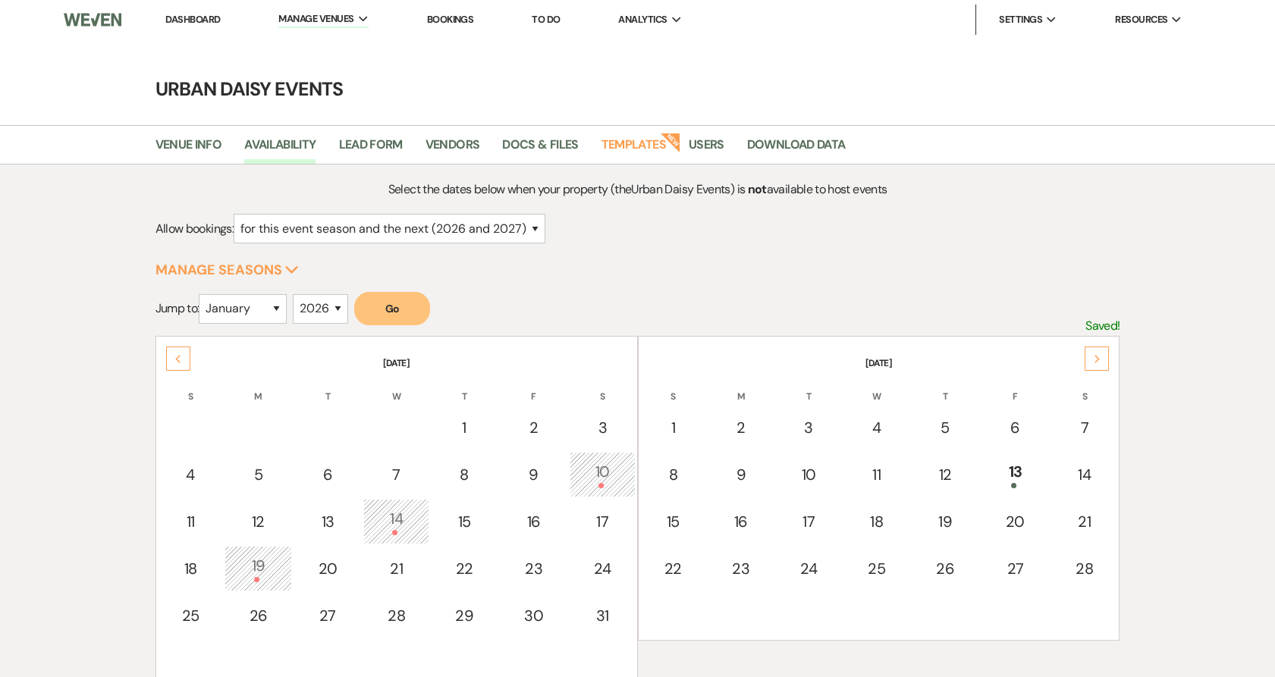
click at [1093, 352] on div "Next" at bounding box center [1096, 359] width 24 height 24
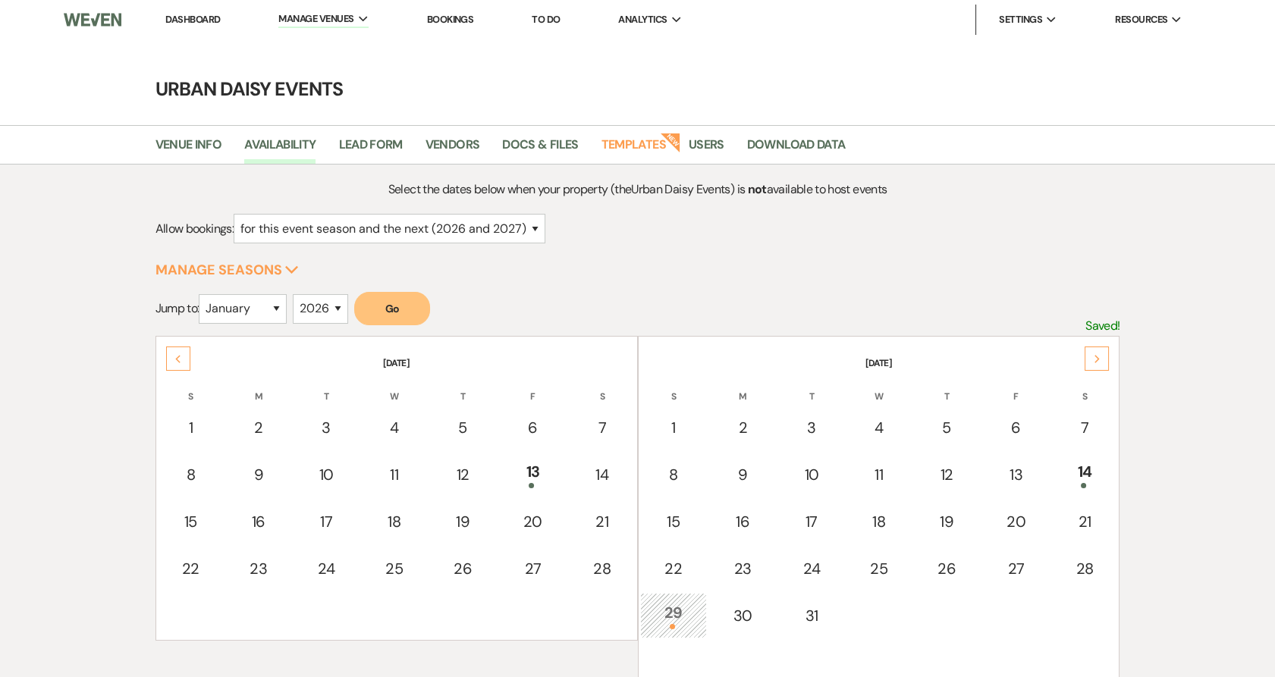
click at [1093, 352] on div "Next" at bounding box center [1096, 359] width 24 height 24
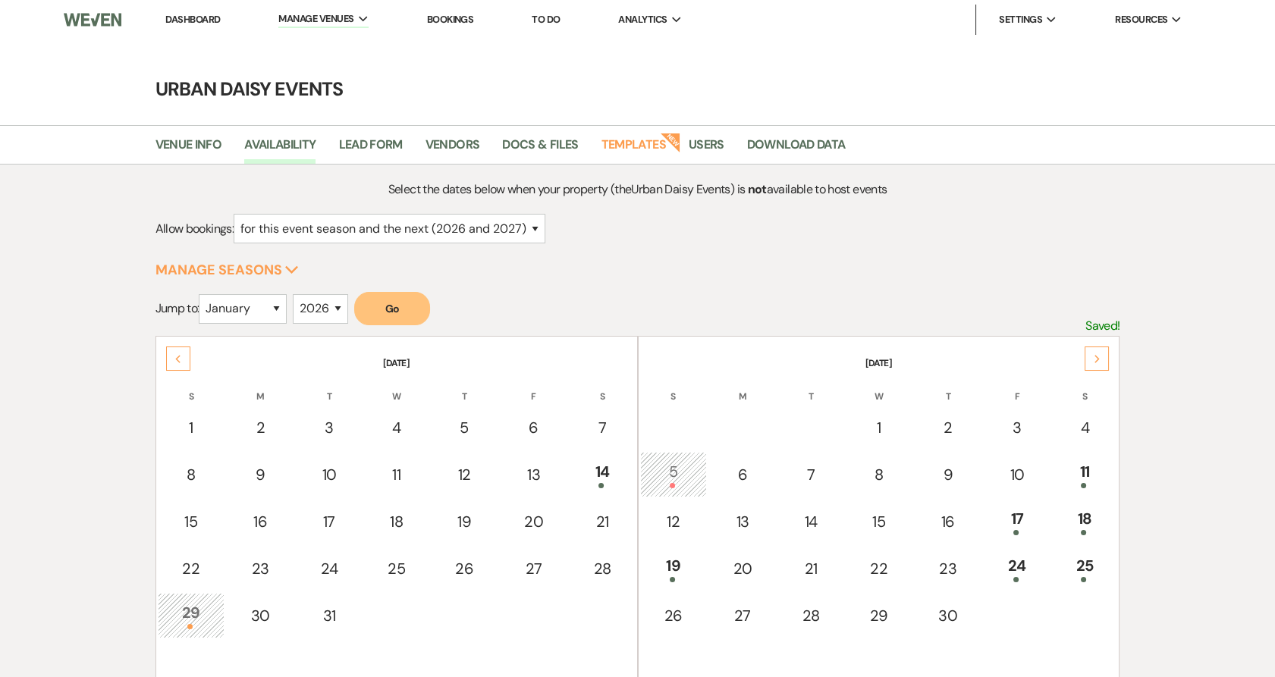
click at [1093, 352] on div "Next" at bounding box center [1096, 359] width 24 height 24
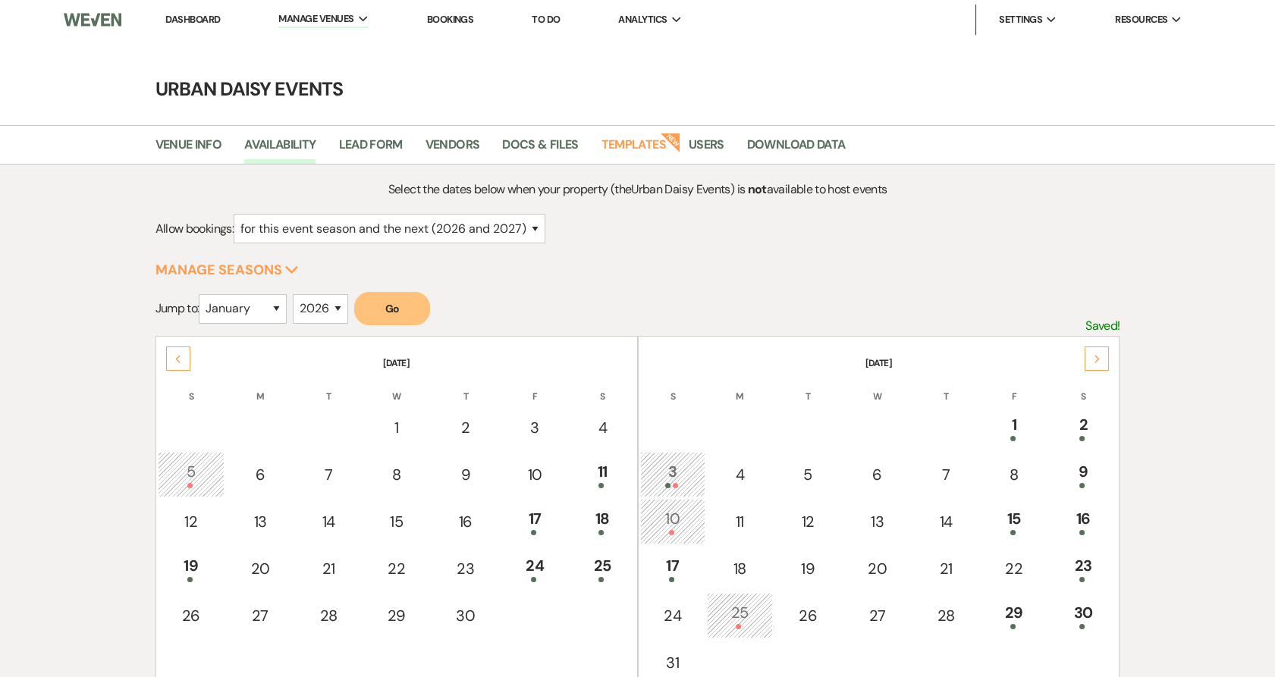
click at [1093, 352] on div "Next" at bounding box center [1096, 359] width 24 height 24
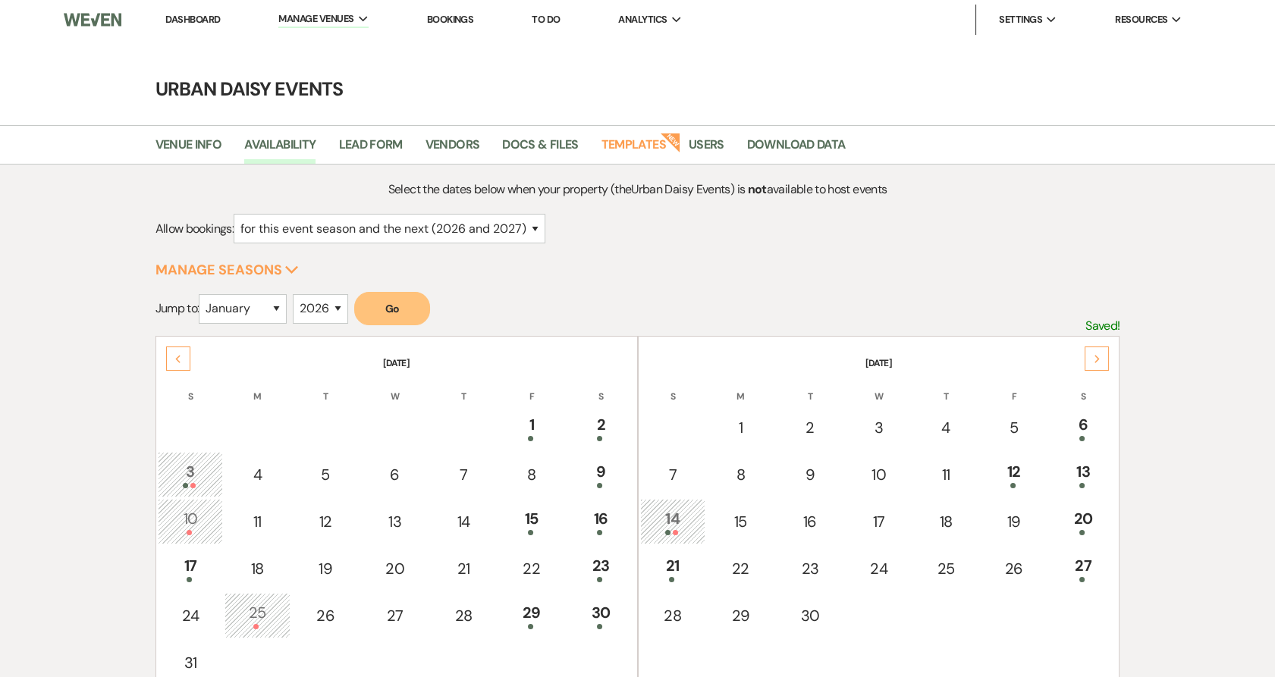
click at [1093, 352] on div "Next" at bounding box center [1096, 359] width 24 height 24
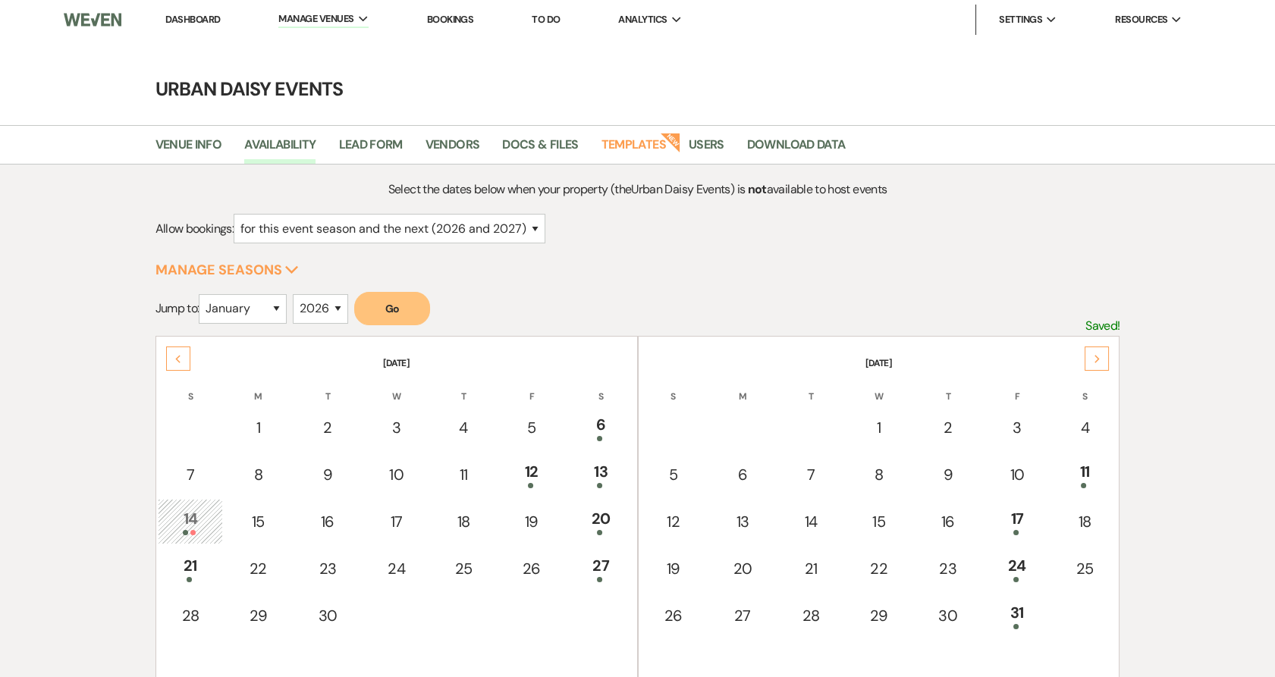
click at [1093, 352] on div "Next" at bounding box center [1096, 359] width 24 height 24
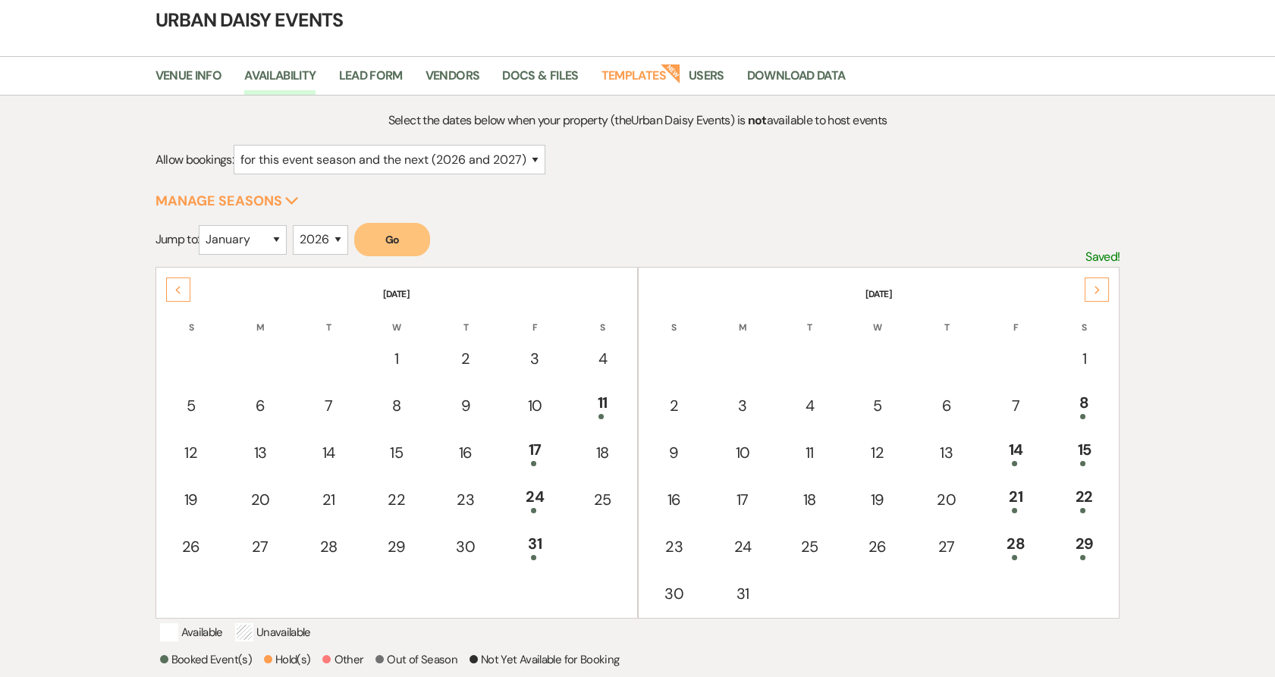
scroll to position [84, 0]
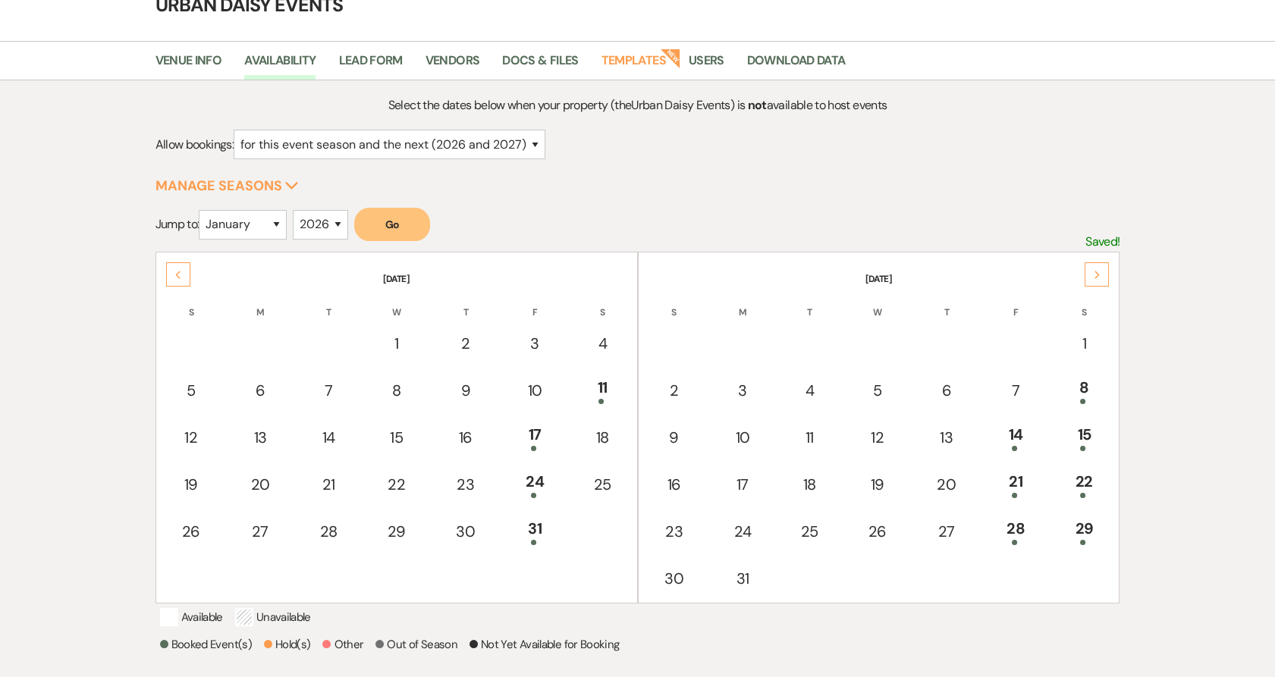
click at [1098, 273] on use at bounding box center [1096, 275] width 5 height 8
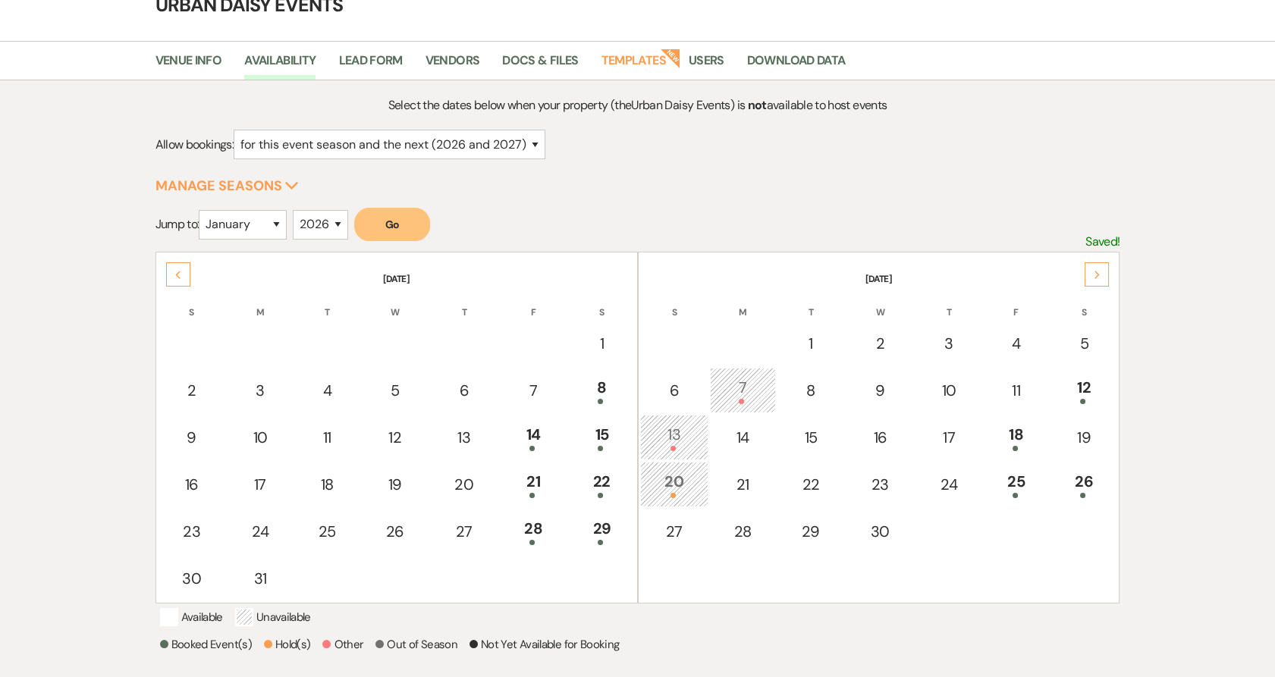
click at [659, 423] on div "13" at bounding box center [674, 437] width 52 height 28
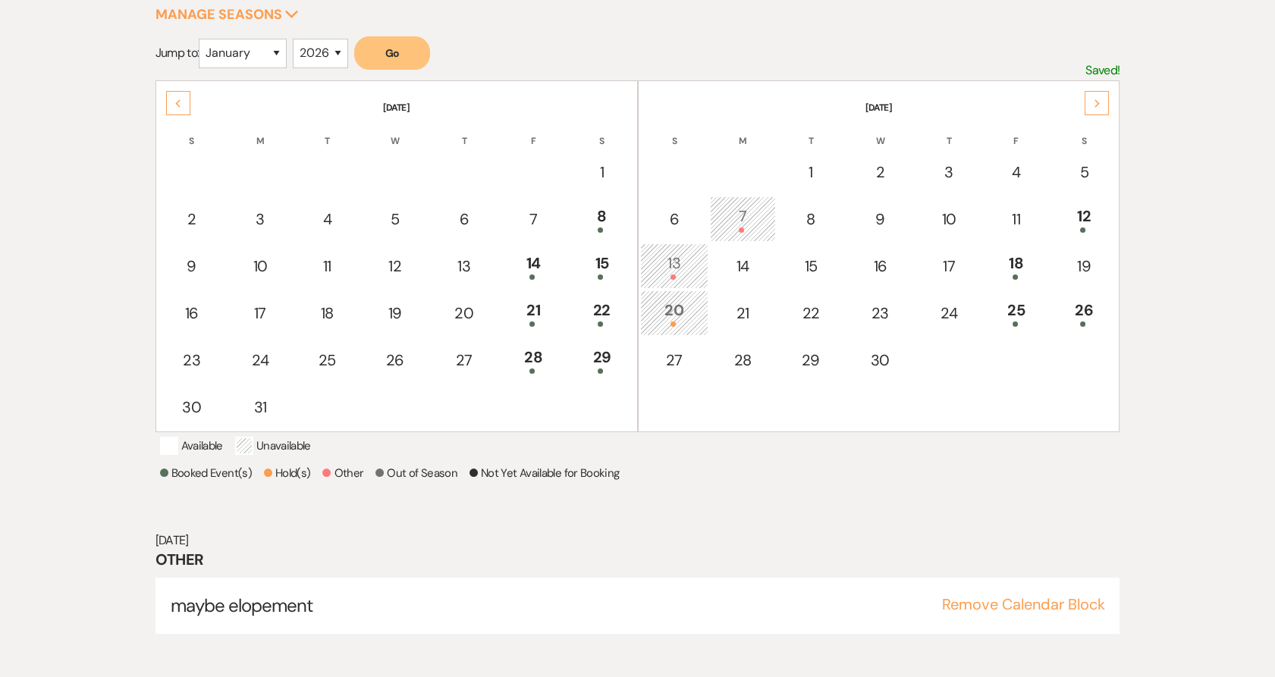
scroll to position [263, 0]
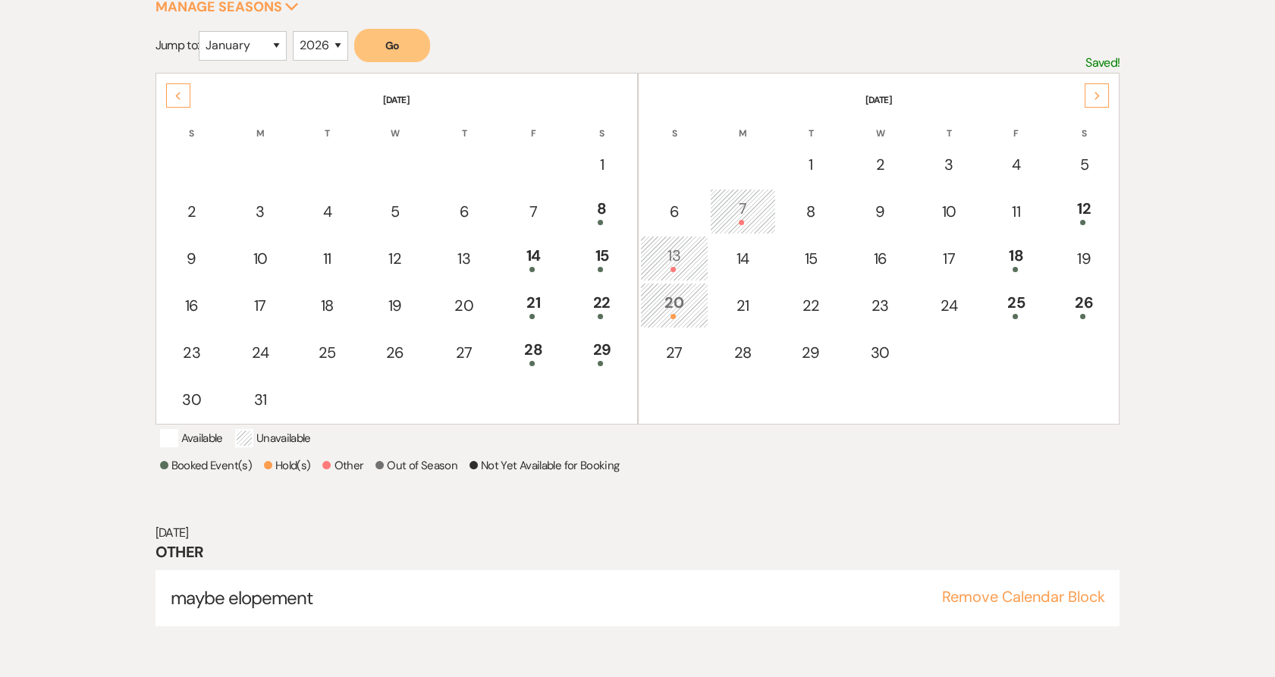
click at [673, 306] on div "20" at bounding box center [674, 305] width 52 height 28
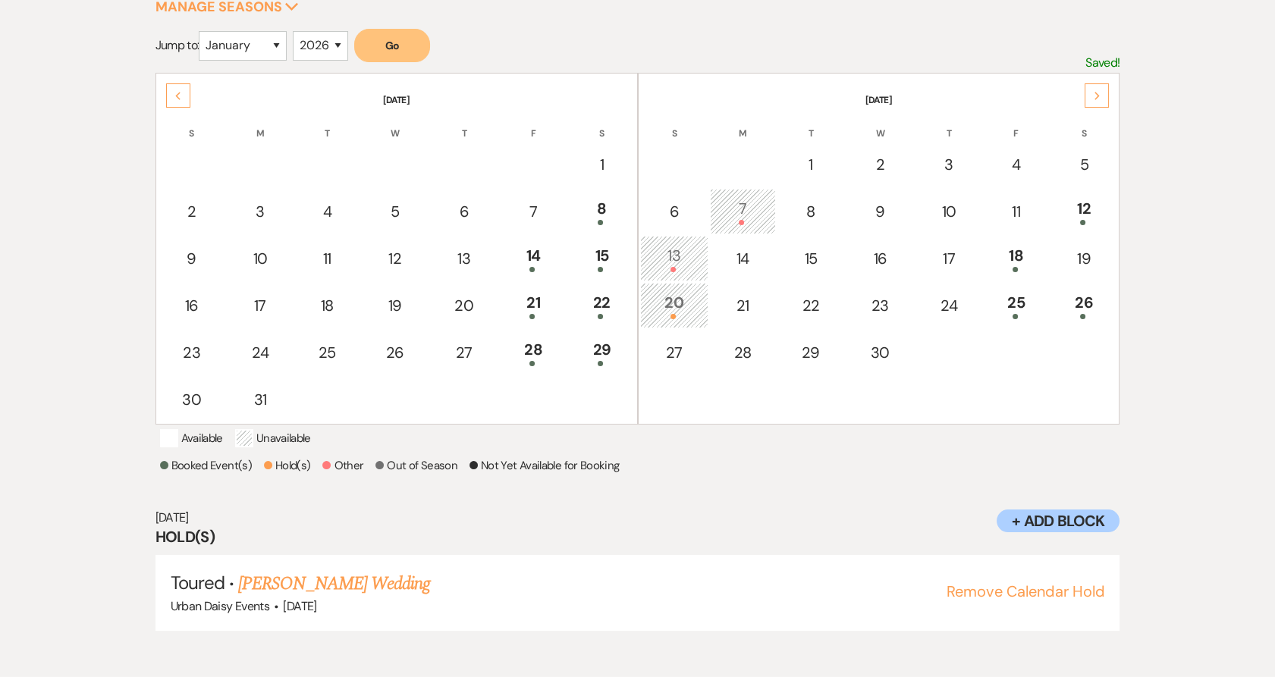
click at [181, 88] on div "Previous" at bounding box center [178, 95] width 24 height 24
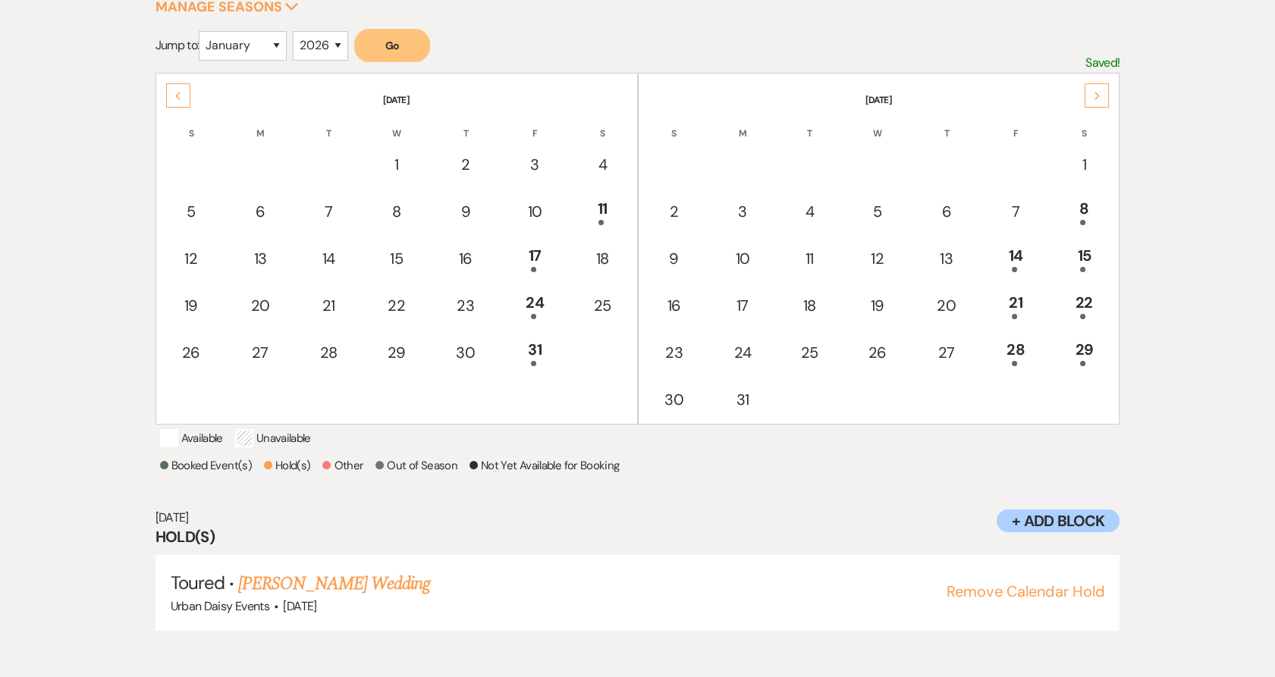
click at [1096, 93] on icon "Next" at bounding box center [1097, 96] width 8 height 9
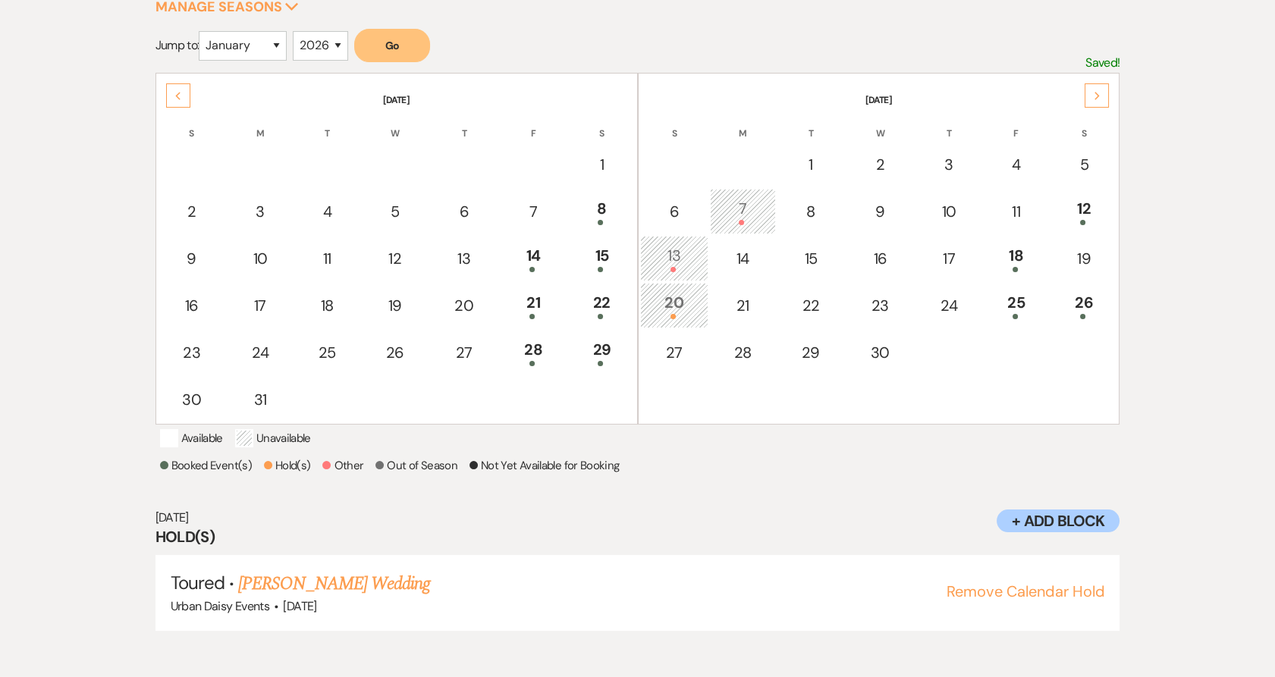
click at [179, 96] on icon "Previous" at bounding box center [178, 96] width 8 height 9
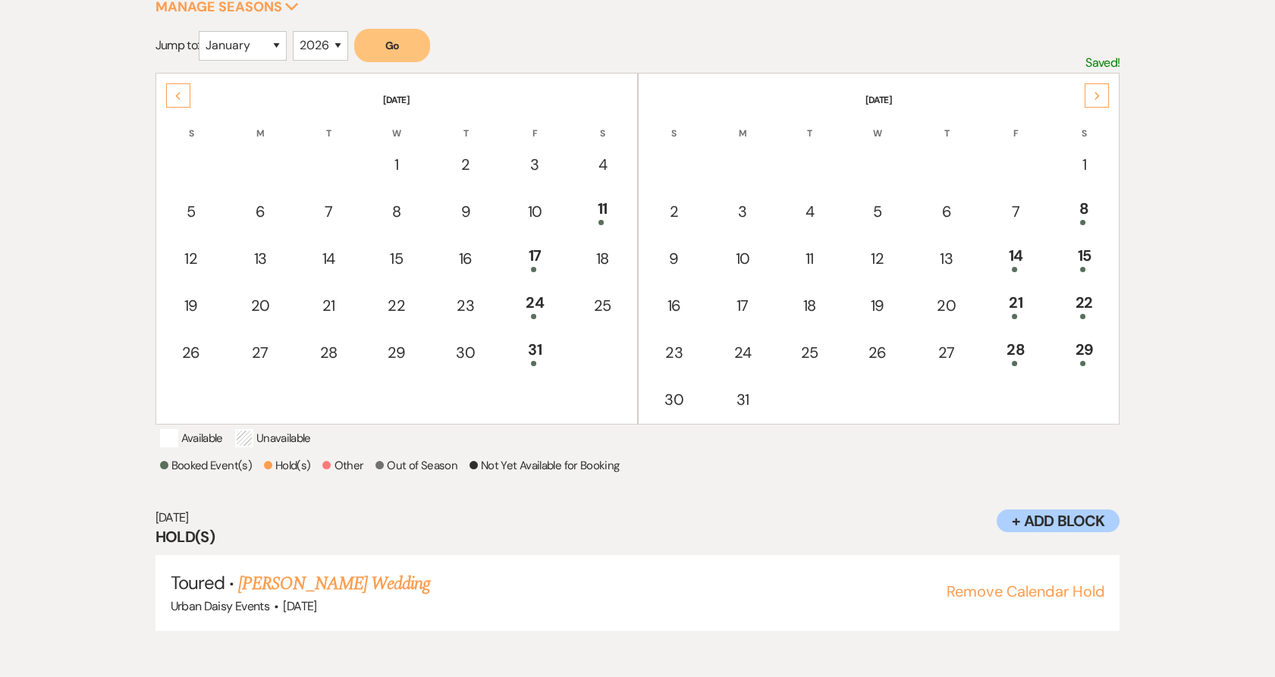
click at [1097, 92] on icon "Next" at bounding box center [1097, 96] width 8 height 9
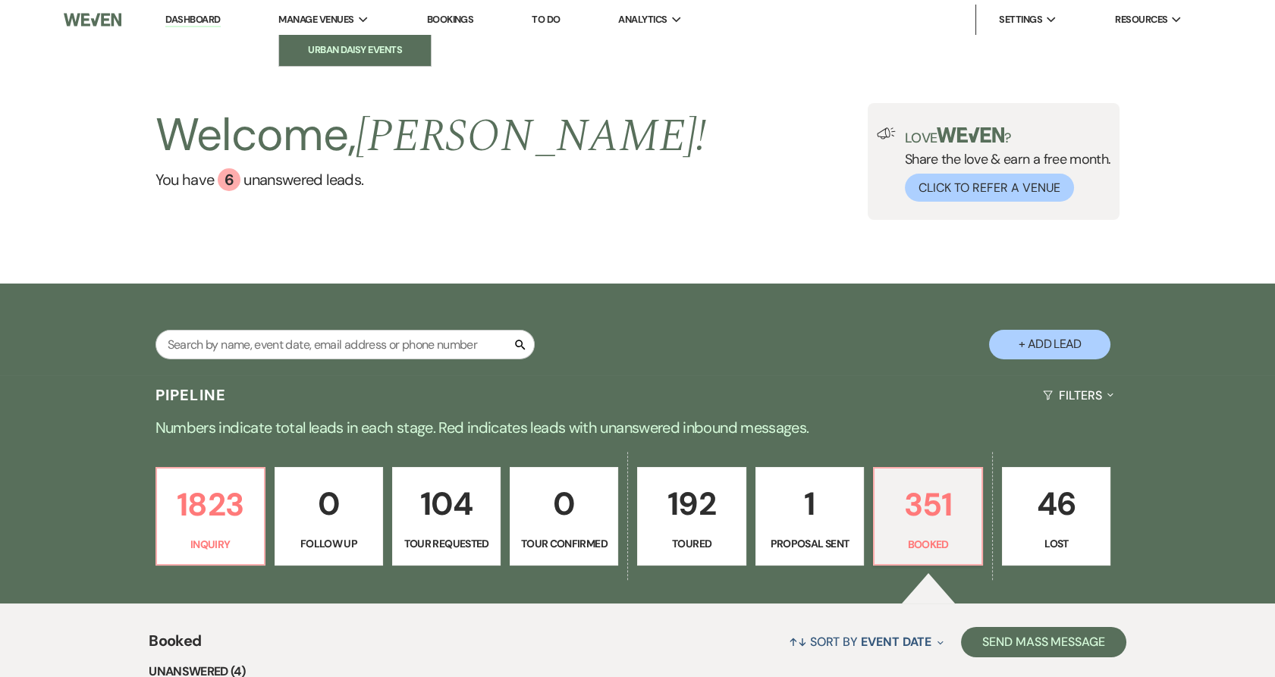
click at [339, 47] on li "Urban Daisy Events" at bounding box center [355, 49] width 136 height 15
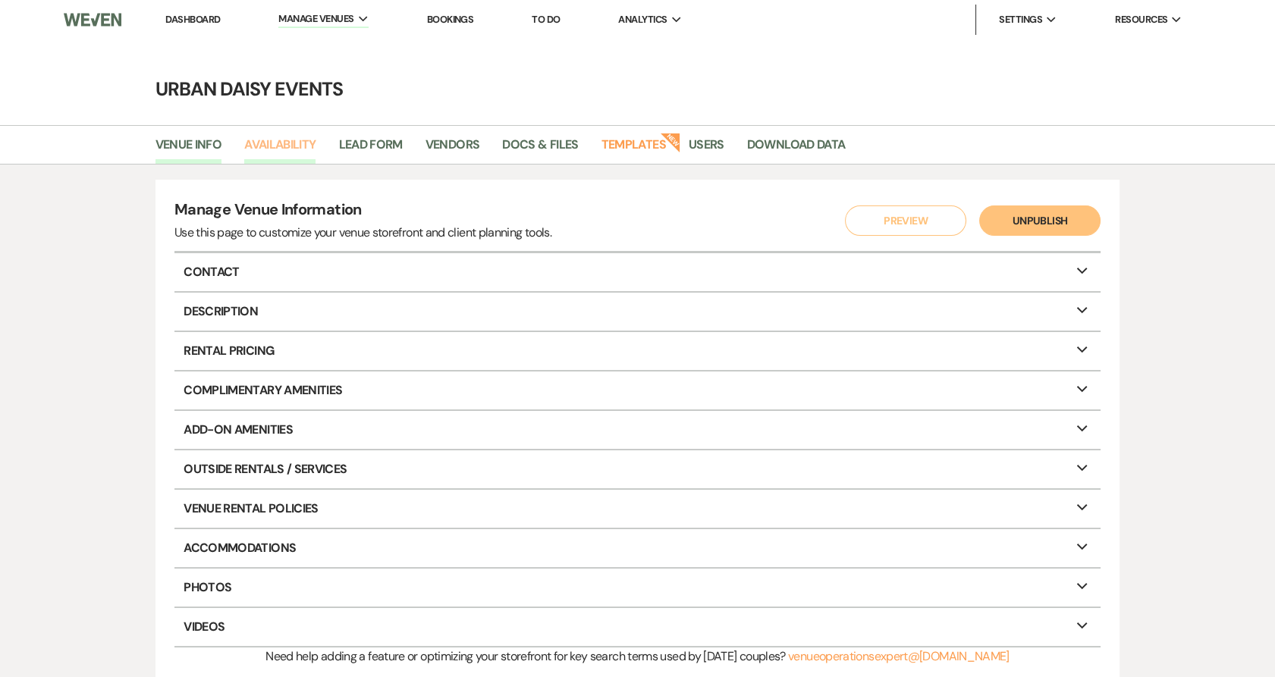
click at [309, 136] on link "Availability" at bounding box center [279, 149] width 71 height 29
select select "2"
select select "2026"
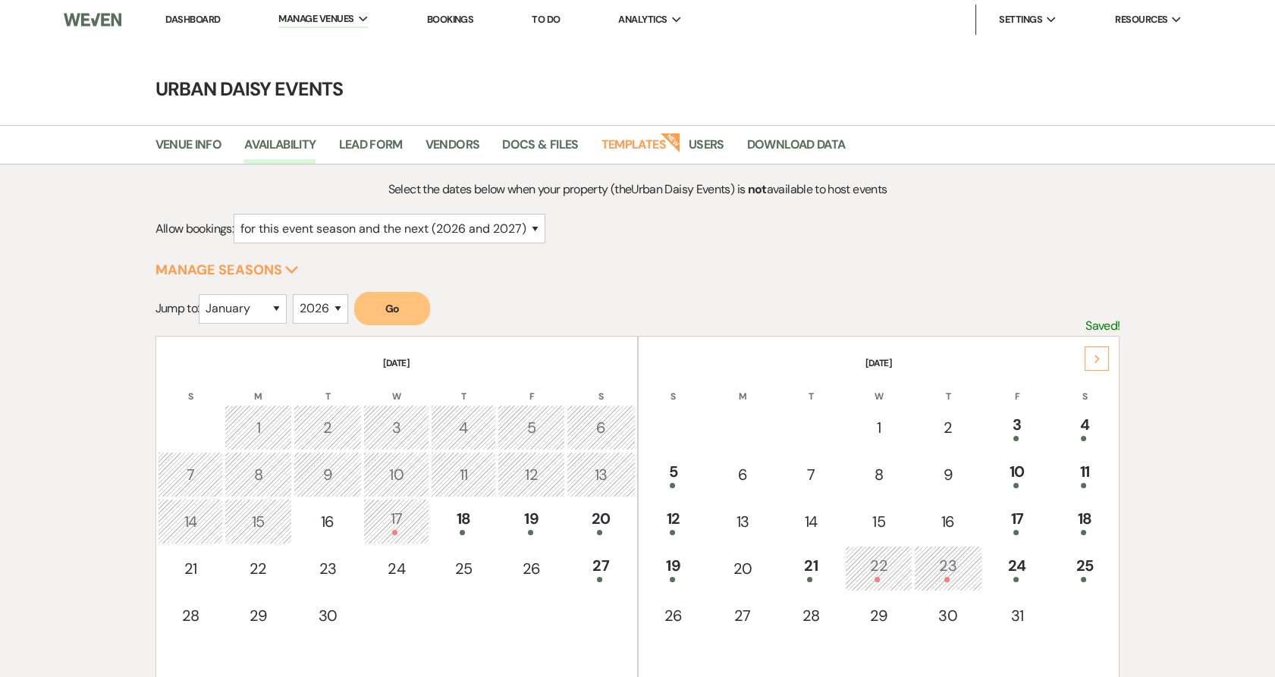
click at [1097, 355] on icon "Next" at bounding box center [1097, 359] width 8 height 9
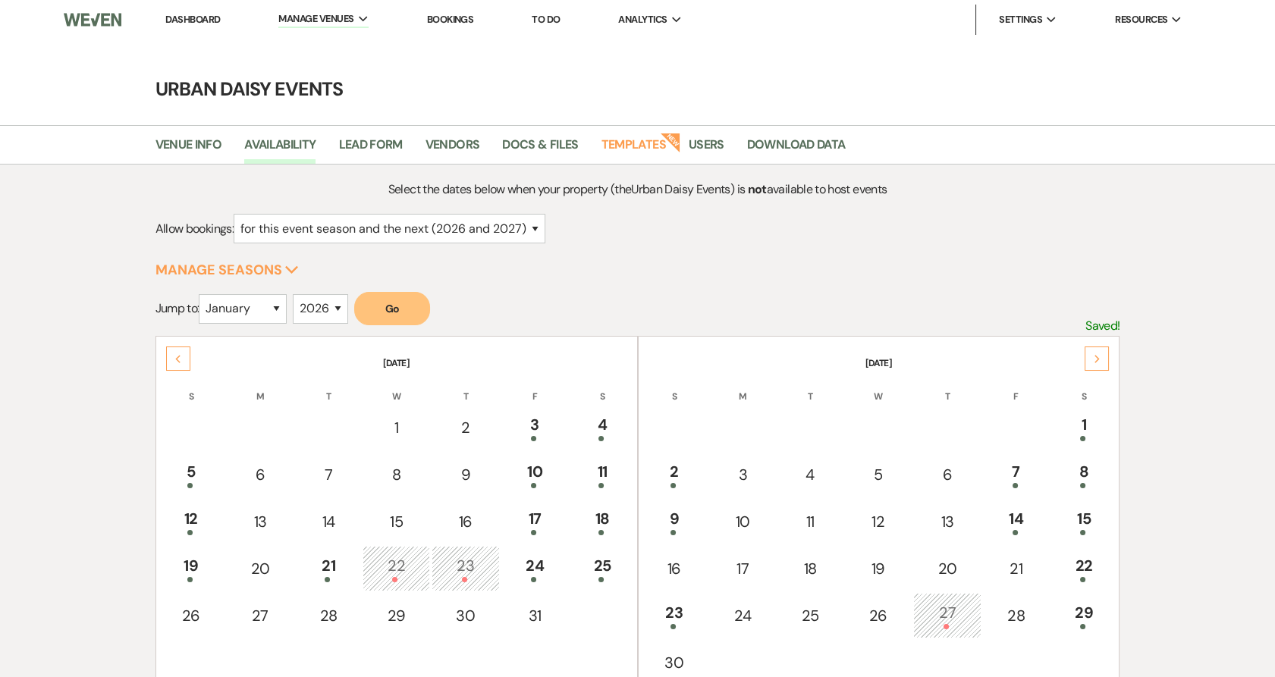
click at [1097, 355] on icon "Next" at bounding box center [1097, 359] width 8 height 9
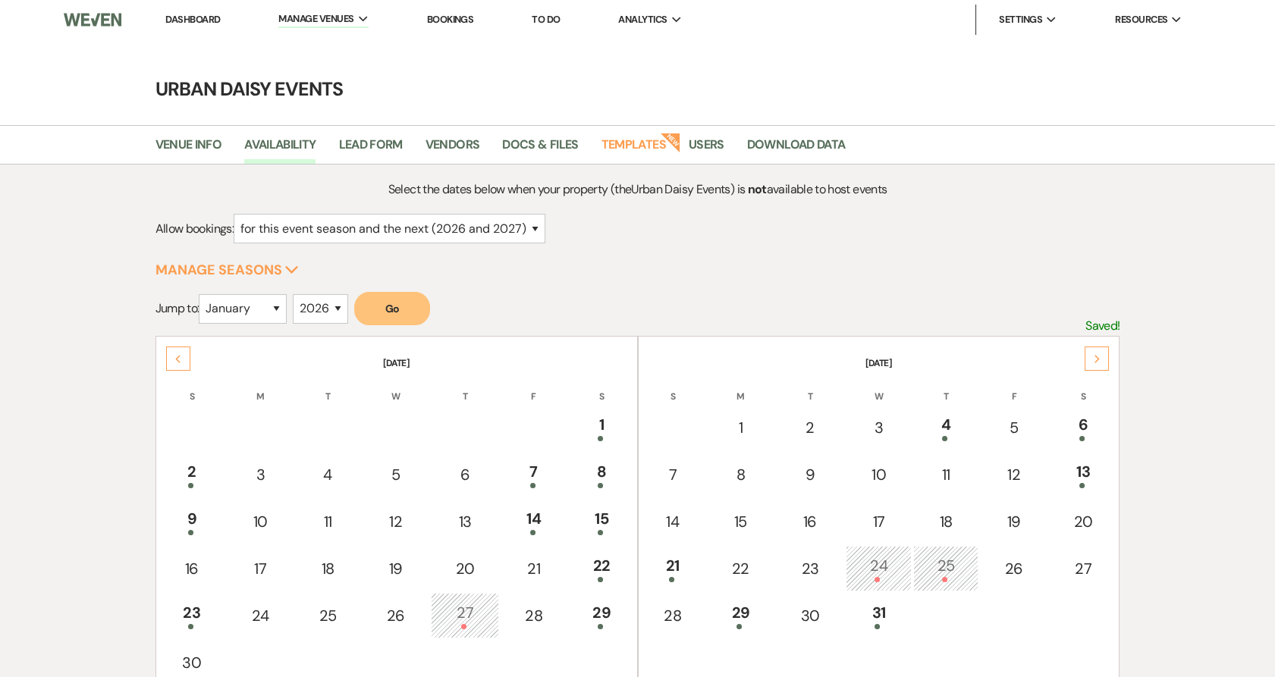
click at [1097, 355] on icon "Next" at bounding box center [1097, 359] width 8 height 9
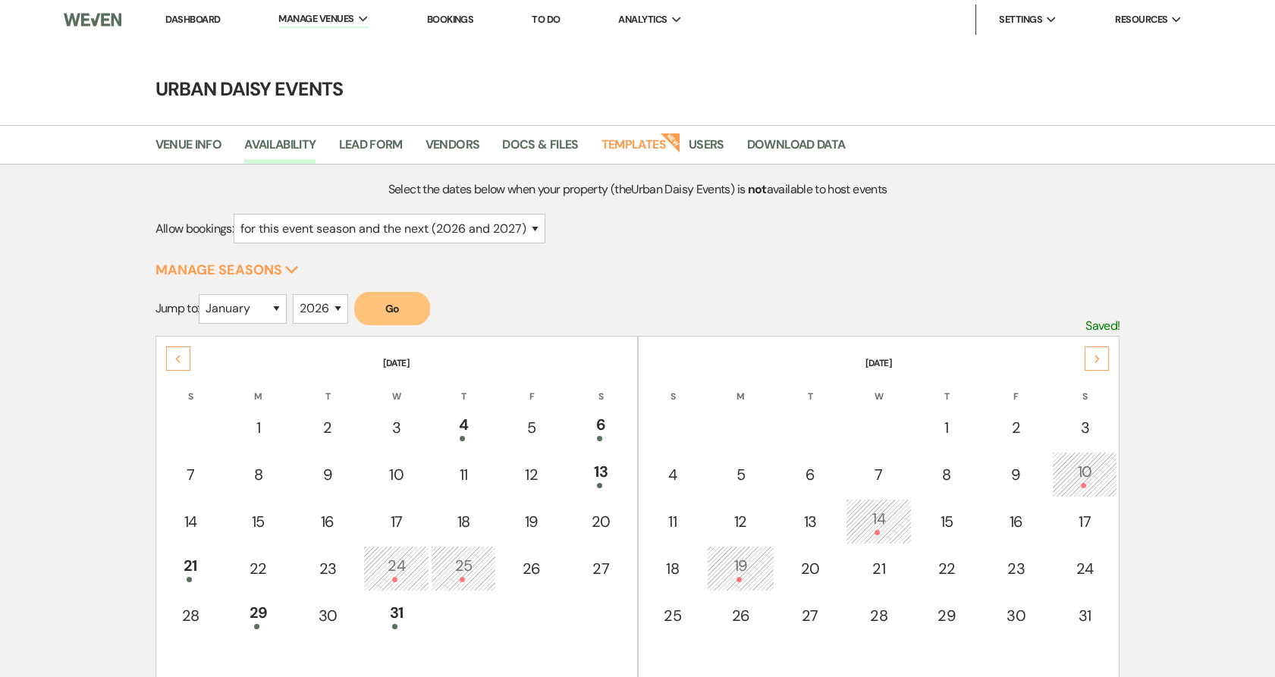
click at [1097, 355] on icon "Next" at bounding box center [1097, 359] width 8 height 9
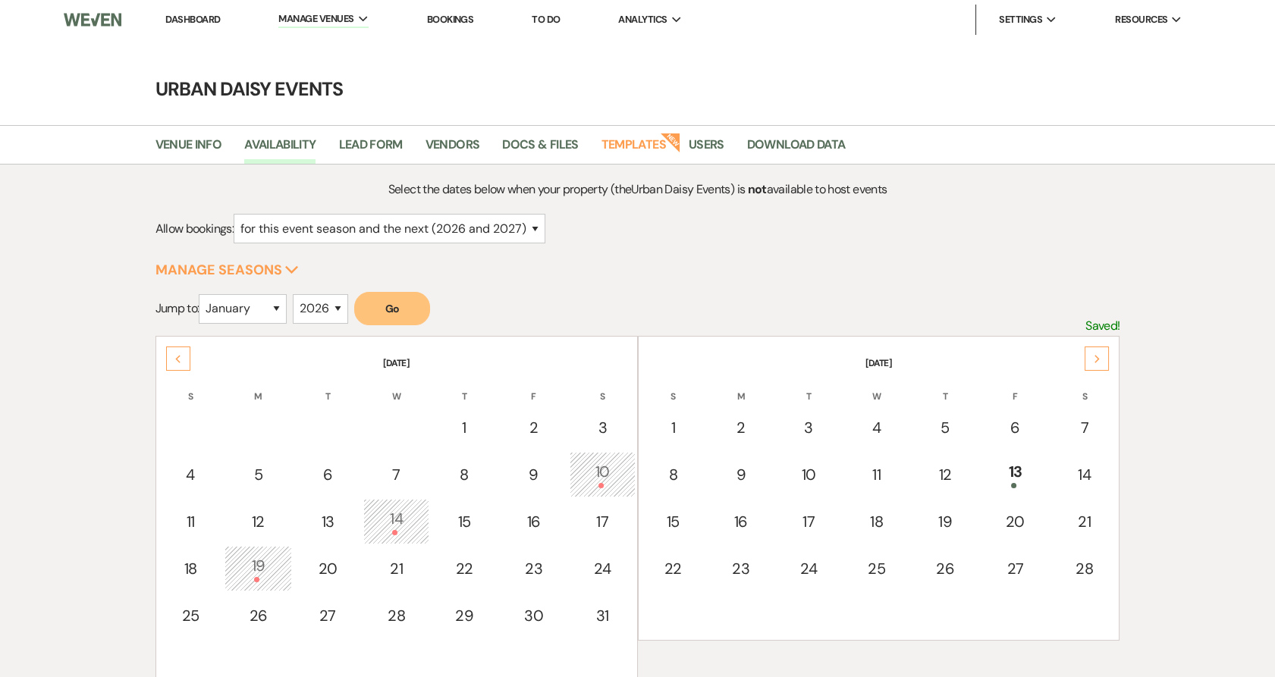
click at [1097, 355] on icon "Next" at bounding box center [1097, 359] width 8 height 9
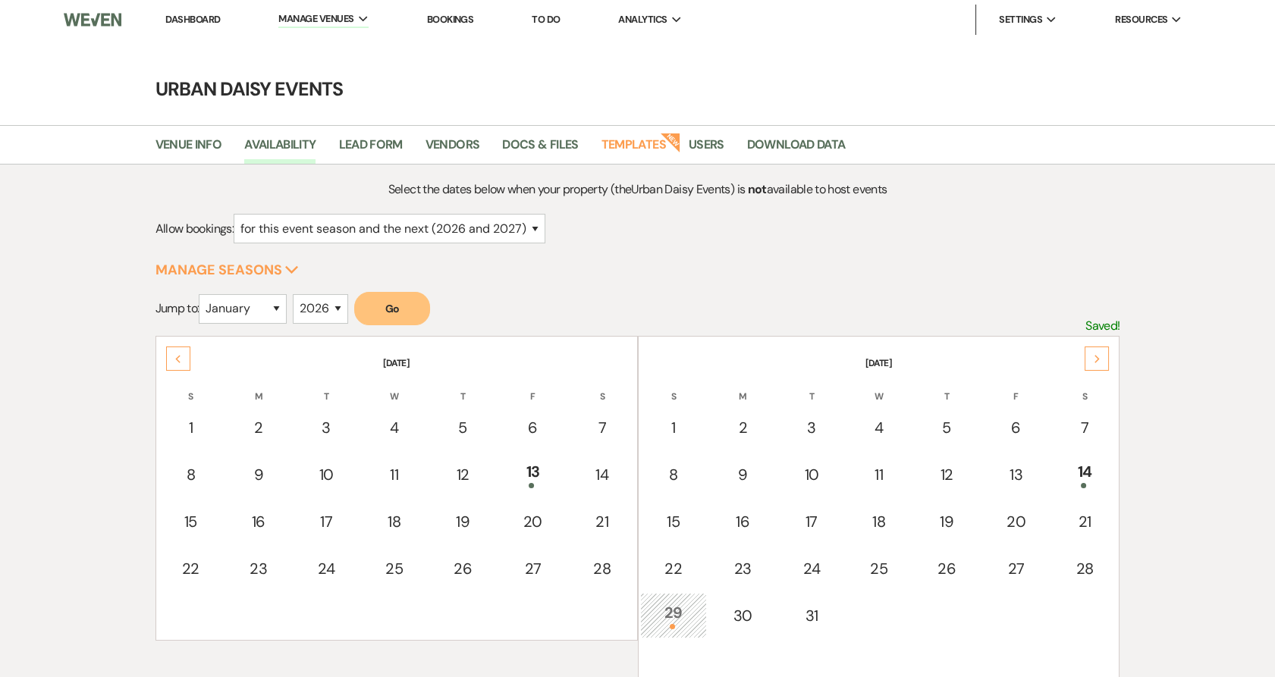
click at [1097, 355] on icon "Next" at bounding box center [1097, 359] width 8 height 9
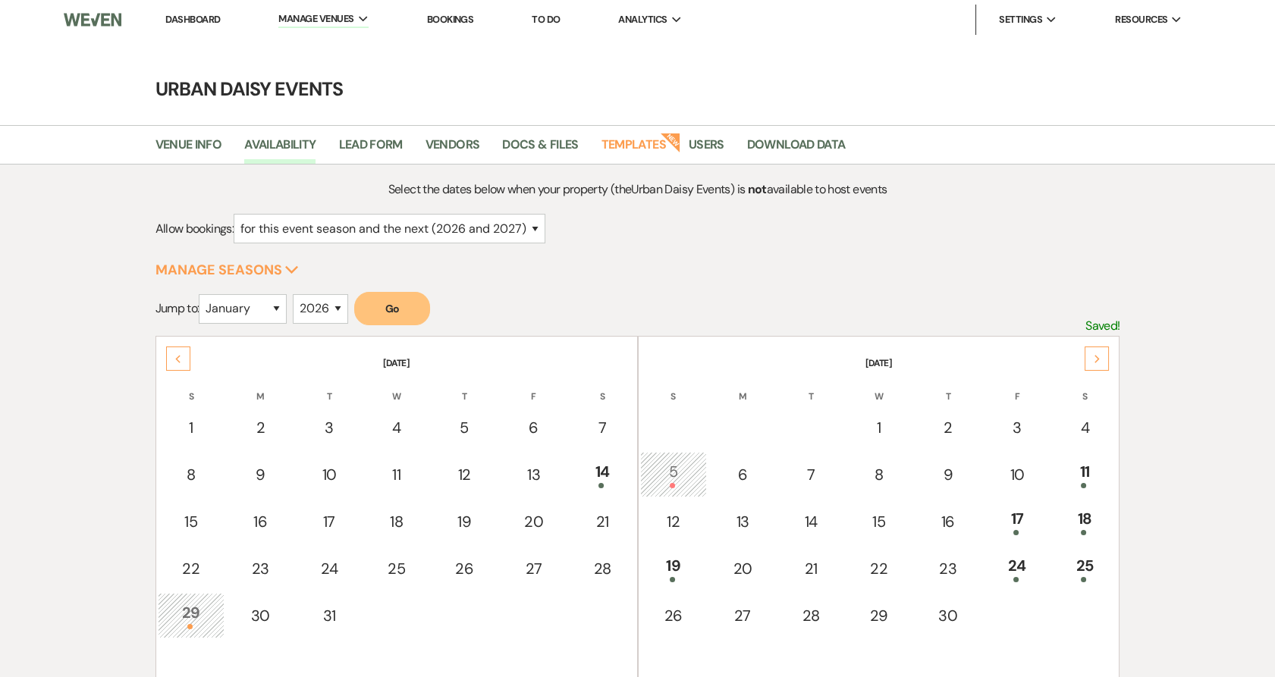
click at [1097, 355] on icon "Next" at bounding box center [1097, 359] width 8 height 9
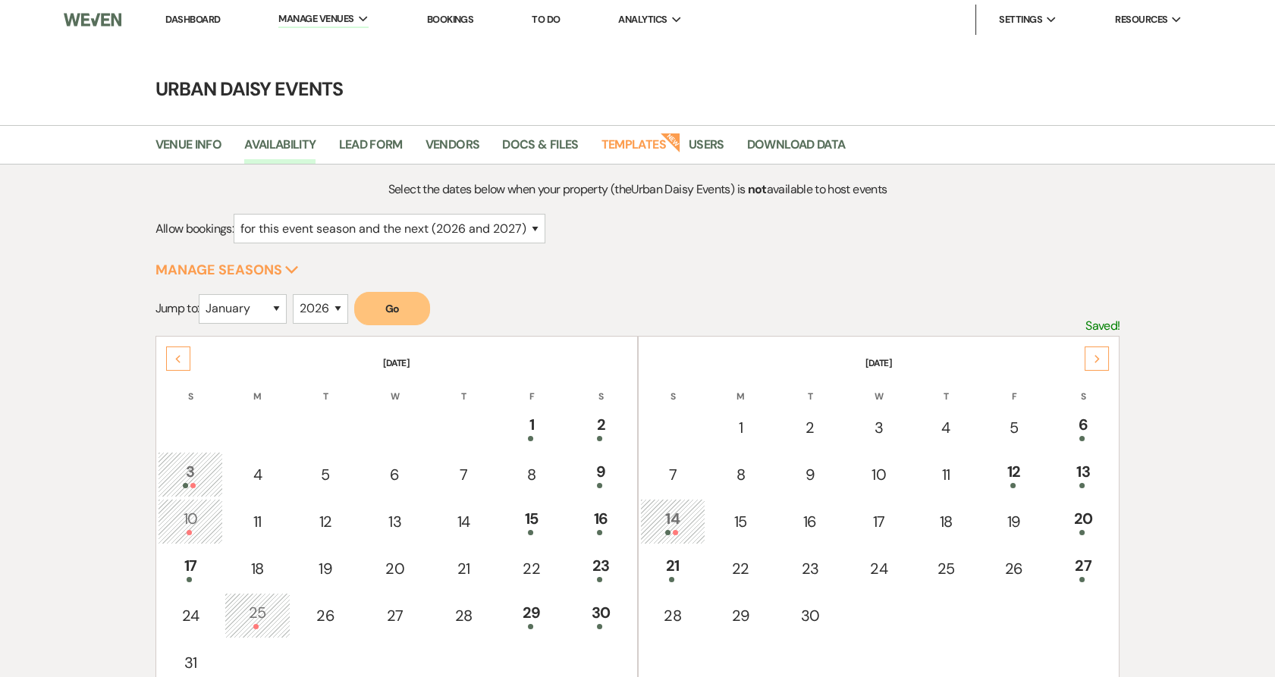
click at [1097, 355] on icon "Next" at bounding box center [1097, 359] width 8 height 9
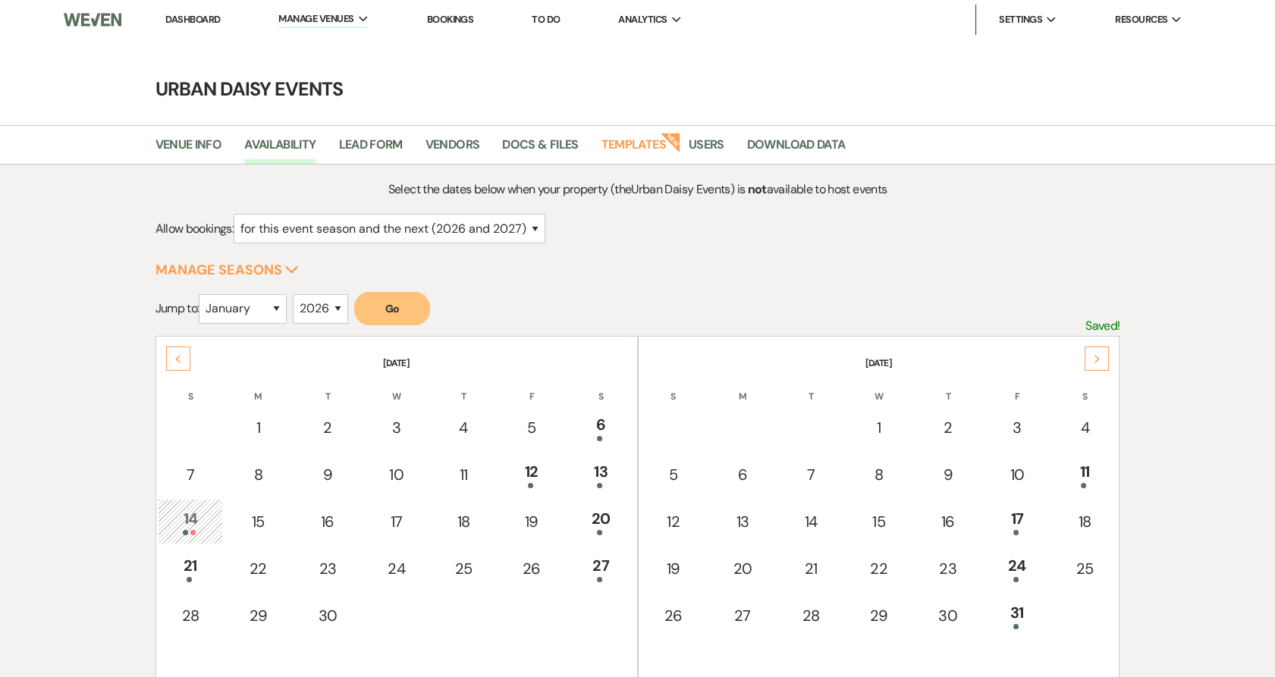
click at [1097, 355] on icon "Next" at bounding box center [1097, 359] width 8 height 9
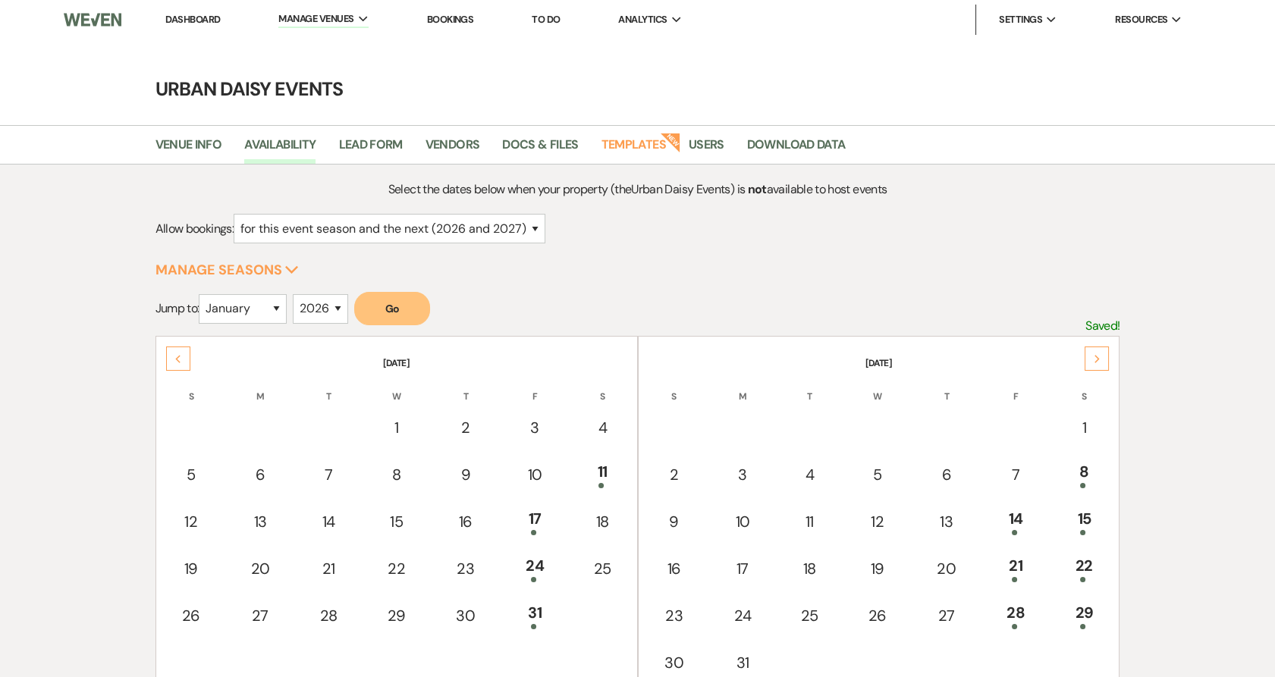
click at [1098, 352] on div "Next" at bounding box center [1096, 359] width 24 height 24
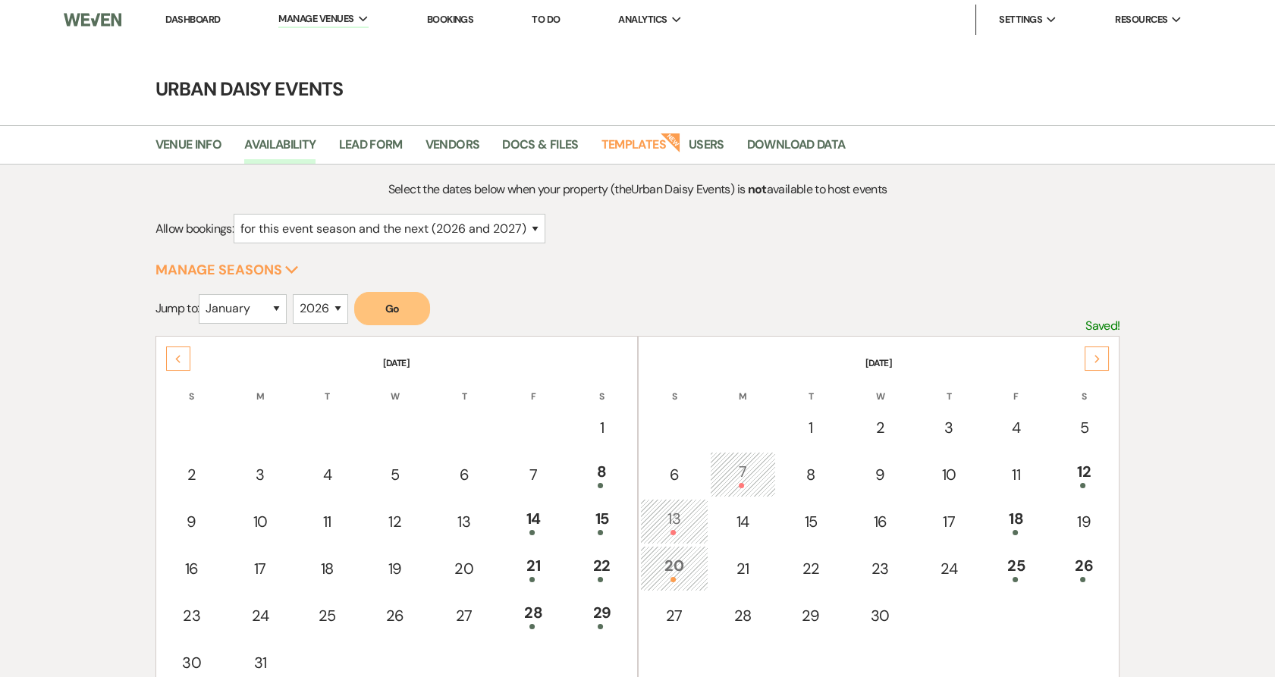
click at [185, 358] on div "Previous" at bounding box center [178, 359] width 24 height 24
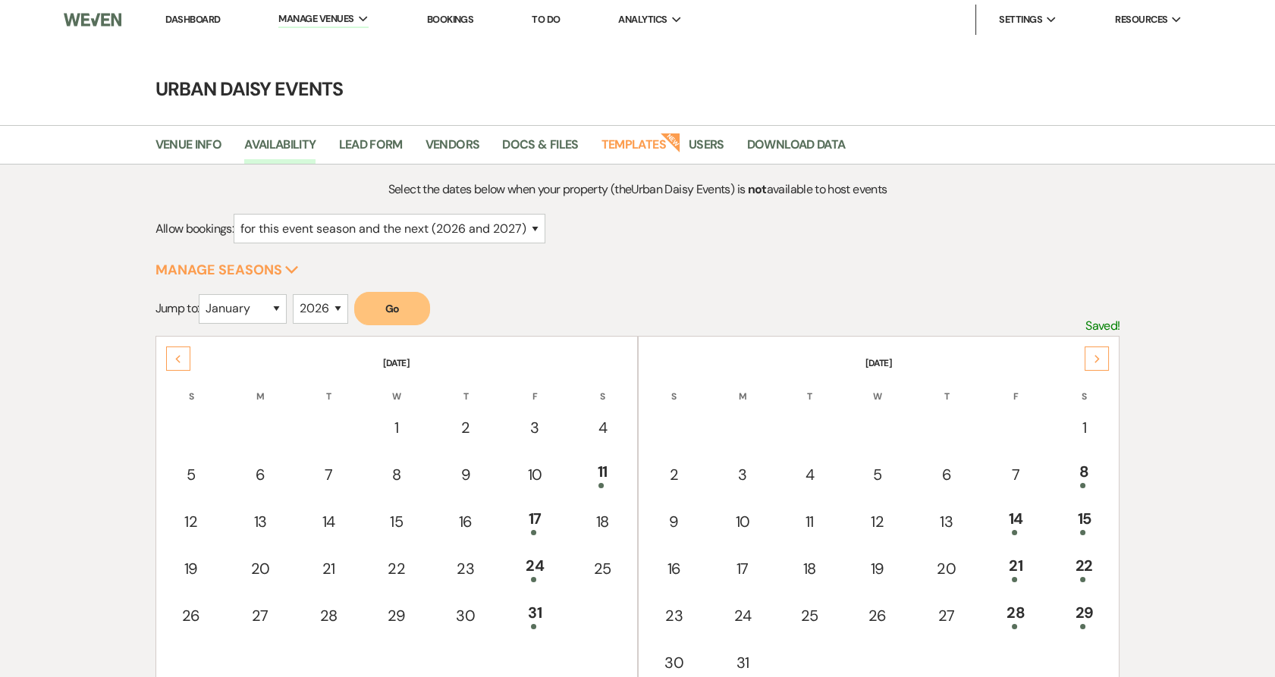
click at [1087, 366] on div "Next" at bounding box center [1096, 359] width 24 height 24
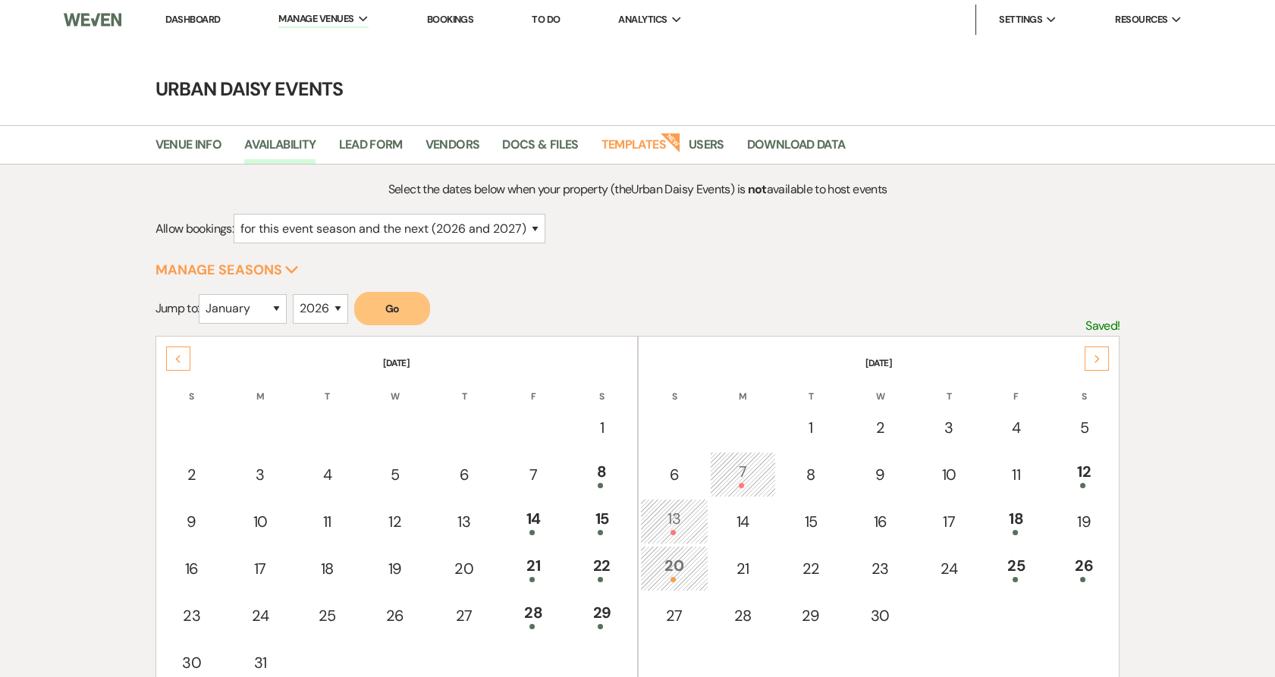
click at [1106, 364] on div "Next" at bounding box center [1096, 359] width 24 height 24
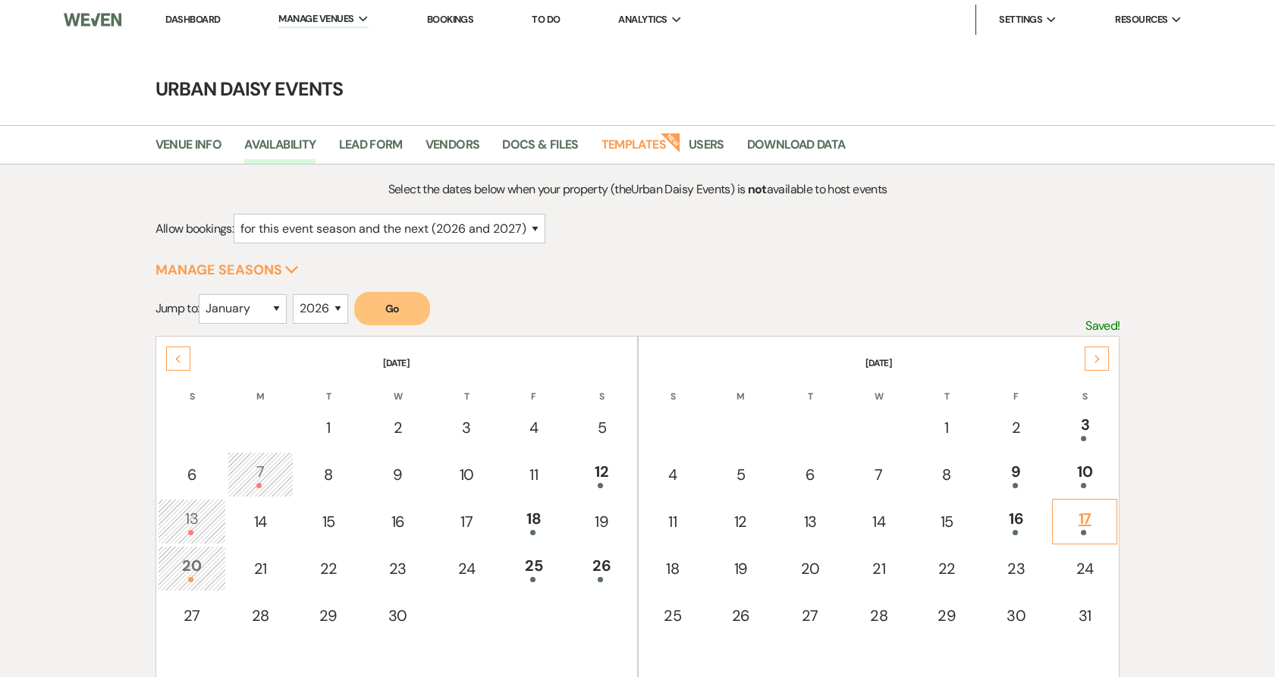
click at [1076, 534] on td "17" at bounding box center [1085, 521] width 66 height 45
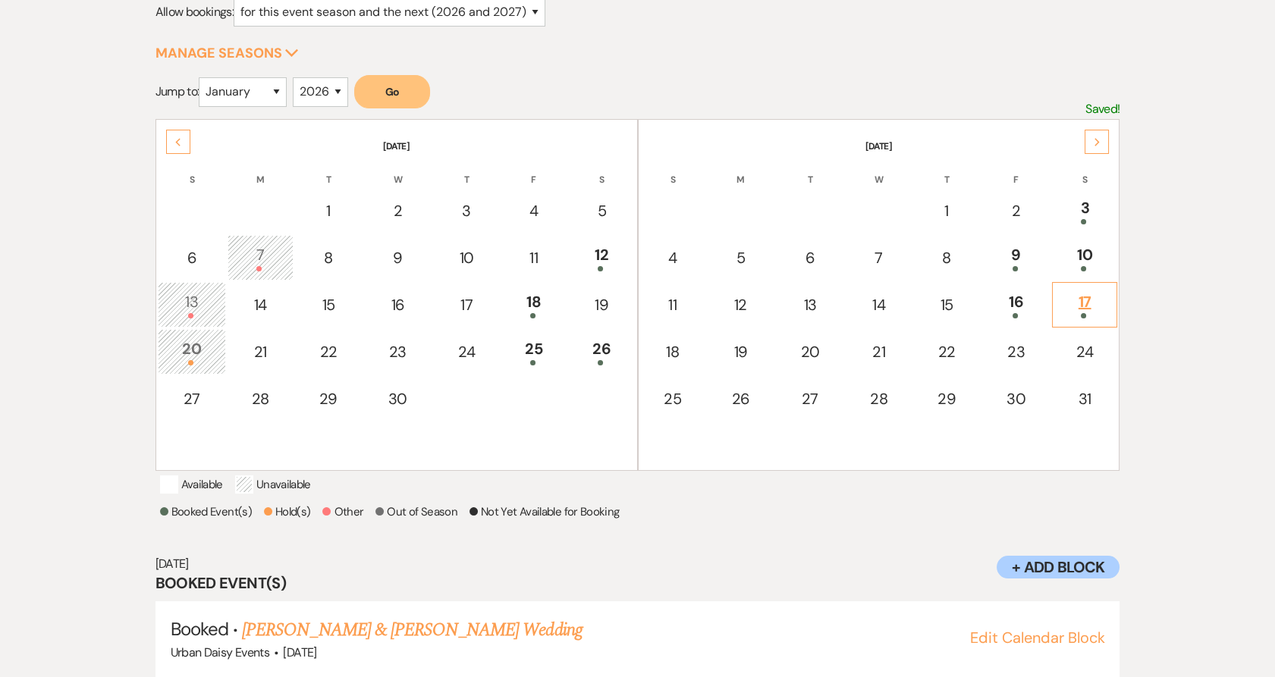
scroll to position [263, 0]
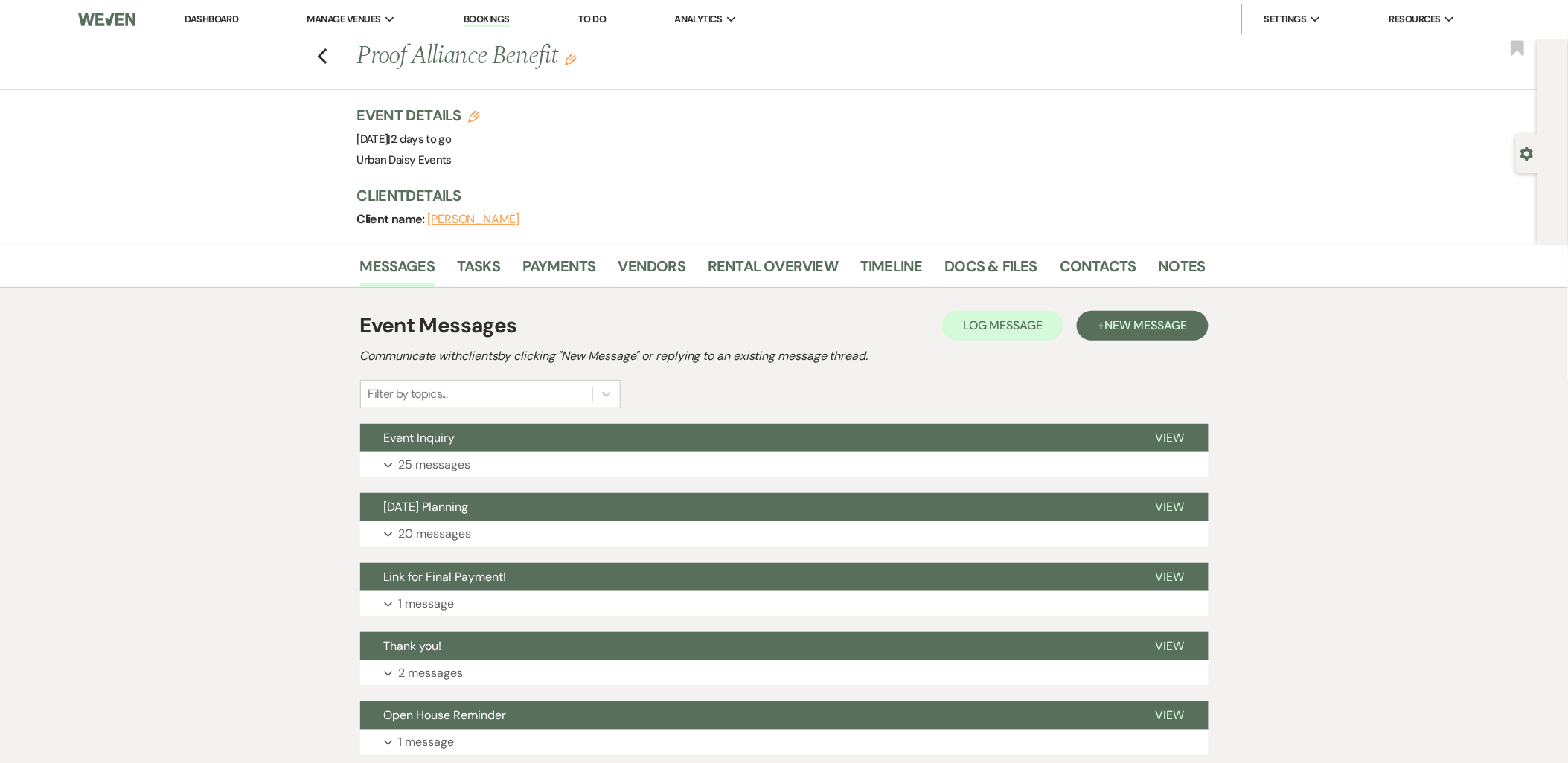
click at [189, 28] on li "Dashboard" at bounding box center [211, 20] width 69 height 29
click at [202, 15] on link "Dashboard" at bounding box center [211, 19] width 54 height 13
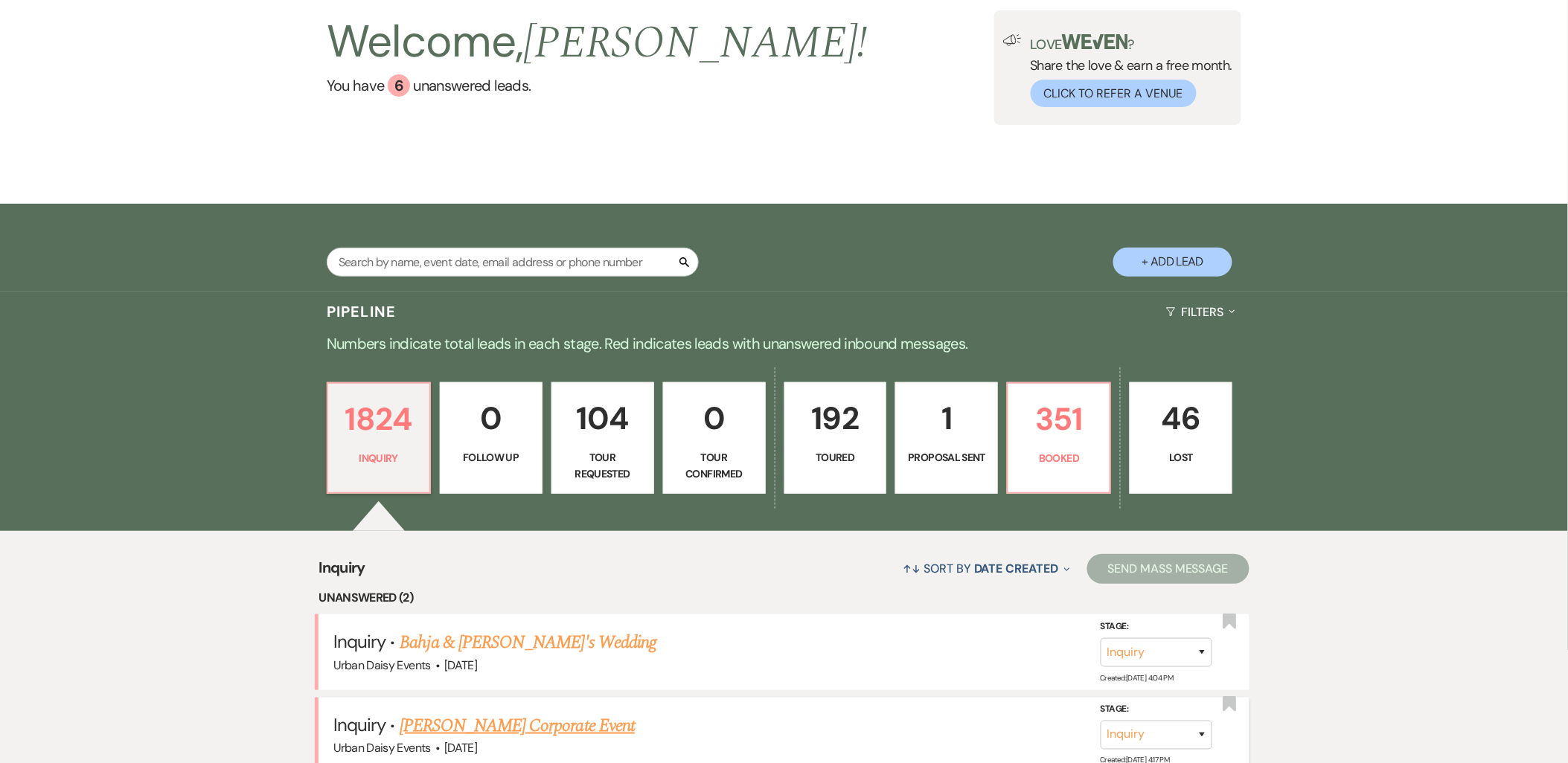
scroll to position [248, 0]
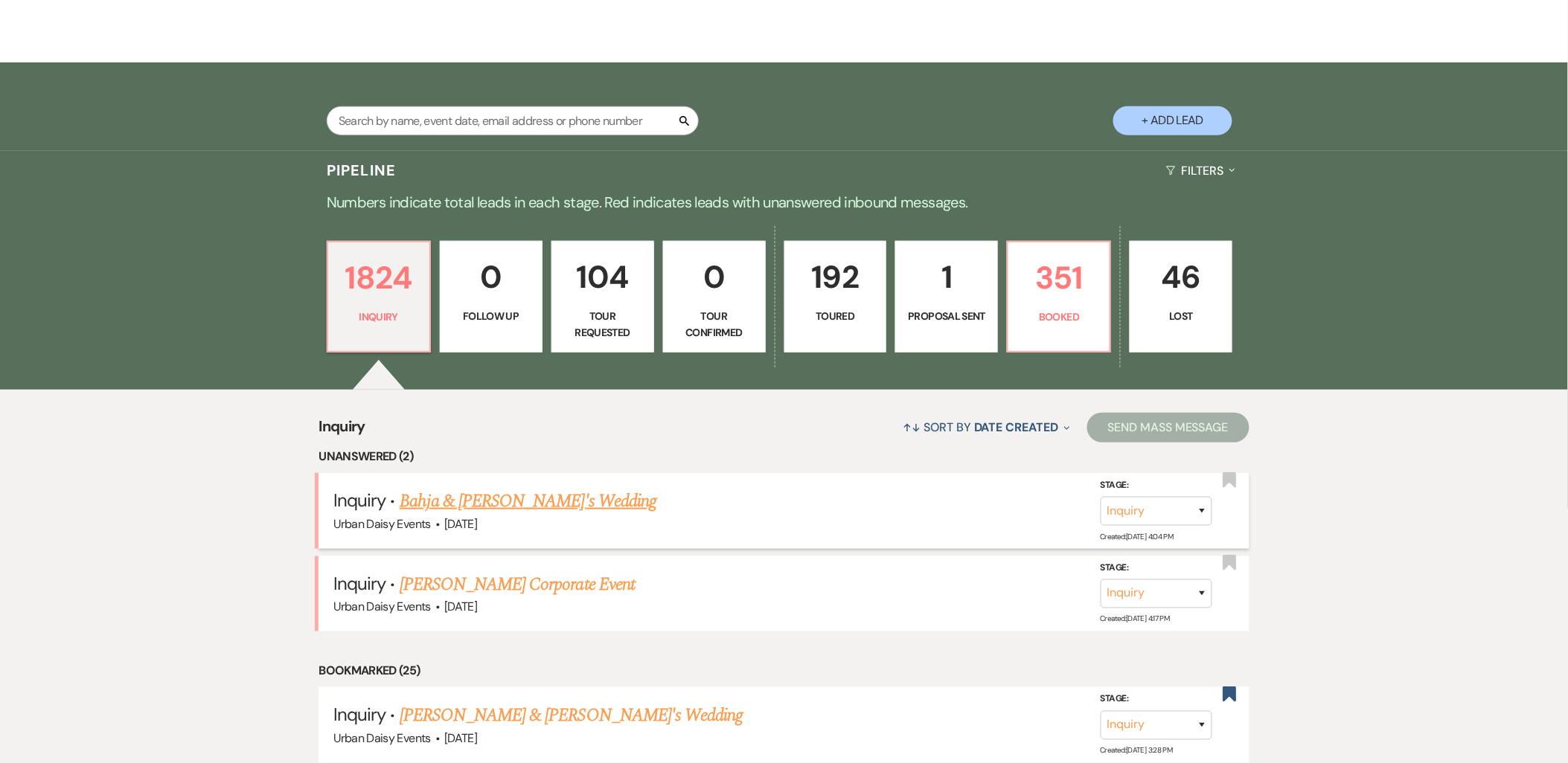
click at [427, 508] on link "Bahja & [PERSON_NAME]'s Wedding" at bounding box center [528, 500] width 257 height 26
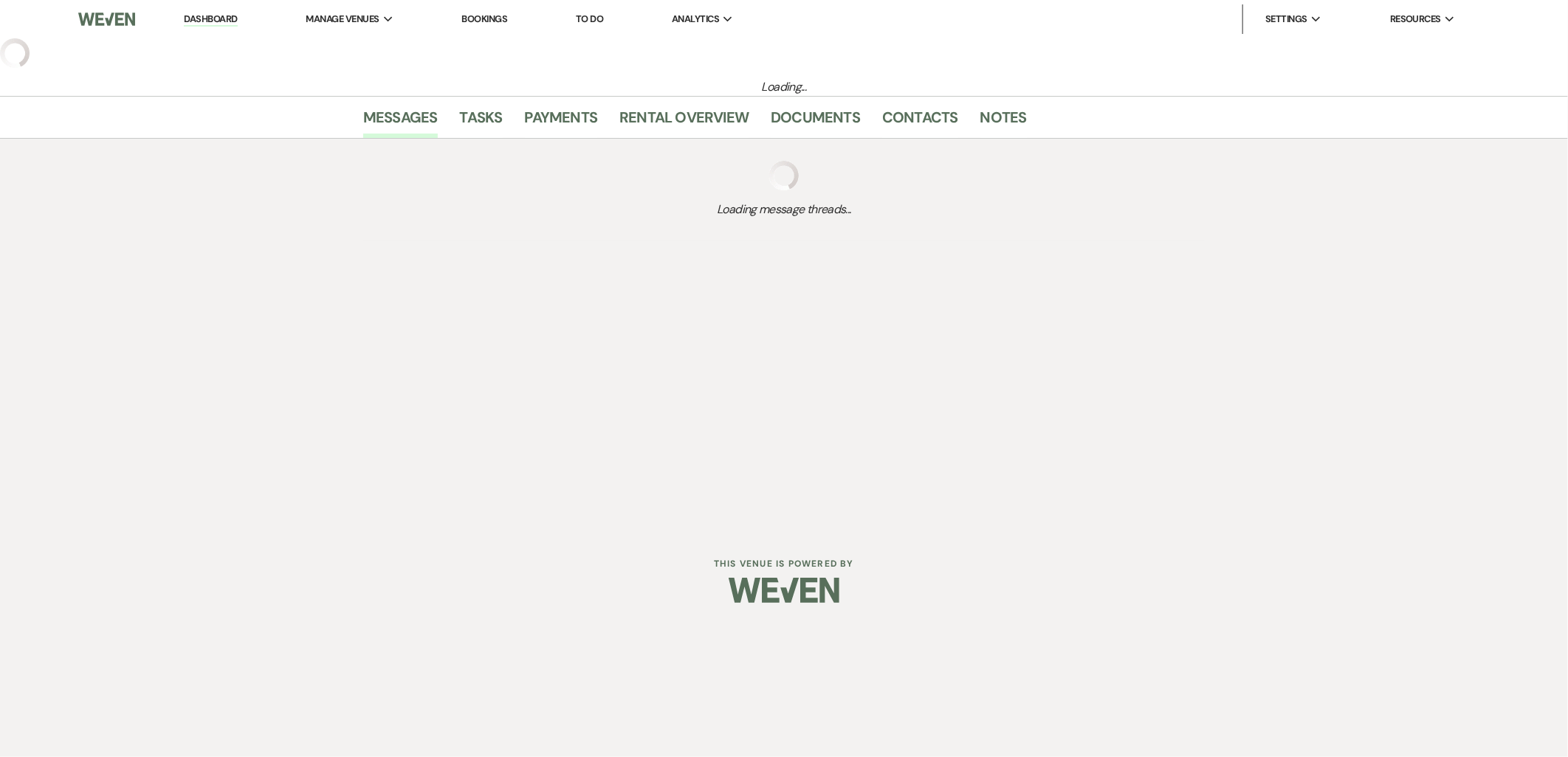
select select "5"
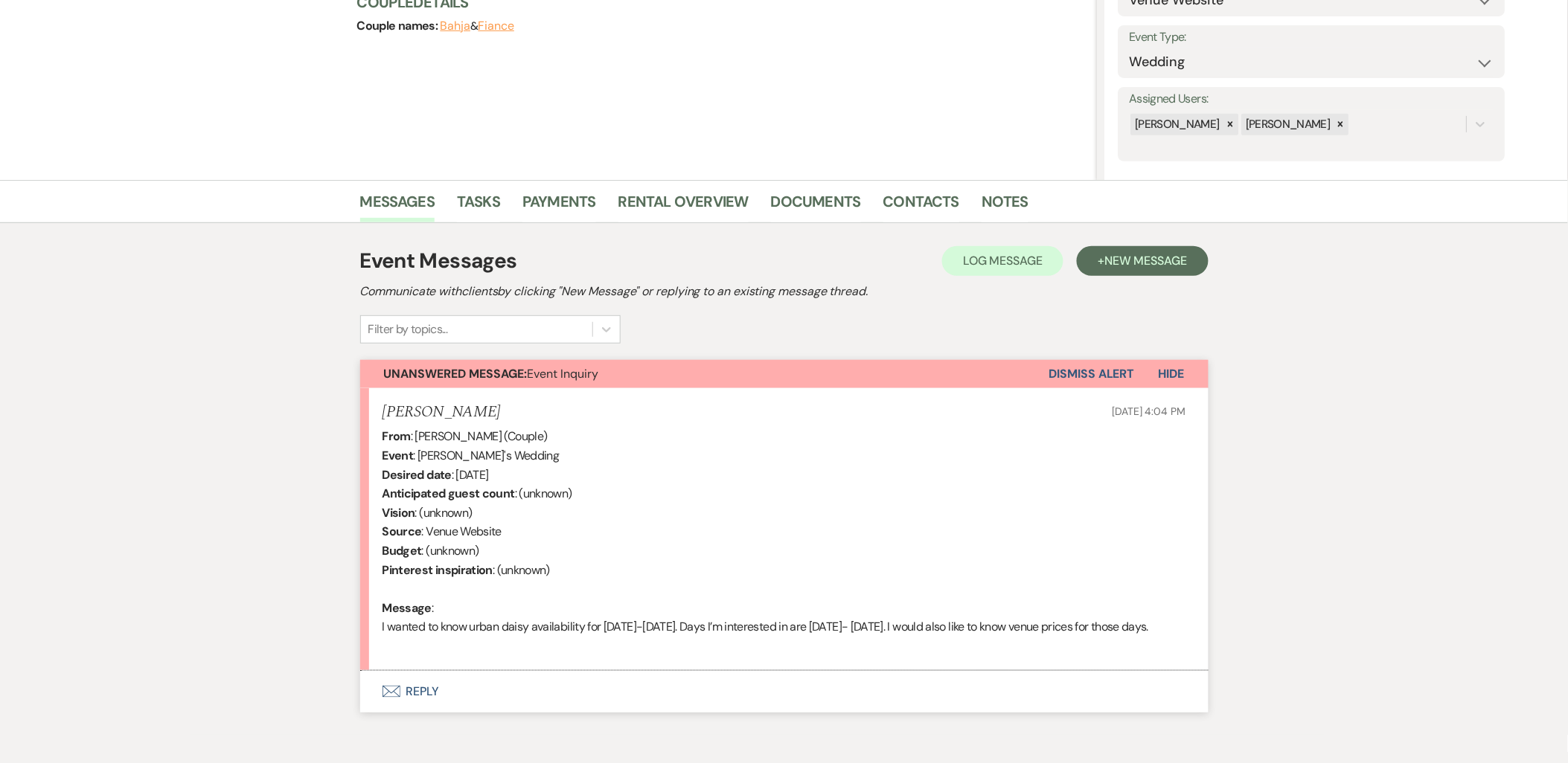
scroll to position [248, 0]
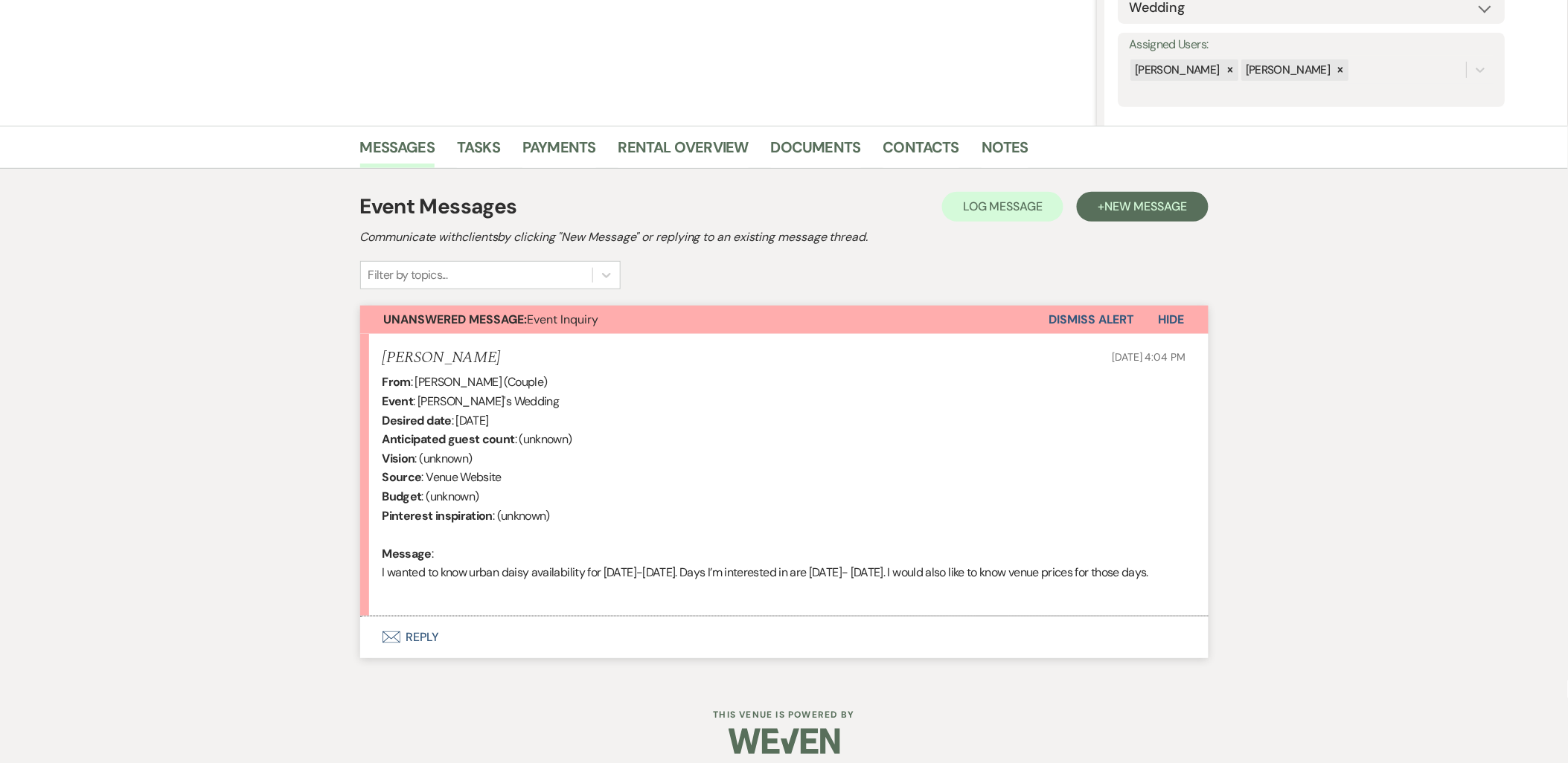
click at [411, 643] on button "Envelope Reply" at bounding box center [784, 637] width 848 height 41
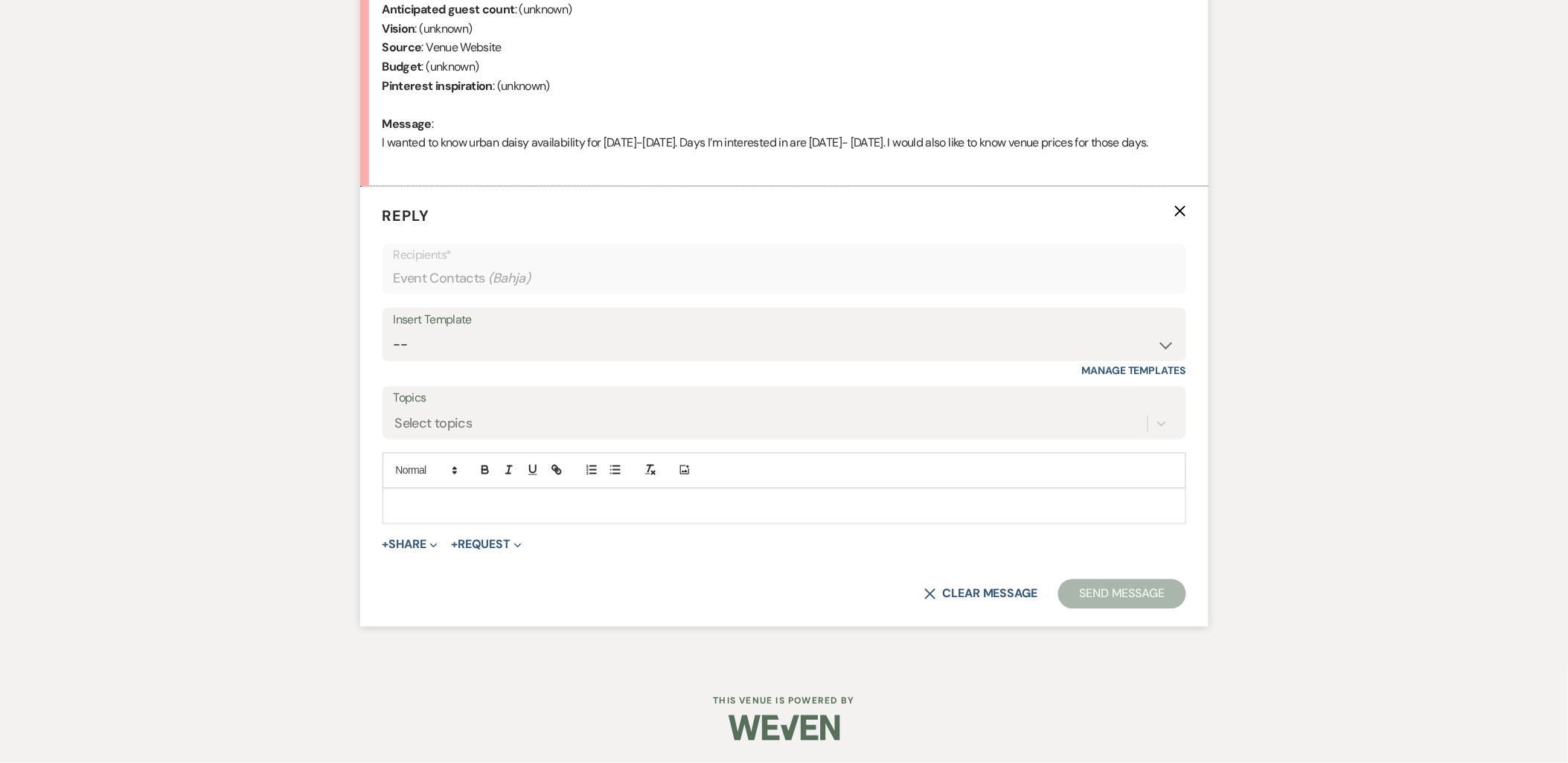
scroll to position [696, 0]
click at [392, 355] on div "Insert Template -- Payment Past Due Rental Agreement and First Payment Urban Da…" at bounding box center [784, 334] width 804 height 54
click at [404, 345] on select "-- Payment Past Due Rental Agreement and First Payment Urban Daisy Initial Resp…" at bounding box center [784, 345] width 781 height 29
select select "1243"
click at [393, 331] on select "-- Payment Past Due Rental Agreement and First Payment Urban Daisy Initial Resp…" at bounding box center [784, 345] width 781 height 29
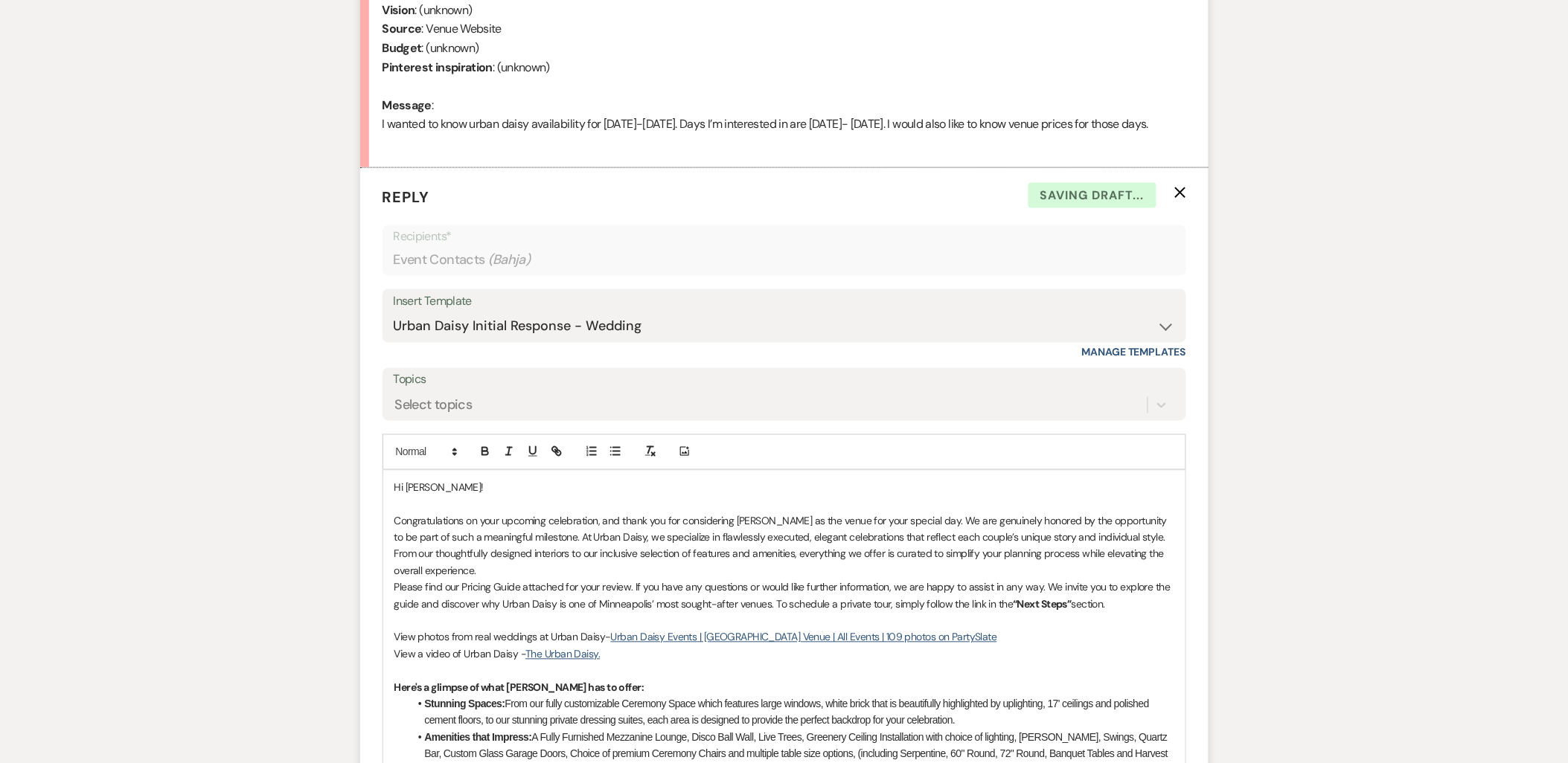
click at [447, 580] on p "Congratulations on your upcoming celebration, and thank you for considering [PE…" at bounding box center [784, 546] width 780 height 67
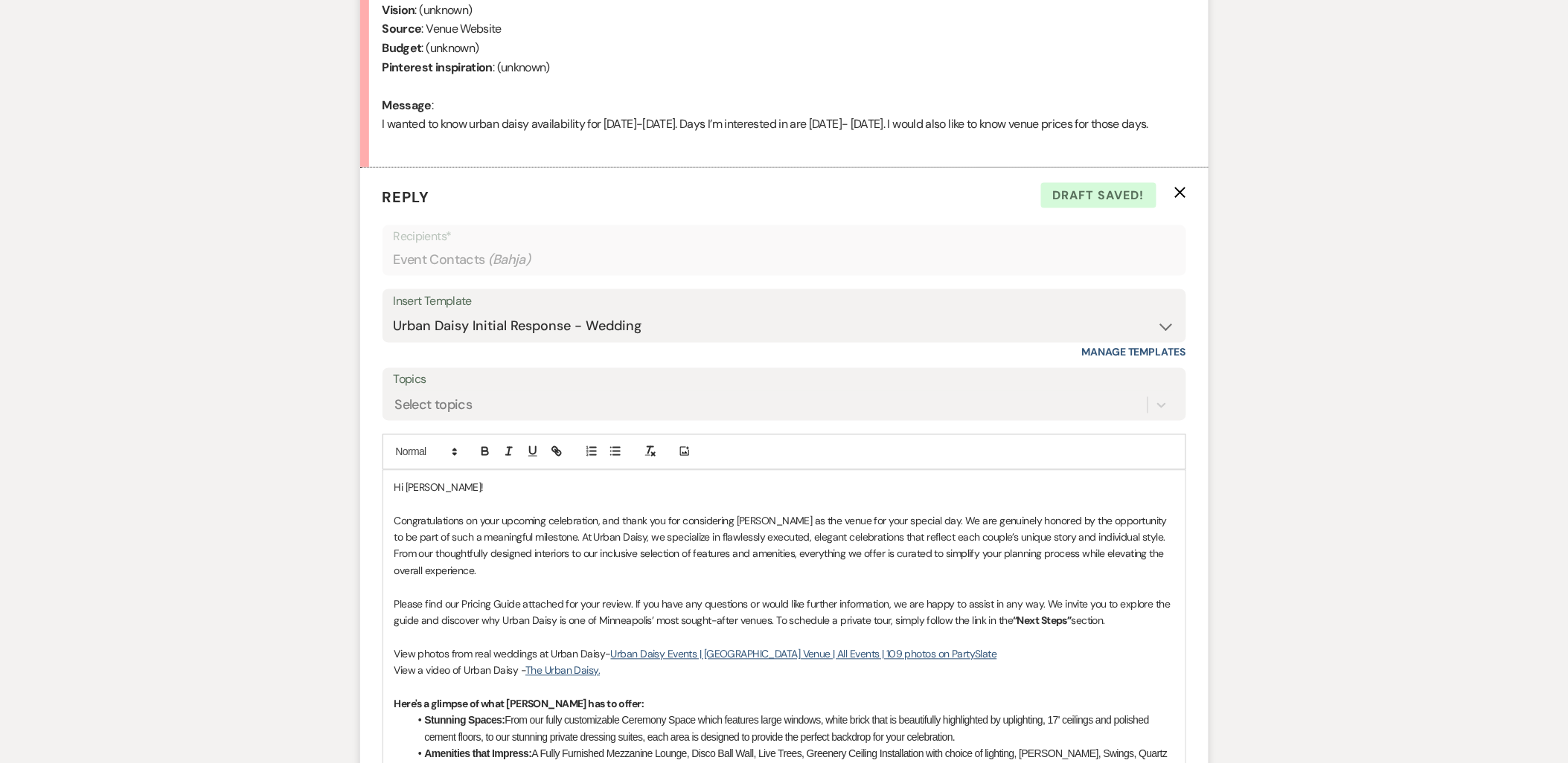
scroll to position [861, 0]
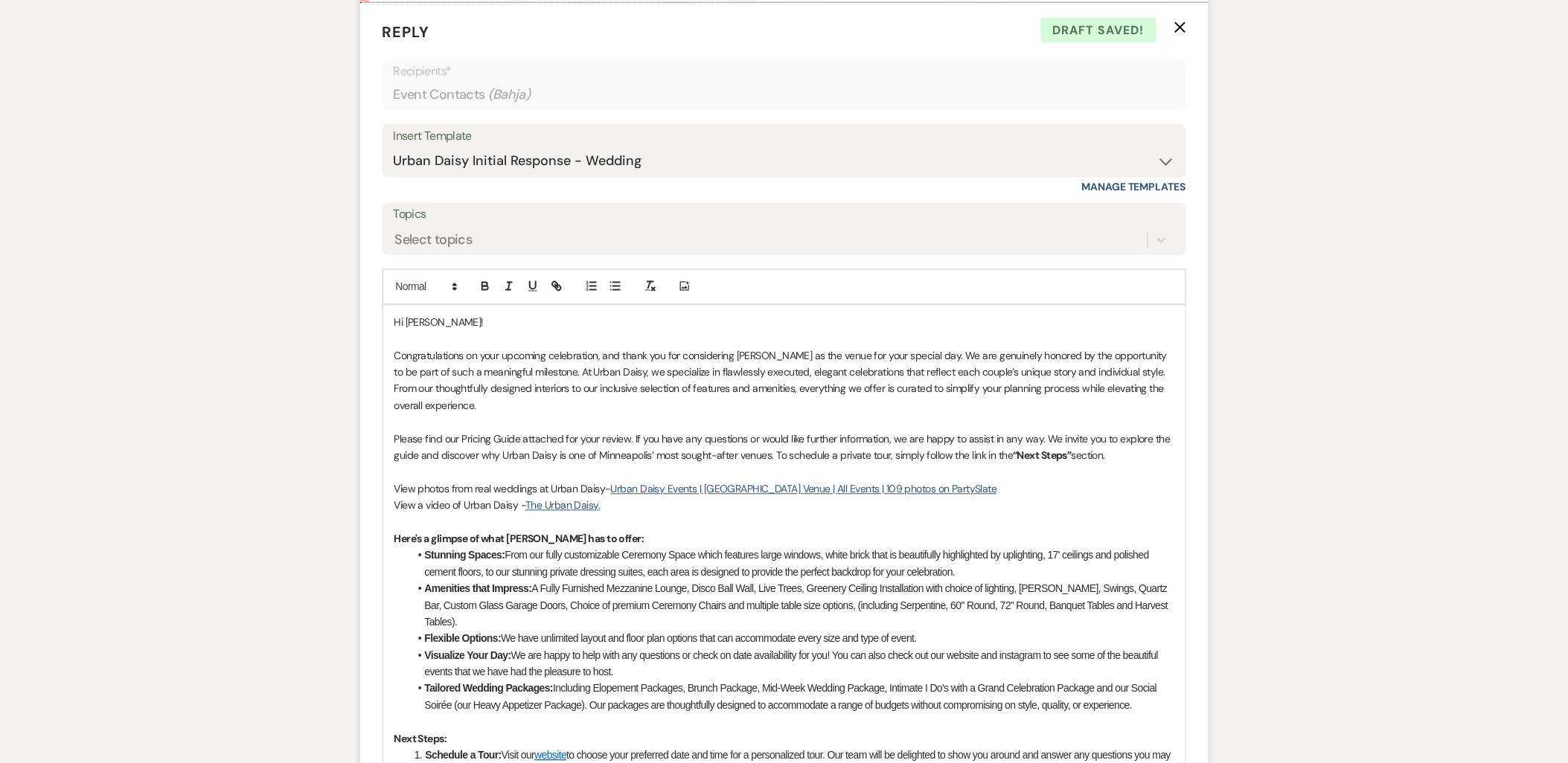
click at [554, 415] on p "Congratulations on your upcoming celebration, and thank you for considering [PE…" at bounding box center [784, 382] width 780 height 67
click at [1116, 465] on p "Please find our Pricing Guide attached for your review. If you have any questio…" at bounding box center [784, 448] width 780 height 33
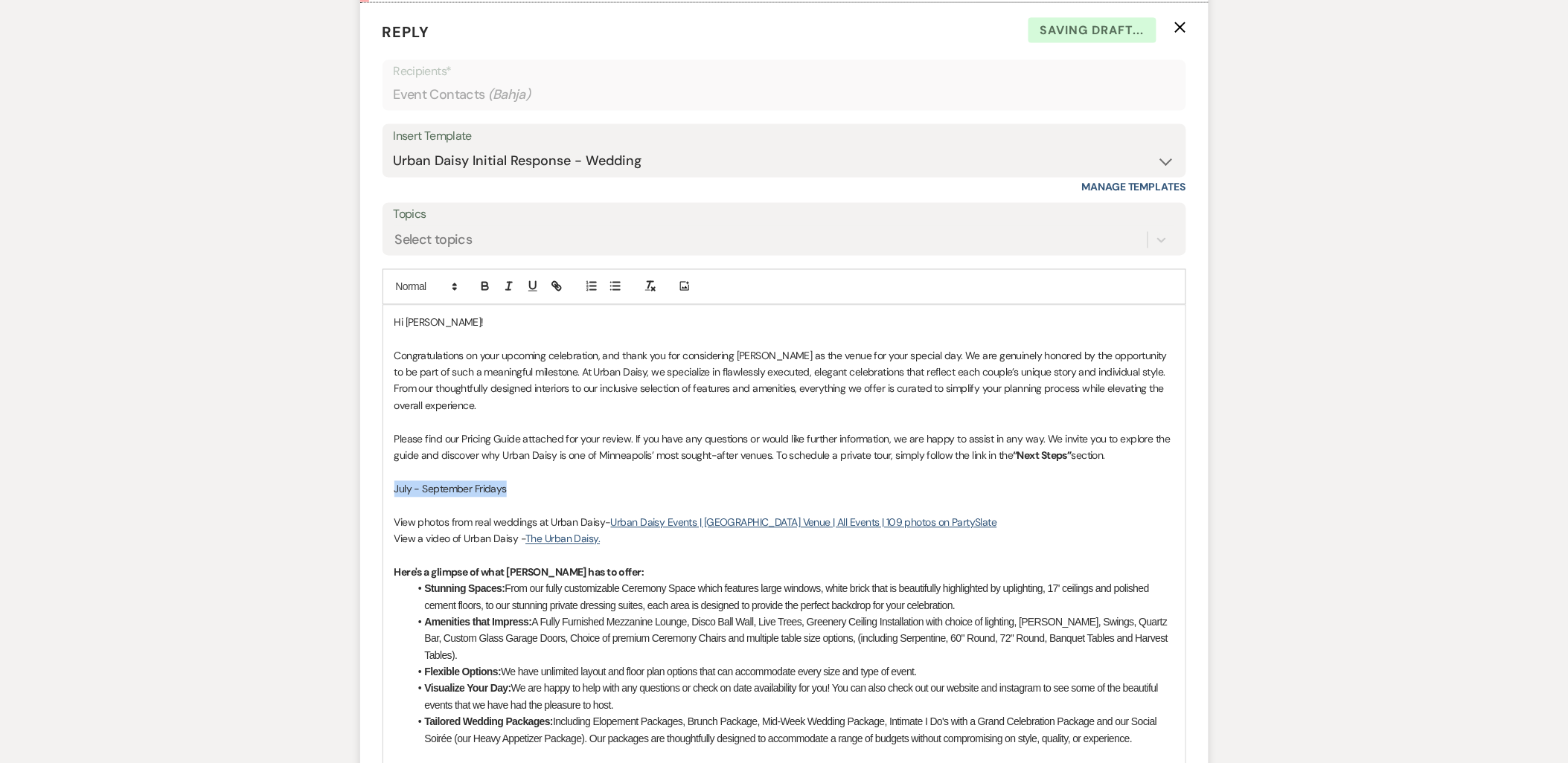
drag, startPoint x: 546, startPoint y: 508, endPoint x: 365, endPoint y: 510, distance: 181.0
click at [365, 510] on form "Reply X Saving draft... Recipients* Event Contacts ( Bahja ) Insert Template --…" at bounding box center [784, 605] width 848 height 1204
copy p "July - September Fridays"
click at [603, 497] on p "July - September Fridays" at bounding box center [784, 489] width 780 height 17
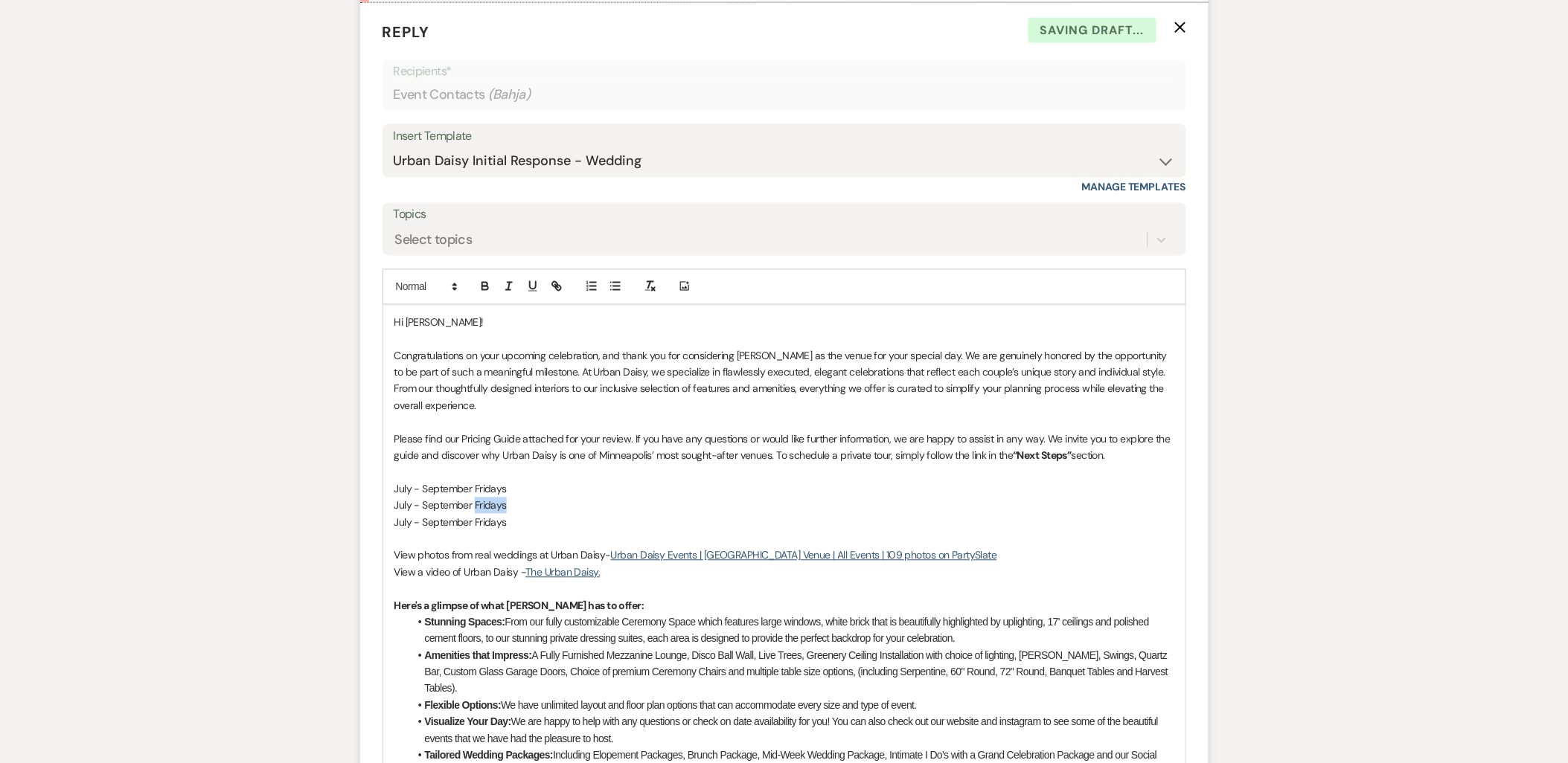
drag, startPoint x: 531, startPoint y: 521, endPoint x: 475, endPoint y: 519, distance: 56.0
click at [475, 514] on p "July - September Fridays" at bounding box center [784, 505] width 780 height 17
drag, startPoint x: 507, startPoint y: 540, endPoint x: 473, endPoint y: 548, distance: 34.9
click at [473, 531] on p "July - September Fridays" at bounding box center [784, 523] width 780 height 17
click at [552, 531] on p "July - September Sundays" at bounding box center [784, 523] width 780 height 17
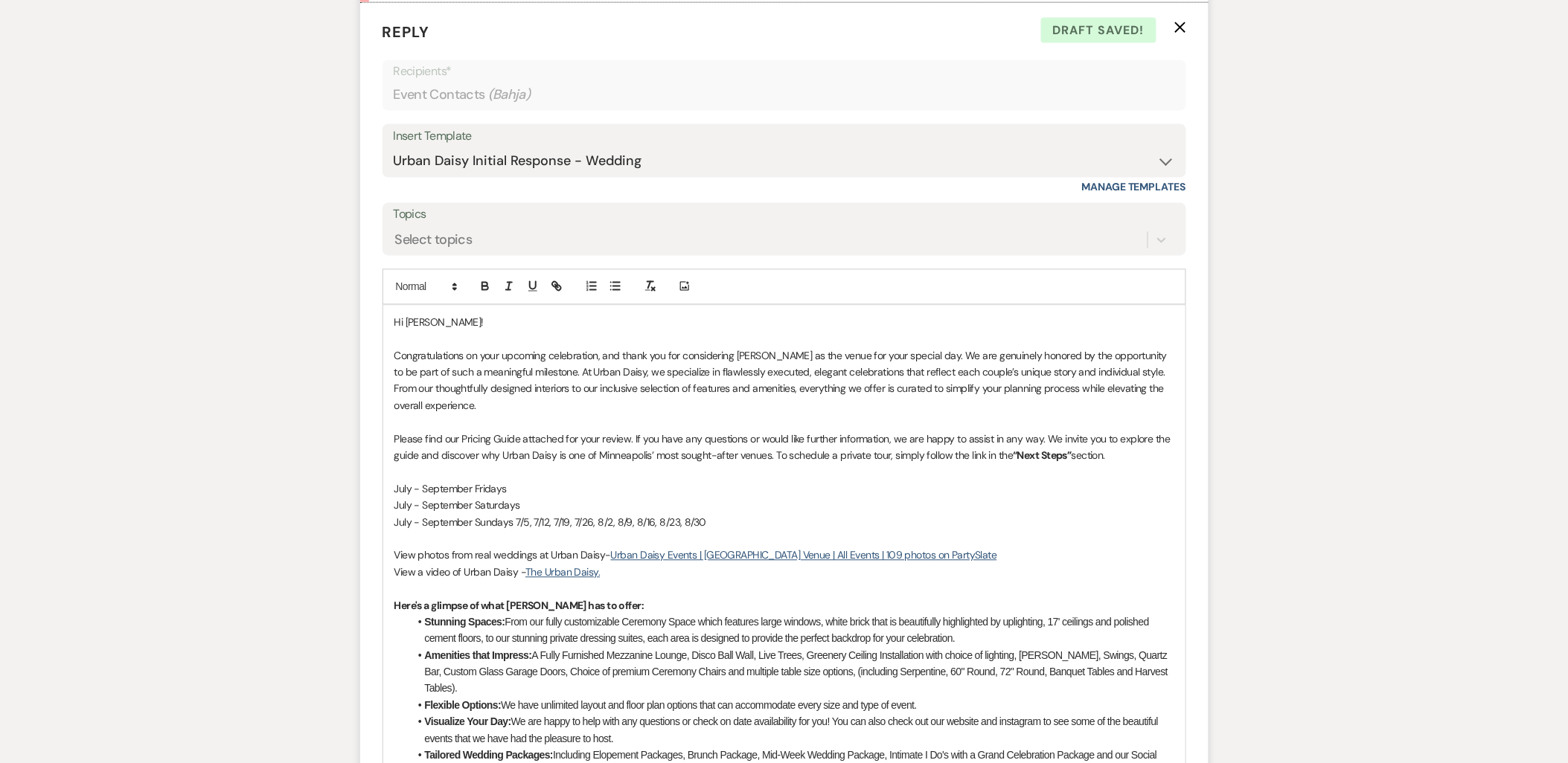
click at [719, 531] on p "July - September Sundays 7/5, 7/12, 7/19, 7/26, 8/2, 8/9, 8/16, 8/23, 8/30" at bounding box center [784, 523] width 780 height 17
click at [758, 531] on p "July - September Sundays 7/5, 7/12, 7/19, 7/26, 8/2, 8/9, 8/16, 8/23, 8/30, 9/6," at bounding box center [784, 523] width 780 height 17
click at [532, 514] on p "July - September Saturdays" at bounding box center [784, 505] width 780 height 17
click at [539, 514] on p "July - September Saturdays" at bounding box center [784, 505] width 780 height 17
click at [618, 514] on p "July - September Saturdays 7/4, 7/18, 7/25, 8/1," at bounding box center [784, 505] width 780 height 17
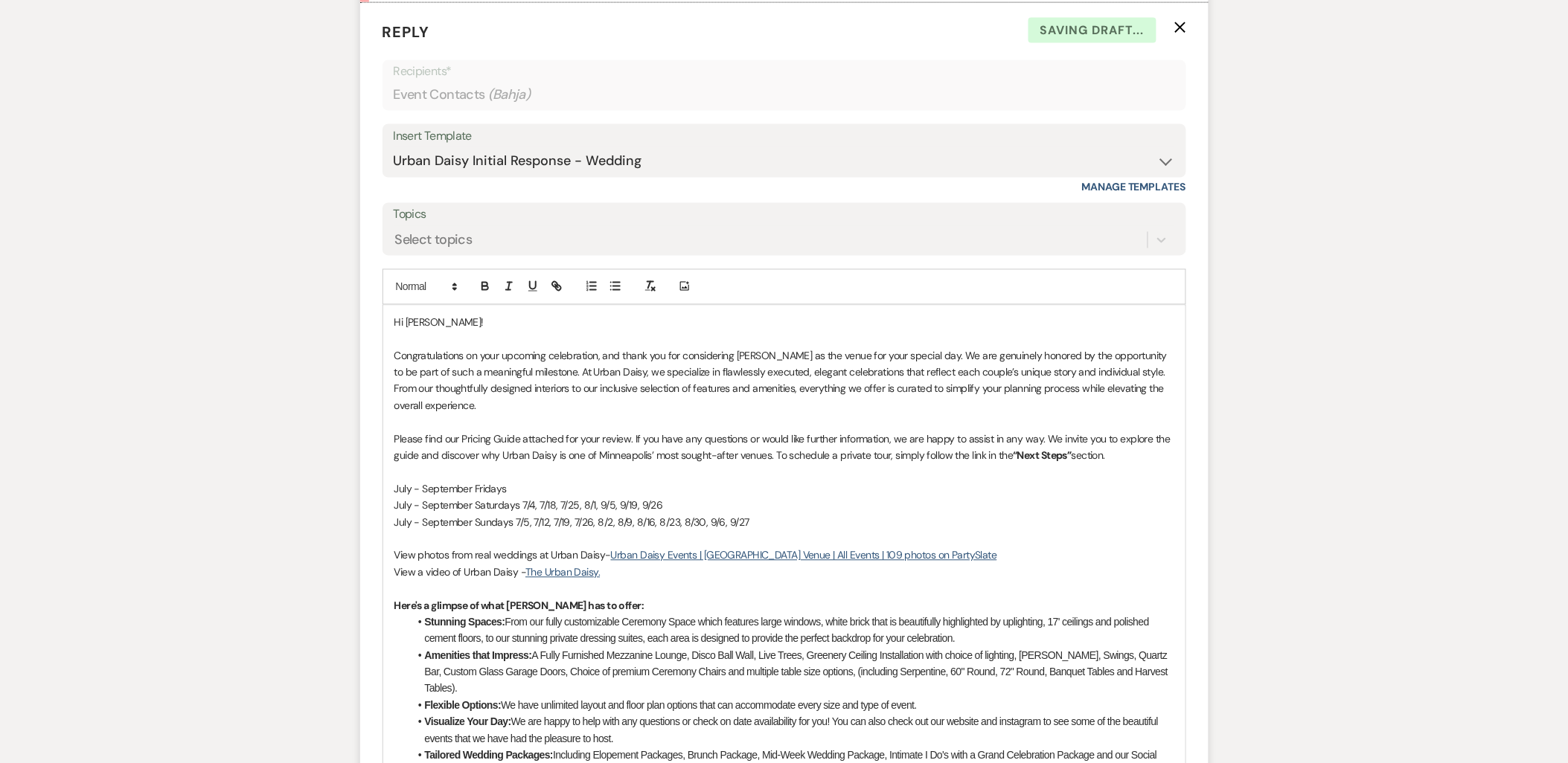
click at [605, 497] on p "July - September Fridays" at bounding box center [784, 489] width 780 height 17
click at [526, 497] on p "July - September Fridays" at bounding box center [784, 489] width 780 height 17
click at [625, 497] on p "July - September Fridays 7/3, 7/10, 8/7," at bounding box center [784, 489] width 780 height 17
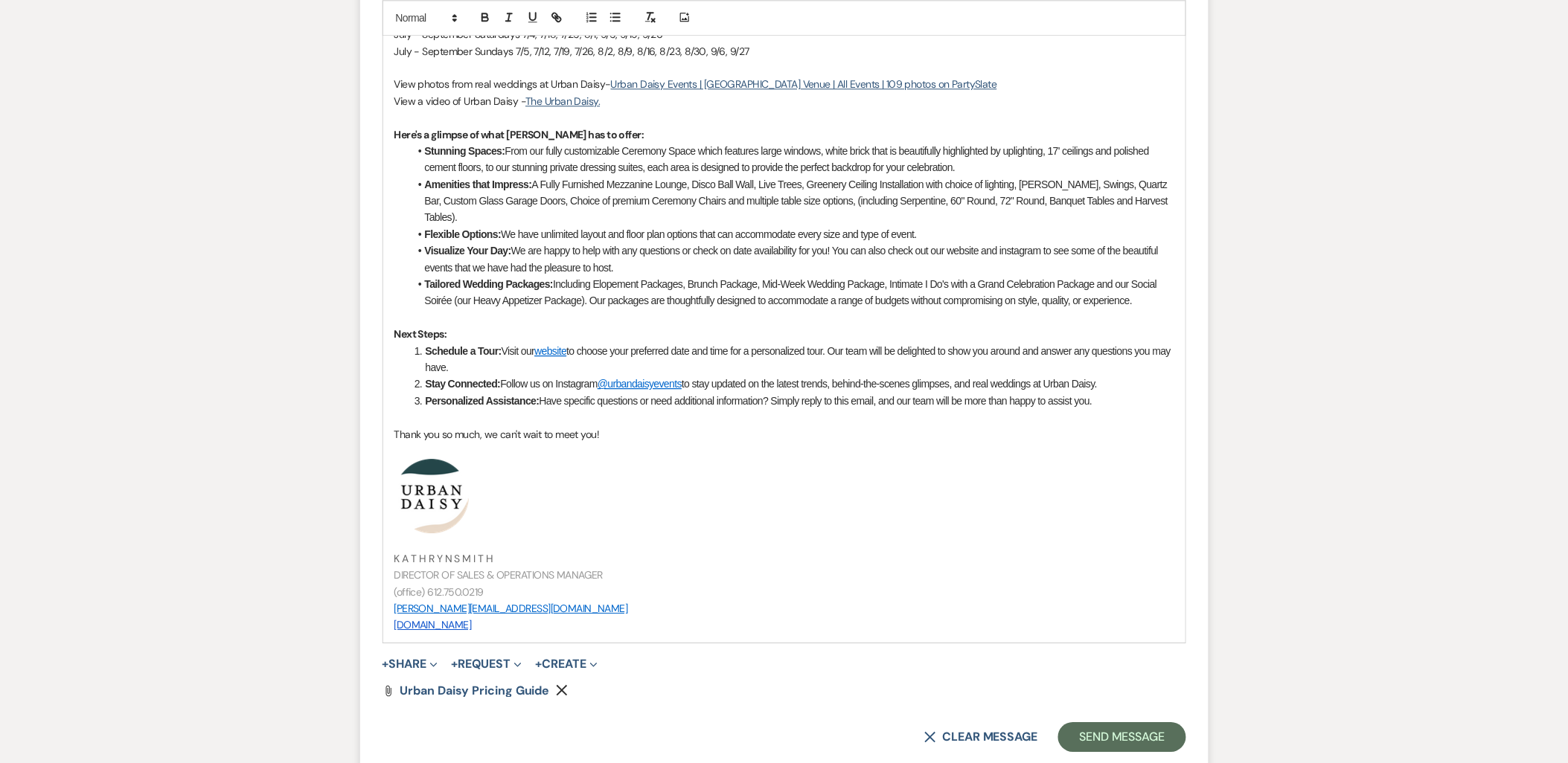
scroll to position [1494, 0]
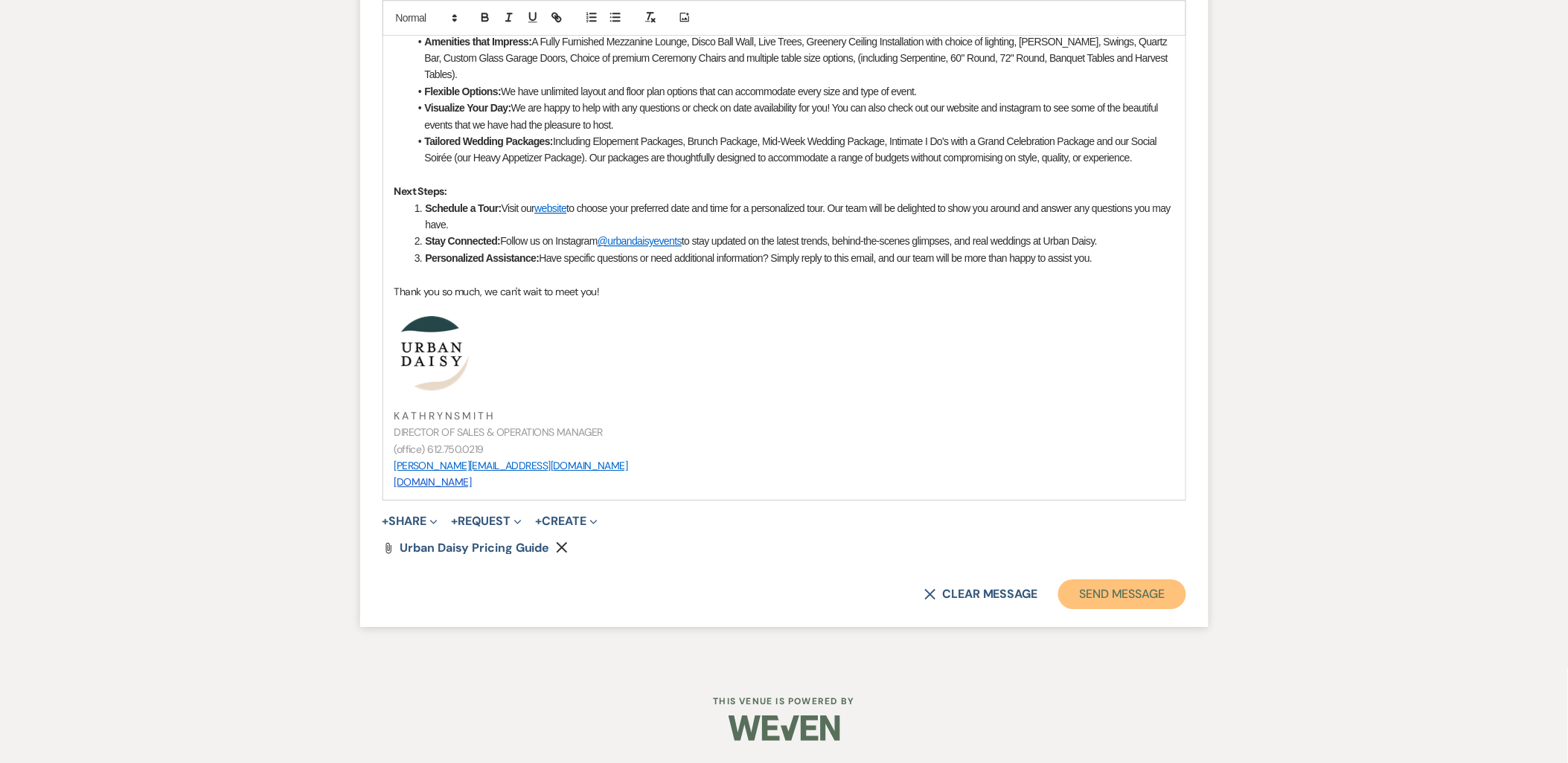
click at [1065, 596] on button "Send Message" at bounding box center [1122, 594] width 128 height 29
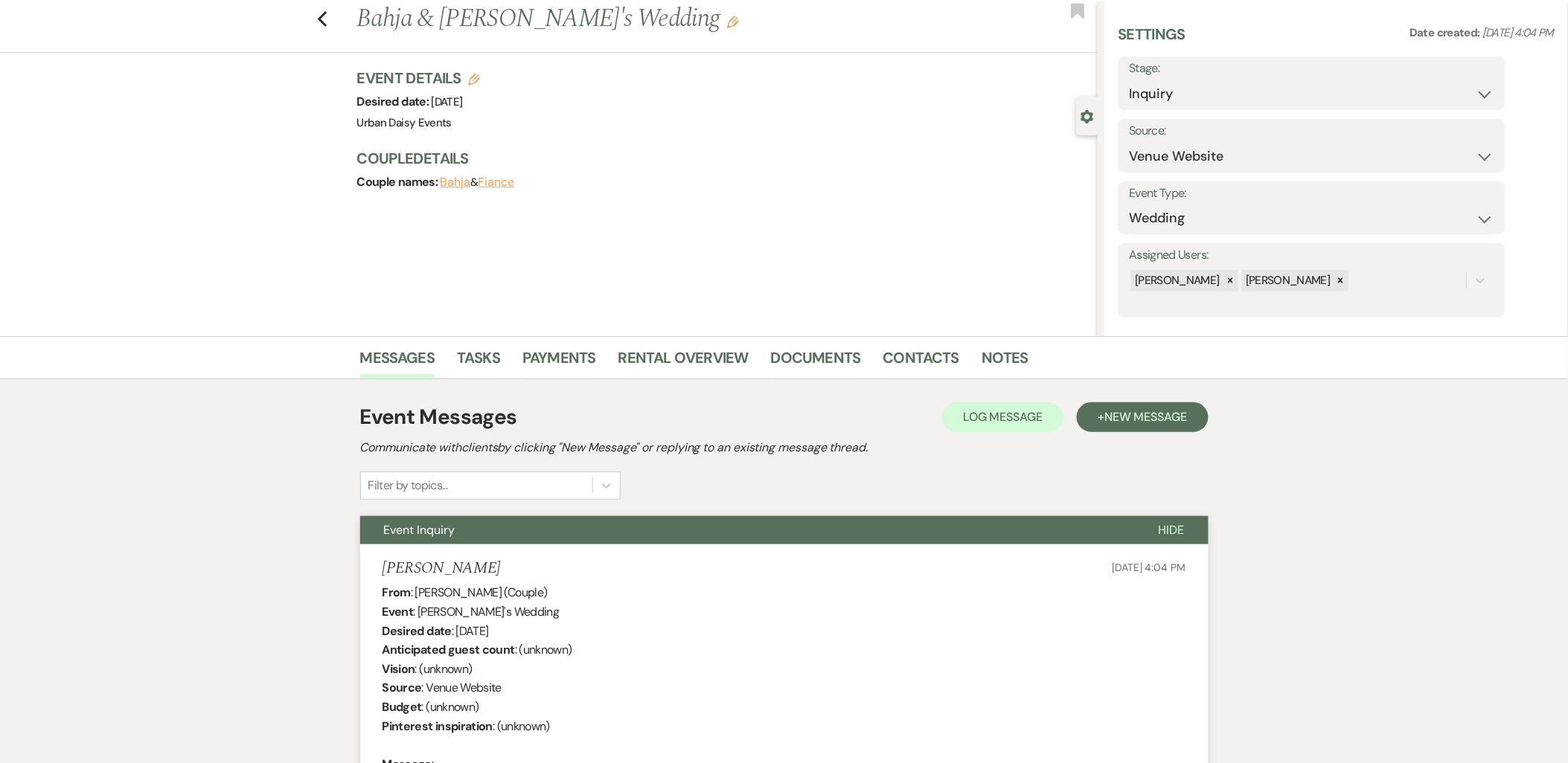
scroll to position [0, 0]
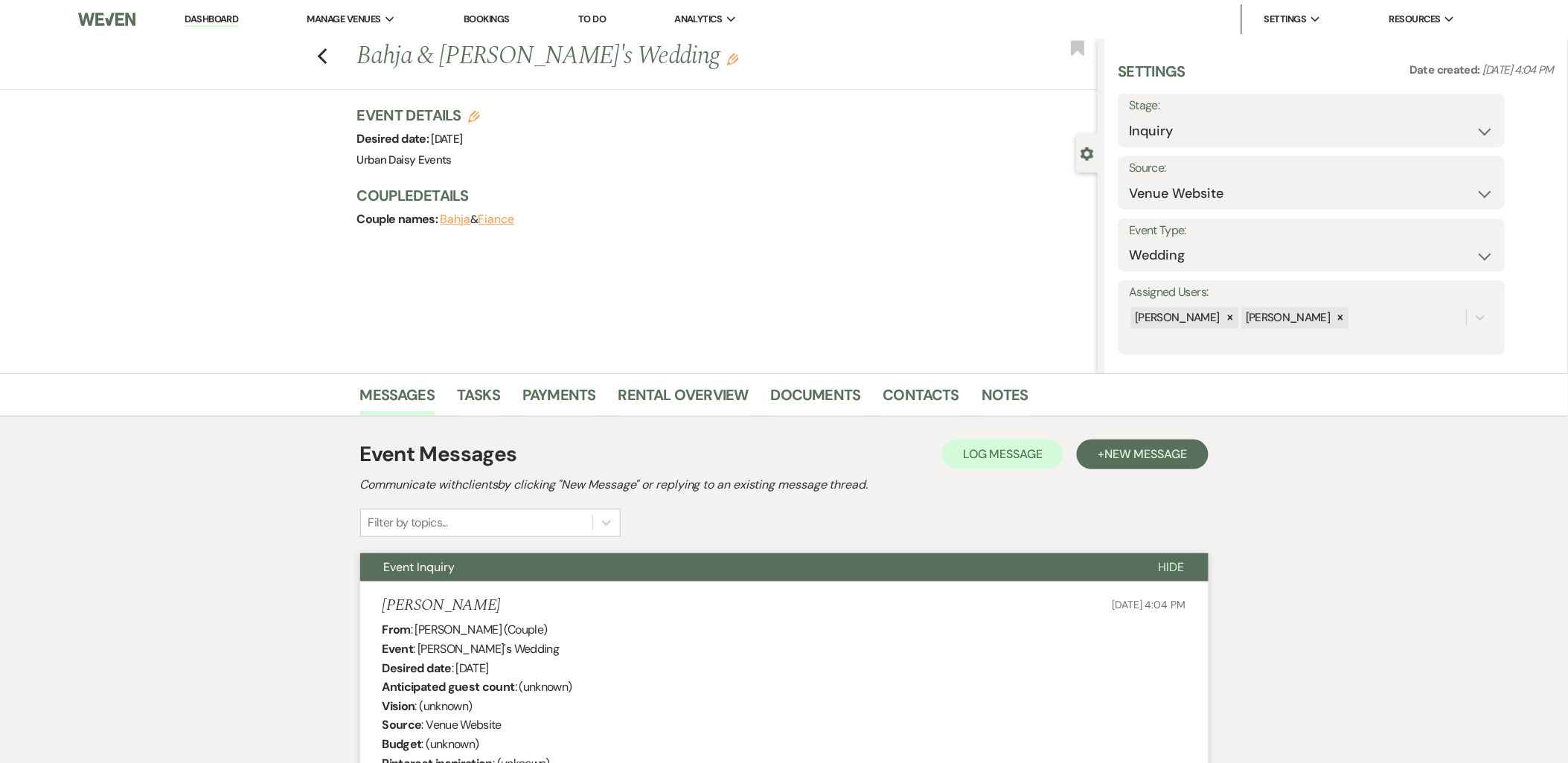
click at [238, 19] on link "Dashboard" at bounding box center [211, 20] width 54 height 14
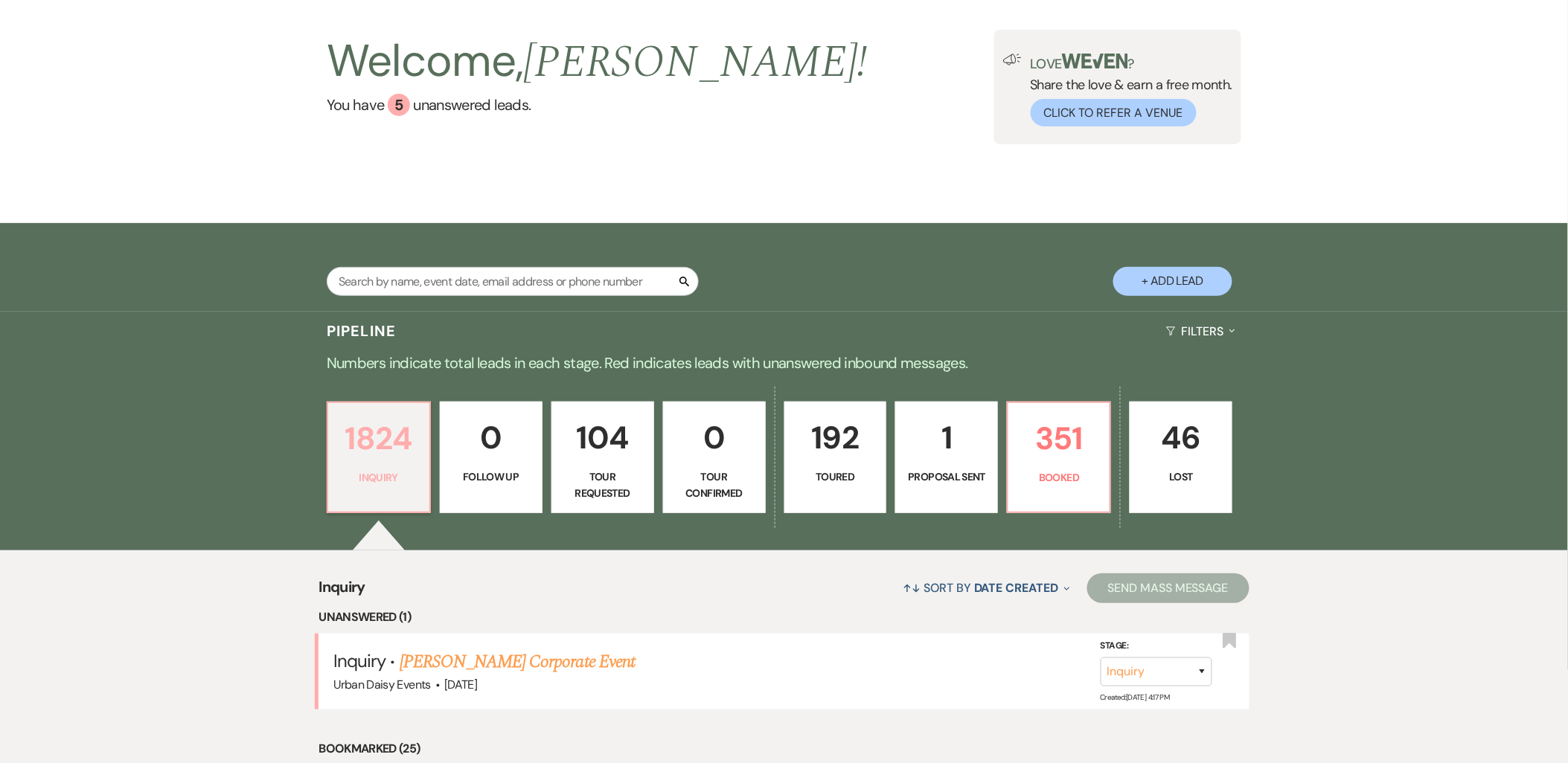
scroll to position [165, 0]
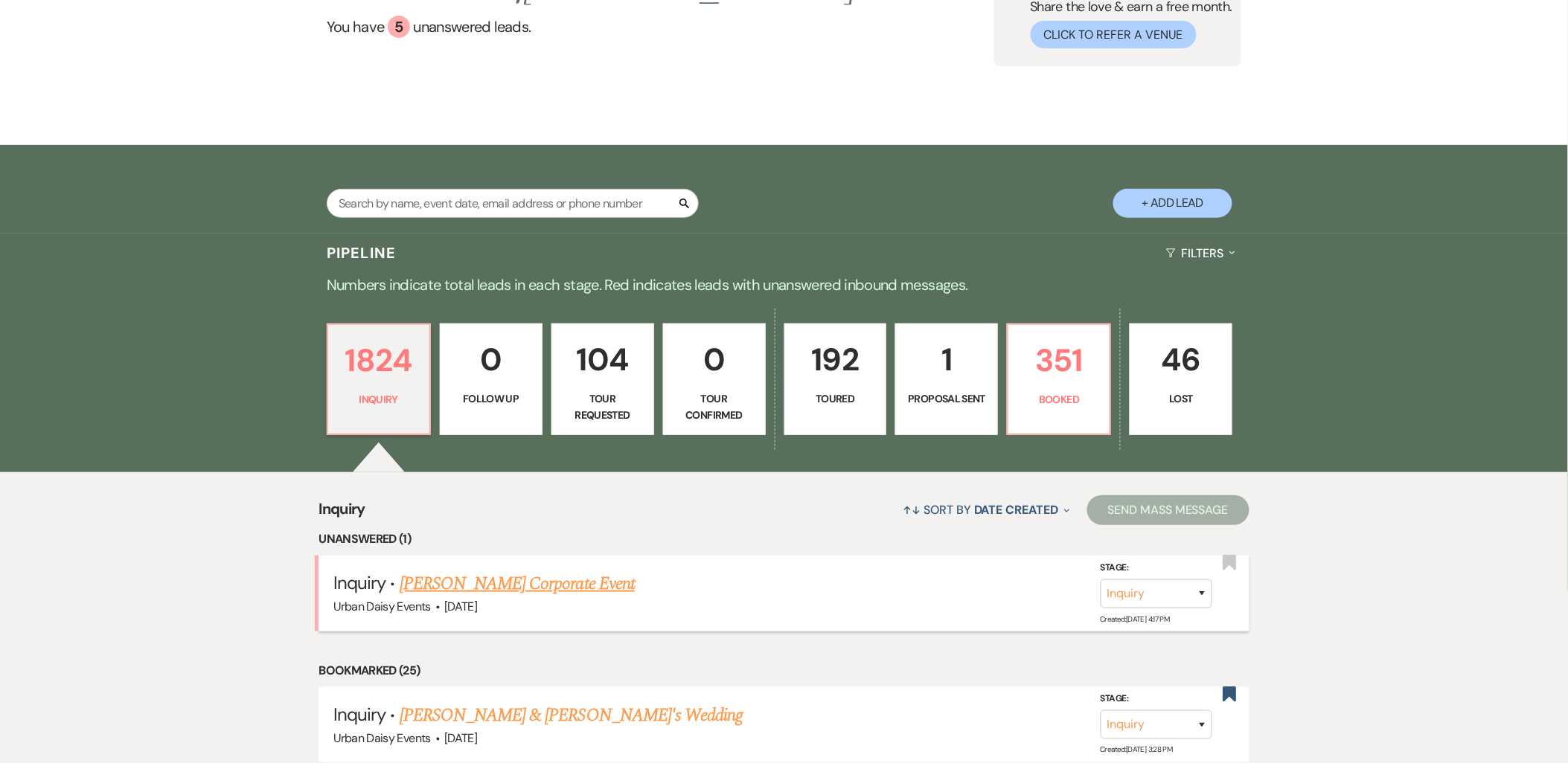
click at [430, 575] on link "Michael Vandevoort's Corporate Event" at bounding box center [517, 584] width 235 height 26
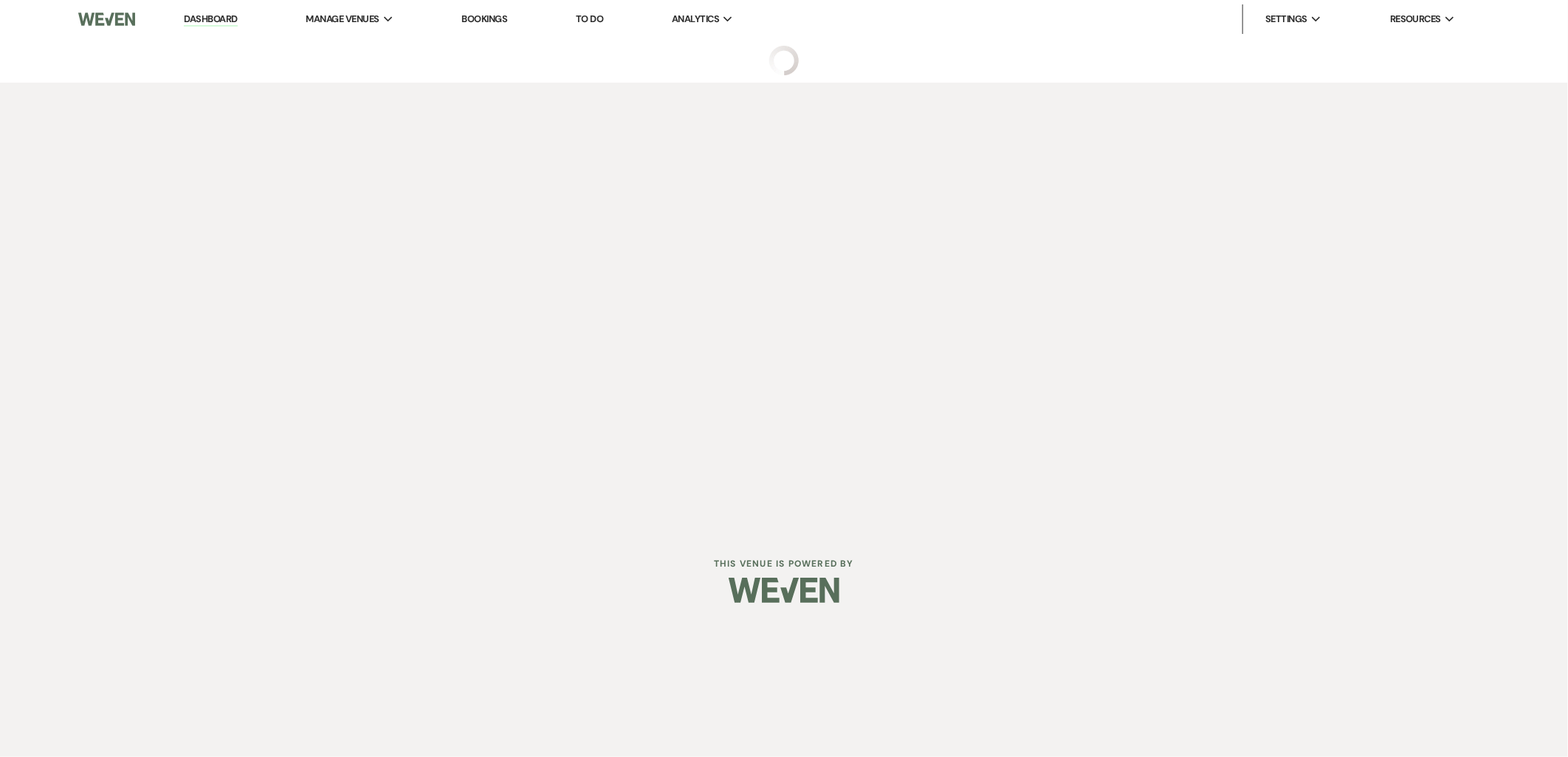
select select "5"
select select "9"
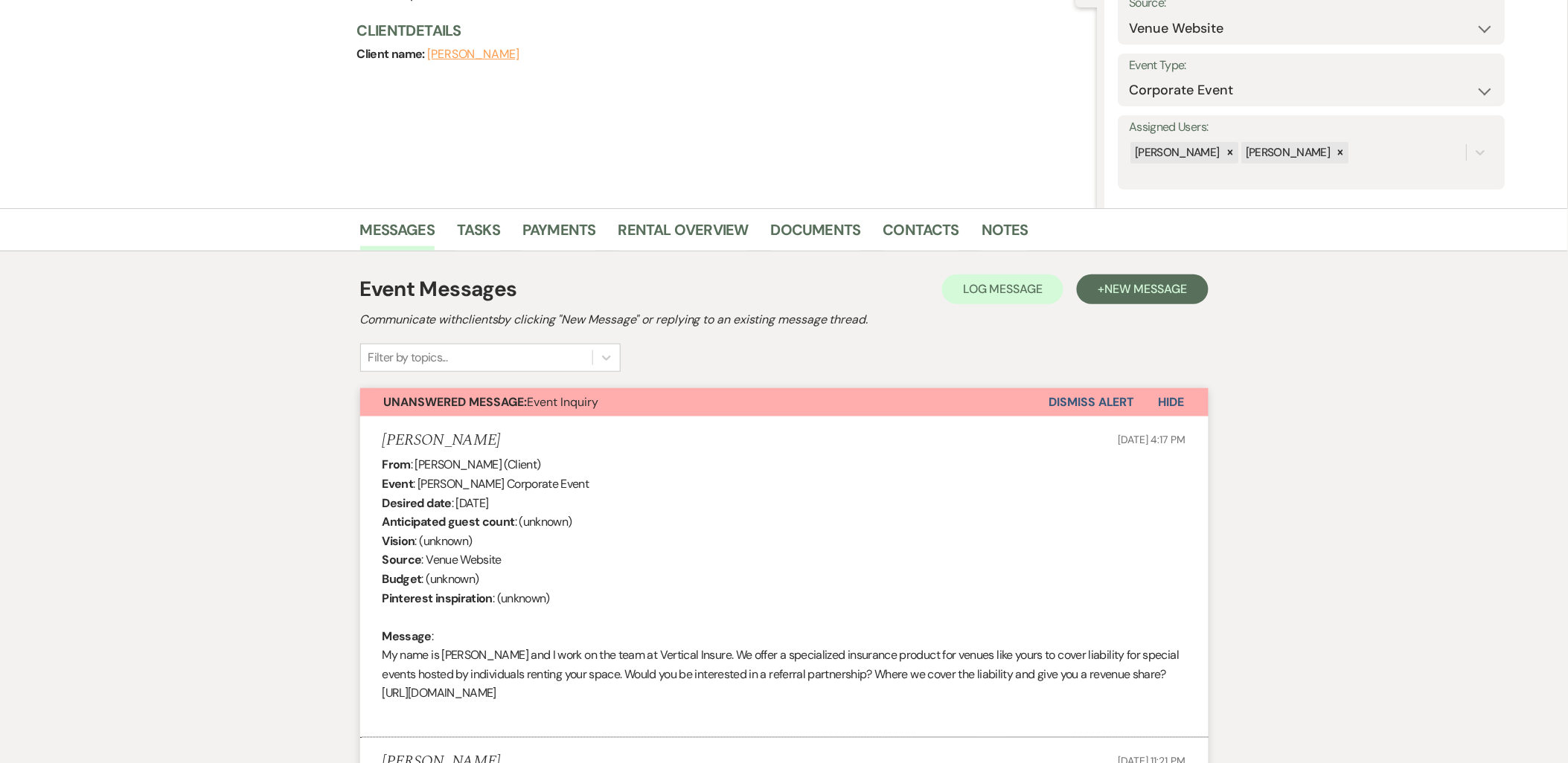
click at [1094, 405] on button "Dismiss Alert" at bounding box center [1091, 402] width 85 height 28
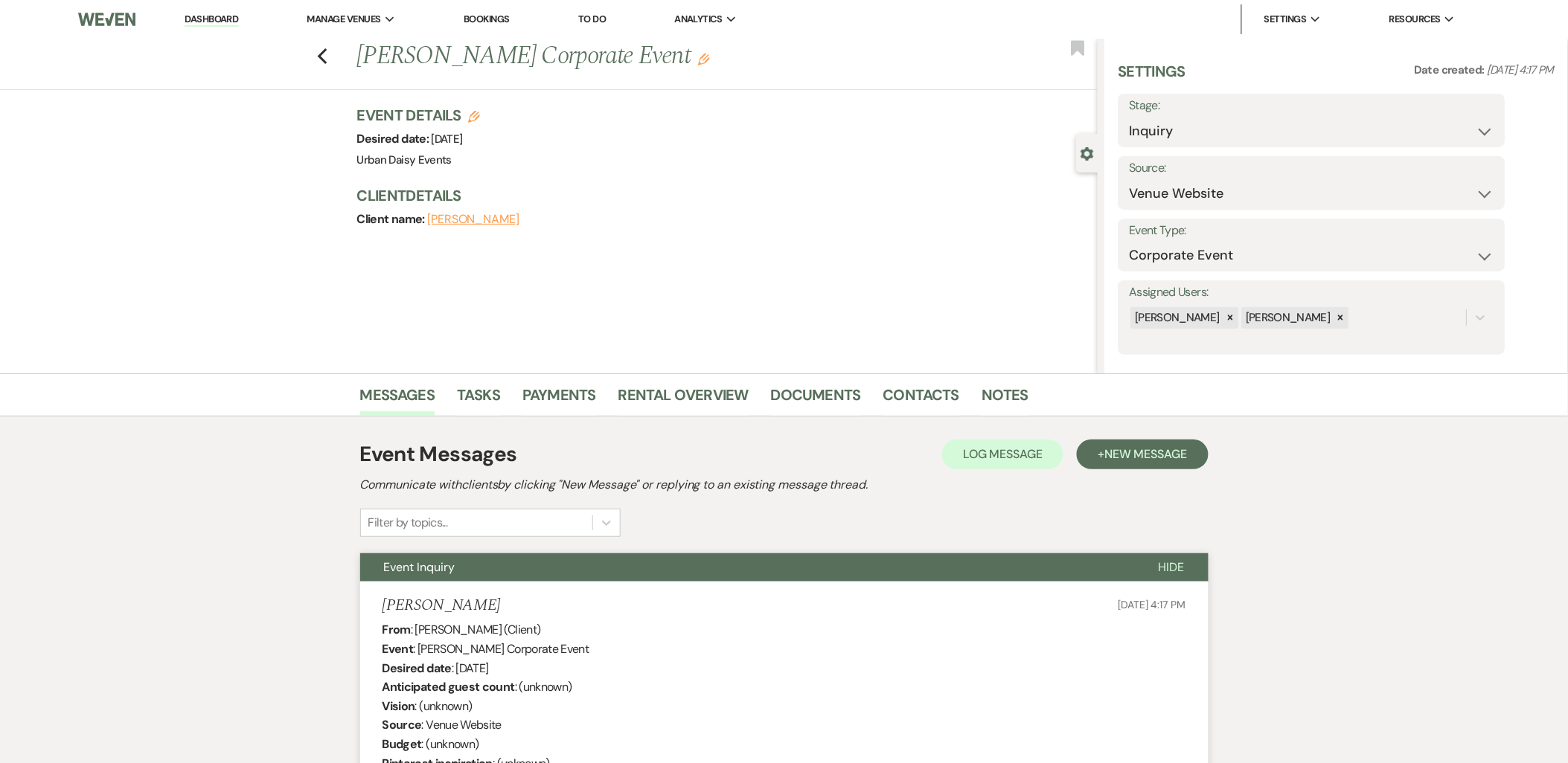
click at [229, 17] on link "Dashboard" at bounding box center [211, 20] width 54 height 14
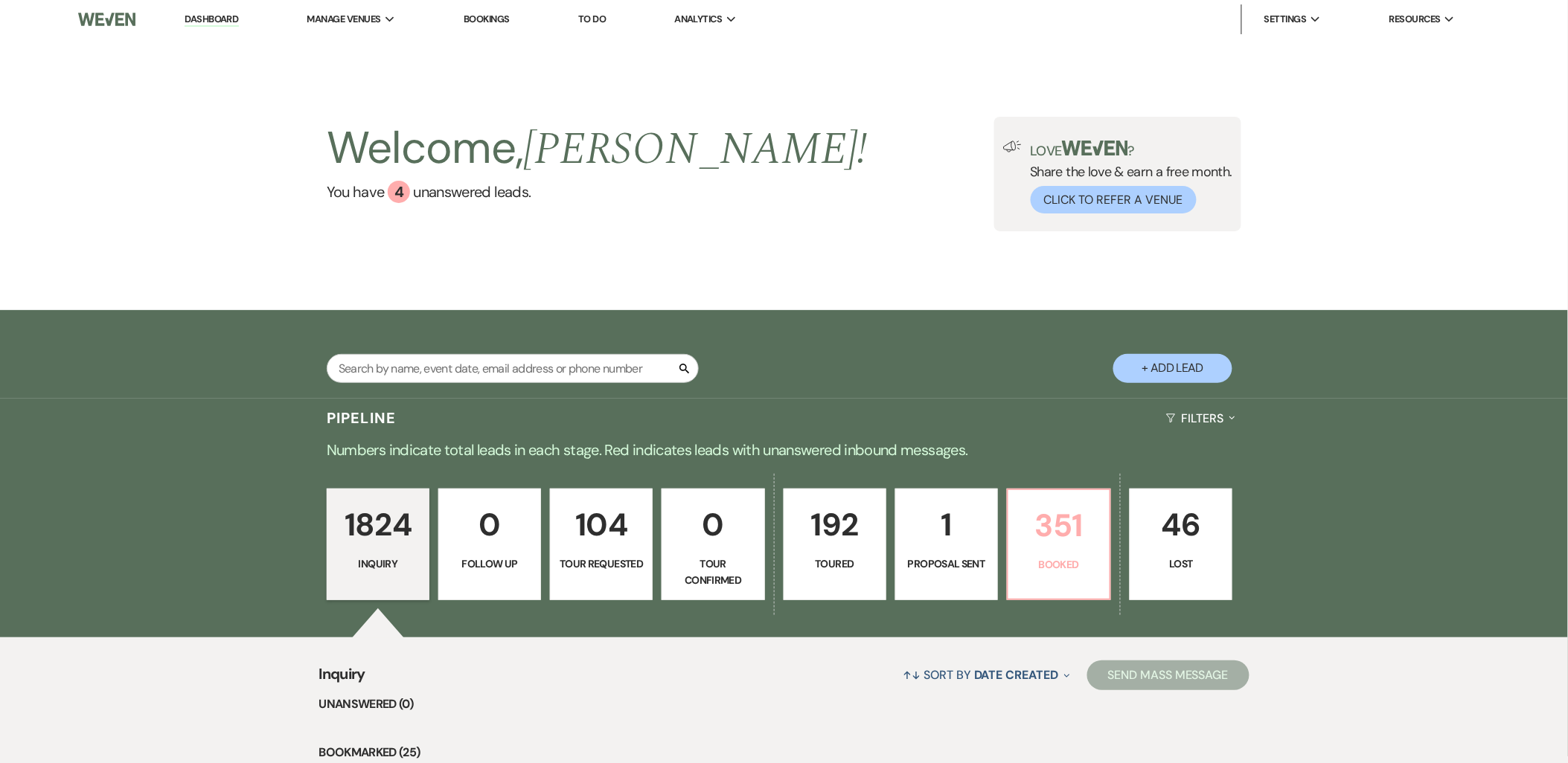
click at [1040, 561] on p "Booked" at bounding box center [1059, 564] width 83 height 17
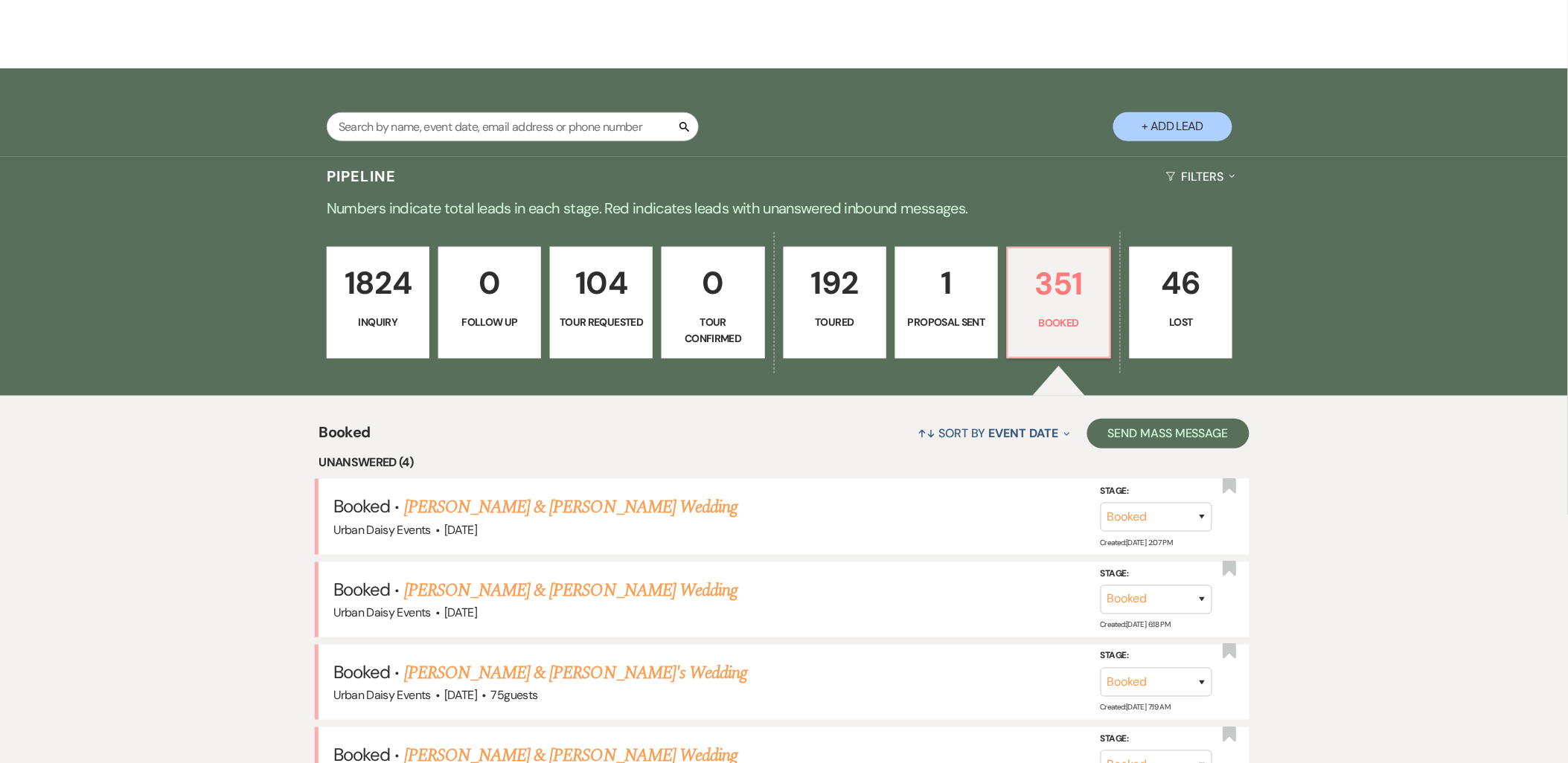
scroll to position [248, 0]
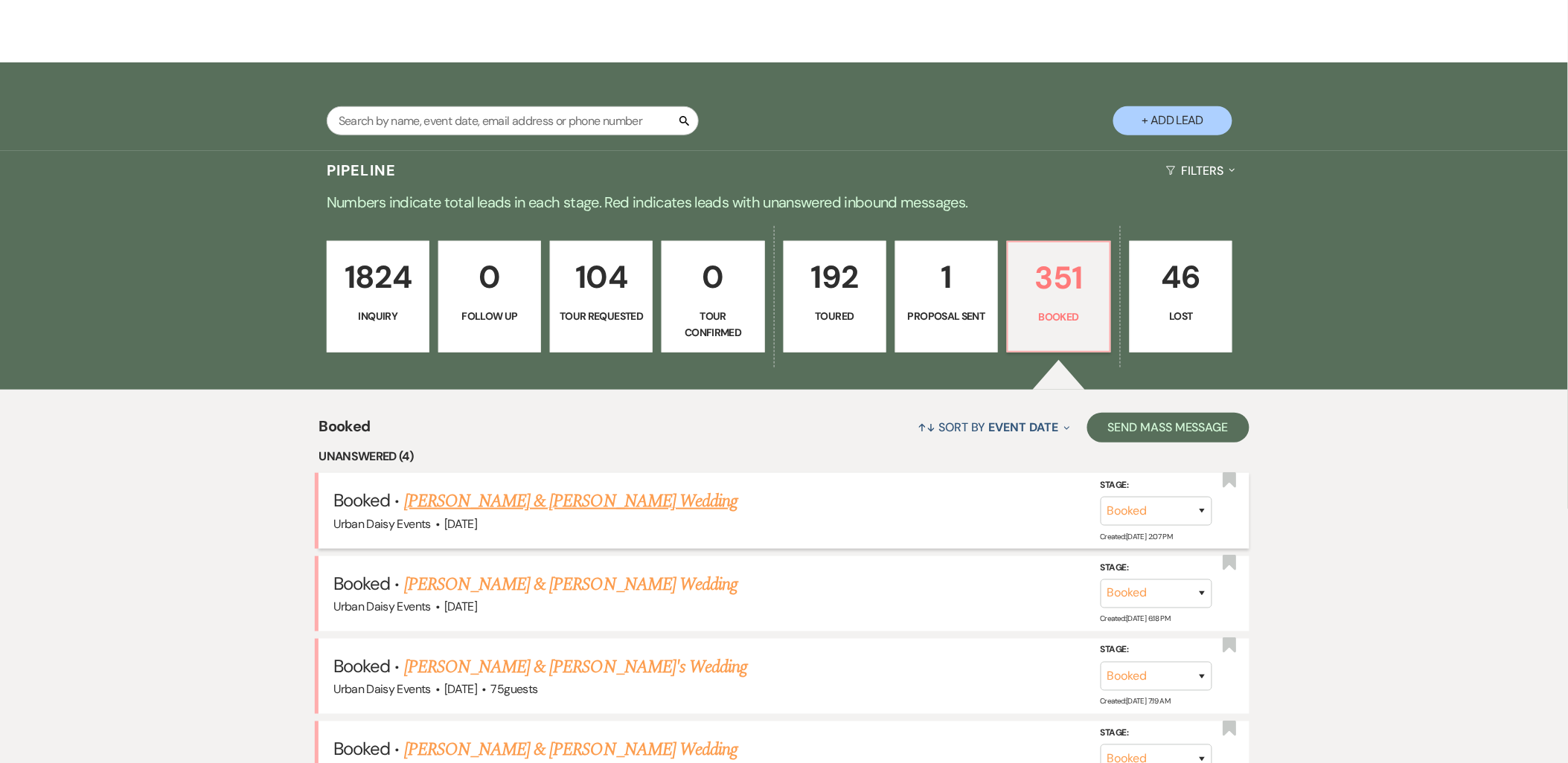
click at [614, 499] on link "[PERSON_NAME] & [PERSON_NAME] Wedding" at bounding box center [571, 500] width 334 height 26
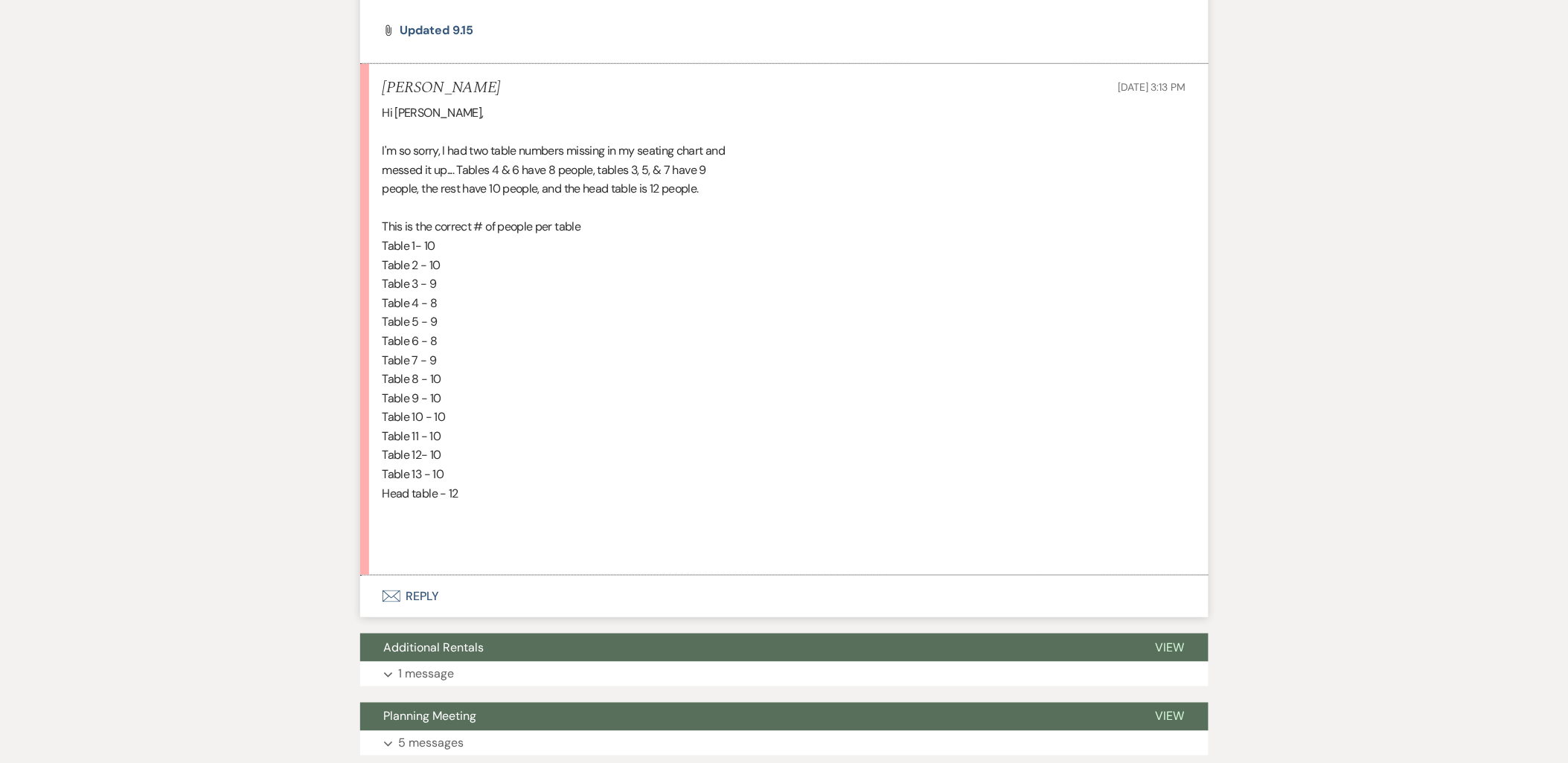
scroll to position [4462, 0]
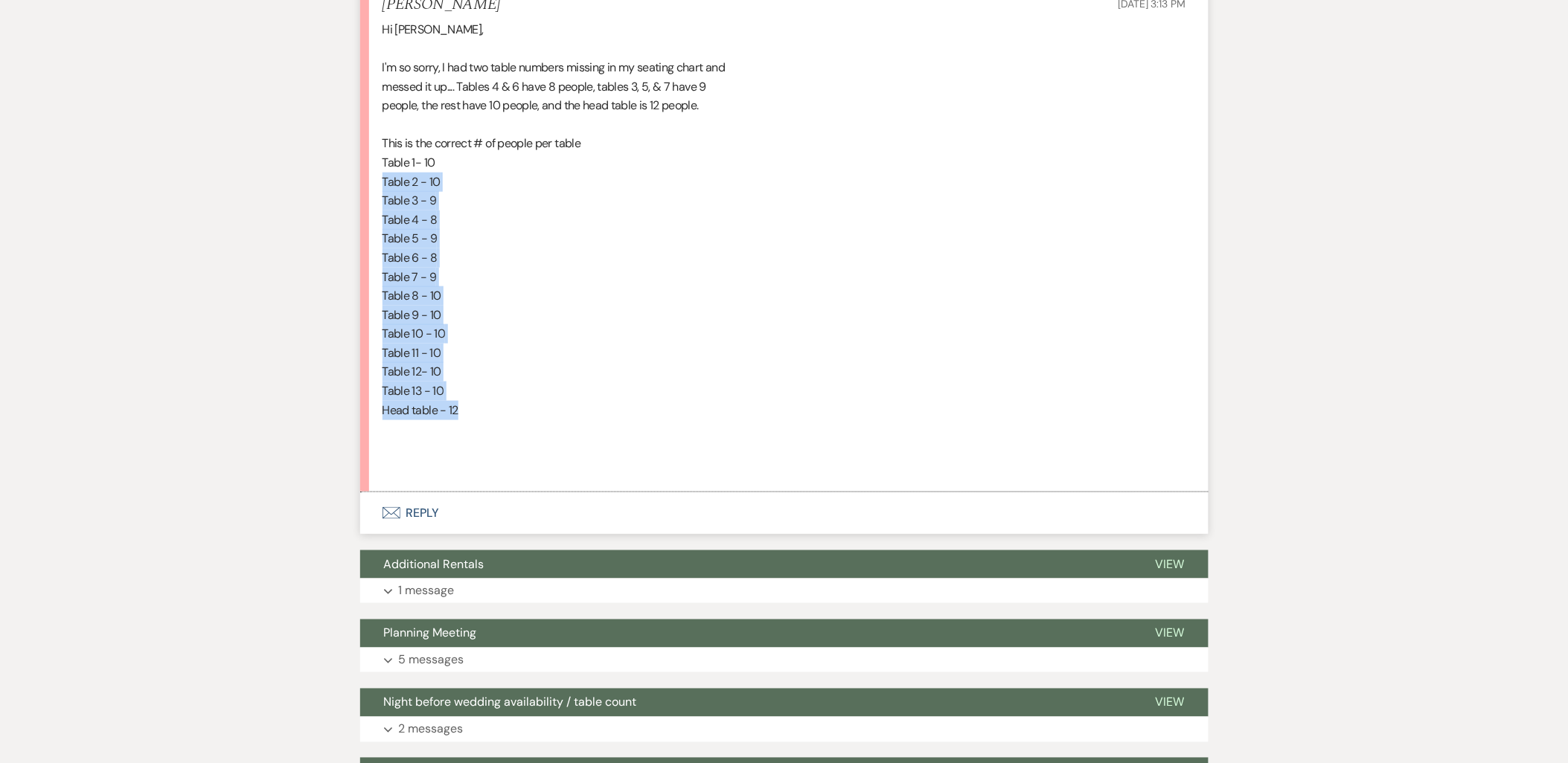
drag, startPoint x: 467, startPoint y: 413, endPoint x: 332, endPoint y: 183, distance: 266.7
click at [517, 376] on div "Hi Kathryn, I'm so sorry, I had two table numbers missing in my seating chart a…" at bounding box center [784, 248] width 804 height 457
drag, startPoint x: 511, startPoint y: 377, endPoint x: 389, endPoint y: 229, distance: 191.8
click at [389, 229] on div "Hi Kathryn, I'm so sorry, I had two table numbers missing in my seating chart a…" at bounding box center [784, 248] width 804 height 457
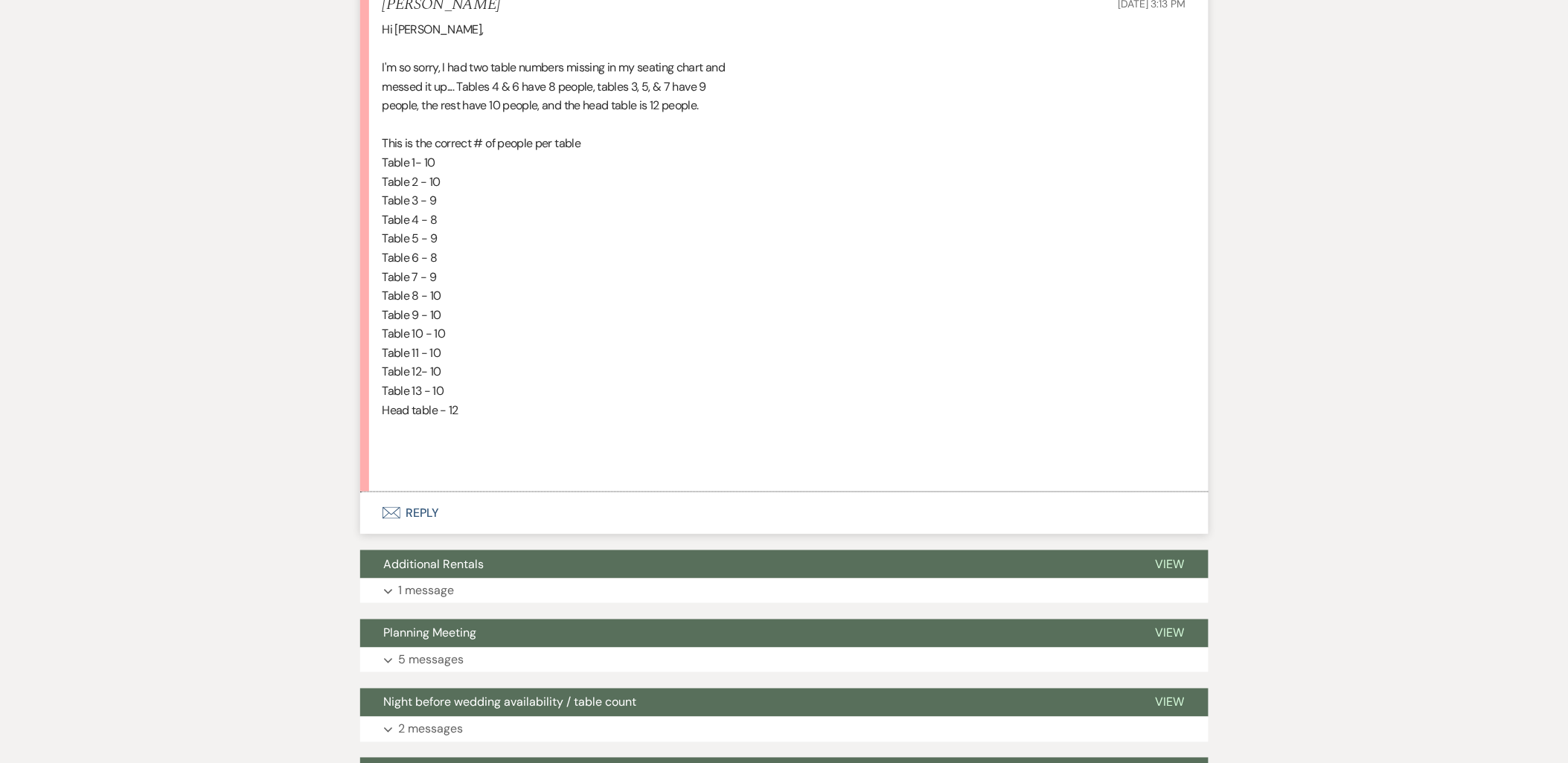
click at [546, 400] on div "Hi Kathryn, I'm so sorry, I had two table numbers missing in my seating chart a…" at bounding box center [784, 248] width 804 height 457
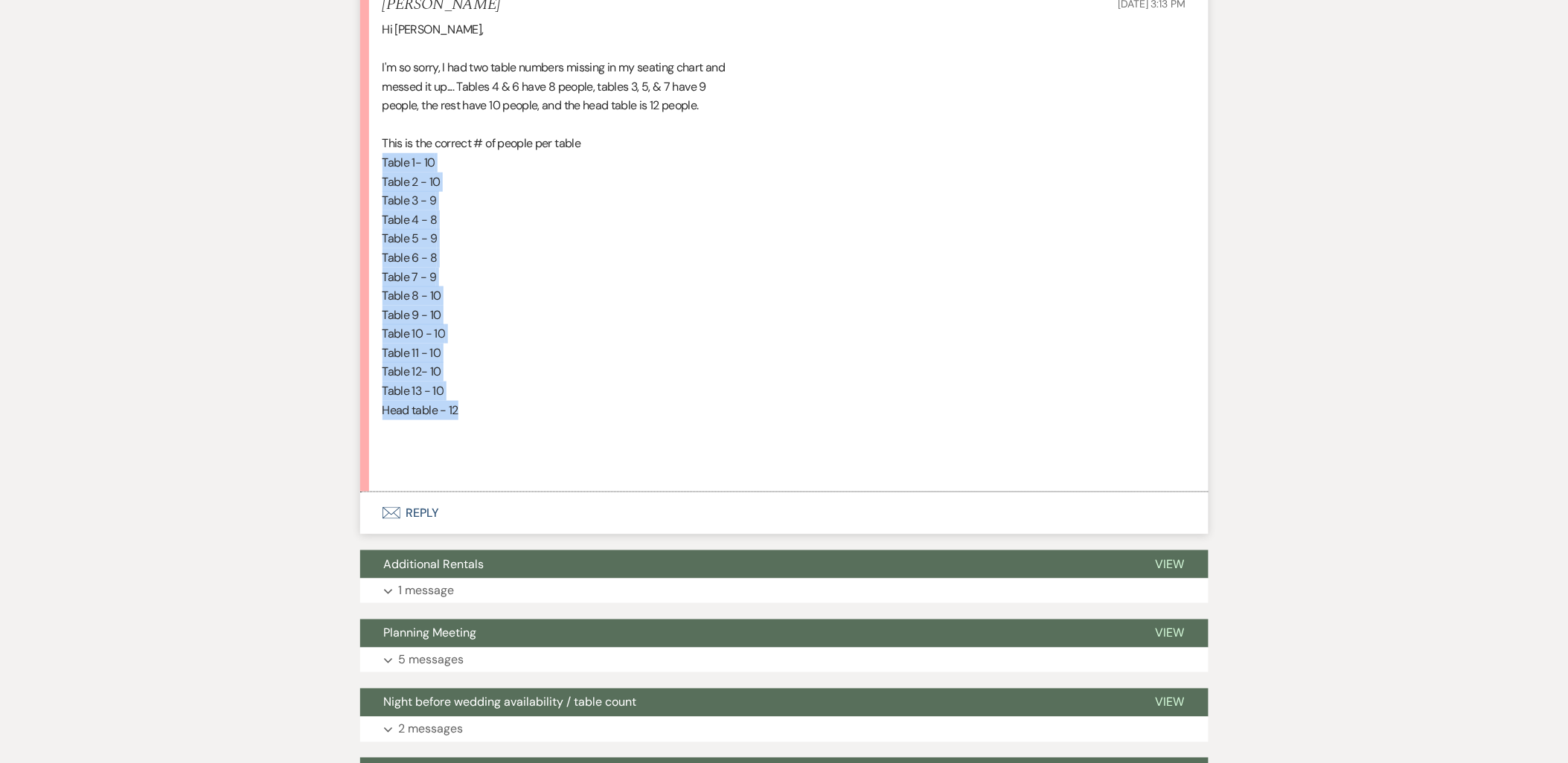
drag, startPoint x: 507, startPoint y: 418, endPoint x: 346, endPoint y: 167, distance: 298.2
copy div "Table 1- 10 Table 2 - 10 Table 3 - 9 Table 4 - 8 Table 5 - 9 Table 6 - 8 Table …"
click at [436, 521] on button "Envelope Reply" at bounding box center [784, 513] width 848 height 41
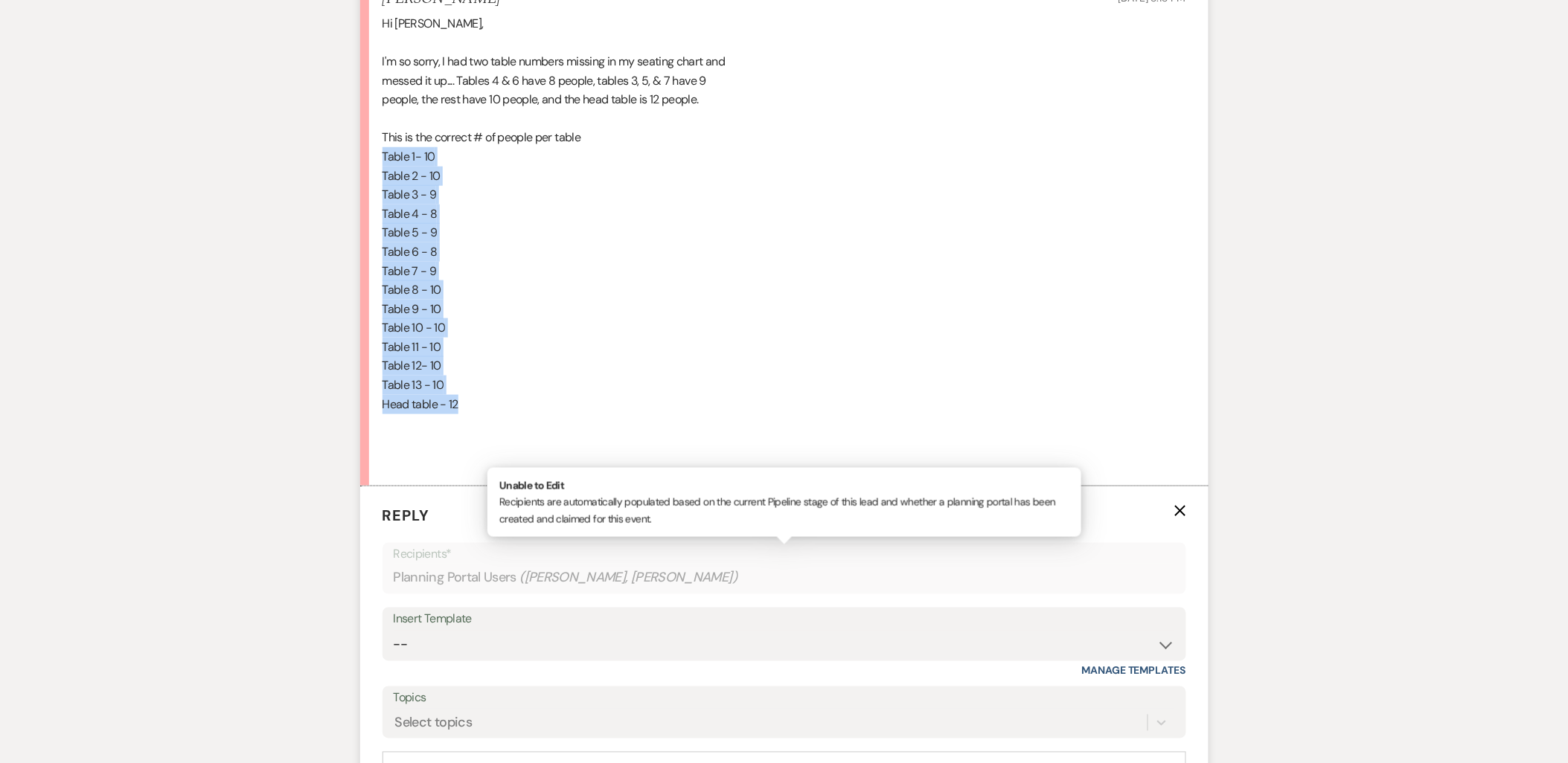
scroll to position [4796, 0]
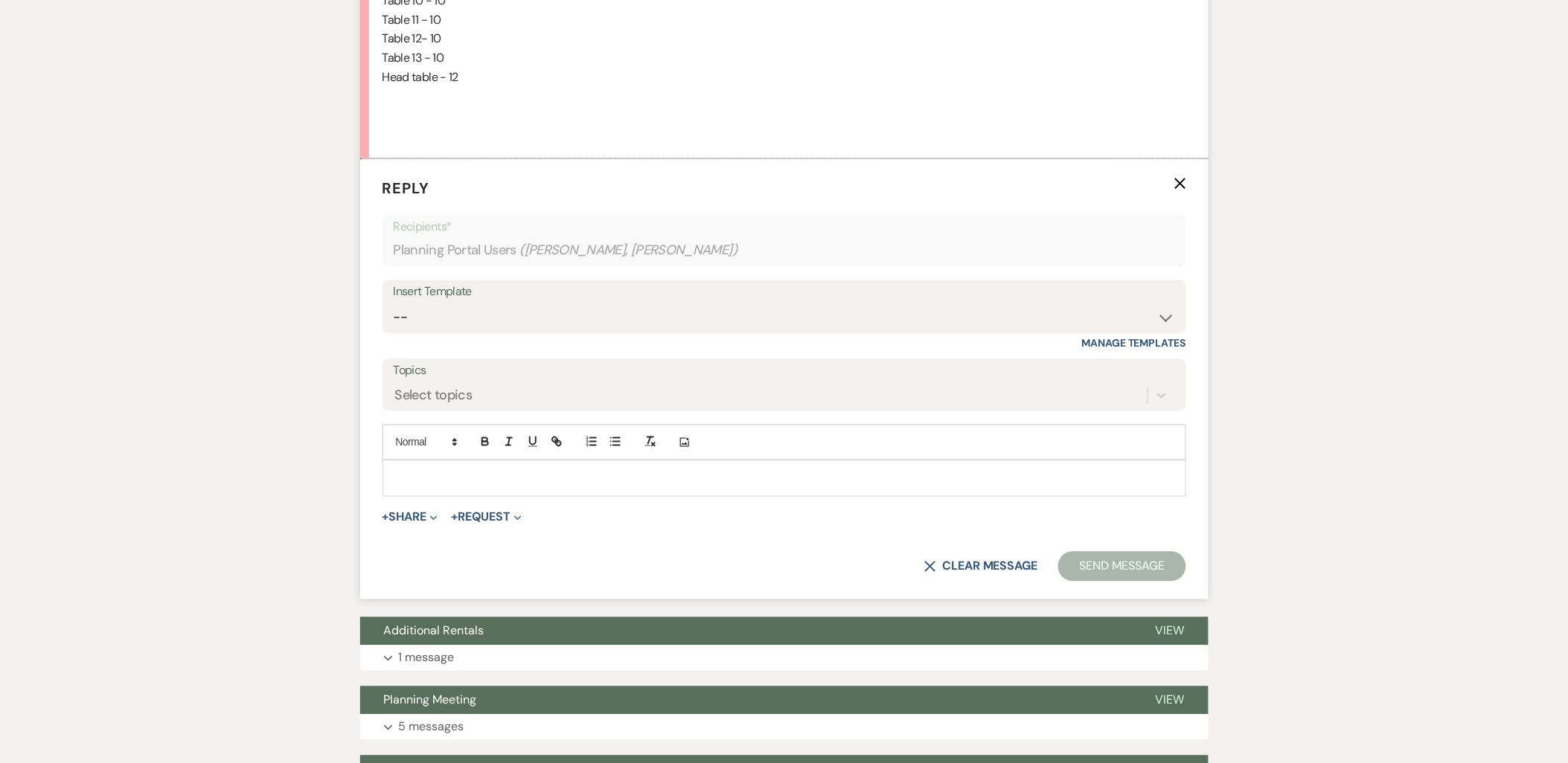
click at [436, 485] on p at bounding box center [784, 478] width 780 height 17
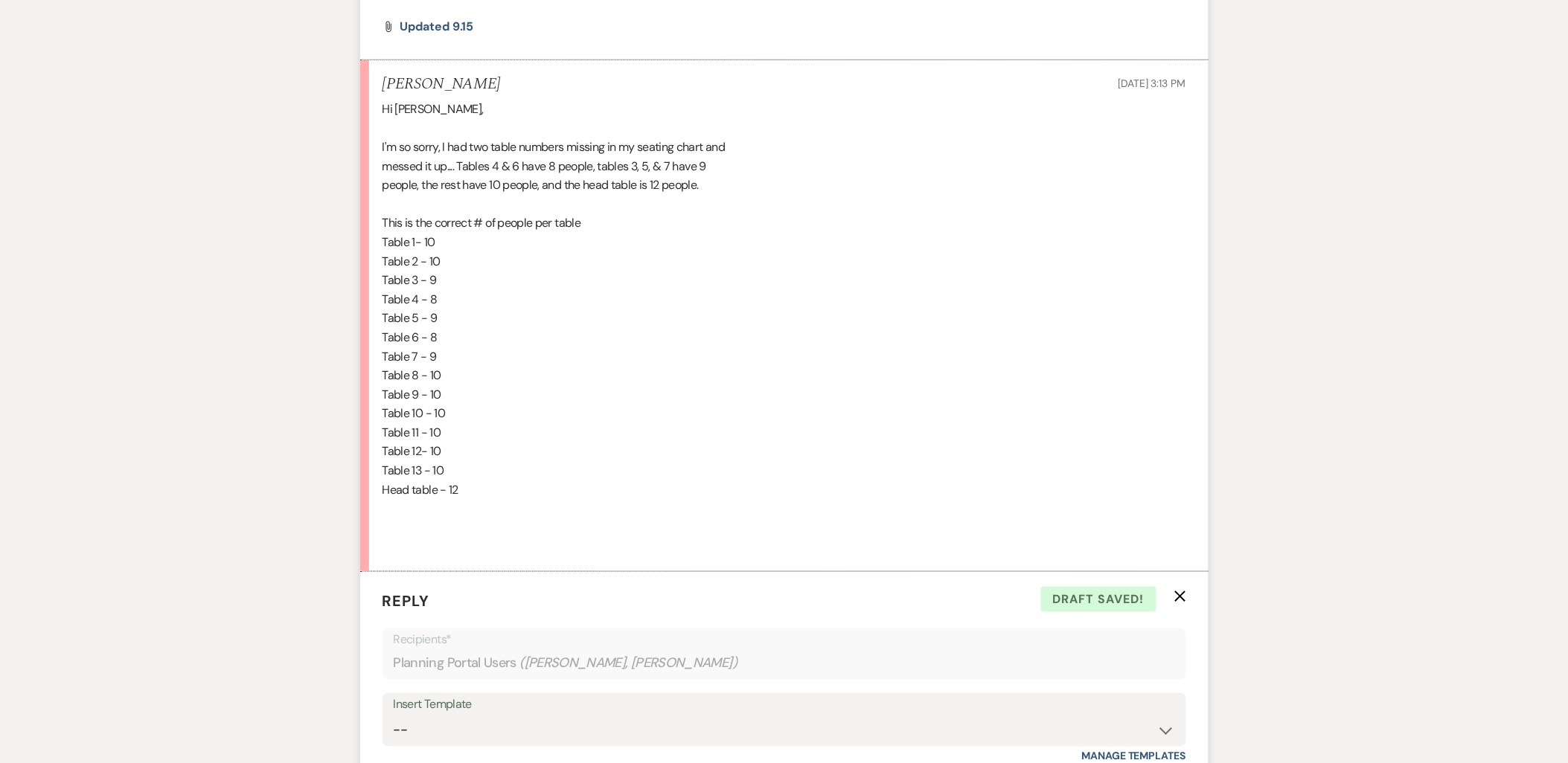
scroll to position [4051, 0]
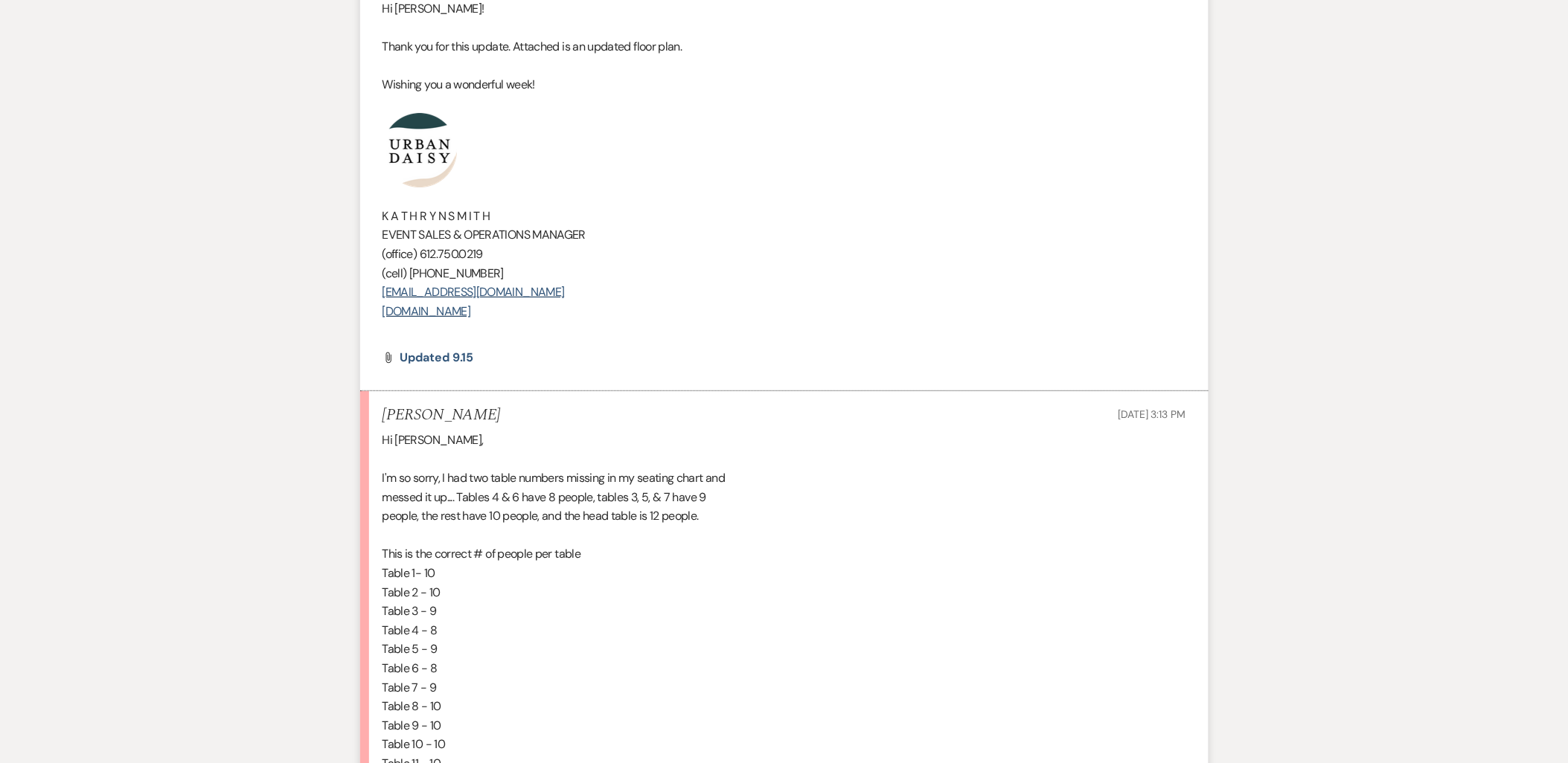
drag, startPoint x: 564, startPoint y: 313, endPoint x: 335, endPoint y: 165, distance: 272.7
copy div "K A T H R Y N S M I T H EVENT SALES & OPERATIONS MANAGER (office) 612.750.0219 …"
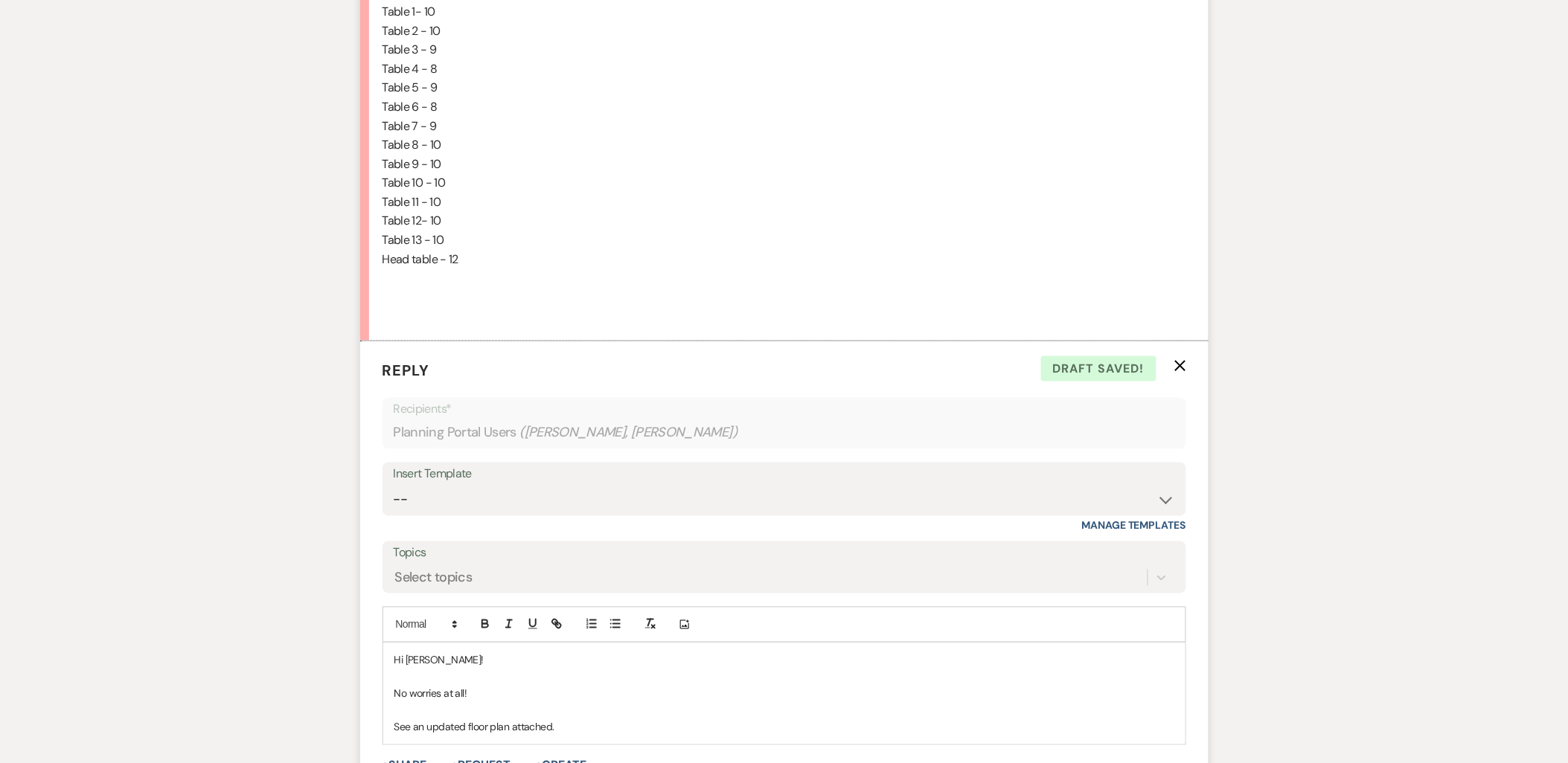
scroll to position [4796, 0]
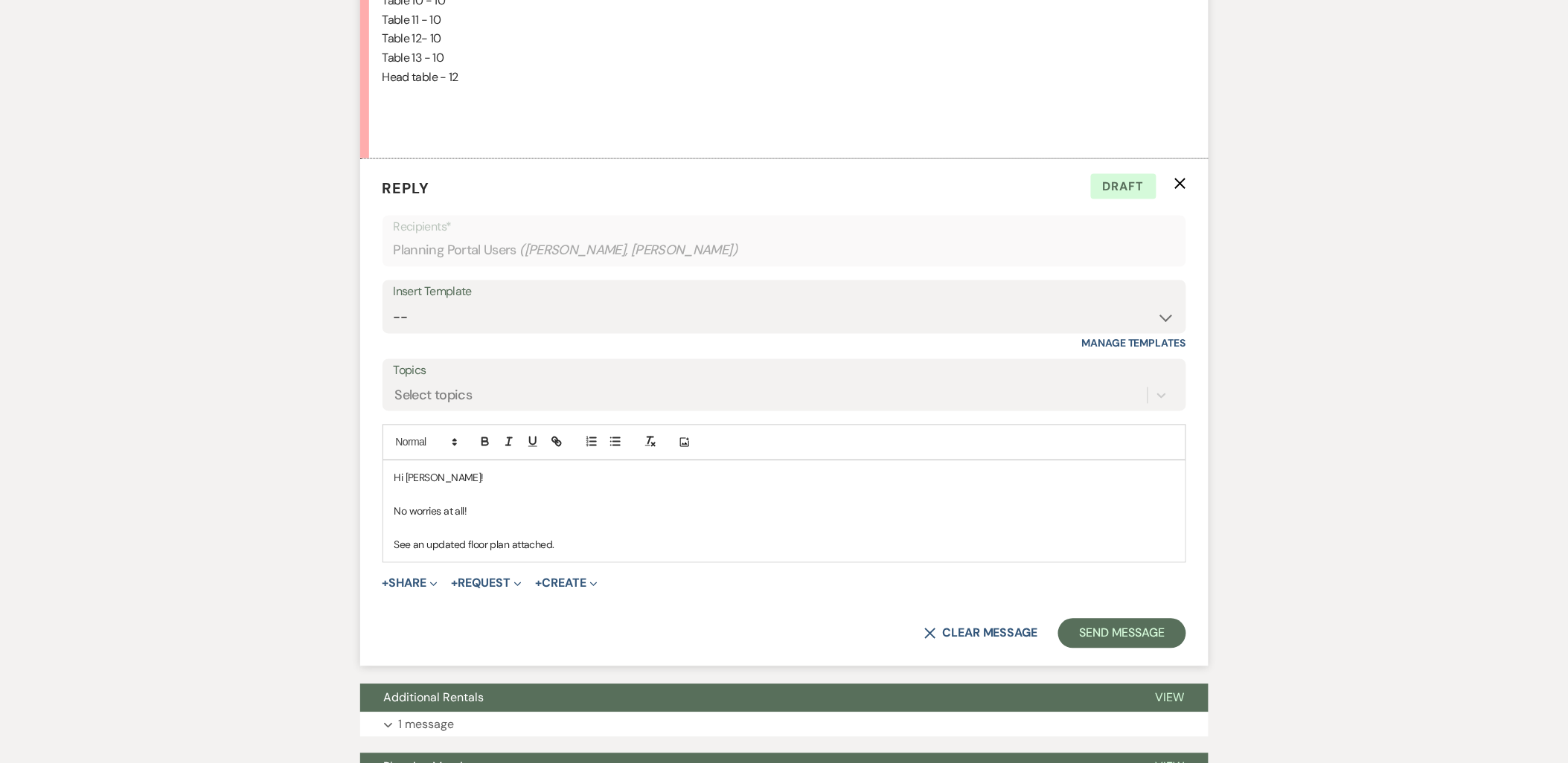
click at [601, 538] on p "See an updated floor plan attached." at bounding box center [784, 544] width 780 height 17
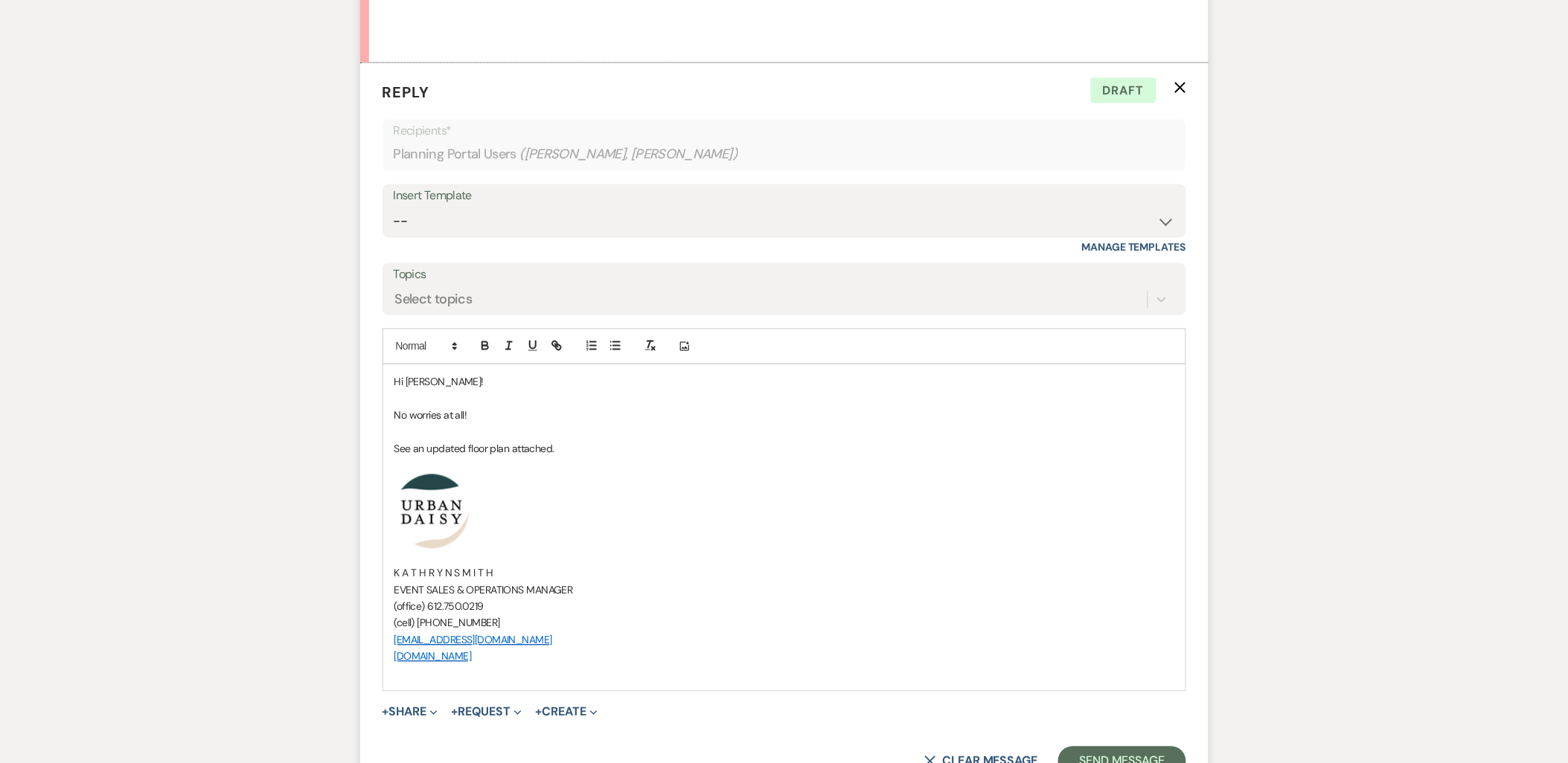
scroll to position [5126, 0]
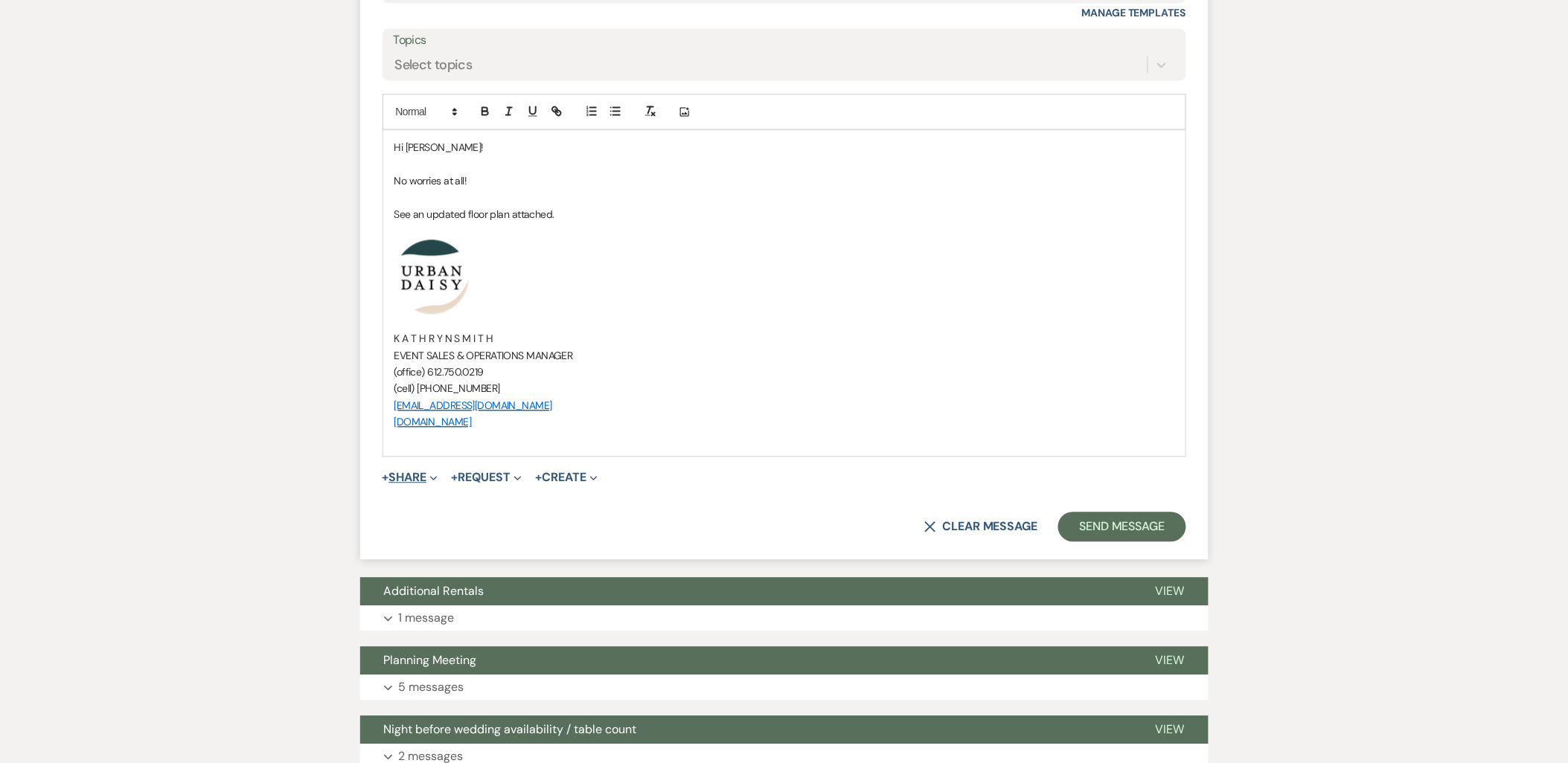
click at [406, 482] on button "+ Share Expand" at bounding box center [410, 478] width 56 height 12
click at [411, 494] on ul "Doc Upload Documents Add Photo Images Pref Vendors Preferred vendors Plan Porta…" at bounding box center [487, 547] width 208 height 122
click at [406, 483] on button "+ Share Expand" at bounding box center [410, 478] width 56 height 12
click at [408, 492] on ul "Doc Upload Documents Add Photo Images Pref Vendors Preferred vendors Plan Porta…" at bounding box center [487, 547] width 208 height 122
click at [407, 483] on button "+ Share Expand" at bounding box center [410, 478] width 56 height 12
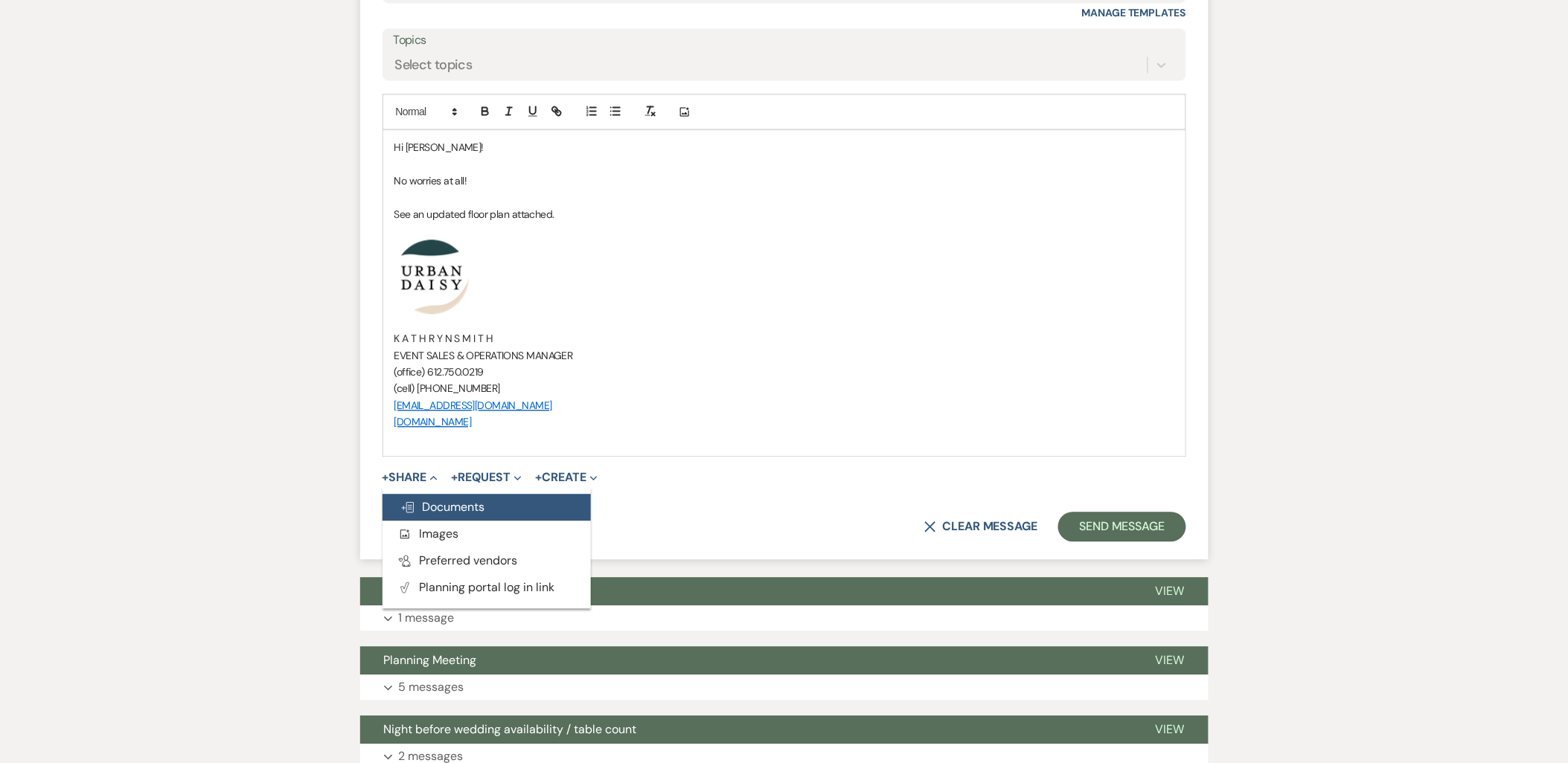
click at [411, 504] on use "button" at bounding box center [407, 507] width 12 height 11
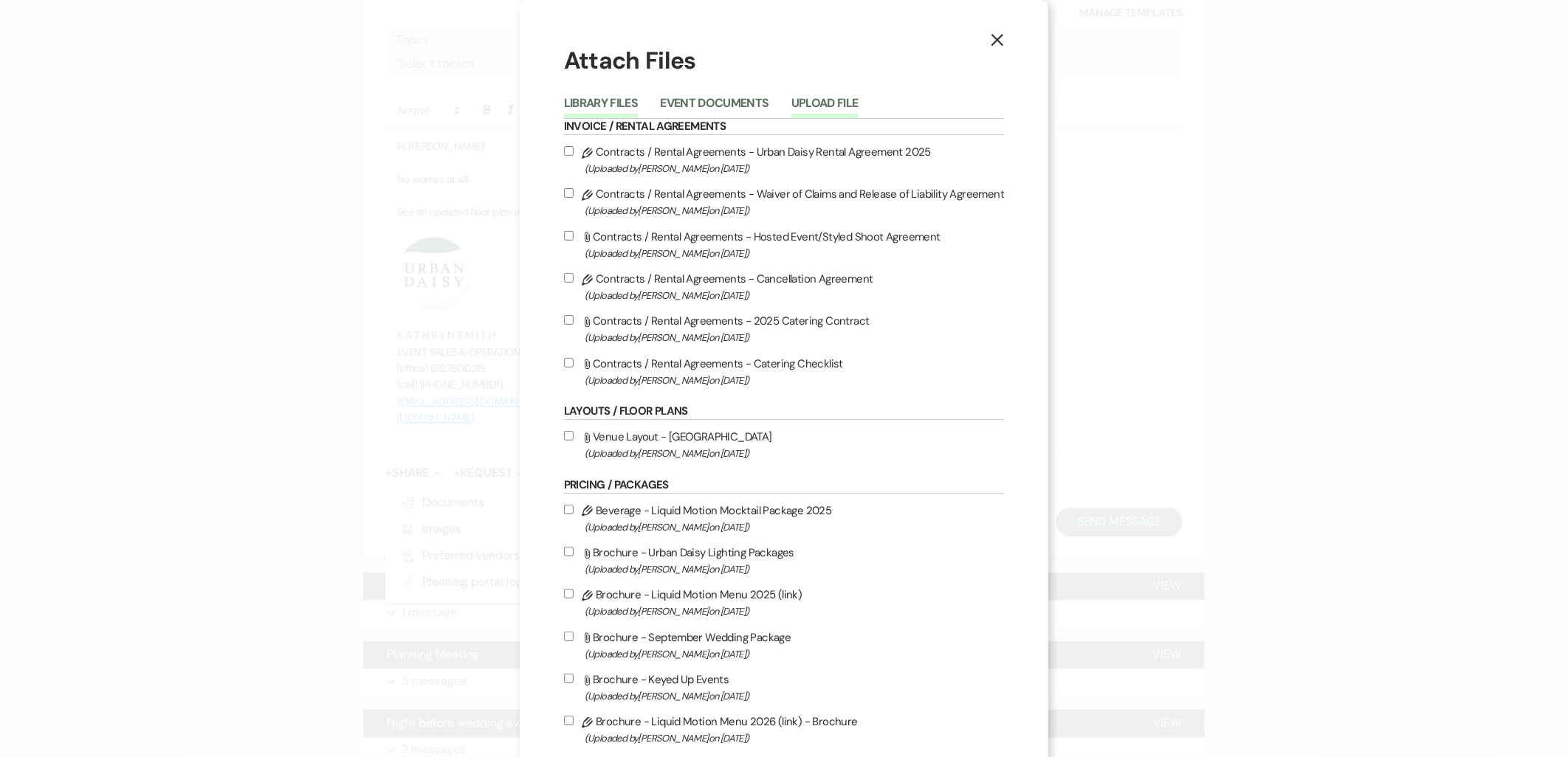
click at [808, 113] on button "Upload File" at bounding box center [824, 107] width 67 height 20
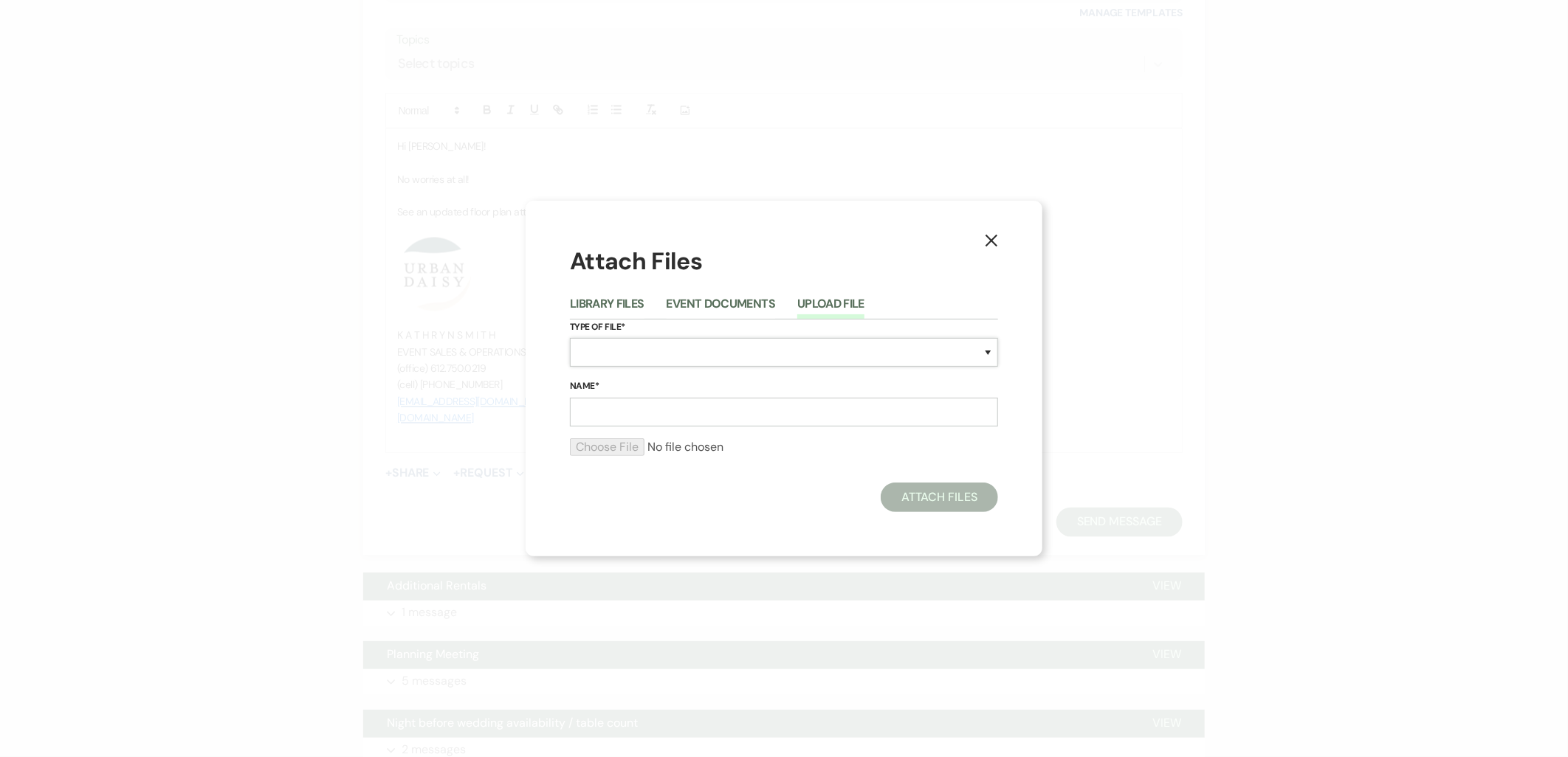
click at [677, 362] on select "Special Event Insurance Vendor Certificate of Insurance Contracts / Rental Agre…" at bounding box center [784, 352] width 428 height 29
select select "24"
click at [569, 338] on select "Special Event Insurance Vendor Certificate of Insurance Contracts / Rental Agre…" at bounding box center [784, 352] width 428 height 29
click at [676, 407] on input "Name*" at bounding box center [784, 413] width 428 height 29
type input "final floor plan"
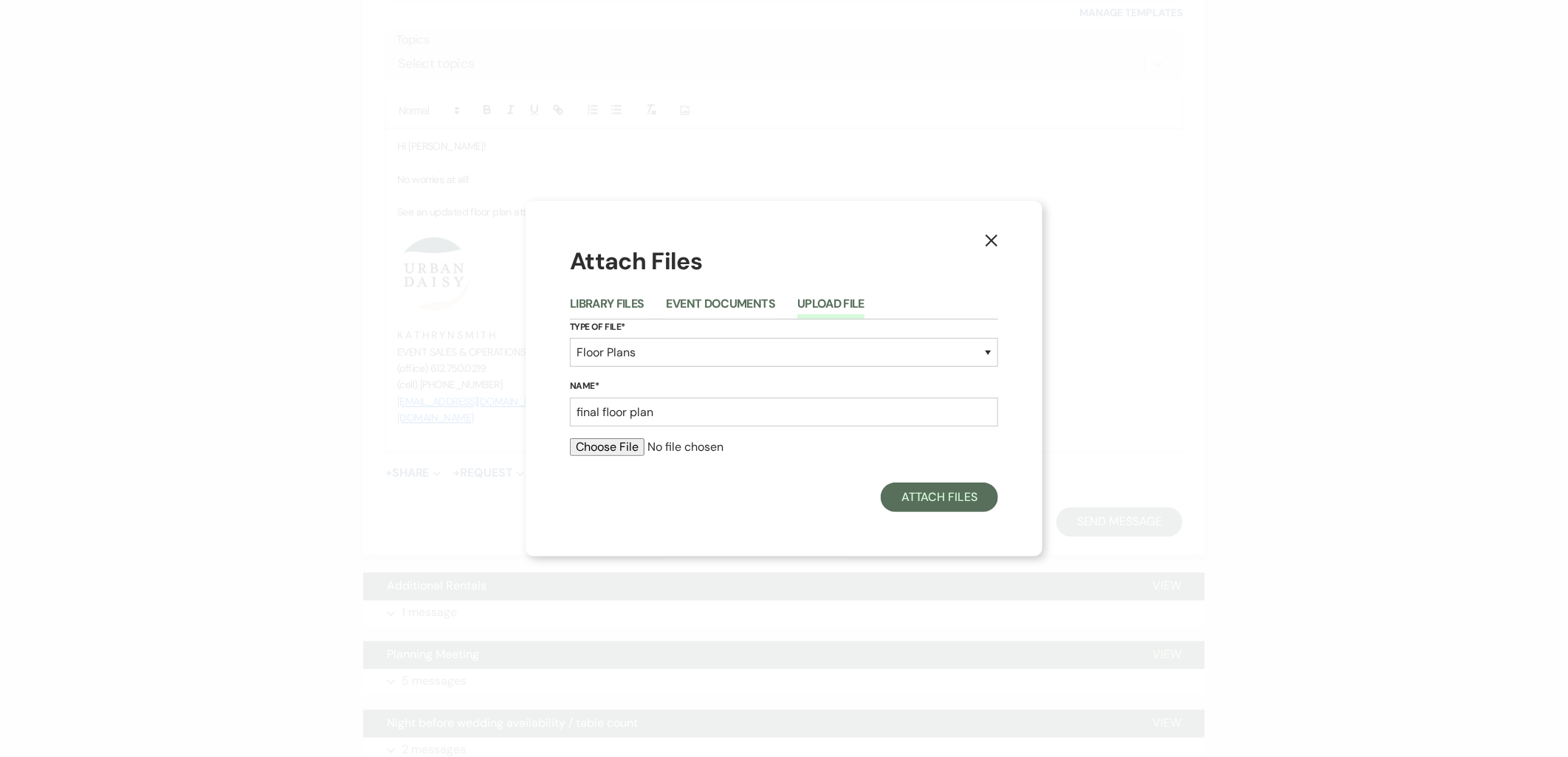
click at [583, 440] on input "file" at bounding box center [784, 447] width 428 height 18
type input "C:\fakepath\final (32).pdf"
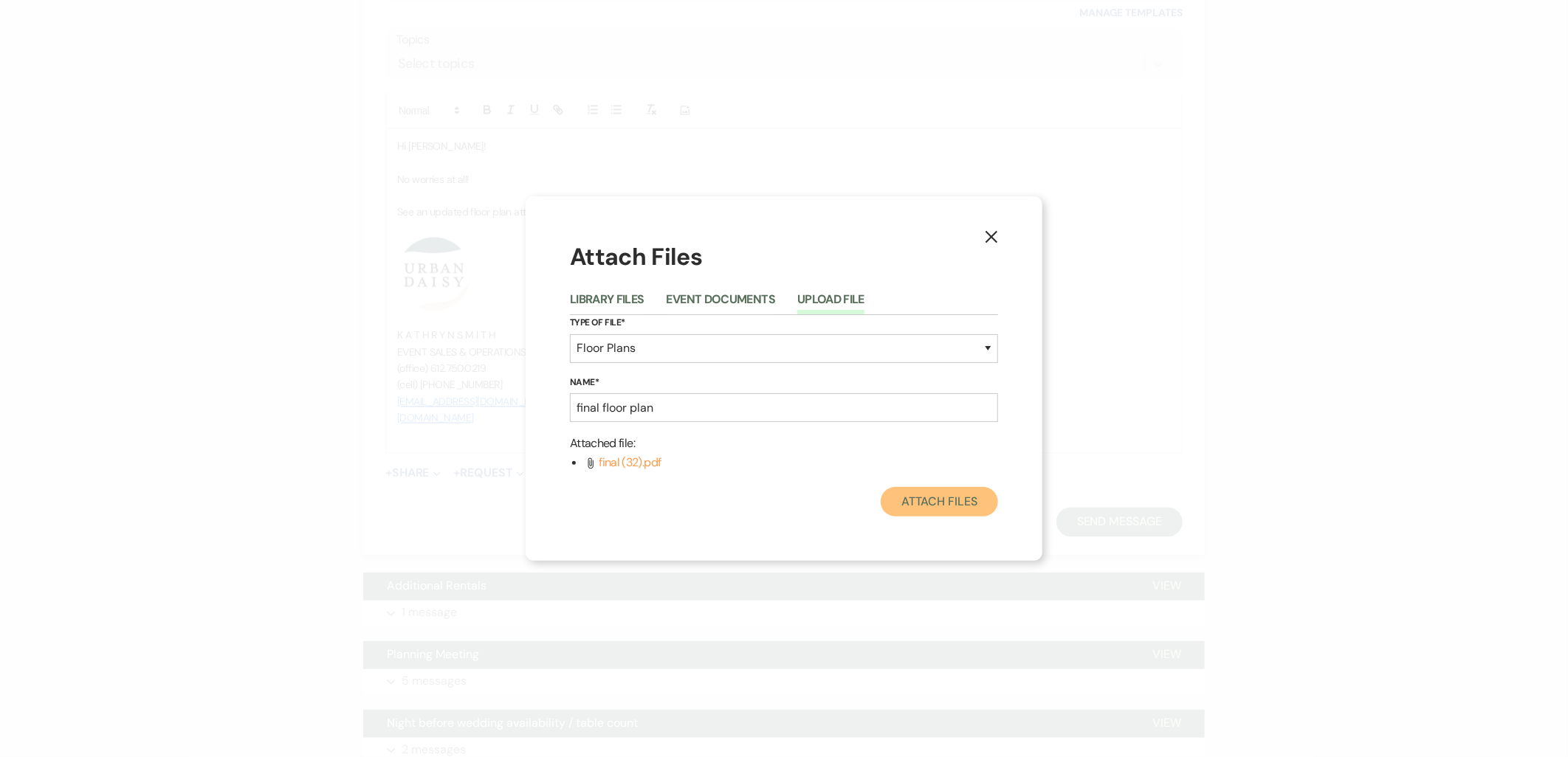
click at [916, 512] on button "Attach Files" at bounding box center [939, 501] width 118 height 29
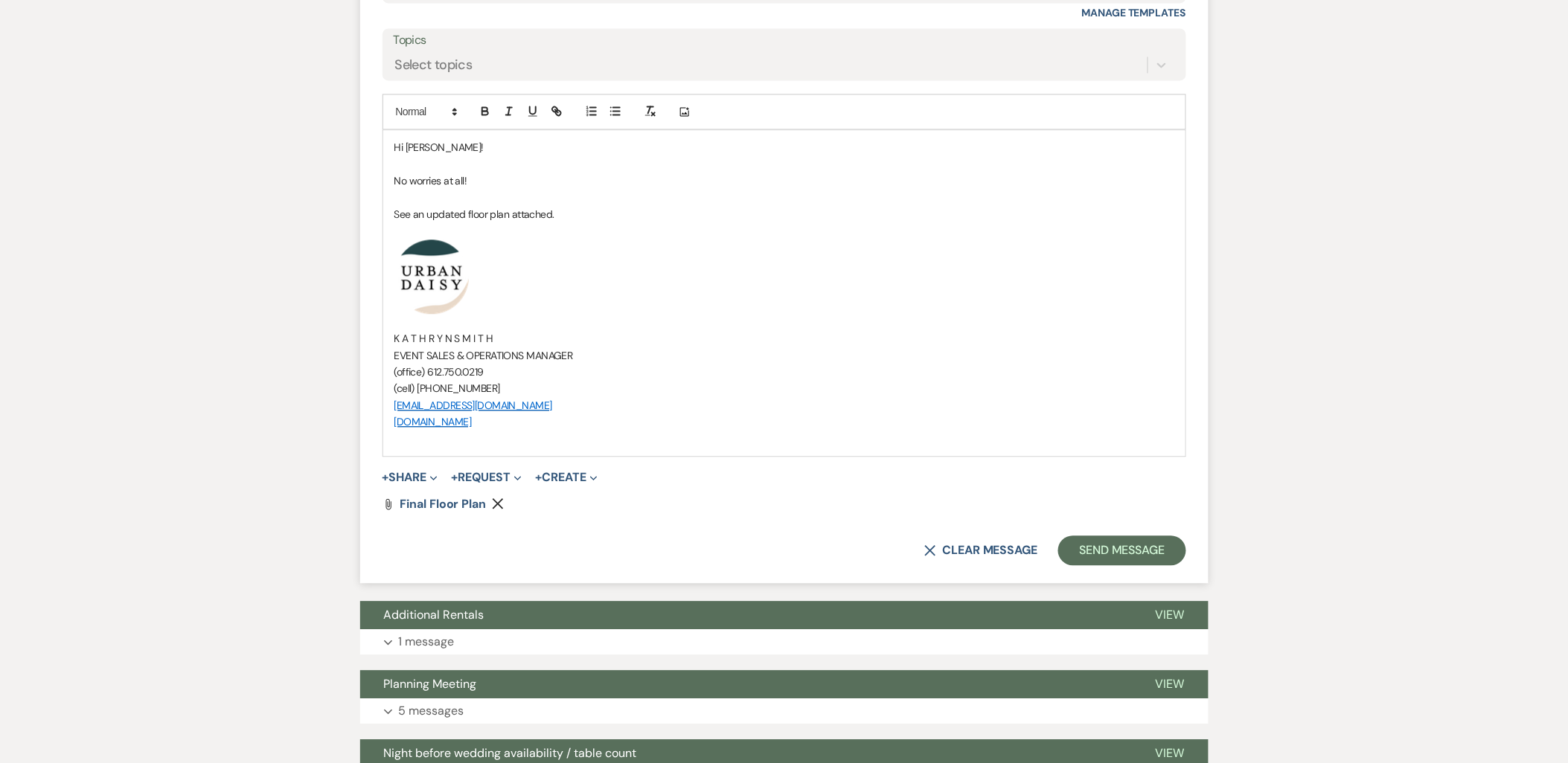
click at [618, 234] on p at bounding box center [784, 230] width 780 height 17
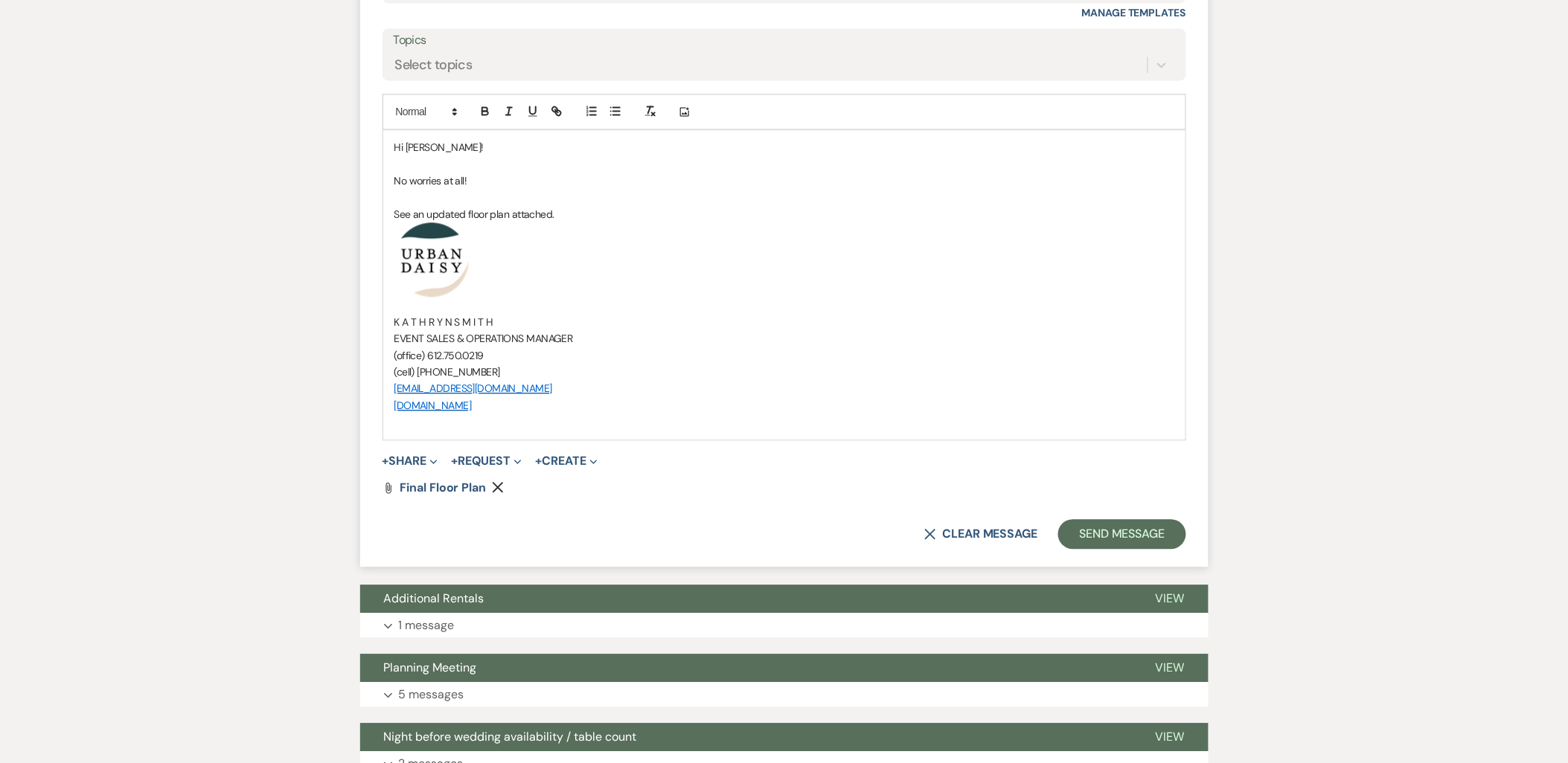
click at [601, 220] on p "See an updated floor plan attached." at bounding box center [784, 214] width 780 height 17
click at [1129, 529] on button "Send Message" at bounding box center [1122, 534] width 128 height 29
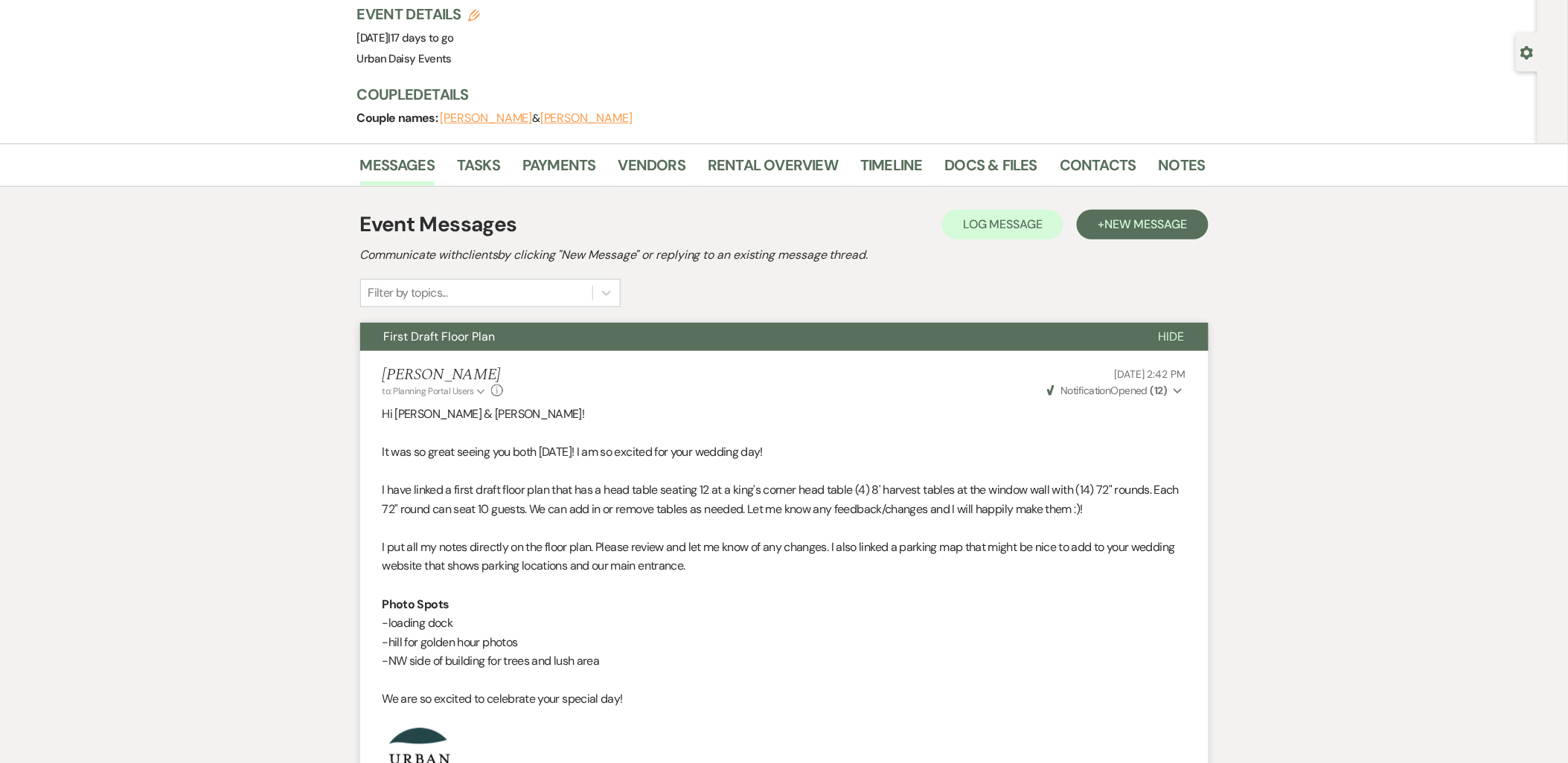
scroll to position [0, 0]
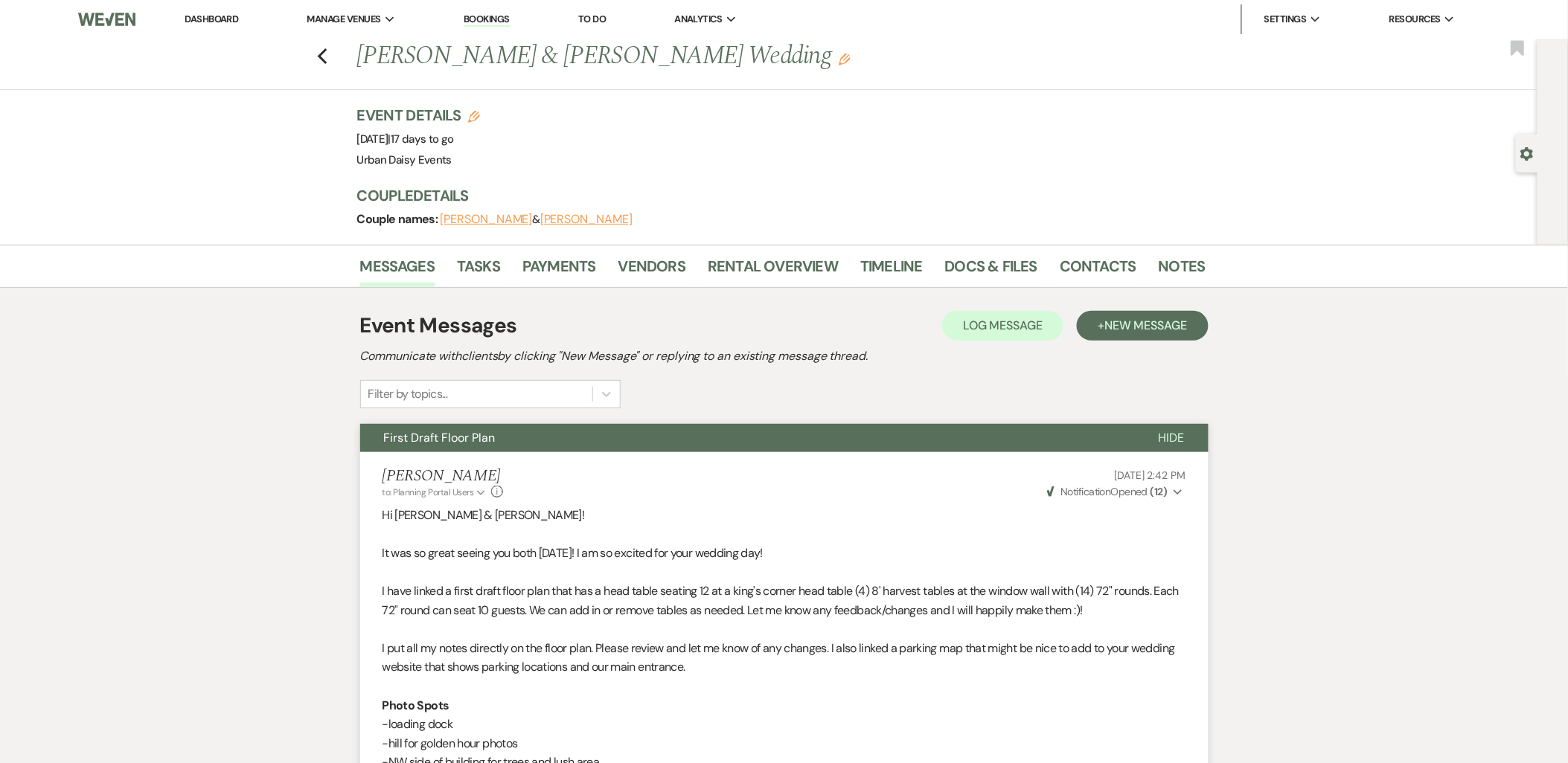
click at [220, 15] on link "Dashboard" at bounding box center [211, 19] width 54 height 13
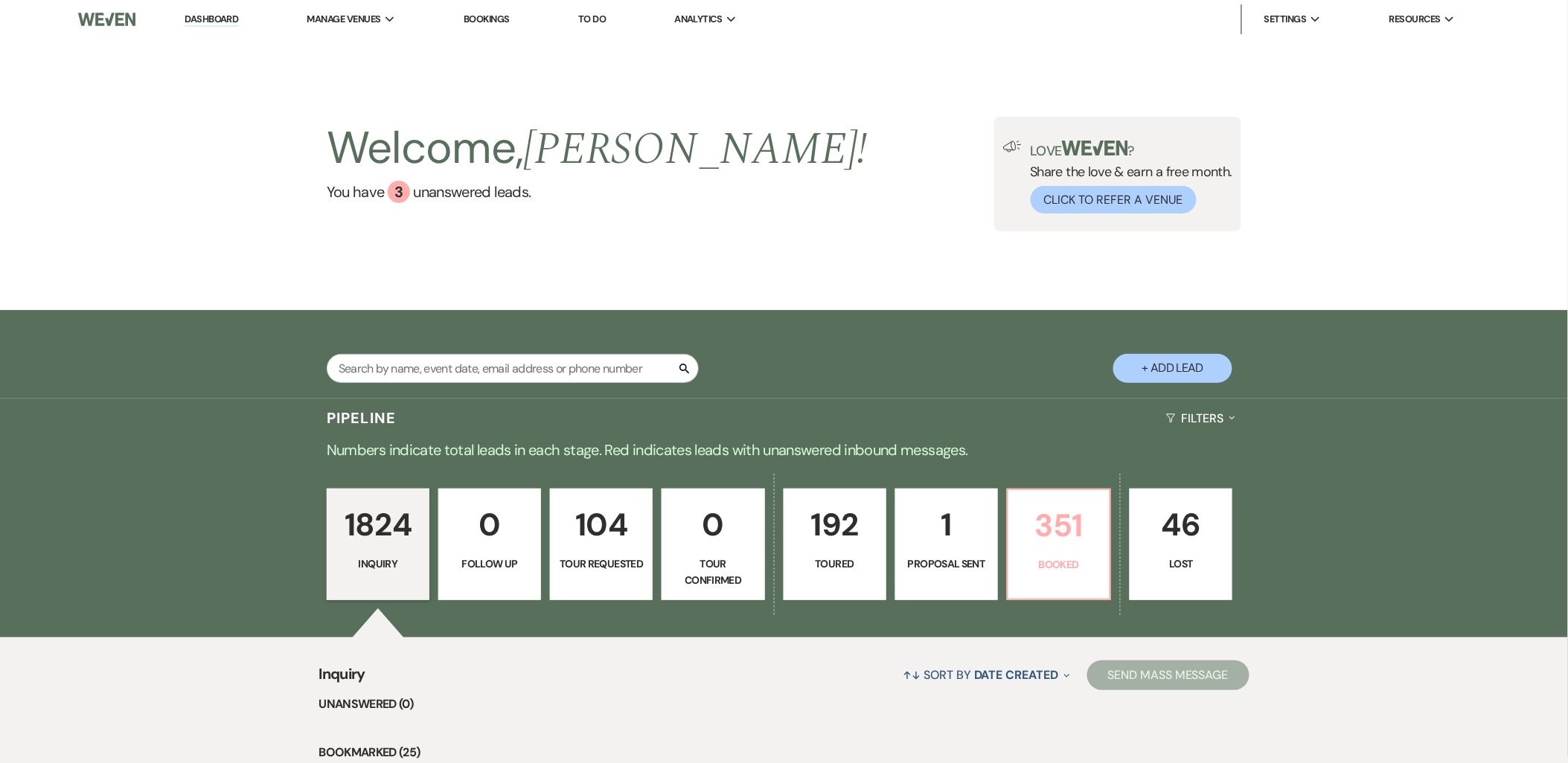
click at [1081, 569] on p "Booked" at bounding box center [1059, 564] width 83 height 17
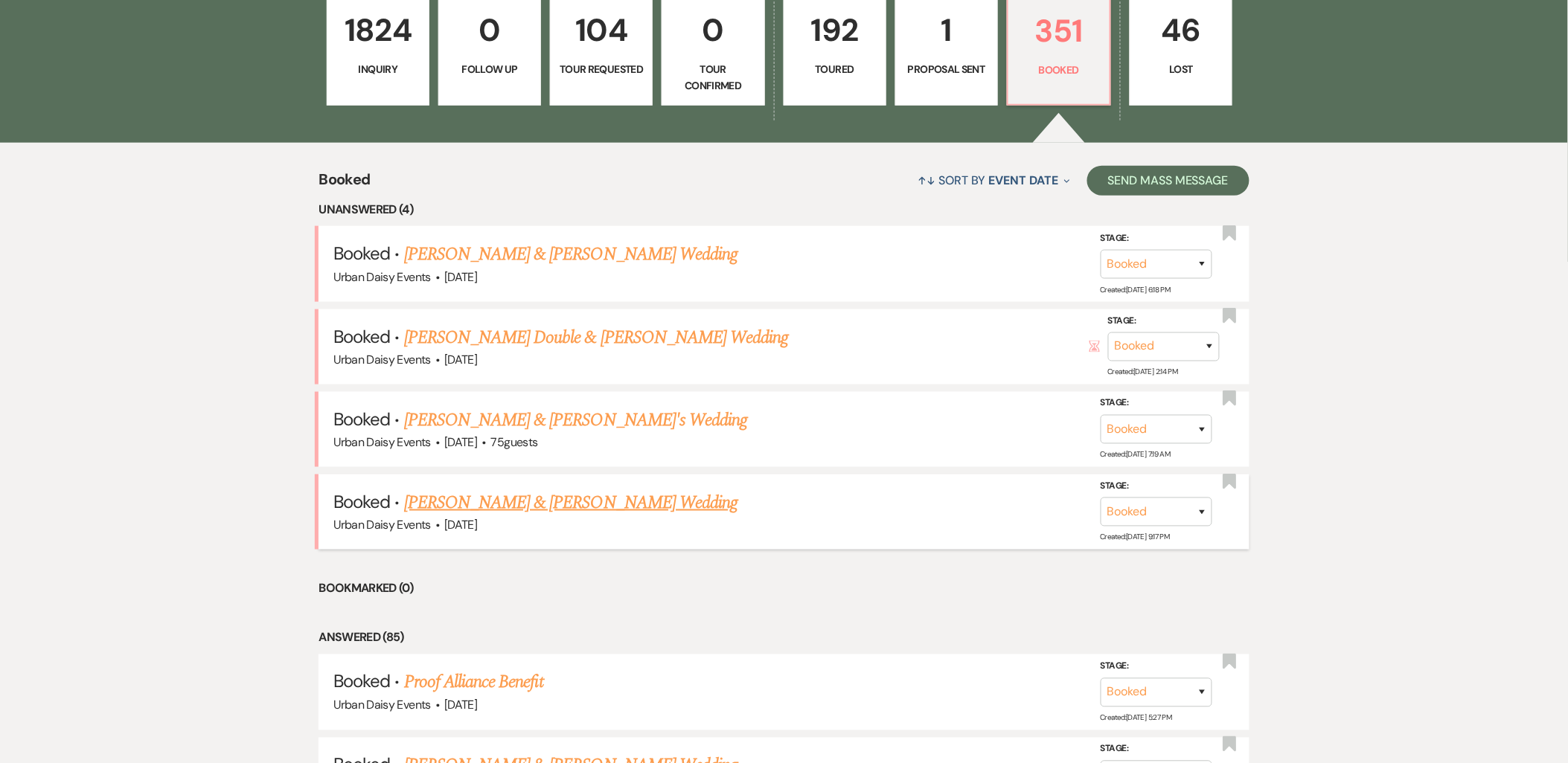
scroll to position [495, 0]
drag, startPoint x: 490, startPoint y: 335, endPoint x: 480, endPoint y: 333, distance: 10.2
click at [490, 335] on link "[PERSON_NAME] Double & [PERSON_NAME] Wedding" at bounding box center [597, 336] width 385 height 26
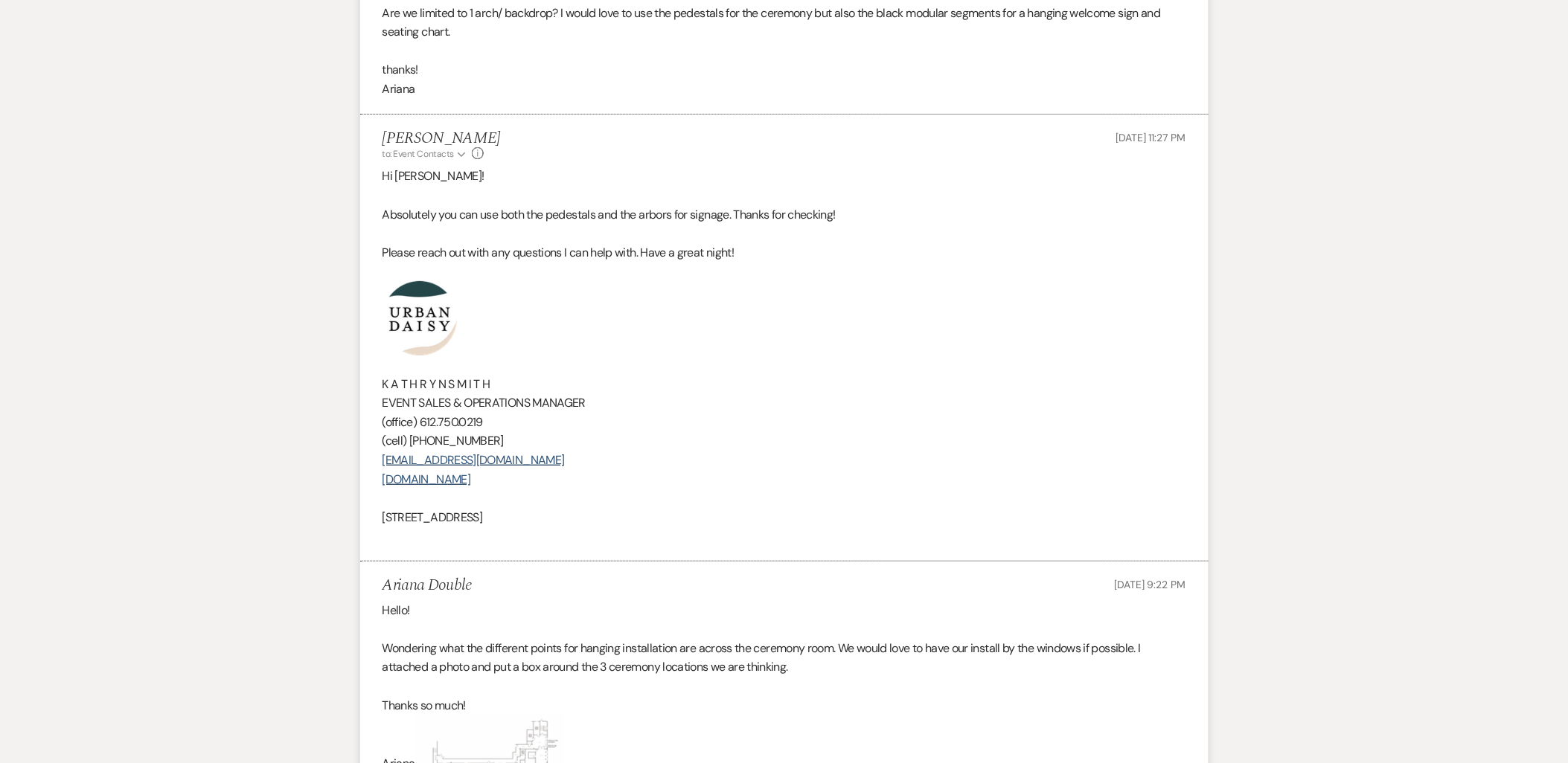
select select "19"
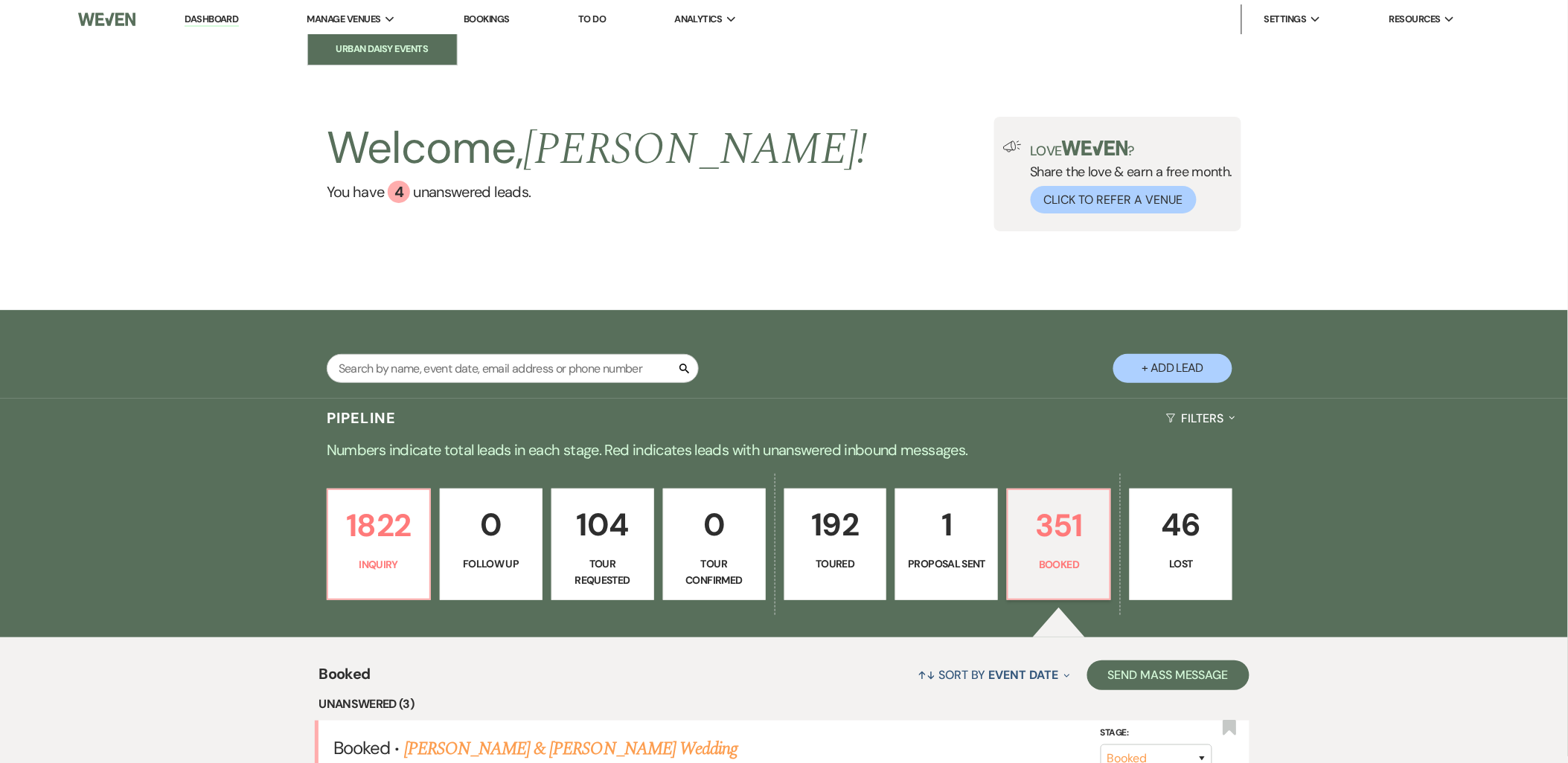
click at [385, 44] on li "Urban Daisy Events" at bounding box center [383, 48] width 133 height 15
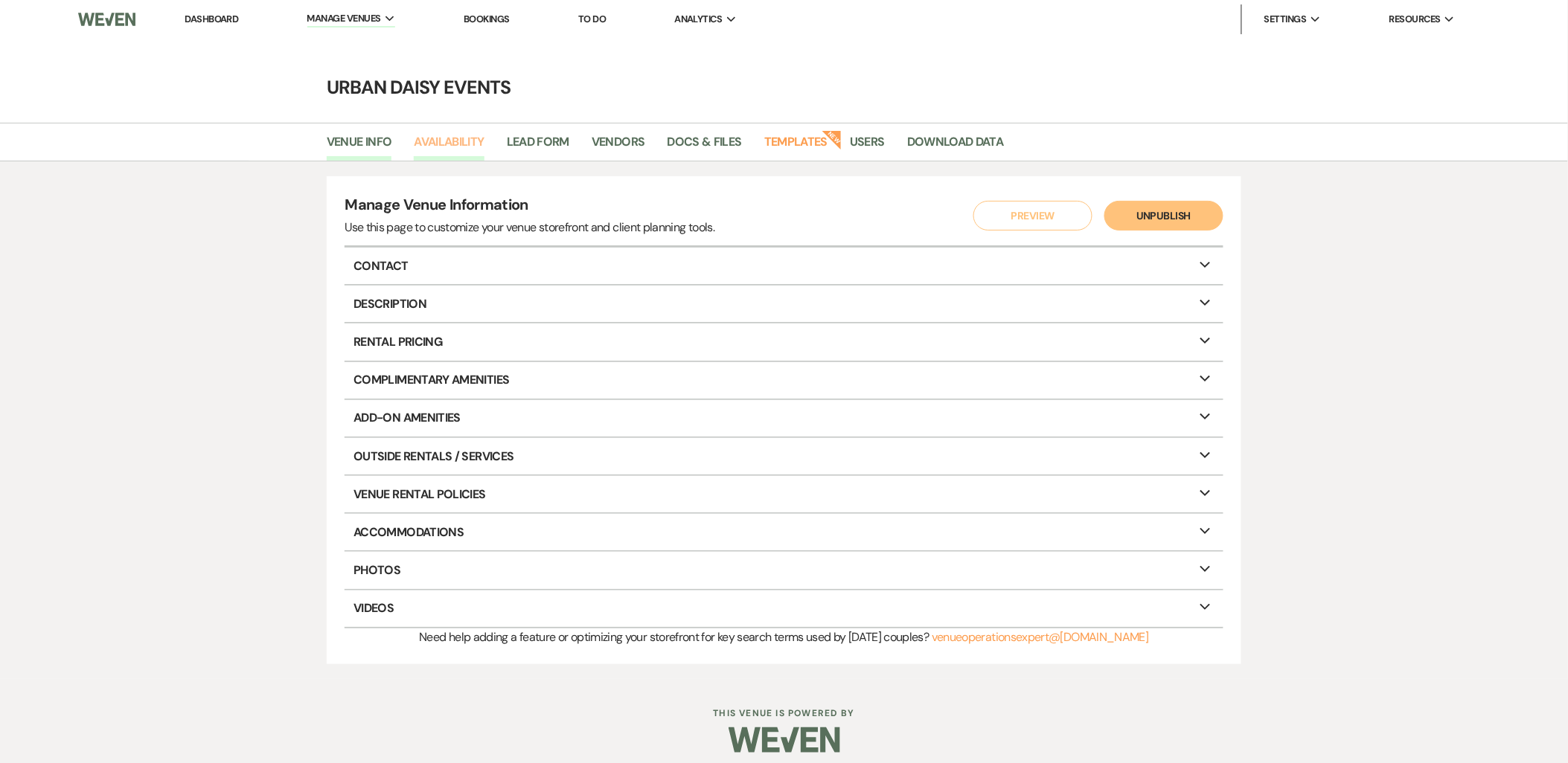
click at [432, 132] on link "Availability" at bounding box center [448, 146] width 70 height 28
select select "2"
select select "2026"
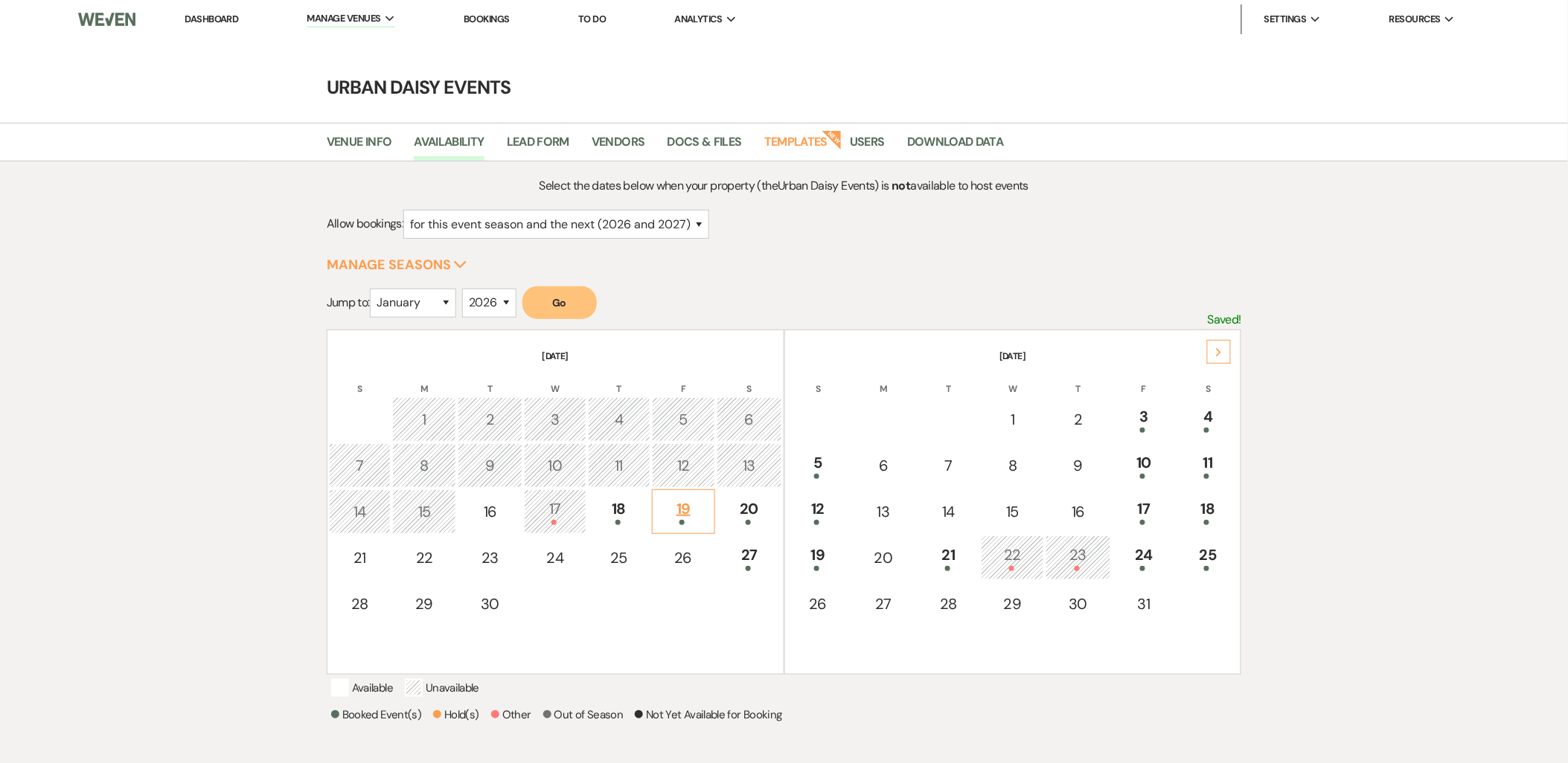
click at [701, 503] on div "19" at bounding box center [684, 511] width 48 height 27
click at [226, 23] on link "Dashboard" at bounding box center [211, 19] width 54 height 13
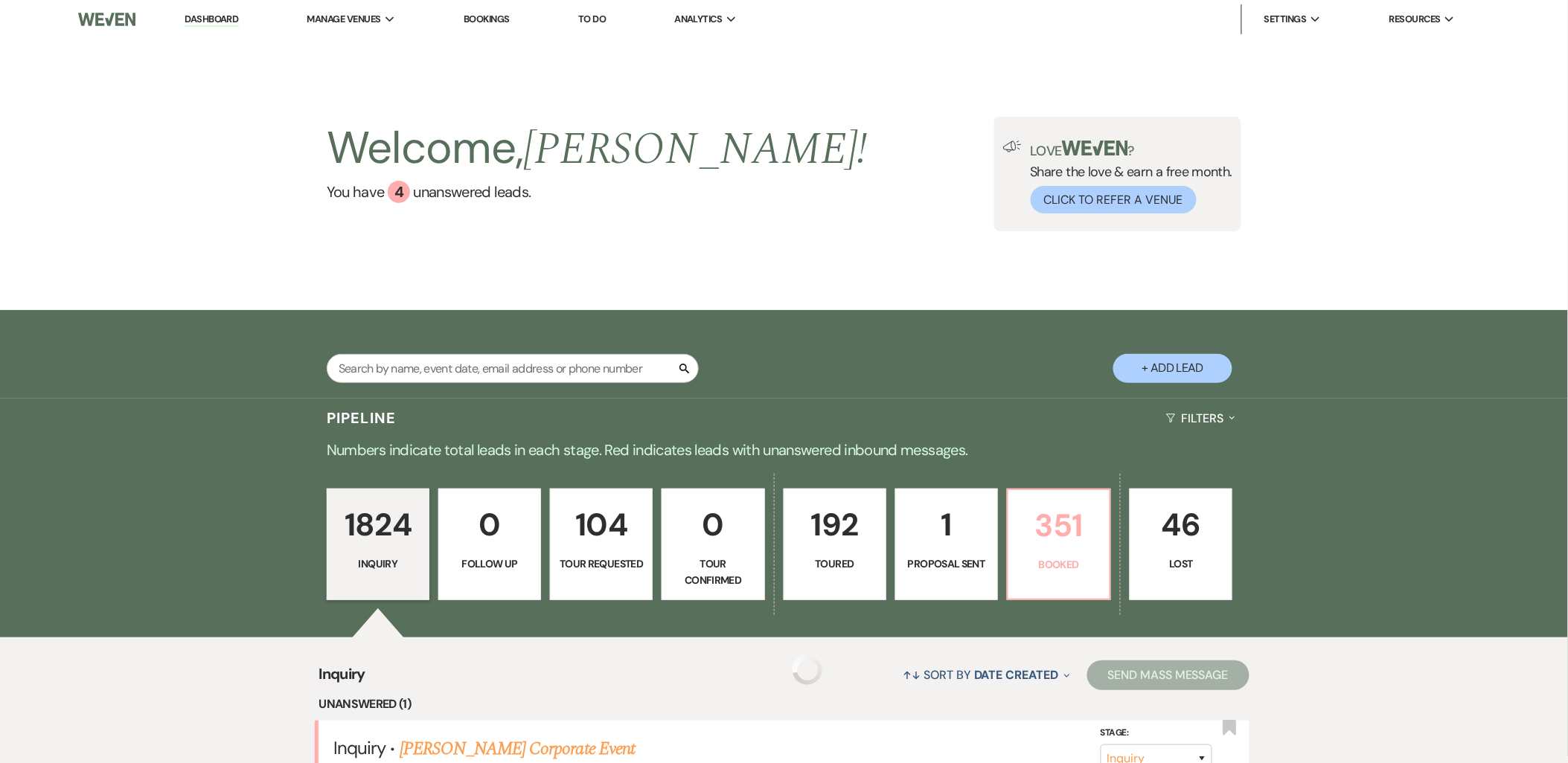
click at [1071, 576] on link "351 Booked" at bounding box center [1059, 544] width 104 height 112
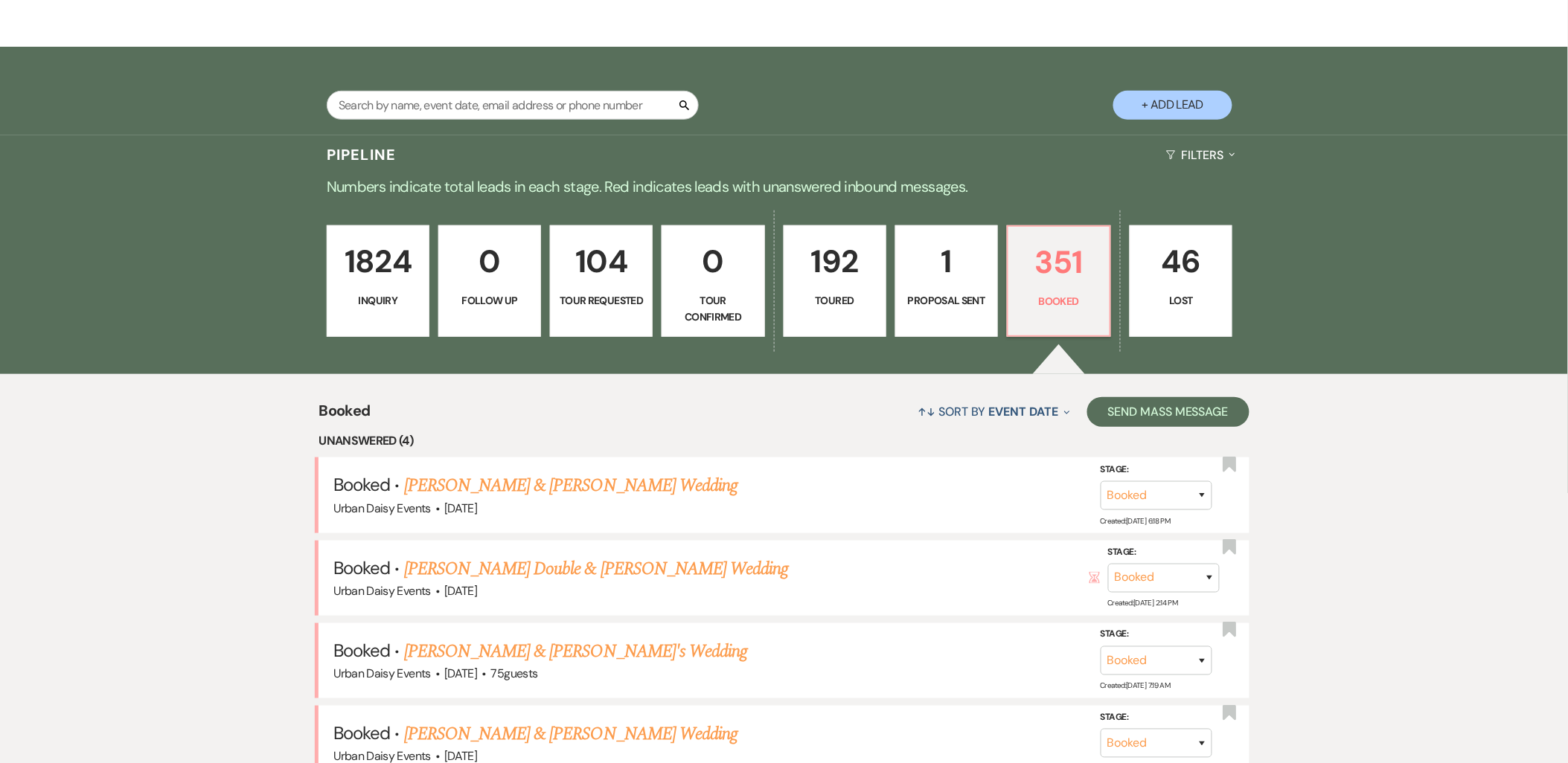
scroll to position [495, 0]
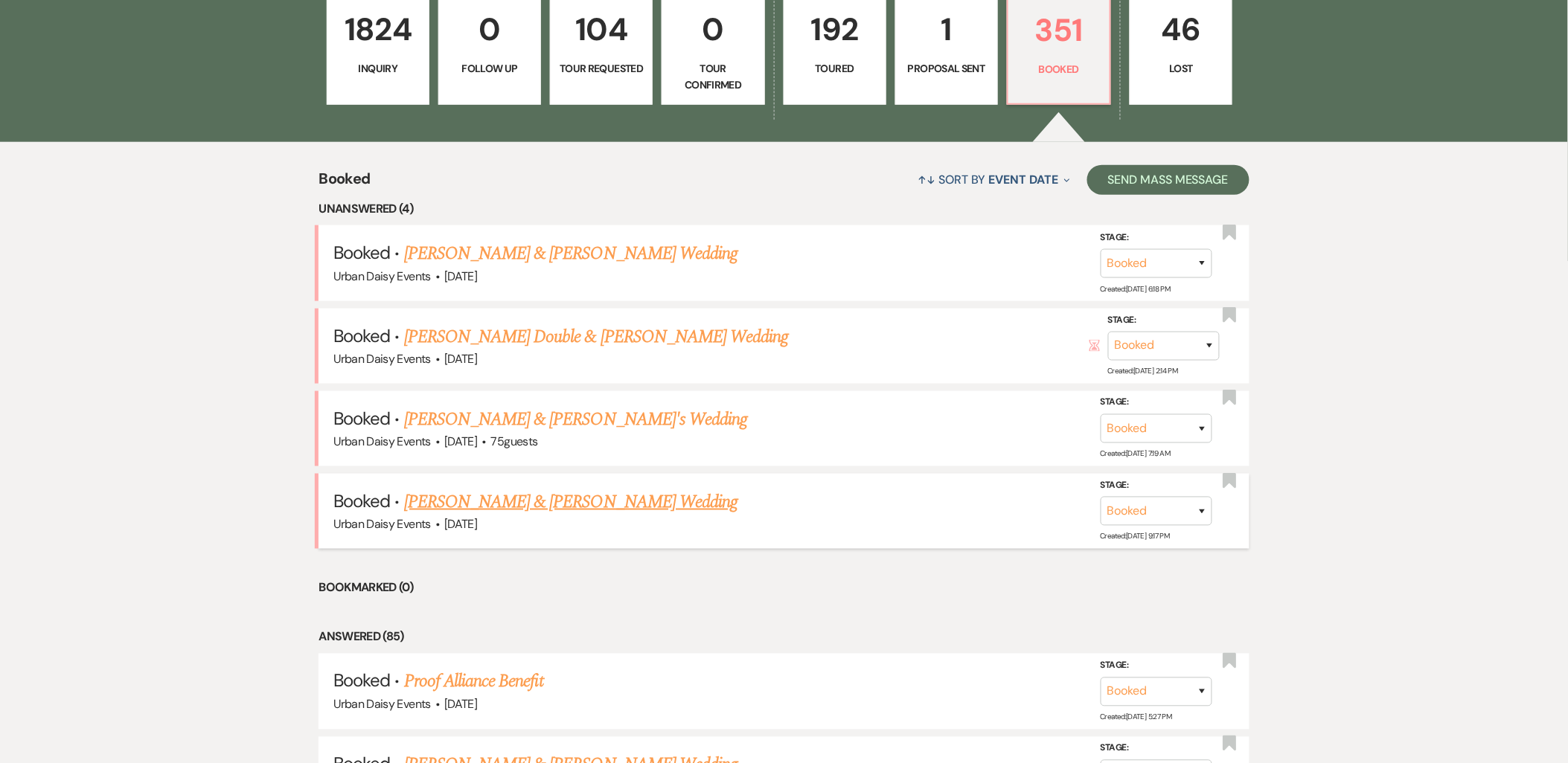
click at [528, 500] on link "Shana Dukes & Julian Boyd's Wedding" at bounding box center [571, 501] width 334 height 26
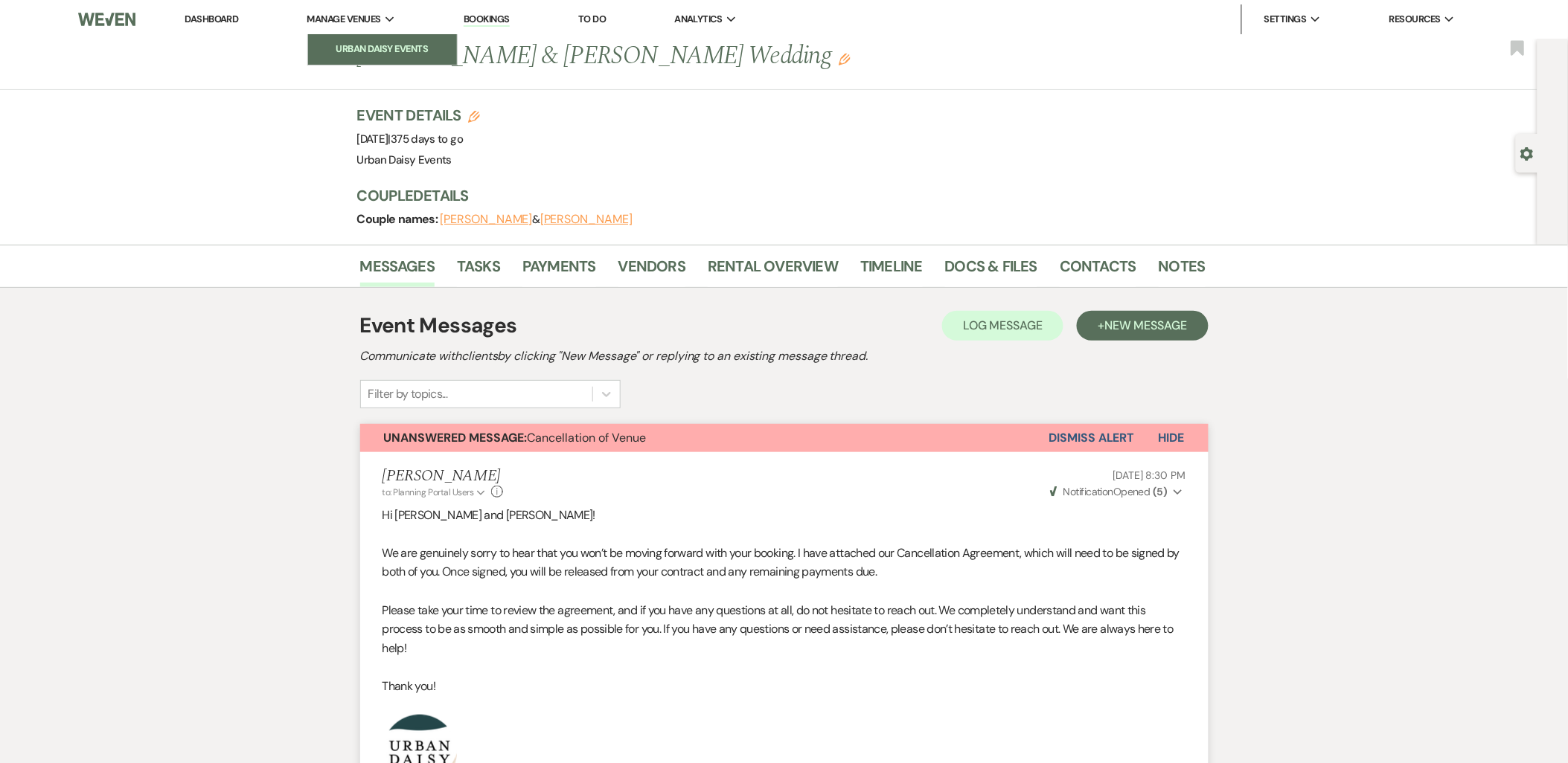
click at [336, 48] on li "Urban Daisy Events" at bounding box center [383, 48] width 133 height 15
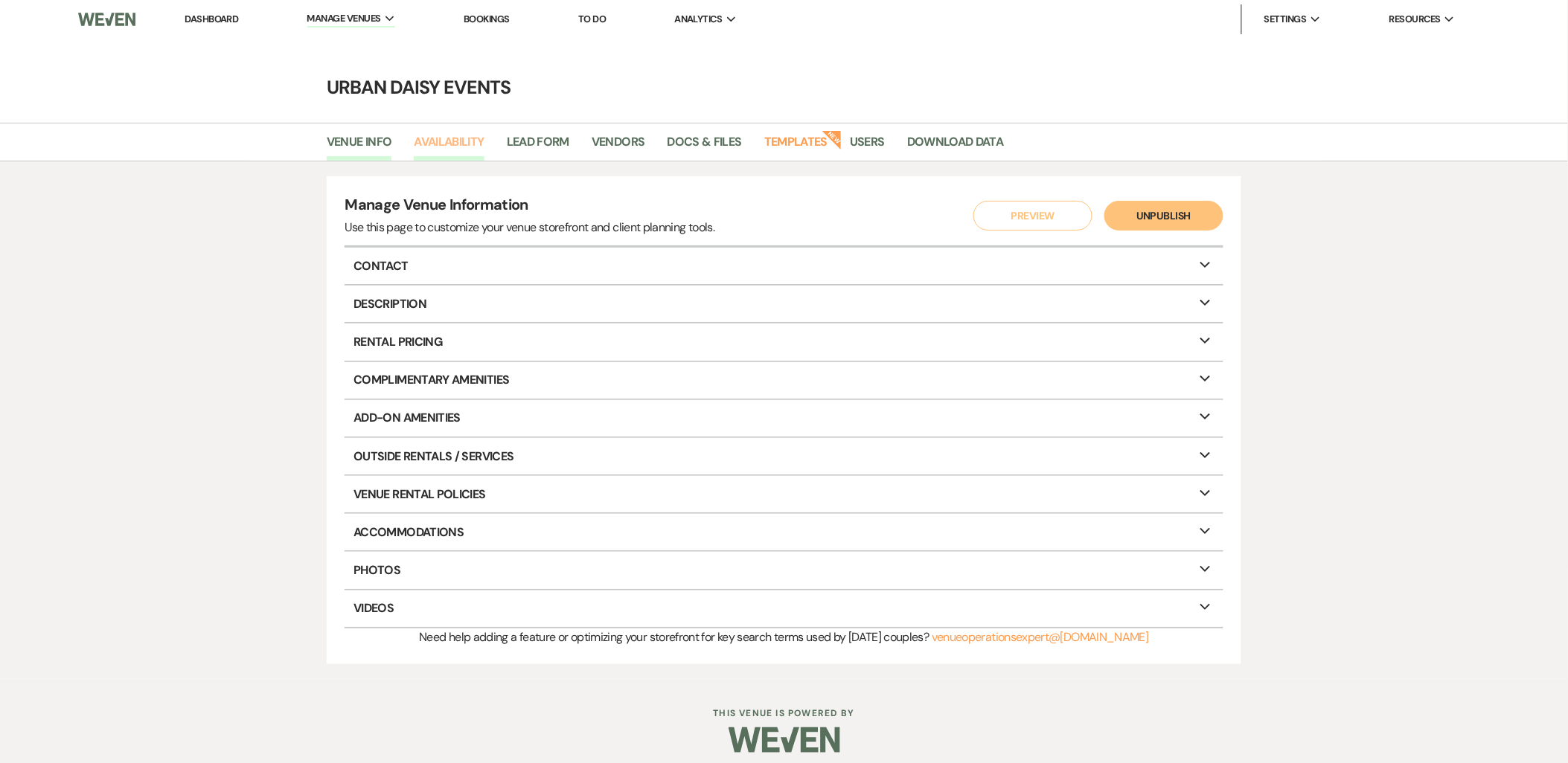
click at [433, 142] on link "Availability" at bounding box center [448, 146] width 70 height 28
select select "2"
select select "2026"
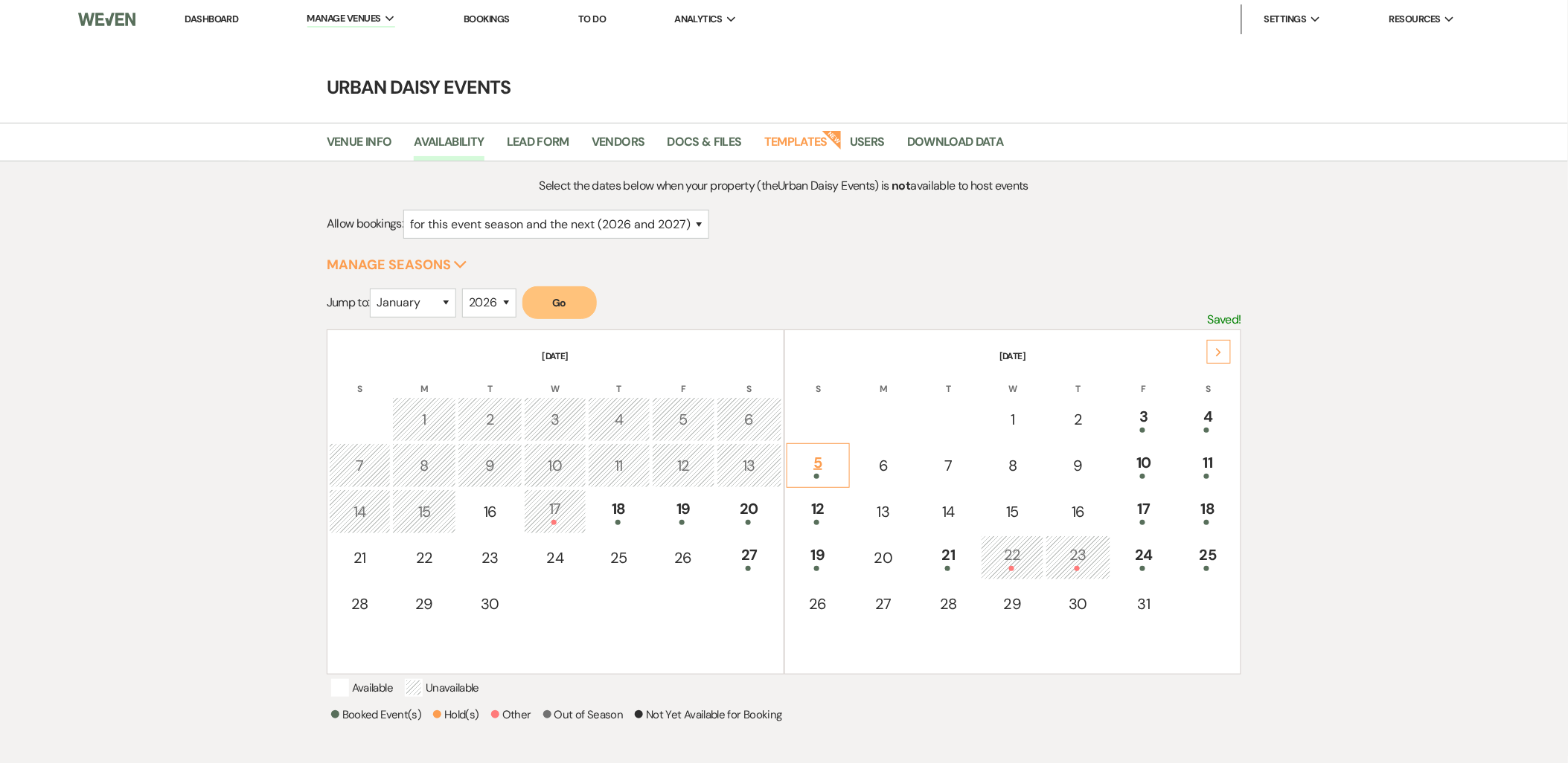
click at [808, 467] on div "5" at bounding box center [818, 465] width 47 height 27
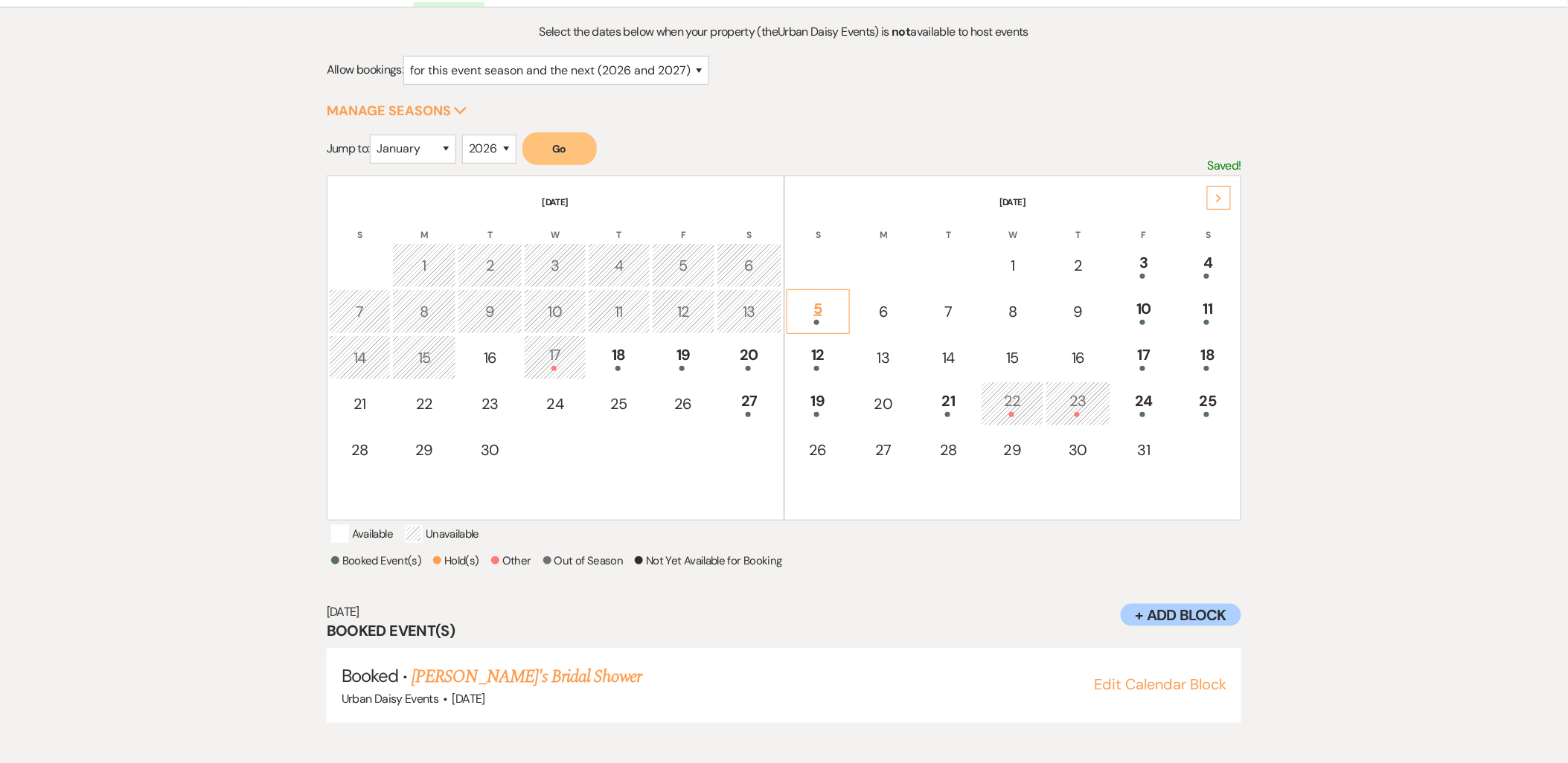
scroll to position [155, 0]
click at [472, 687] on link "Safi's Bridal Shower" at bounding box center [526, 676] width 230 height 26
click at [828, 319] on div at bounding box center [818, 321] width 47 height 5
click at [494, 681] on link "Safi's Bridal Shower" at bounding box center [526, 676] width 230 height 26
click at [821, 300] on div "5" at bounding box center [818, 311] width 47 height 27
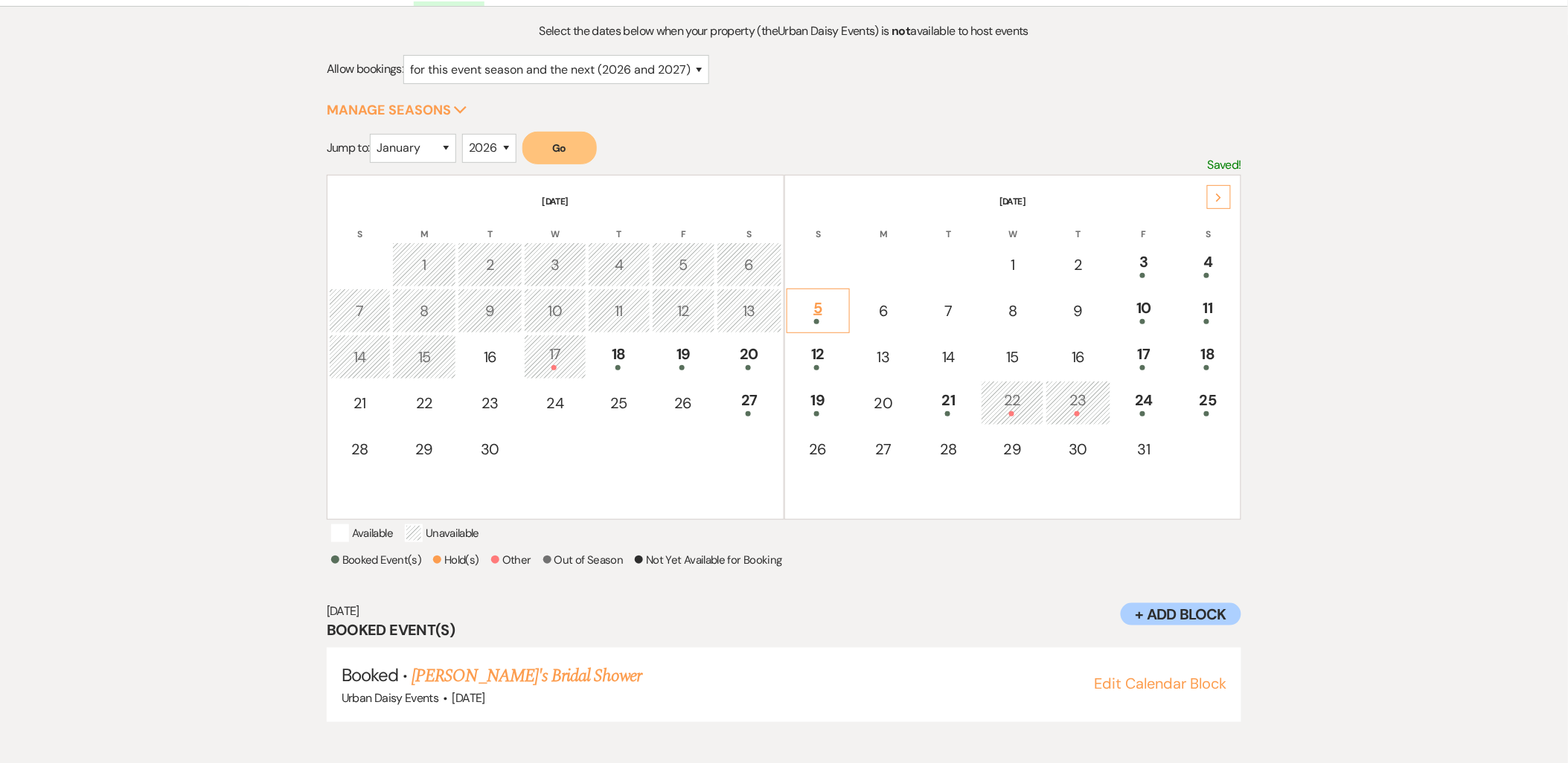
click at [804, 288] on td "5" at bounding box center [818, 310] width 63 height 44
click at [494, 685] on link "Safi's Bridal Shower" at bounding box center [526, 676] width 230 height 26
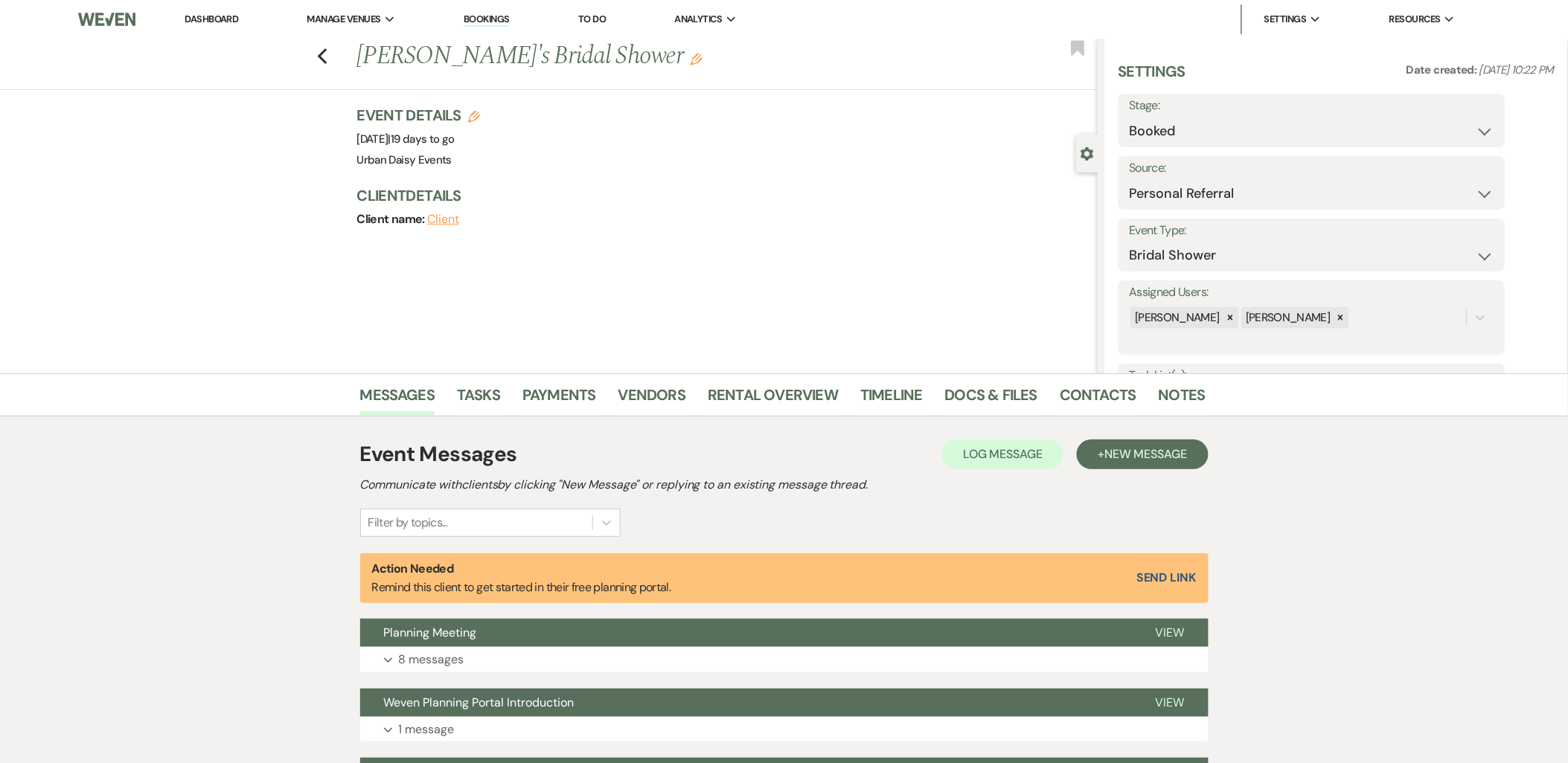
click at [987, 415] on div "Messages Tasks Payments Vendors Rental Overview Timeline Docs & Files Contacts …" at bounding box center [784, 395] width 1568 height 43
click at [997, 397] on link "Docs & Files" at bounding box center [991, 399] width 92 height 32
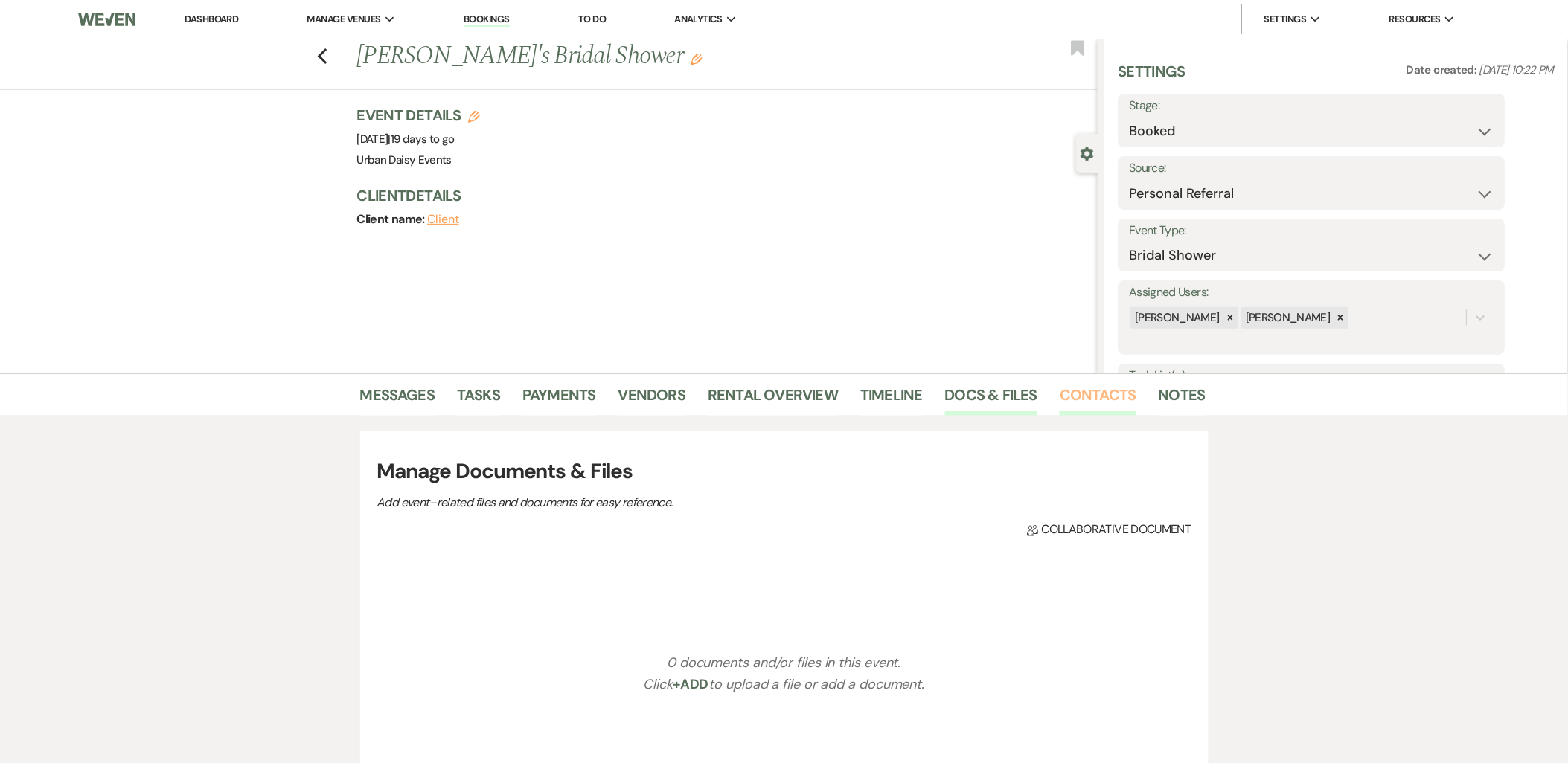
click at [1102, 411] on link "Contacts" at bounding box center [1098, 399] width 77 height 32
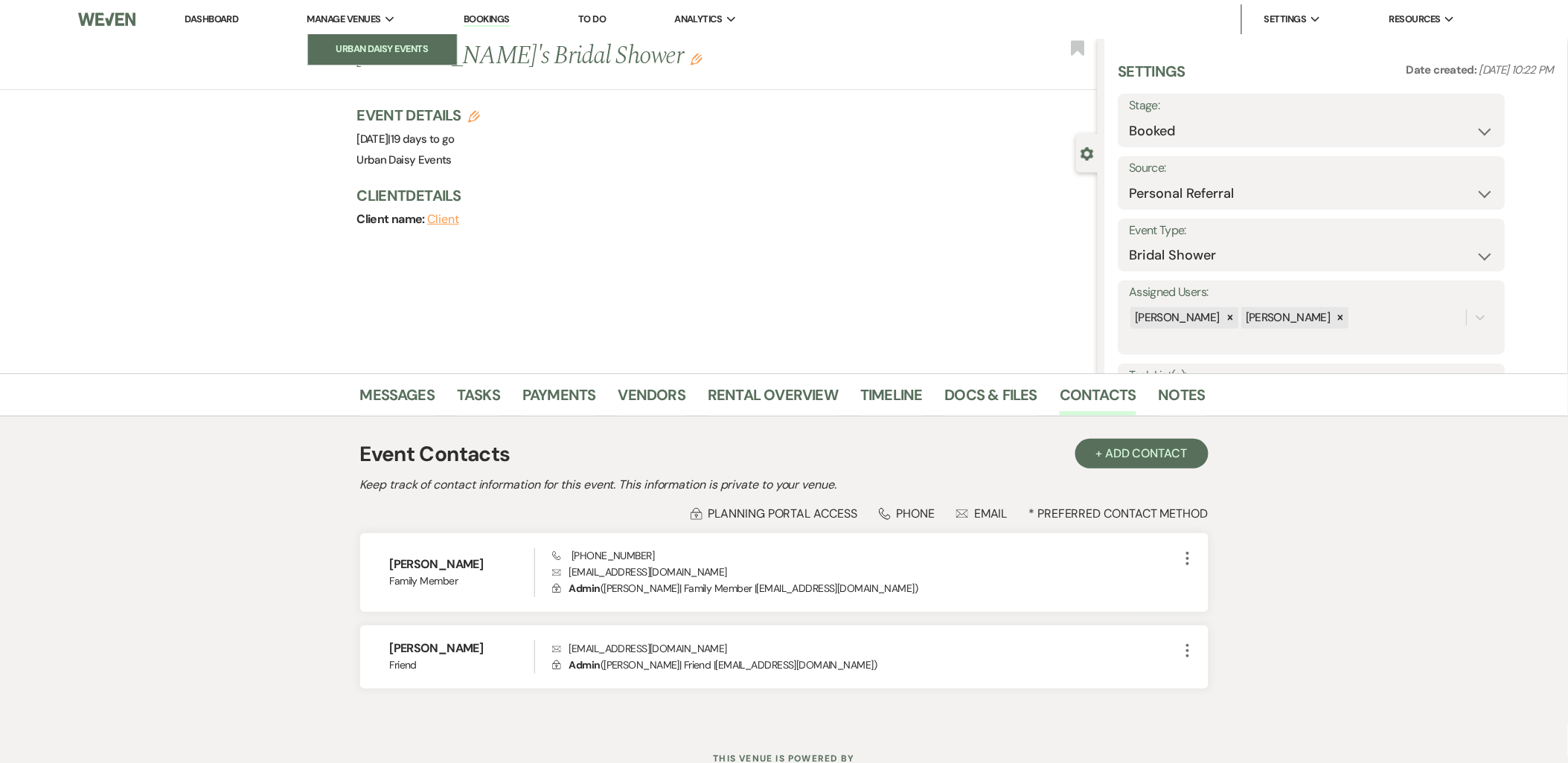
click at [365, 56] on li "Urban Daisy Events" at bounding box center [383, 48] width 133 height 15
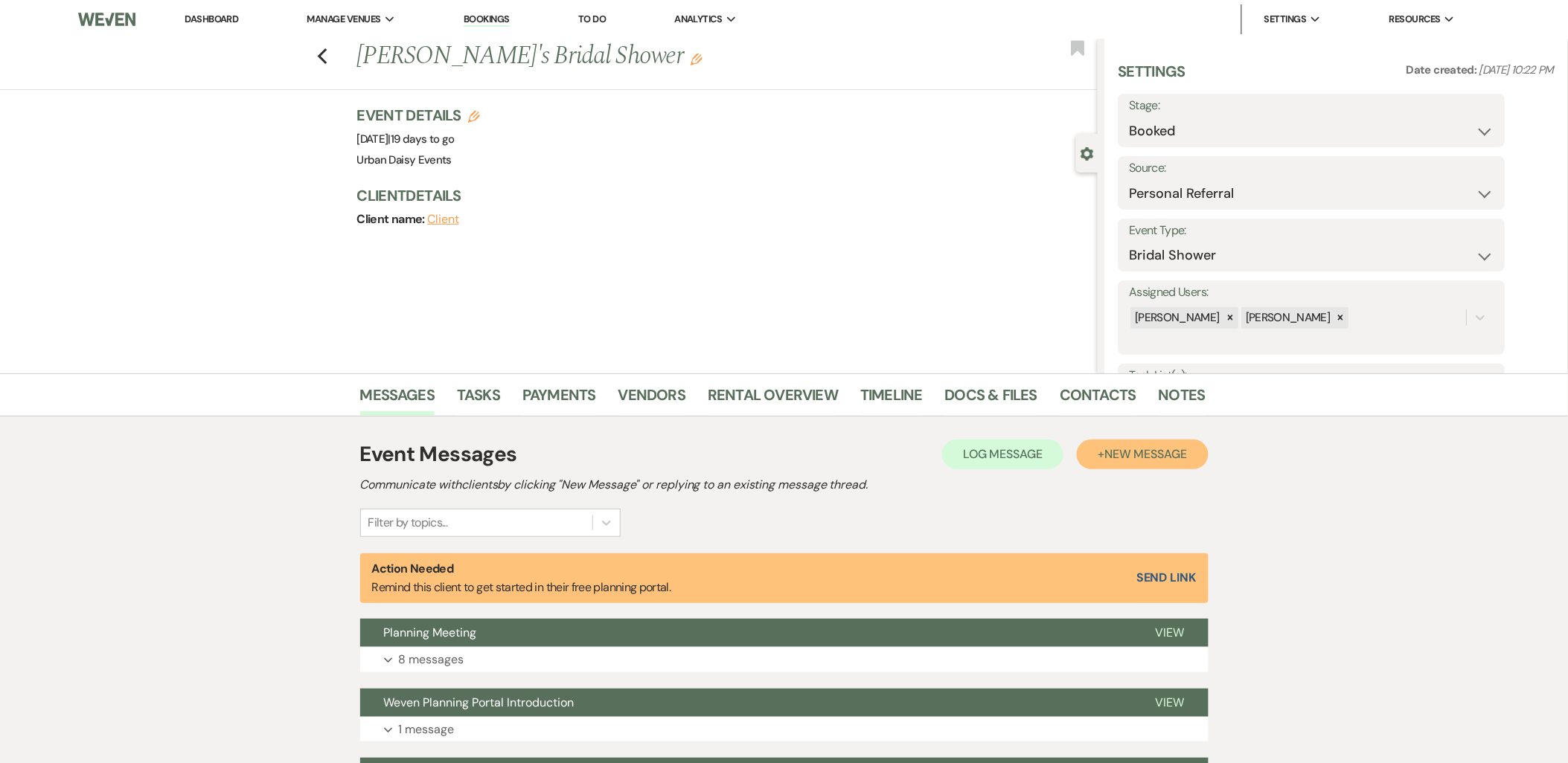
click at [1076, 451] on button "+ New Message" at bounding box center [1141, 454] width 131 height 29
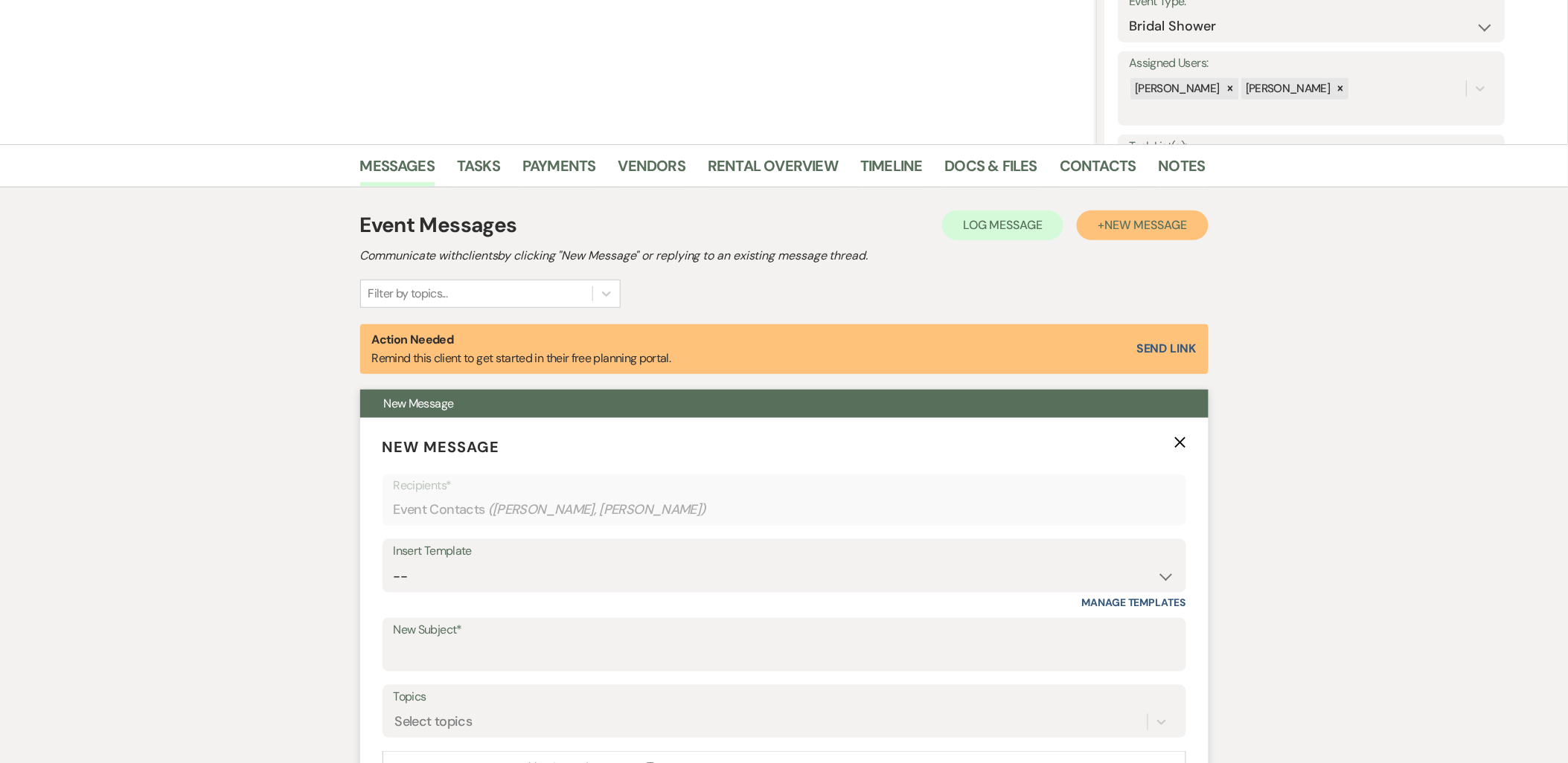
scroll to position [495, 0]
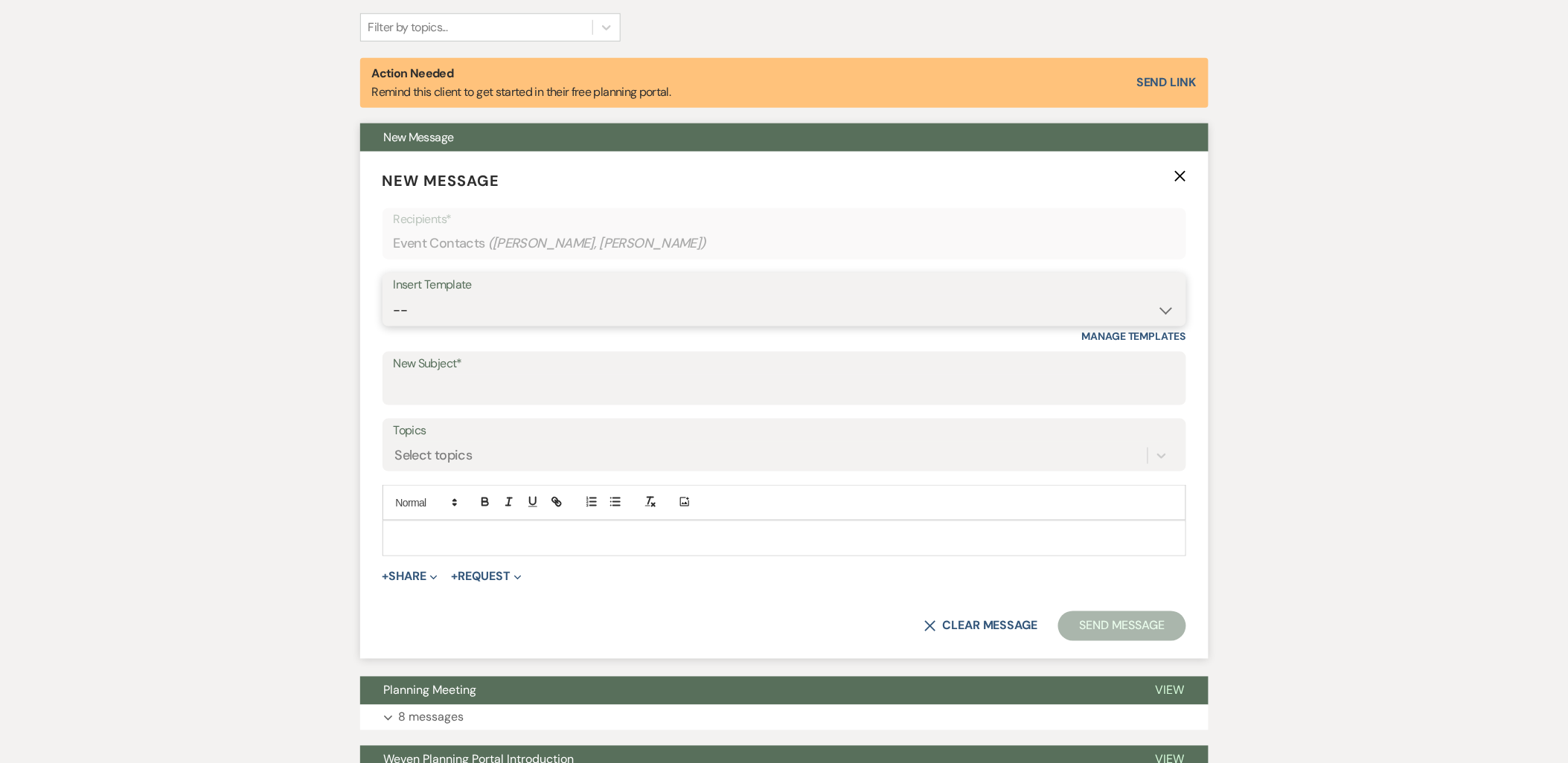
click at [519, 309] on select "-- Payment Past Due Rental Agreement and First Payment Urban Daisy Initial Resp…" at bounding box center [784, 311] width 781 height 29
select select "3580"
click at [393, 296] on select "-- Payment Past Due Rental Agreement and First Payment Urban Daisy Initial Resp…" at bounding box center [784, 311] width 781 height 29
type input "First Draft Floor Plan"
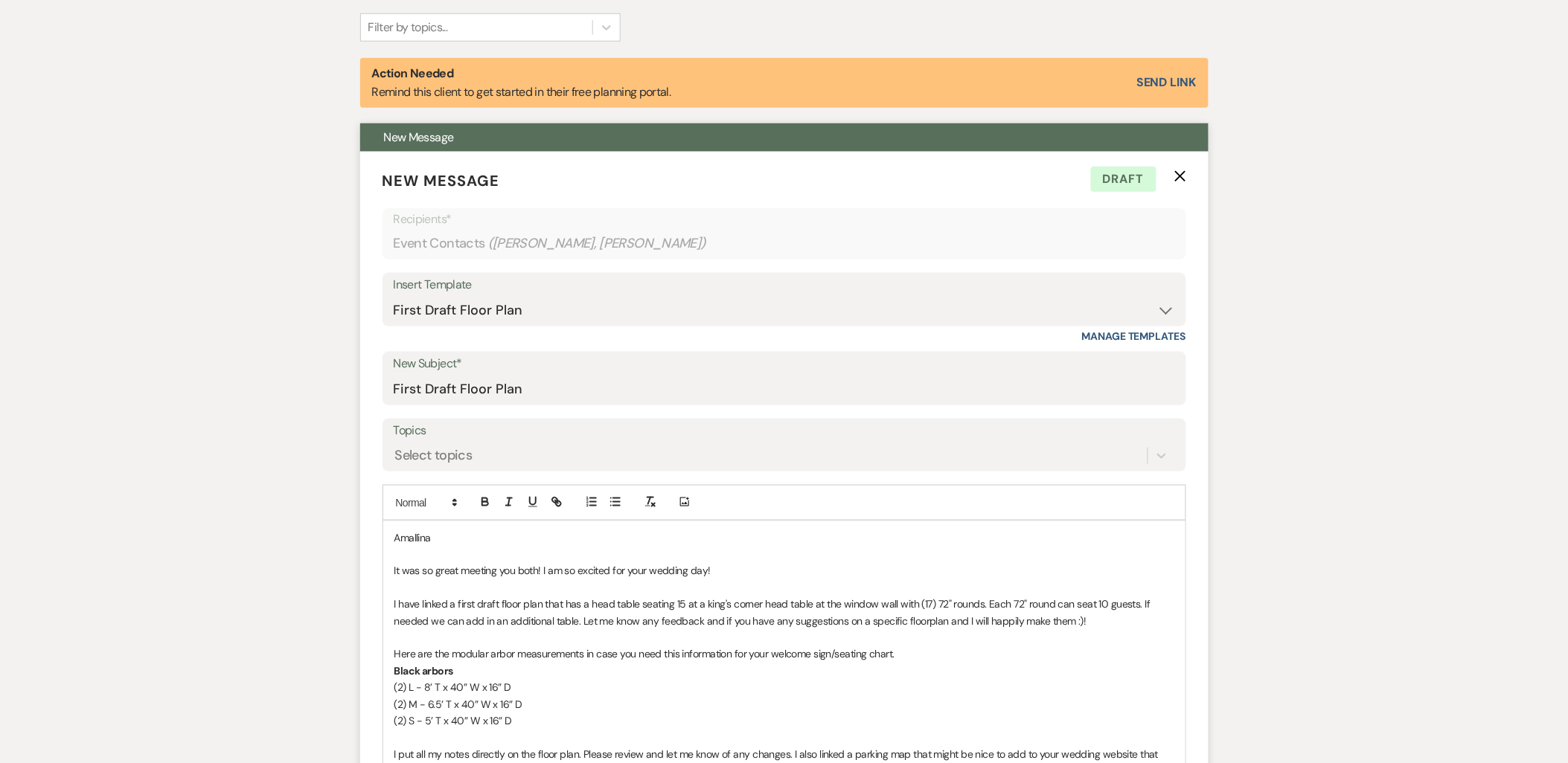
click at [611, 558] on p at bounding box center [784, 554] width 780 height 17
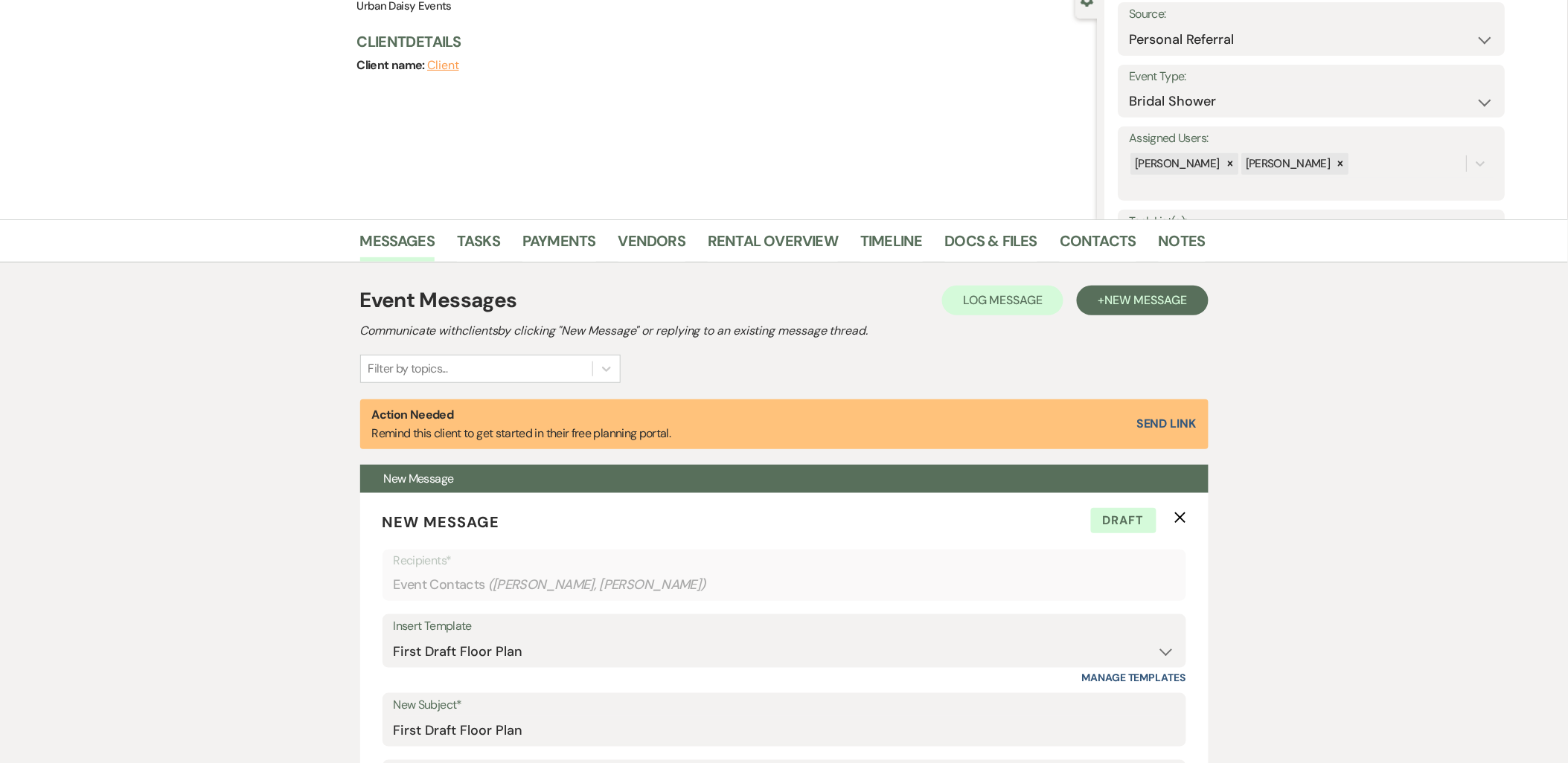
scroll to position [0, 0]
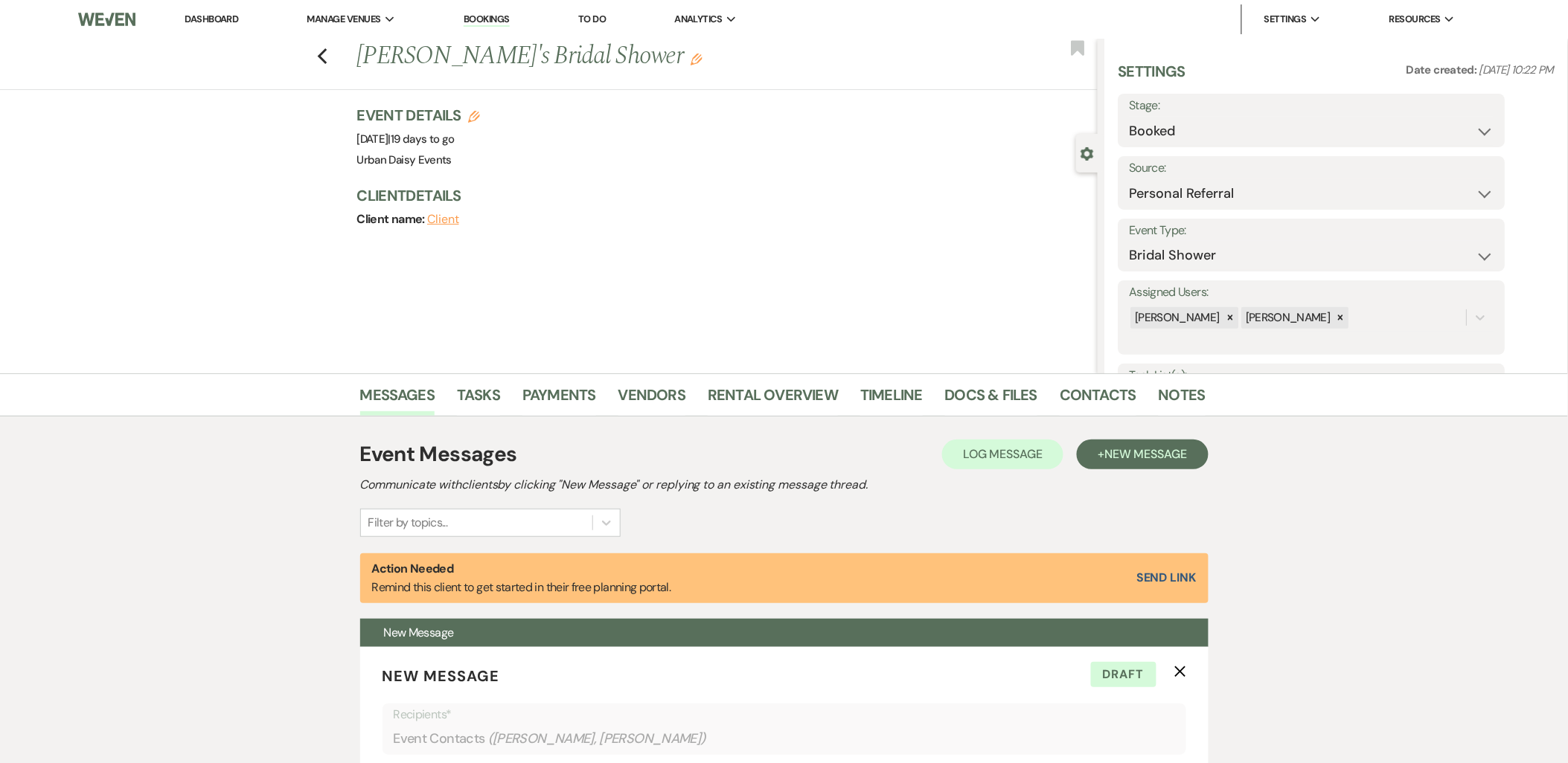
click at [1049, 397] on li "Docs & Files" at bounding box center [1002, 397] width 115 height 35
click at [1072, 398] on link "Contacts" at bounding box center [1098, 399] width 77 height 32
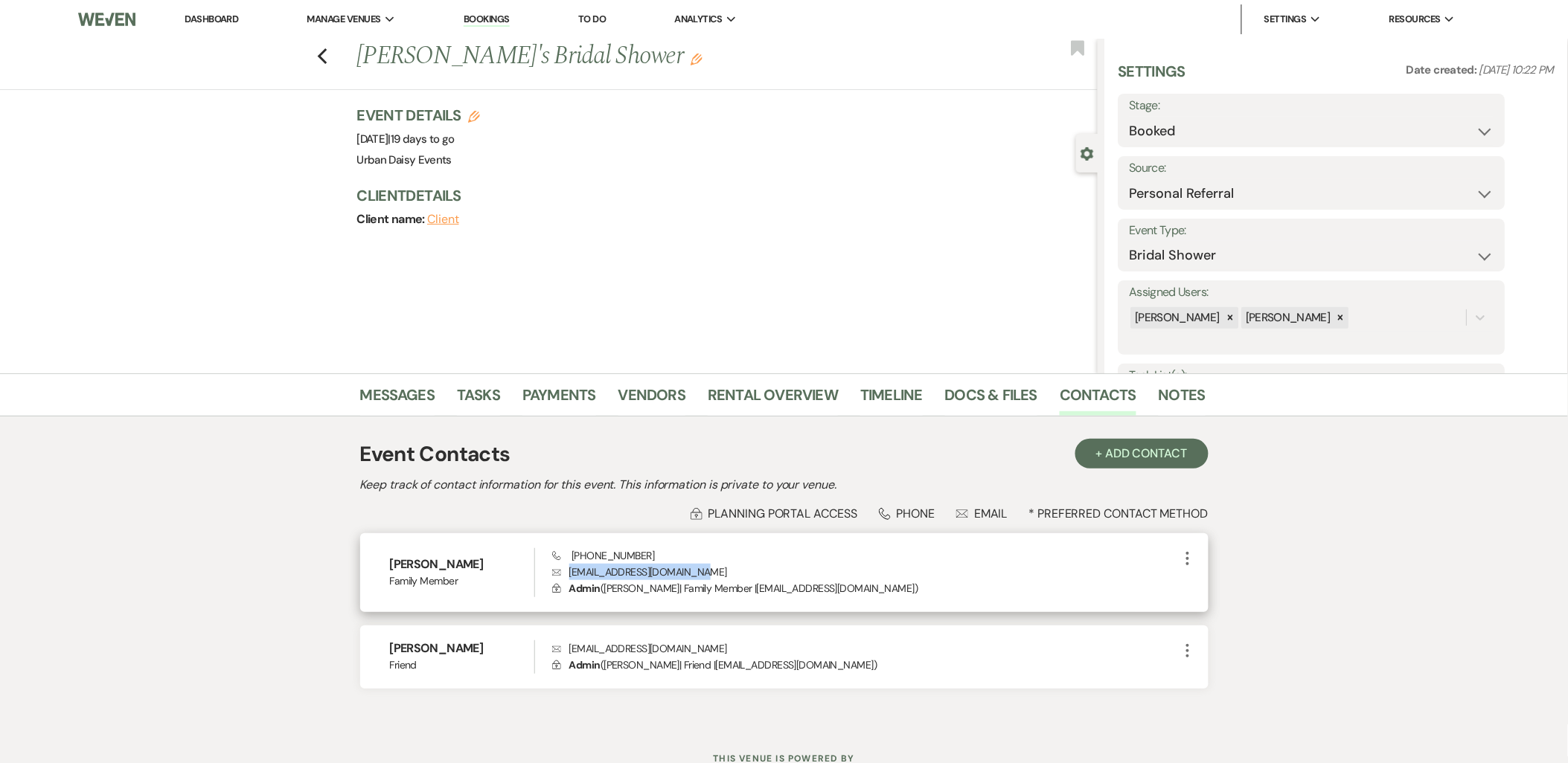
drag, startPoint x: 732, startPoint y: 577, endPoint x: 569, endPoint y: 575, distance: 163.0
click at [569, 575] on p "Envelope amalmohamedm230@gmail.com" at bounding box center [865, 572] width 626 height 17
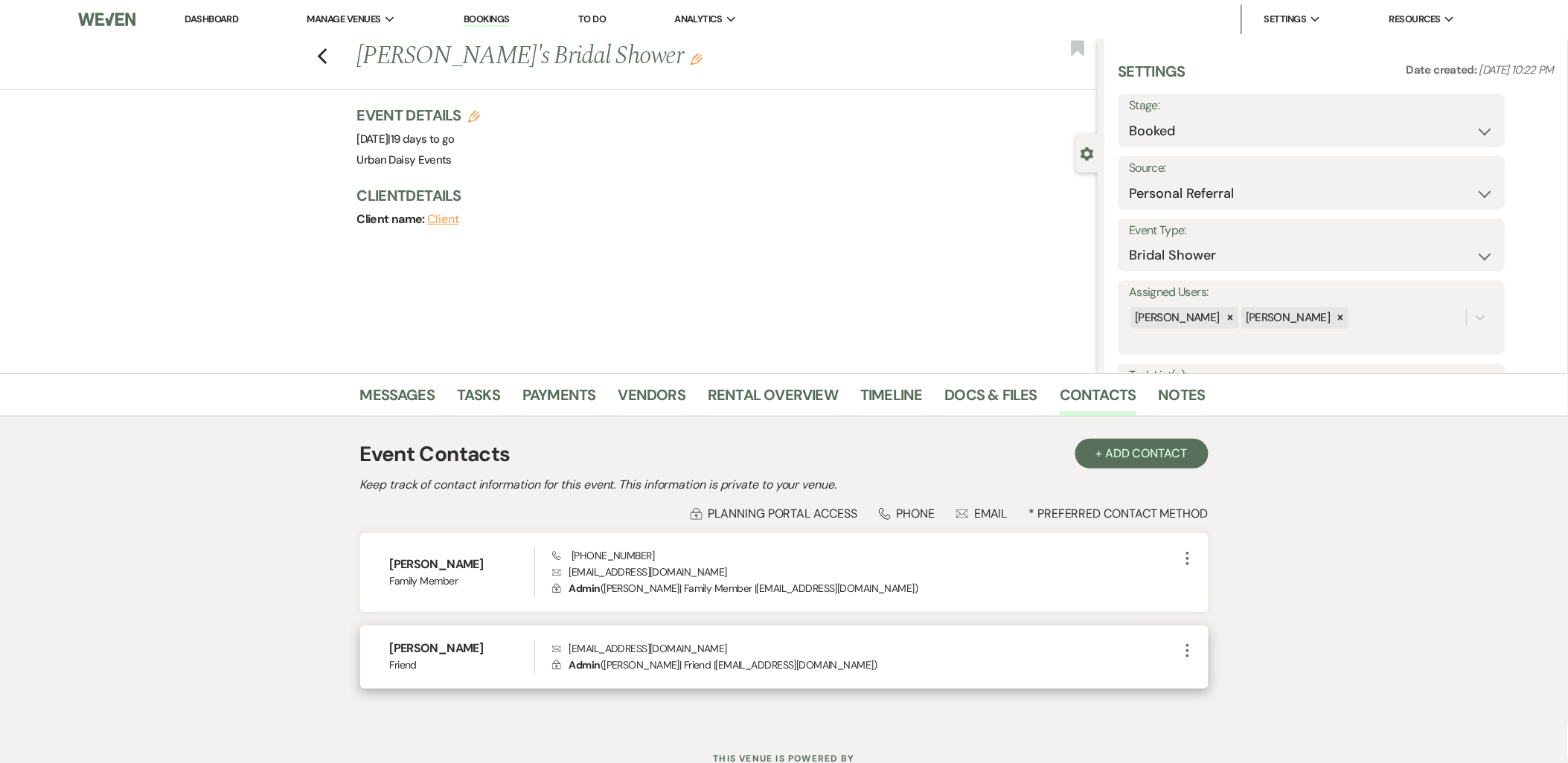
click at [565, 643] on p "Envelope osmansahra123@gmail.com" at bounding box center [865, 648] width 626 height 17
click at [573, 659] on span "Admin" at bounding box center [585, 665] width 31 height 14
click at [571, 651] on p "Envelope osmansahra123@gmail.com" at bounding box center [865, 648] width 626 height 17
drag, startPoint x: 569, startPoint y: 647, endPoint x: 697, endPoint y: 630, distance: 129.1
click at [697, 630] on div "Sahro Osman Friend Envelope osmansahra123@gmail.com Lock Admin ( Sahro Osman | …" at bounding box center [784, 657] width 848 height 63
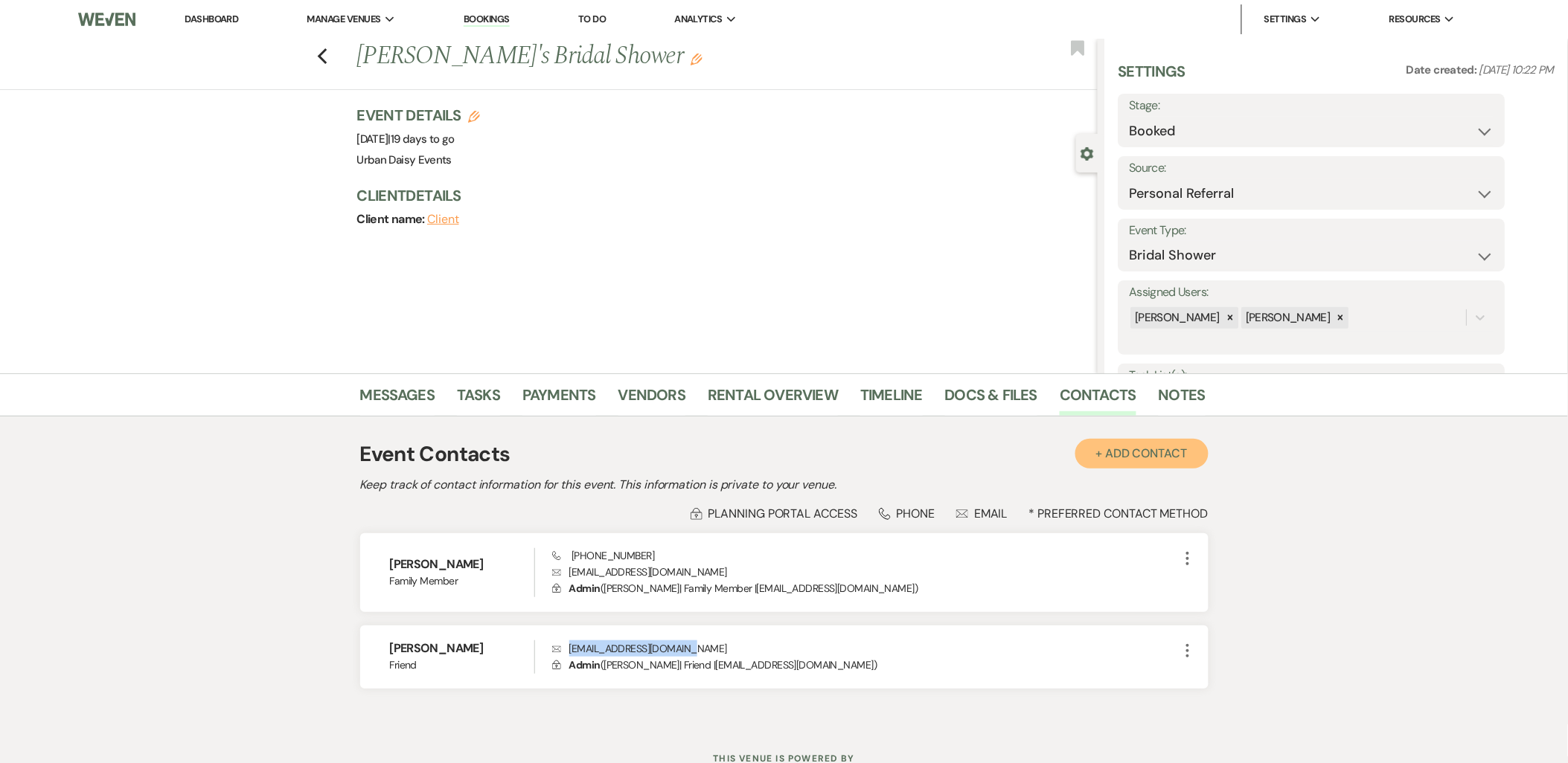
click at [1143, 449] on button "+ Add Contact" at bounding box center [1142, 453] width 133 height 29
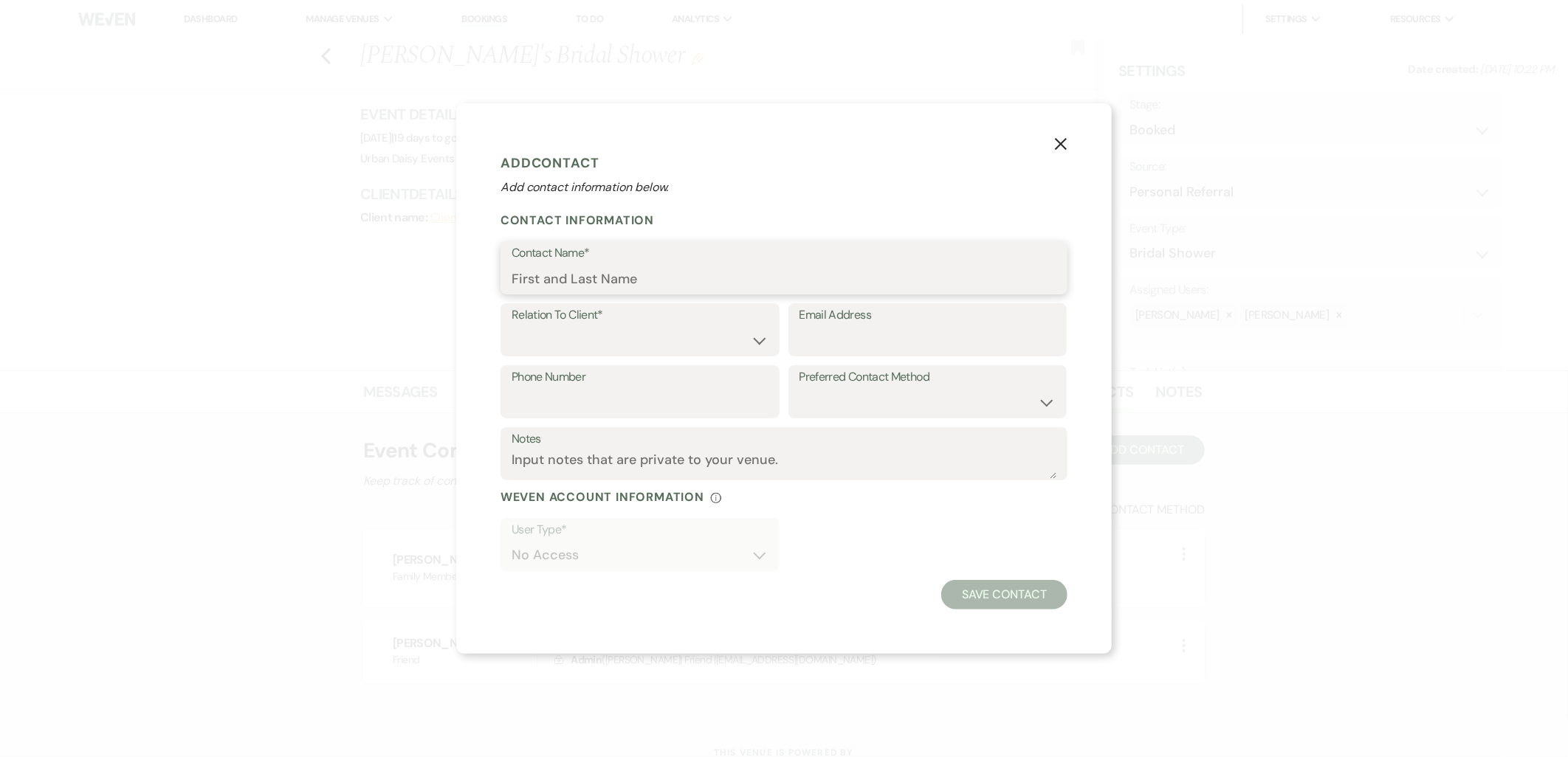
click at [646, 278] on input "Contact Name*" at bounding box center [784, 278] width 545 height 29
click at [1046, 145] on div "X Add Contact Add contact information below. Contact Information Contact Name* …" at bounding box center [784, 378] width 655 height 550
click at [1064, 142] on icon "X" at bounding box center [1061, 143] width 14 height 14
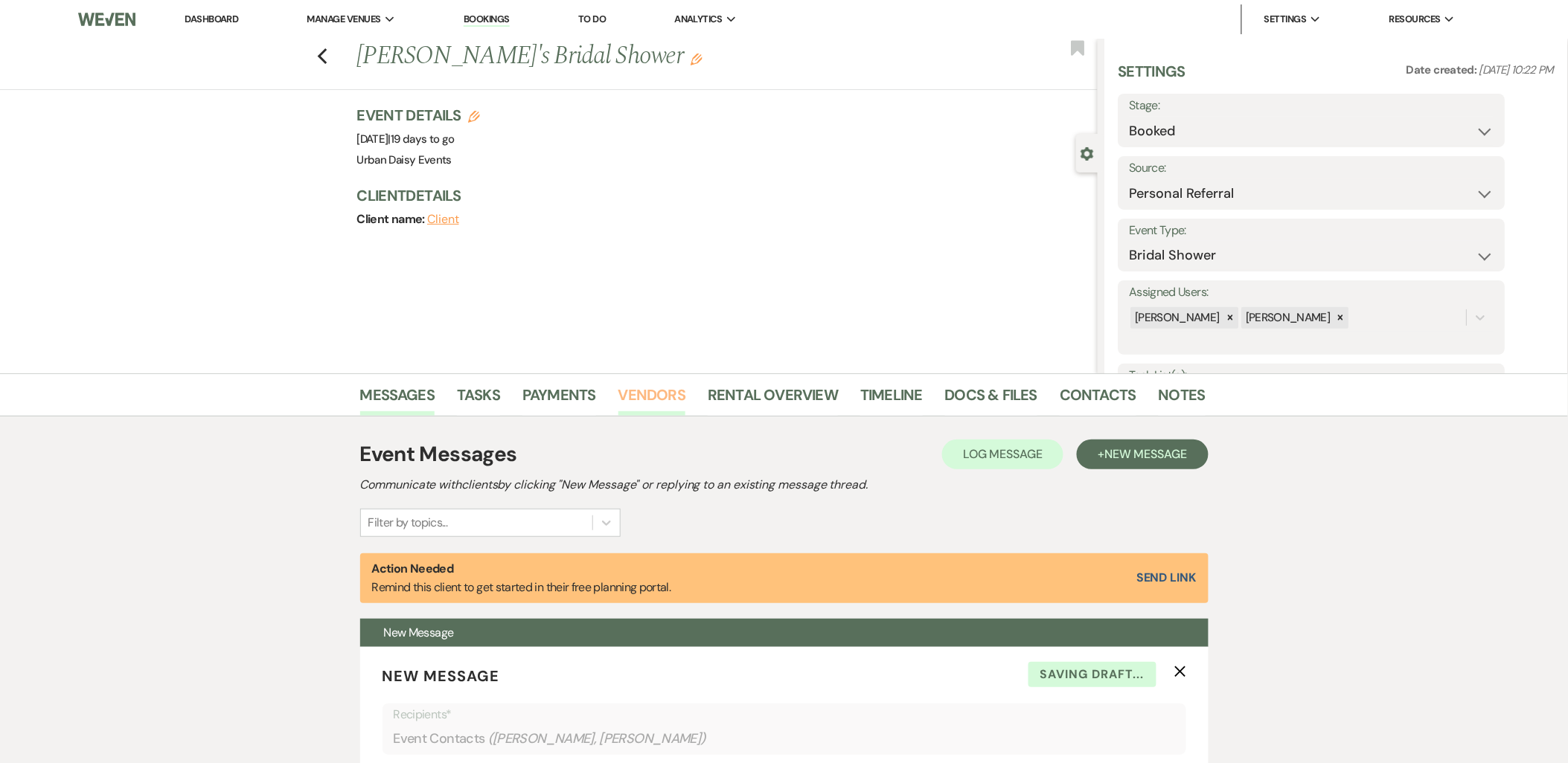
click at [638, 386] on link "Vendors" at bounding box center [652, 399] width 67 height 32
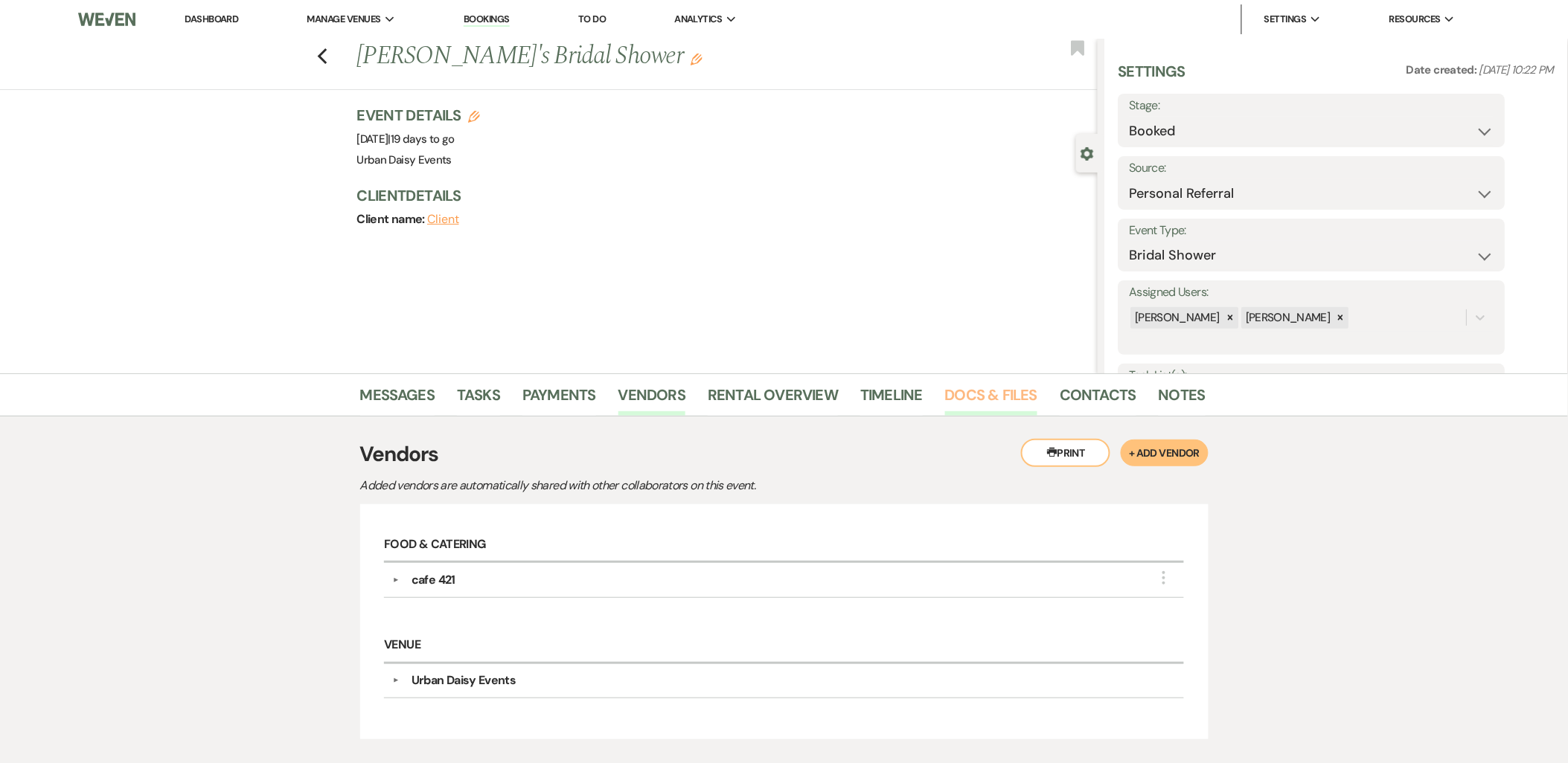
click at [1011, 391] on link "Docs & Files" at bounding box center [991, 399] width 92 height 32
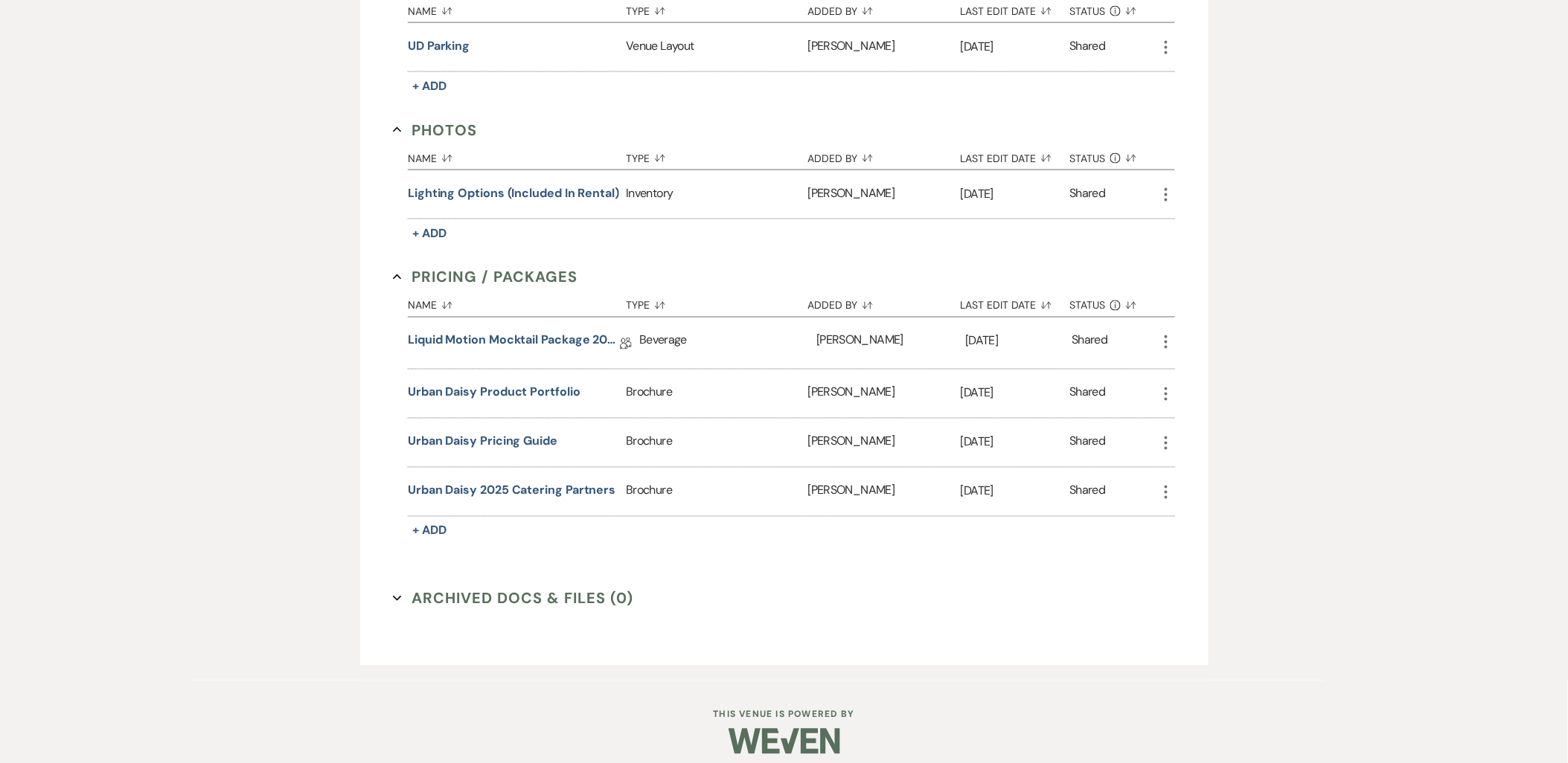
scroll to position [743, 0]
click at [410, 386] on button "Urban Daisy Product Portfolio" at bounding box center [495, 391] width 173 height 18
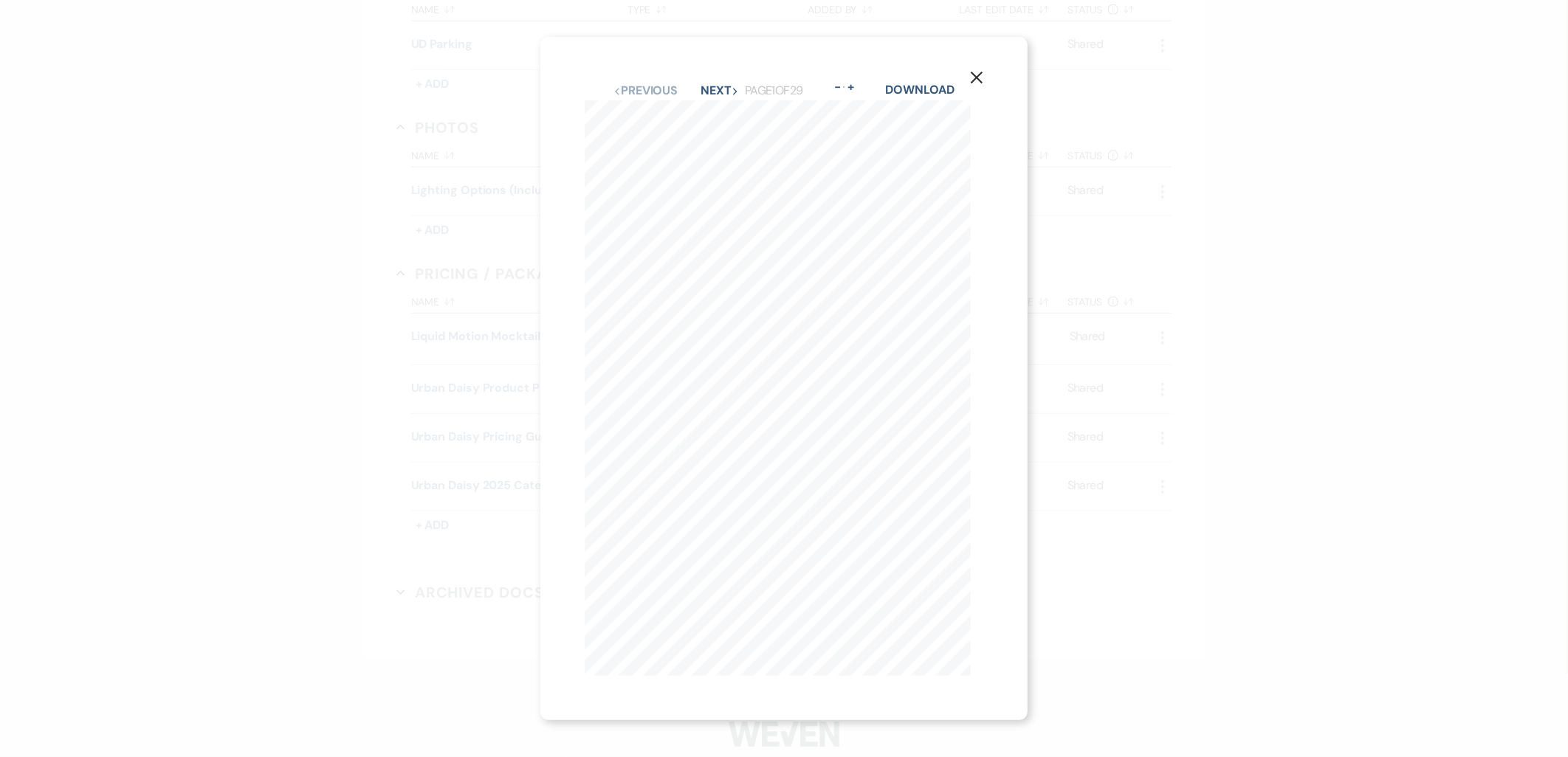
click at [988, 69] on div "X Previous Previous Next Next Page 1 of 29 - Zoom + Download P R O D U C T P O …" at bounding box center [784, 378] width 487 height 683
click at [982, 71] on icon "X" at bounding box center [976, 78] width 14 height 14
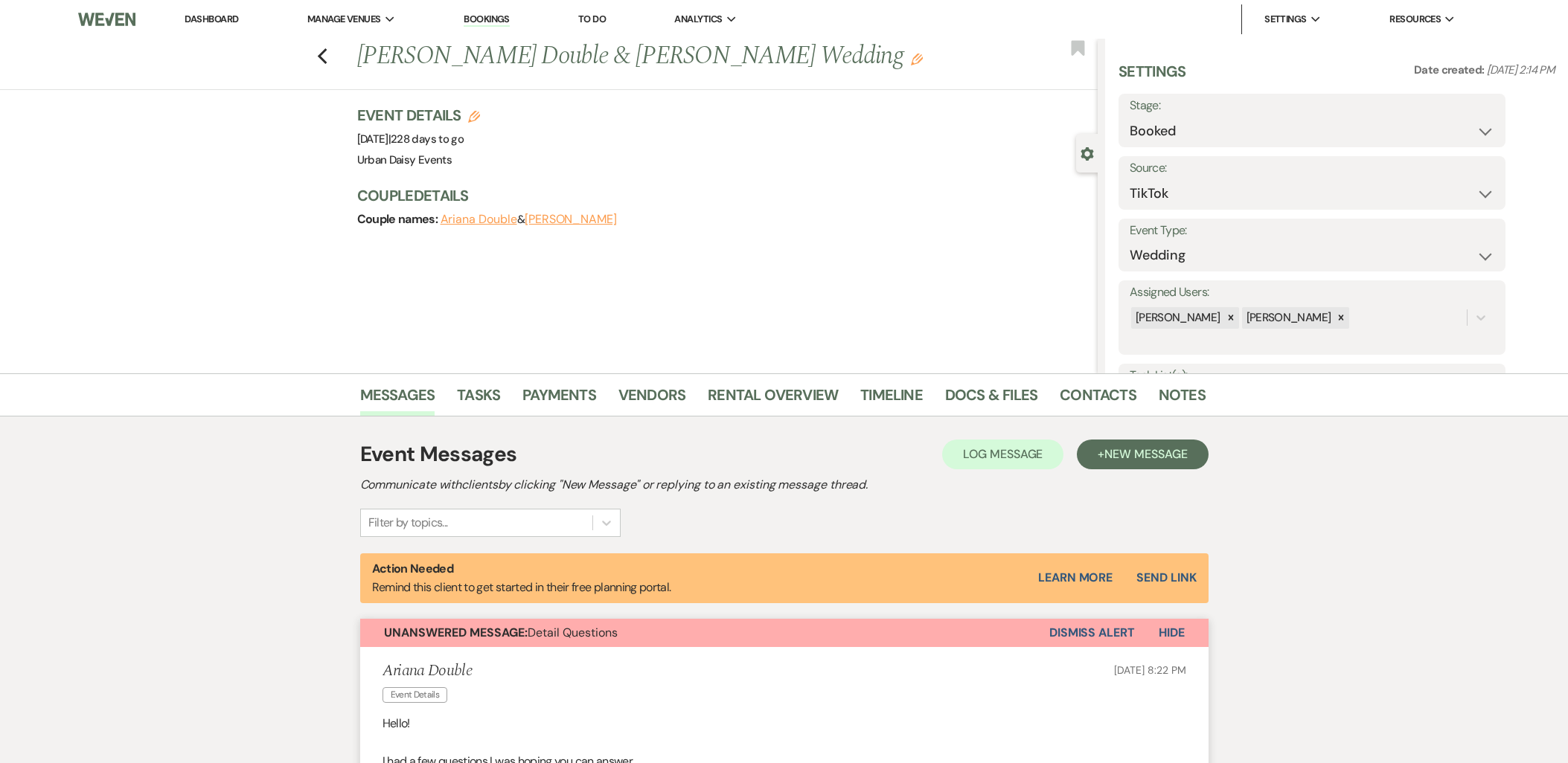
select select "19"
click at [338, 34] on link "Urban Daisy Events" at bounding box center [383, 49] width 149 height 29
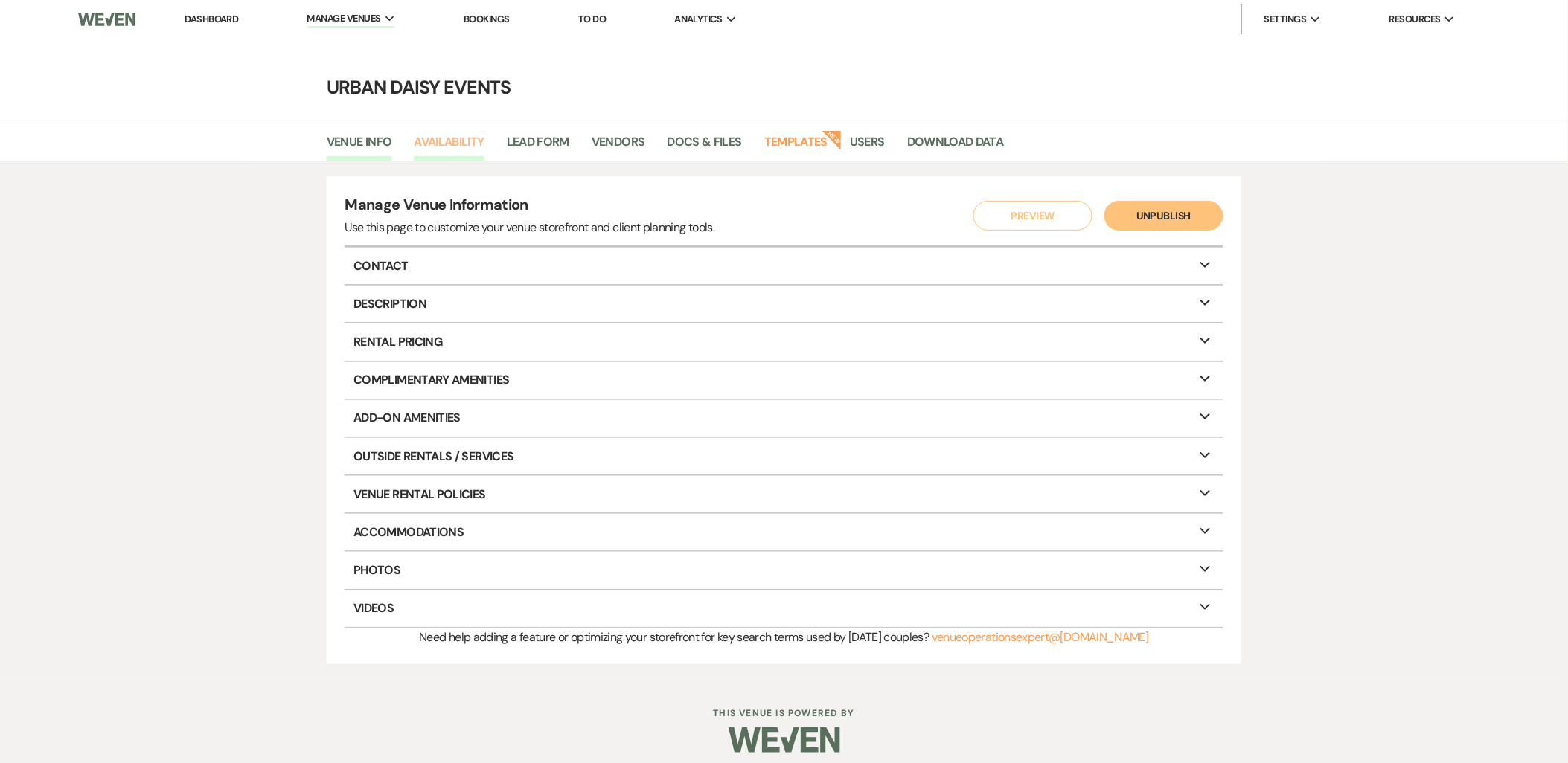
click at [414, 139] on ul "Venue Info Availability Lead Form Vendors Docs & Files Templates New Users Down…" at bounding box center [784, 145] width 1071 height 31
click at [680, 138] on link "Docs & Files" at bounding box center [705, 146] width 75 height 28
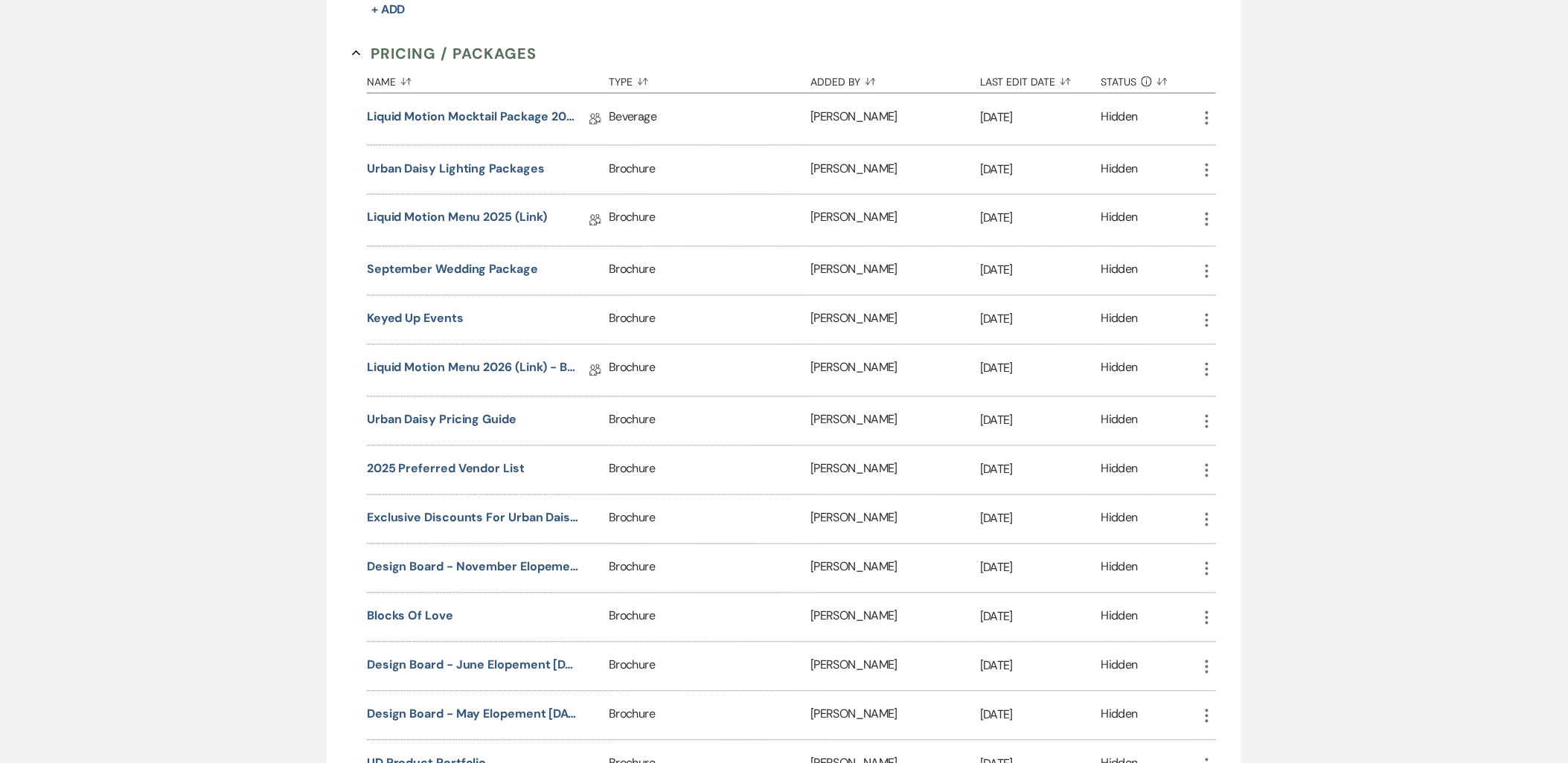
scroll to position [909, 0]
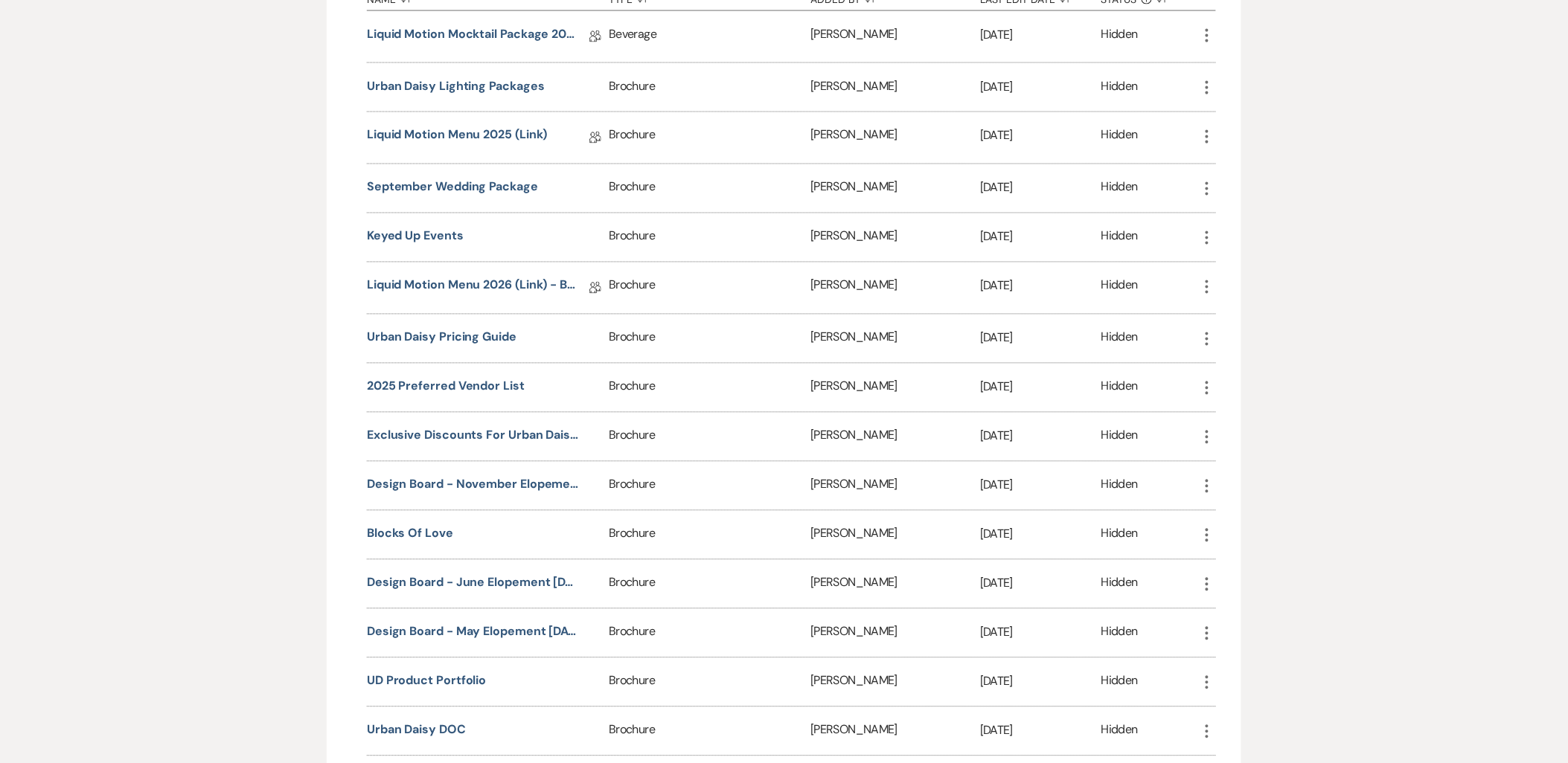
drag, startPoint x: 466, startPoint y: 336, endPoint x: 384, endPoint y: 444, distance: 135.6
click at [384, 444] on div "Name Sort Default Type Sort Default Added By Sort Default Last Edit Date Sort D…" at bounding box center [791, 518] width 849 height 1072
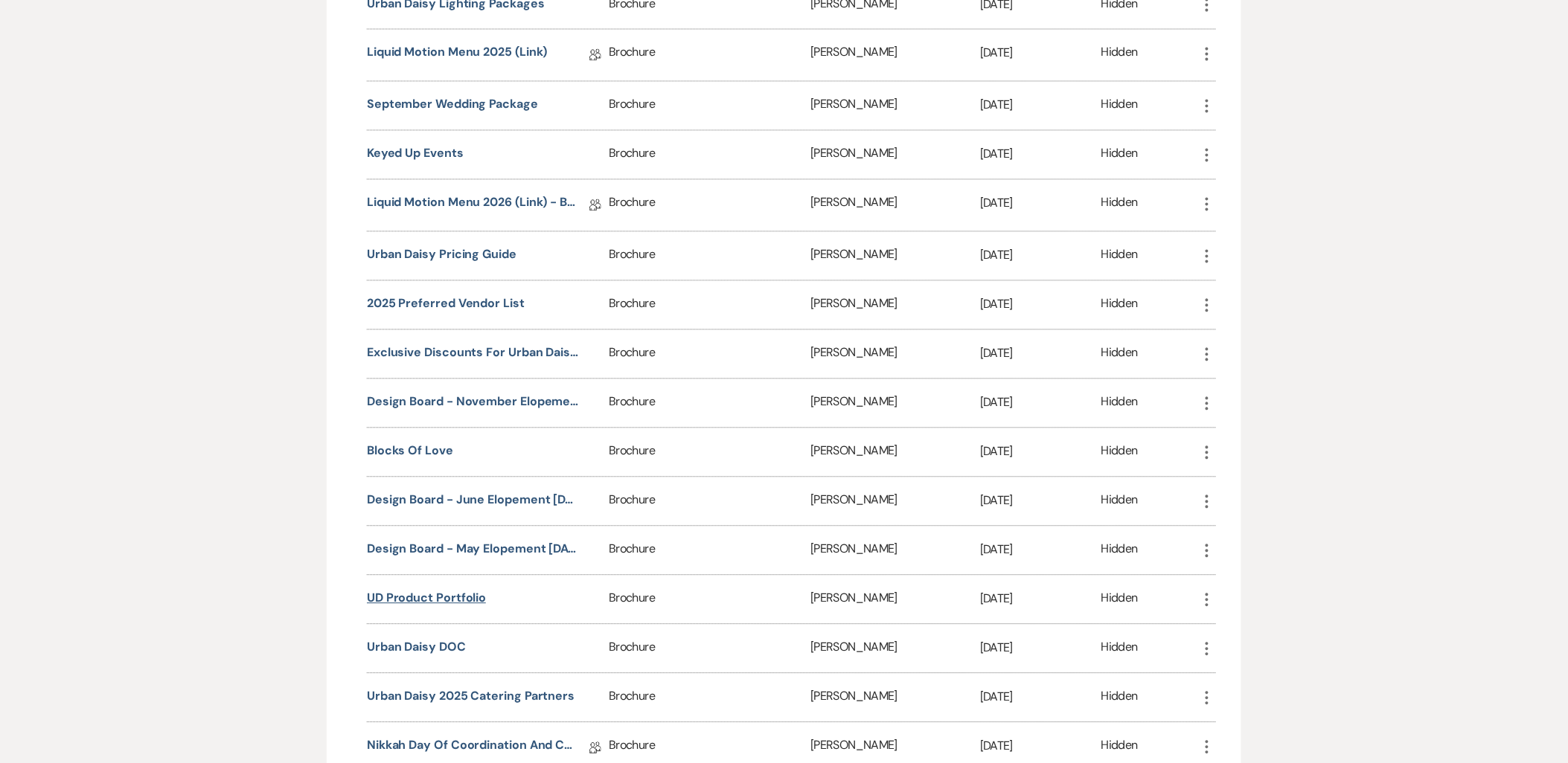
click at [458, 598] on button "UD Product Portfolio" at bounding box center [426, 598] width 119 height 18
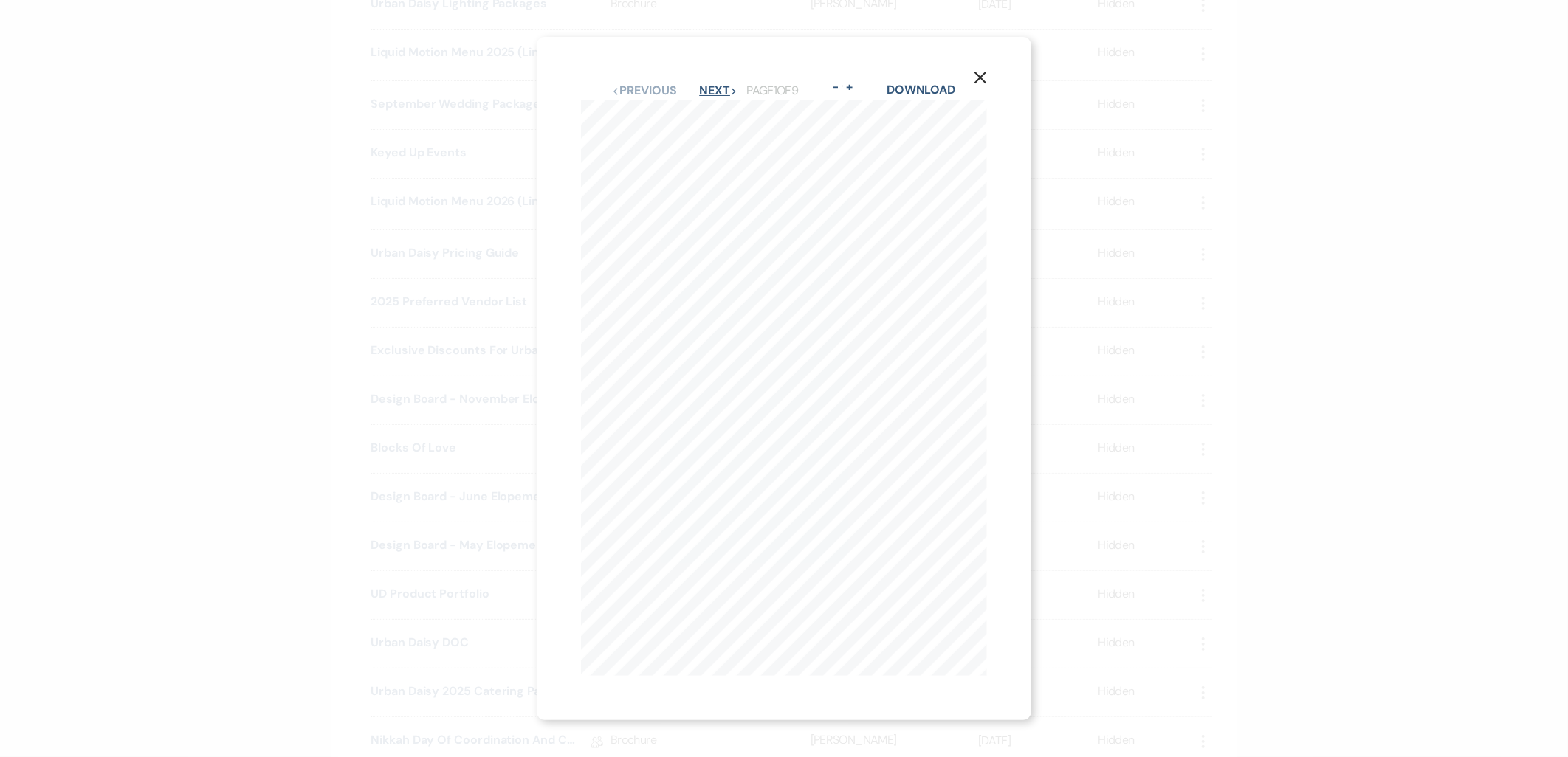
click at [725, 85] on button "Next Next" at bounding box center [717, 90] width 38 height 12
click at [719, 85] on button "Next Next" at bounding box center [717, 90] width 38 height 12
click at [718, 85] on button "Next Next" at bounding box center [717, 90] width 38 height 12
click at [718, 85] on button "Next Next" at bounding box center [716, 90] width 38 height 12
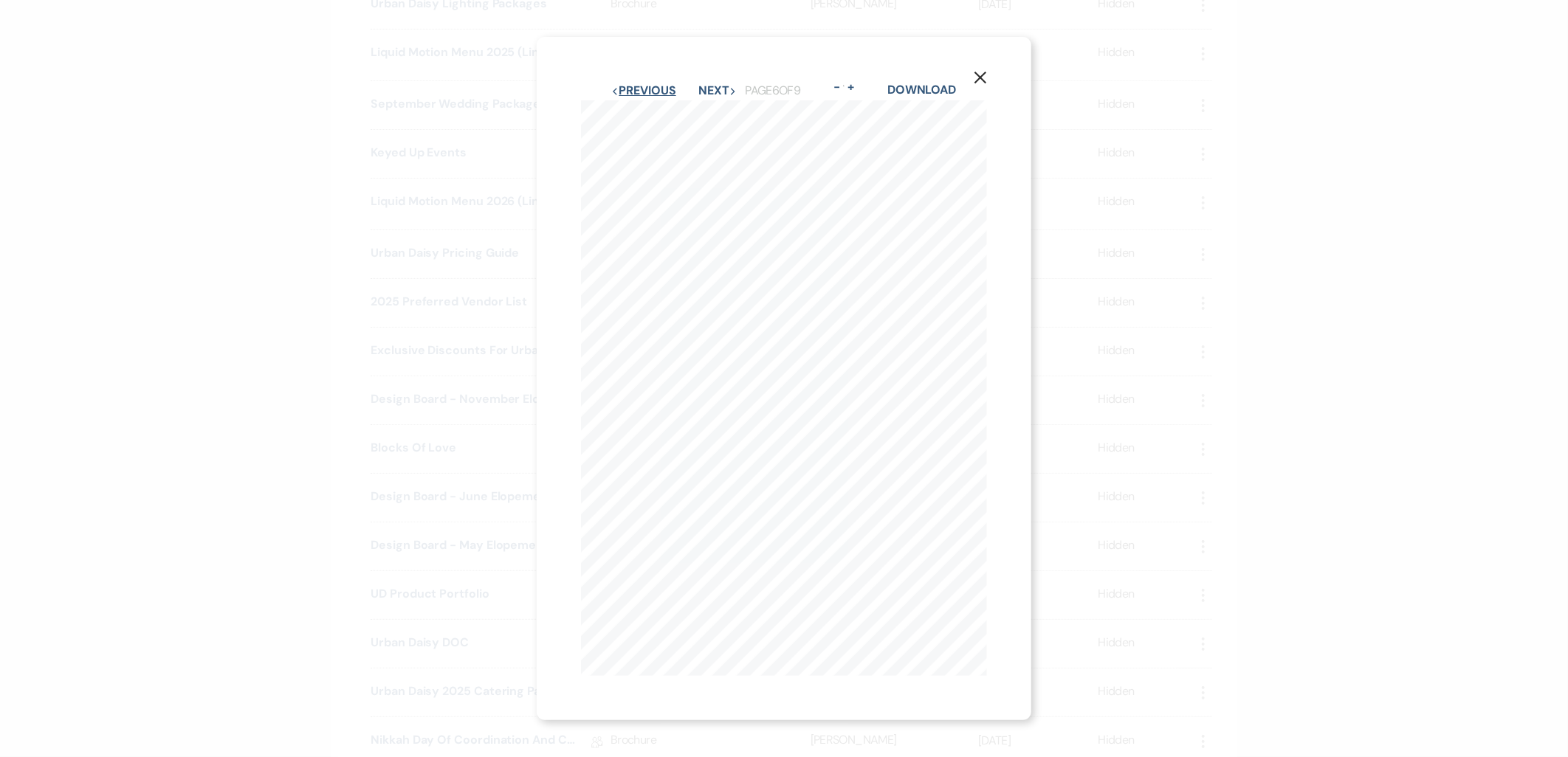
click at [655, 85] on button "Previous Previous" at bounding box center [643, 90] width 64 height 12
click at [727, 85] on button "Next Next" at bounding box center [716, 90] width 38 height 12
click at [727, 85] on button "Next Next" at bounding box center [717, 90] width 38 height 12
click at [727, 85] on button "Next Next" at bounding box center [716, 90] width 38 height 12
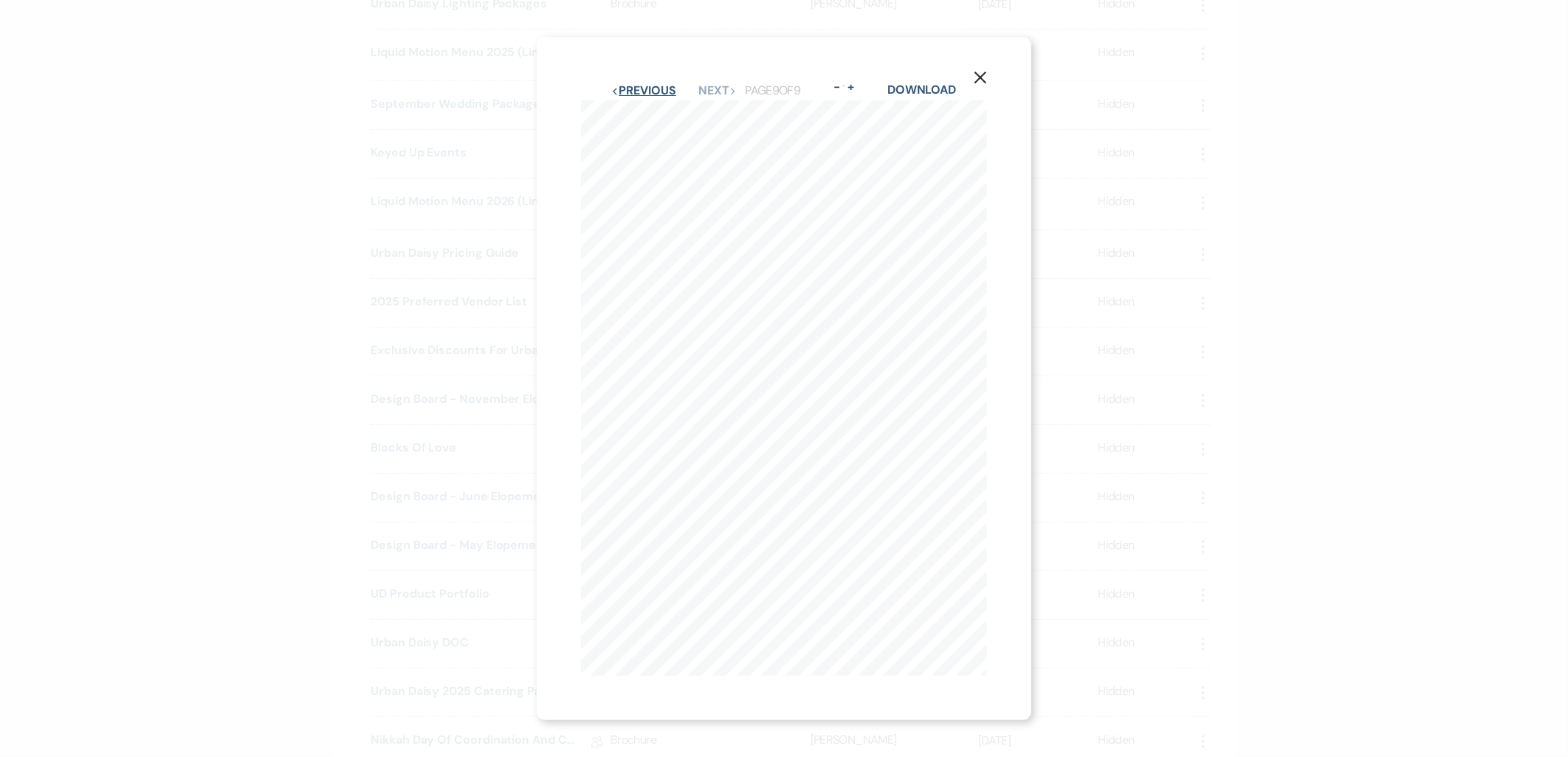
click at [648, 87] on button "Previous Previous" at bounding box center [643, 90] width 64 height 12
click at [648, 87] on button "Previous Previous" at bounding box center [644, 90] width 64 height 12
click at [211, 249] on div "X Previous Previous Next Next Page 6 of 9 - Zoom + Download CEILING INSTALLATIO…" at bounding box center [784, 378] width 1568 height 757
